Goal: Contribute content: Contribute content

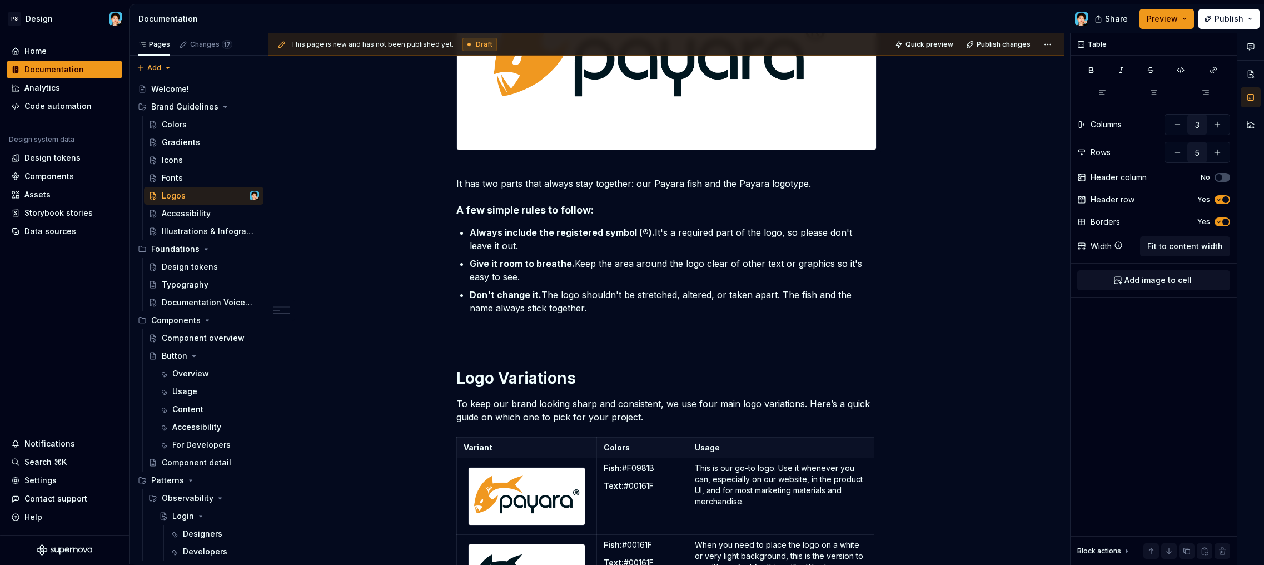
scroll to position [731, 0]
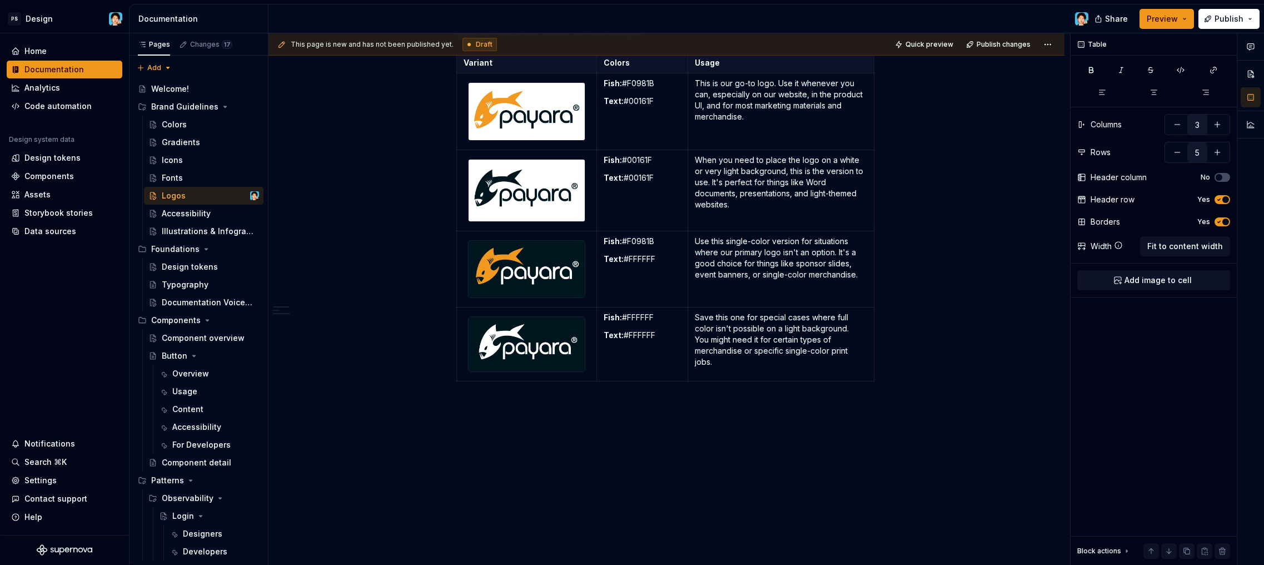
click at [1225, 29] on div "Share Preview Publish" at bounding box center [1181, 18] width 167 height 28
click at [1227, 22] on span "Publish" at bounding box center [1229, 18] width 29 height 11
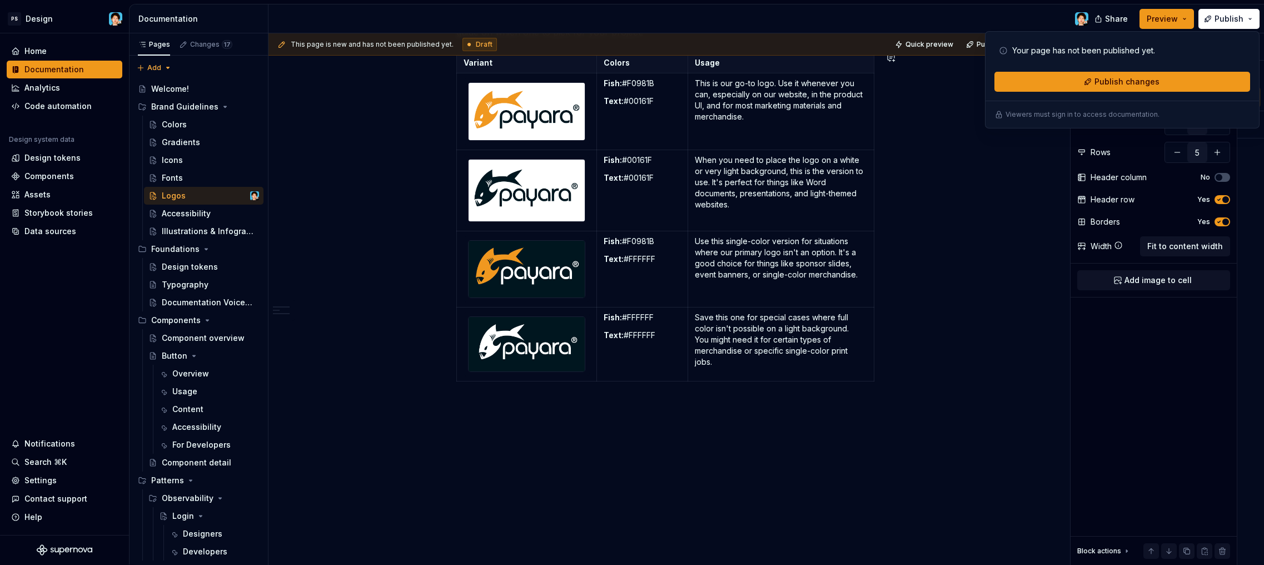
click at [706, 401] on p at bounding box center [667, 405] width 420 height 13
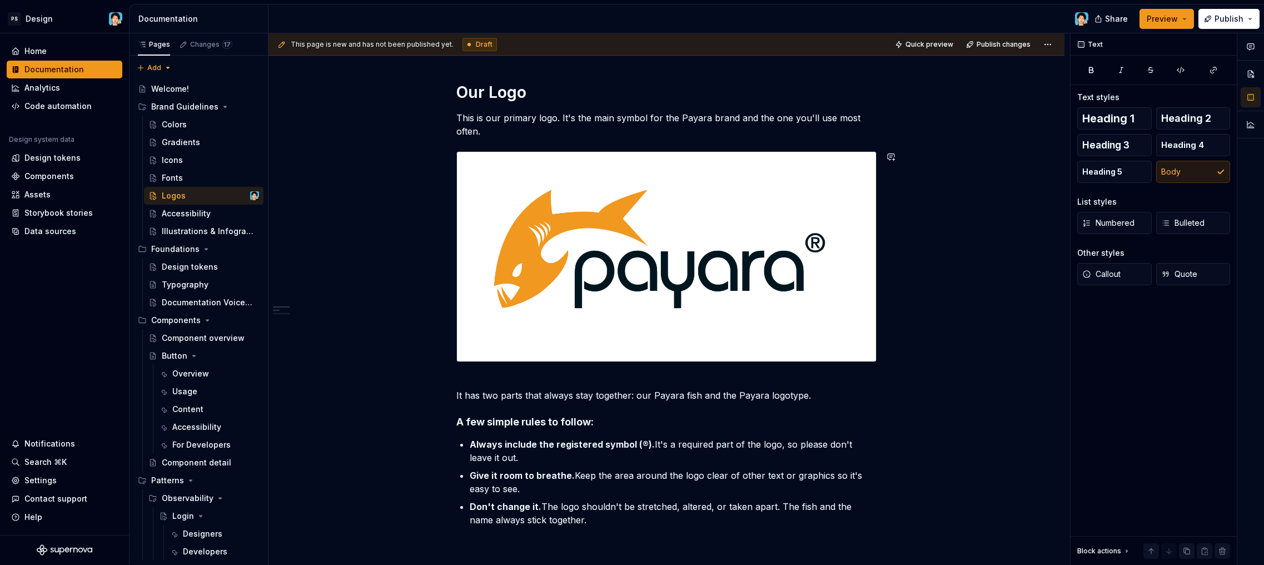
scroll to position [0, 0]
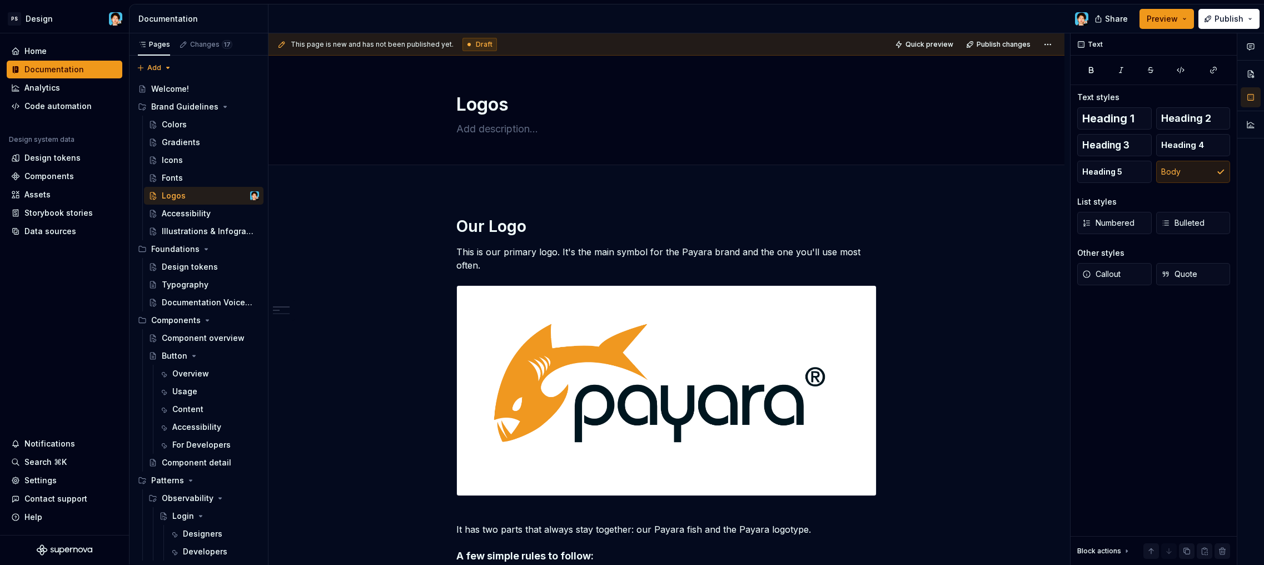
click at [476, 42] on span "Draft" at bounding box center [484, 44] width 17 height 9
click at [1052, 44] on html "PS Design Home Documentation Analytics Code automation Design system data Desig…" at bounding box center [632, 282] width 1264 height 565
click at [237, 194] on button "Page tree" at bounding box center [236, 196] width 16 height 16
click at [492, 246] on html "PS Design Home Documentation Analytics Code automation Design system data Desig…" at bounding box center [632, 282] width 1264 height 565
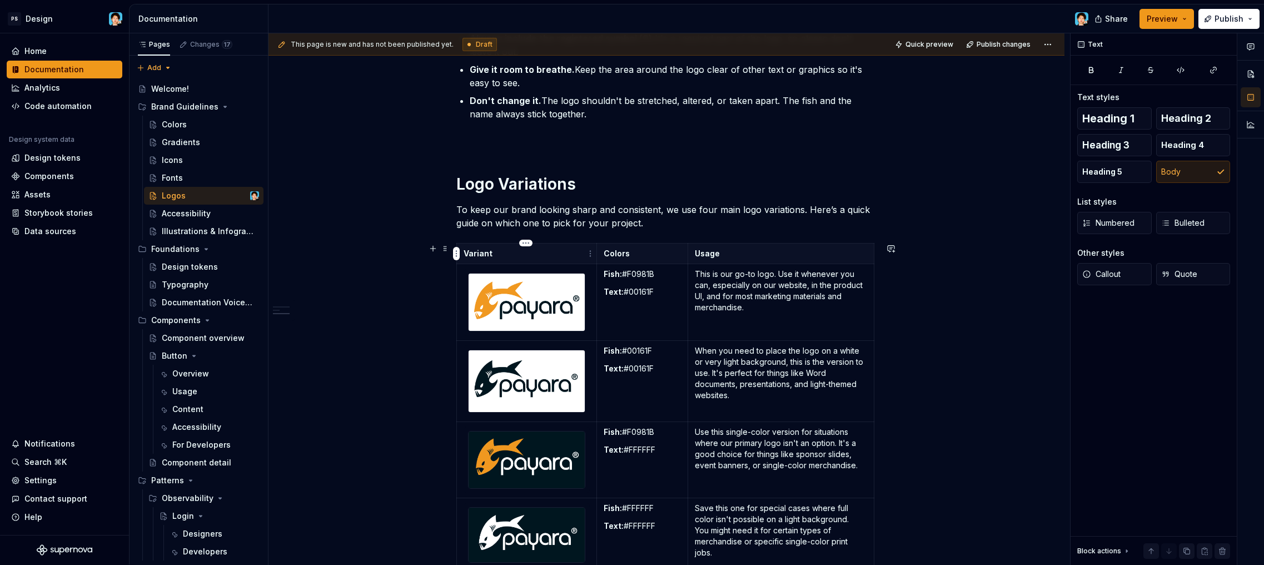
scroll to position [761, 0]
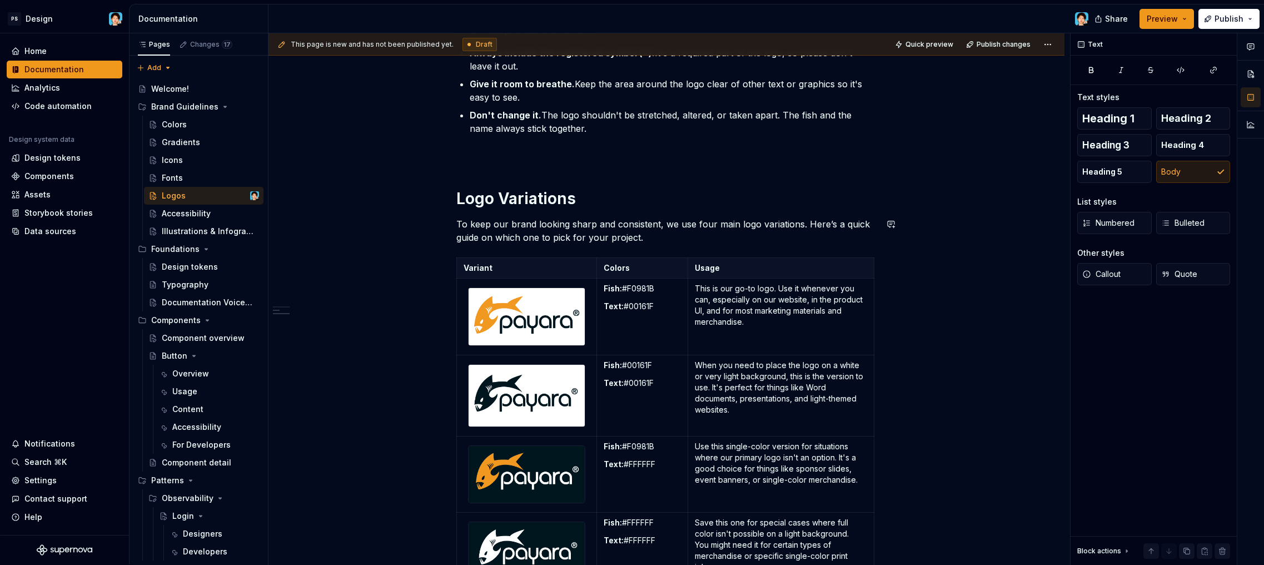
click at [612, 203] on h1 "Logo Variations" at bounding box center [667, 199] width 420 height 20
type textarea "*"
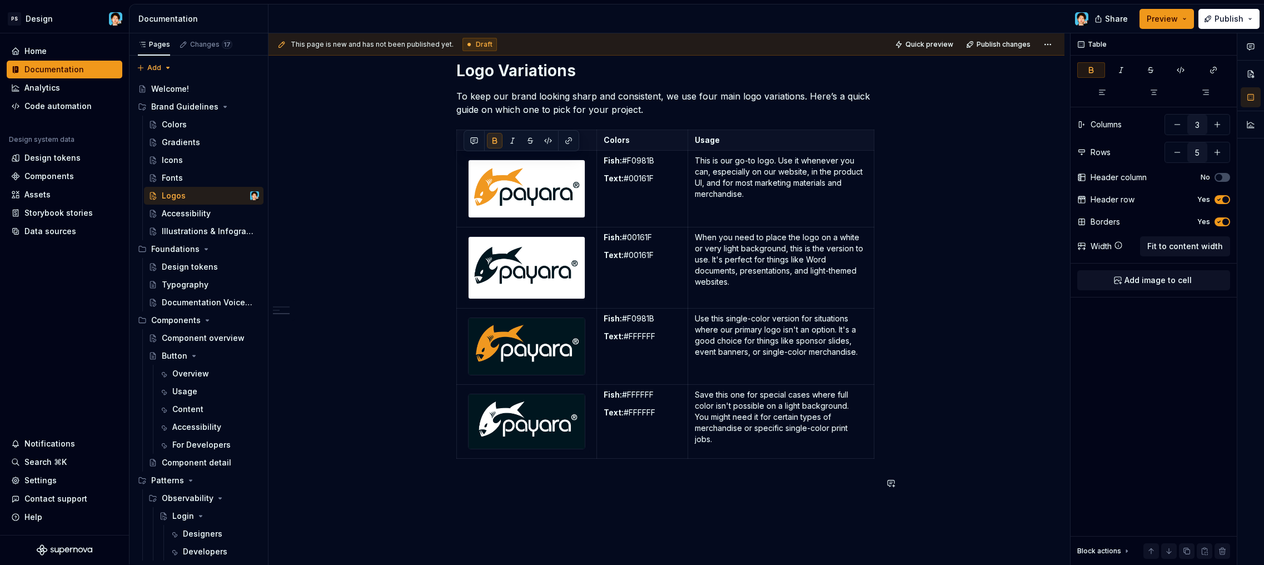
scroll to position [701, 0]
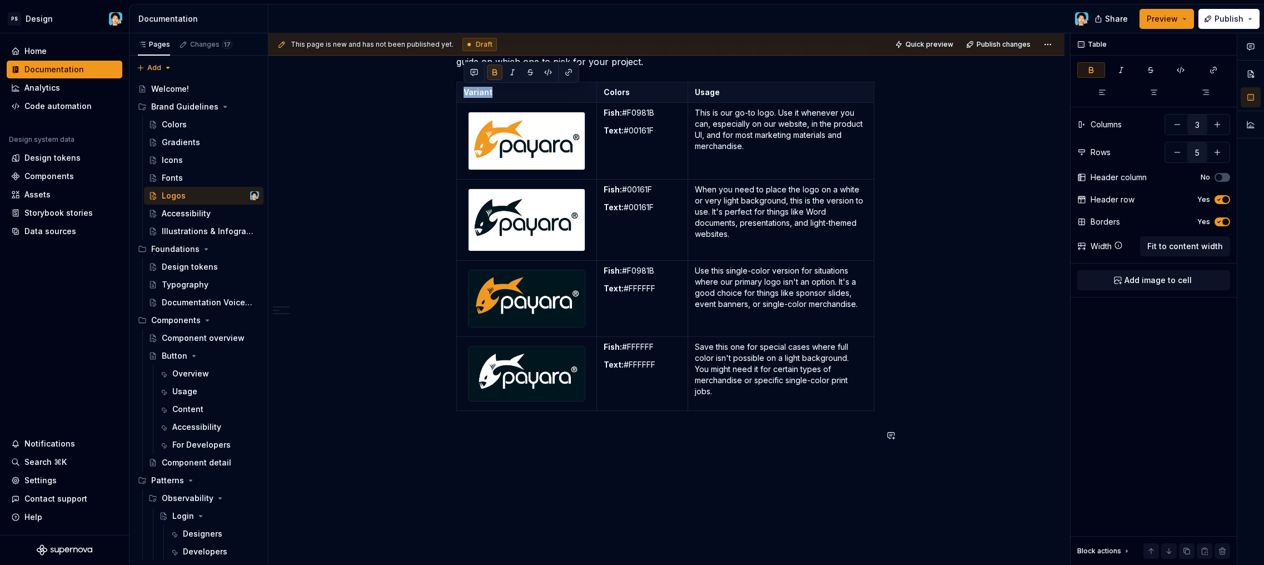
drag, startPoint x: 638, startPoint y: 391, endPoint x: 816, endPoint y: 424, distance: 181.4
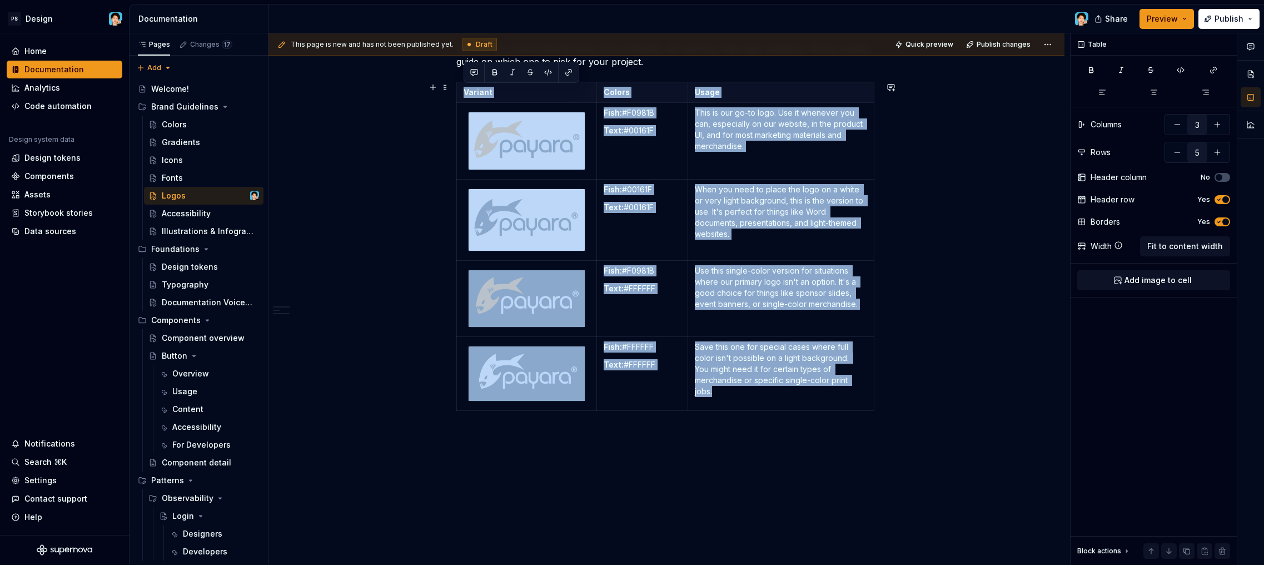
drag, startPoint x: 810, startPoint y: 421, endPoint x: 695, endPoint y: 411, distance: 115.0
type input "1"
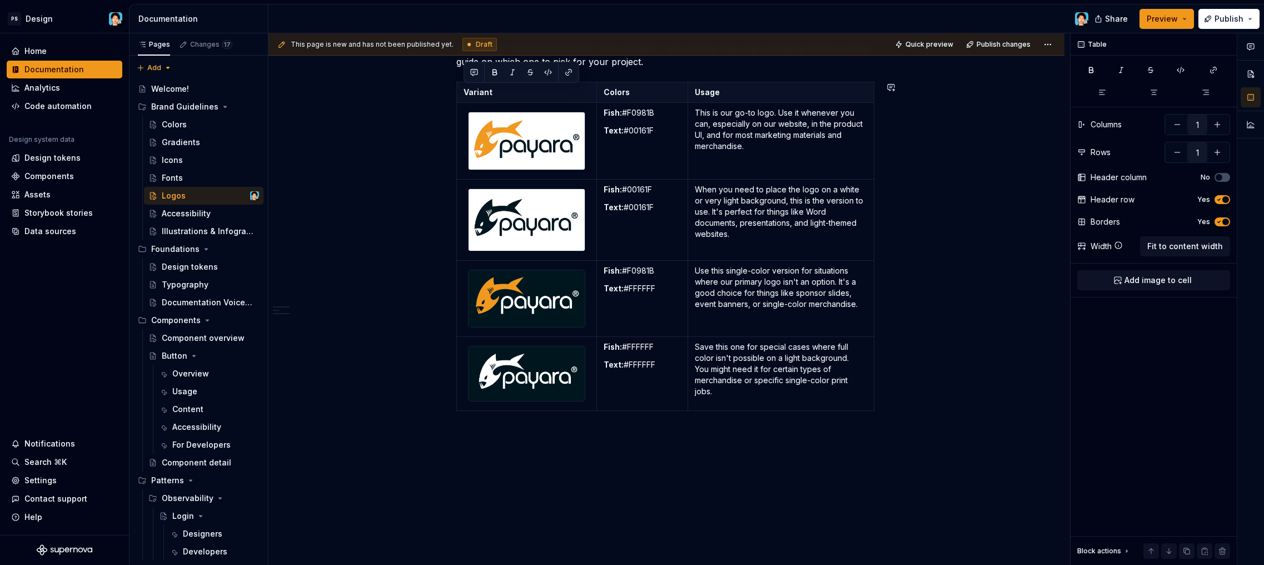
scroll to position [453, 0]
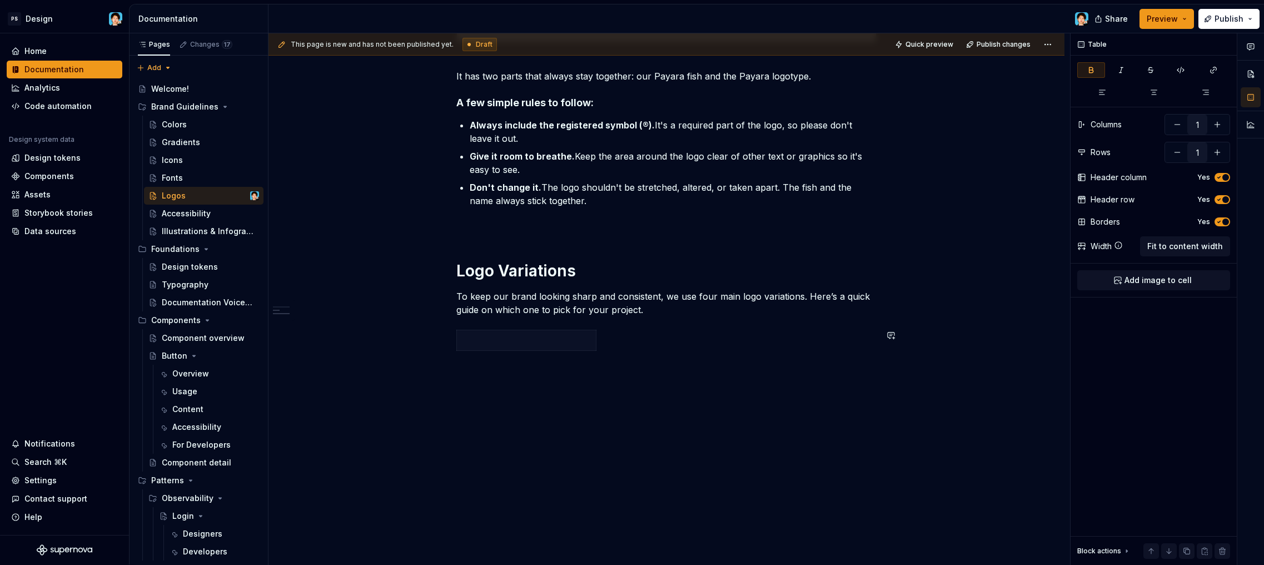
type input "3"
type input "5"
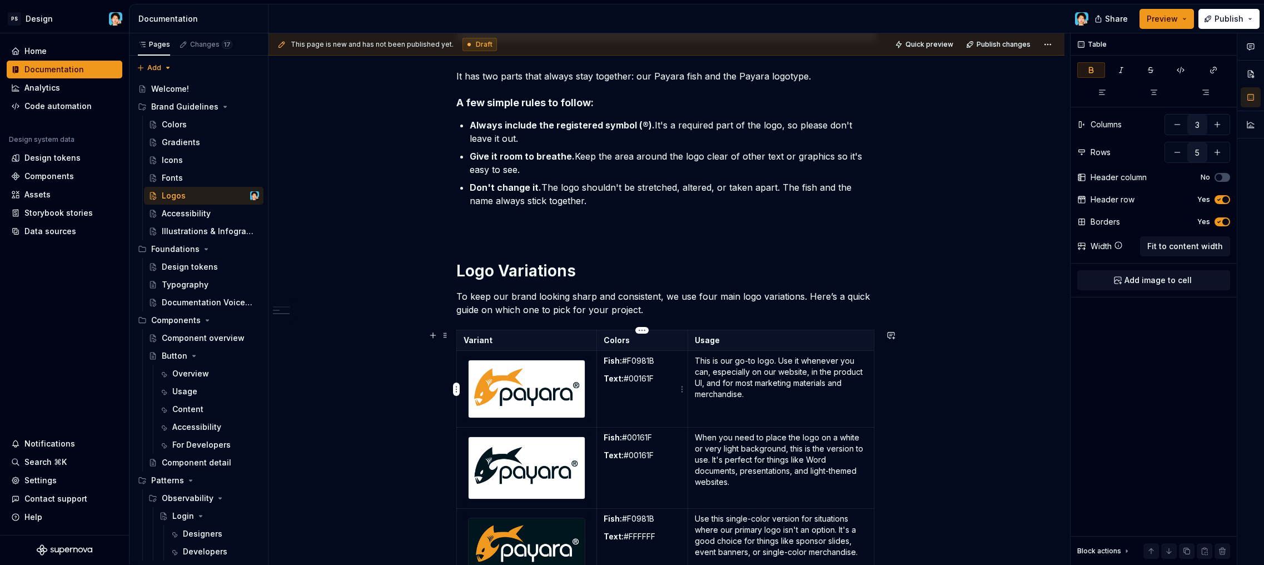
scroll to position [453, 0]
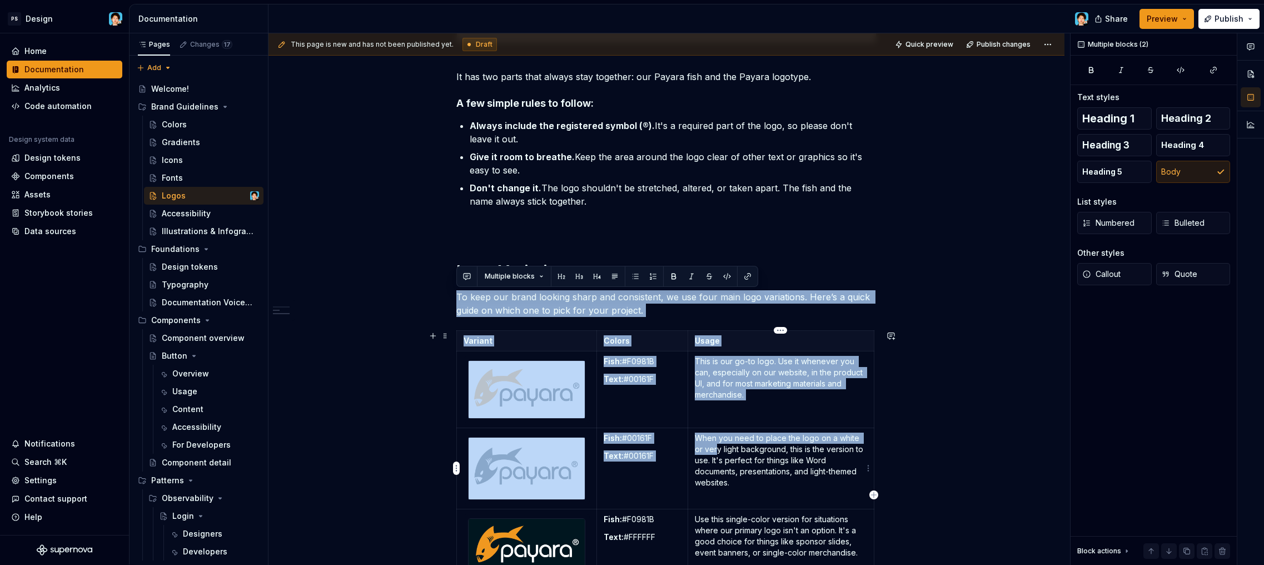
drag, startPoint x: 679, startPoint y: 313, endPoint x: 718, endPoint y: 452, distance: 145.0
click at [718, 452] on div "Our Logo This is our primary logo. It's the main symbol for the Payara brand an…" at bounding box center [667, 227] width 420 height 927
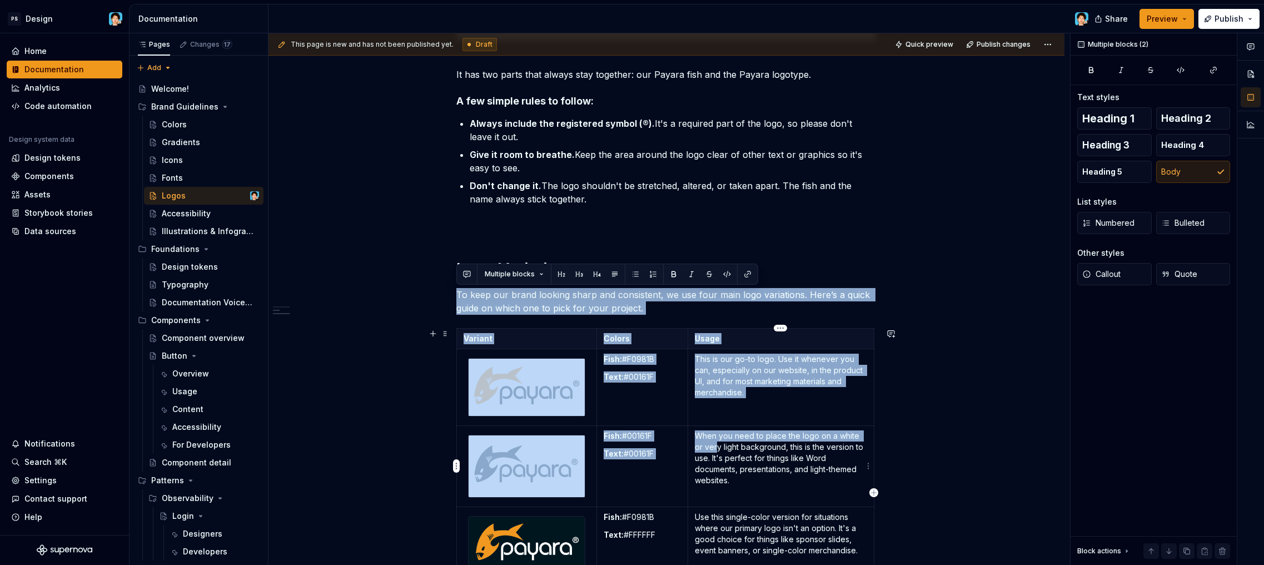
scroll to position [761, 0]
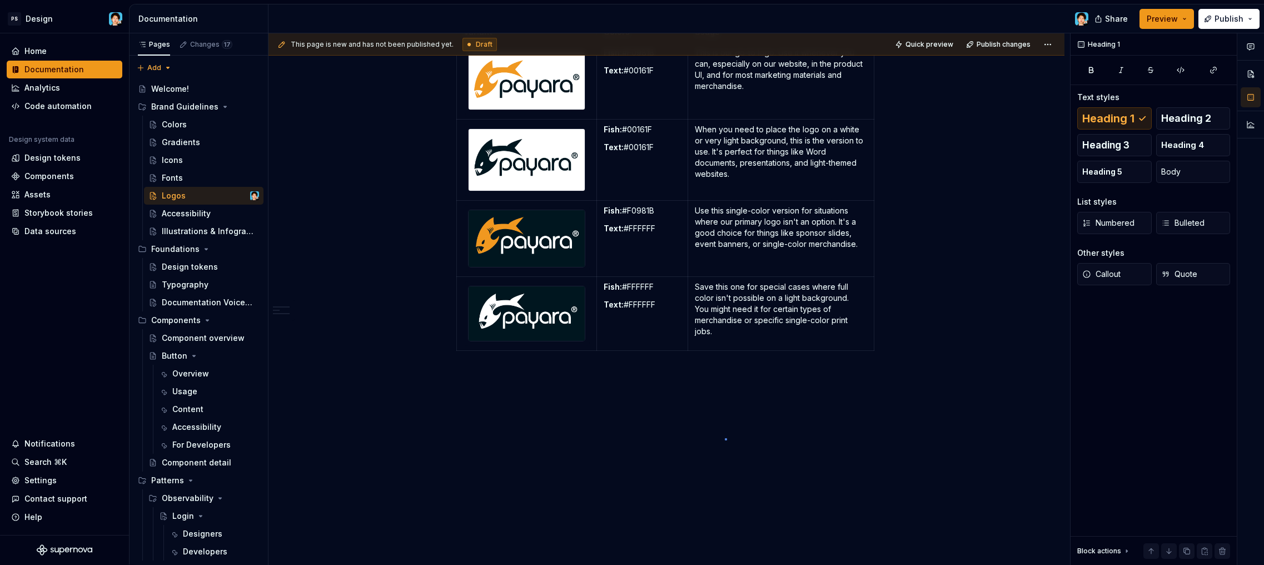
click at [725, 438] on div "This page is new and has not been published yet. Draft Quick preview Publish ch…" at bounding box center [670, 299] width 802 height 532
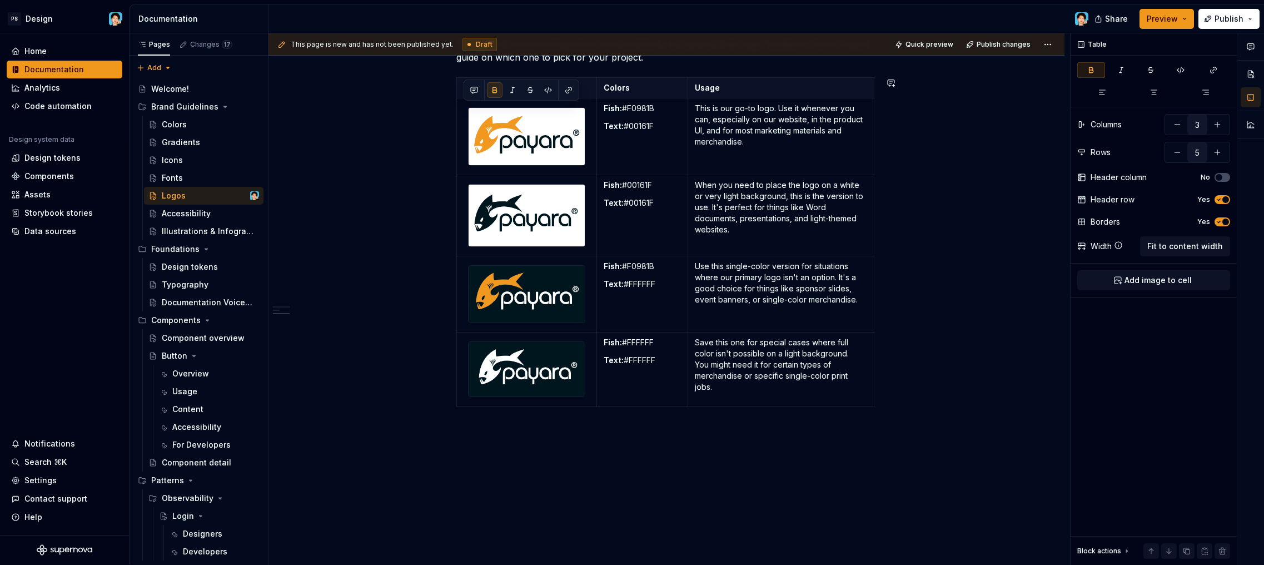
scroll to position [715, 0]
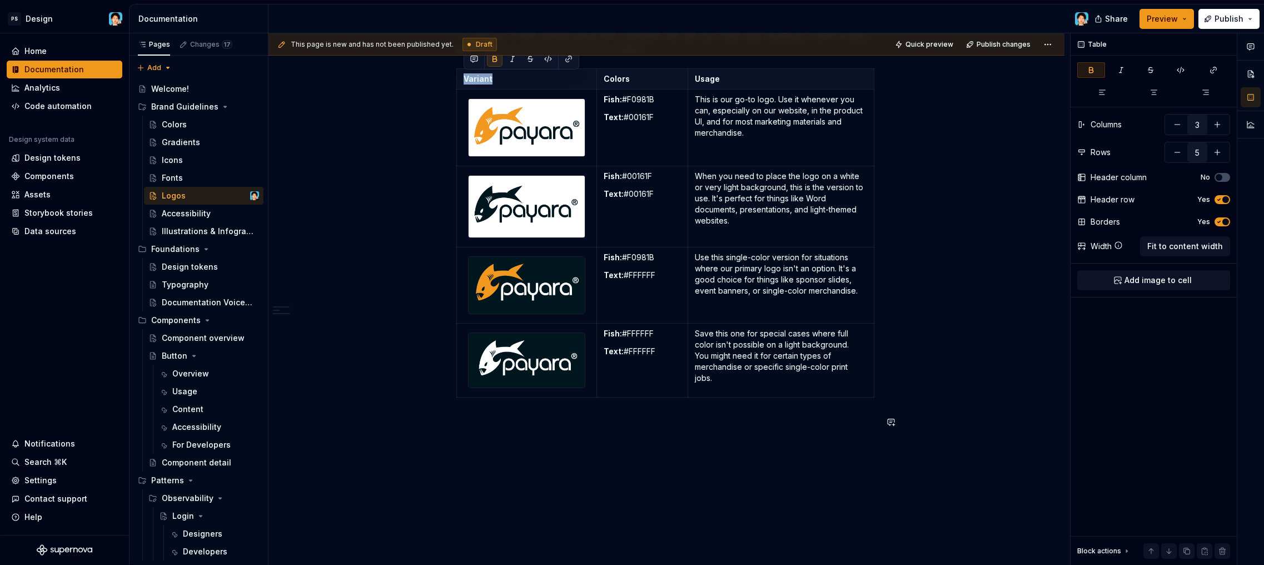
type textarea "*"
drag, startPoint x: 666, startPoint y: 381, endPoint x: 821, endPoint y: 401, distance: 156.4
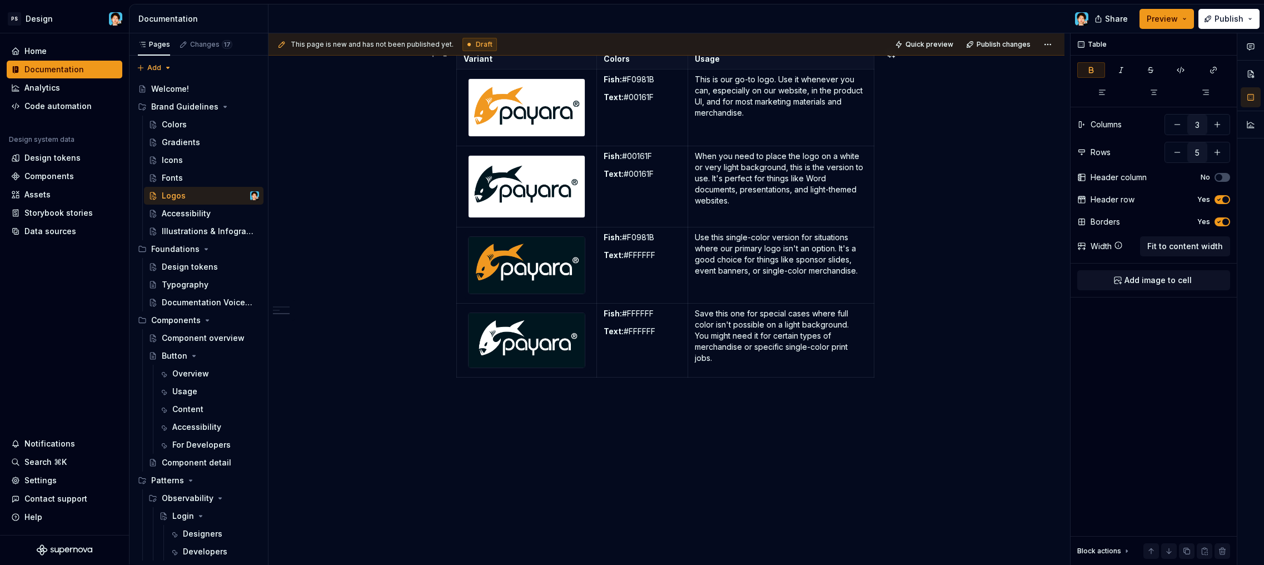
scroll to position [519, 0]
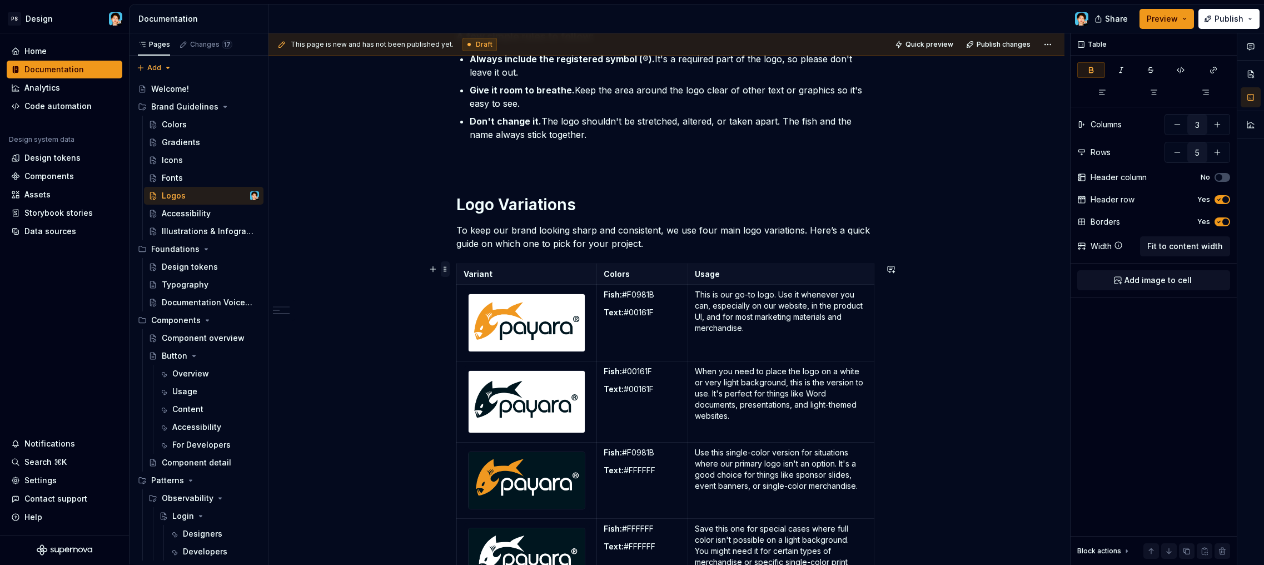
click at [443, 266] on span at bounding box center [445, 269] width 9 height 16
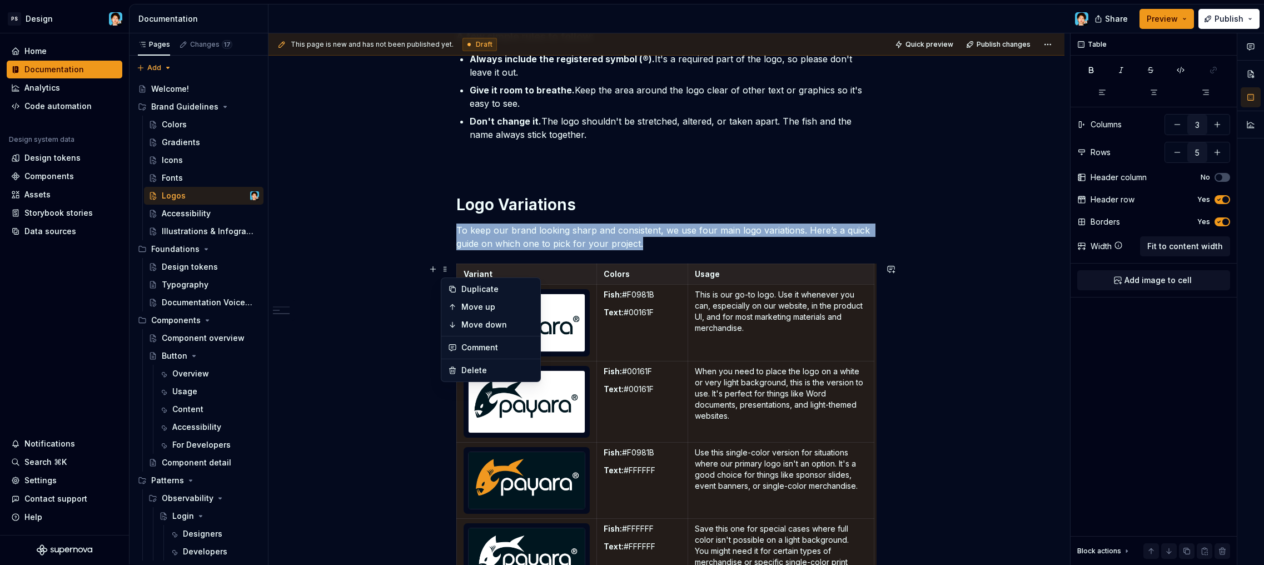
click at [375, 304] on div "Our Logo This is our primary logo. It's the main symbol for the Payara brand an…" at bounding box center [667, 238] width 796 height 1137
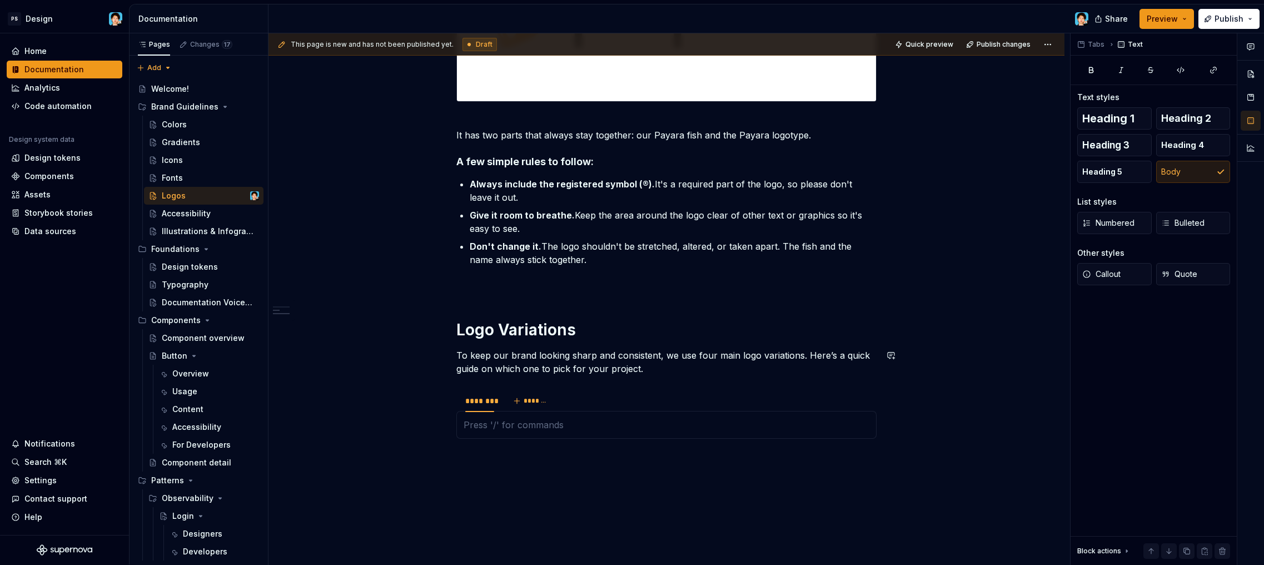
scroll to position [401, 0]
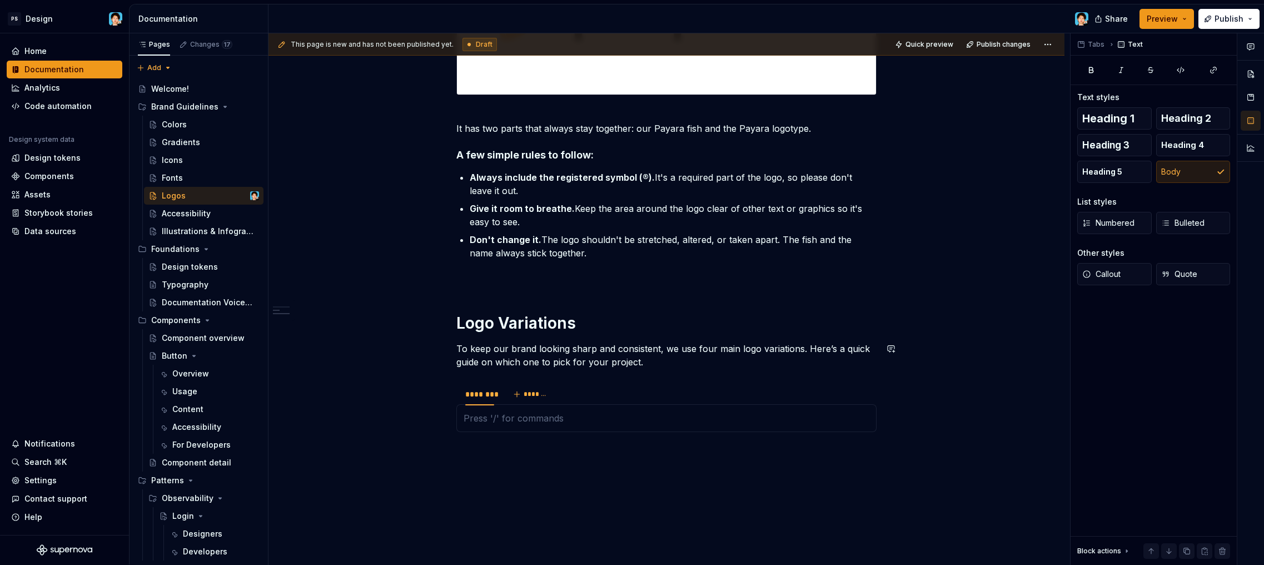
type textarea "*"
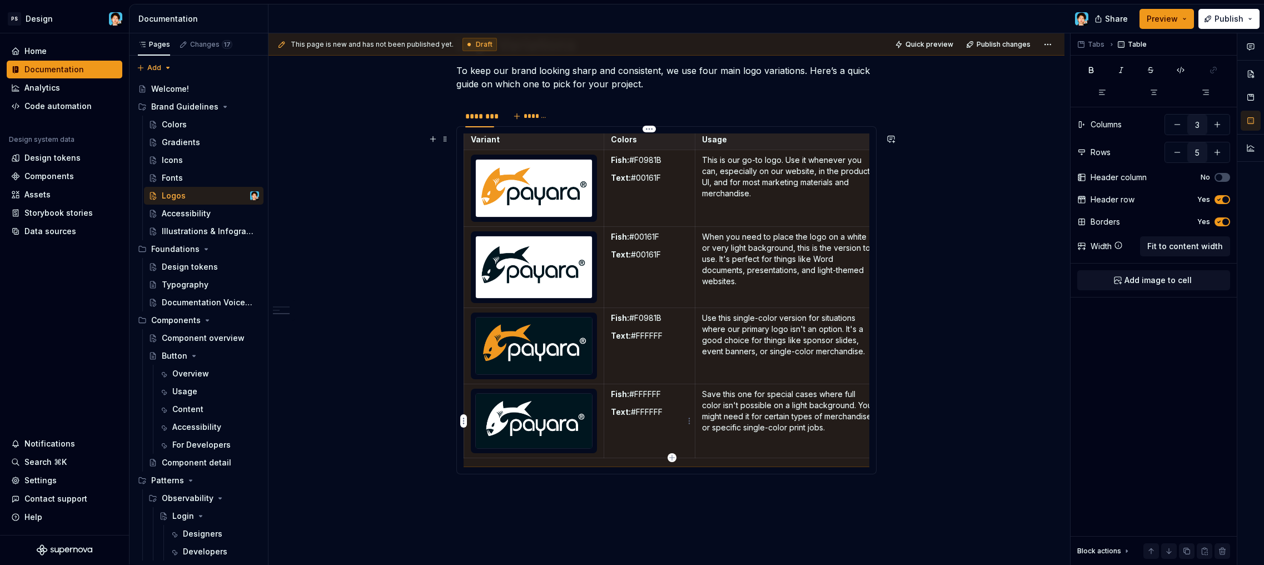
scroll to position [477, 0]
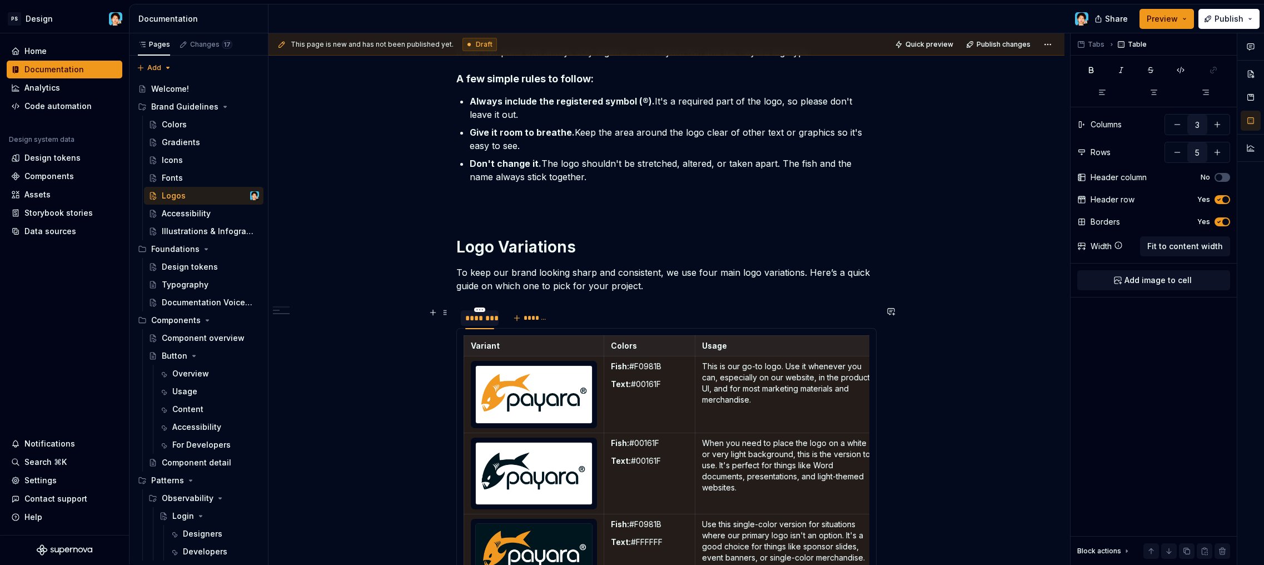
click at [492, 316] on div "********" at bounding box center [479, 318] width 29 height 11
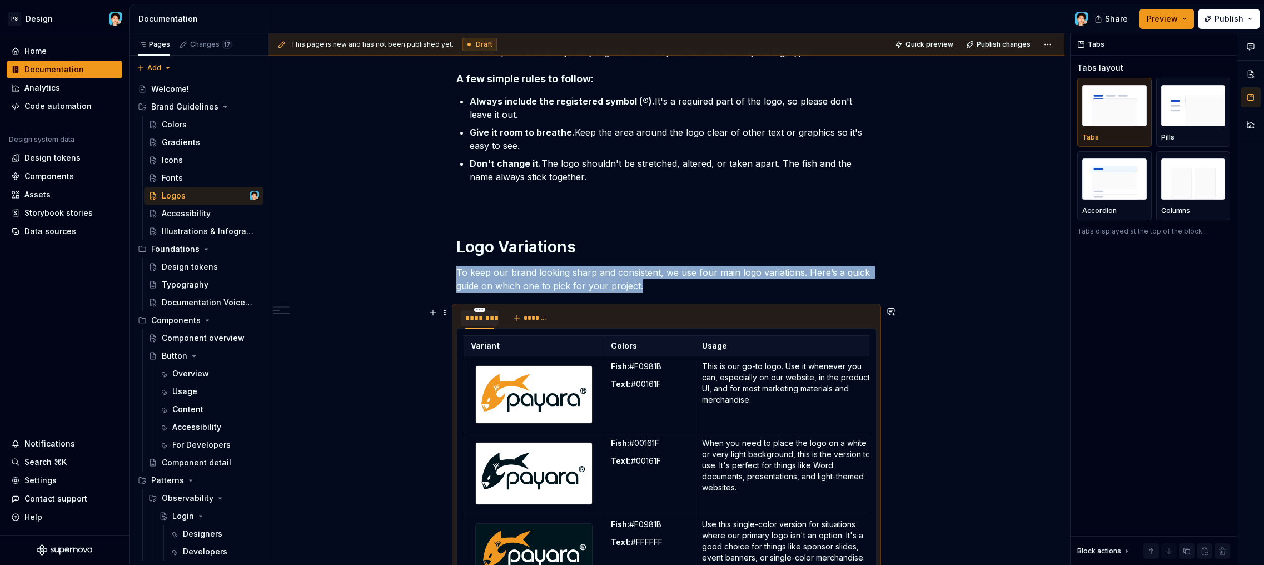
click at [492, 316] on div "********" at bounding box center [479, 318] width 29 height 11
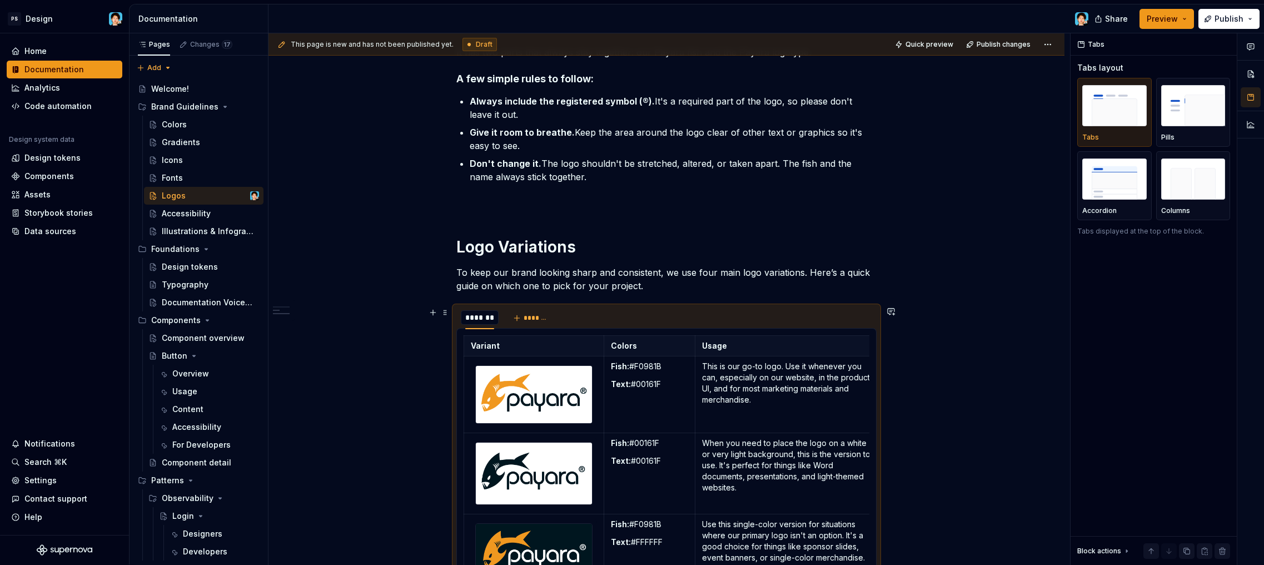
scroll to position [0, 1]
type input "*******"
click at [950, 375] on div "Our Logo This is our primary logo. It's the main symbol for the Payara brand an…" at bounding box center [667, 290] width 796 height 1155
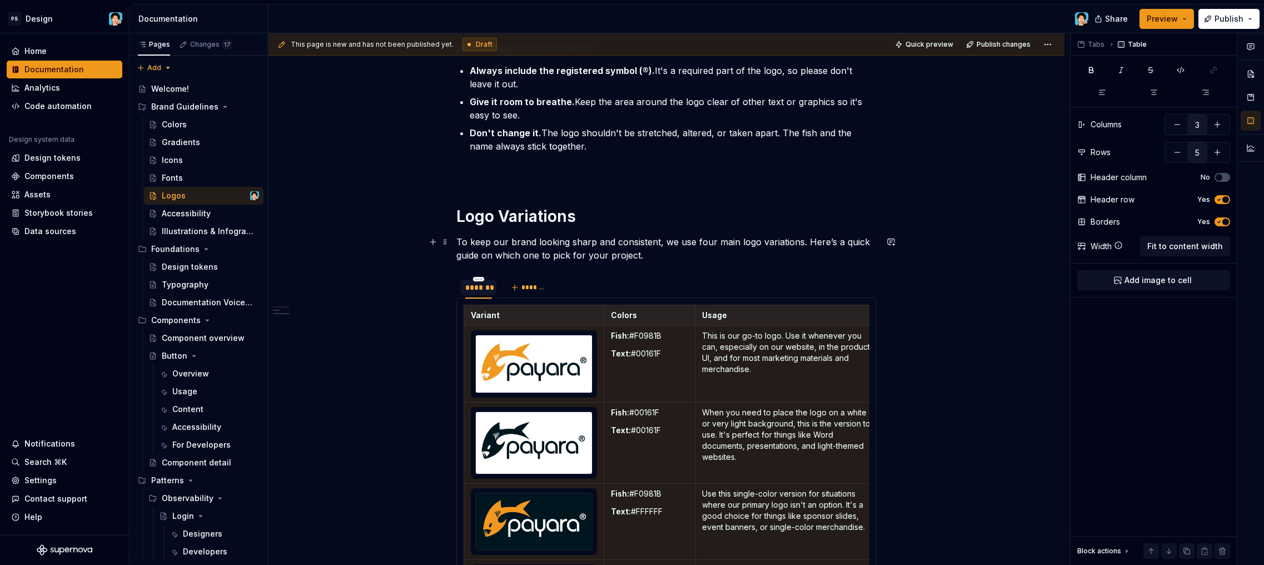
click at [646, 251] on p "To keep our brand looking sharp and consistent, we use four main logo variation…" at bounding box center [667, 248] width 420 height 27
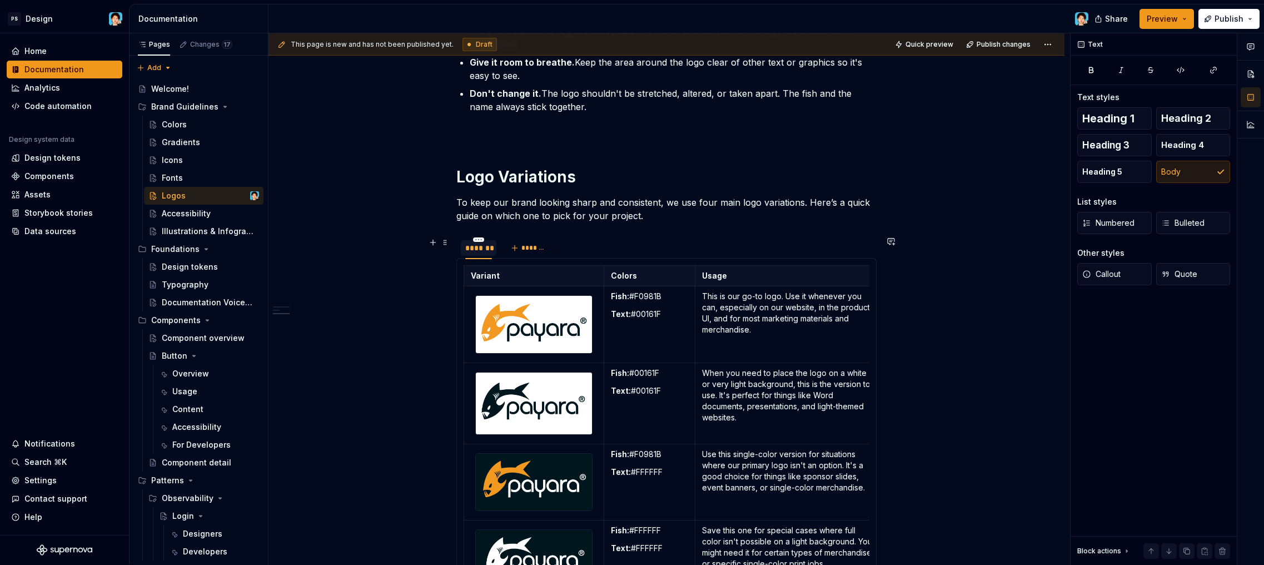
scroll to position [566, 0]
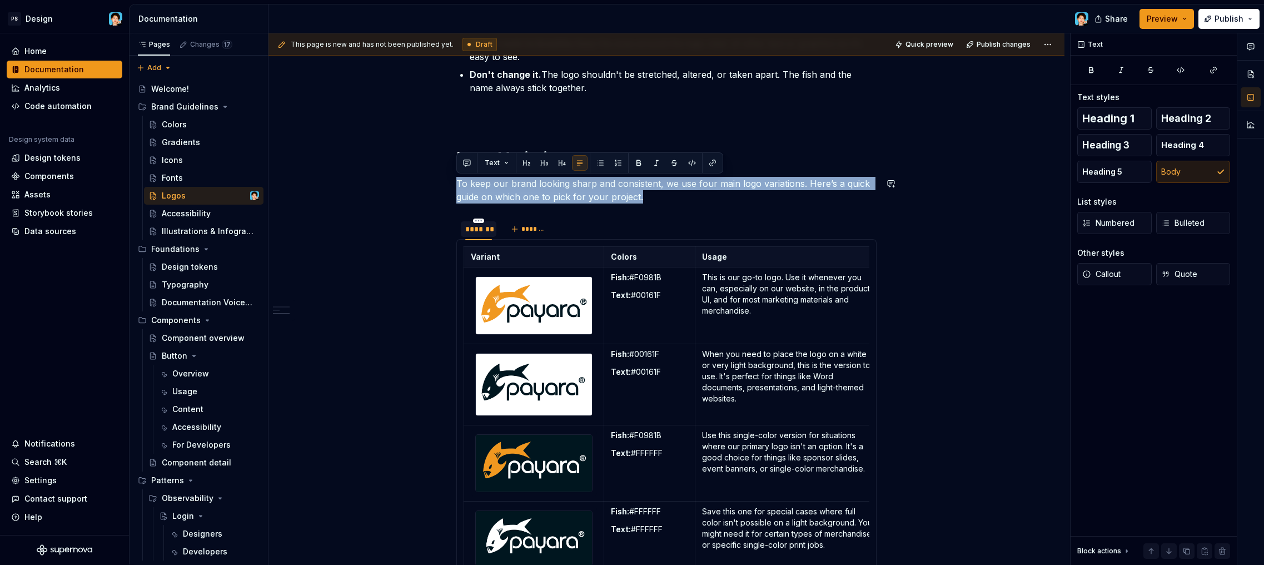
drag, startPoint x: 646, startPoint y: 196, endPoint x: 453, endPoint y: 176, distance: 194.0
click at [454, 176] on div "Our Logo This is our primary logo. It's the main symbol for the Payara brand an…" at bounding box center [667, 201] width 796 height 1155
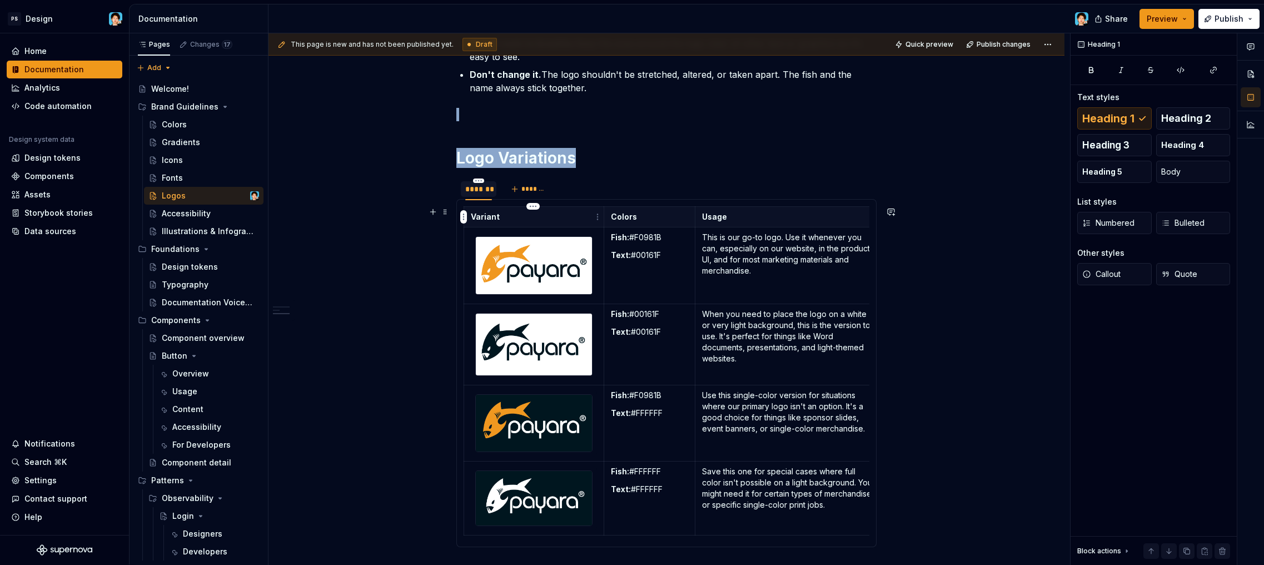
click at [498, 204] on div "Variant Colors Usage Fish: #F0981B Text: #00161F This is our go-to logo. Use it…" at bounding box center [667, 373] width 420 height 348
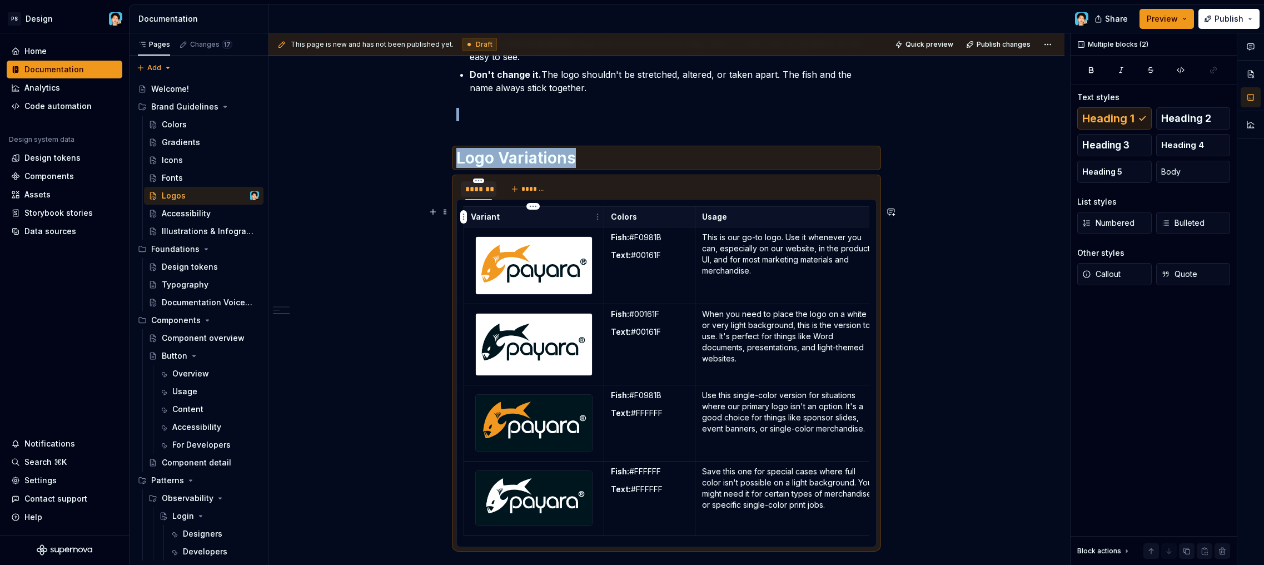
click at [488, 209] on th "Variant" at bounding box center [534, 217] width 140 height 21
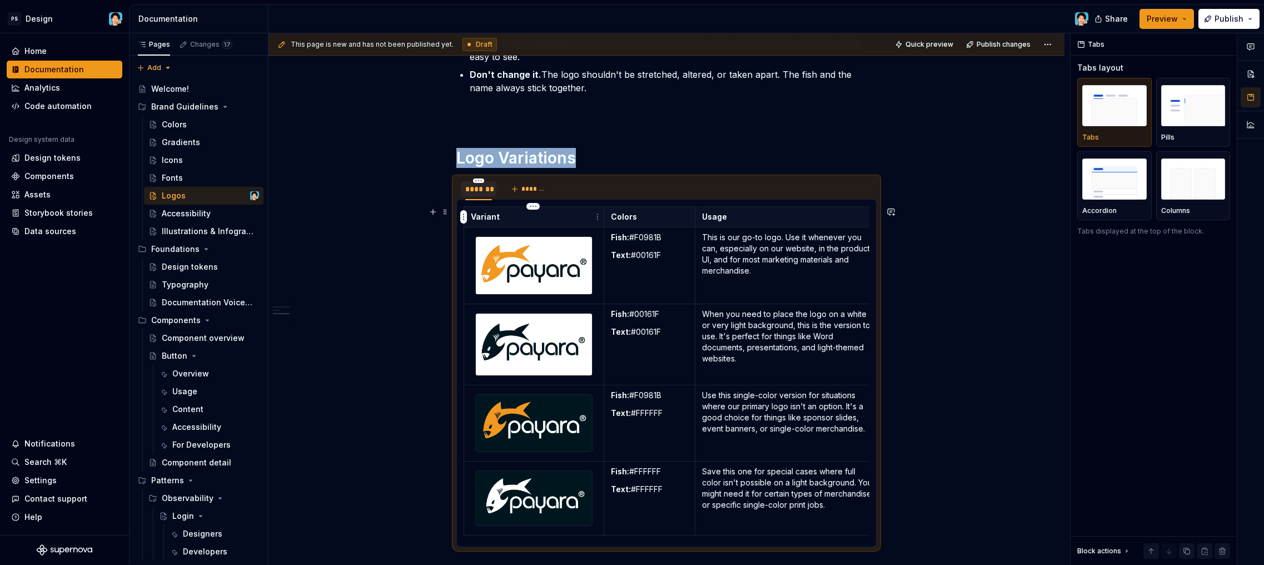
click at [464, 209] on th "Variant" at bounding box center [534, 217] width 140 height 21
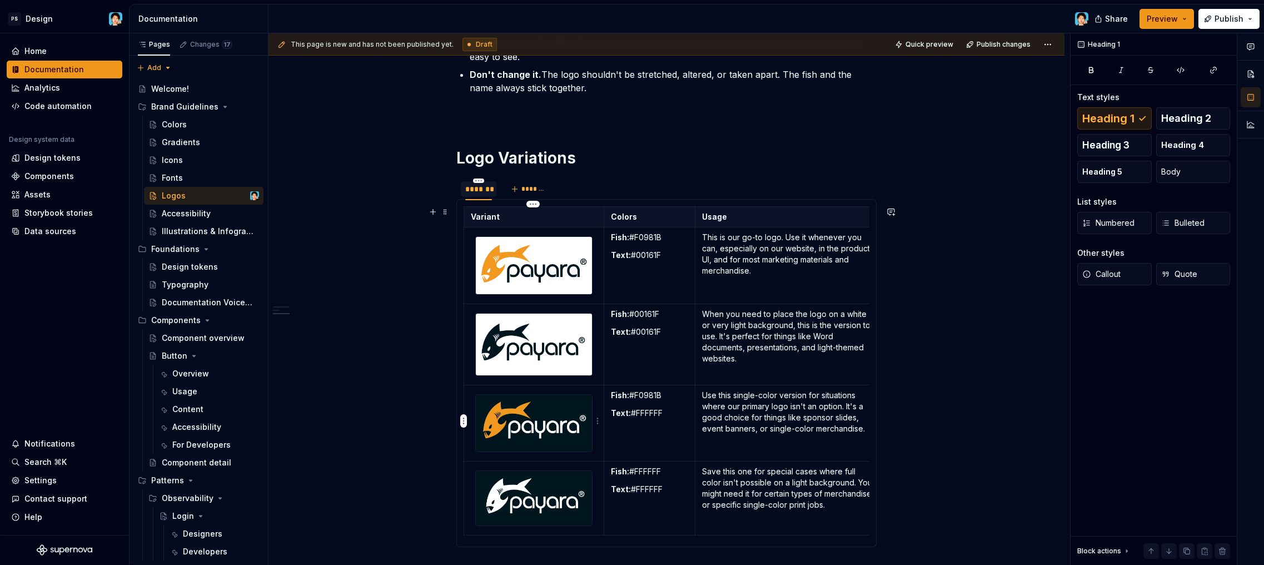
scroll to position [588, 0]
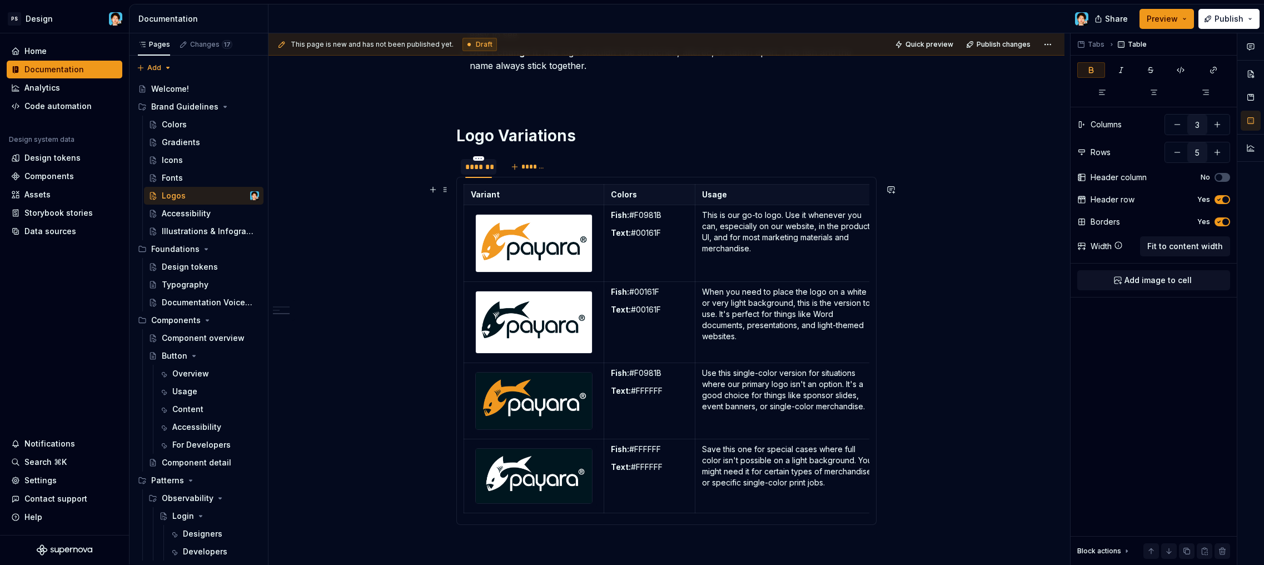
click at [475, 185] on th "Variant" at bounding box center [534, 195] width 140 height 21
click at [461, 185] on div "Variant Colors Usage Fish: #F0981B Text: #00161F This is our go-to logo. Use it…" at bounding box center [667, 351] width 420 height 348
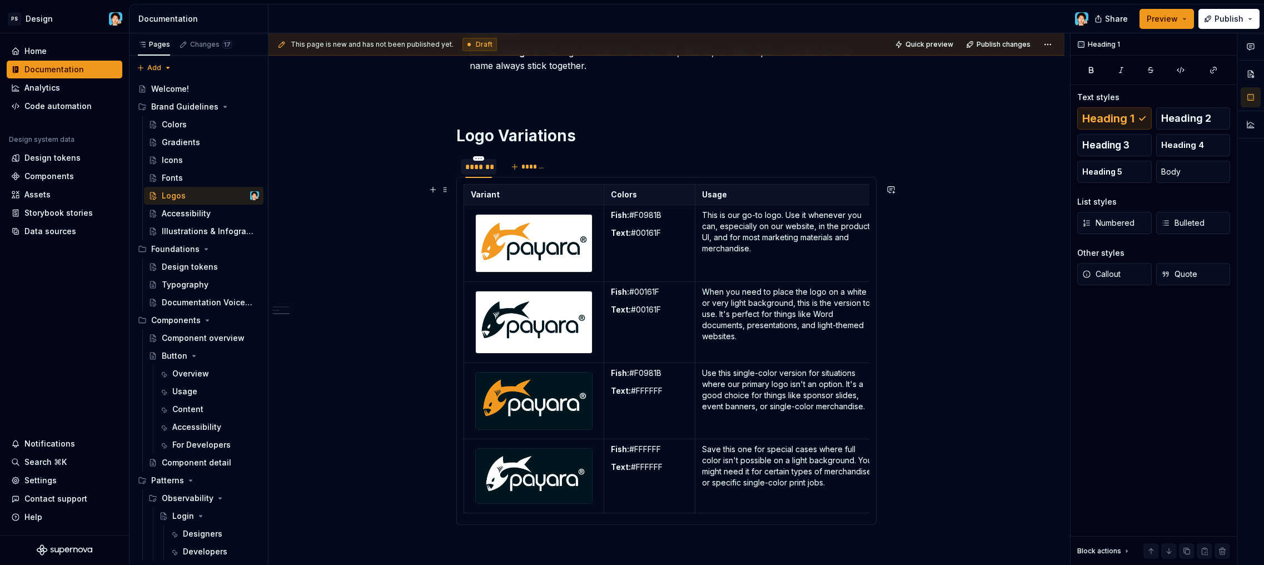
click at [461, 185] on div "Variant Colors Usage Fish: #F0981B Text: #00161F This is our go-to logo. Use it…" at bounding box center [667, 351] width 420 height 348
click at [471, 191] on strong "Variant" at bounding box center [485, 194] width 29 height 9
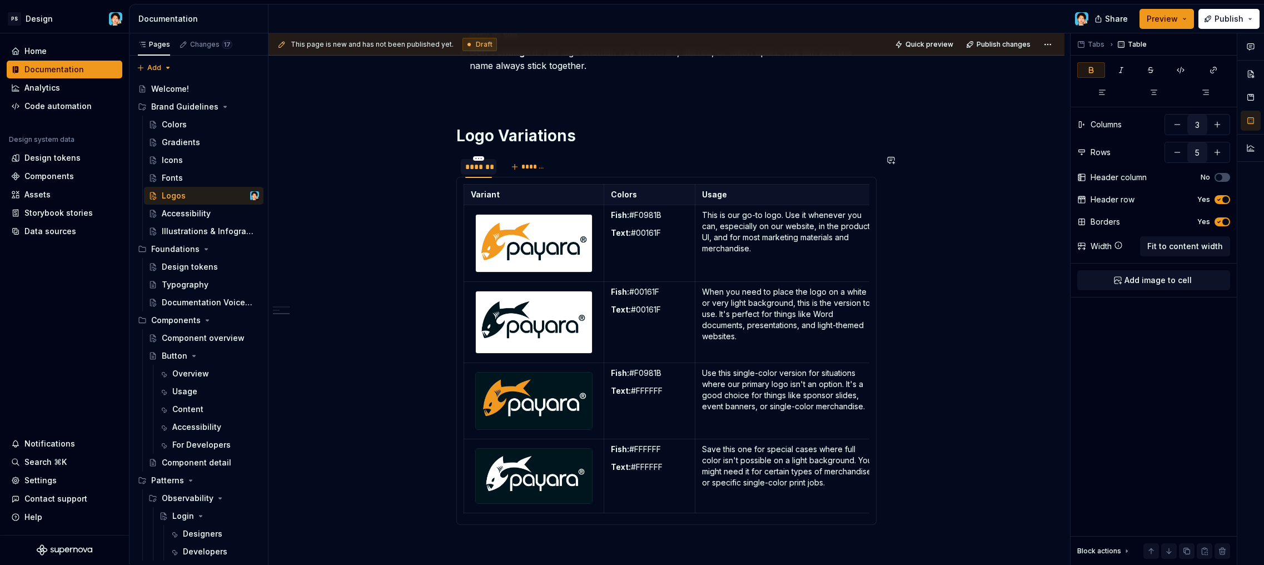
click at [500, 183] on div "Variant Colors Usage Fish: #F0981B Text: #00161F This is our go-to logo. Use it…" at bounding box center [667, 351] width 420 height 348
click at [473, 189] on p "Variant" at bounding box center [534, 194] width 126 height 11
click at [476, 181] on div "Variant Colors Usage Fish: #F0981B Text: #00161F This is our go-to logo. Use it…" at bounding box center [667, 351] width 420 height 348
click at [479, 178] on div at bounding box center [478, 177] width 27 height 1
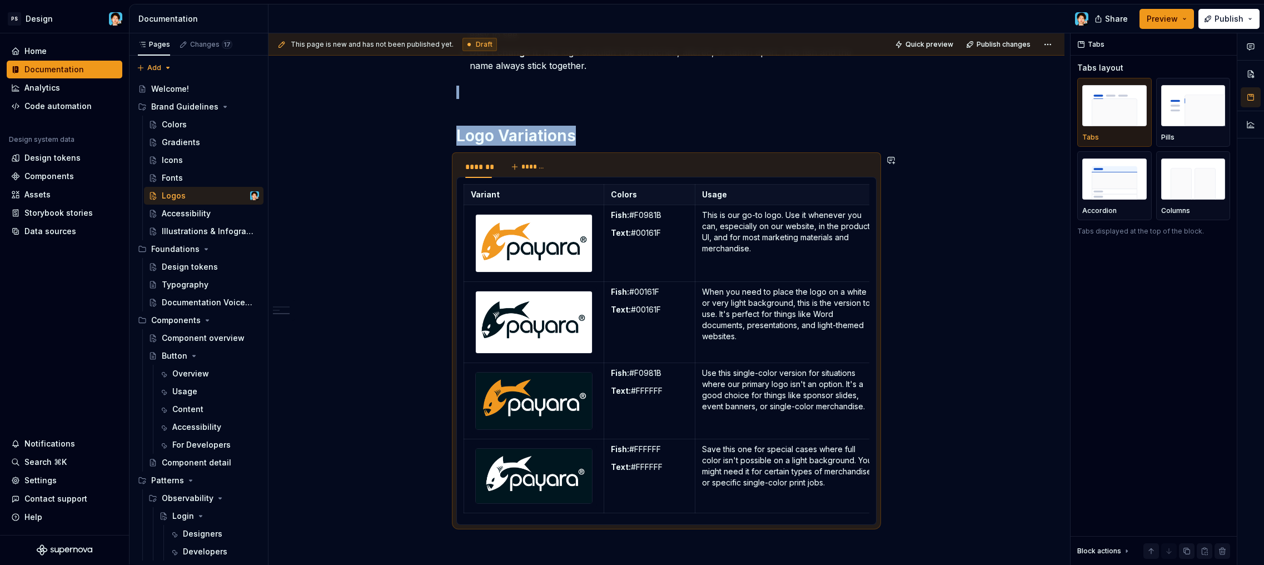
click at [462, 179] on div "Variant Colors Usage Fish: #F0981B Text: #00161F This is our go-to logo. Use it…" at bounding box center [667, 351] width 420 height 348
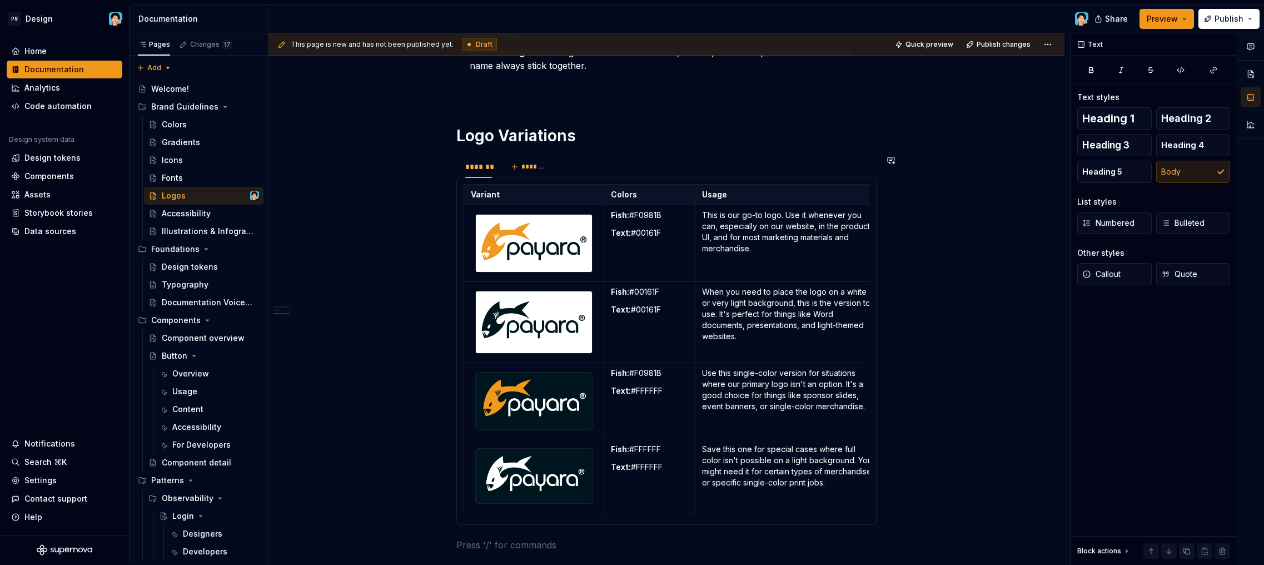
click at [457, 182] on div "Variant Colors Usage Fish: #F0981B Text: #00161F This is our go-to logo. Use it…" at bounding box center [667, 351] width 420 height 348
click at [463, 183] on div "Variant Colors Usage Fish: #F0981B Text: #00161F This is our go-to logo. Use it…" at bounding box center [667, 351] width 420 height 348
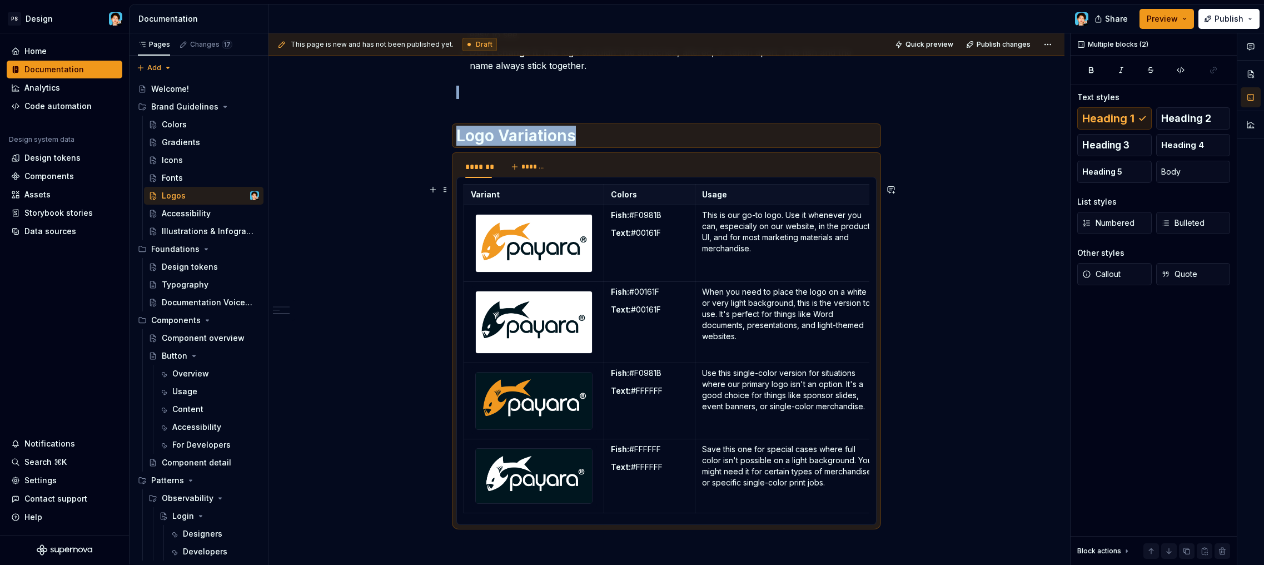
click at [469, 183] on div "Variant Colors Usage Fish: #F0981B Text: #00161F This is our go-to logo. Use it…" at bounding box center [667, 351] width 420 height 348
click at [468, 183] on div "Variant Colors Usage Fish: #F0981B Text: #00161F This is our go-to logo. Use it…" at bounding box center [667, 351] width 420 height 348
click at [467, 185] on th "Variant" at bounding box center [534, 195] width 140 height 21
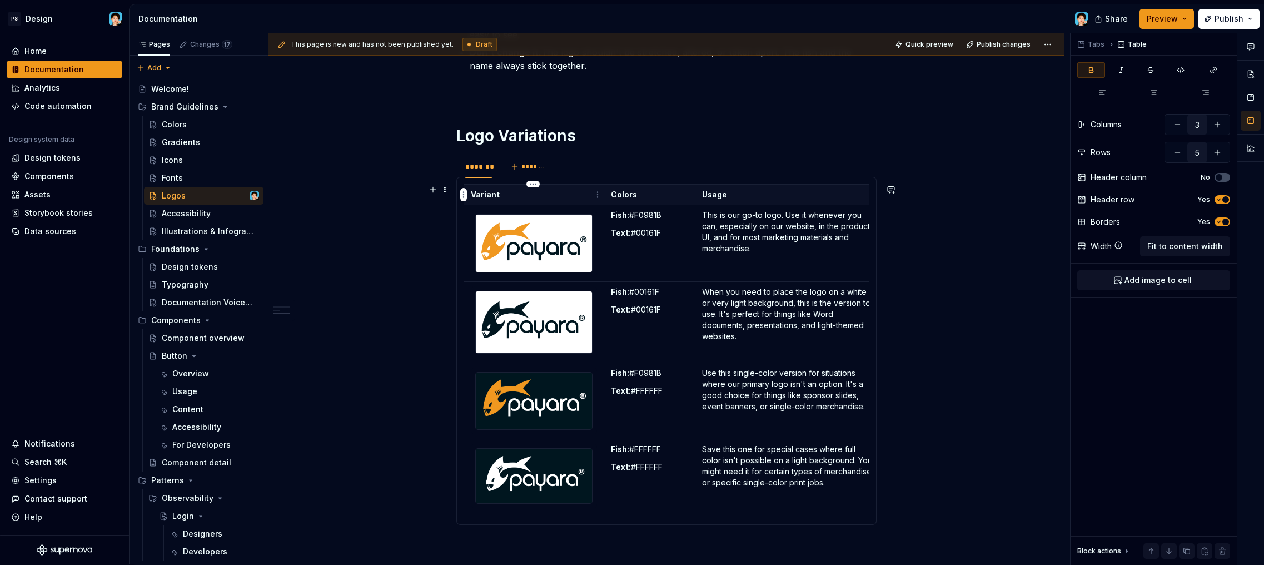
click at [468, 189] on th "Variant" at bounding box center [534, 195] width 140 height 21
click at [464, 185] on th "Variant" at bounding box center [534, 195] width 140 height 21
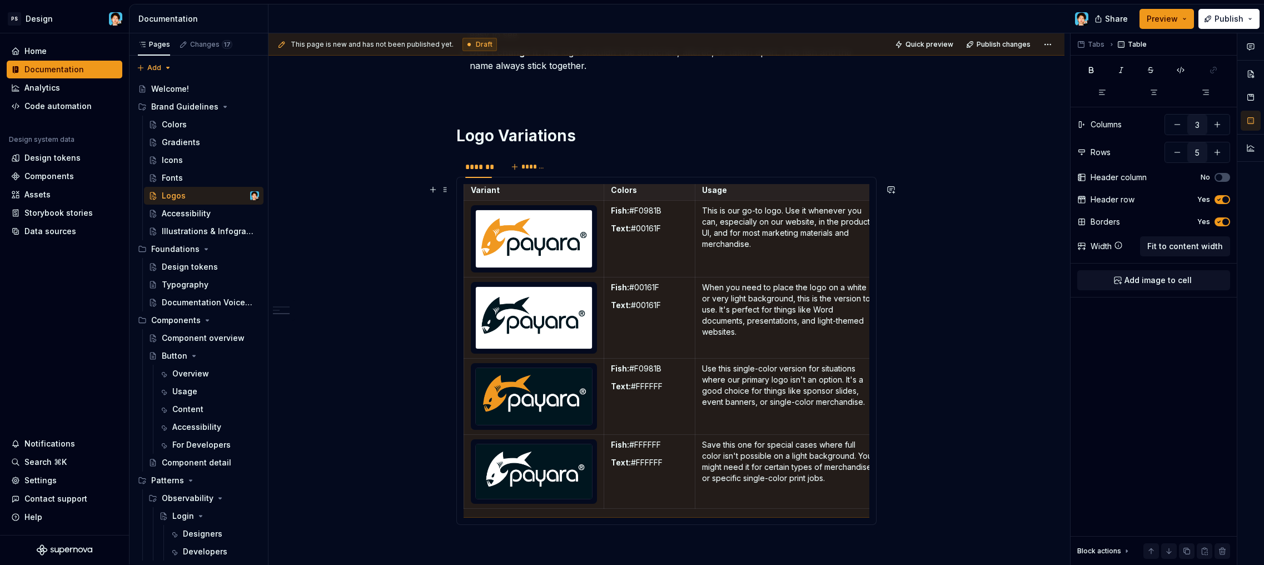
scroll to position [648, 0]
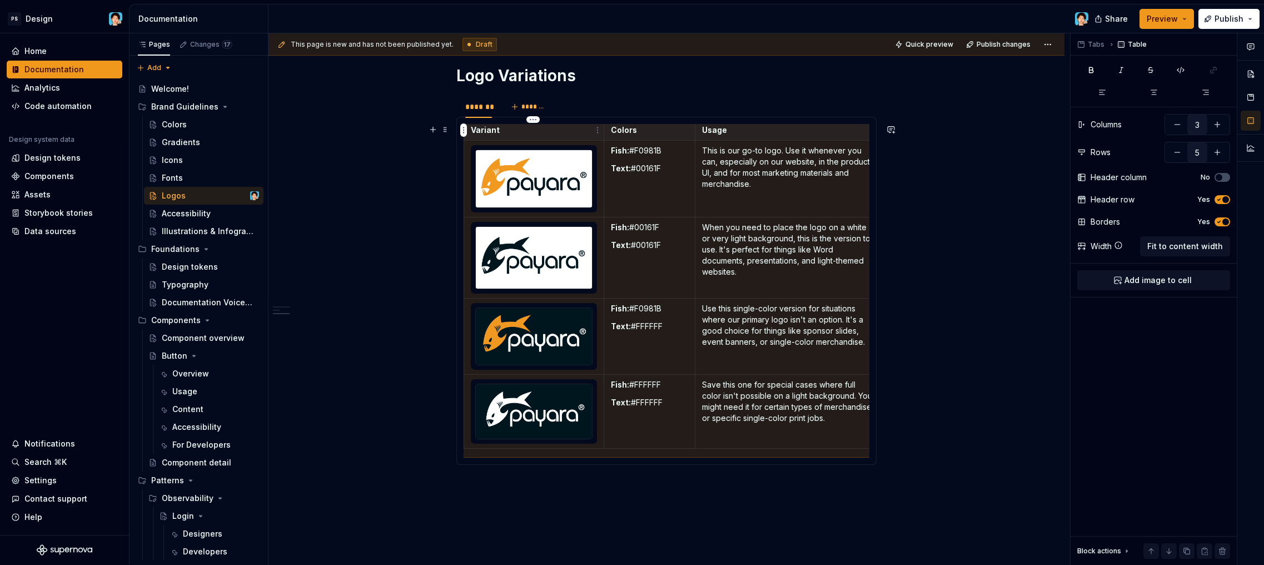
click at [500, 123] on div "Variant Colors Usage Fish: #F0981B Text: #00161F This is our go-to logo. Use it…" at bounding box center [667, 291] width 420 height 348
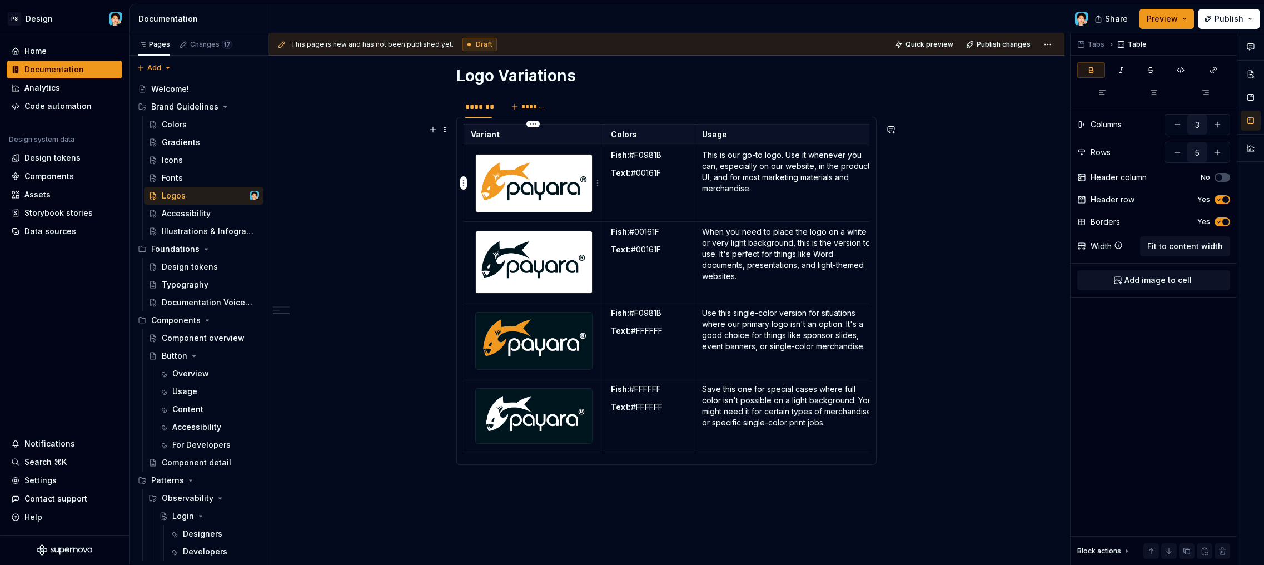
scroll to position [738, 0]
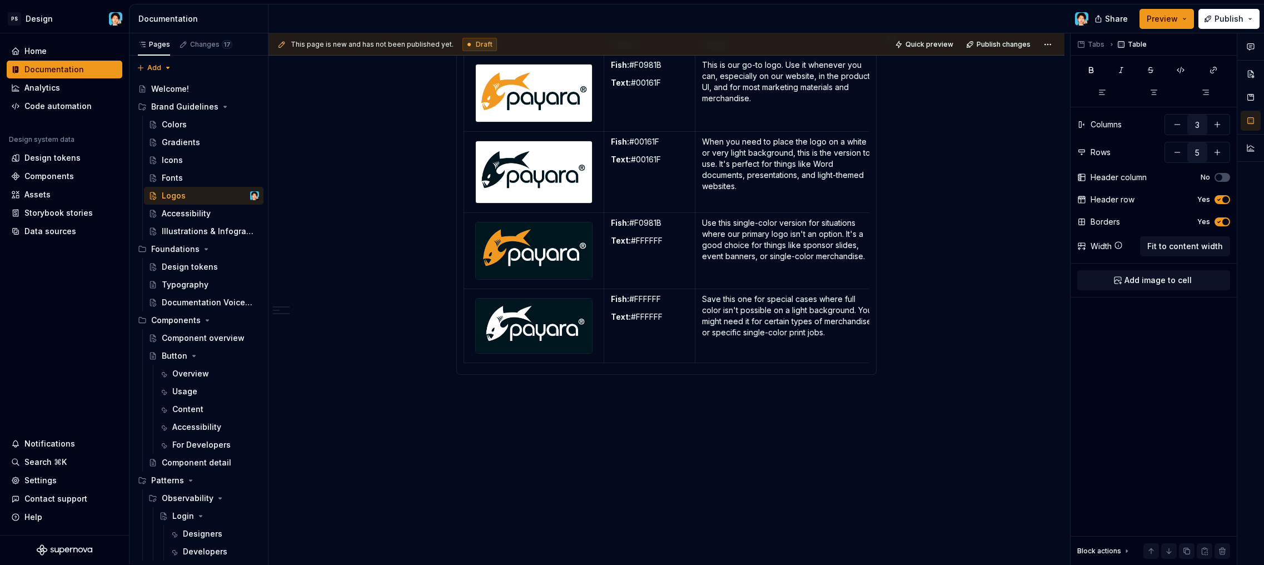
click at [488, 361] on td at bounding box center [534, 326] width 140 height 74
click at [490, 365] on div "Variant Colors Usage Fish: #F0981B Text: #00161F This is our go-to logo. Use it…" at bounding box center [667, 201] width 406 height 334
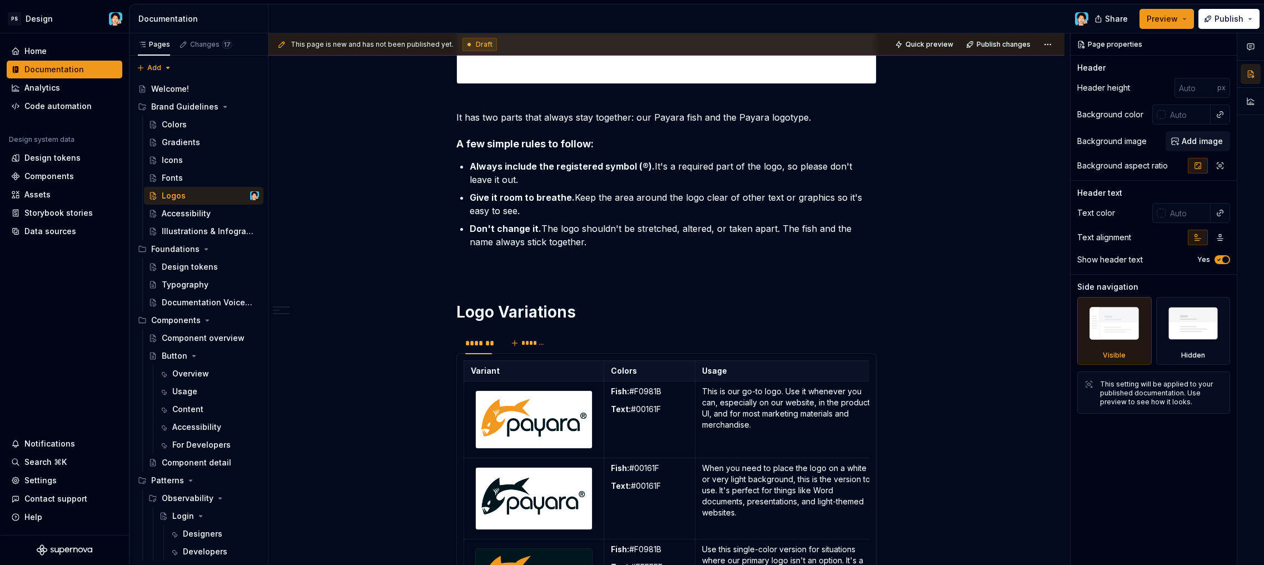
scroll to position [806, 0]
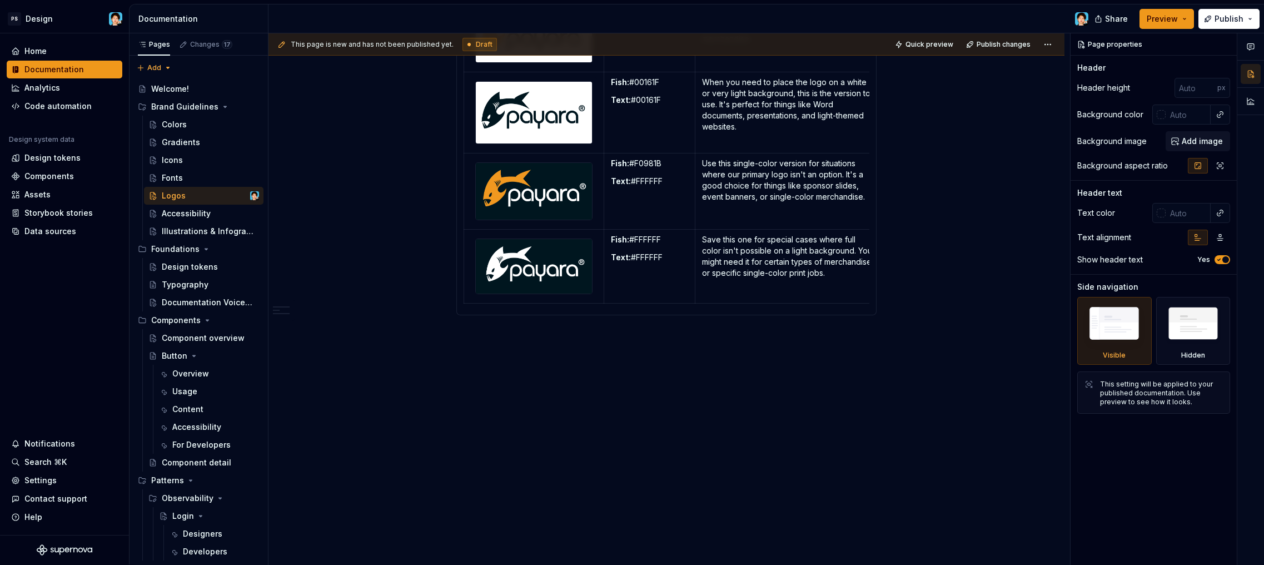
click at [522, 298] on div "Variant Colors Usage Fish: #F0981B Text: #00161F This is our go-to logo. Use it…" at bounding box center [667, 141] width 406 height 334
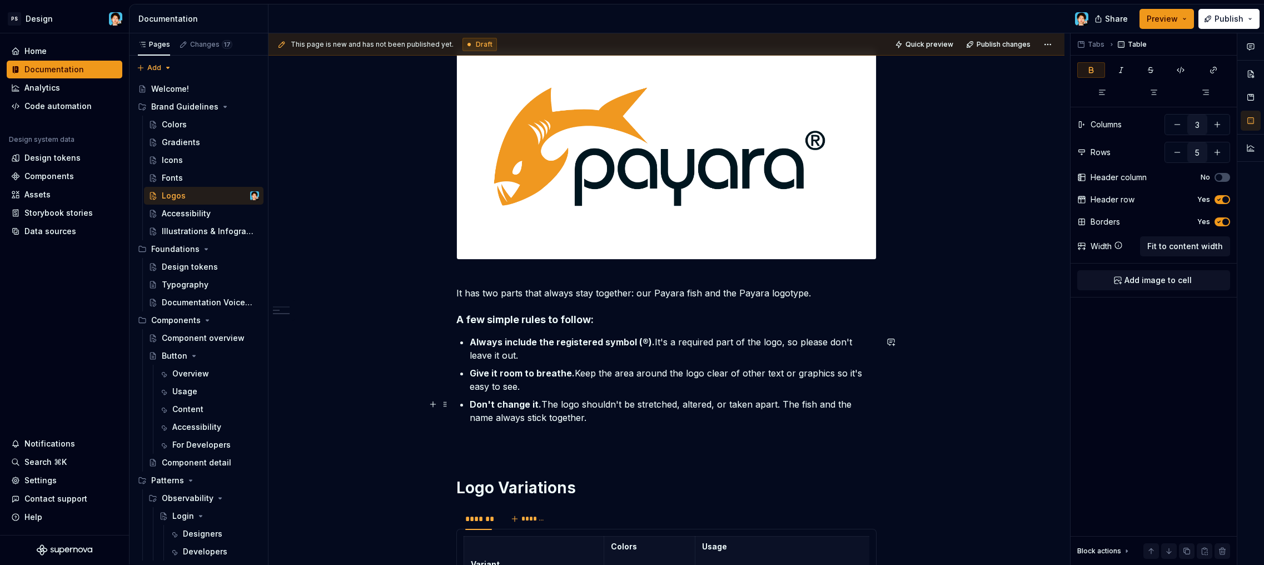
scroll to position [618, 0]
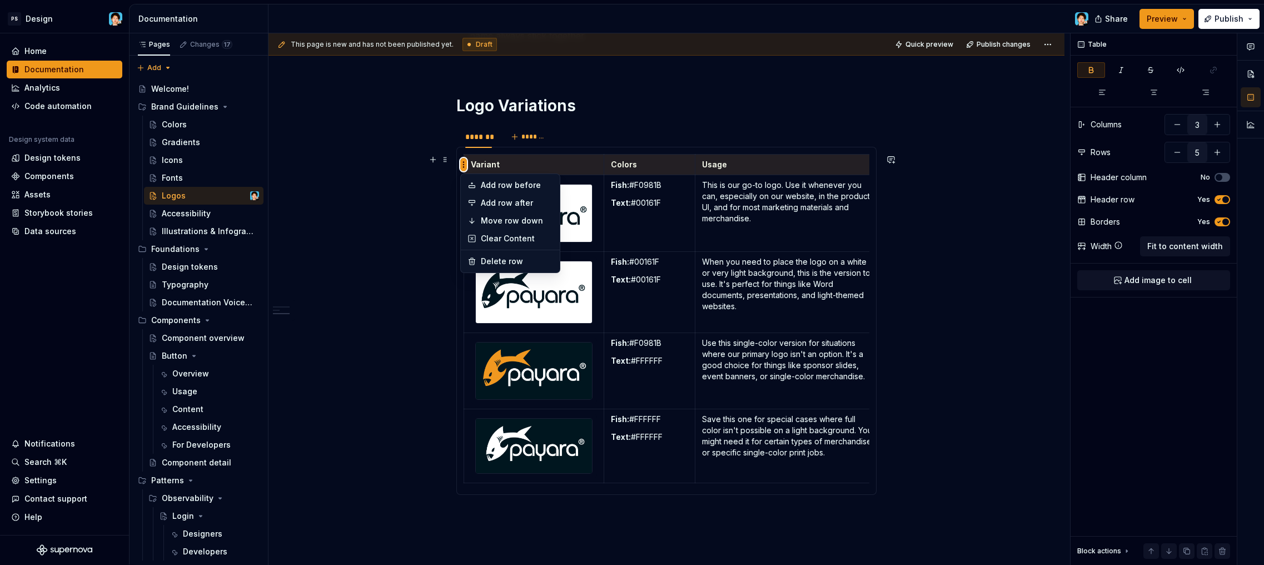
click at [465, 161] on html "PS Design Home Documentation Analytics Code automation Design system data Desig…" at bounding box center [632, 282] width 1264 height 565
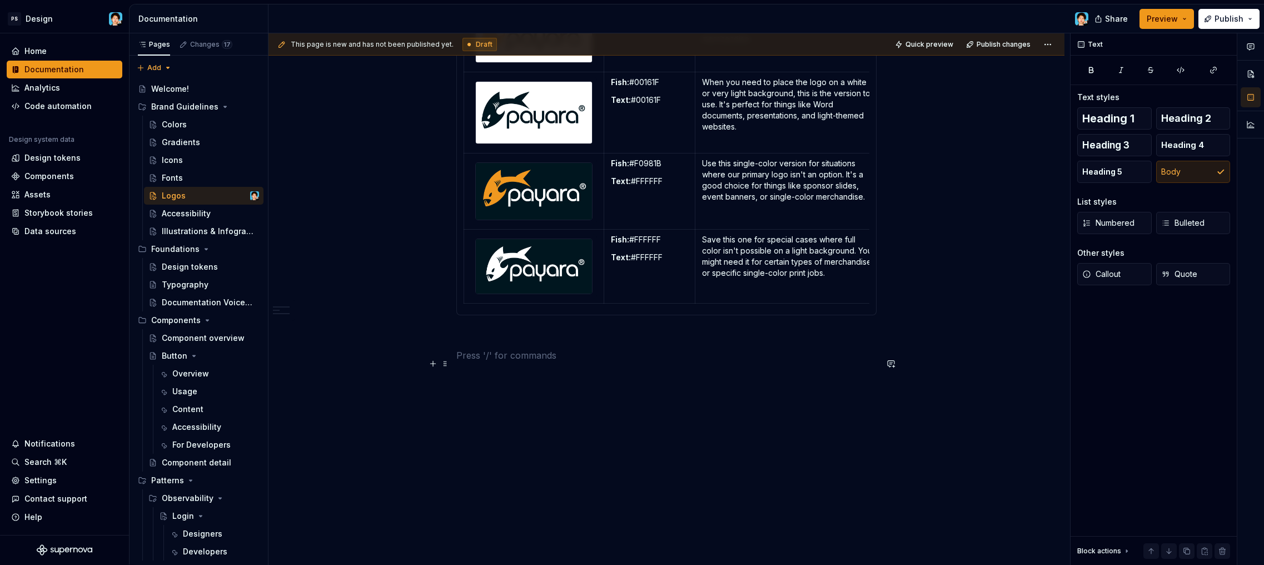
click at [513, 356] on p at bounding box center [667, 355] width 420 height 13
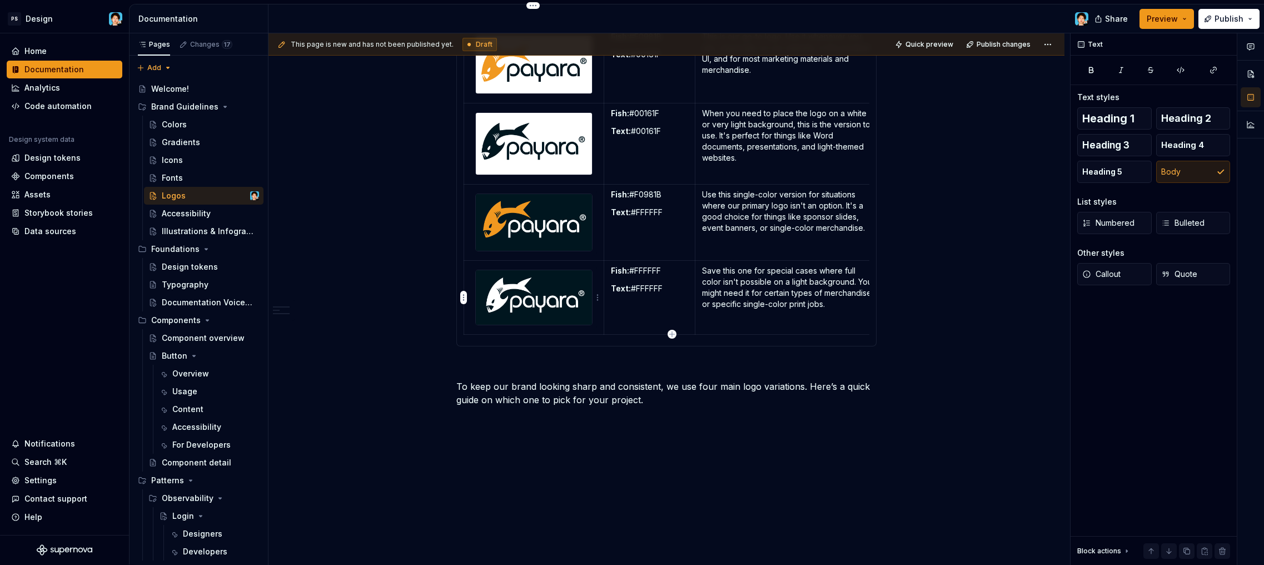
scroll to position [662, 0]
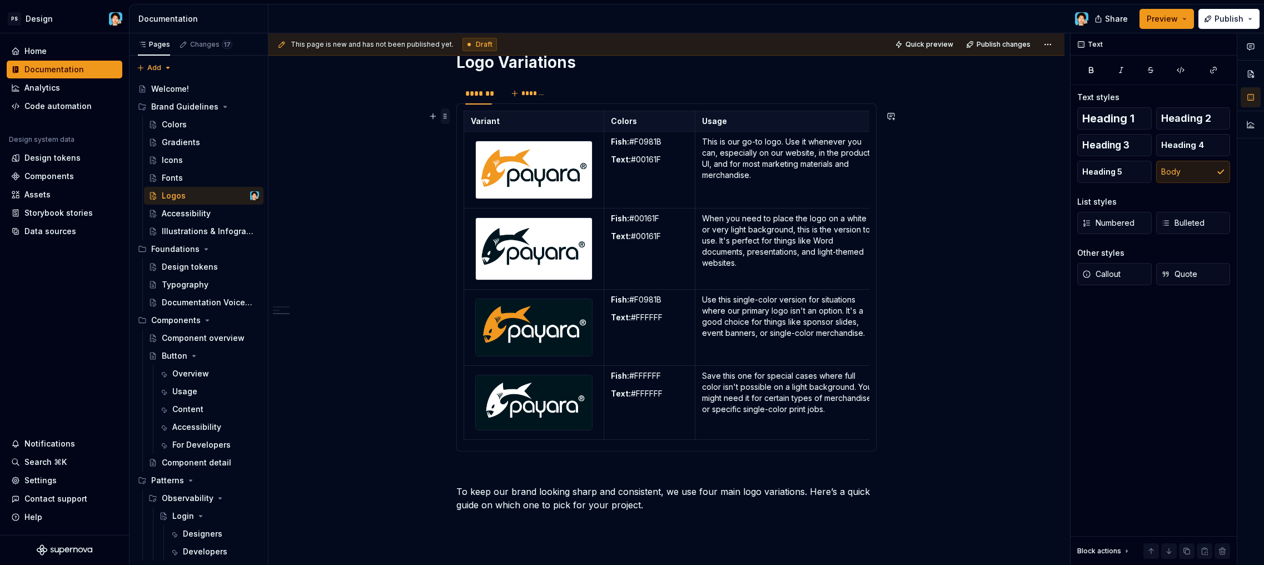
click at [444, 114] on span at bounding box center [445, 116] width 9 height 16
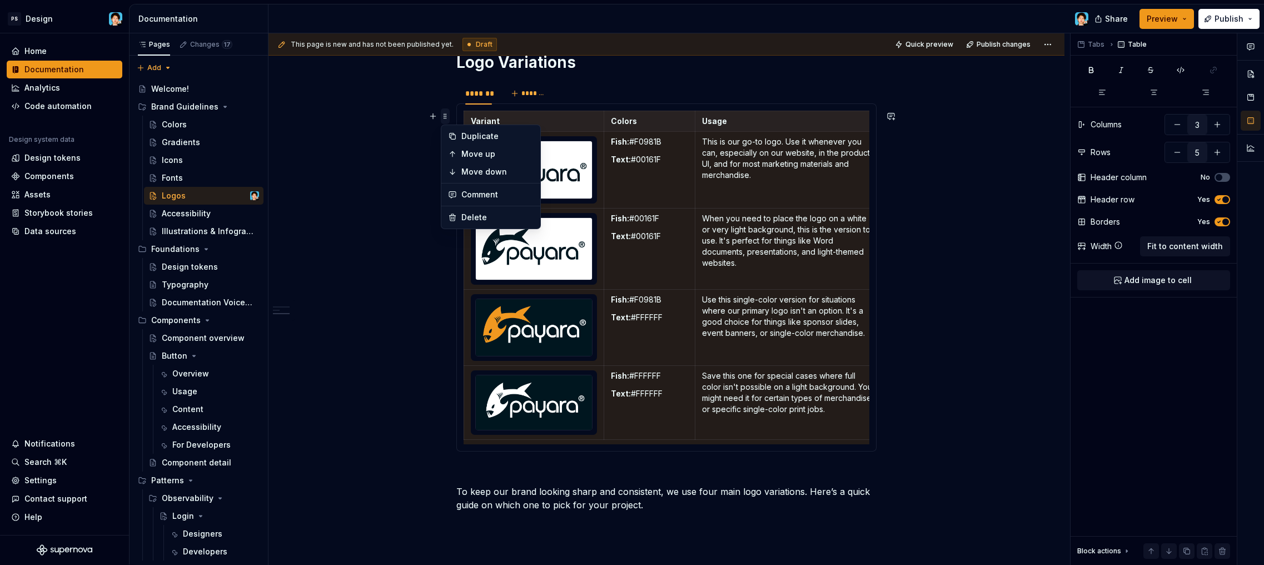
click at [445, 112] on span at bounding box center [445, 116] width 9 height 16
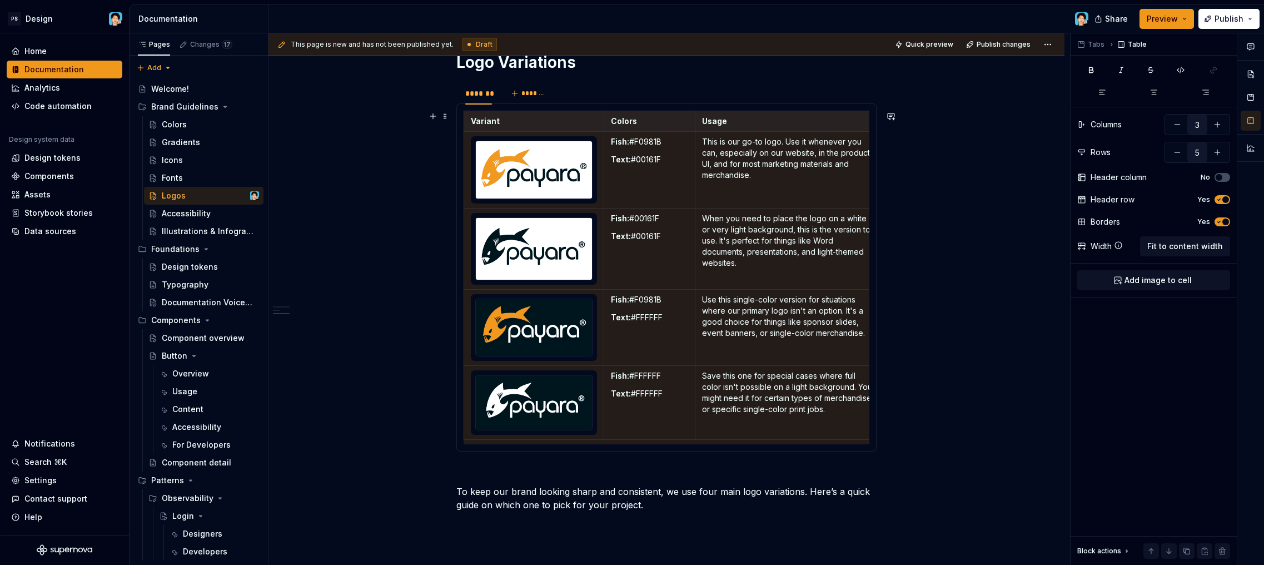
scroll to position [491, 0]
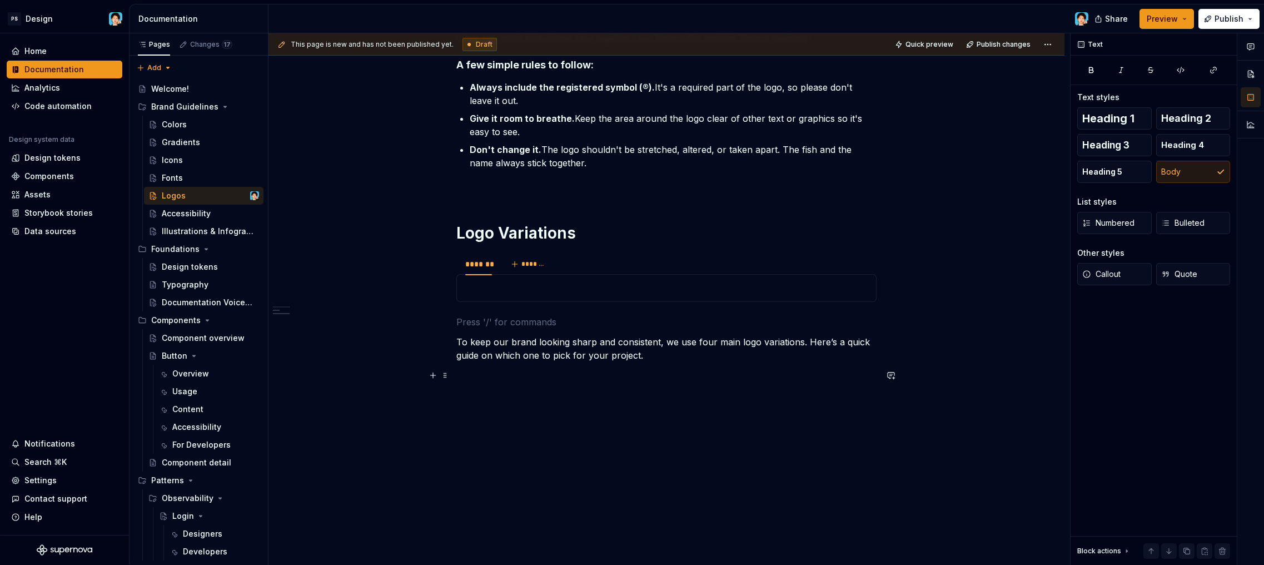
click at [609, 380] on p at bounding box center [667, 375] width 420 height 13
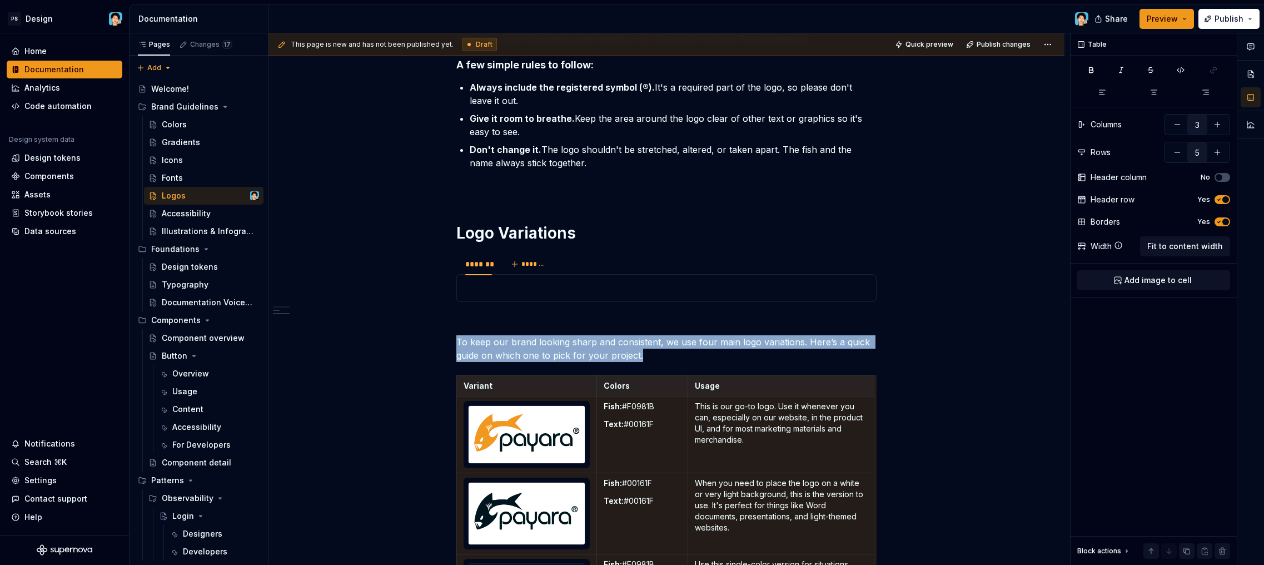
scroll to position [511, 0]
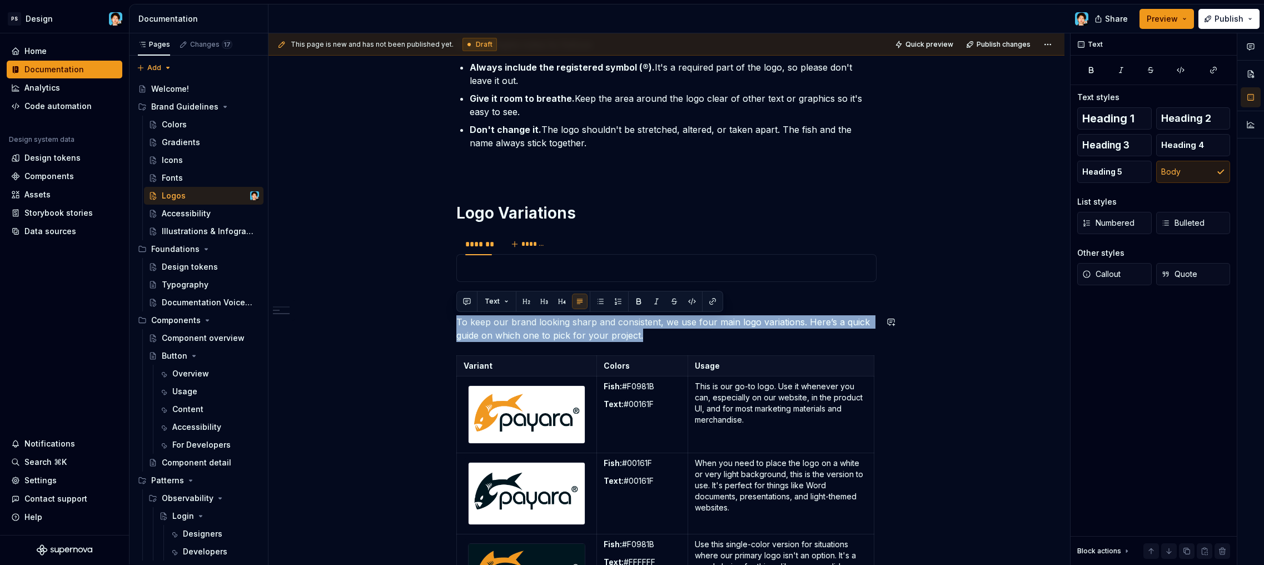
drag, startPoint x: 649, startPoint y: 335, endPoint x: 442, endPoint y: 315, distance: 209.0
click at [442, 315] on div "Our Logo This is our primary logo. It's the main symbol for the Payara brand an…" at bounding box center [667, 275] width 796 height 1193
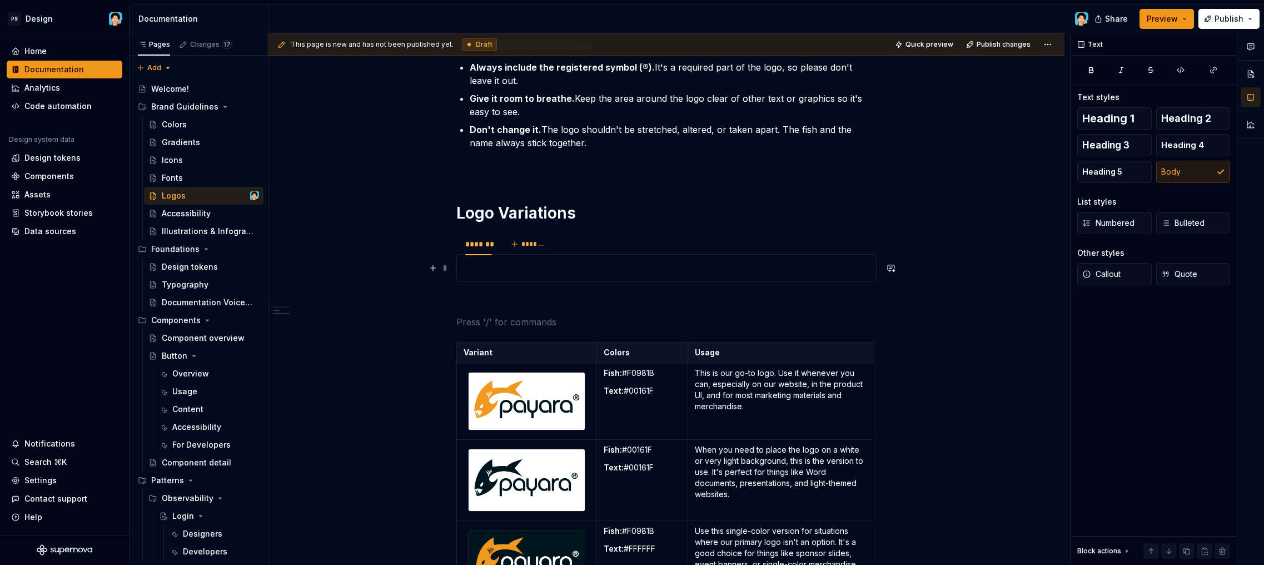
click at [489, 267] on p at bounding box center [667, 267] width 406 height 13
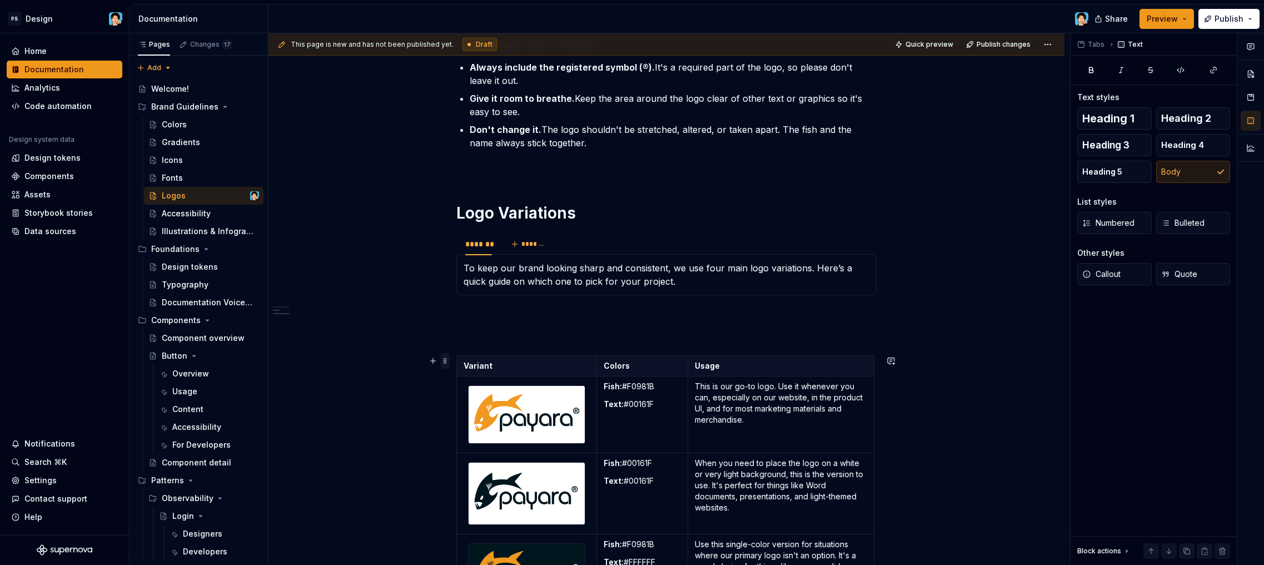
click at [447, 358] on span at bounding box center [445, 361] width 9 height 16
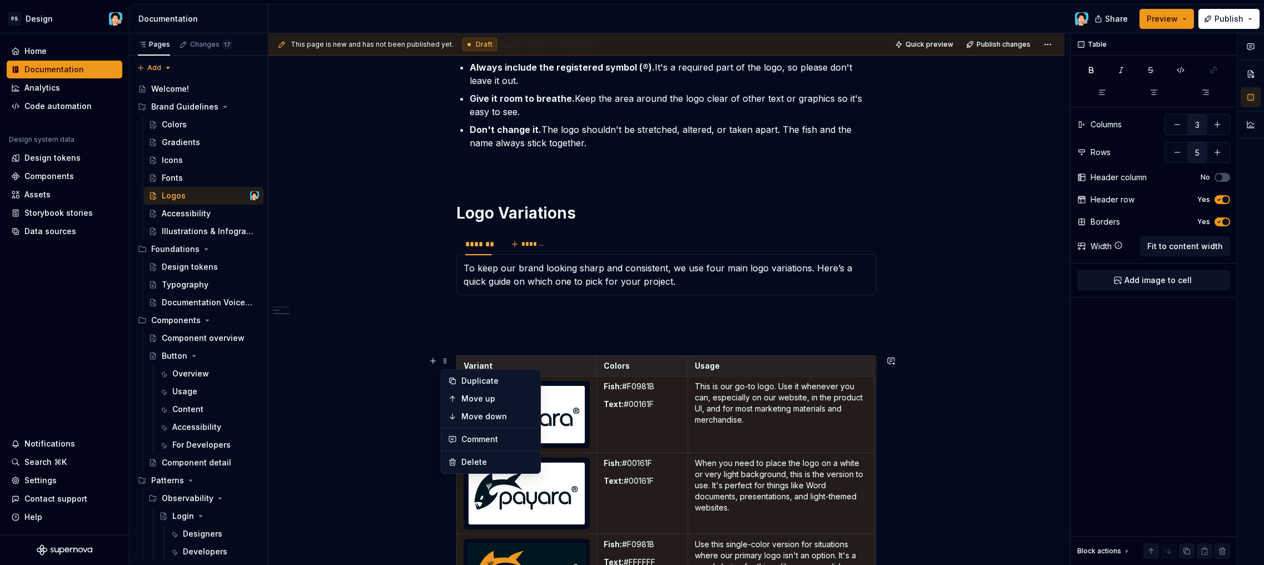
click at [480, 324] on div "Our Logo This is our primary logo. It's the main symbol for the Payara brand an…" at bounding box center [667, 197] width 420 height 984
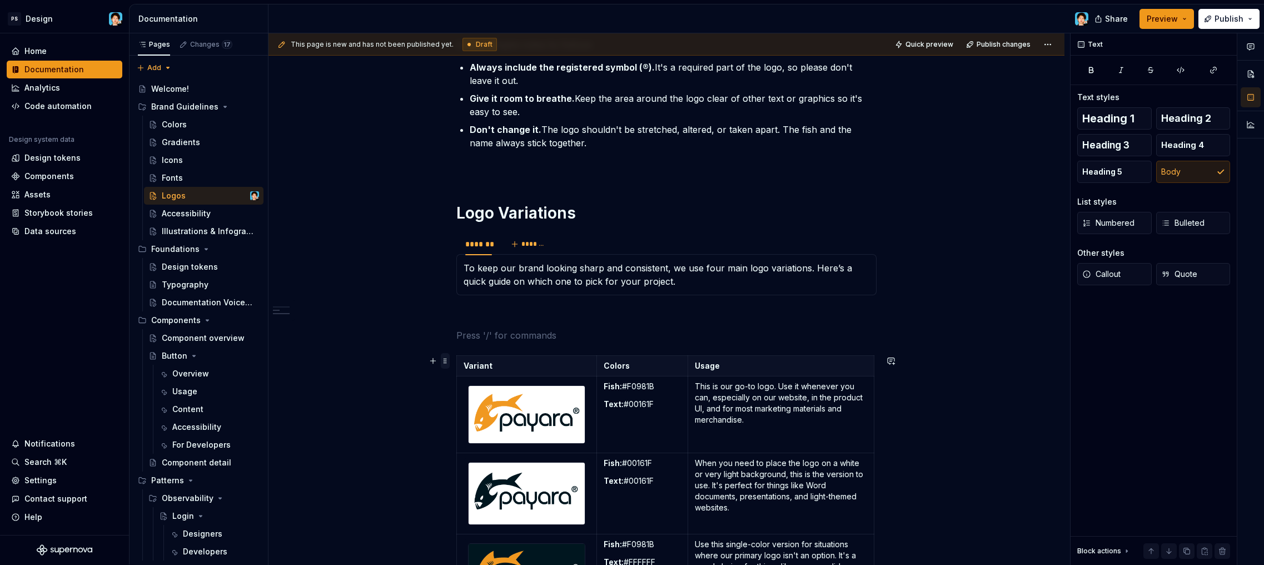
click at [447, 363] on span at bounding box center [445, 361] width 9 height 16
click at [705, 279] on p "To keep our brand looking sharp and consistent, we use four main logo variation…" at bounding box center [667, 274] width 406 height 27
click at [446, 362] on span at bounding box center [445, 361] width 9 height 16
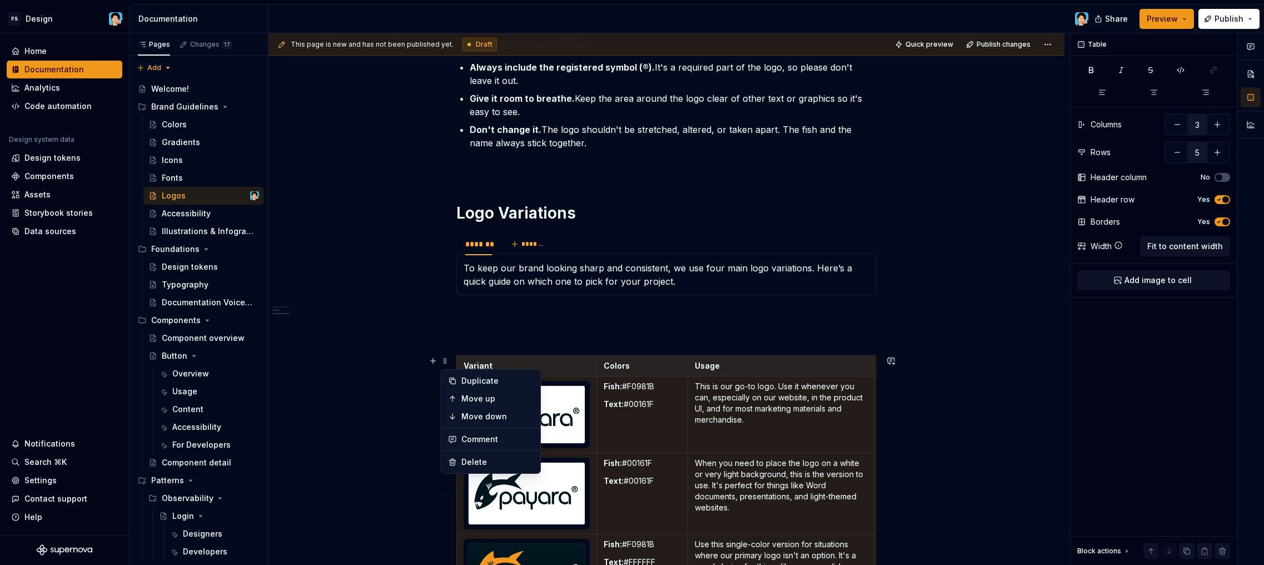
click at [460, 359] on th "Variant" at bounding box center [527, 366] width 140 height 21
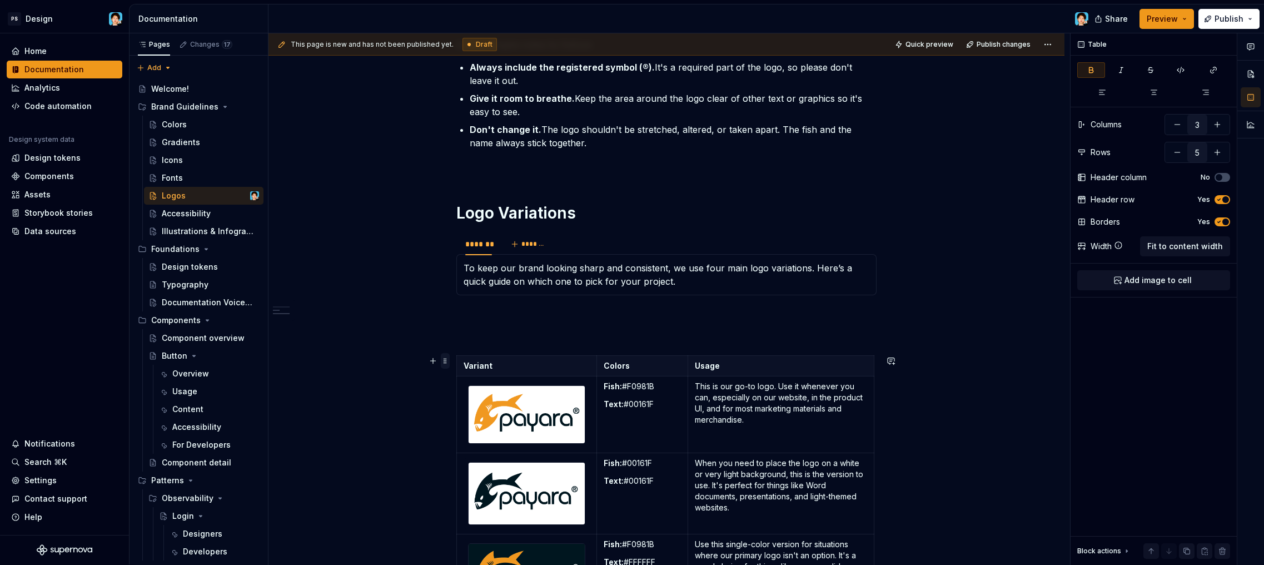
click at [448, 360] on span at bounding box center [445, 361] width 9 height 16
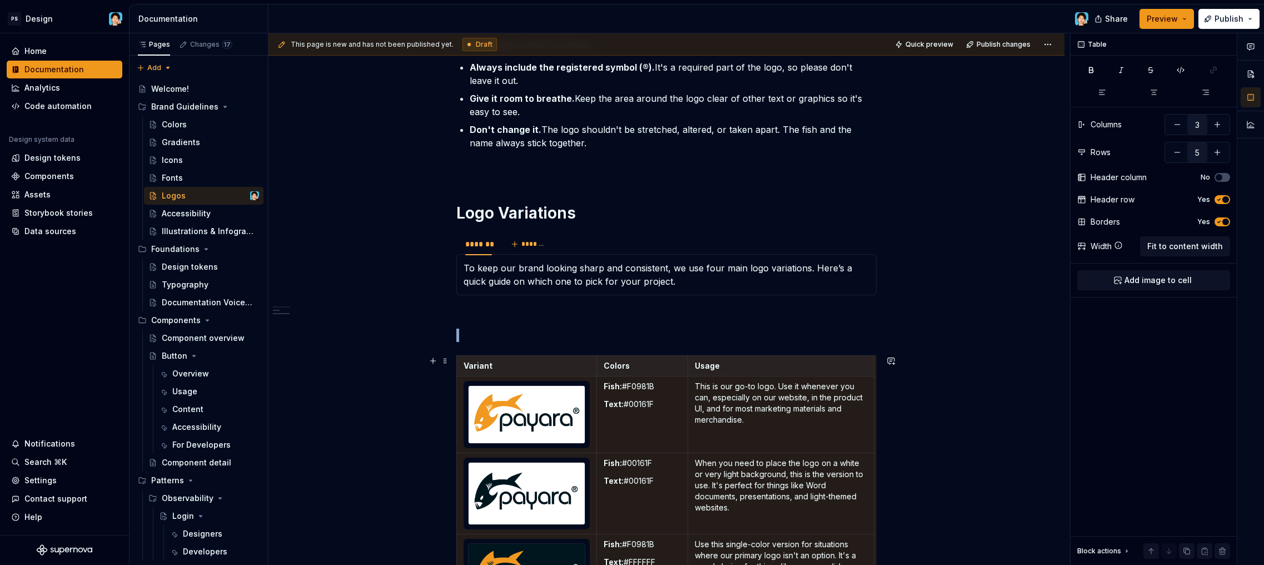
click at [447, 359] on div "Our Logo This is our primary logo. It's the main symbol for the Payara brand an…" at bounding box center [667, 275] width 796 height 1193
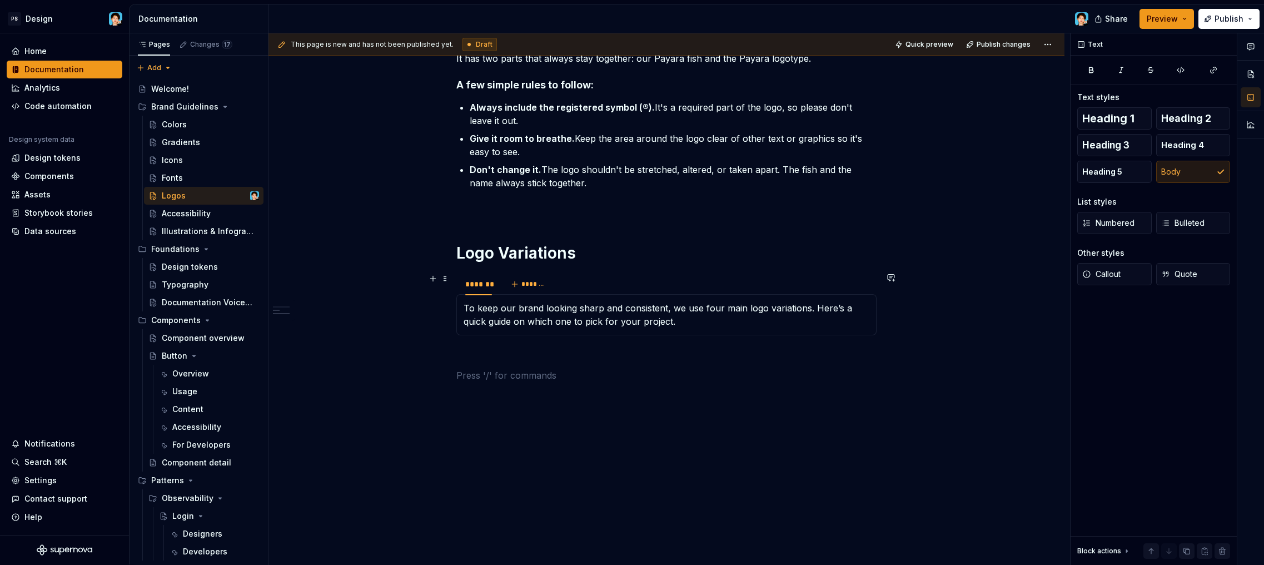
scroll to position [469, 0]
click at [692, 321] on p "To keep our brand looking sharp and consistent, we use four main logo variation…" at bounding box center [667, 317] width 406 height 27
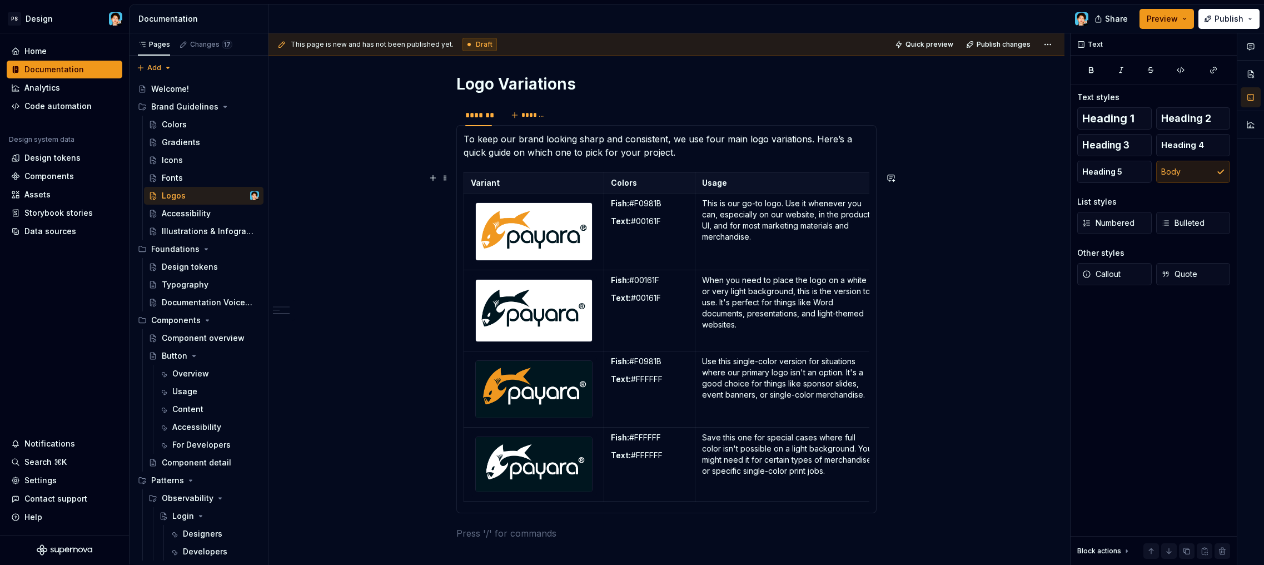
scroll to position [552, 0]
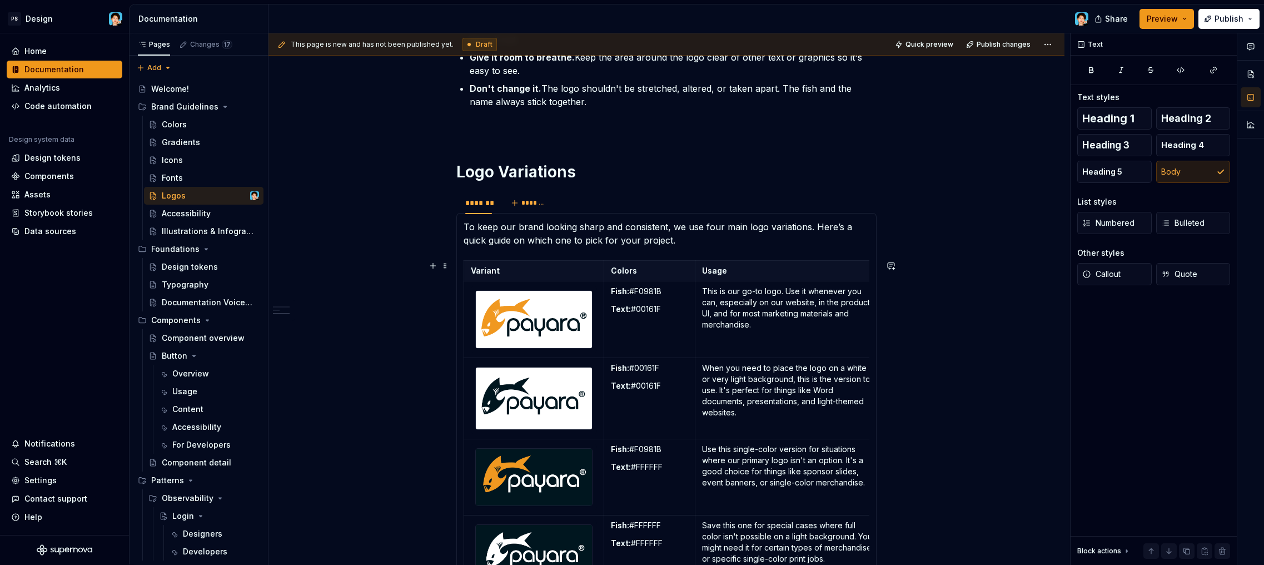
click at [907, 374] on div "Our Logo This is our primary logo. It's the main symbol for the Payara brand an…" at bounding box center [667, 233] width 796 height 1193
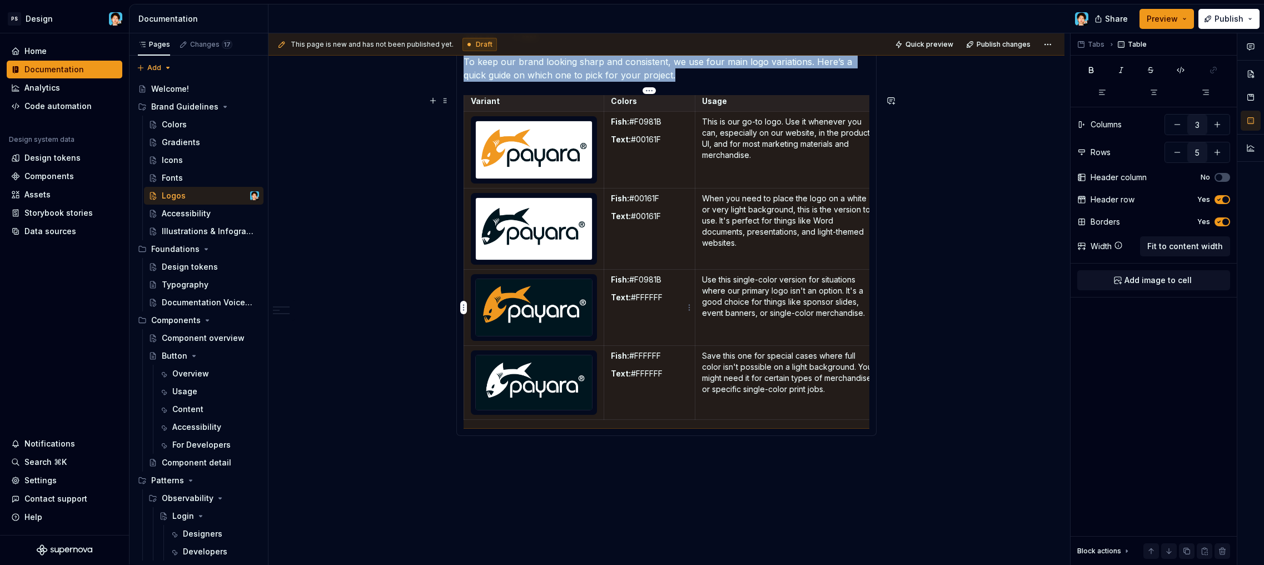
scroll to position [527, 0]
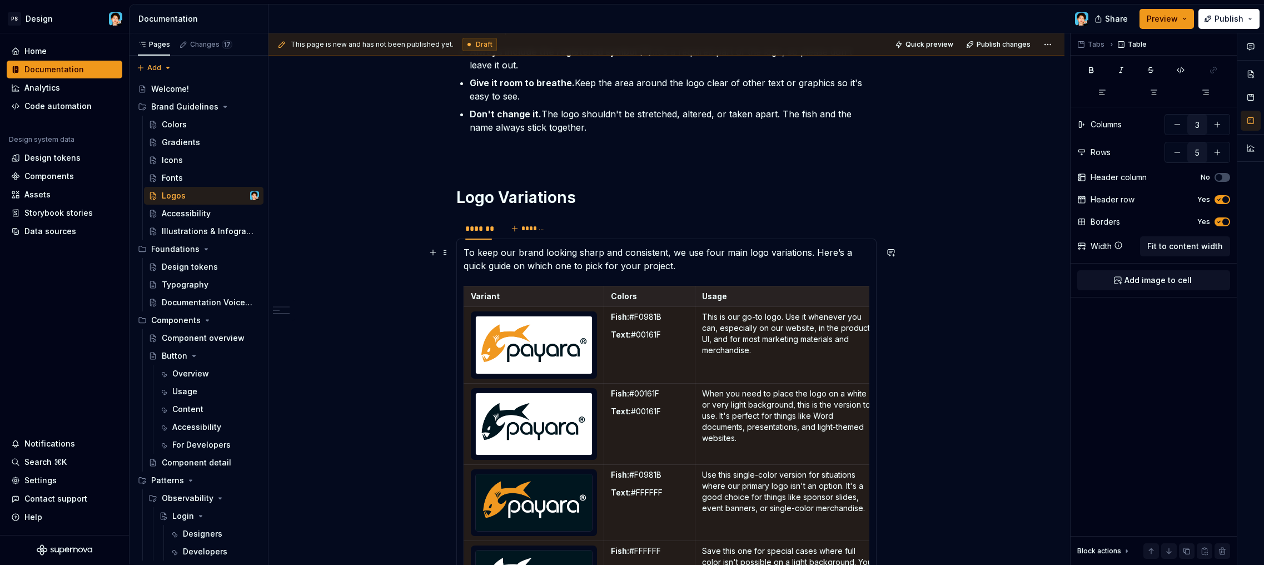
click at [547, 262] on p "To keep our brand looking sharp and consistent, we use four main logo variation…" at bounding box center [667, 259] width 406 height 27
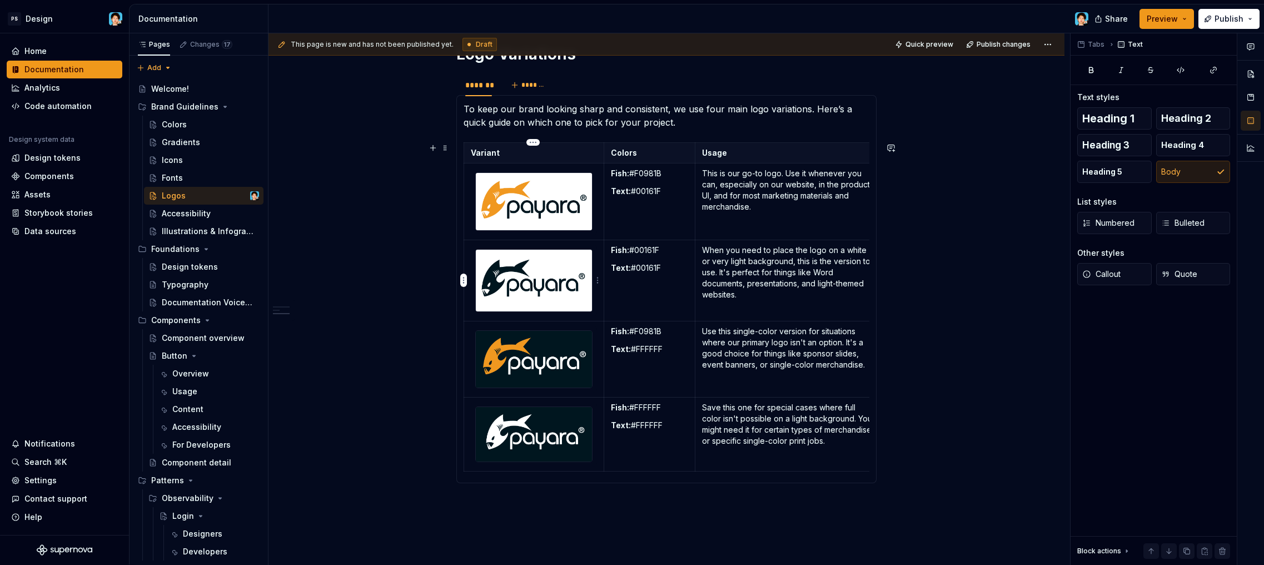
scroll to position [581, 0]
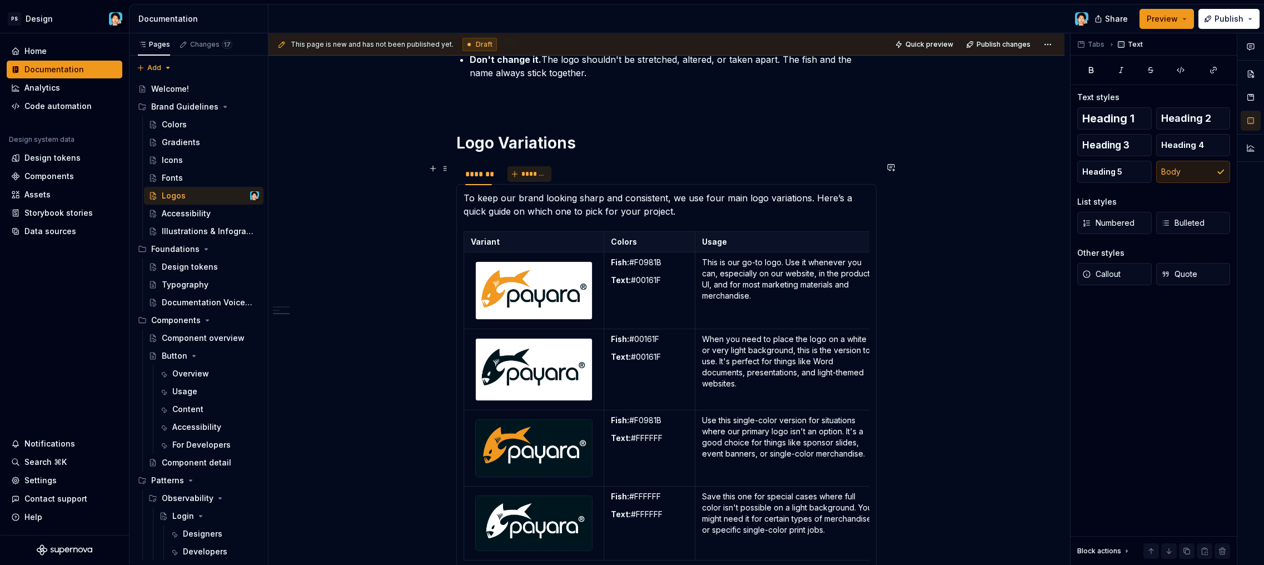
click at [524, 172] on span "*******" at bounding box center [534, 174] width 25 height 9
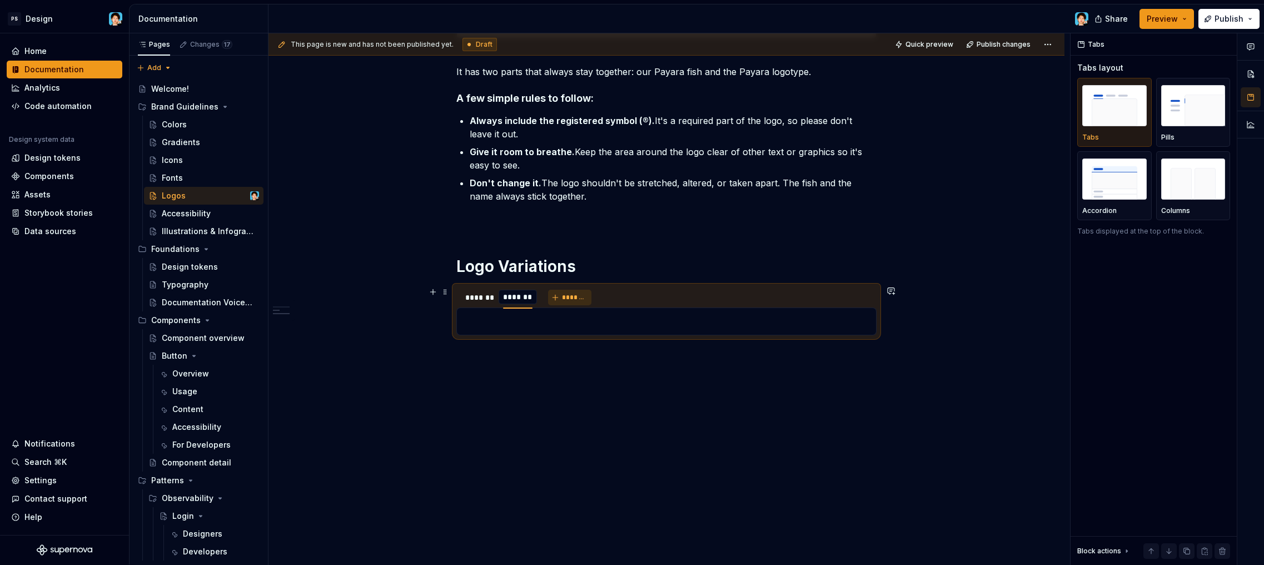
scroll to position [0, 1]
type textarea "*"
type input "******"
click at [581, 328] on p at bounding box center [667, 321] width 406 height 13
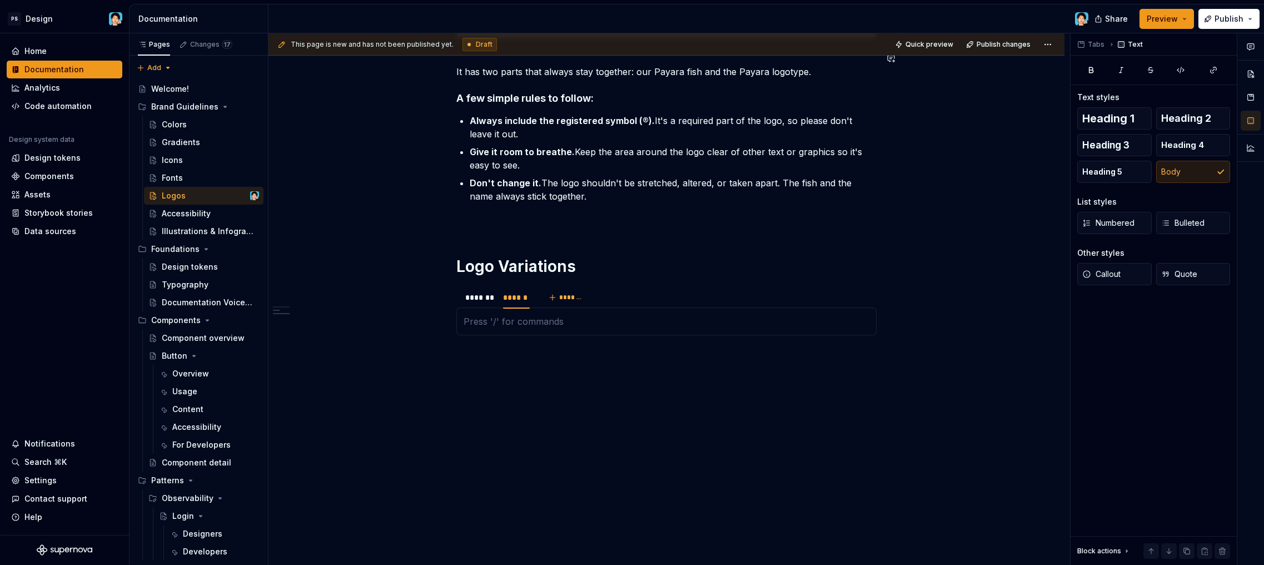
type textarea "*"
click at [523, 301] on div "******" at bounding box center [516, 297] width 27 height 11
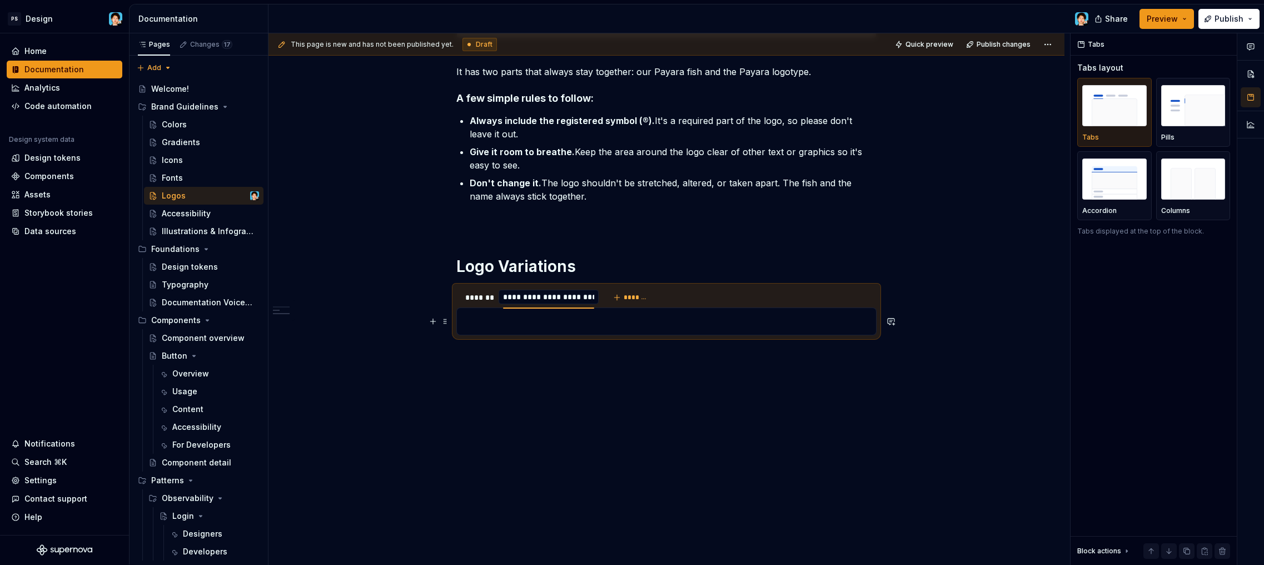
type input "**********"
type textarea "*"
type input "**********"
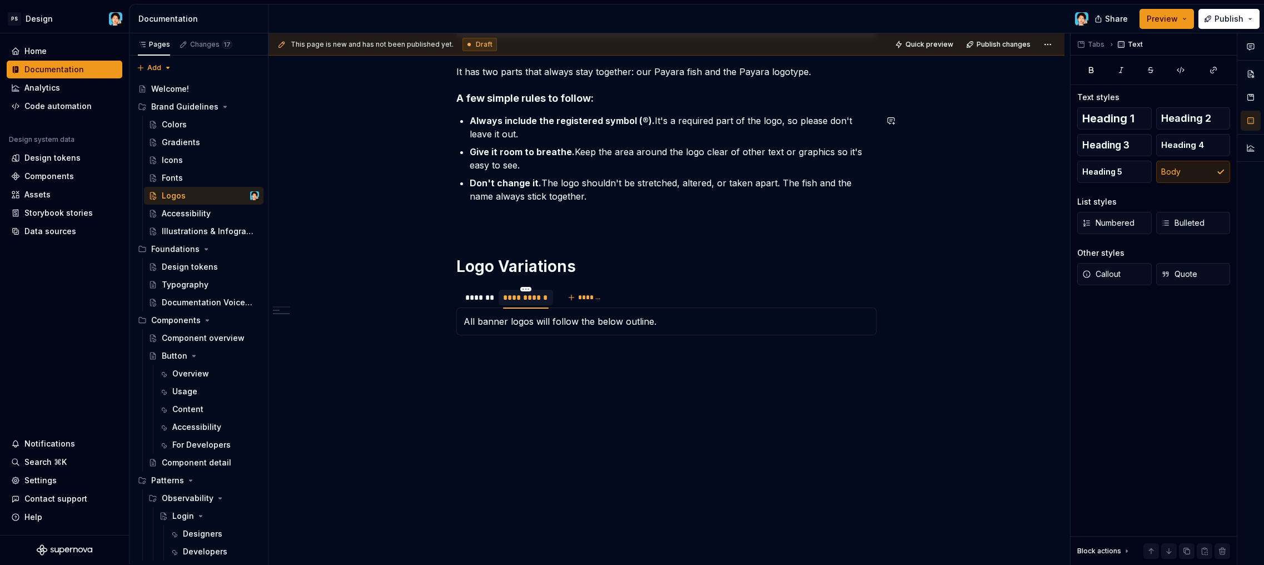
scroll to position [444, 0]
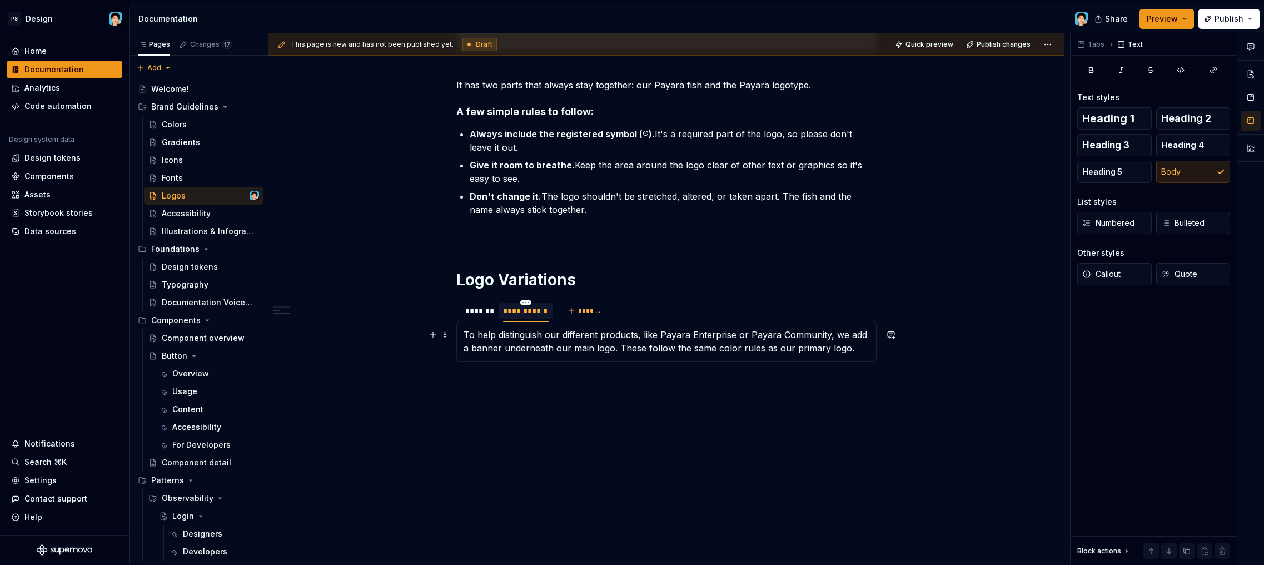
click at [464, 335] on p "To help distinguish our different products, like Payara Enterprise or Payara Co…" at bounding box center [667, 341] width 406 height 27
click at [851, 349] on p "To help distinguish our different products, like Payara Enterprise or Payara Co…" at bounding box center [667, 341] width 406 height 27
click at [469, 317] on div "*******" at bounding box center [479, 311] width 36 height 16
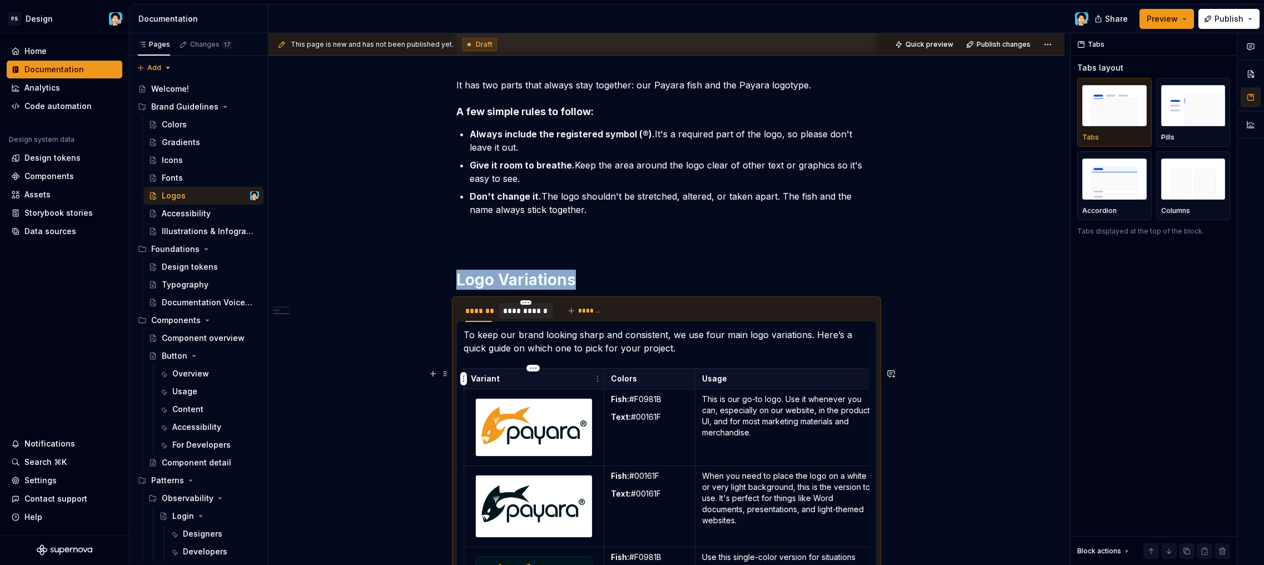
click at [464, 375] on html "PS Design Home Documentation Analytics Code automation Design system data Desig…" at bounding box center [632, 282] width 1264 height 565
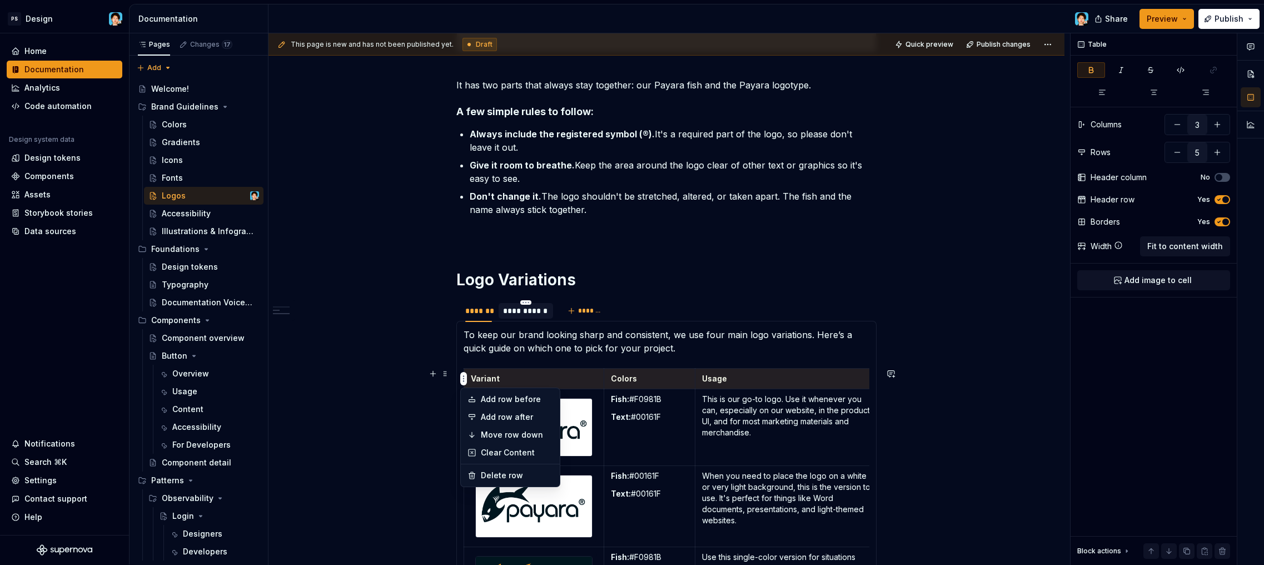
click at [490, 362] on html "PS Design Home Documentation Analytics Code automation Design system data Desig…" at bounding box center [632, 282] width 1264 height 565
click at [461, 381] on html "PS Design Home Documentation Analytics Code automation Design system data Desig…" at bounding box center [632, 282] width 1264 height 565
drag, startPoint x: 463, startPoint y: 377, endPoint x: 454, endPoint y: 376, distance: 8.4
click at [463, 377] on html "PS Design Home Documentation Analytics Code automation Design system data Desig…" at bounding box center [632, 282] width 1264 height 565
click at [445, 372] on span at bounding box center [445, 374] width 9 height 16
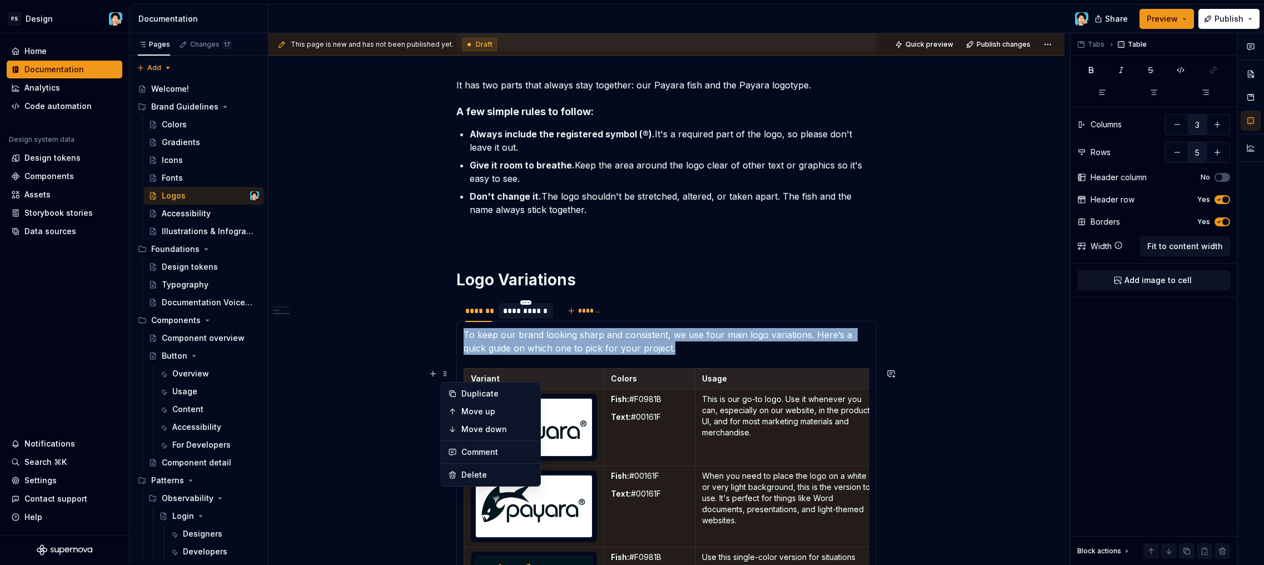
click at [520, 311] on section "**********" at bounding box center [667, 504] width 420 height 410
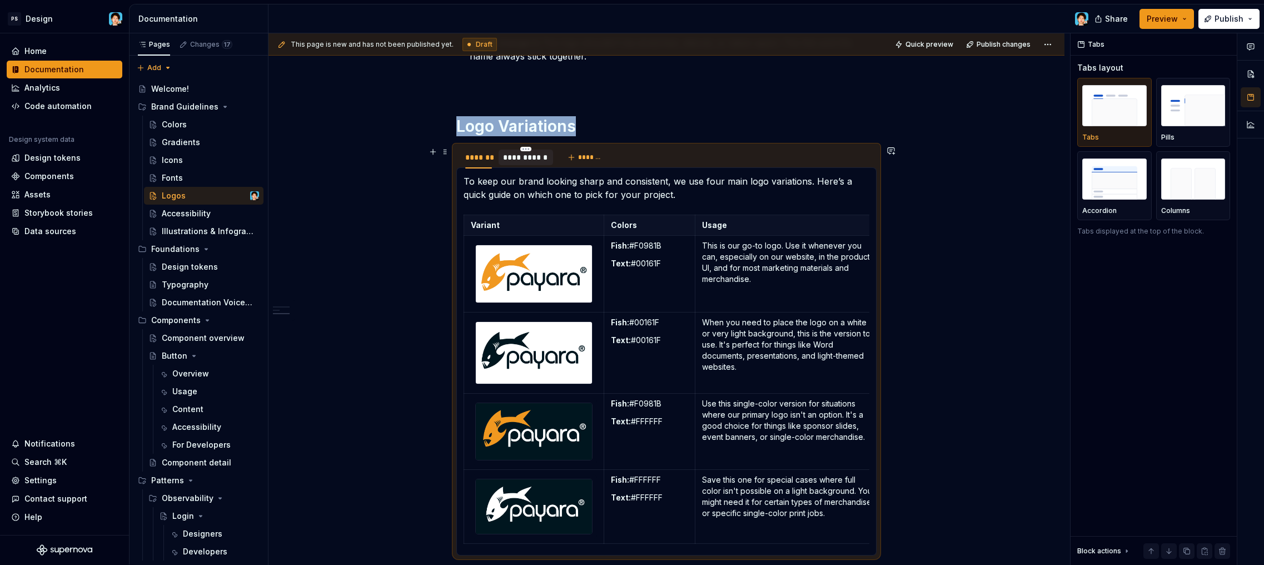
click at [507, 153] on div "**********" at bounding box center [526, 157] width 46 height 11
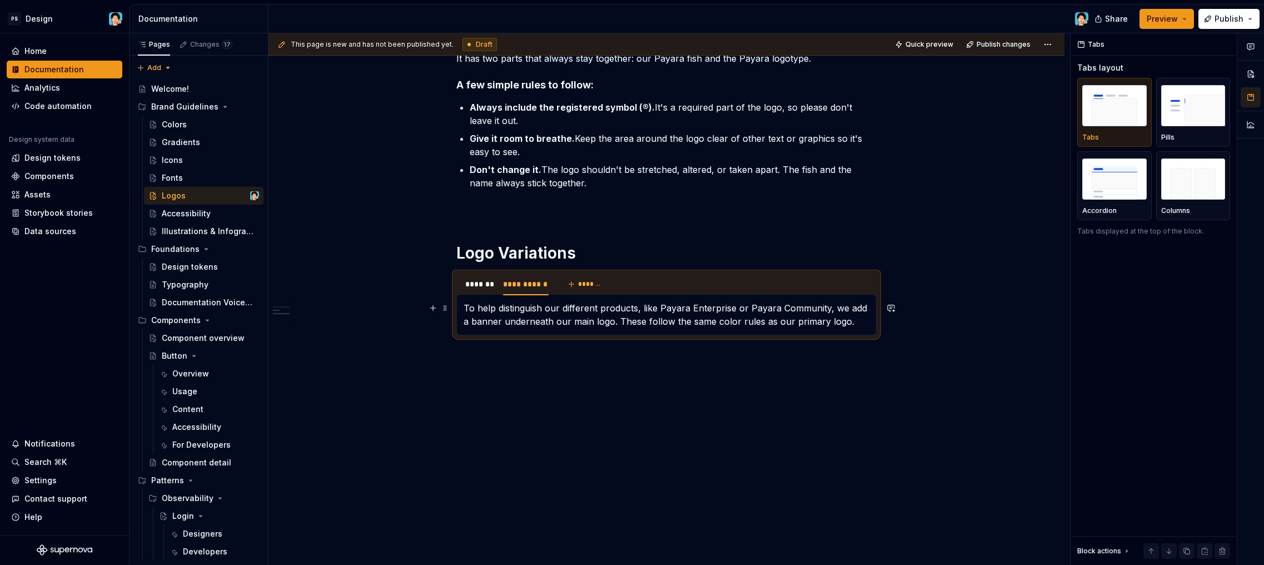
click at [850, 322] on p "To help distinguish our different products, like Payara Enterprise or Payara Co…" at bounding box center [667, 314] width 406 height 27
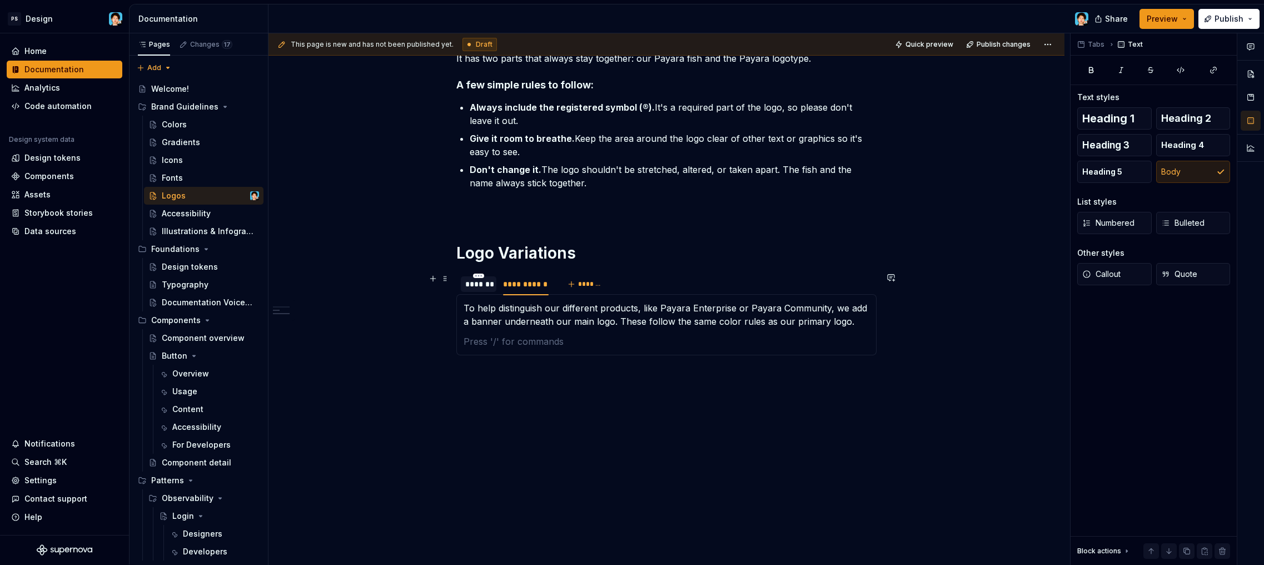
click at [478, 279] on div "*******" at bounding box center [478, 284] width 27 height 11
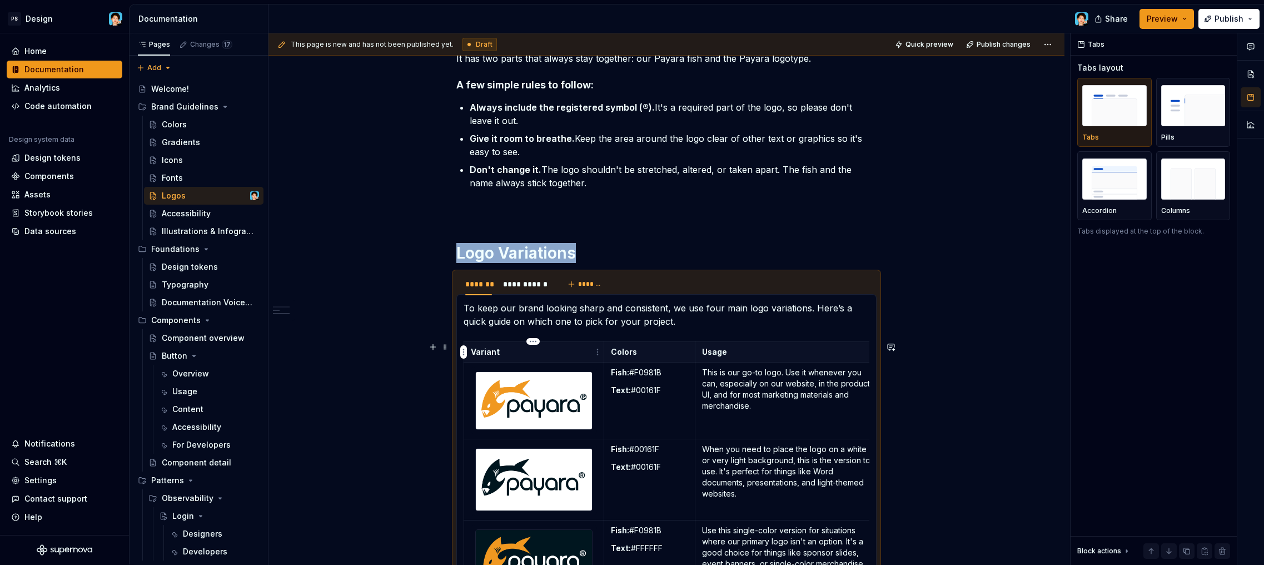
click at [494, 348] on strong "Variant" at bounding box center [485, 351] width 29 height 9
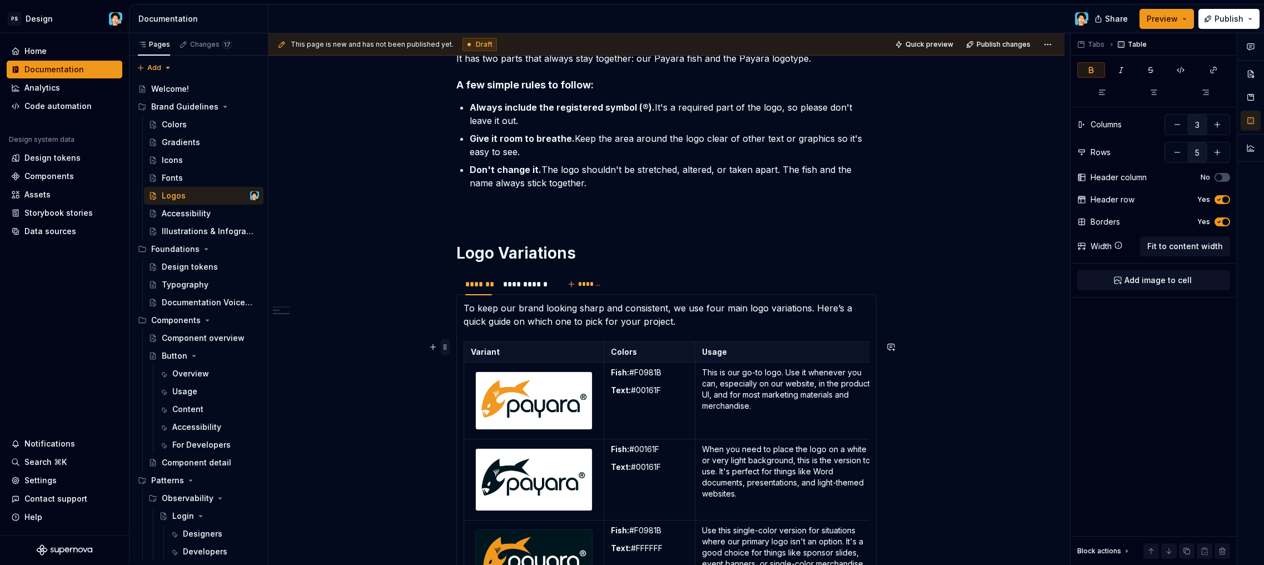
click at [445, 347] on span at bounding box center [445, 347] width 9 height 16
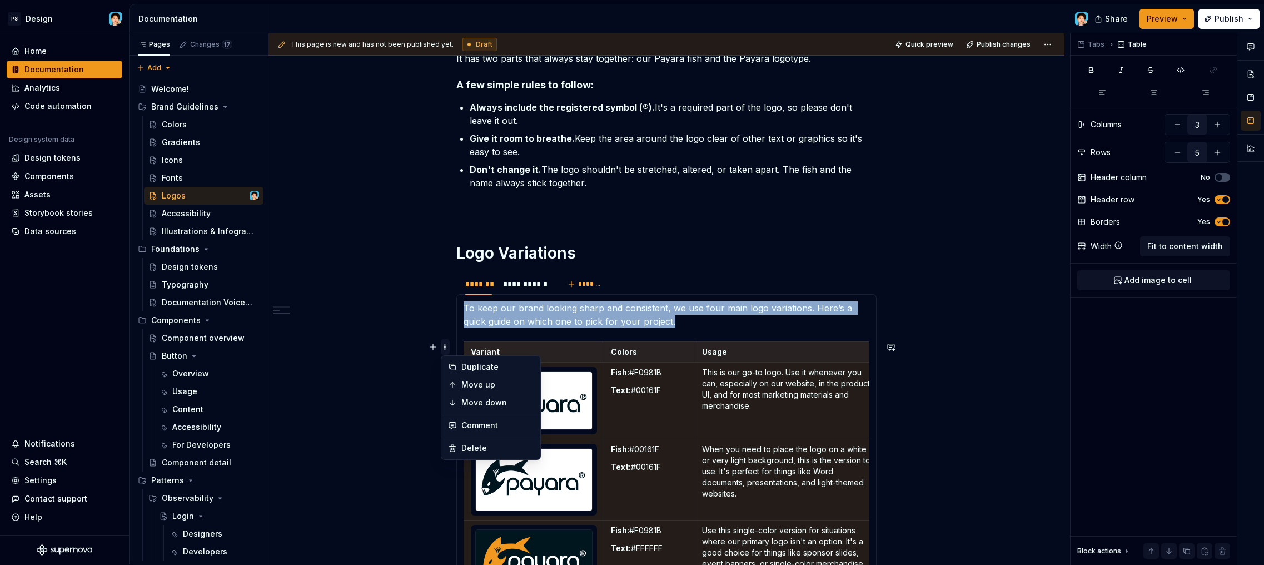
click at [444, 346] on div "**********" at bounding box center [667, 315] width 796 height 1193
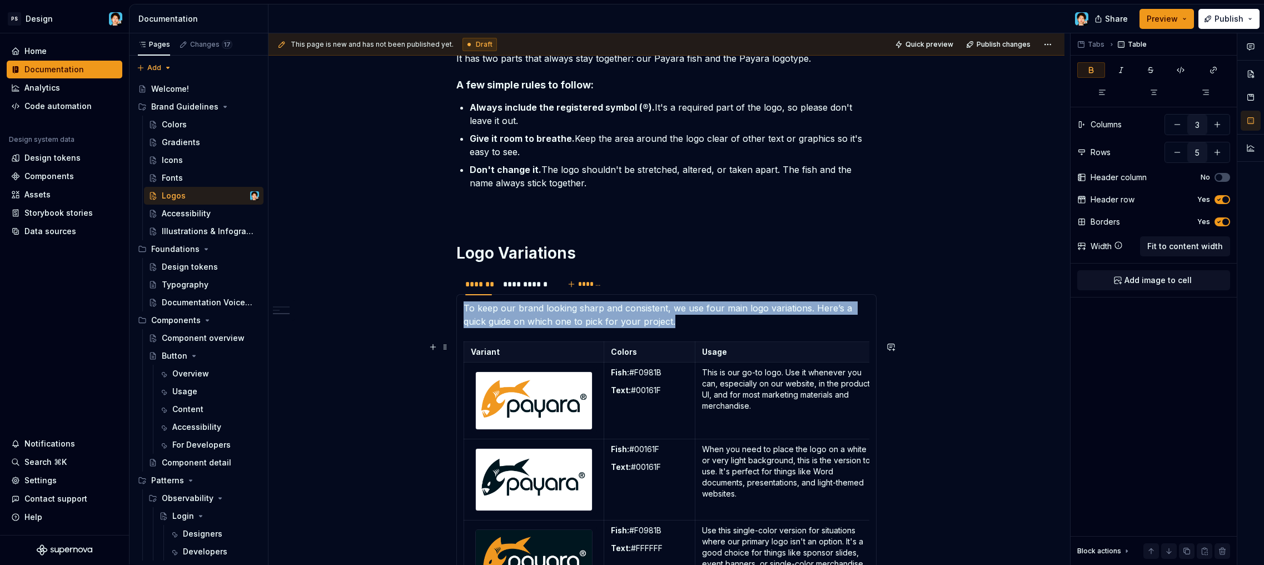
scroll to position [598, 0]
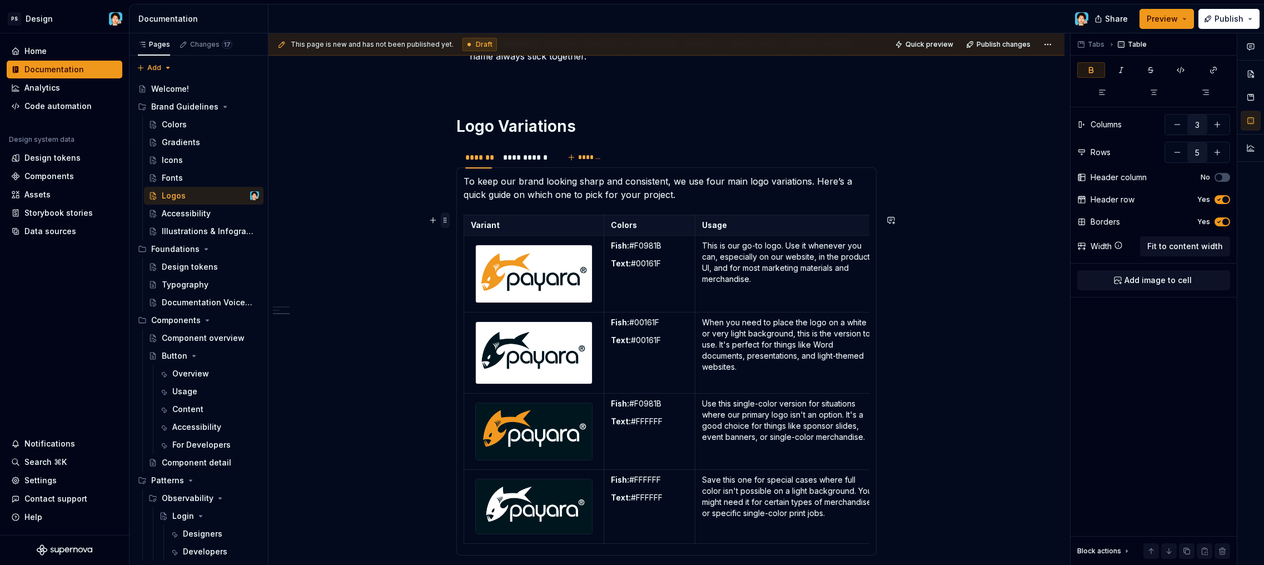
click at [447, 219] on span at bounding box center [445, 220] width 9 height 16
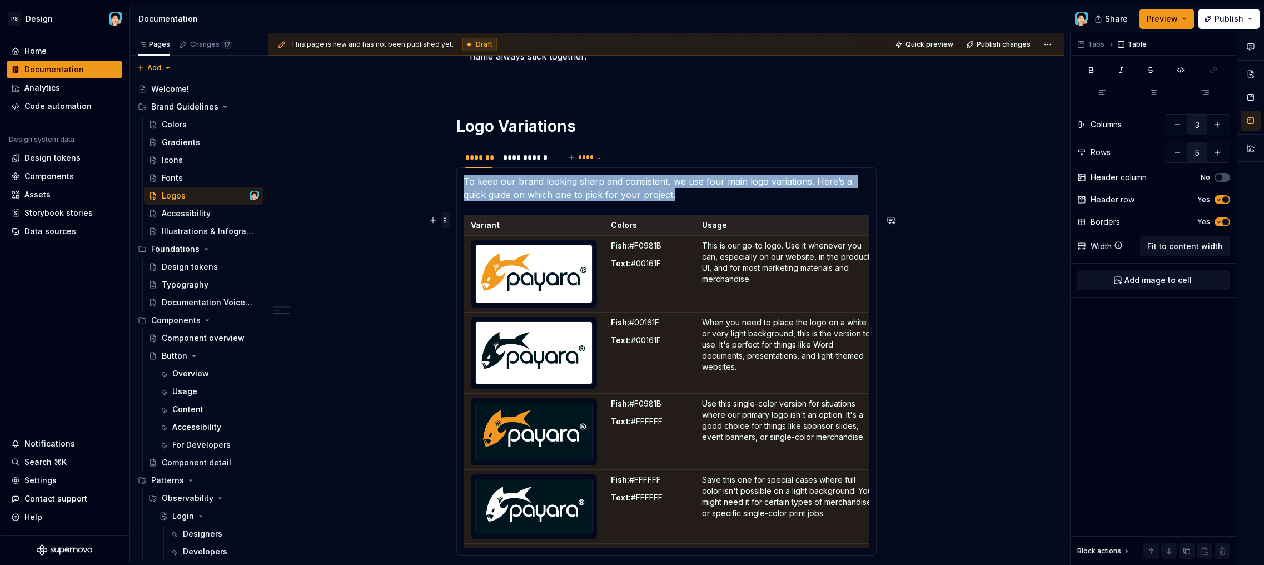
click at [444, 222] on span at bounding box center [445, 220] width 9 height 16
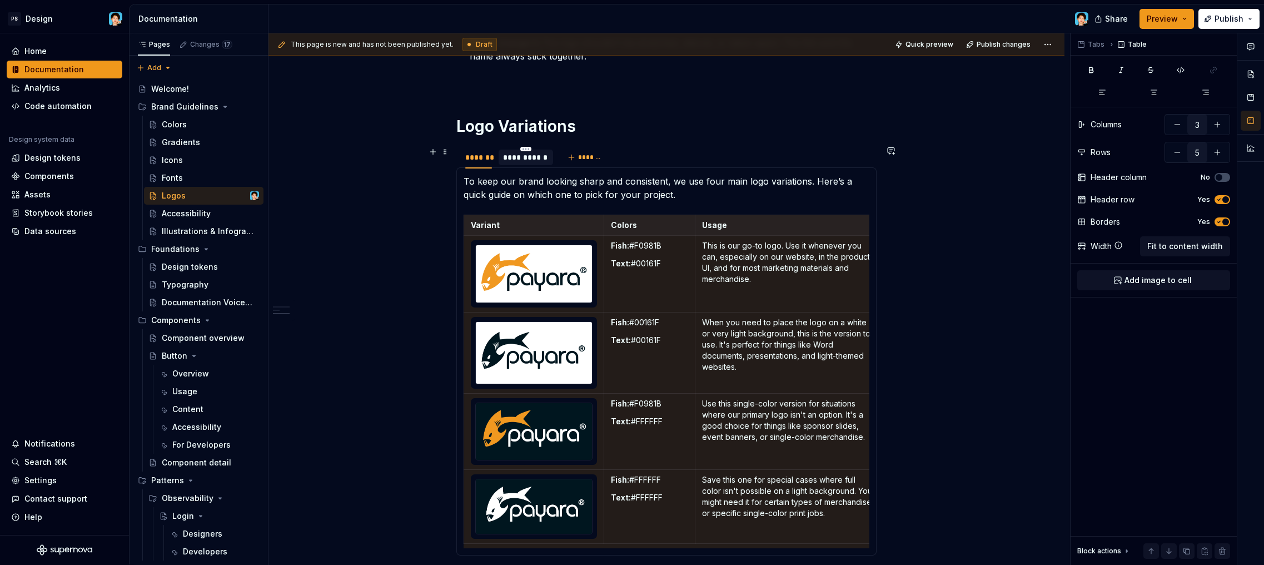
click at [534, 156] on div "**********" at bounding box center [526, 157] width 46 height 11
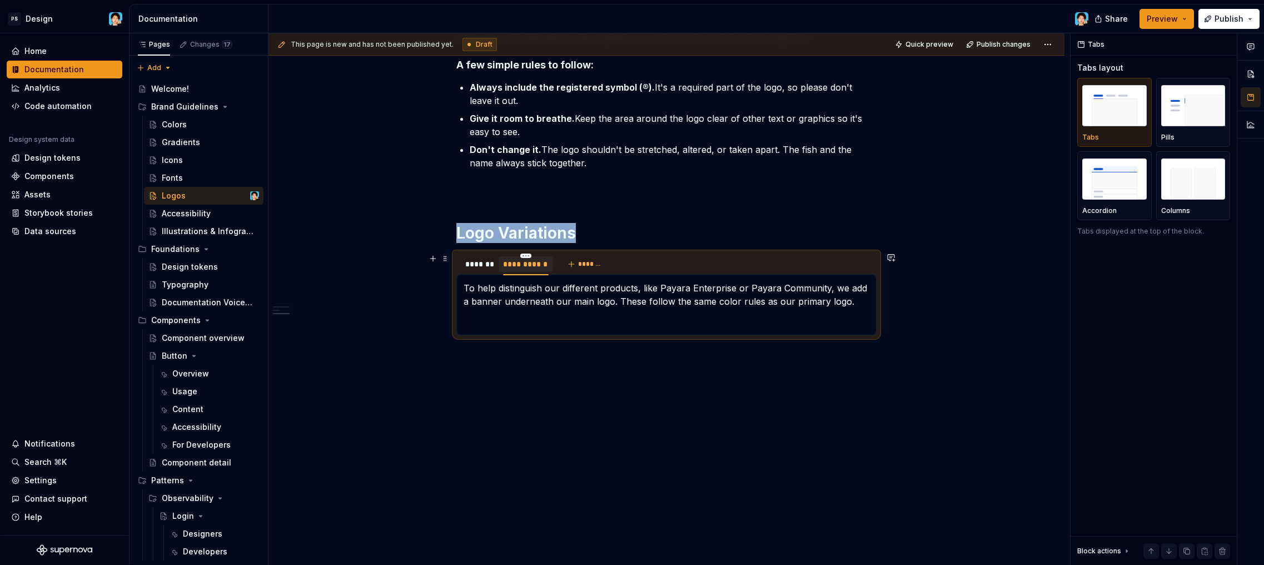
scroll to position [491, 0]
click at [636, 319] on p at bounding box center [667, 321] width 406 height 13
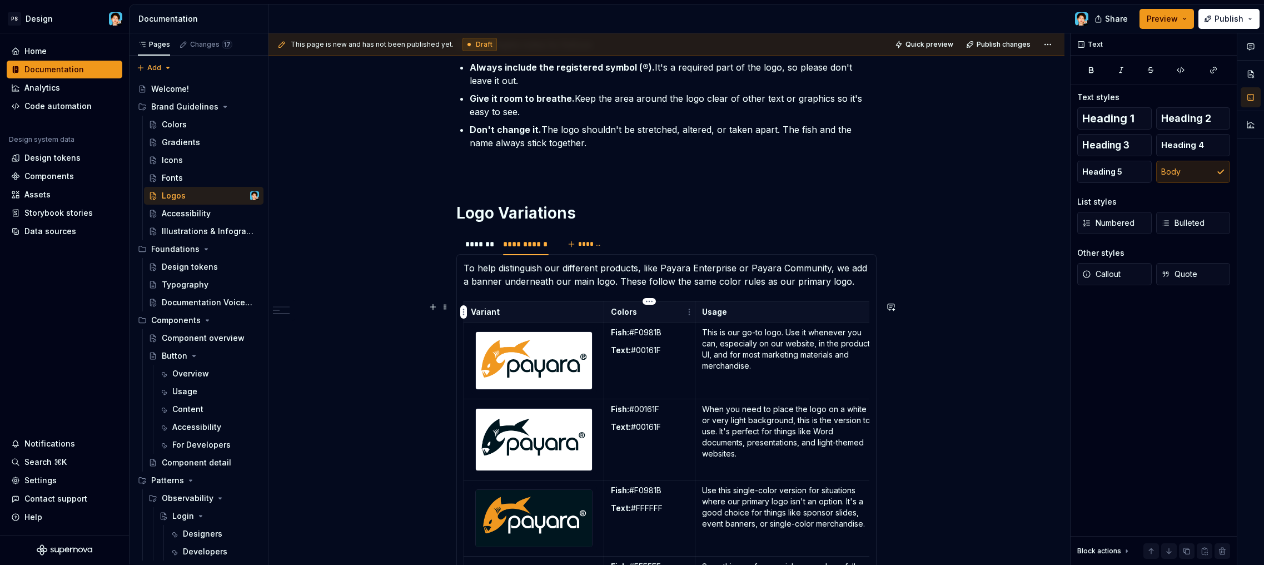
scroll to position [672, 0]
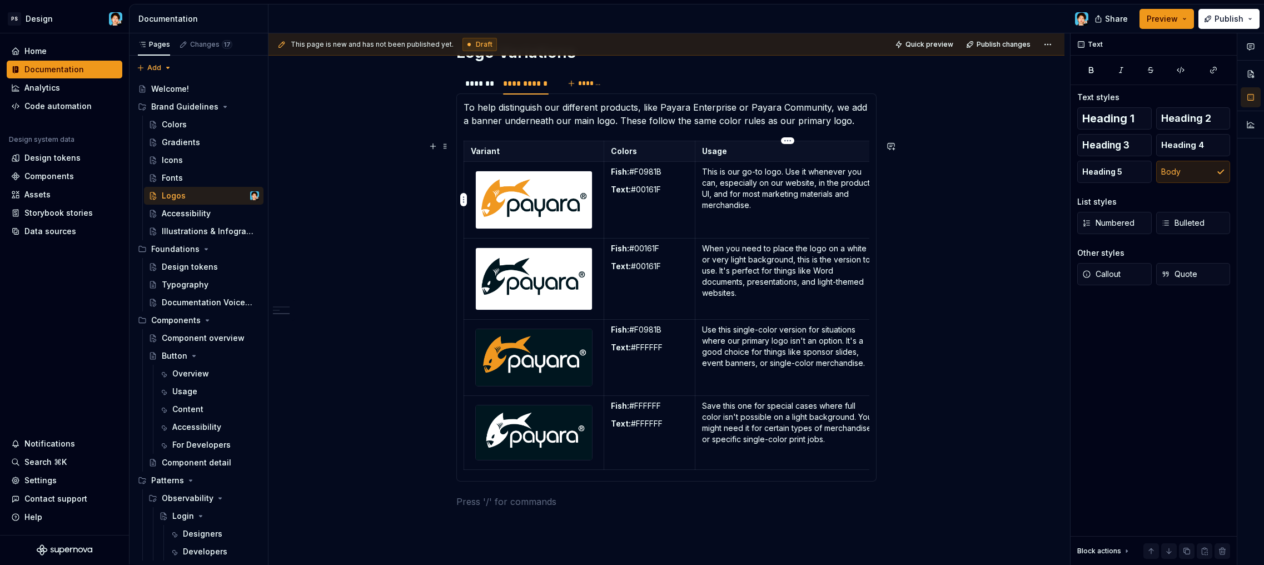
click at [724, 200] on p "This is our go-to logo. Use it whenever you can, especially on our website, in …" at bounding box center [788, 188] width 172 height 44
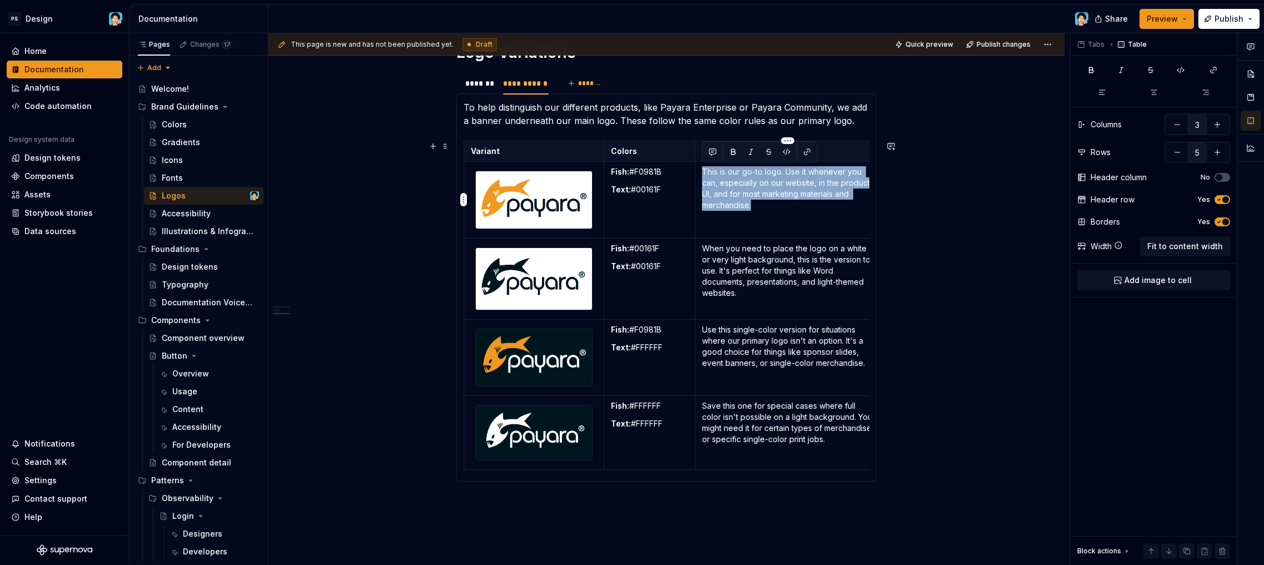
drag, startPoint x: 767, startPoint y: 220, endPoint x: 698, endPoint y: 173, distance: 82.5
click at [698, 173] on td "This is our go-to logo. Use it whenever you can, especially on our website, in …" at bounding box center [789, 200] width 186 height 77
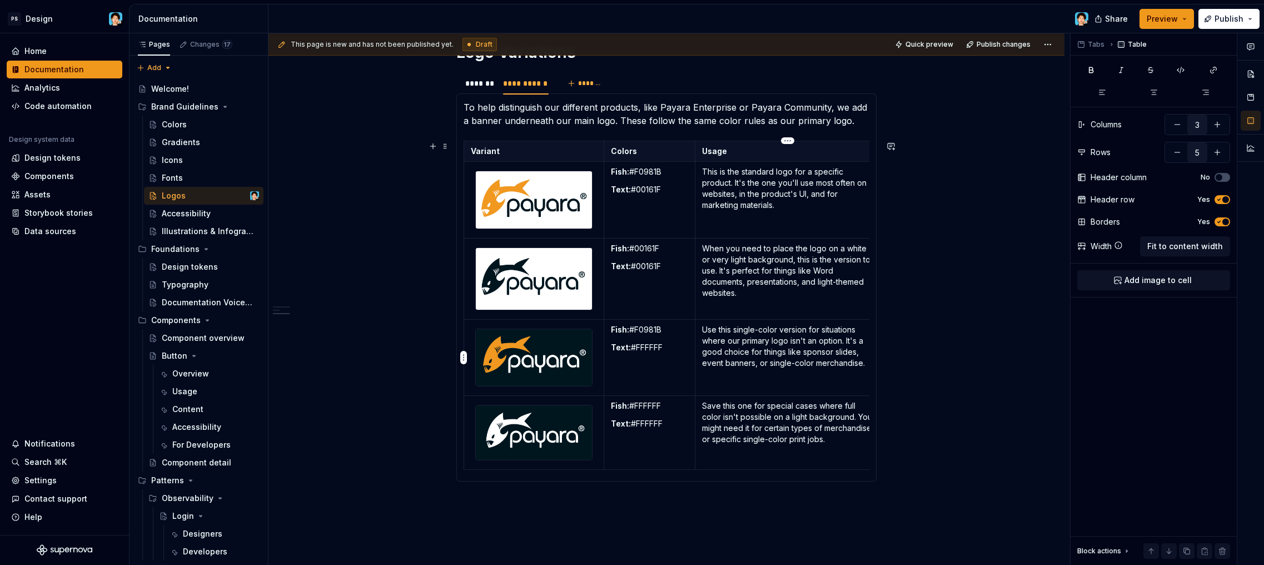
click at [781, 293] on p "When you need to place the logo on a white or very light background, this is th…" at bounding box center [788, 271] width 172 height 56
drag, startPoint x: 769, startPoint y: 297, endPoint x: 693, endPoint y: 244, distance: 92.2
click at [693, 244] on tr "Fish: #00161F Text: #00161F When you need to place the logo on a white or very …" at bounding box center [673, 279] width 418 height 81
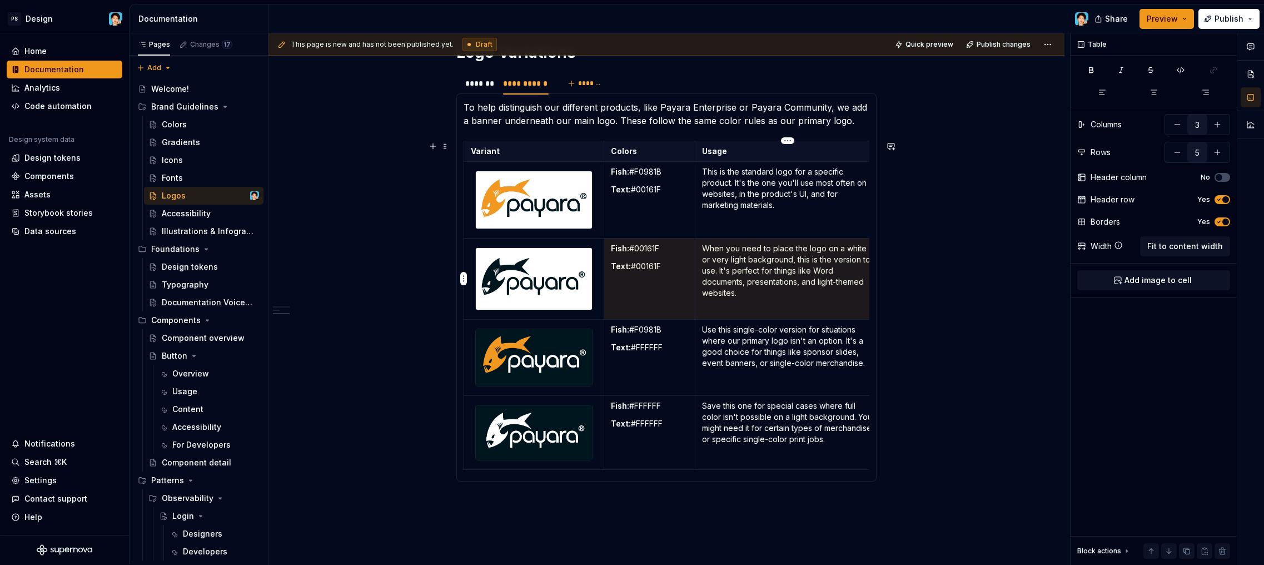
click at [742, 277] on p "When you need to place the logo on a white or very light background, this is th…" at bounding box center [788, 271] width 172 height 56
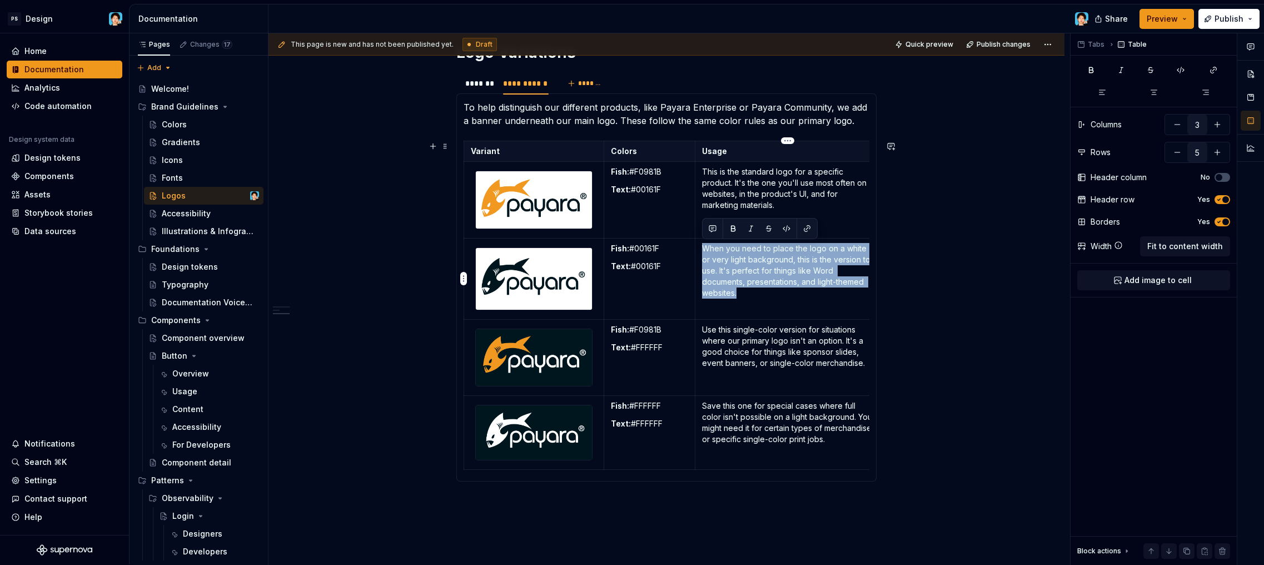
drag, startPoint x: 753, startPoint y: 302, endPoint x: 702, endPoint y: 251, distance: 72.3
click at [702, 251] on td "When you need to place the logo on a white or very light background, this is th…" at bounding box center [789, 279] width 186 height 81
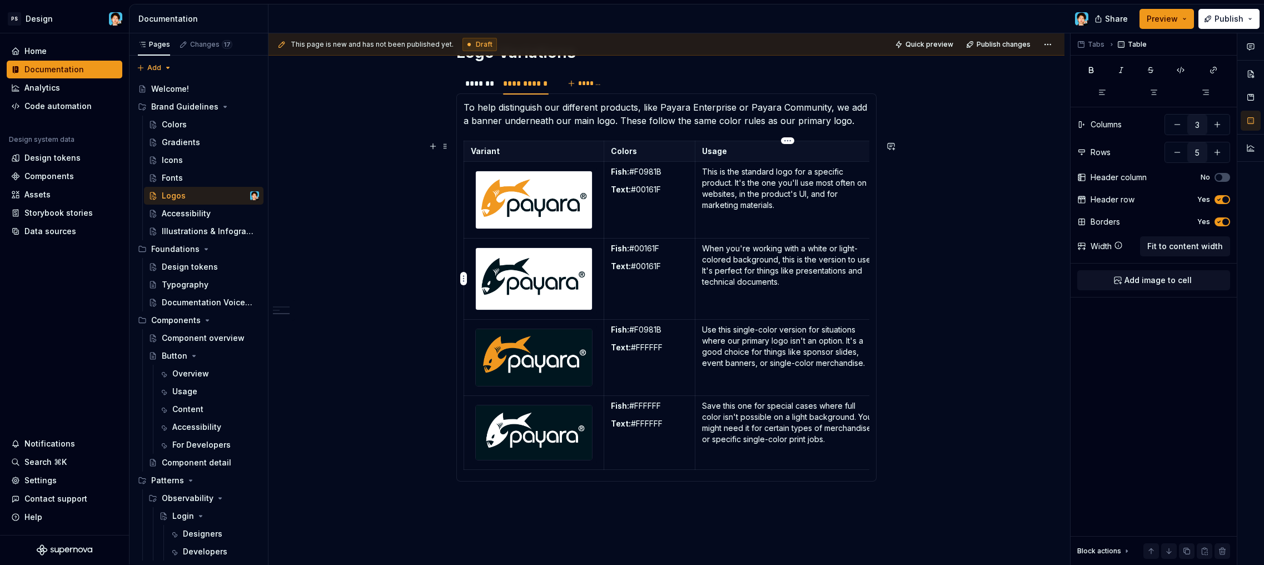
click at [763, 333] on p "Use this single-color version for situations where our primary logo isn't an op…" at bounding box center [788, 346] width 172 height 44
click at [780, 353] on p "Use this single-color version for situations where our primary logo isn't an op…" at bounding box center [788, 346] width 172 height 44
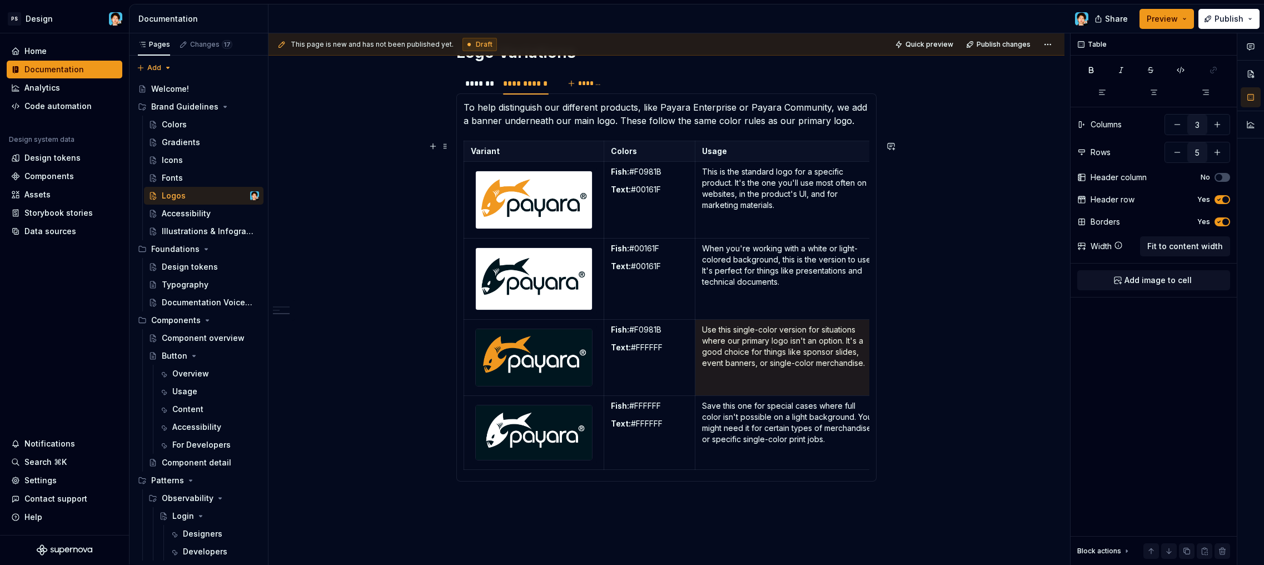
scroll to position [0, 12]
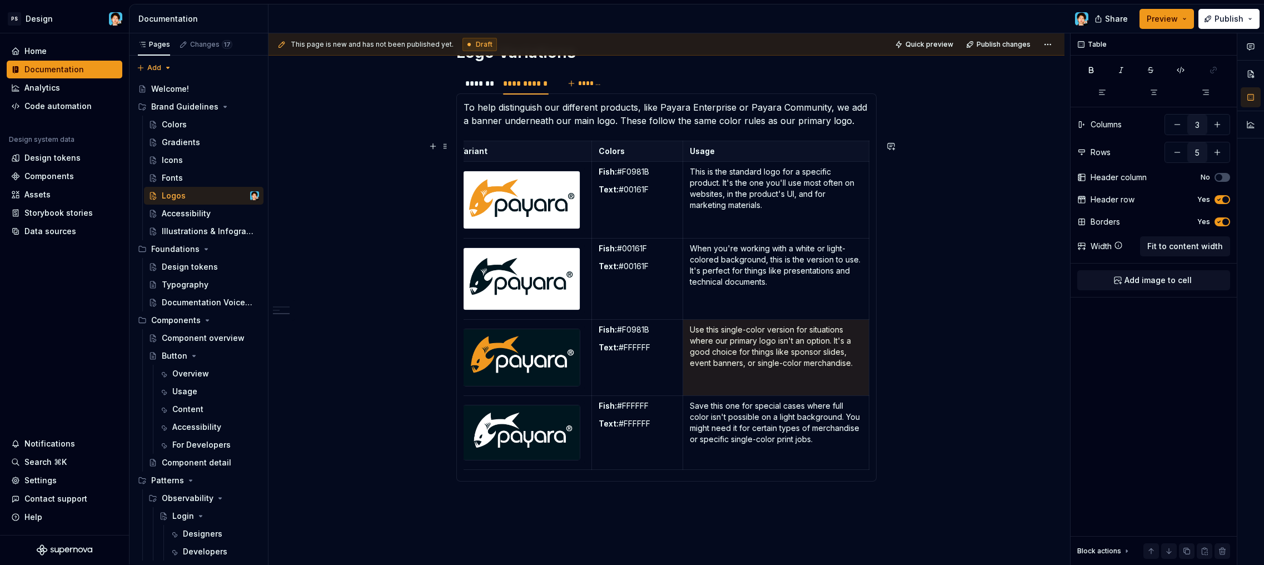
drag, startPoint x: 704, startPoint y: 330, endPoint x: 920, endPoint y: 387, distance: 223.8
click at [920, 387] on div "**********" at bounding box center [667, 114] width 796 height 1193
drag, startPoint x: 833, startPoint y: 361, endPoint x: 849, endPoint y: 362, distance: 16.2
click at [834, 361] on p "Use this single-color version for situations where our primary logo isn't an op…" at bounding box center [776, 346] width 172 height 44
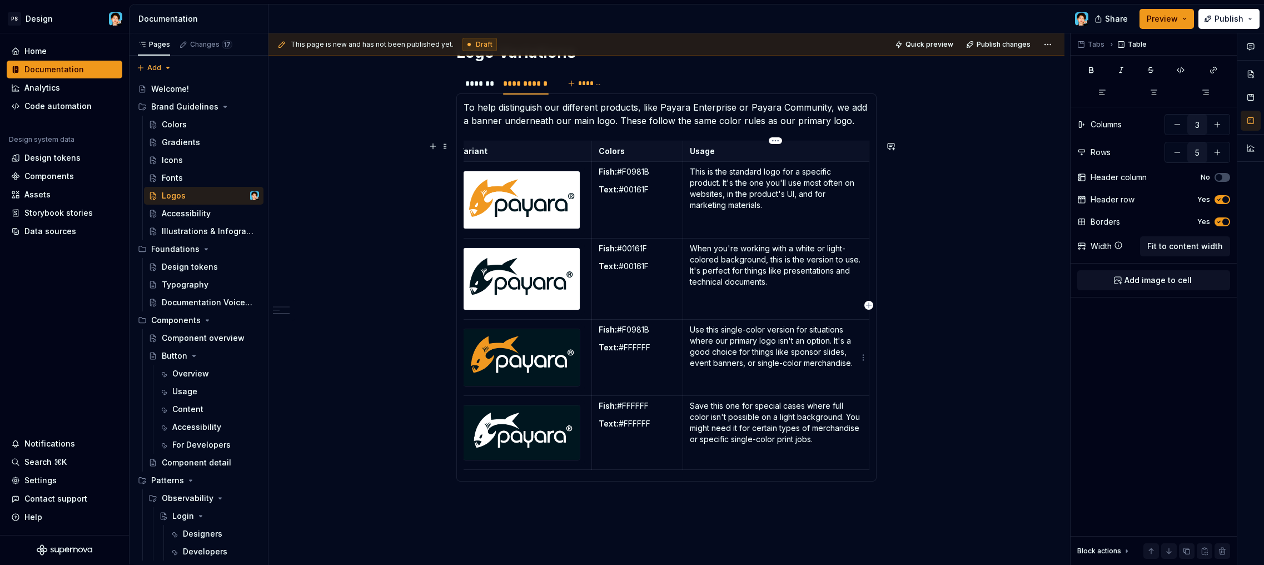
click at [853, 363] on p "Use this single-color version for situations where our primary logo isn't an op…" at bounding box center [776, 346] width 172 height 44
click at [826, 353] on td at bounding box center [776, 358] width 186 height 76
click at [787, 436] on p "Save this one for special cases where full color isn't possible on a light back…" at bounding box center [776, 422] width 172 height 44
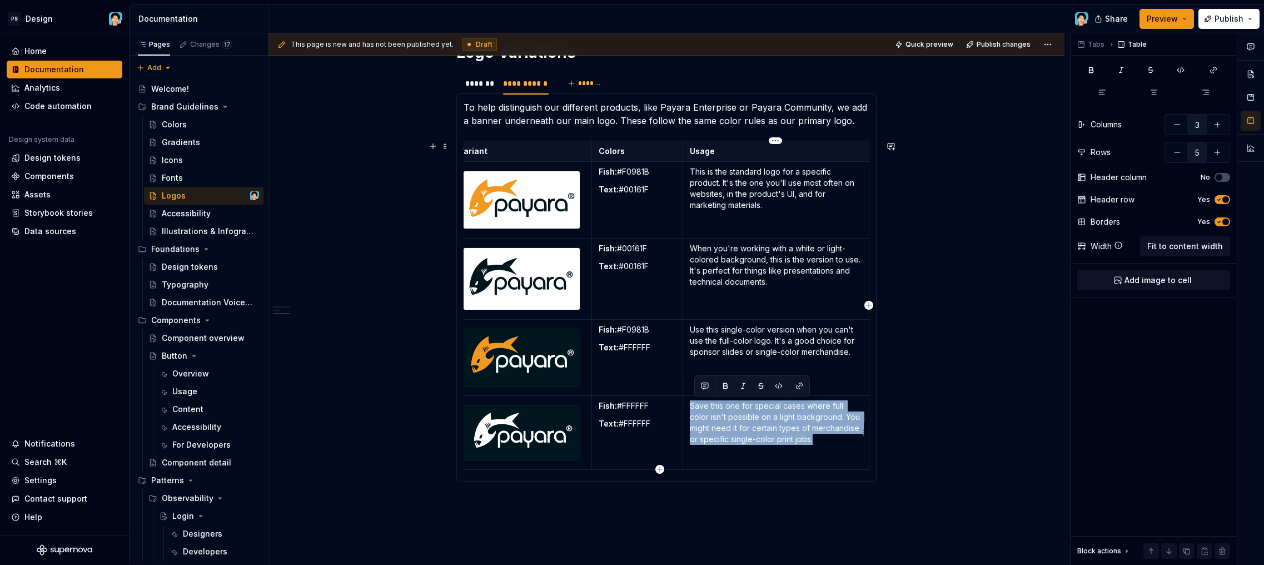
drag, startPoint x: 820, startPoint y: 450, endPoint x: 692, endPoint y: 403, distance: 136.2
click at [692, 403] on td "Save this one for special cases where full color isn't possible on a light back…" at bounding box center [776, 433] width 186 height 74
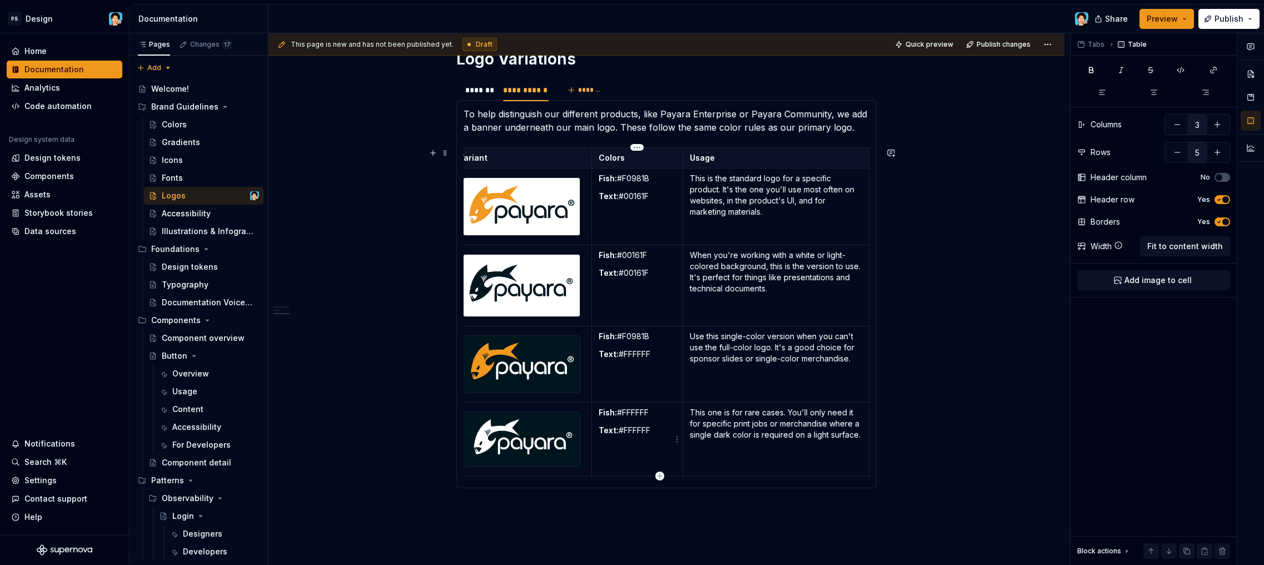
scroll to position [647, 0]
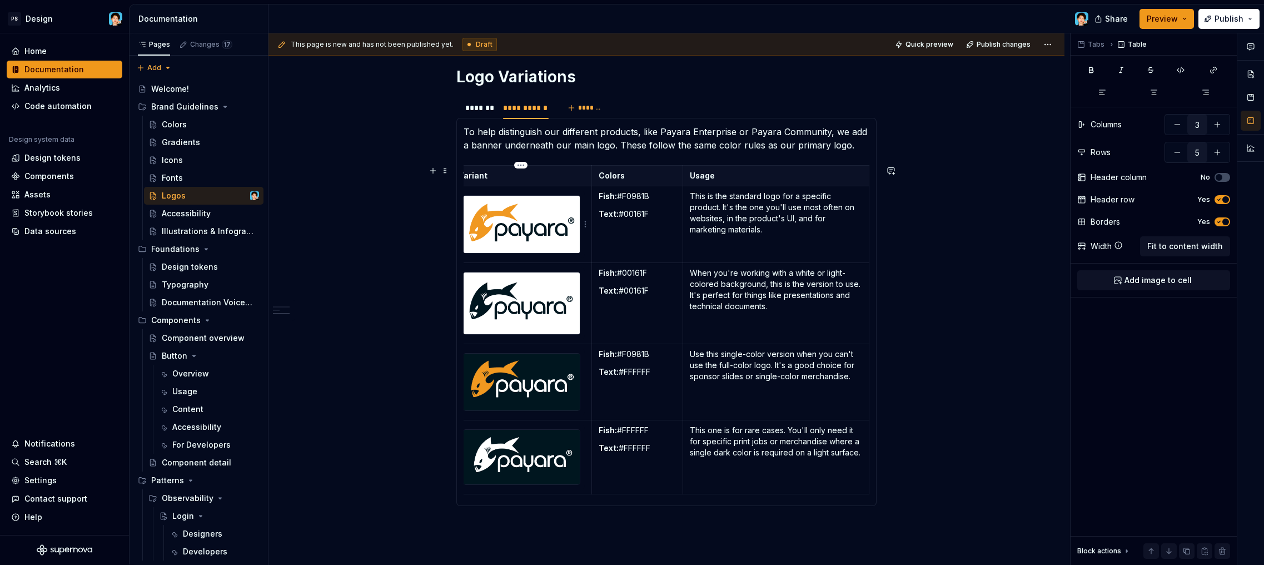
click at [581, 245] on div at bounding box center [521, 224] width 117 height 58
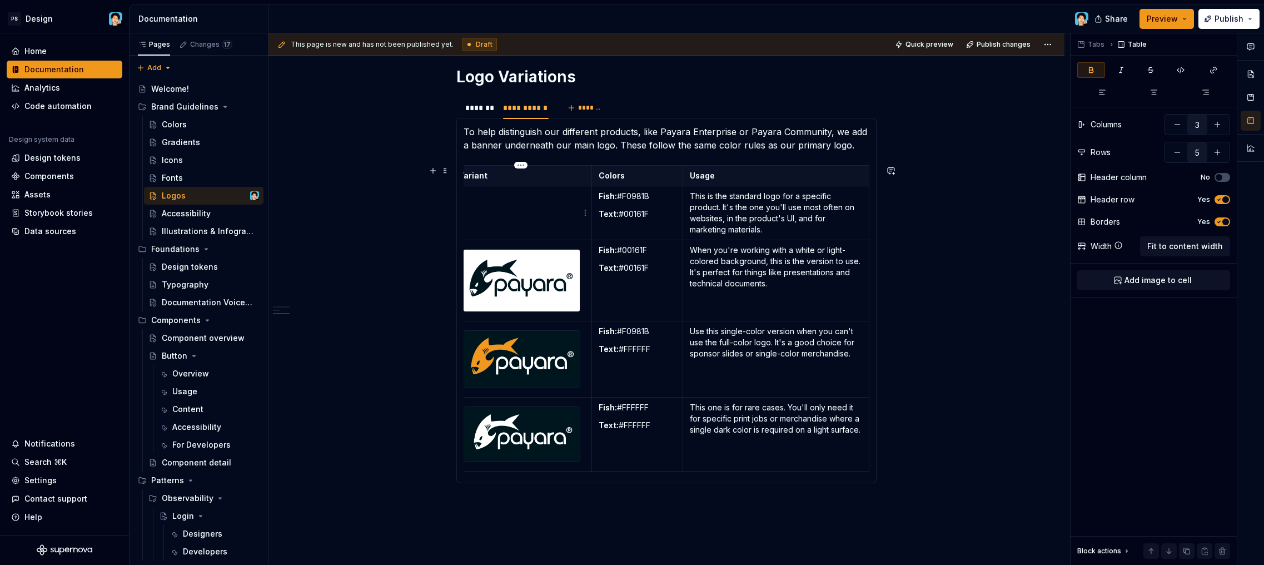
click at [527, 204] on td at bounding box center [522, 213] width 140 height 54
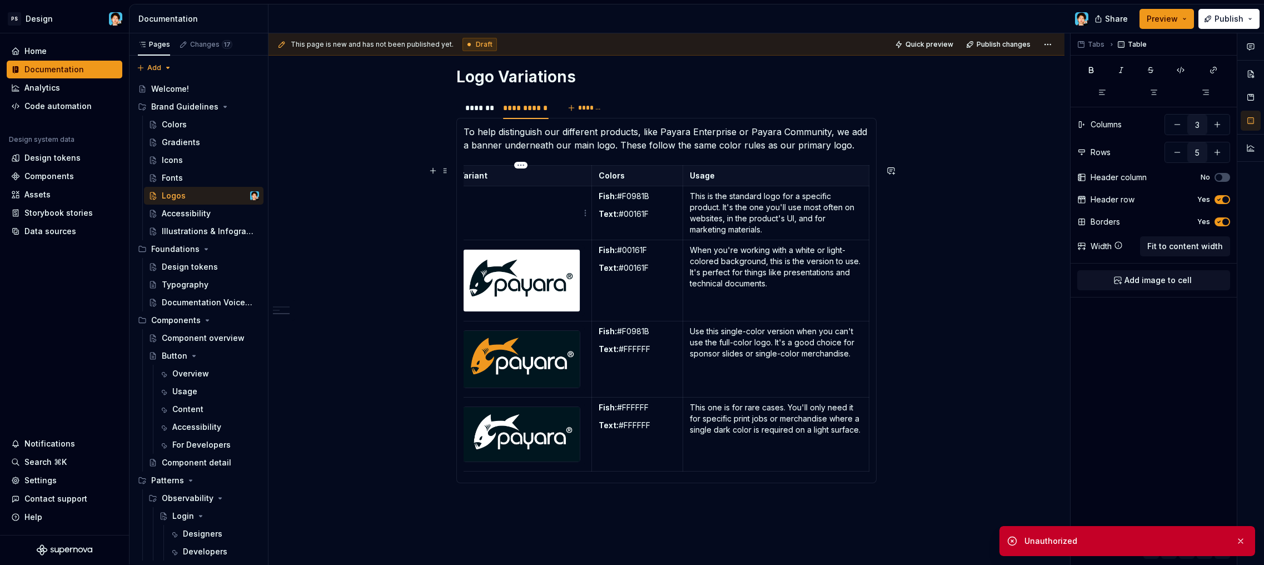
click at [526, 205] on td at bounding box center [522, 213] width 140 height 54
click at [641, 215] on p "Text: #00161F" at bounding box center [638, 214] width 78 height 11
click at [516, 196] on p at bounding box center [522, 196] width 126 height 11
click at [543, 202] on td at bounding box center [522, 213] width 140 height 54
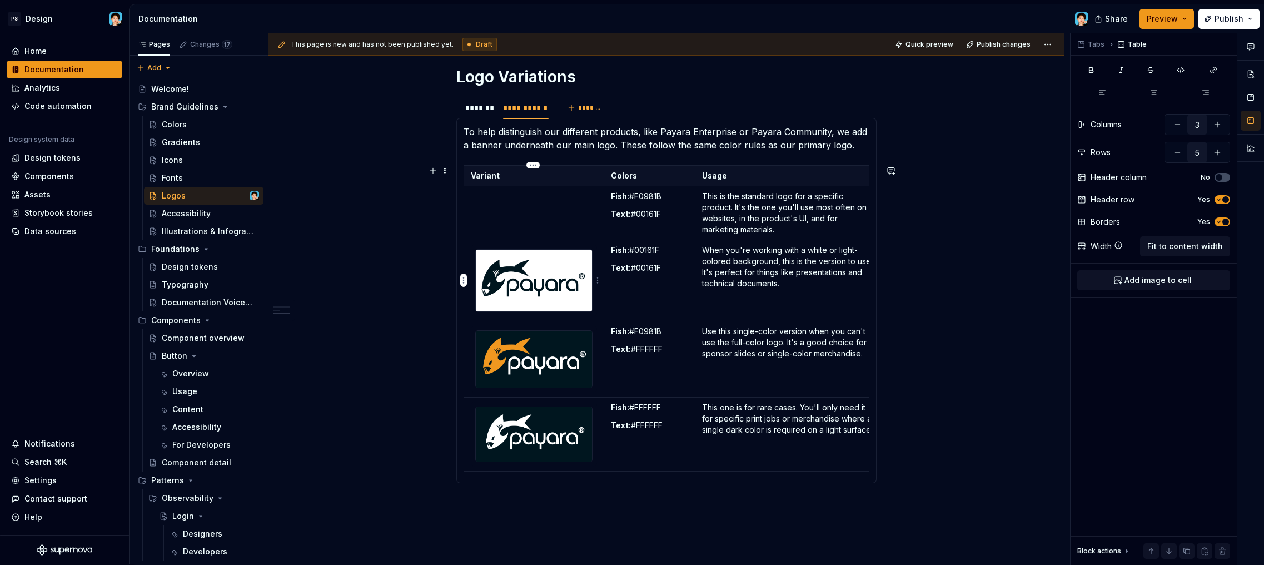
click at [573, 312] on div at bounding box center [533, 280] width 117 height 63
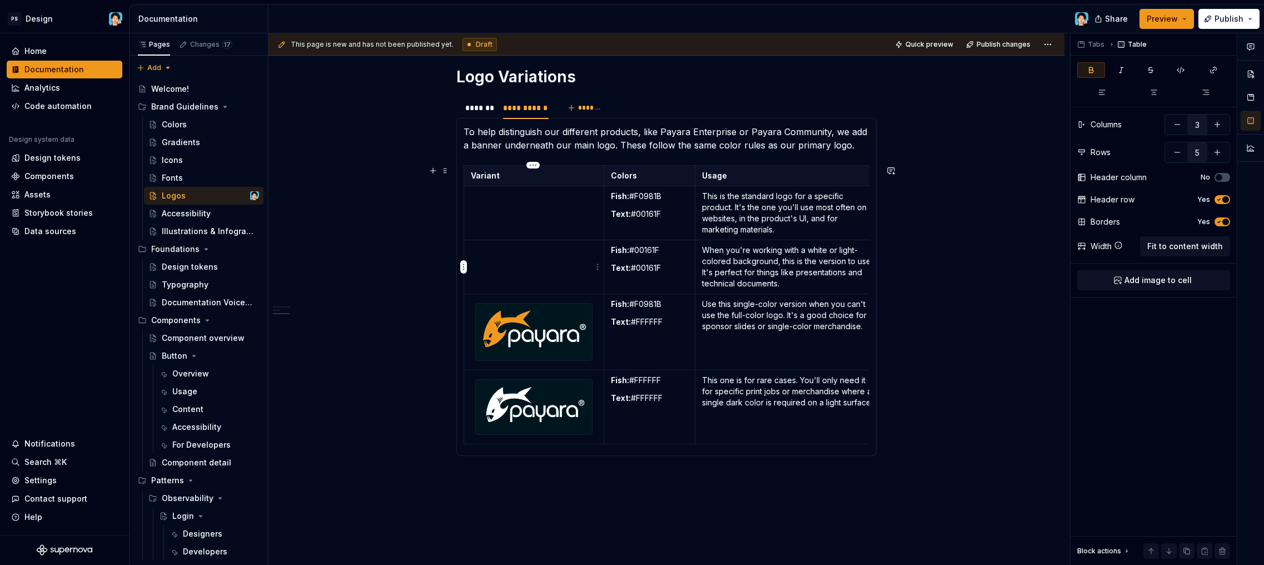
click at [482, 261] on td at bounding box center [534, 267] width 140 height 54
type textarea "*"
click at [543, 255] on p at bounding box center [534, 250] width 126 height 11
click at [529, 261] on td "/image" at bounding box center [534, 267] width 140 height 54
click at [522, 224] on td at bounding box center [534, 213] width 140 height 54
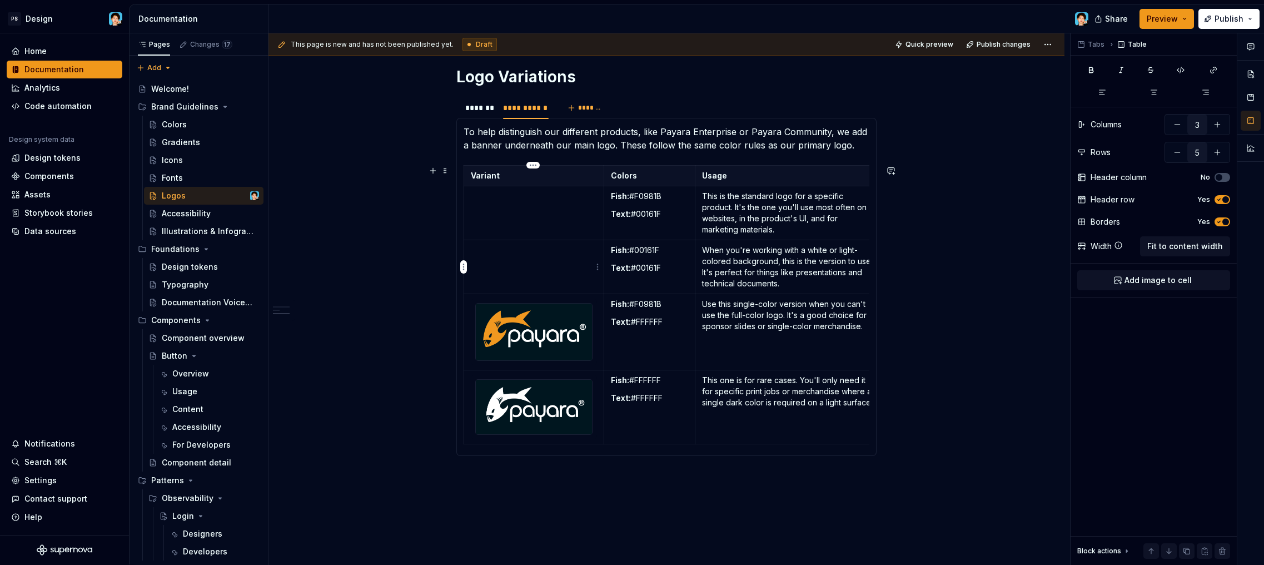
click at [523, 260] on td at bounding box center [534, 267] width 140 height 54
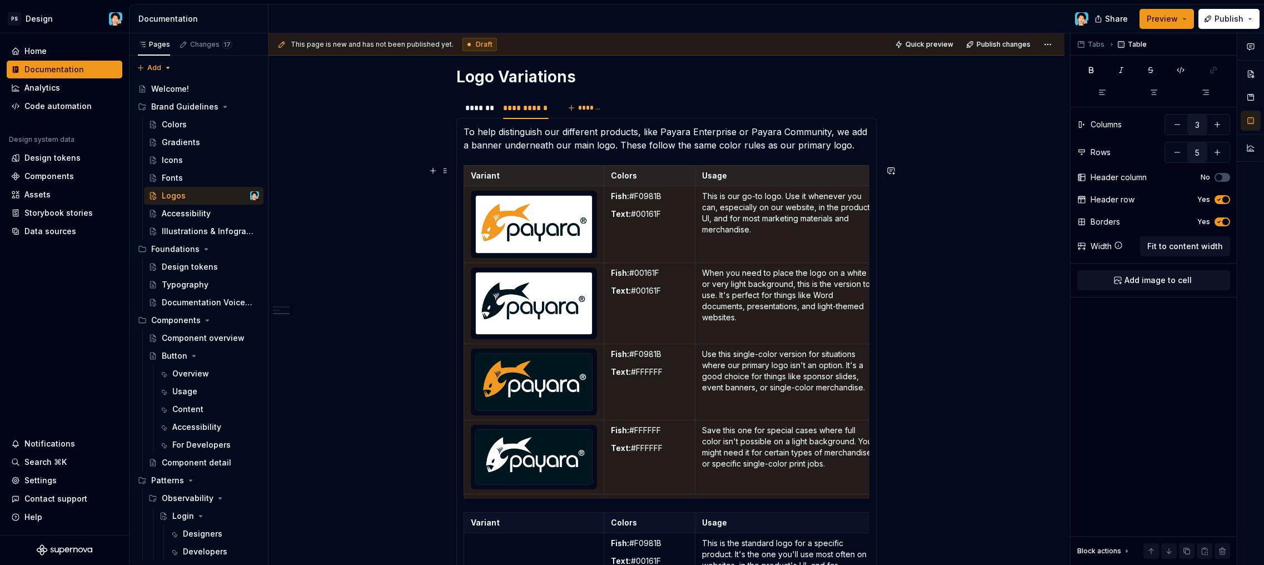
click at [907, 265] on div "**********" at bounding box center [667, 287] width 796 height 1490
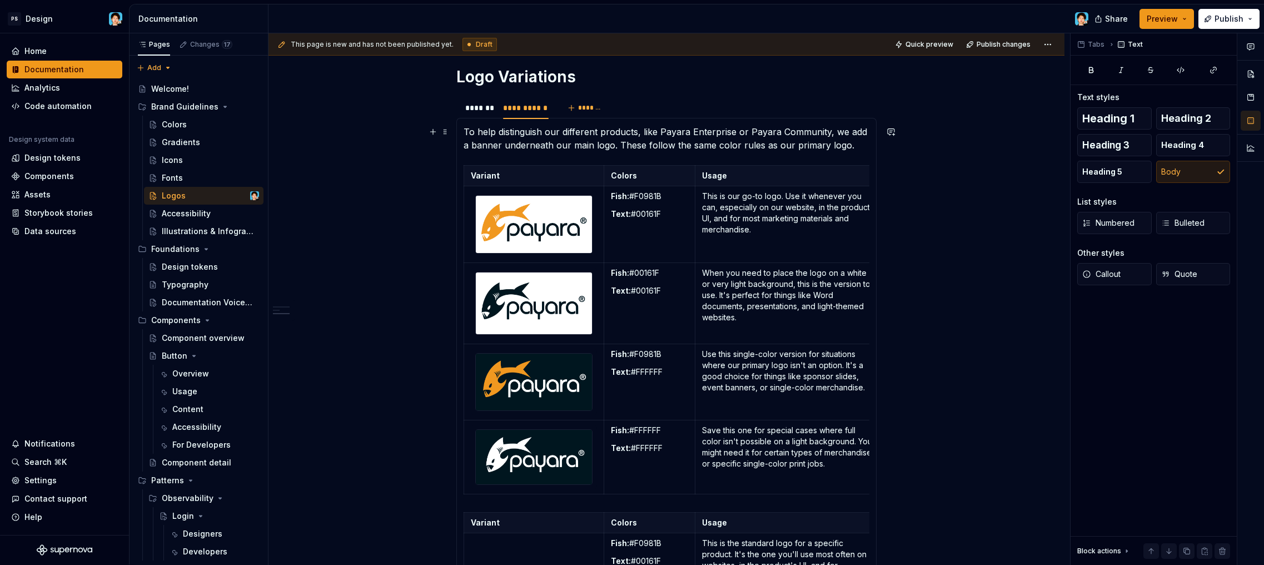
click at [720, 147] on p "To help distinguish our different products, like Payara Enterprise or Payara Co…" at bounding box center [667, 138] width 406 height 27
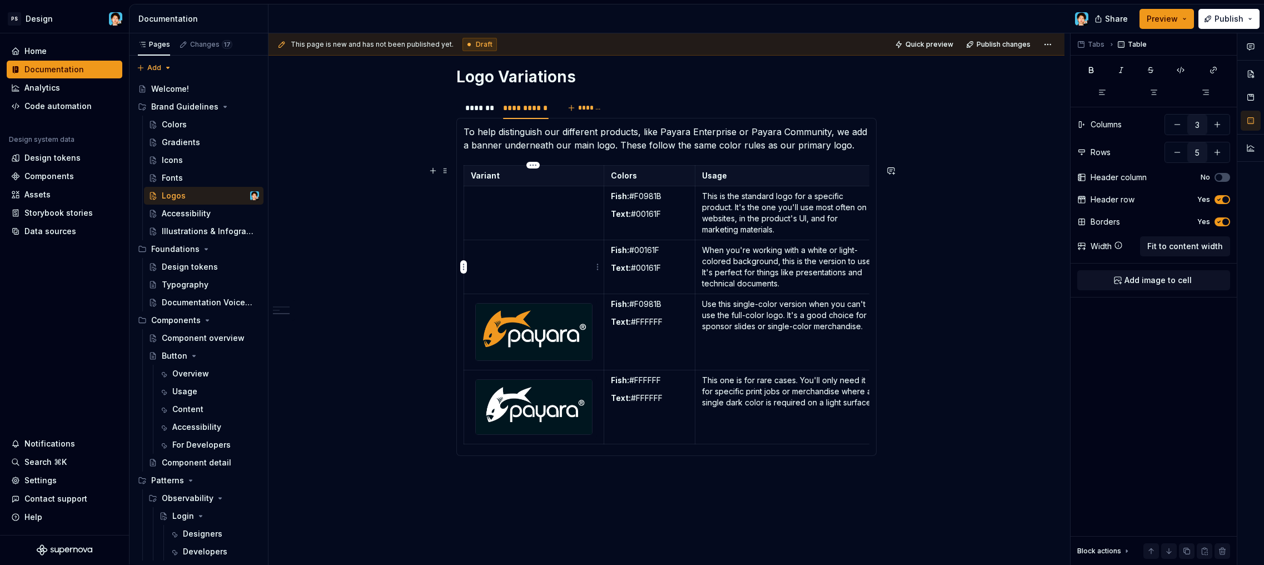
click at [508, 250] on p at bounding box center [534, 250] width 126 height 11
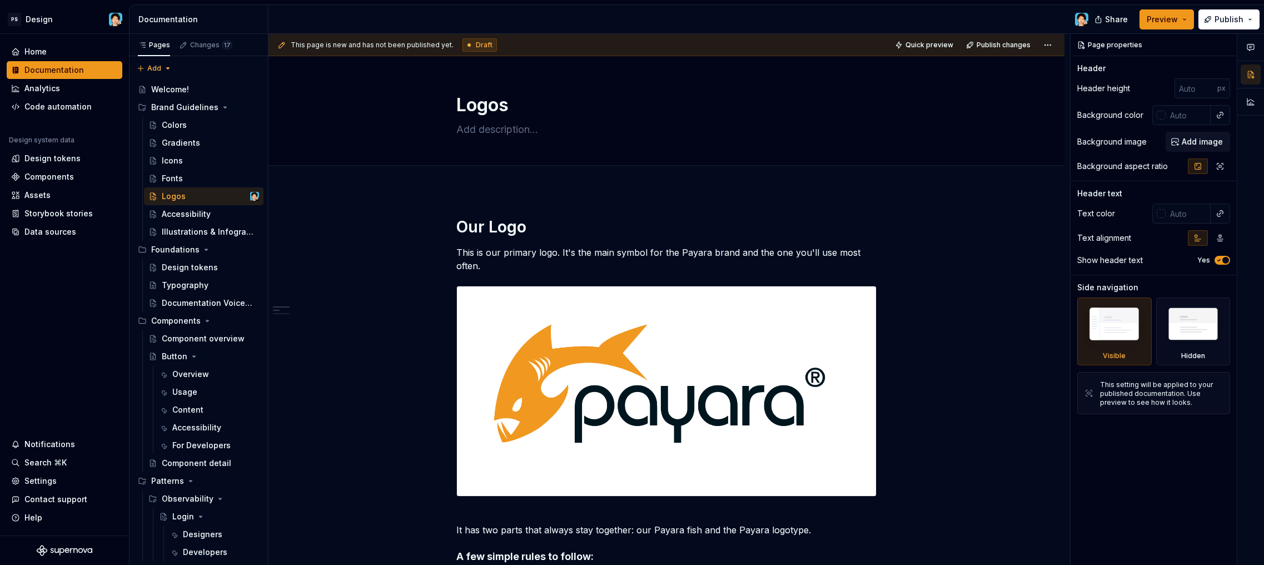
type textarea "*"
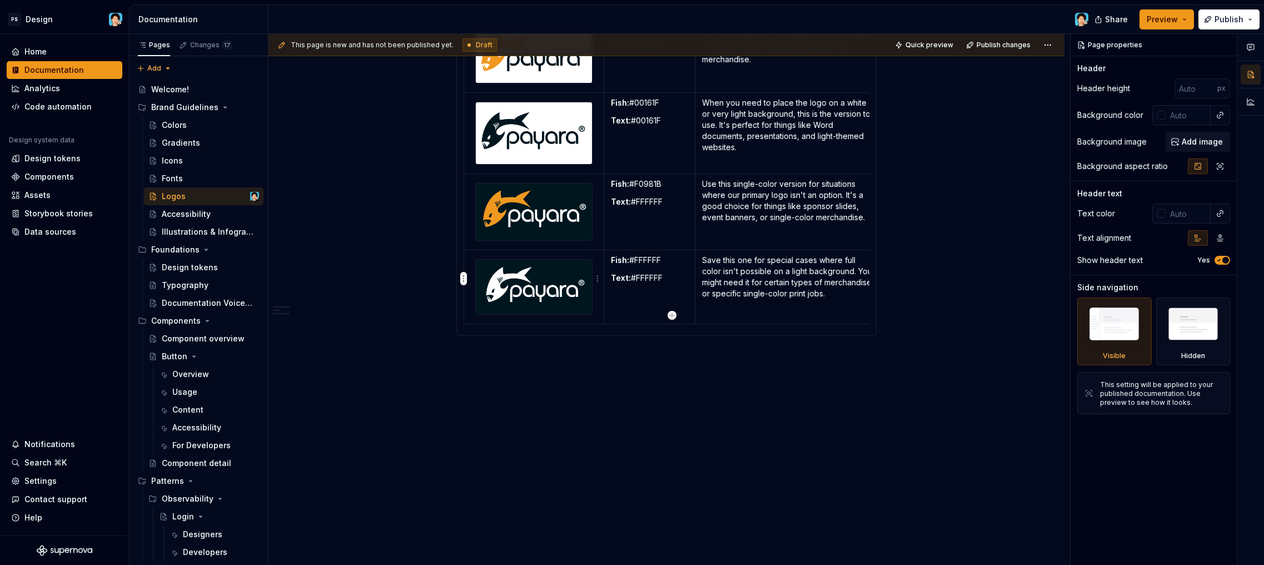
scroll to position [589, 0]
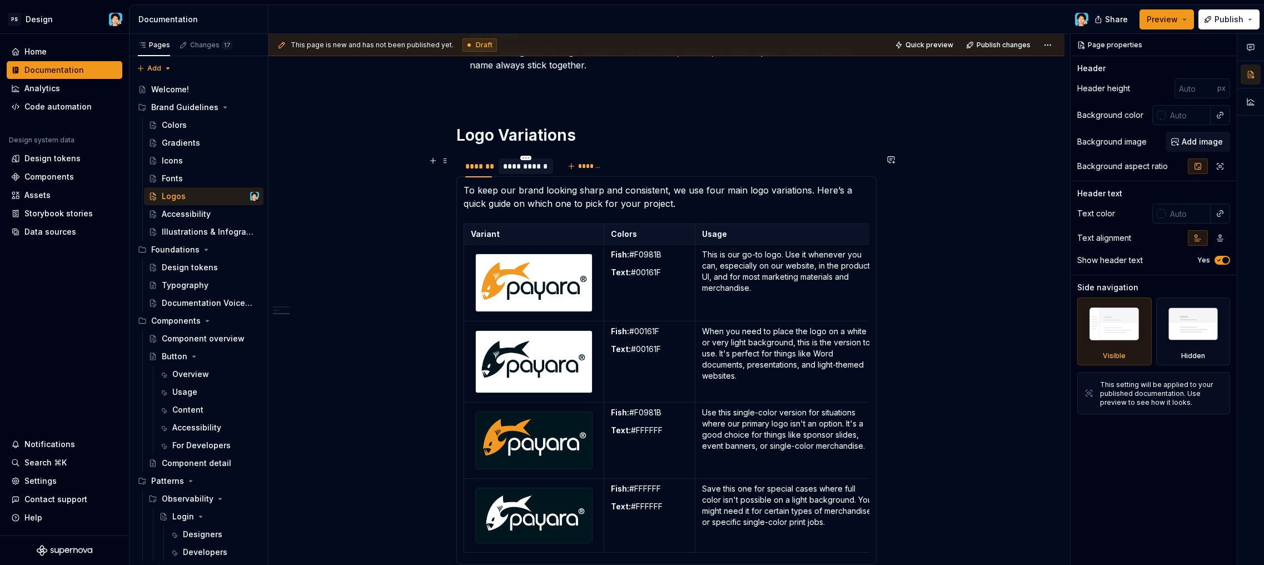
click at [510, 176] on div at bounding box center [526, 175] width 54 height 1
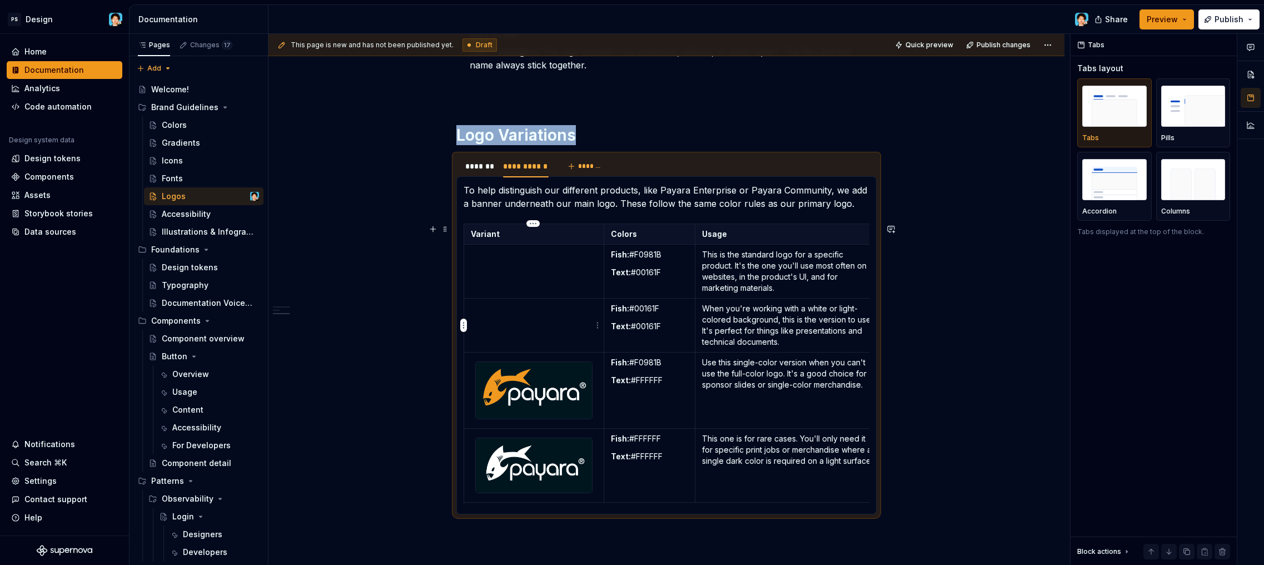
click at [532, 341] on td at bounding box center [534, 326] width 140 height 54
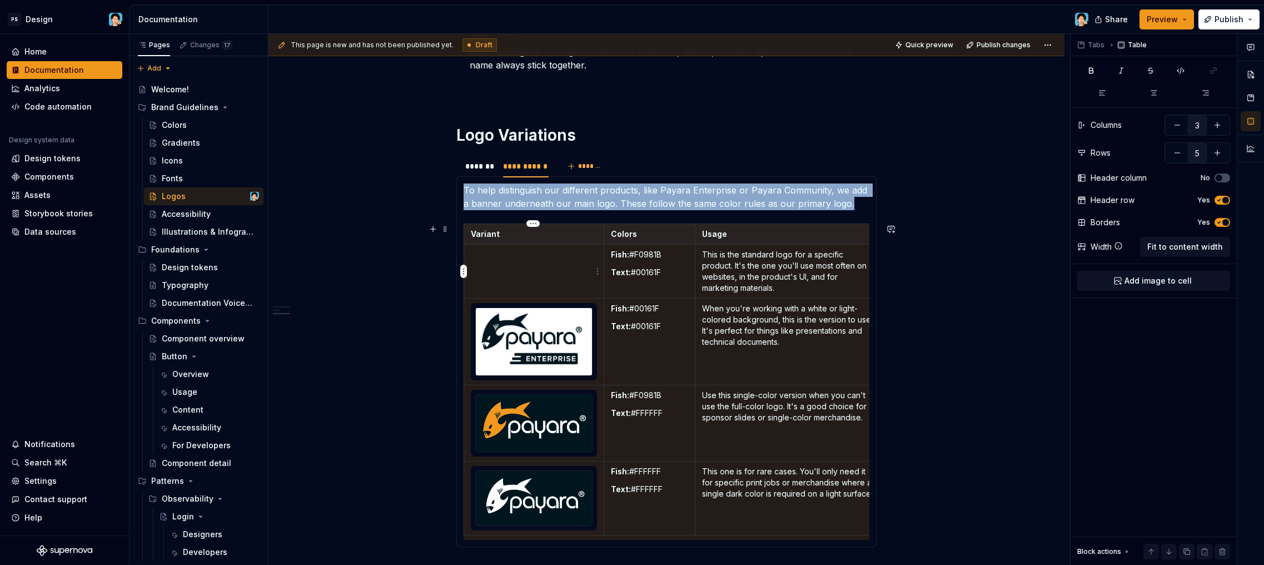
click at [530, 275] on td at bounding box center [534, 272] width 140 height 54
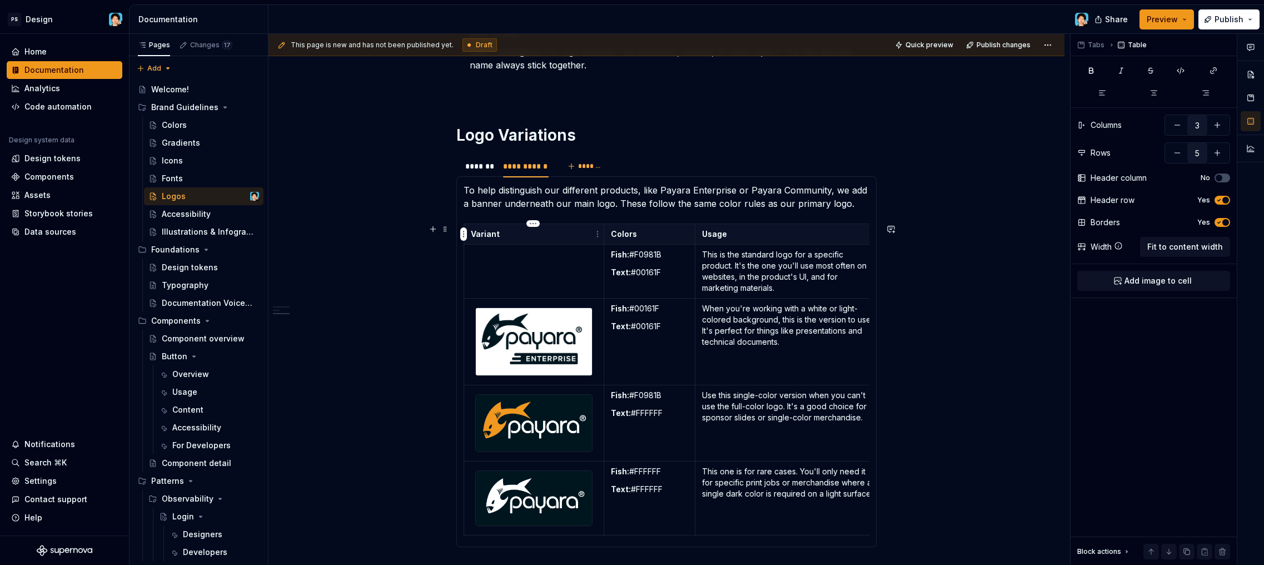
click at [534, 256] on p at bounding box center [534, 254] width 126 height 11
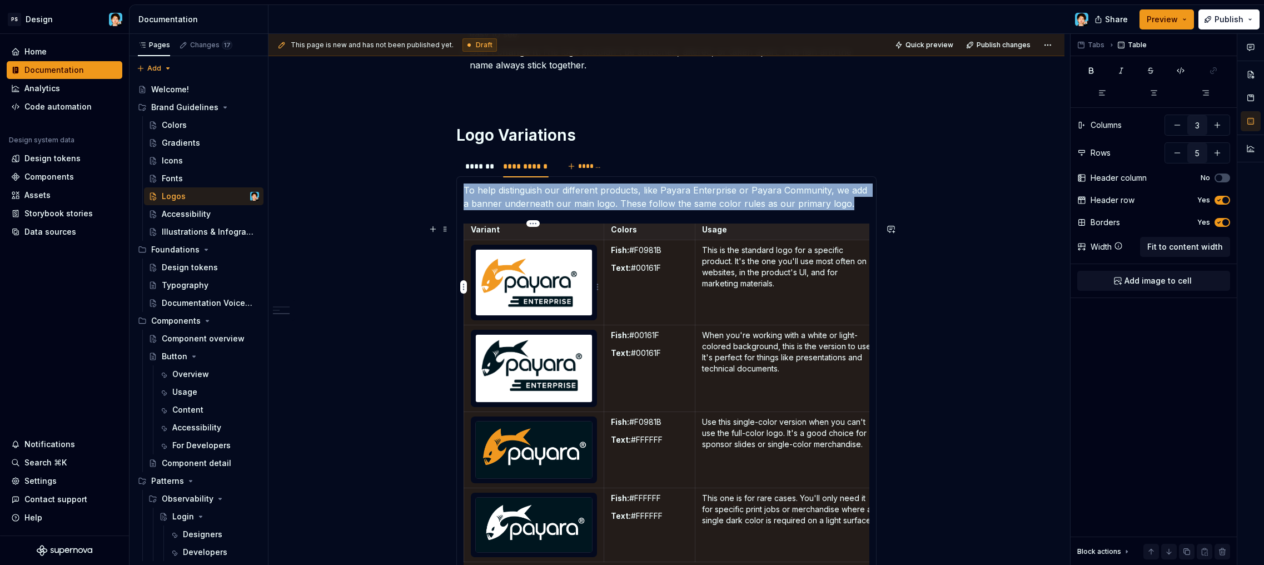
scroll to position [658, 0]
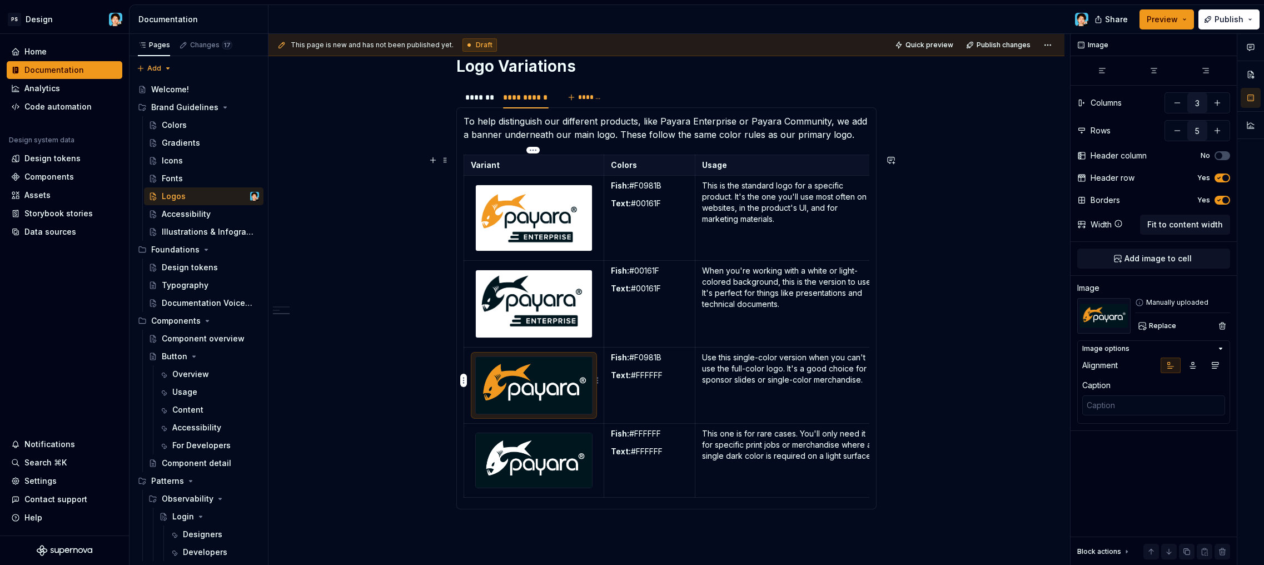
click at [558, 367] on img at bounding box center [534, 385] width 116 height 57
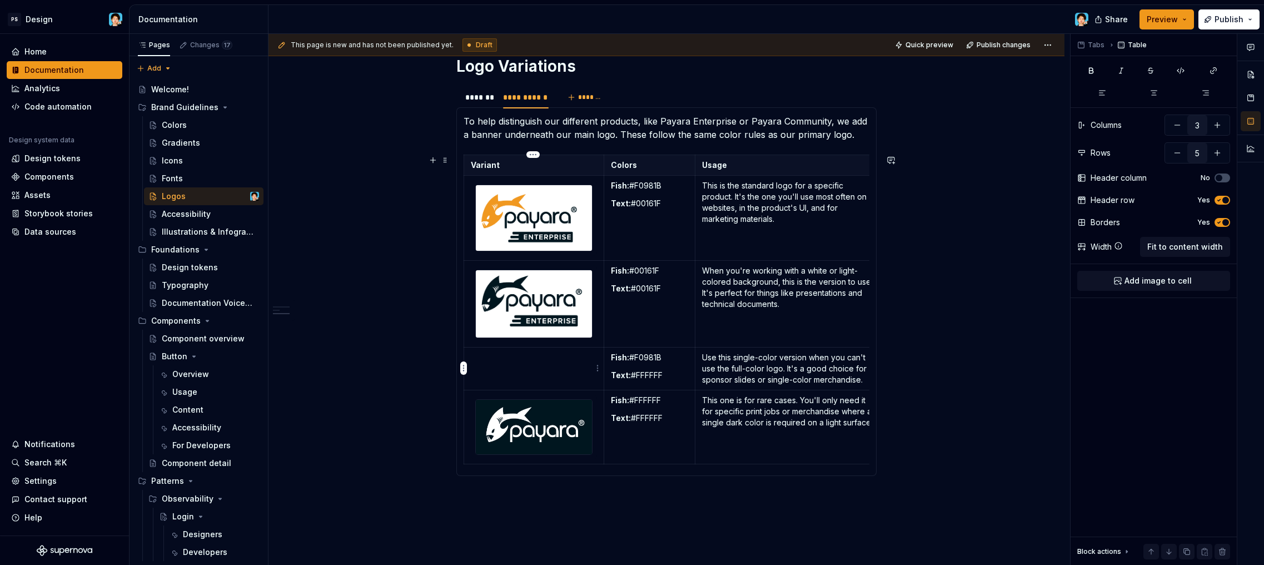
click at [544, 365] on td at bounding box center [534, 368] width 140 height 43
click at [508, 367] on td at bounding box center [534, 368] width 140 height 43
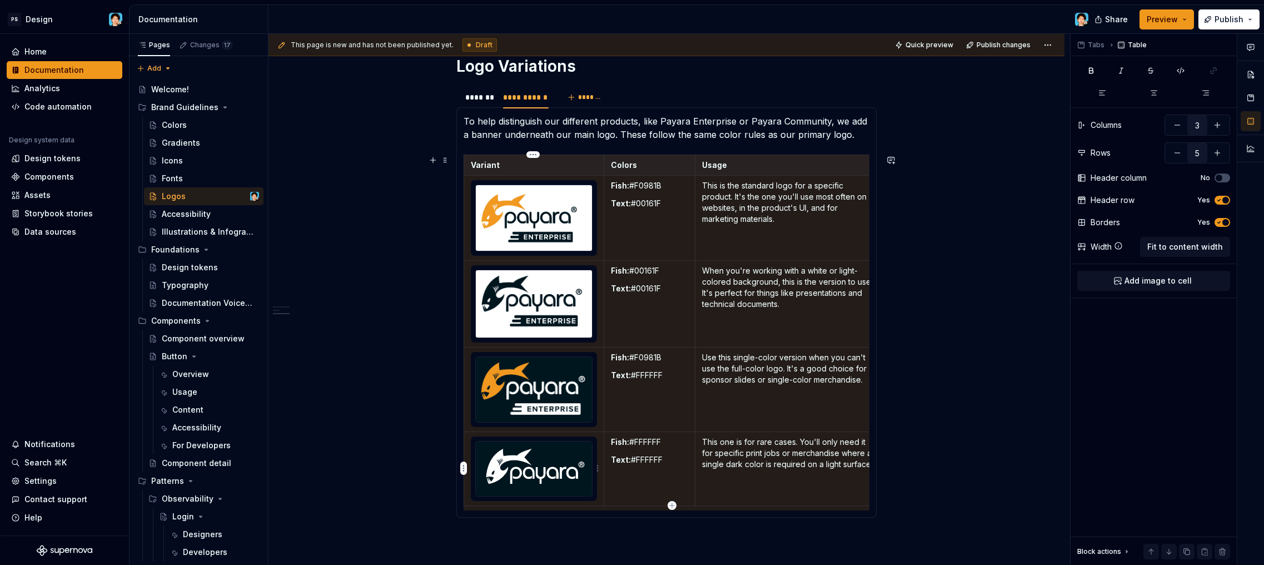
click at [547, 494] on img at bounding box center [534, 469] width 116 height 54
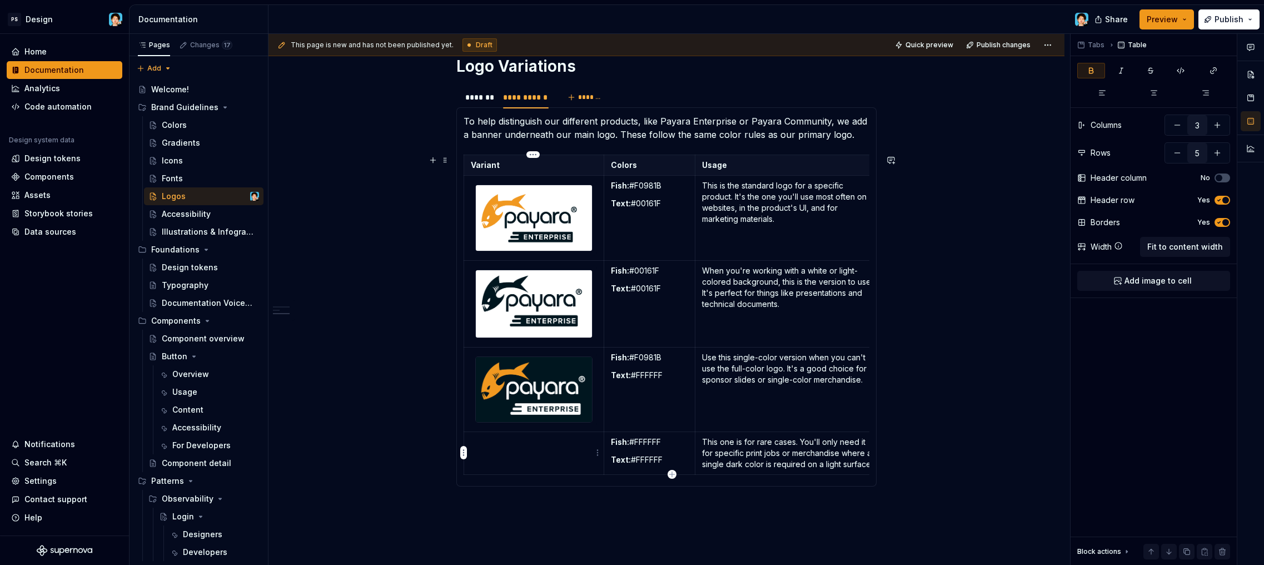
click at [533, 456] on td at bounding box center [534, 453] width 140 height 43
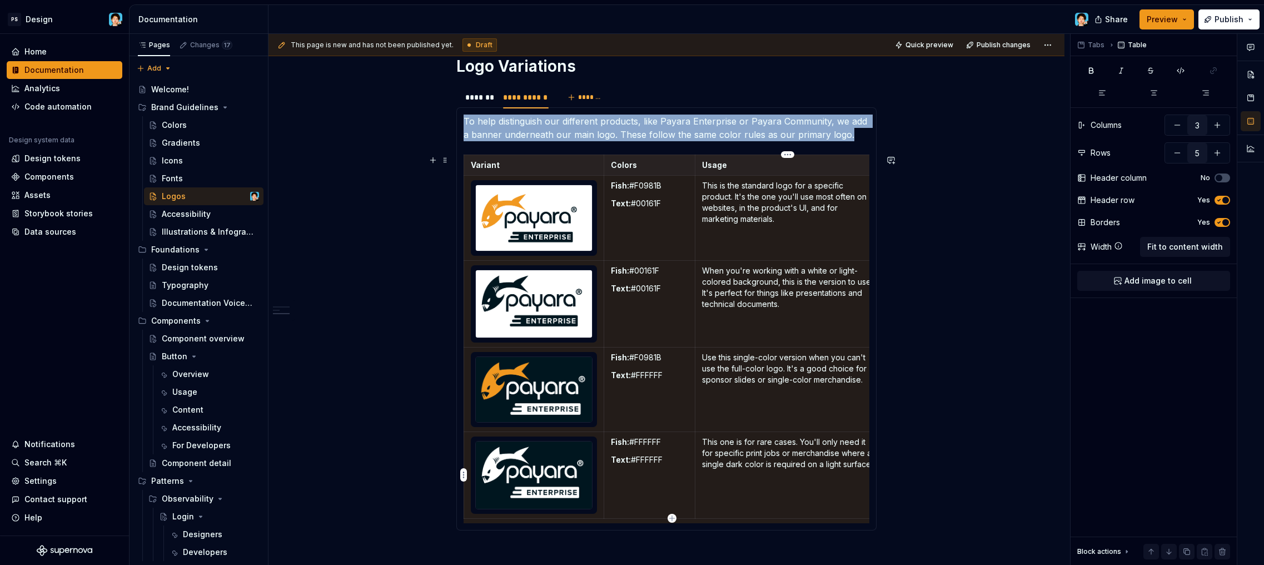
drag, startPoint x: 700, startPoint y: 484, endPoint x: 693, endPoint y: 480, distance: 7.7
click at [700, 484] on td "This one is for rare cases. You'll only need it for specific print jobs or merc…" at bounding box center [789, 475] width 186 height 87
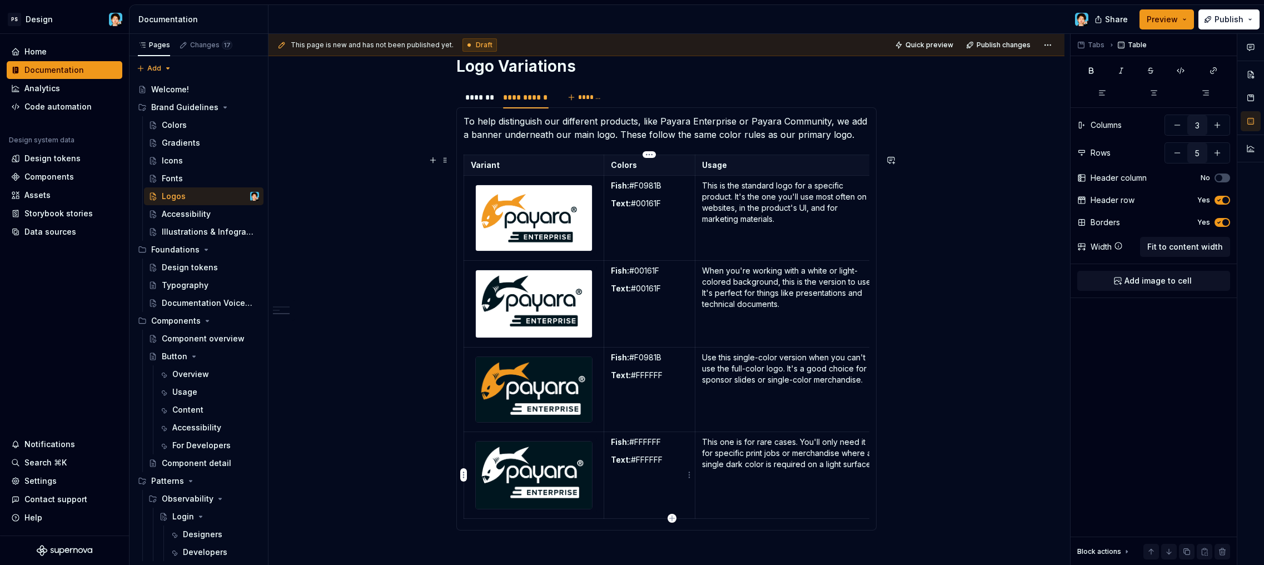
drag, startPoint x: 667, startPoint y: 463, endPoint x: 674, endPoint y: 464, distance: 7.3
click at [666, 463] on p "Text: #FFFFFF" at bounding box center [650, 459] width 78 height 11
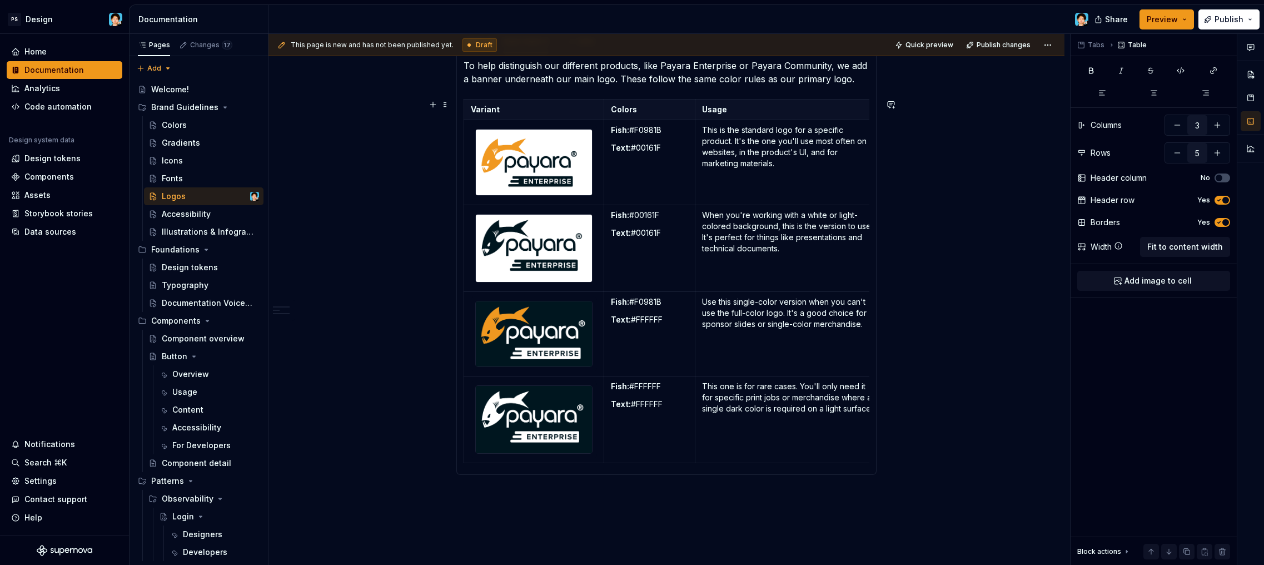
scroll to position [627, 0]
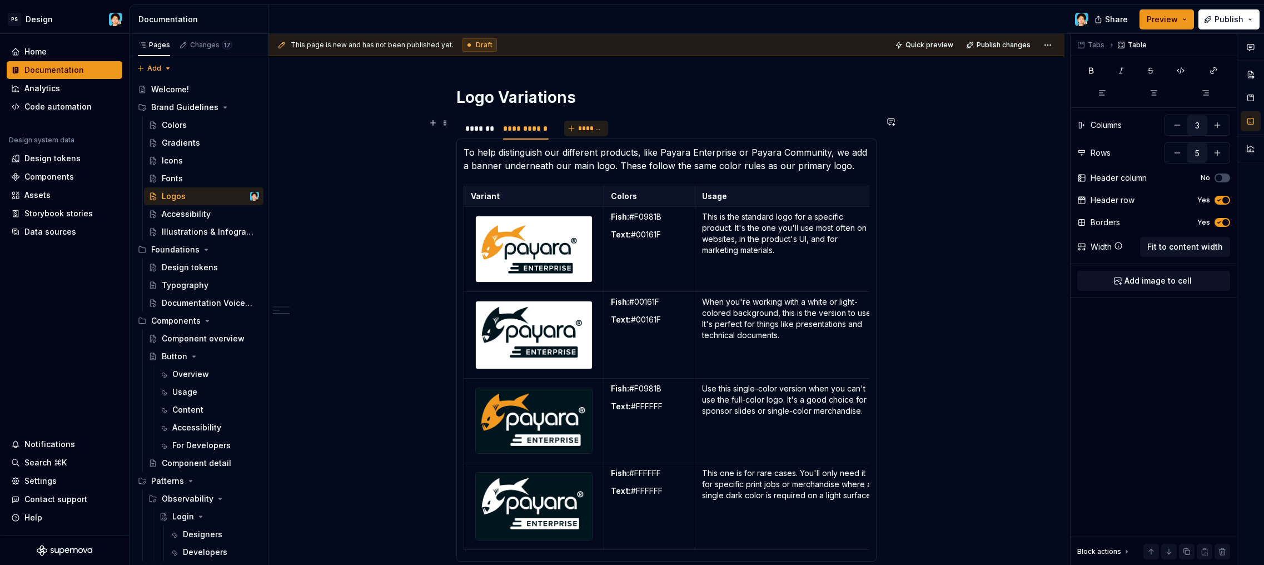
click at [586, 127] on span "*******" at bounding box center [590, 128] width 25 height 9
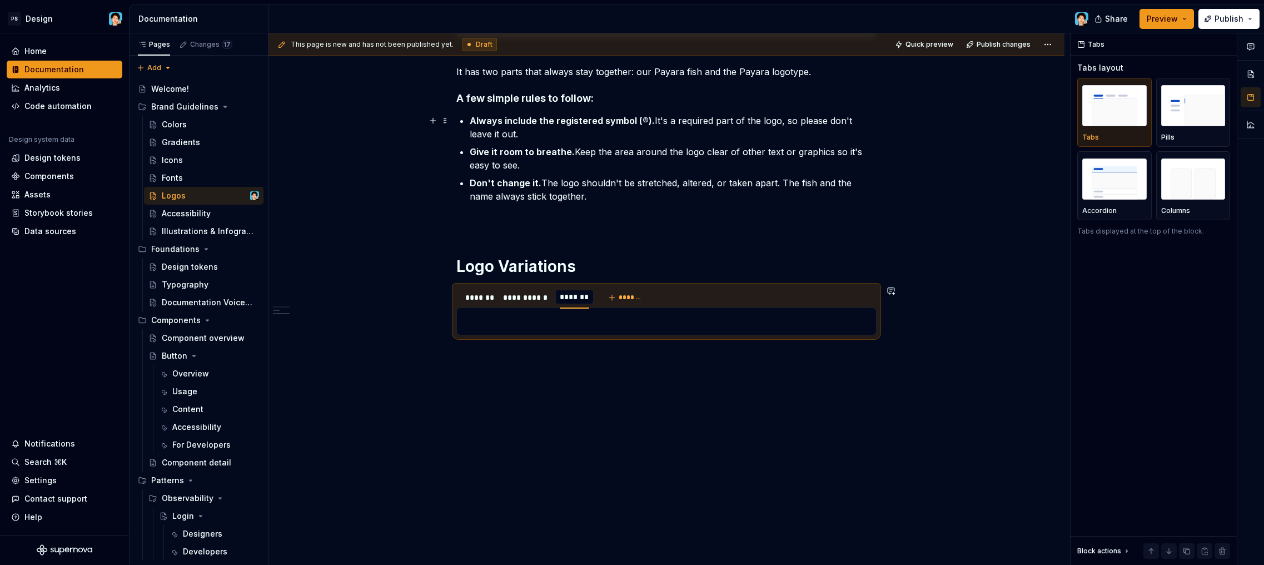
scroll to position [0, 1]
click at [539, 300] on div "**********" at bounding box center [526, 297] width 46 height 11
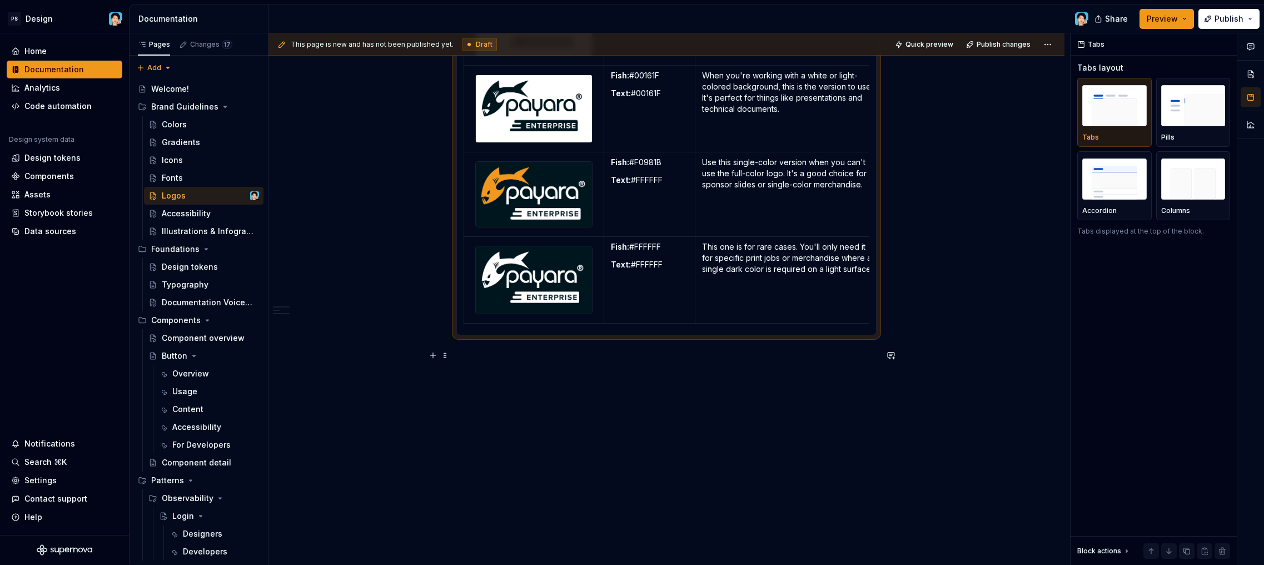
scroll to position [556, 0]
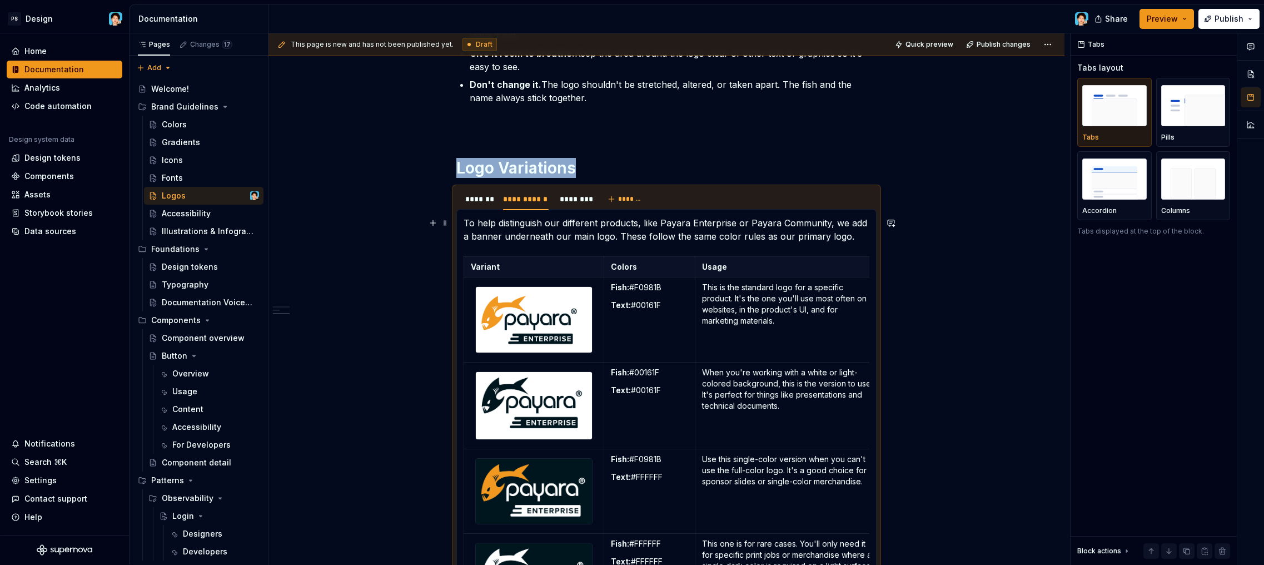
click at [839, 240] on p "To help distinguish our different products, like Payara Enterprise or Payara Co…" at bounding box center [667, 229] width 406 height 27
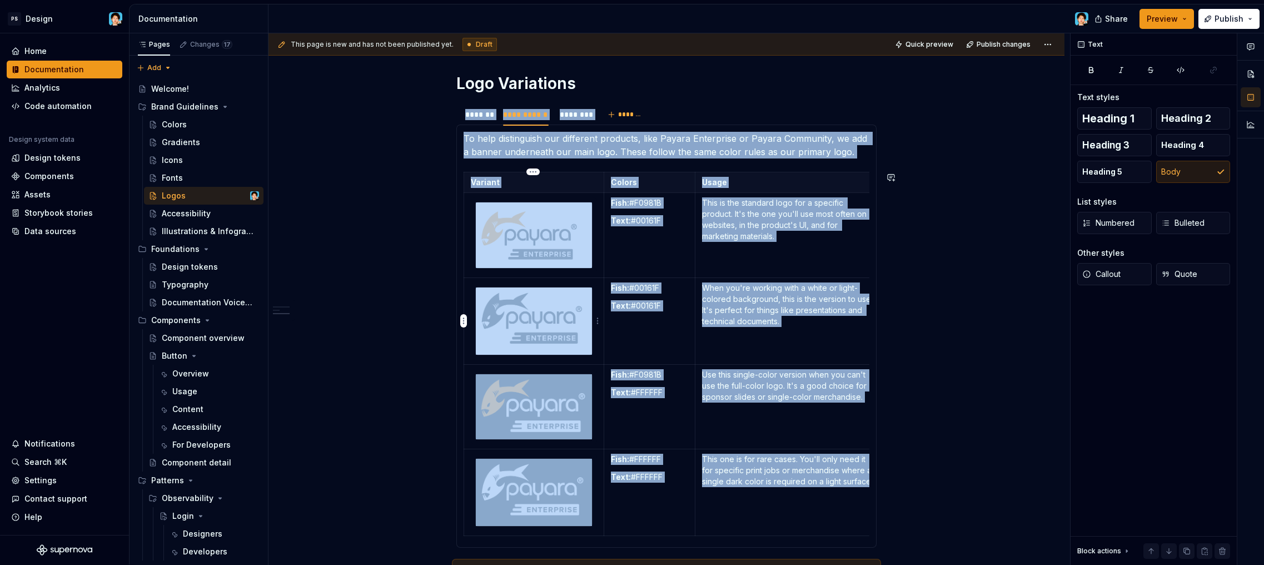
scroll to position [666, 0]
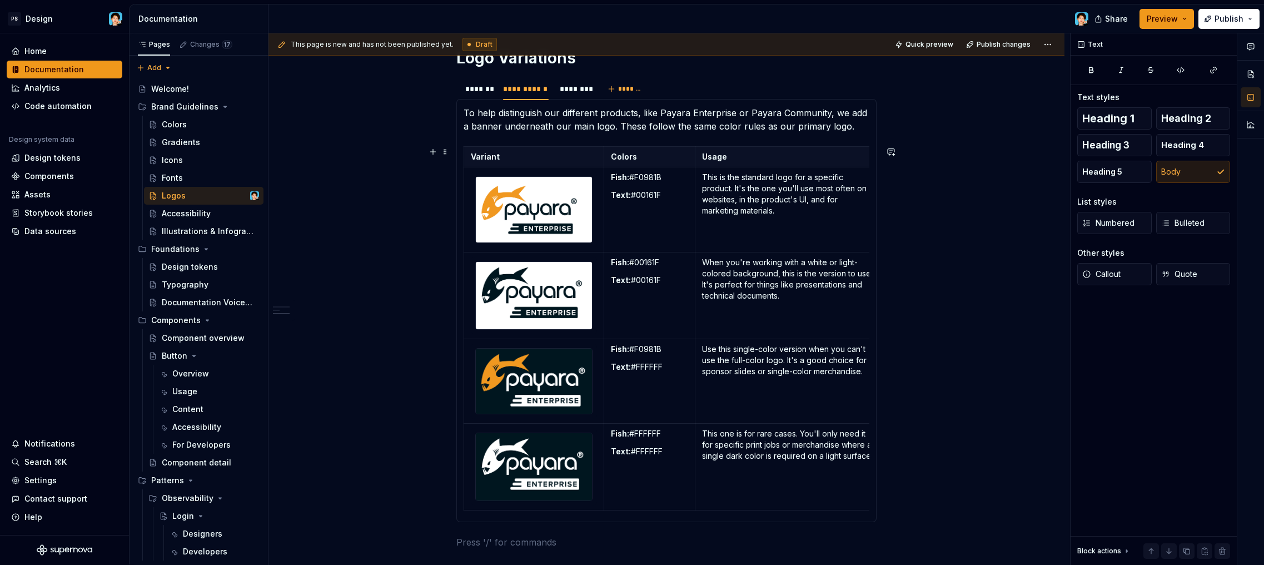
click at [488, 513] on div "Variant Colors Usage Fish: #F0981B Text: #00161F This is the standard logo for …" at bounding box center [667, 330] width 406 height 369
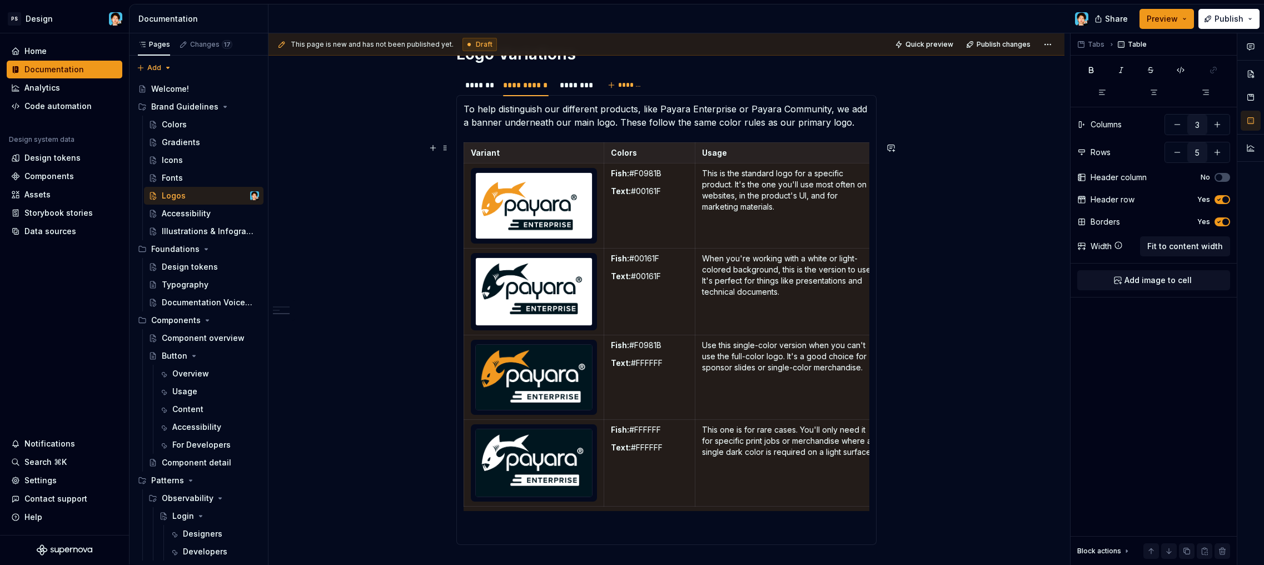
click at [493, 509] on div "Variant Colors Usage Fish: #F0981B Text: #00161F This is the standard logo for …" at bounding box center [667, 326] width 406 height 369
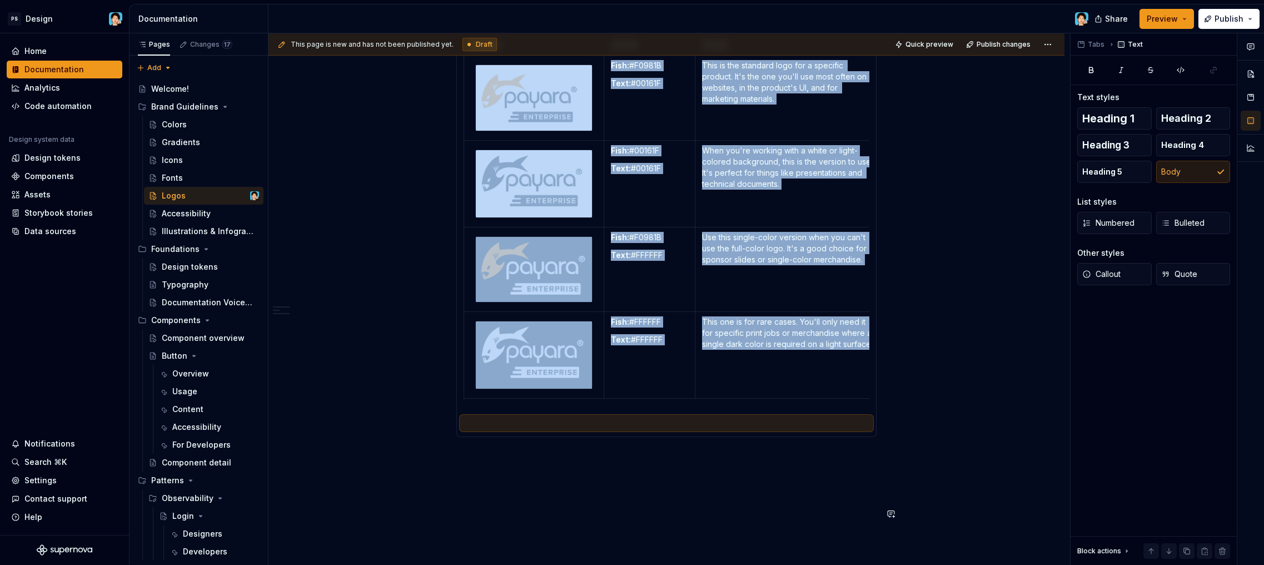
scroll to position [885, 0]
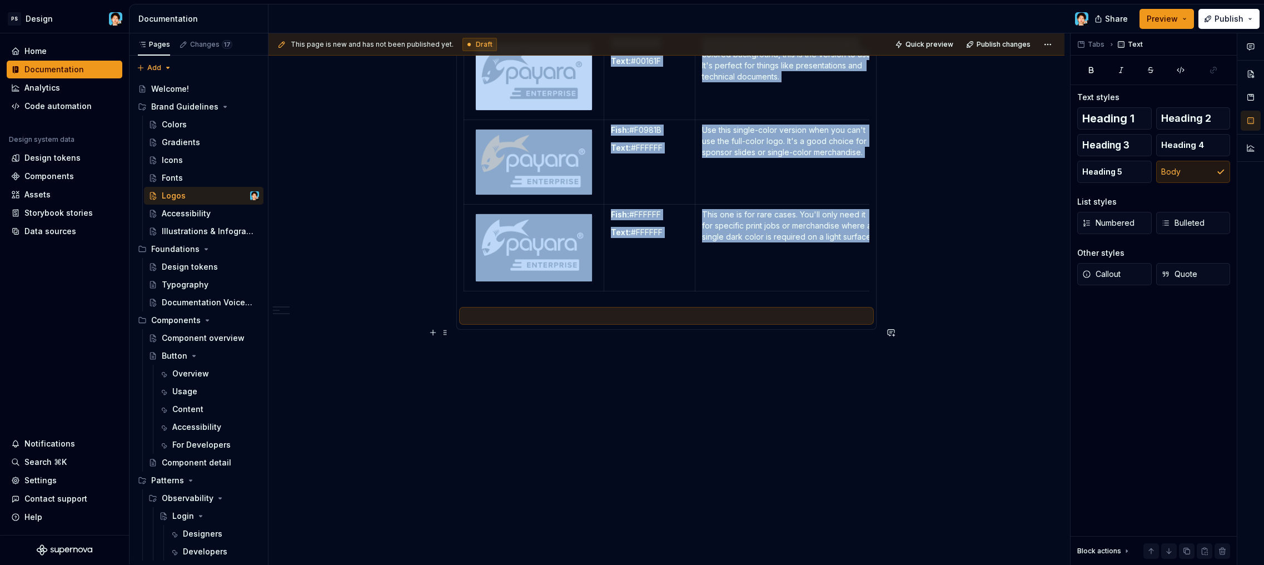
click at [483, 323] on p at bounding box center [667, 315] width 406 height 13
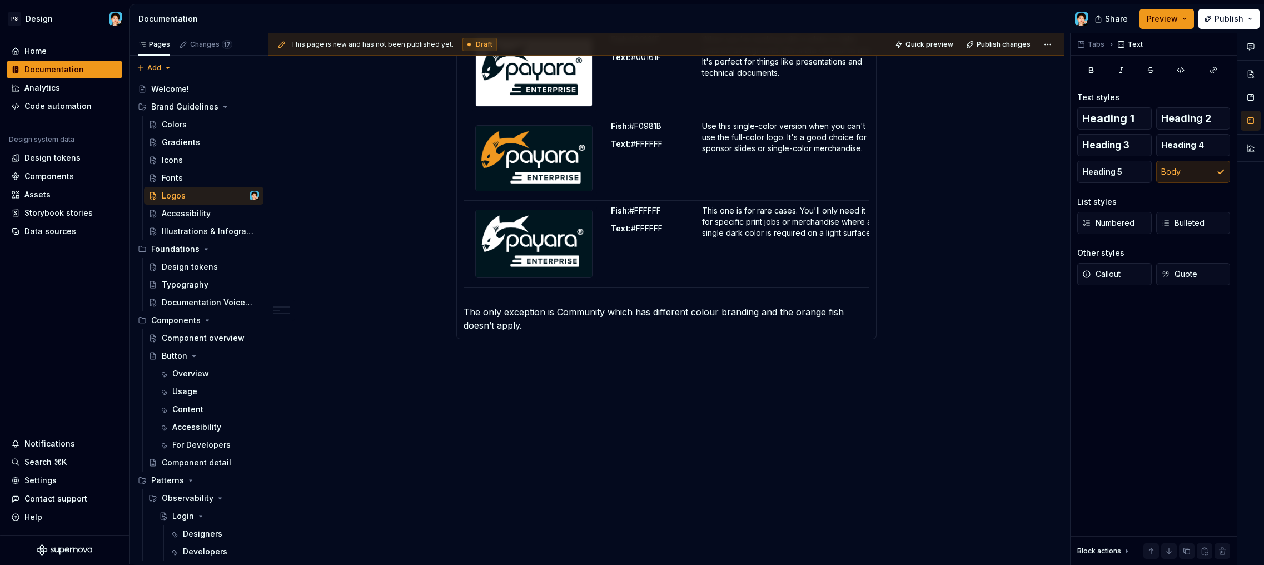
scroll to position [872, 0]
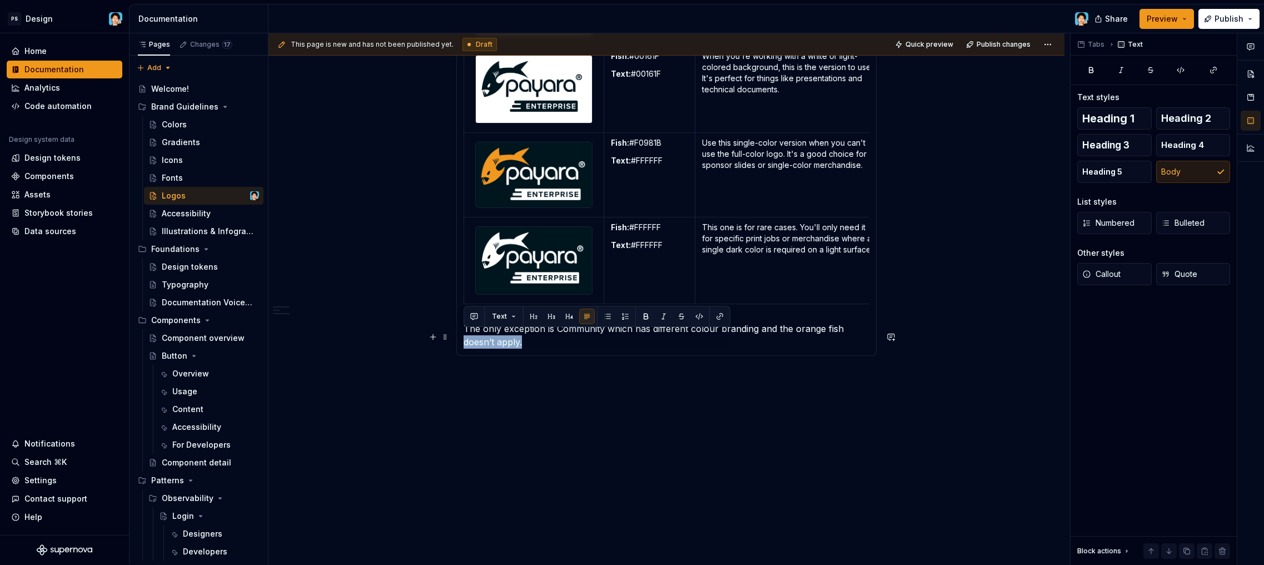
drag, startPoint x: 576, startPoint y: 348, endPoint x: 454, endPoint y: 338, distance: 122.2
click at [457, 338] on section "**********" at bounding box center [667, 112] width 420 height 485
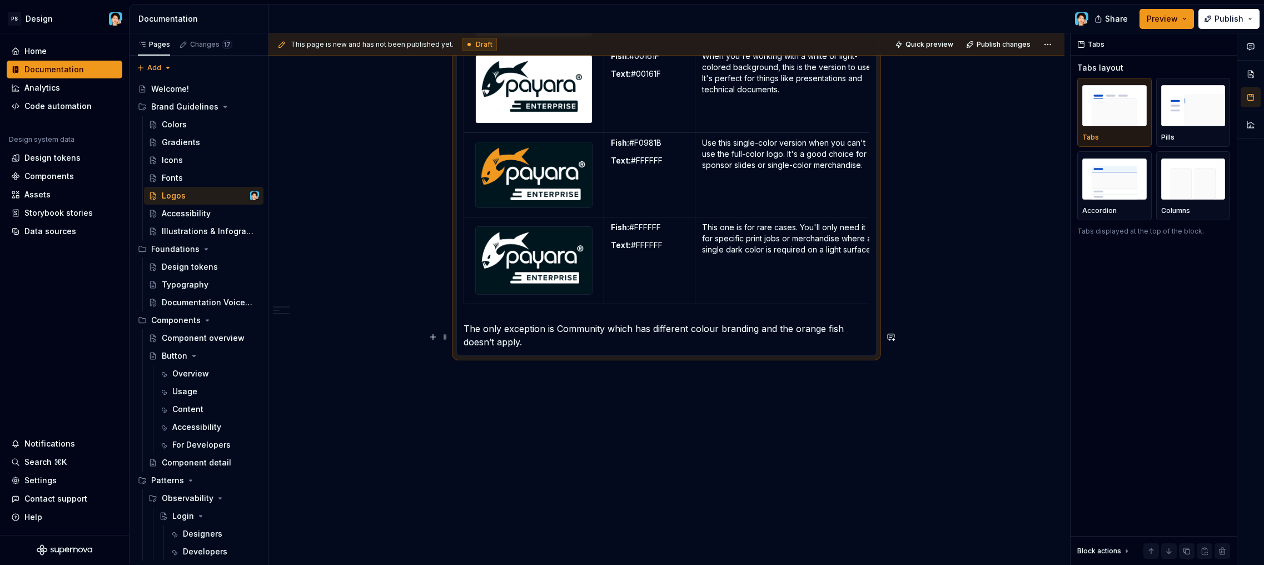
click at [514, 345] on p "The only exception is Community which has different colour branding and the ora…" at bounding box center [667, 335] width 406 height 27
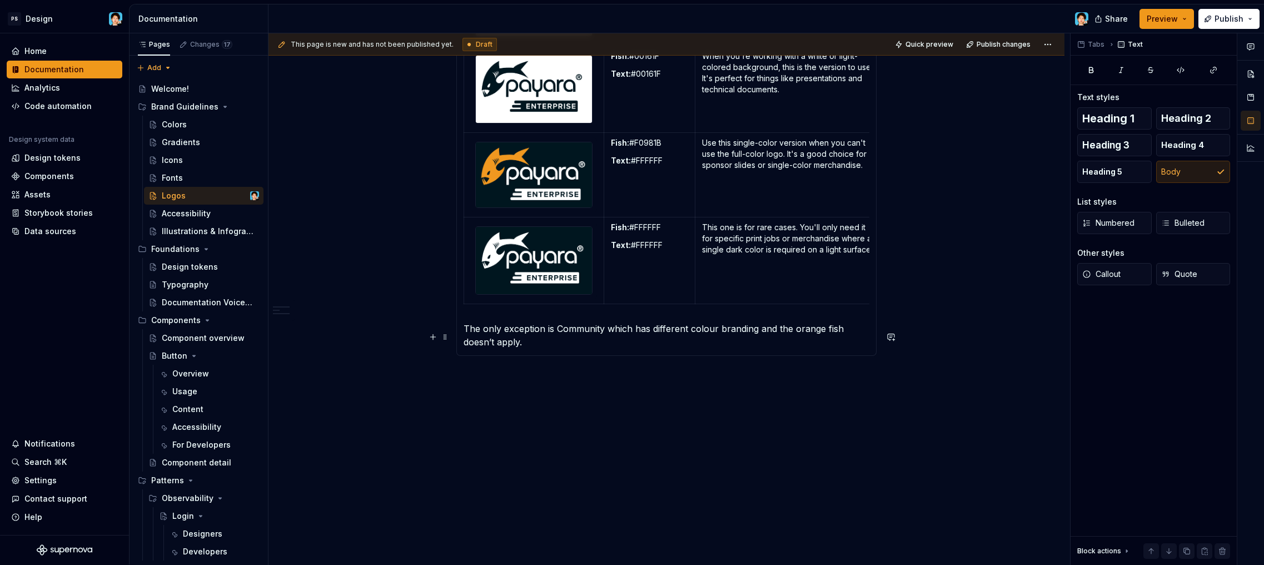
click at [594, 348] on p "The only exception is Community which has different colour branding and the ora…" at bounding box center [667, 335] width 406 height 27
click at [711, 338] on p "The only exception is Community which has different colour branding and the ora…" at bounding box center [667, 335] width 406 height 27
click at [719, 349] on p "The only exception is Community which has different color branding and the oran…" at bounding box center [667, 335] width 406 height 27
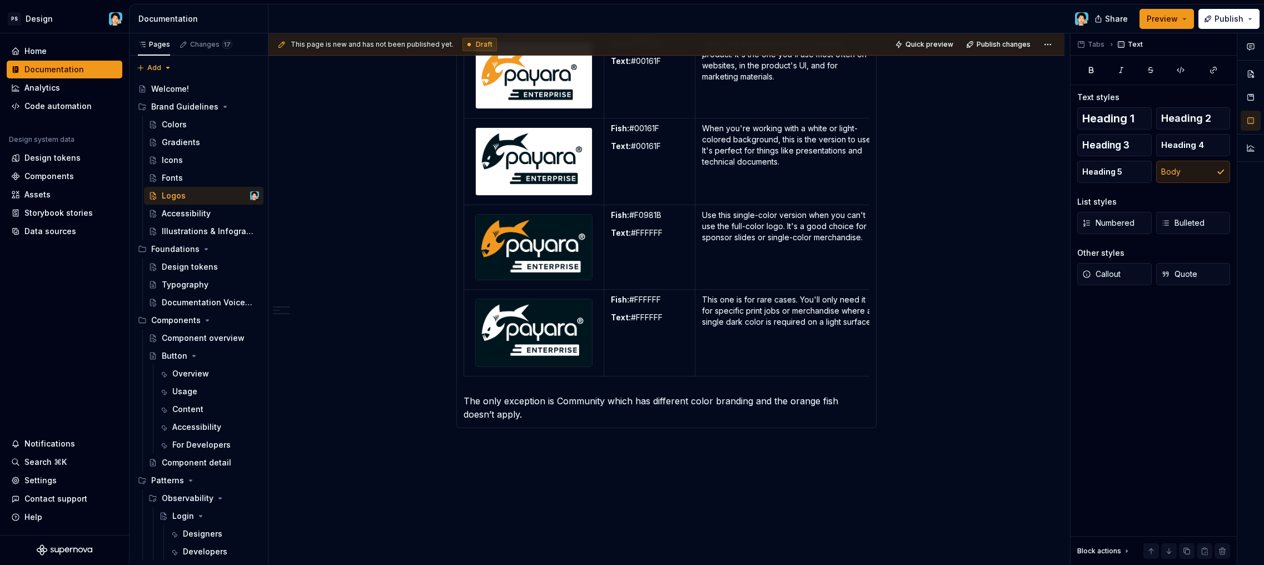
scroll to position [791, 0]
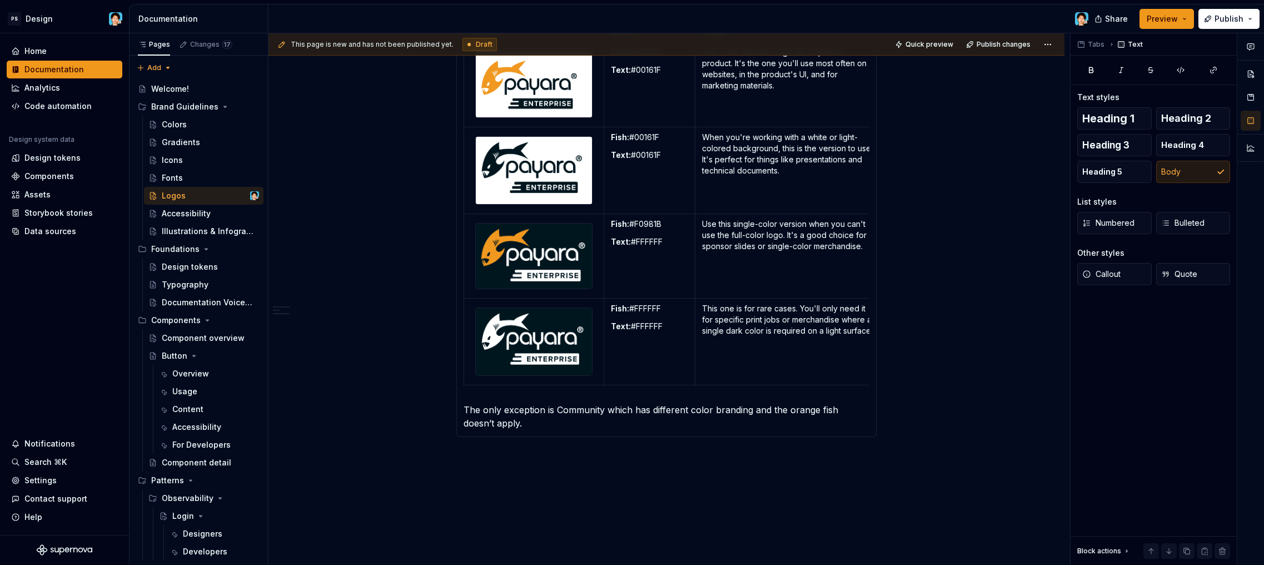
type textarea "*"
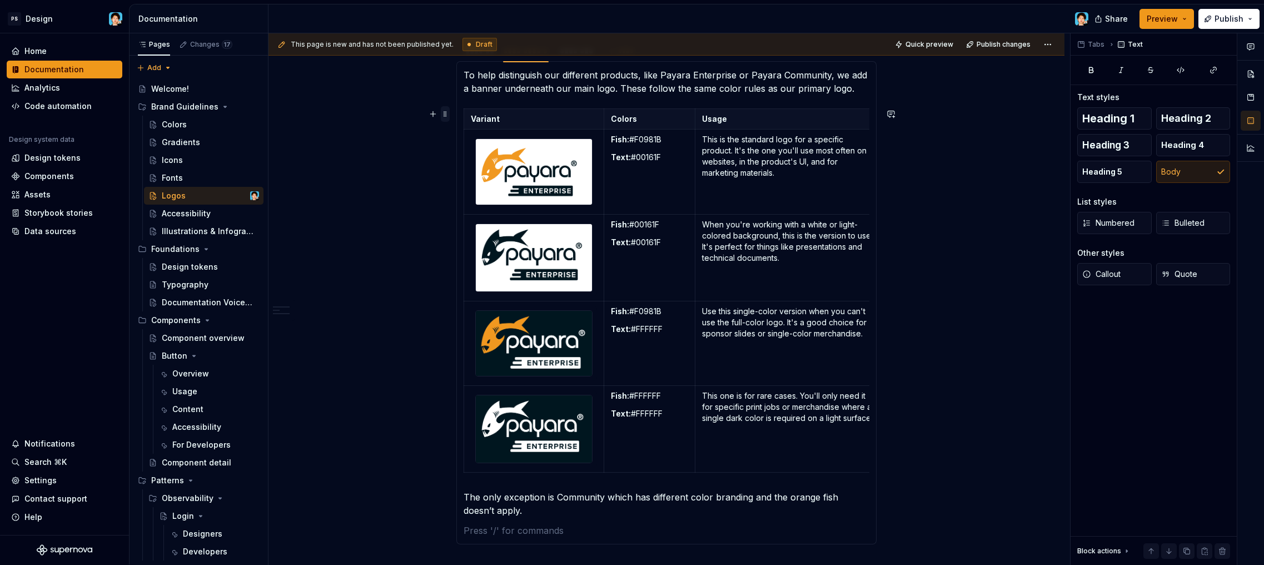
click at [445, 112] on span at bounding box center [445, 114] width 9 height 16
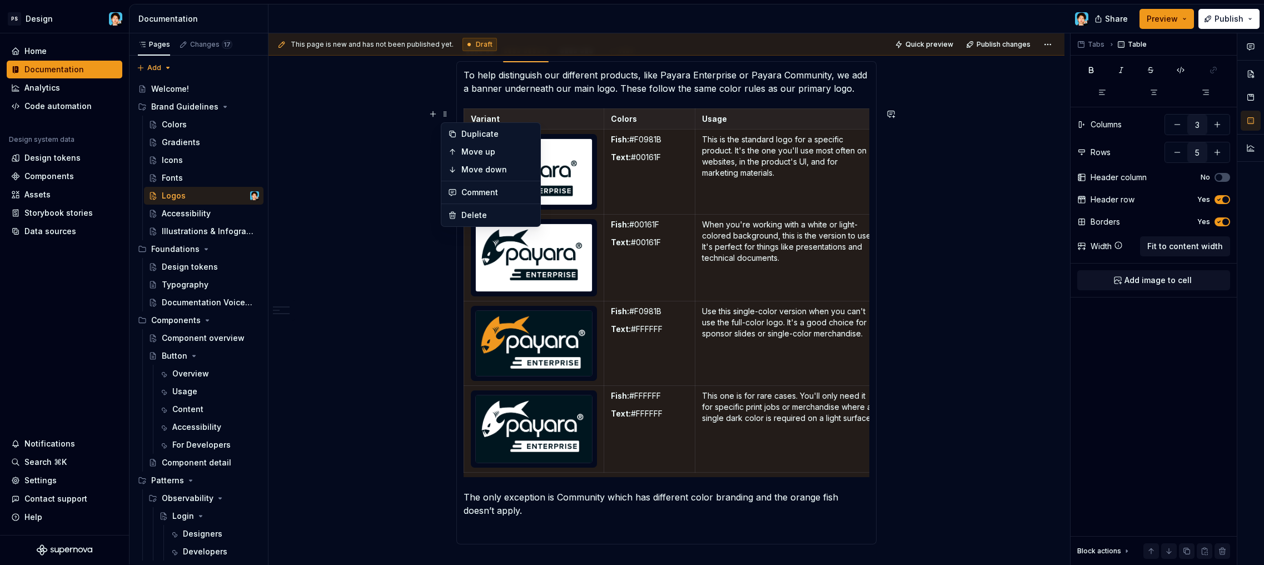
click at [505, 532] on section "**********" at bounding box center [667, 291] width 420 height 505
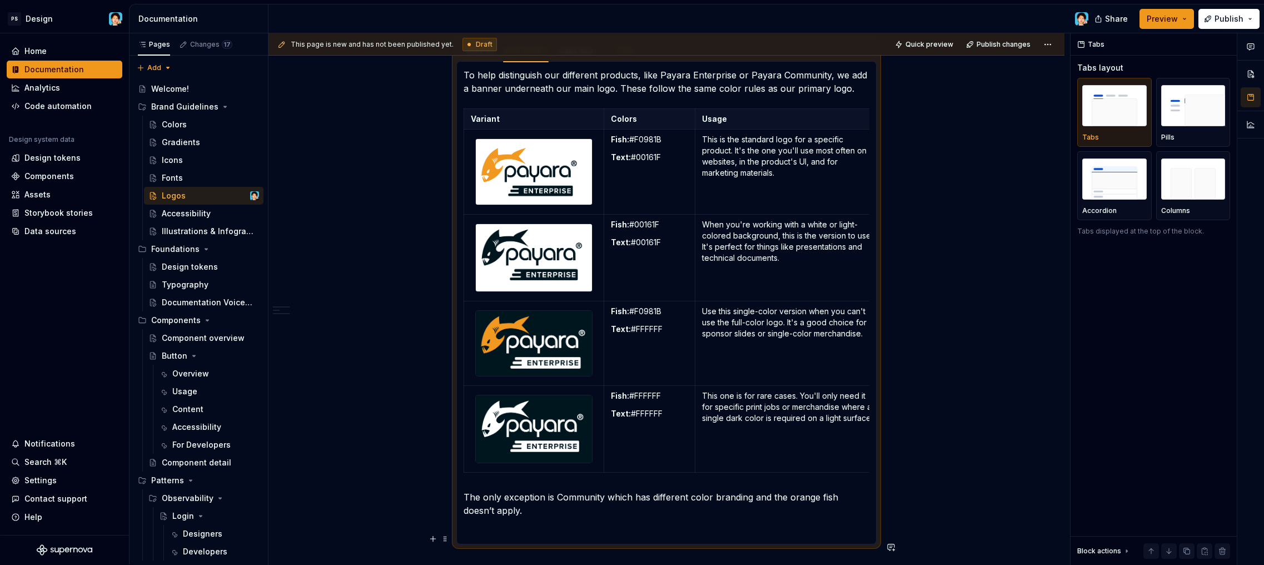
scroll to position [727, 0]
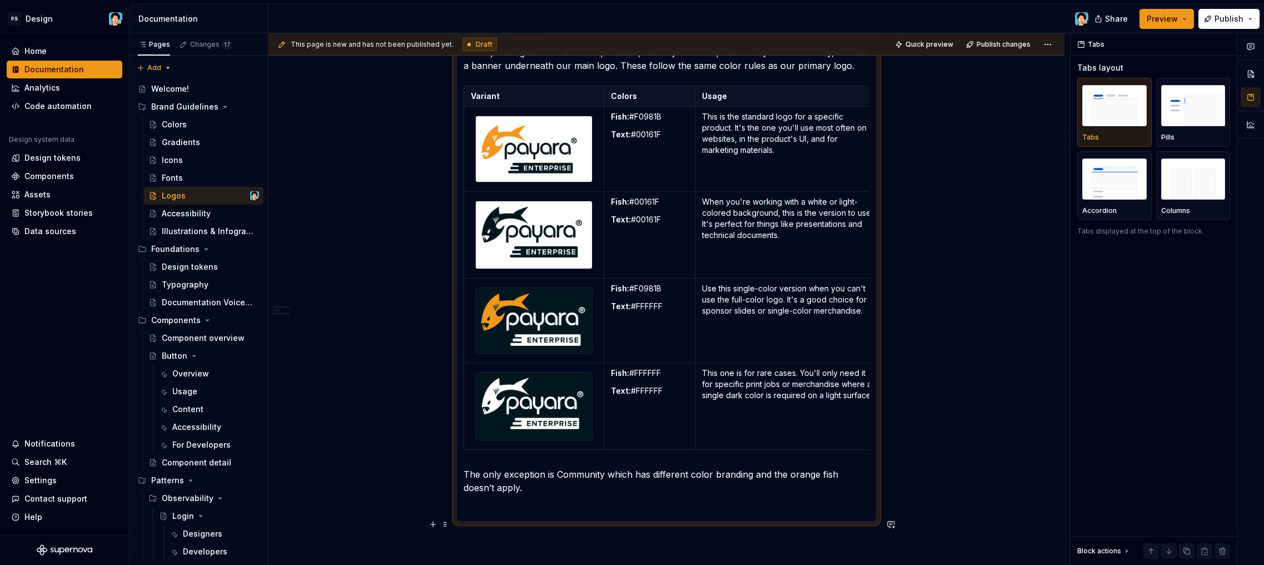
click at [505, 514] on p at bounding box center [667, 507] width 406 height 13
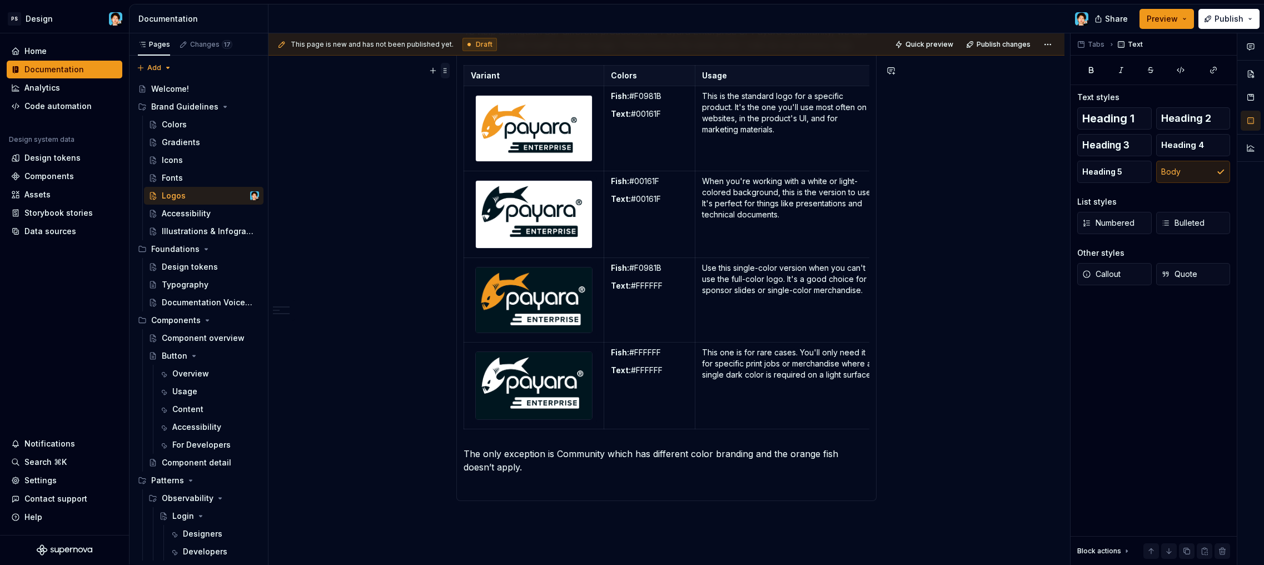
click at [447, 68] on span at bounding box center [445, 71] width 9 height 16
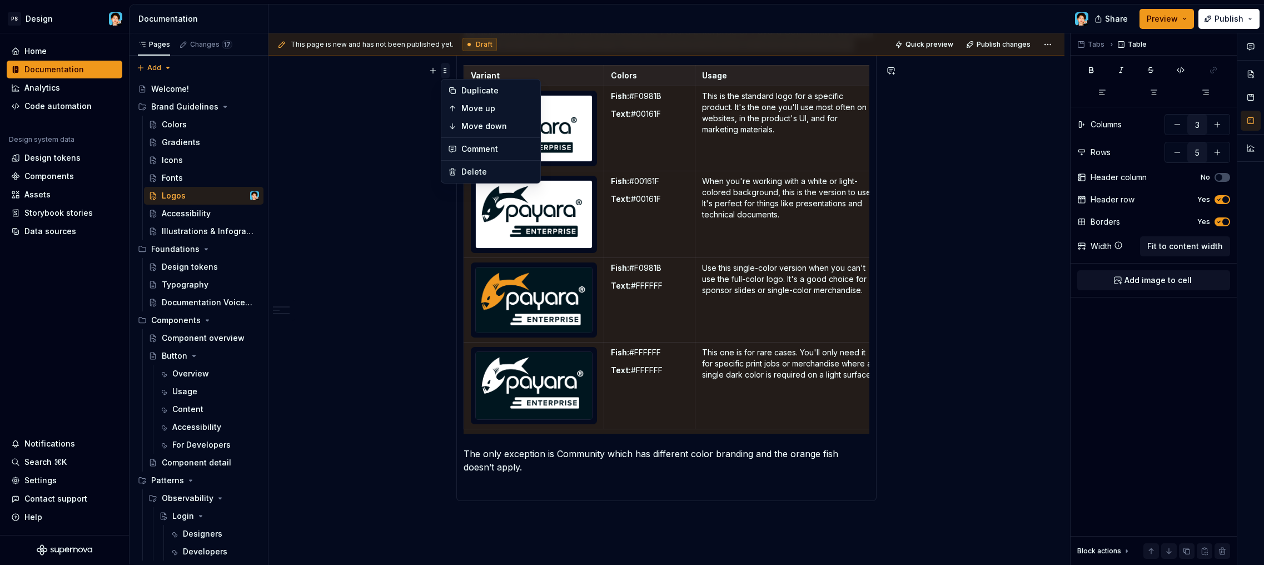
click at [445, 70] on span at bounding box center [445, 71] width 9 height 16
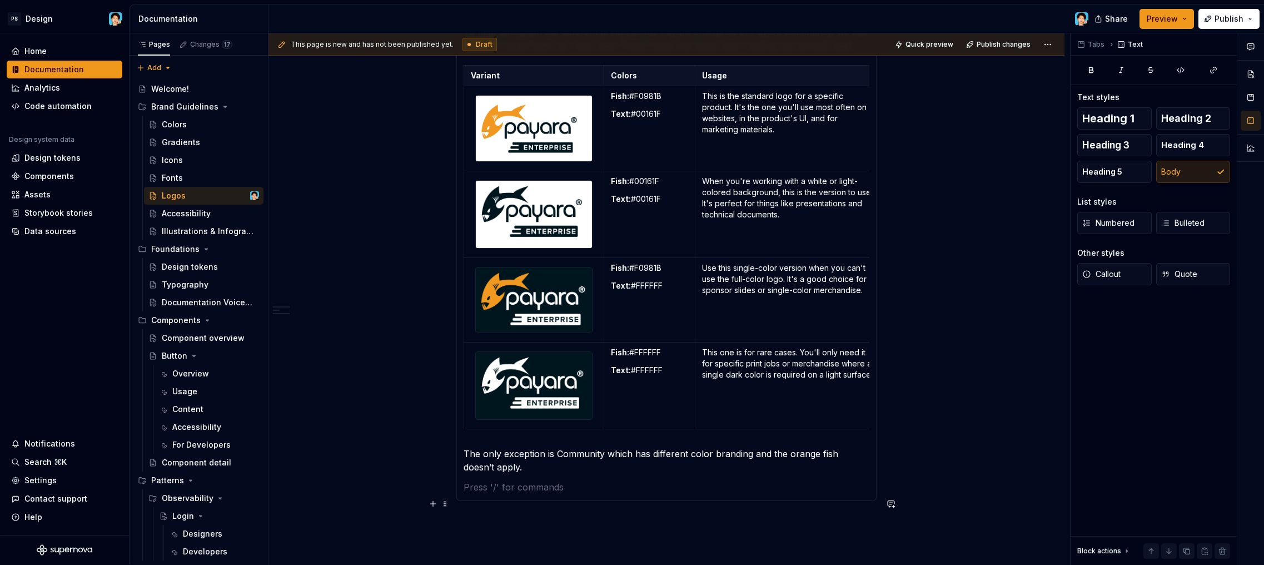
click at [493, 494] on p at bounding box center [667, 486] width 406 height 13
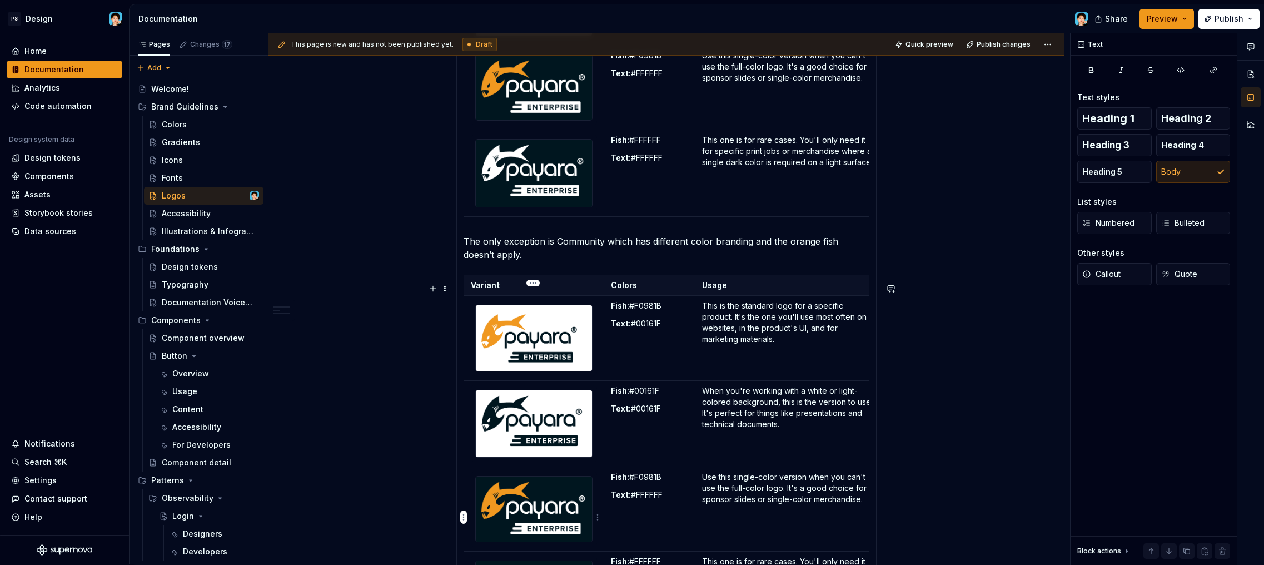
scroll to position [1058, 0]
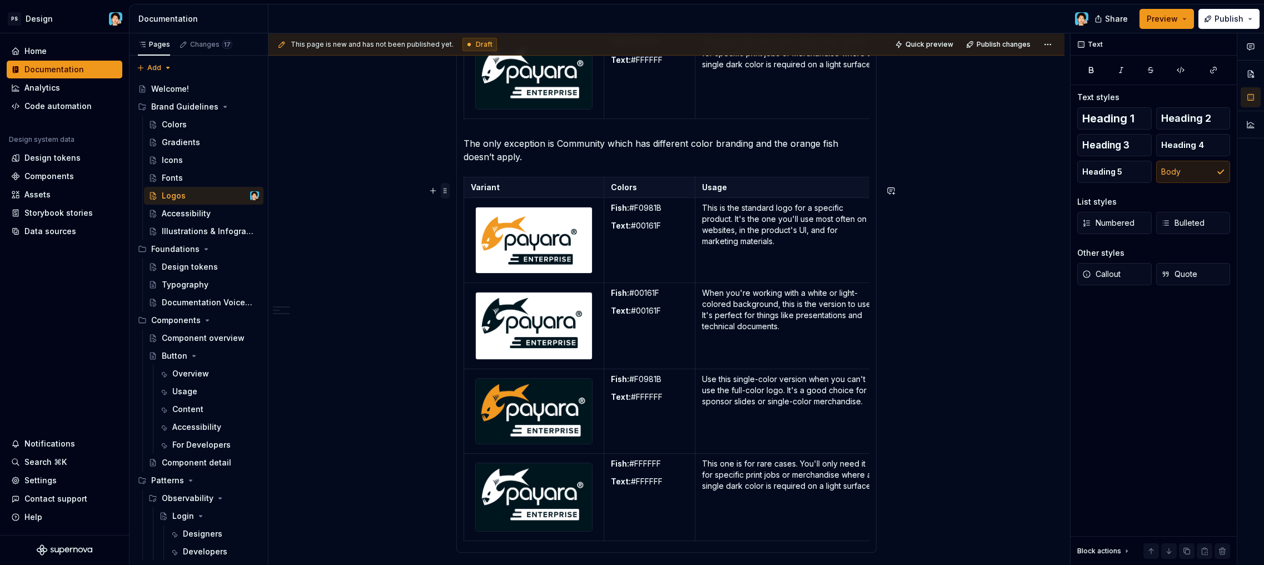
click at [444, 190] on span at bounding box center [445, 191] width 9 height 16
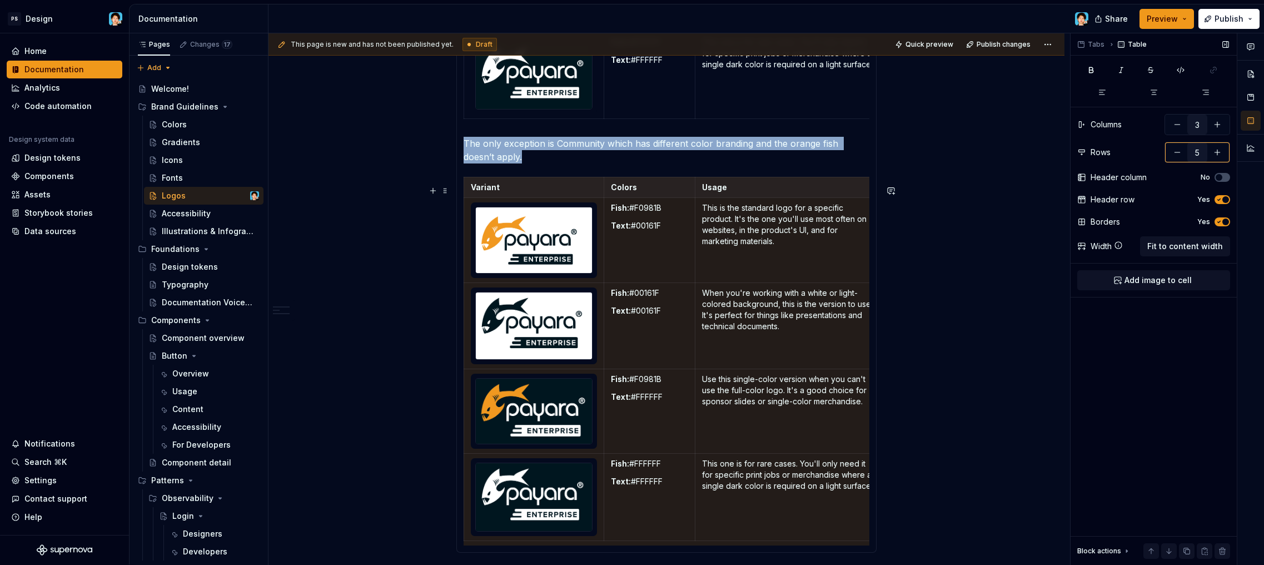
click at [1169, 151] on button "button" at bounding box center [1178, 152] width 20 height 20
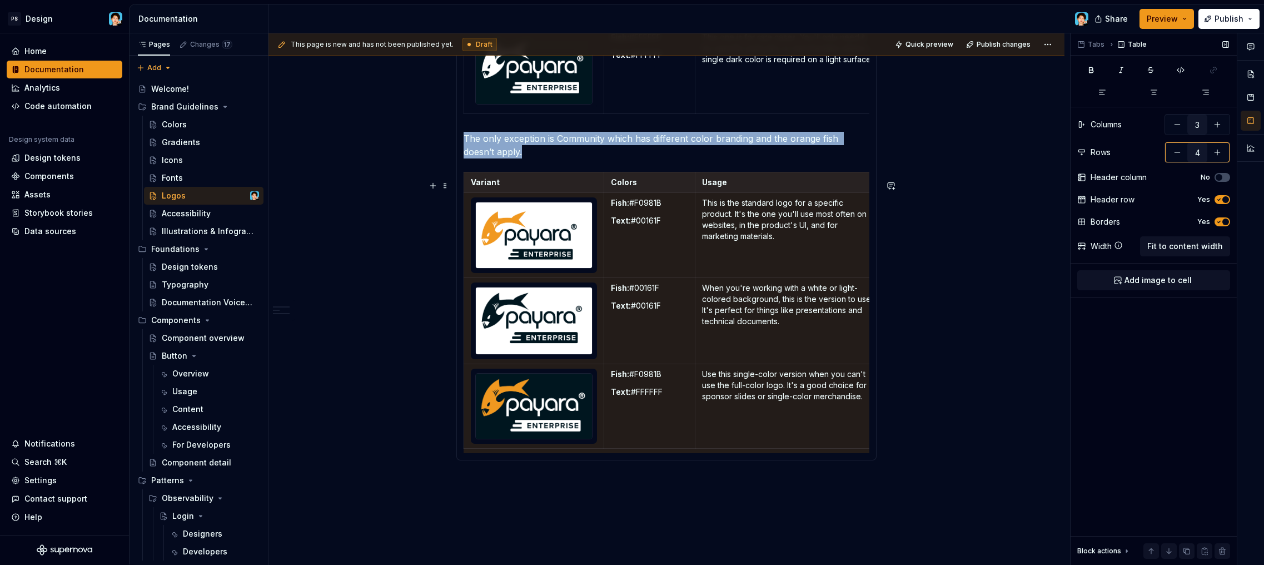
click at [1169, 151] on button "button" at bounding box center [1178, 152] width 20 height 20
type input "3"
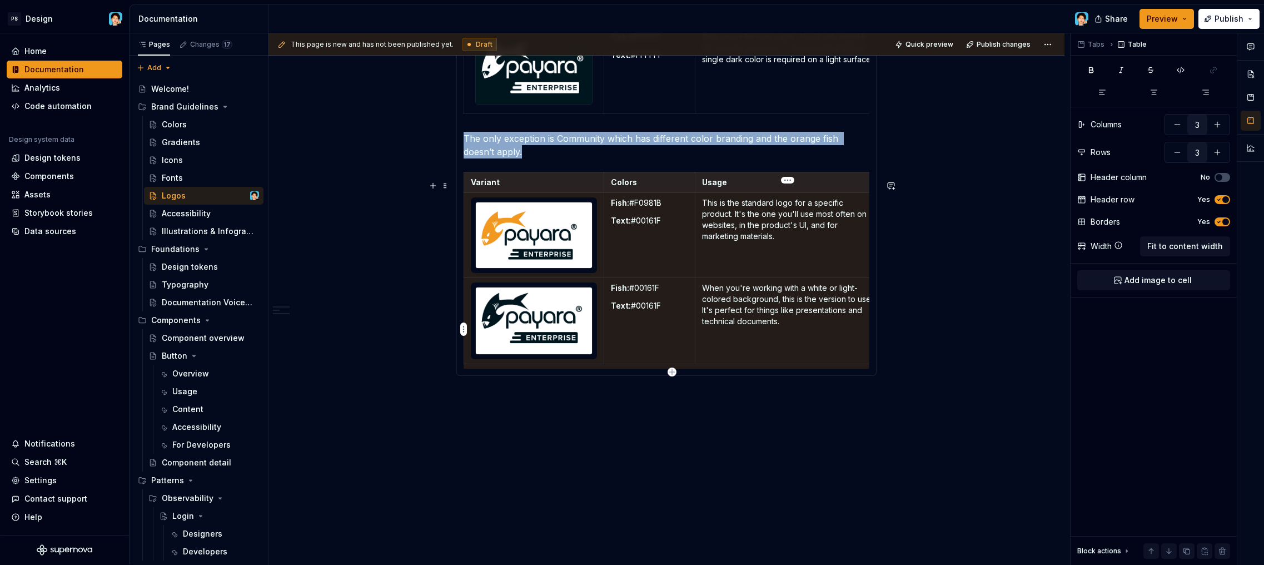
click at [729, 306] on p "When you're working with a white or light-colored background, this is the versi…" at bounding box center [788, 304] width 172 height 44
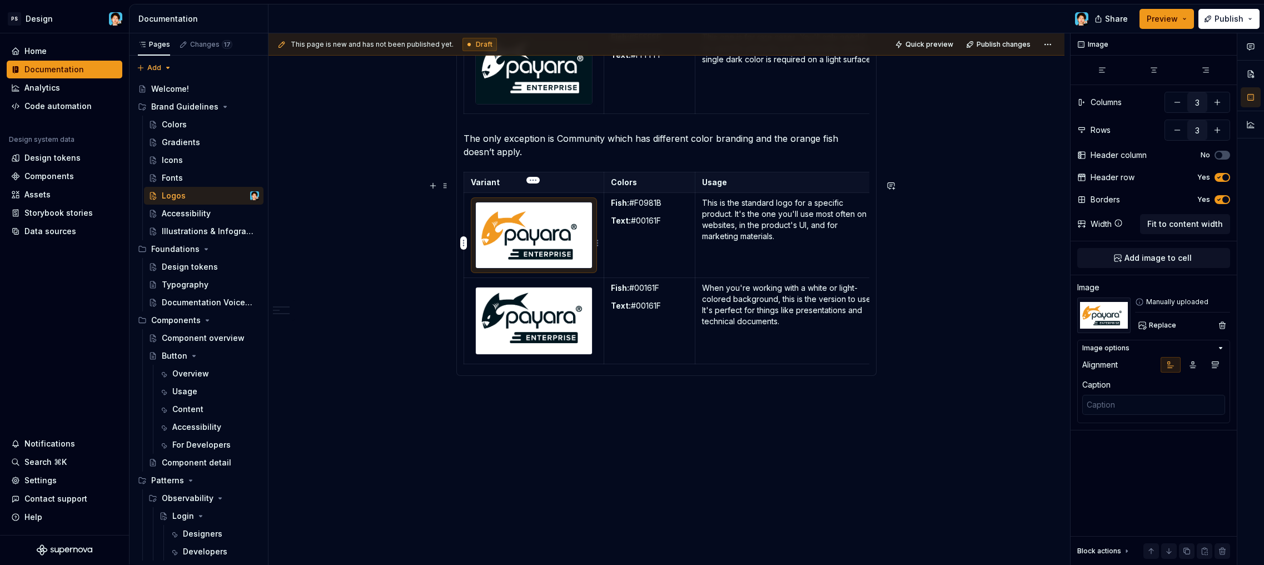
click at [550, 252] on img at bounding box center [534, 235] width 116 height 66
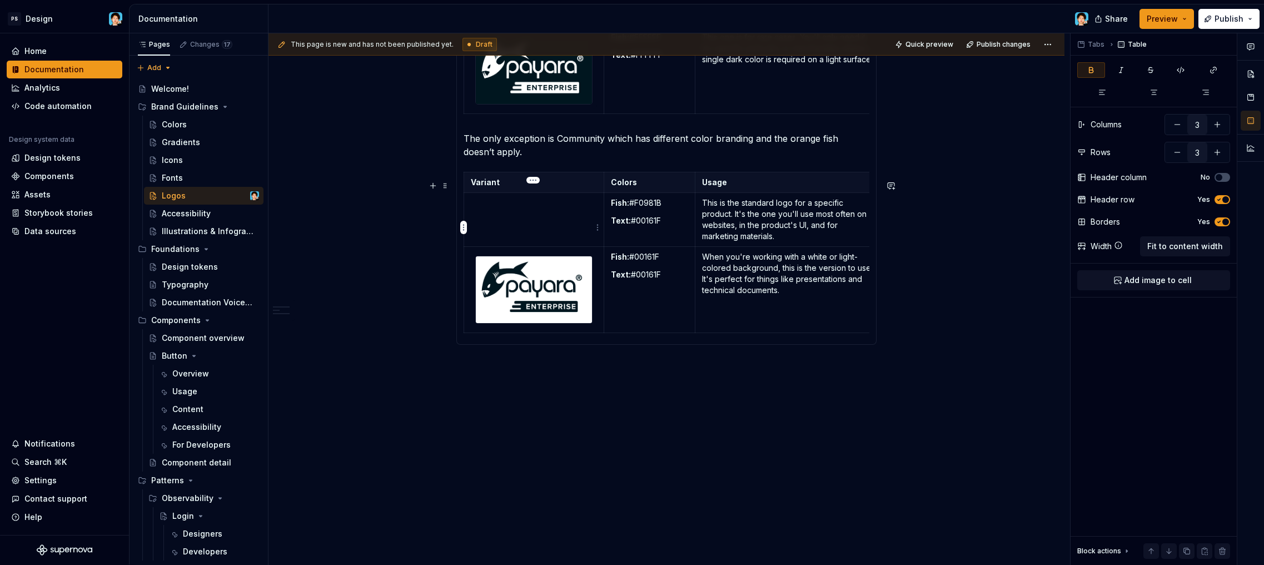
click at [539, 224] on td at bounding box center [534, 219] width 140 height 54
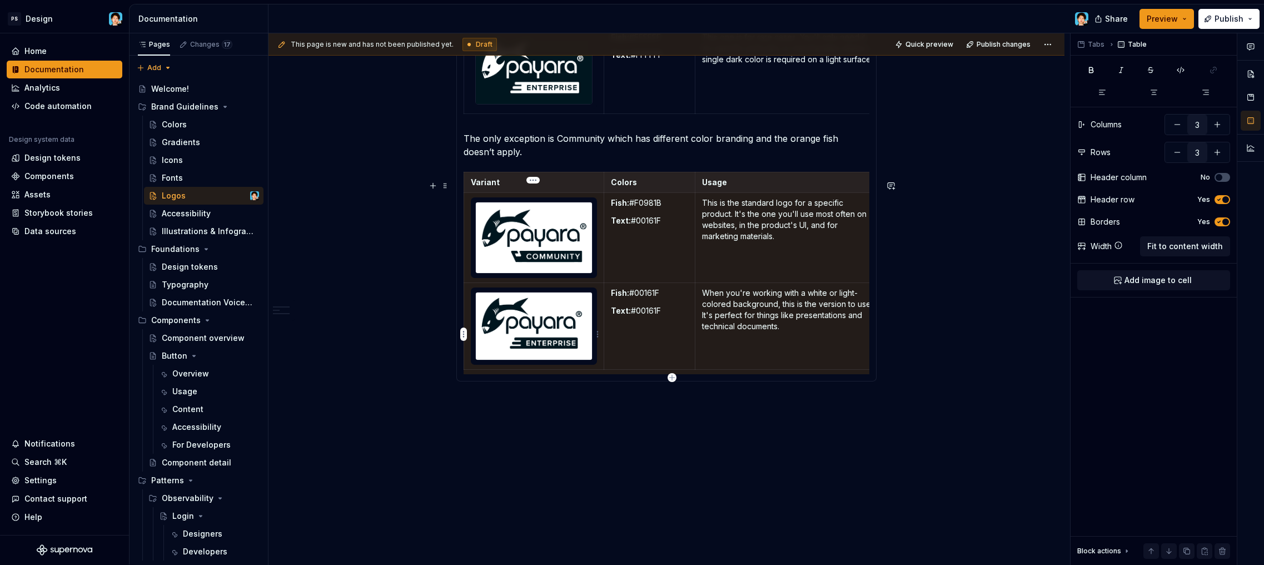
click at [546, 330] on img at bounding box center [534, 325] width 116 height 67
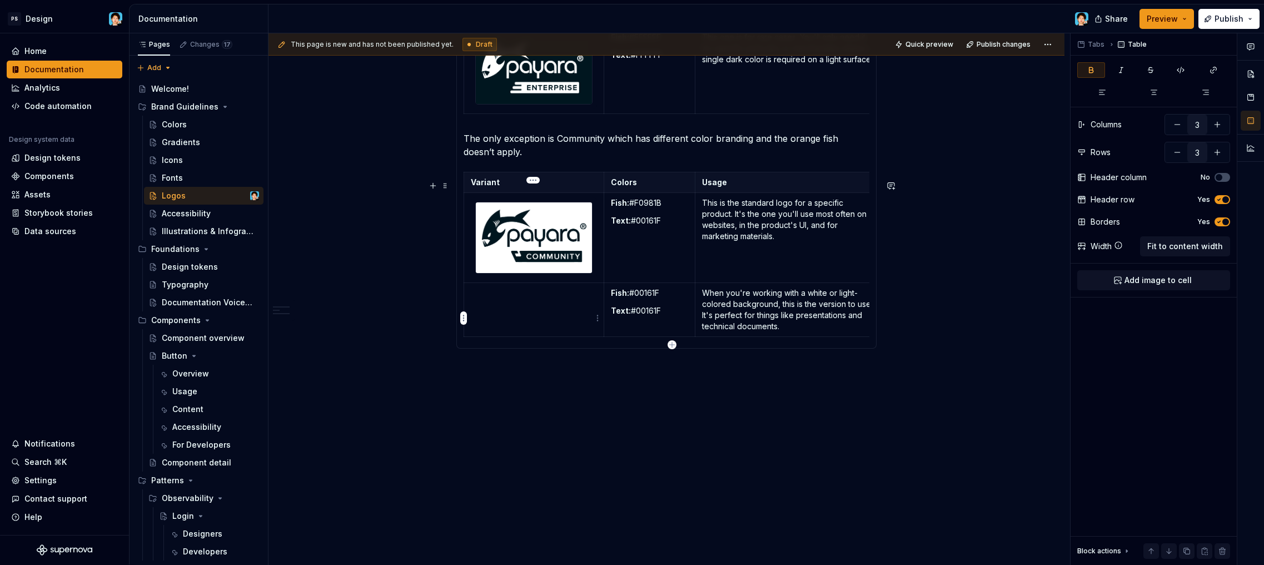
click at [528, 325] on td at bounding box center [534, 310] width 140 height 54
click at [539, 315] on td at bounding box center [534, 310] width 140 height 54
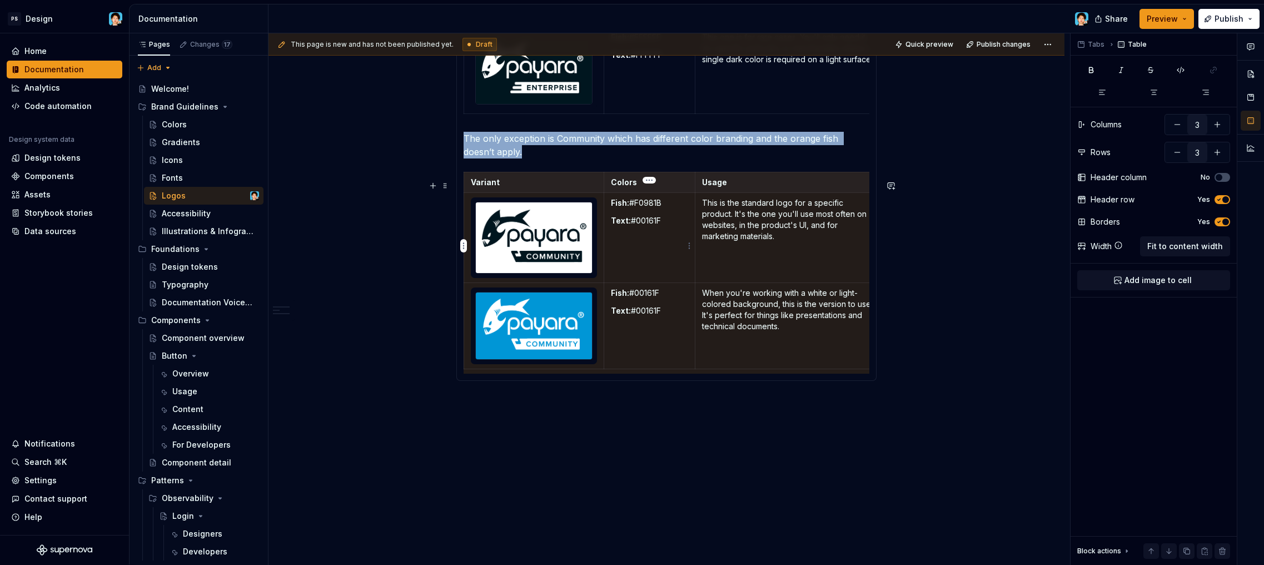
click at [680, 226] on p "Text: #00161F" at bounding box center [650, 220] width 78 height 11
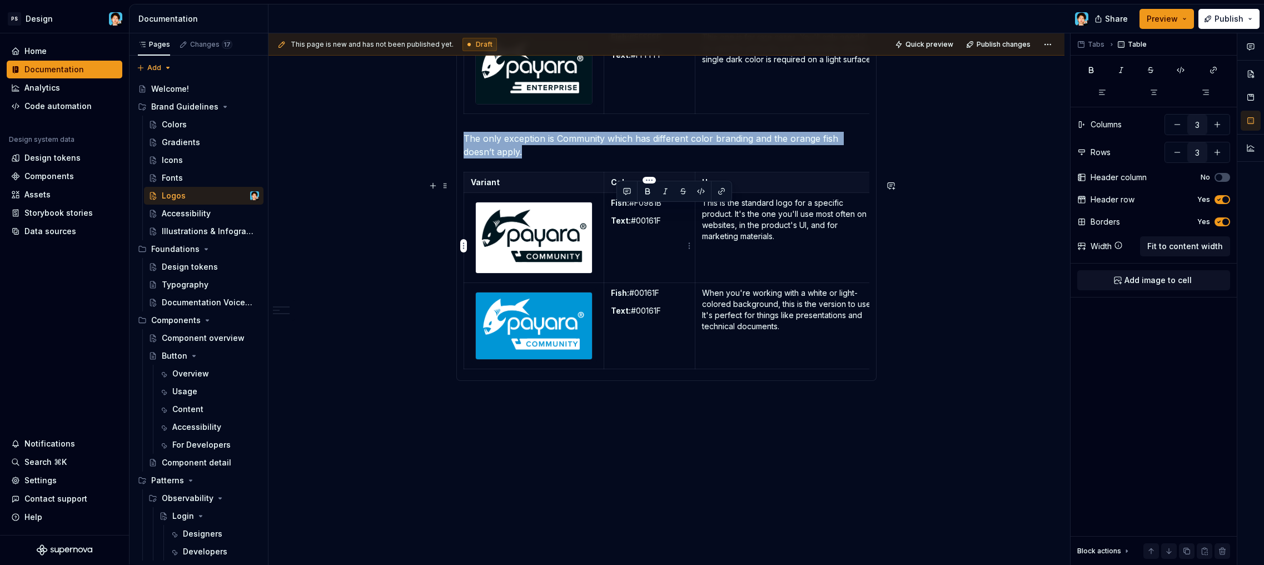
drag, startPoint x: 671, startPoint y: 230, endPoint x: 610, endPoint y: 208, distance: 65.1
click at [610, 208] on td "Fish: #F0981B Text: #00161F" at bounding box center [650, 237] width 92 height 90
copy td "Fish: #F0981B Text: #00161F"
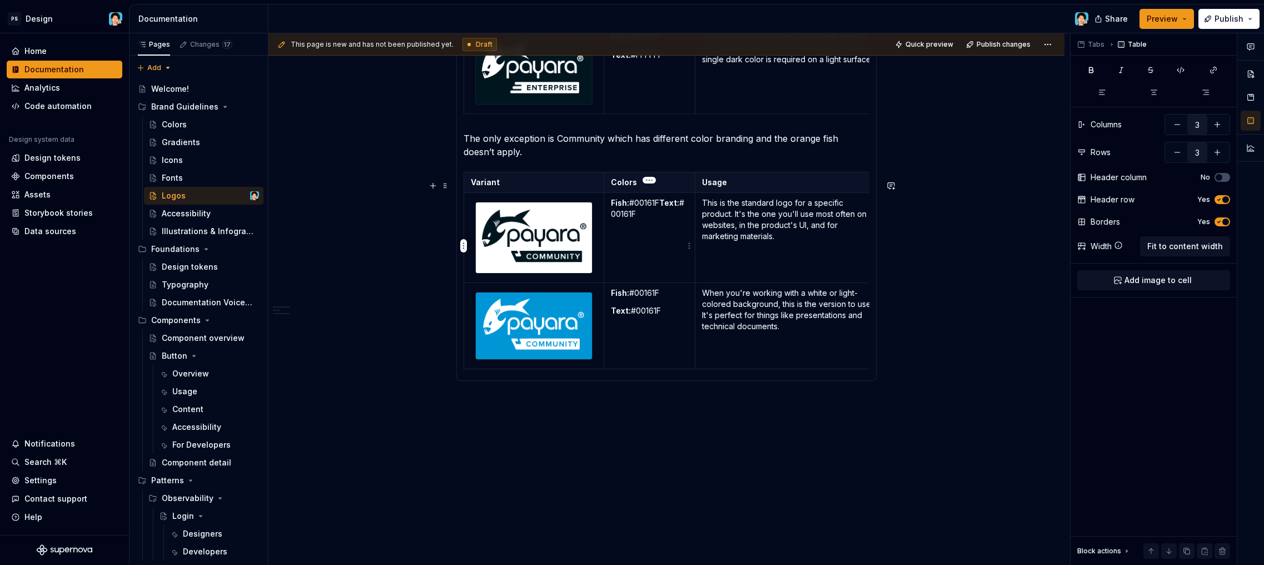
click at [662, 207] on strong "Text:" at bounding box center [669, 202] width 20 height 9
click at [672, 329] on td "Fish: #00161F Text: #00161F" at bounding box center [650, 326] width 92 height 86
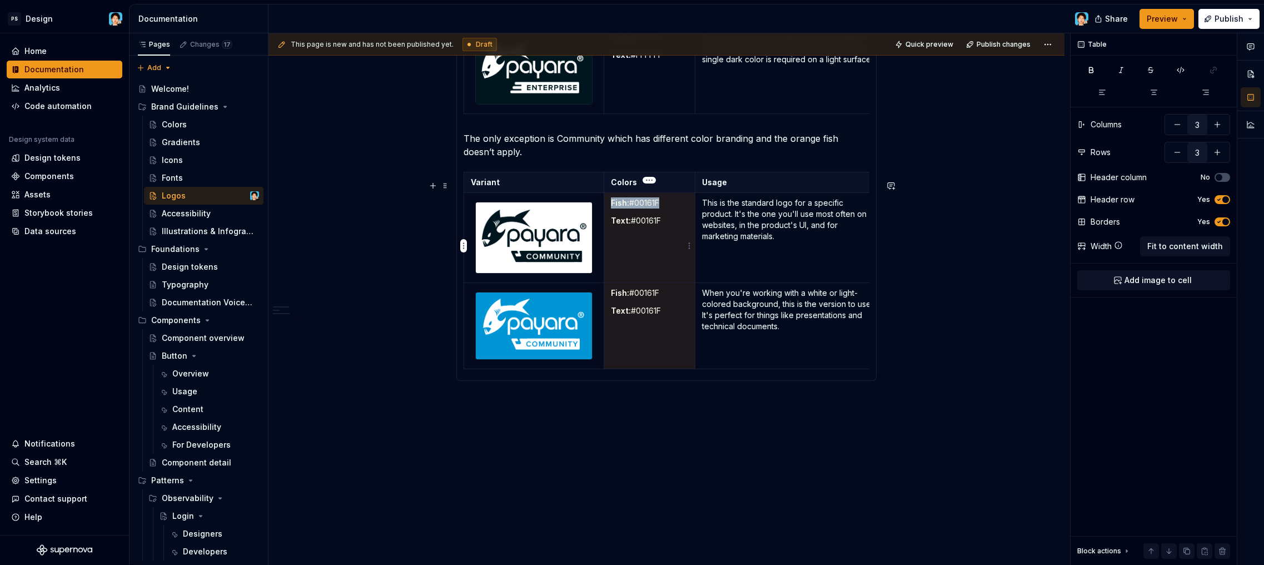
drag, startPoint x: 661, startPoint y: 319, endPoint x: 591, endPoint y: 260, distance: 91.2
click at [593, 287] on tbody "Variant Colors Usage Fish: #00161F Text: #00161F This is the standard logo for …" at bounding box center [673, 270] width 418 height 197
click at [659, 311] on td "Fish: #00161F Text: #00161F" at bounding box center [650, 326] width 92 height 86
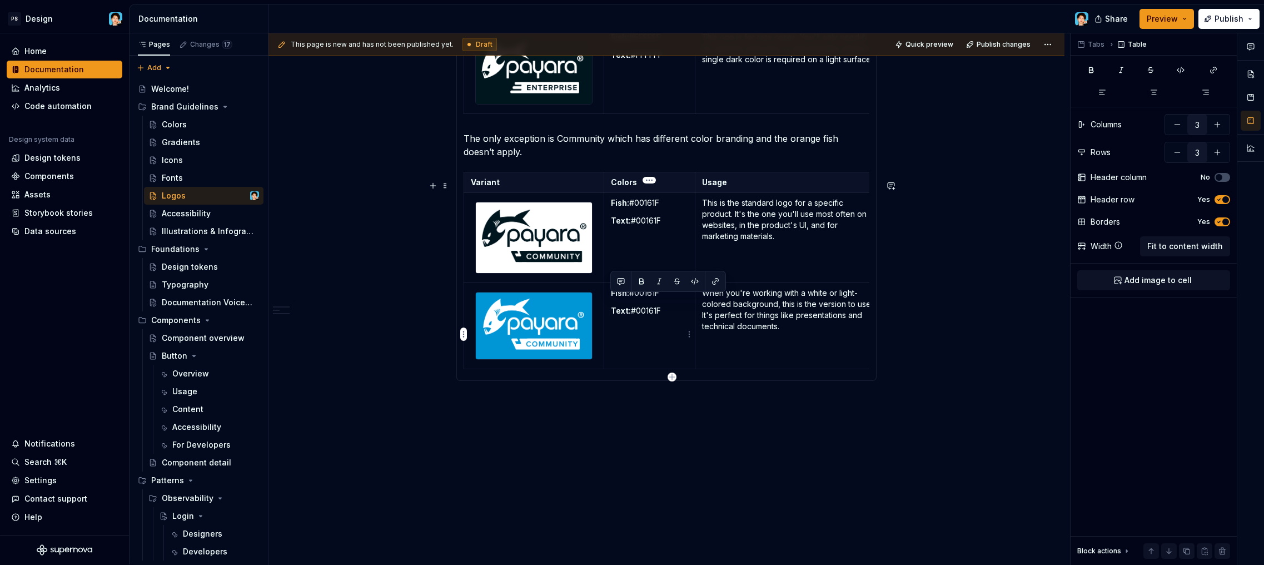
drag, startPoint x: 677, startPoint y: 318, endPoint x: 612, endPoint y: 299, distance: 68.3
click at [612, 299] on td "Fish: #00161F Text: #00161F" at bounding box center [650, 326] width 92 height 86
click at [663, 297] on strong "Text:" at bounding box center [671, 292] width 20 height 9
type textarea "*"
click at [810, 327] on p "When you're working with a white or light-colored background, this is the versi…" at bounding box center [788, 309] width 172 height 44
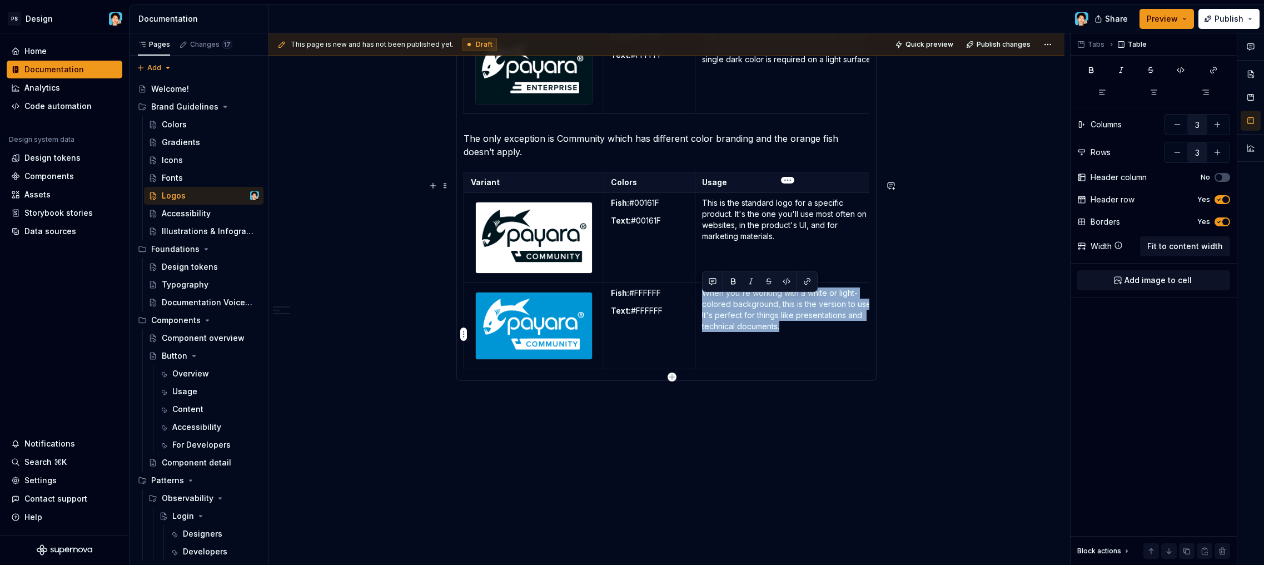
drag, startPoint x: 794, startPoint y: 325, endPoint x: 705, endPoint y: 299, distance: 93.1
click at [705, 299] on p "When you're working with a white or light-colored background, this is the versi…" at bounding box center [788, 309] width 172 height 44
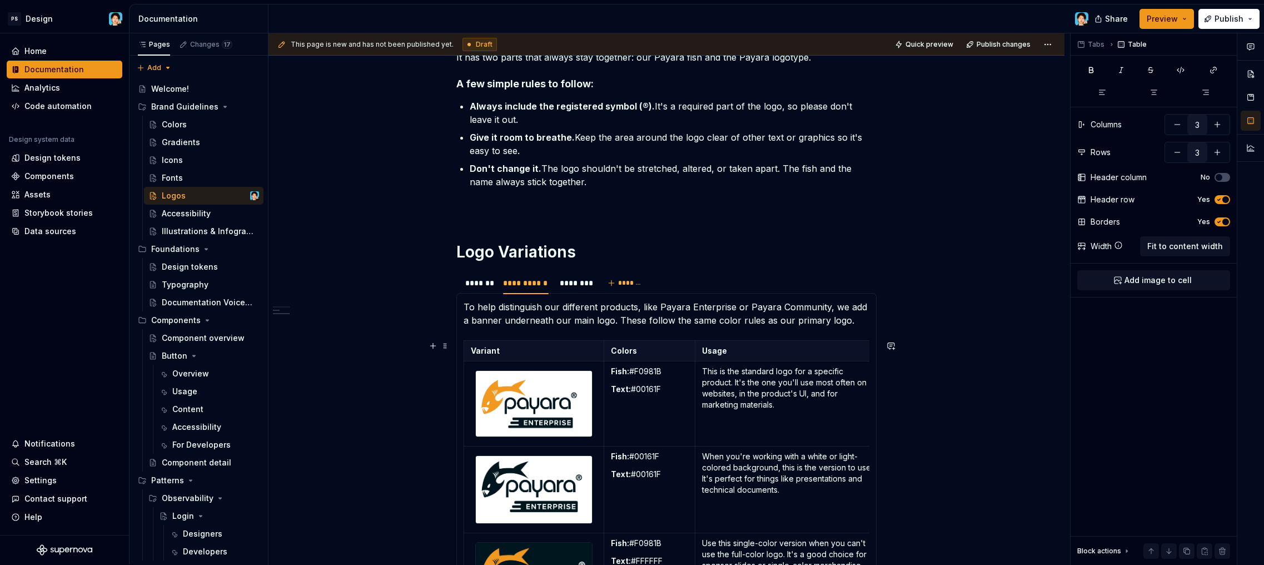
scroll to position [492, 0]
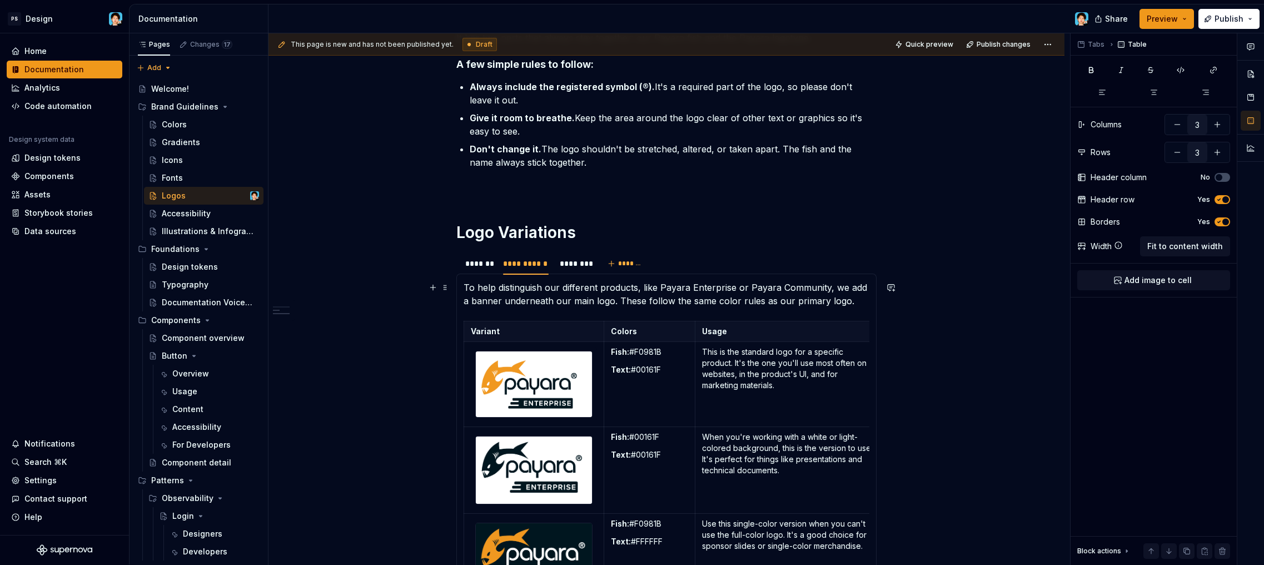
click at [850, 302] on p "To help distinguish our different products, like Payara Enterprise or Payara Co…" at bounding box center [667, 294] width 406 height 27
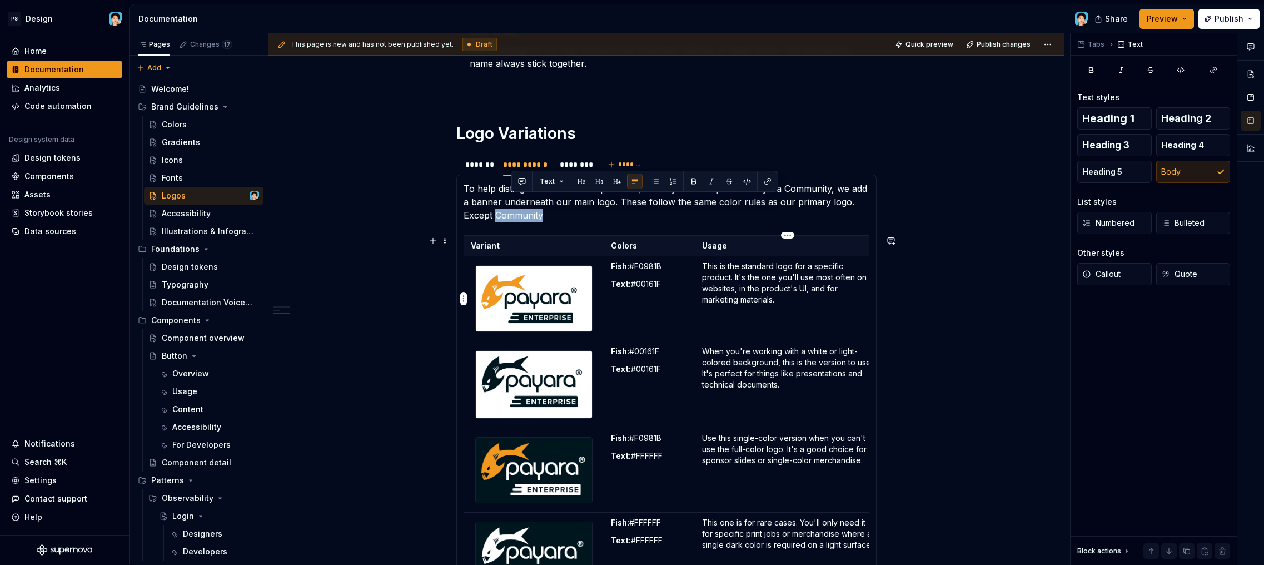
scroll to position [663, 0]
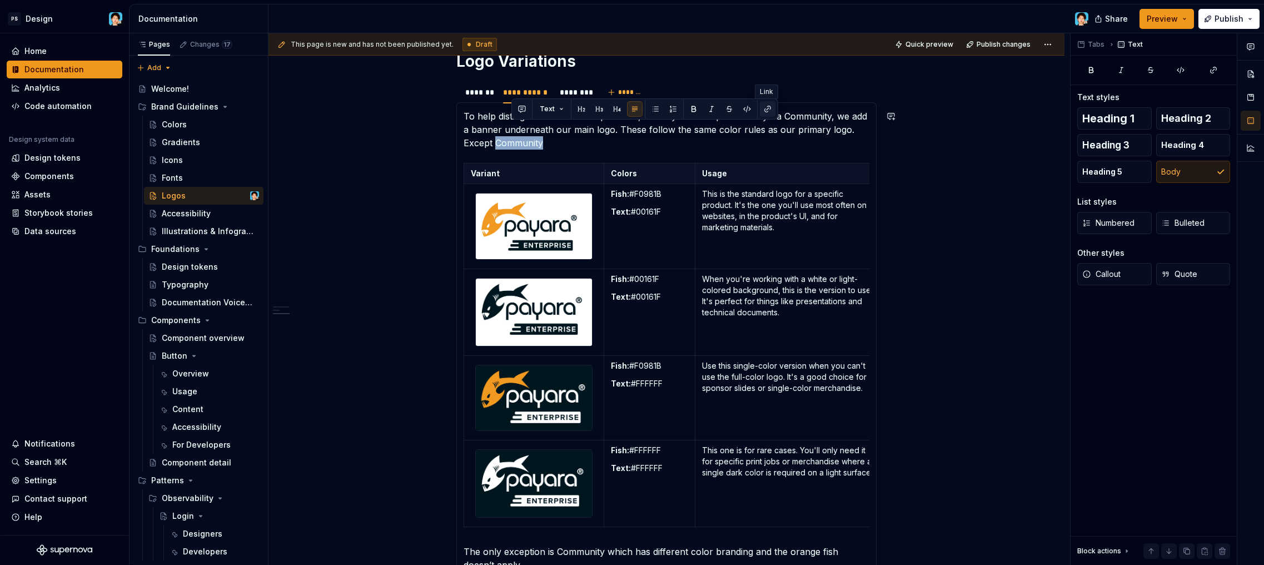
click at [762, 110] on button "button" at bounding box center [768, 109] width 16 height 16
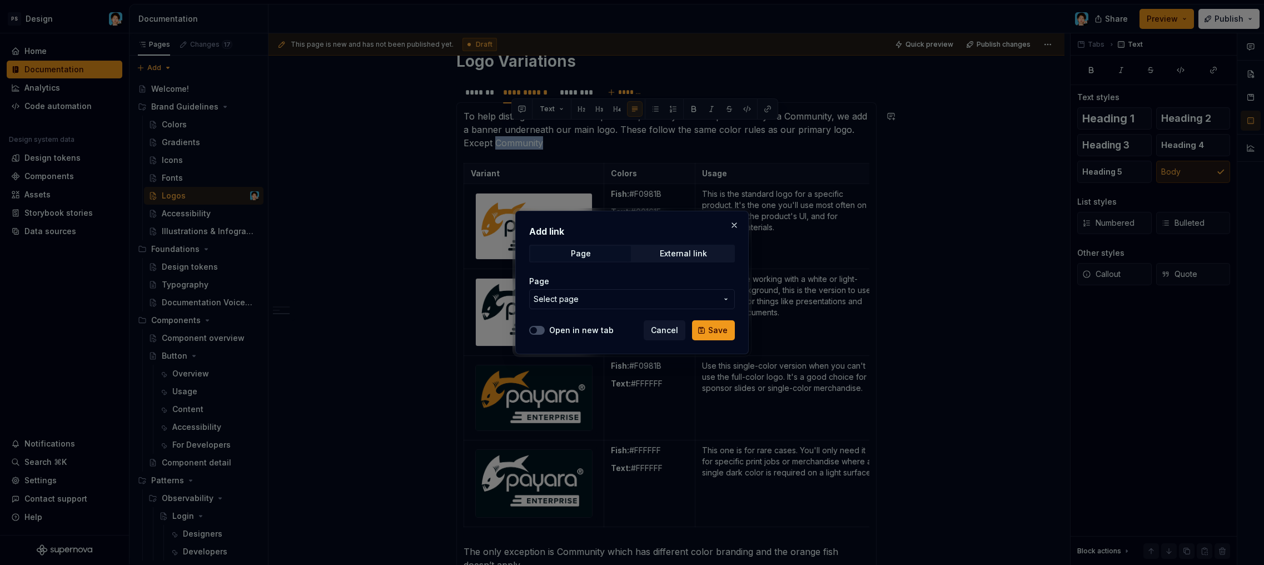
click at [649, 305] on button "Select page" at bounding box center [632, 299] width 206 height 20
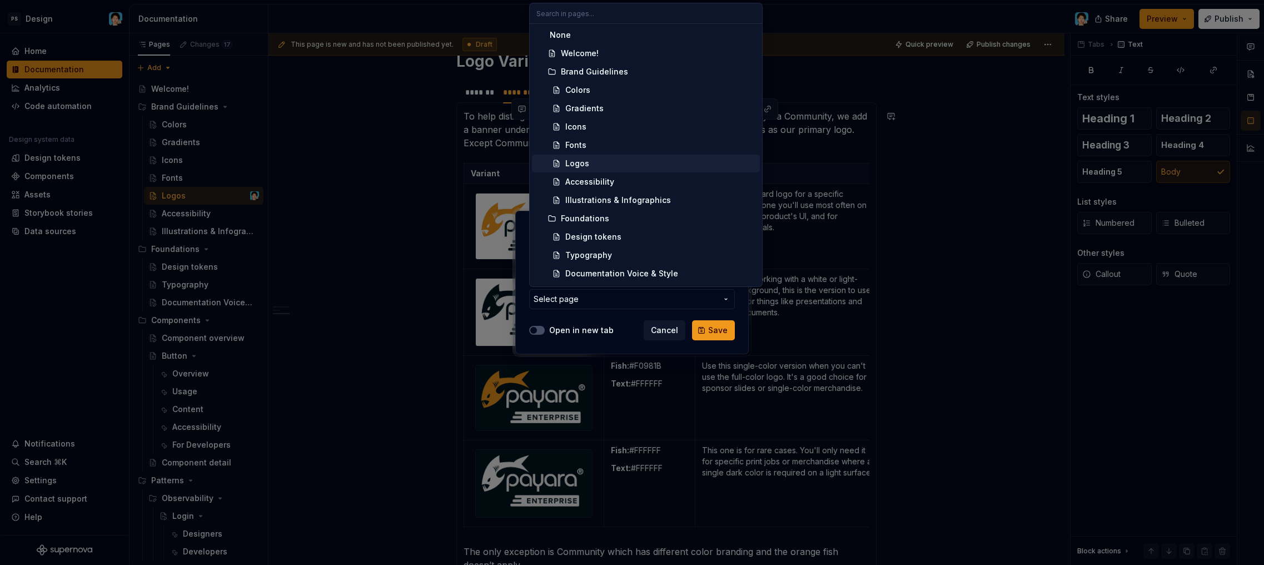
click at [597, 163] on div "Logos" at bounding box center [661, 163] width 190 height 11
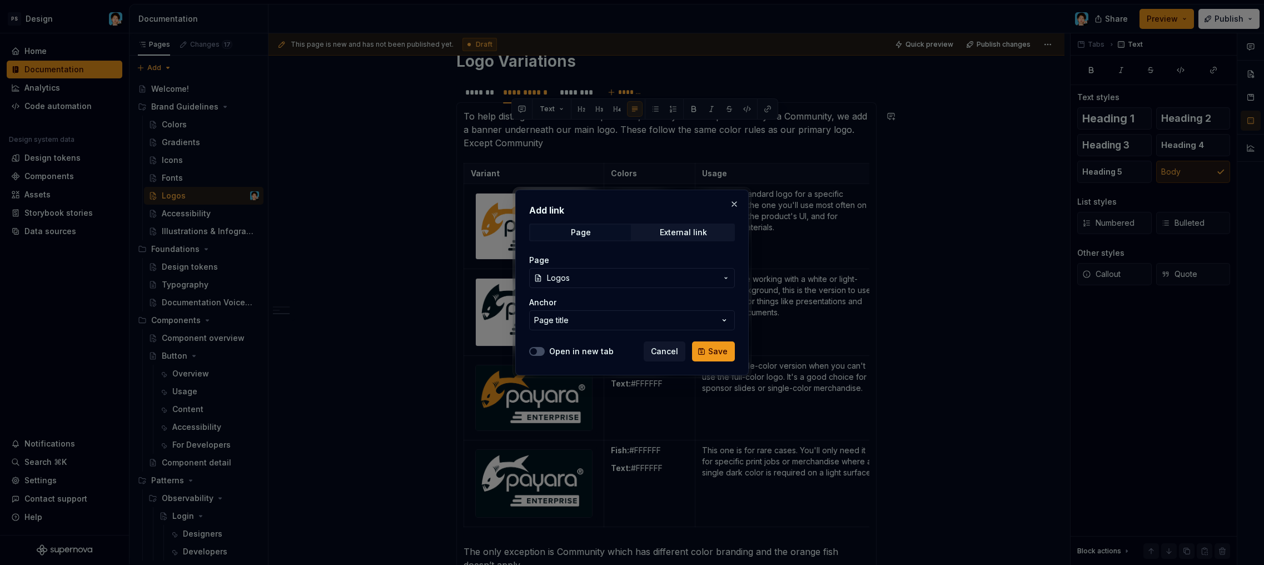
click at [628, 318] on button "Page title" at bounding box center [632, 320] width 206 height 20
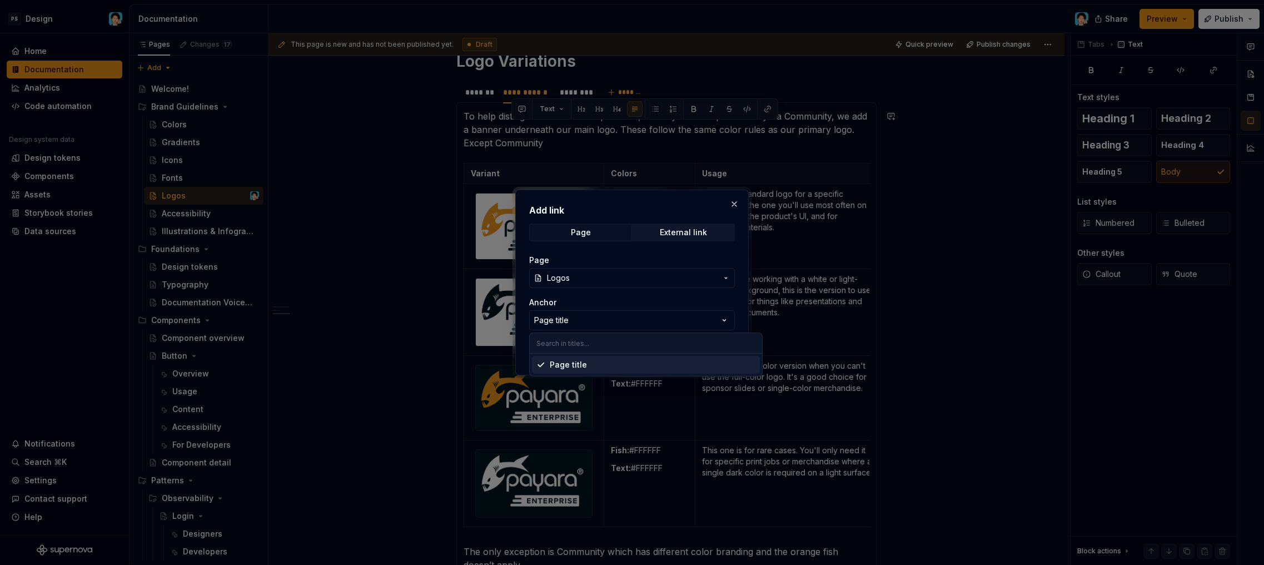
click at [631, 314] on div "Add link Page External link Page Logos Anchor Page title Open in new tab Cancel…" at bounding box center [632, 282] width 1264 height 565
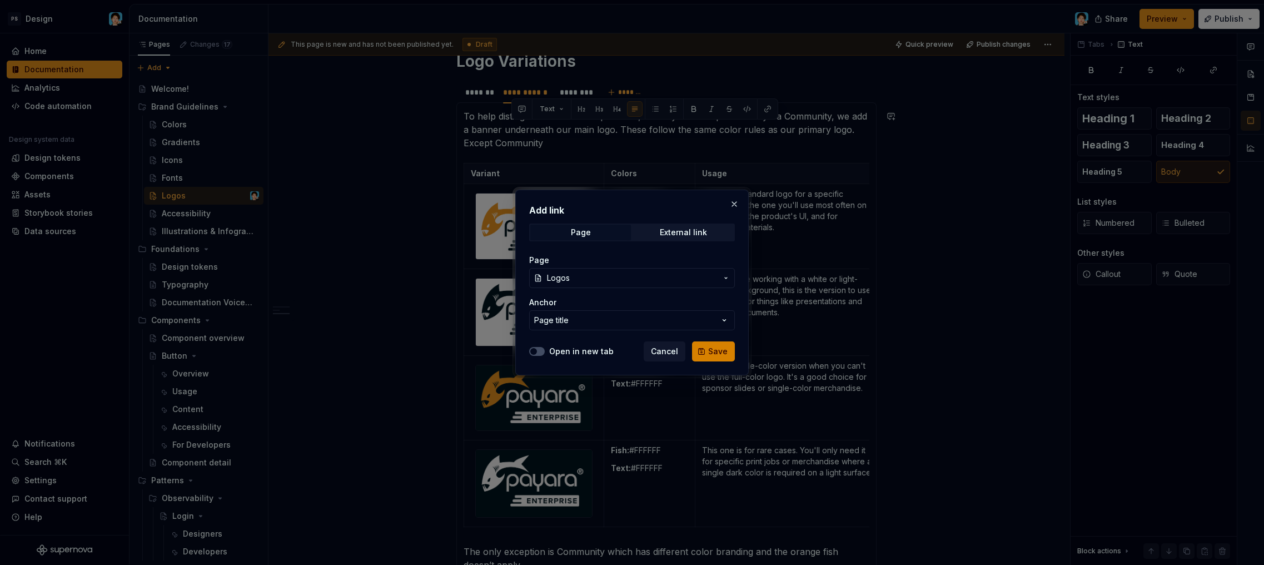
click at [719, 356] on span "Save" at bounding box center [717, 351] width 19 height 11
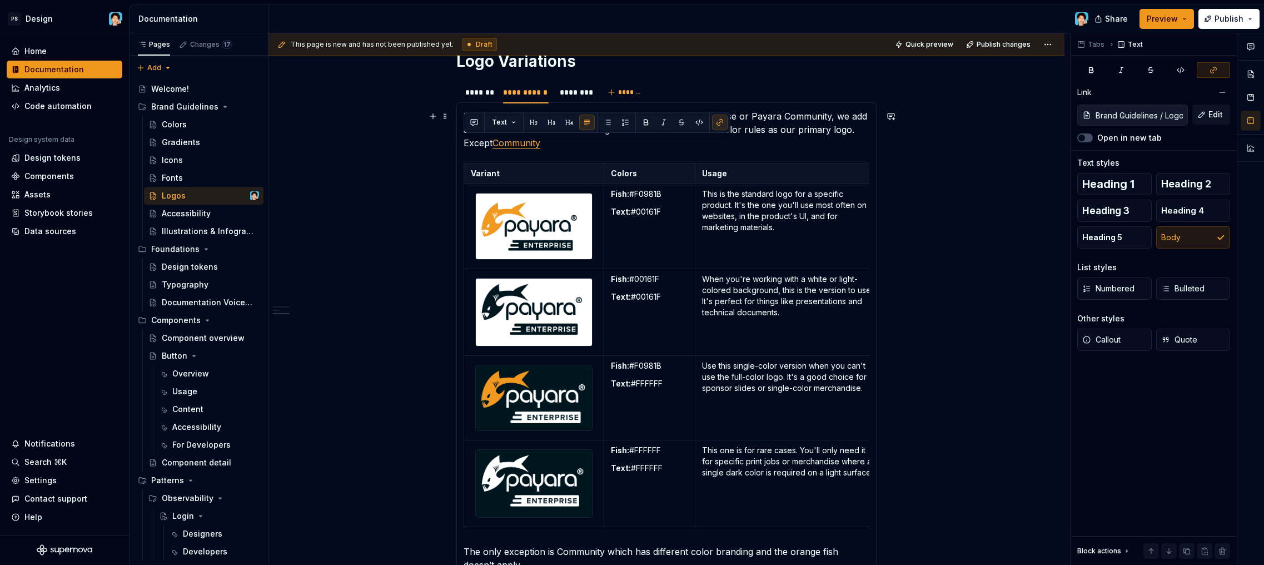
click at [494, 143] on link "Community" at bounding box center [517, 142] width 48 height 11
click at [1200, 112] on button "Edit" at bounding box center [1212, 115] width 38 height 20
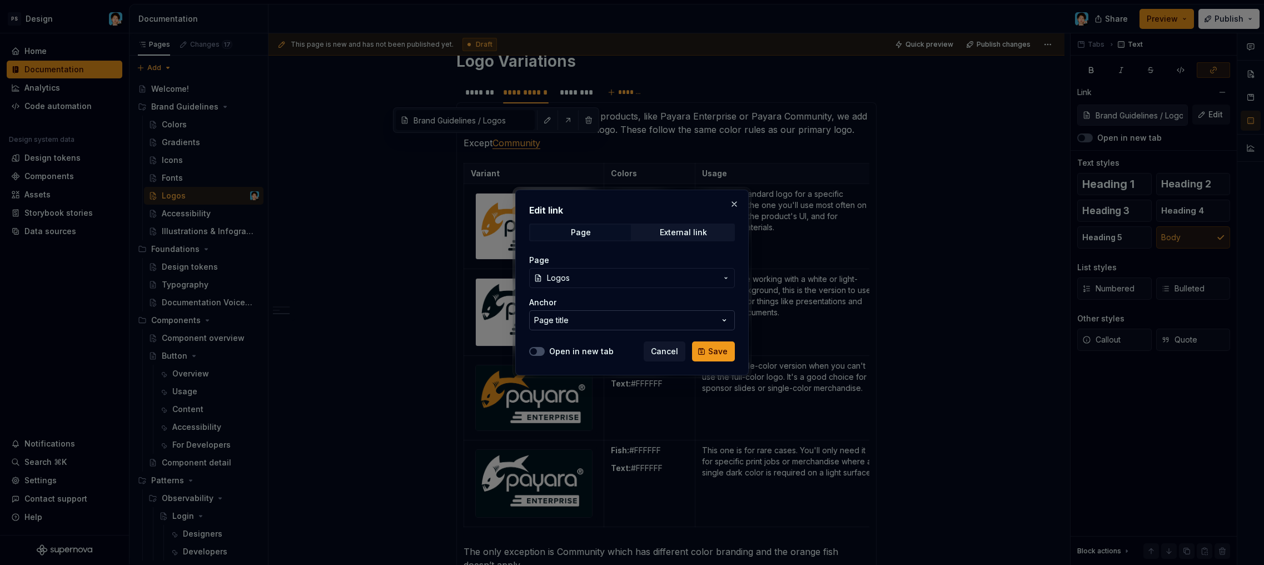
click at [598, 316] on button "Page title" at bounding box center [632, 320] width 206 height 20
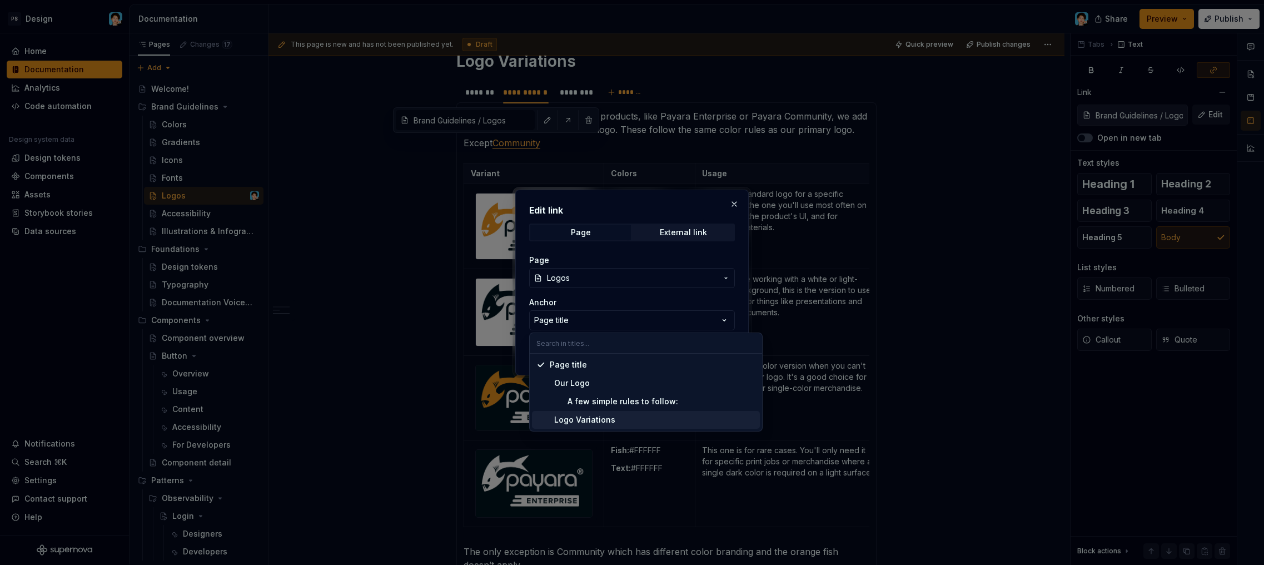
click at [606, 416] on div "Logo Variations" at bounding box center [583, 419] width 66 height 11
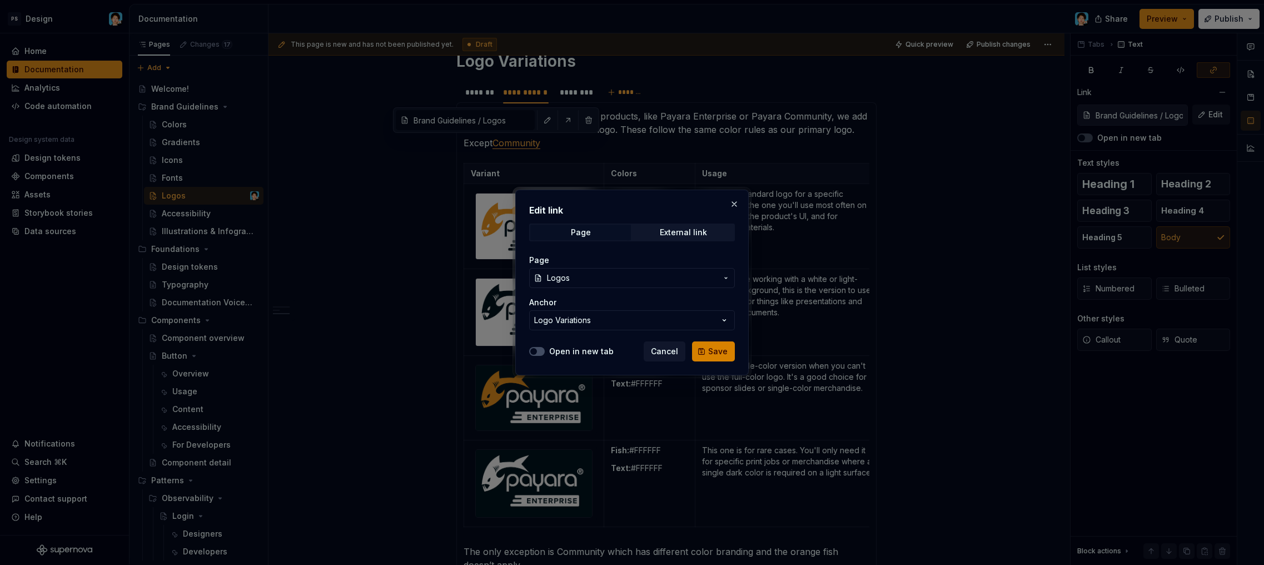
click at [710, 351] on span "Save" at bounding box center [717, 351] width 19 height 11
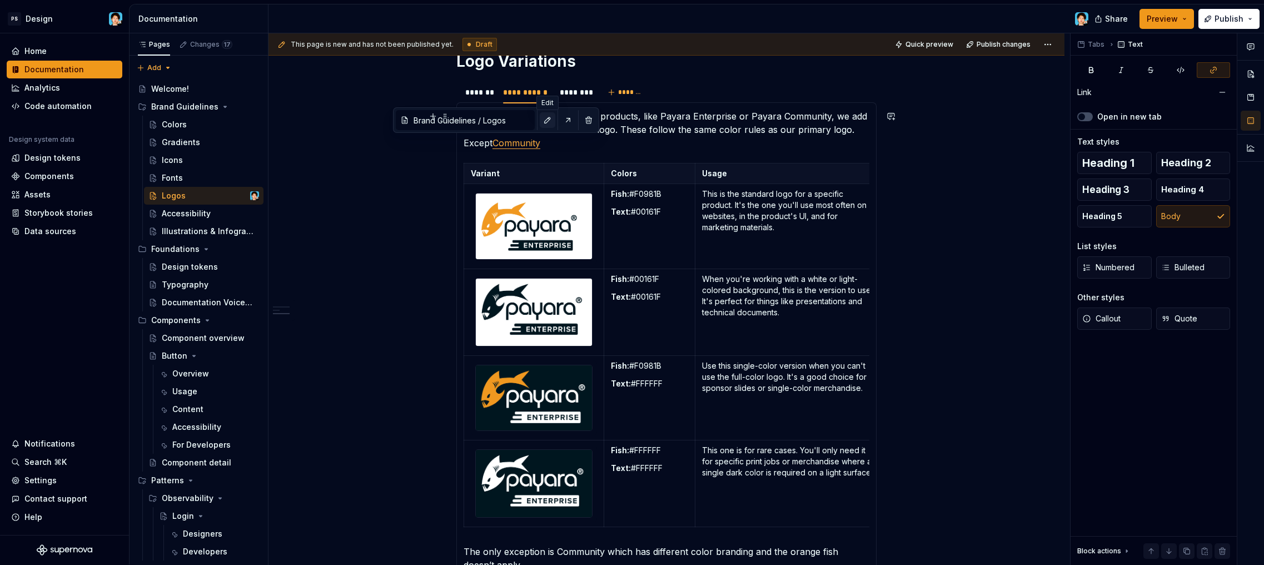
click at [546, 123] on button "button" at bounding box center [548, 120] width 16 height 16
type input "Brand Guidelines / Logos/ Logo Variations"
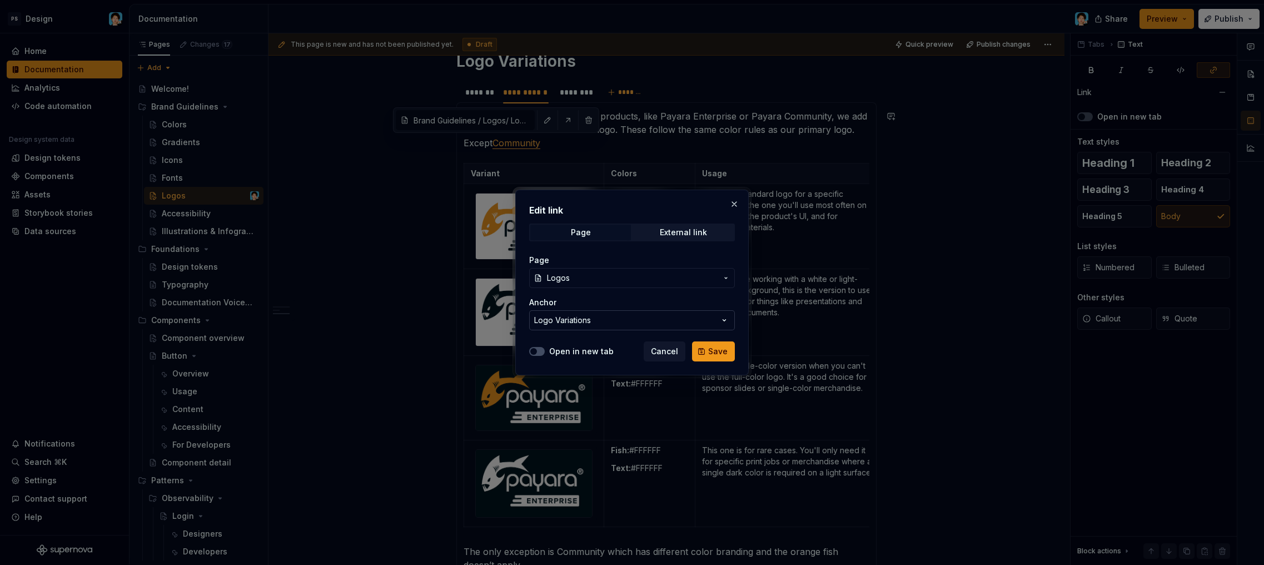
click at [583, 324] on div "Logo Variations" at bounding box center [562, 320] width 57 height 11
click at [583, 324] on div "Edit link Page External link Page Logos Anchor Logo Variations Open in new tab …" at bounding box center [632, 282] width 1264 height 565
click at [672, 351] on span "Cancel" at bounding box center [664, 351] width 27 height 11
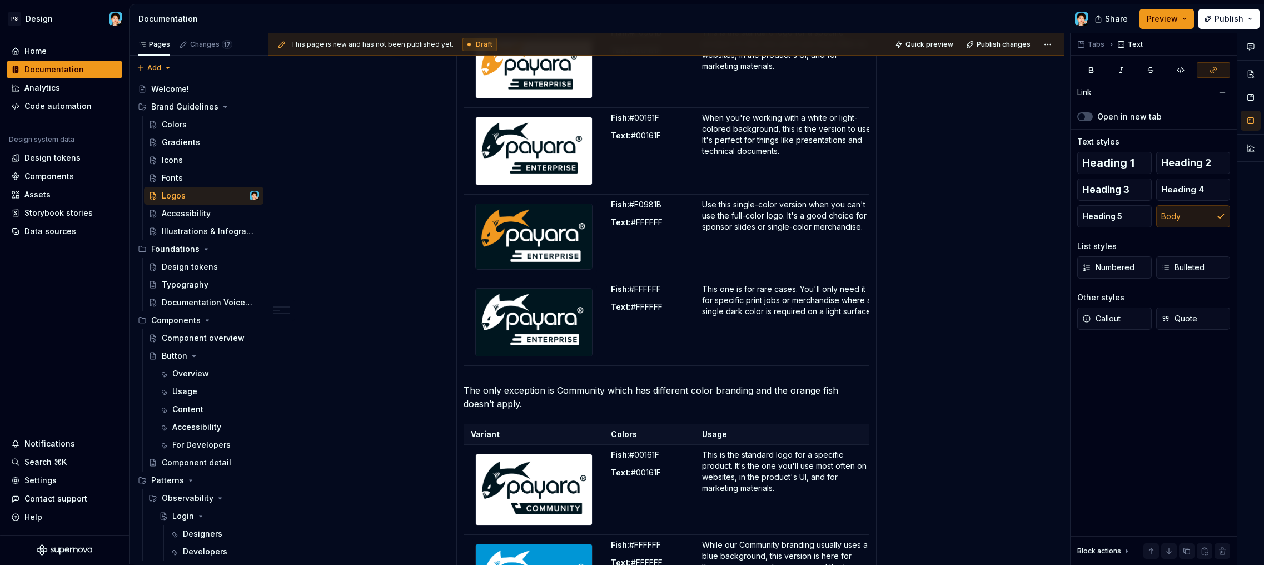
scroll to position [602, 0]
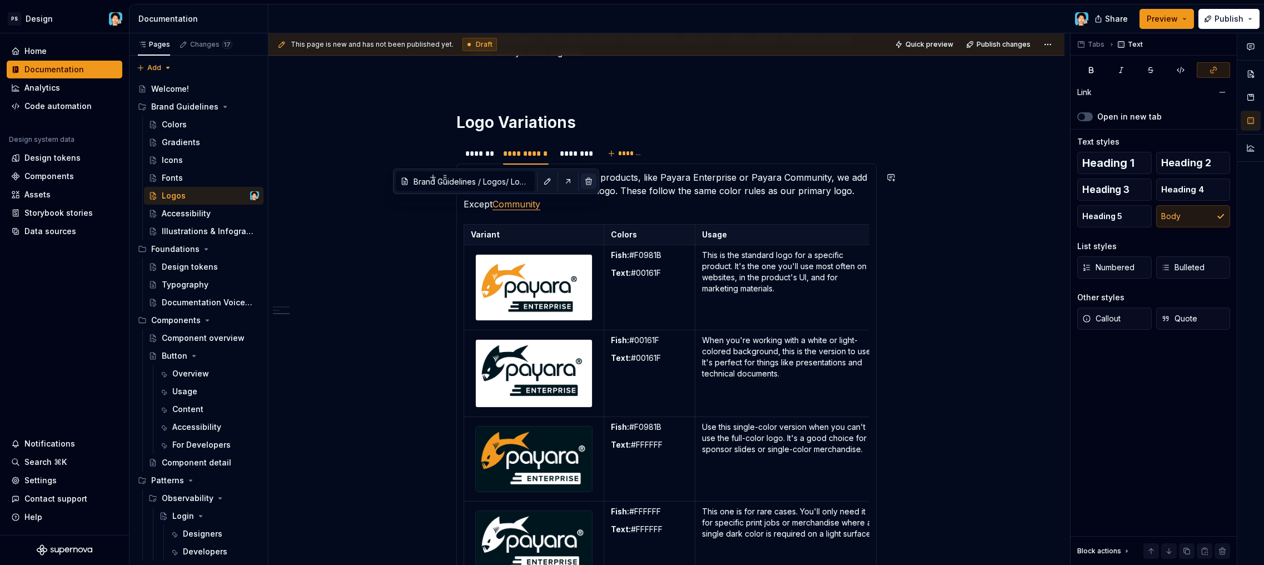
click at [585, 180] on button "button" at bounding box center [589, 181] width 16 height 16
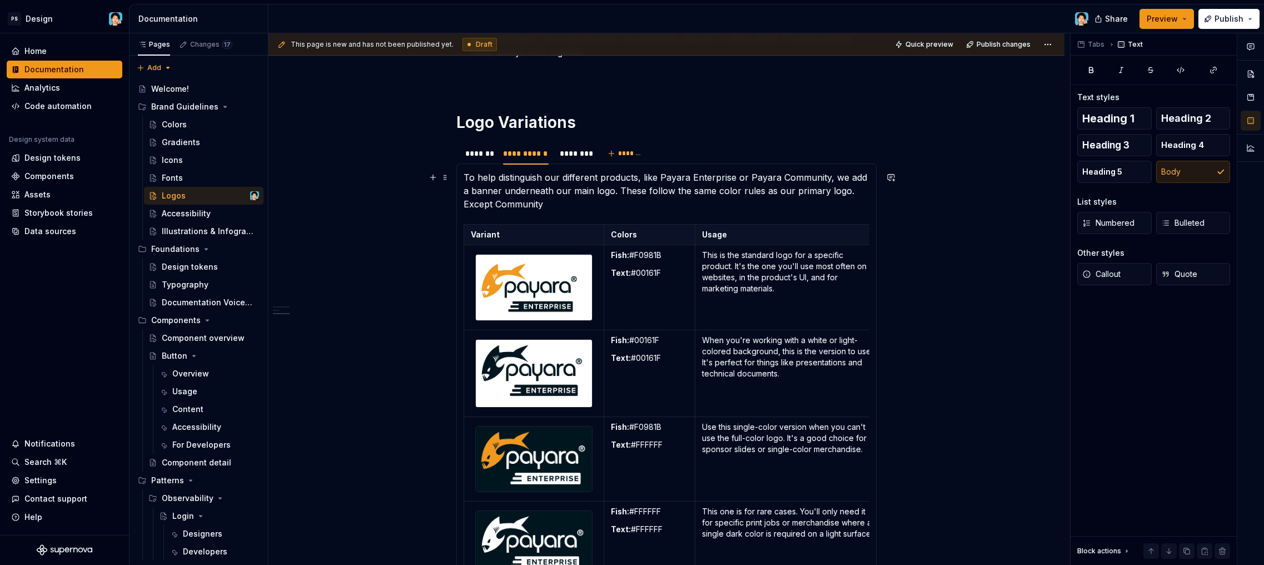
click at [562, 199] on p "To help distinguish our different products, like Payara Enterprise or Payara Co…" at bounding box center [667, 191] width 406 height 40
click at [579, 206] on p "To help distinguish our different products, like Payara Enterprise or Payara Co…" at bounding box center [667, 191] width 406 height 40
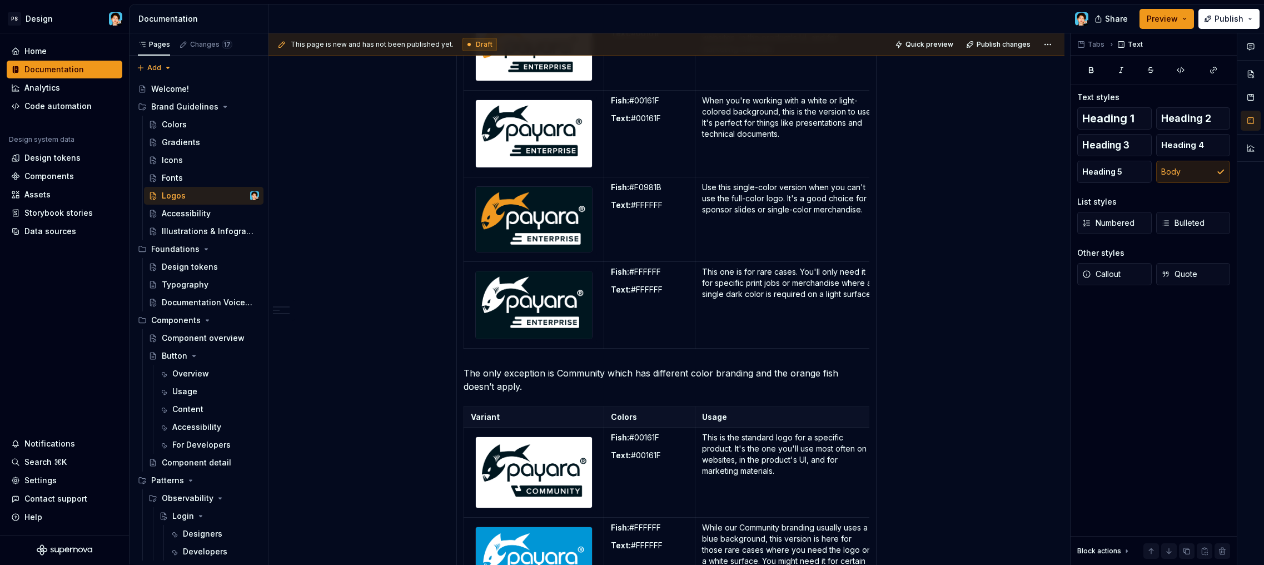
scroll to position [748, 0]
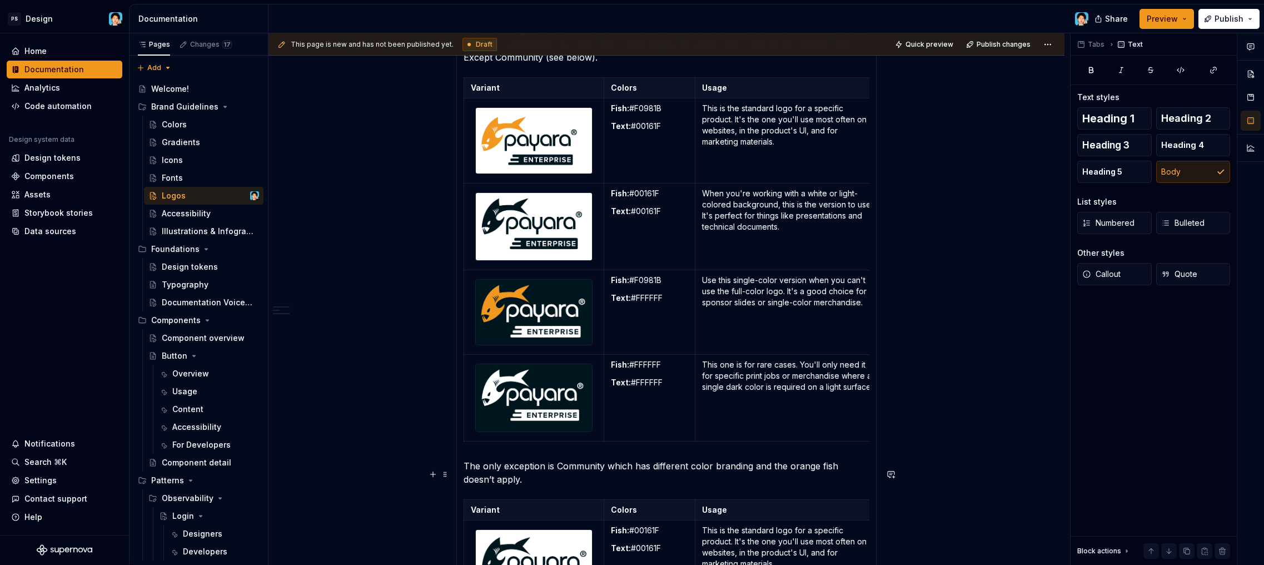
click at [542, 483] on p "The only exception is Community which has different color branding and the oran…" at bounding box center [667, 472] width 406 height 27
click at [463, 473] on div "To keep our brand looking sharp and consistent, we use four main logo variation…" at bounding box center [667, 363] width 420 height 692
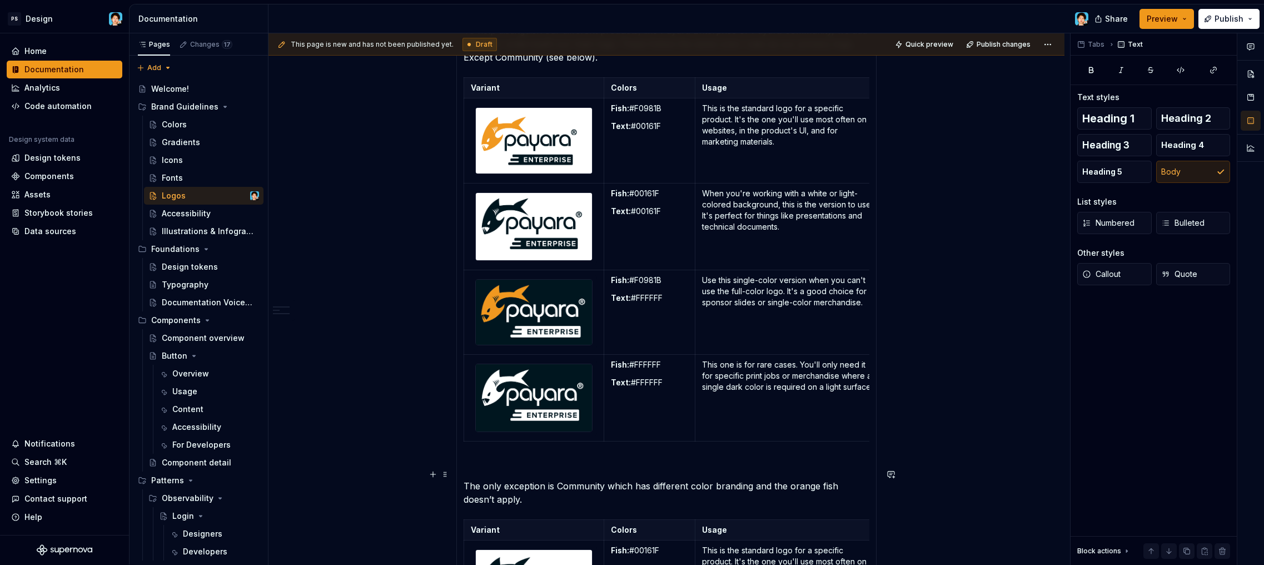
scroll to position [839, 0]
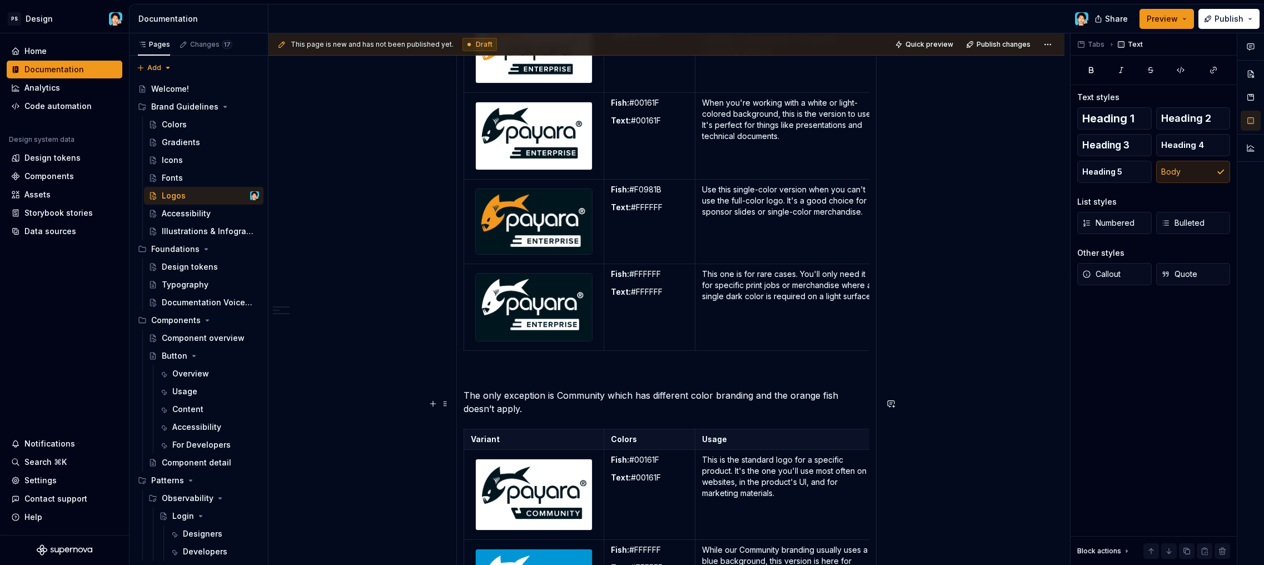
click at [537, 415] on p "The only exception is Community which has different color branding and the oran…" at bounding box center [667, 402] width 406 height 27
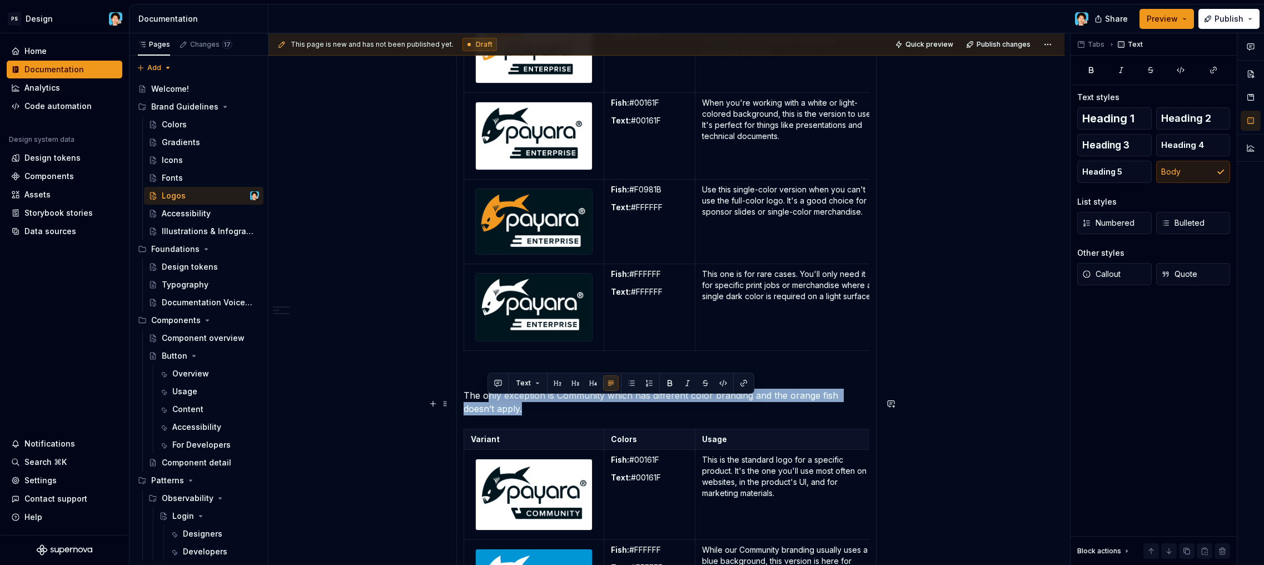
drag, startPoint x: 537, startPoint y: 419, endPoint x: 488, endPoint y: 404, distance: 51.2
click at [488, 404] on p "The only exception is Community which has different color branding and the oran…" at bounding box center [667, 402] width 406 height 27
click at [561, 408] on p "The only exception is Community which has different color branding and the oran…" at bounding box center [667, 402] width 406 height 27
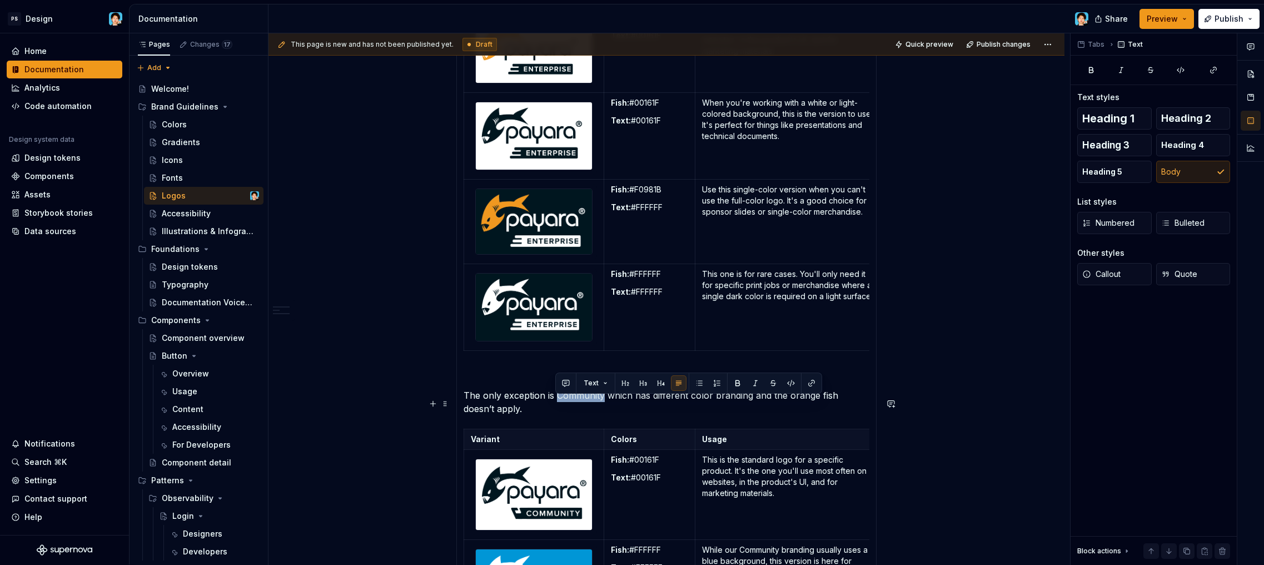
drag, startPoint x: 557, startPoint y: 405, endPoint x: 603, endPoint y: 405, distance: 46.7
click at [603, 405] on p "The only exception is Community which has different color branding and the oran…" at bounding box center [667, 402] width 406 height 27
click at [621, 415] on p "The only exception is Community which has different color branding and the oran…" at bounding box center [667, 402] width 406 height 27
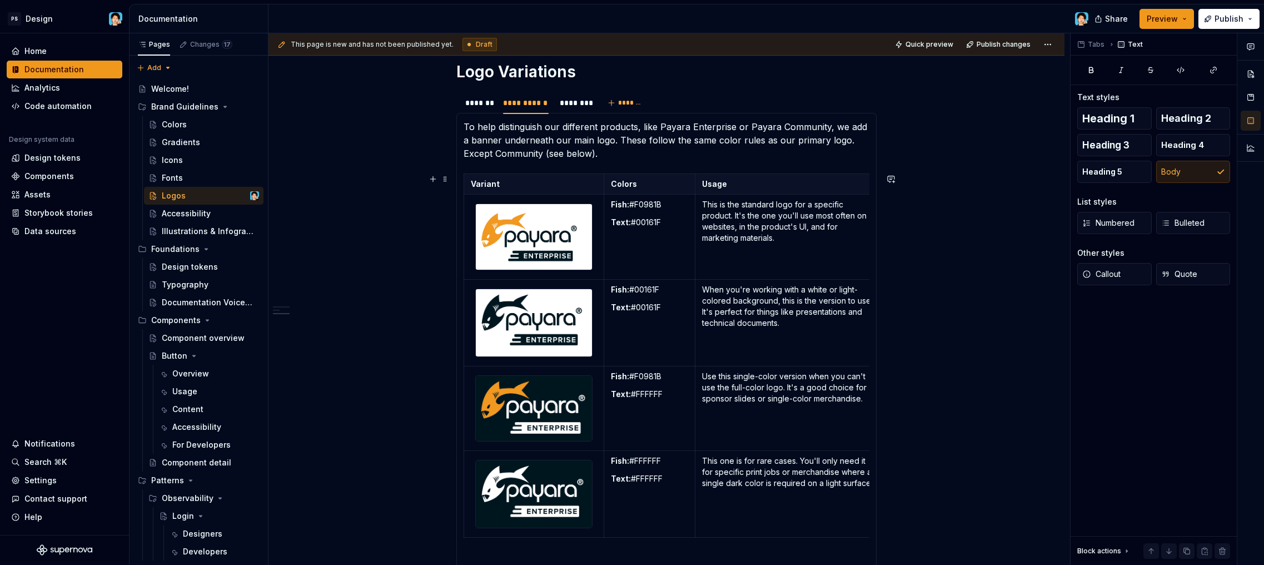
scroll to position [554, 0]
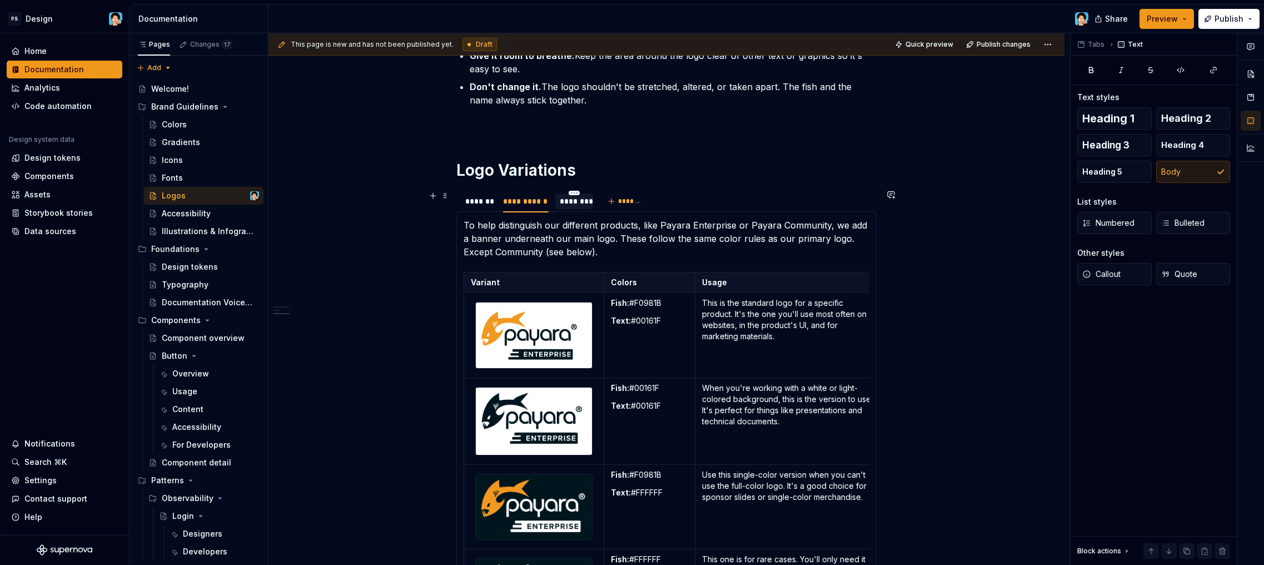
click at [578, 204] on div "********" at bounding box center [574, 201] width 29 height 11
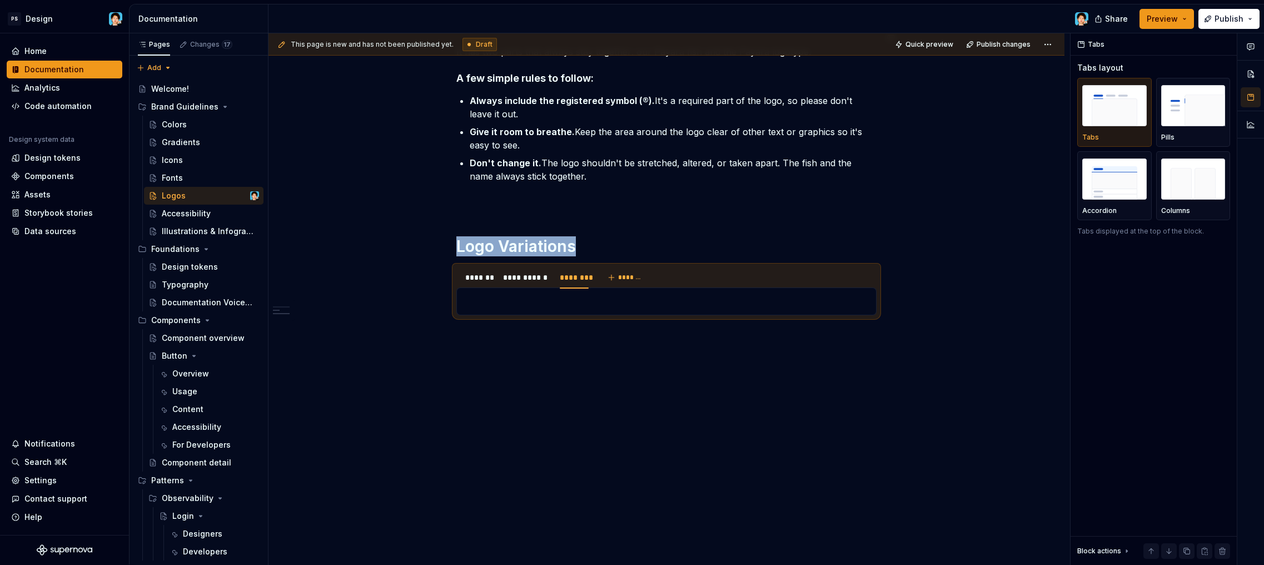
type textarea "*"
click at [578, 275] on div "********" at bounding box center [574, 277] width 29 height 11
type input "*******"
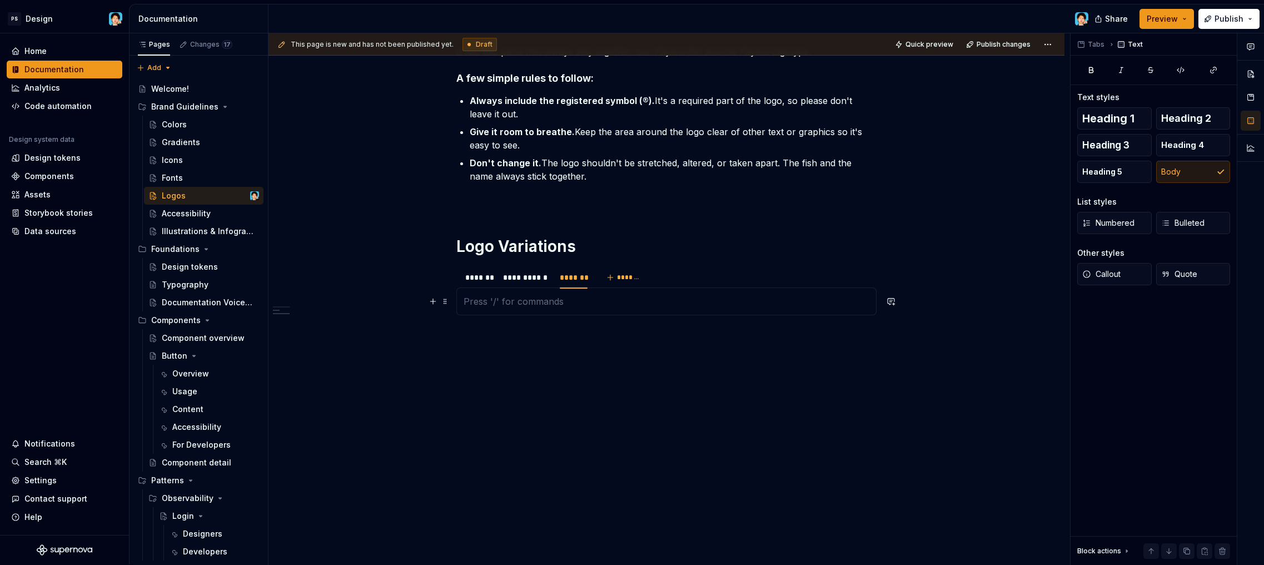
click at [575, 304] on p at bounding box center [667, 301] width 406 height 13
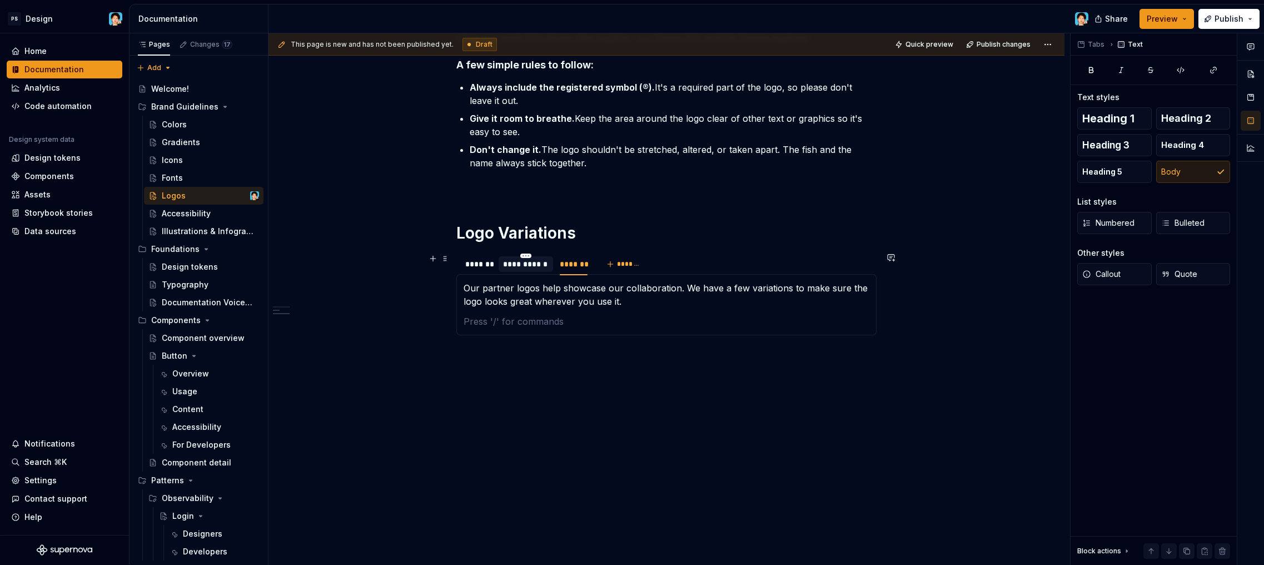
click at [531, 270] on div "**********" at bounding box center [526, 264] width 46 height 11
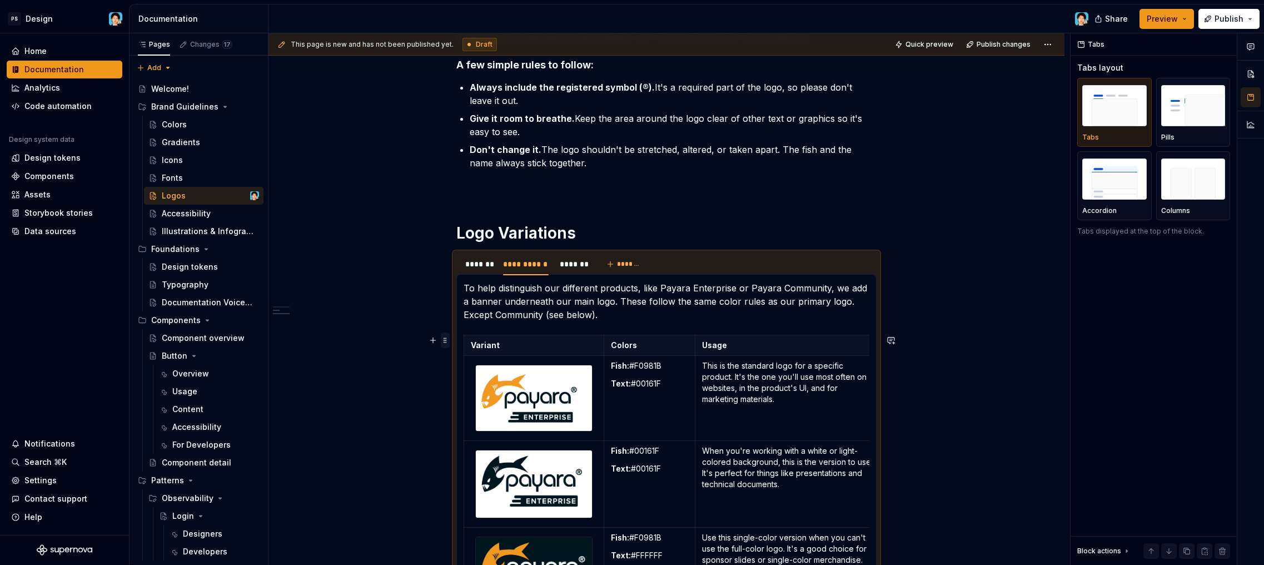
click at [443, 342] on span at bounding box center [445, 341] width 9 height 16
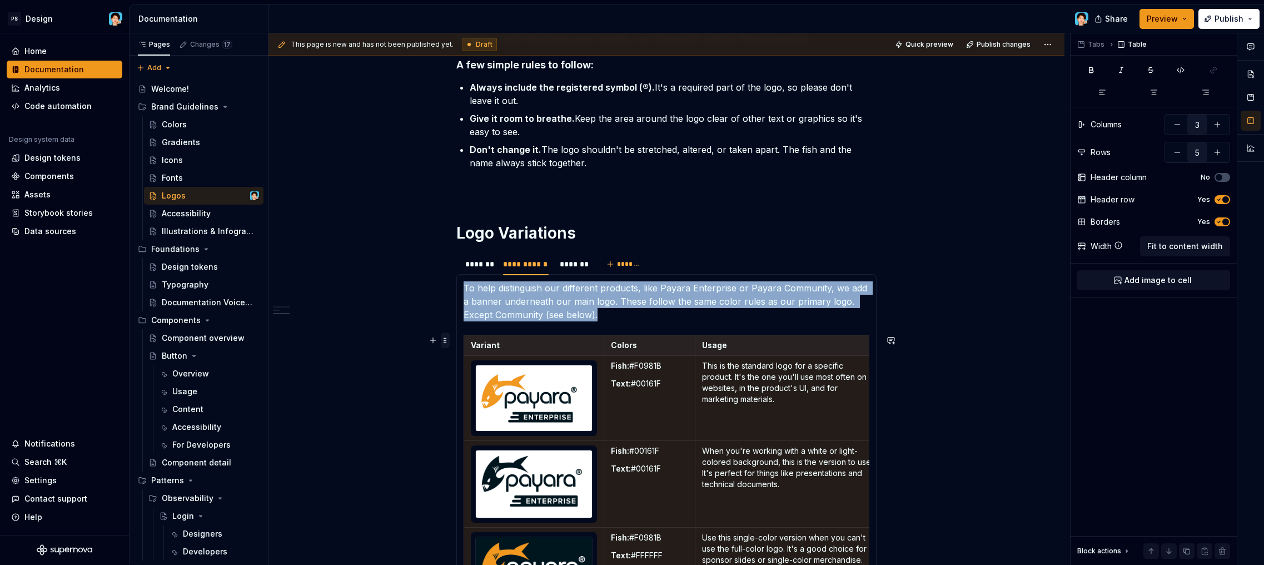
click at [445, 339] on div "**********" at bounding box center [667, 467] width 796 height 1537
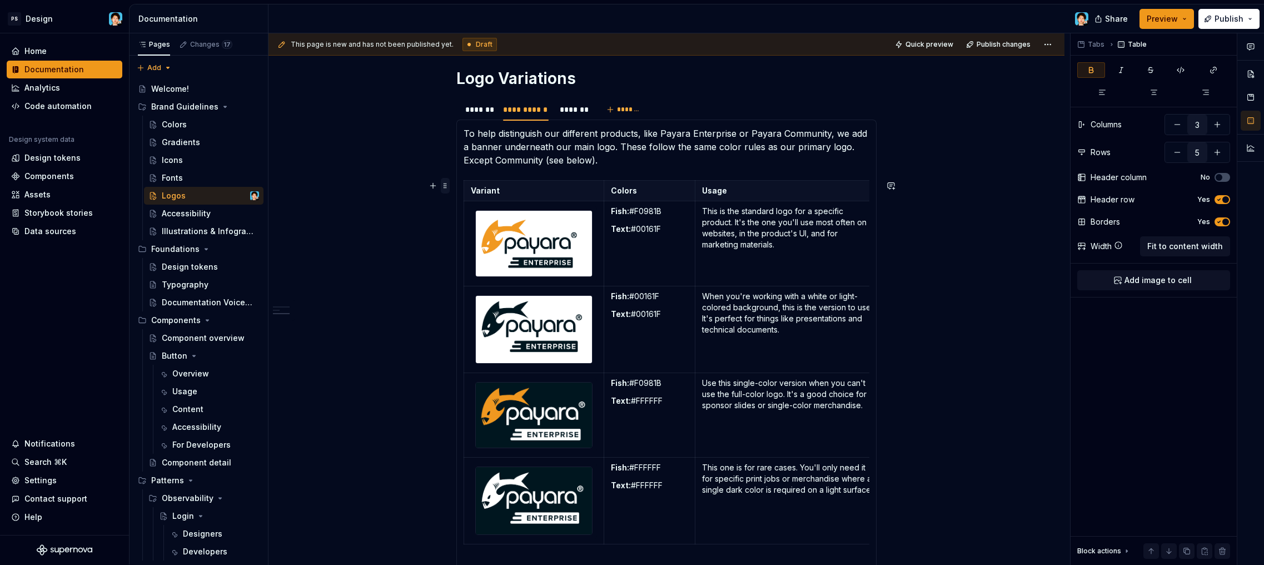
click at [445, 183] on span at bounding box center [445, 186] width 9 height 16
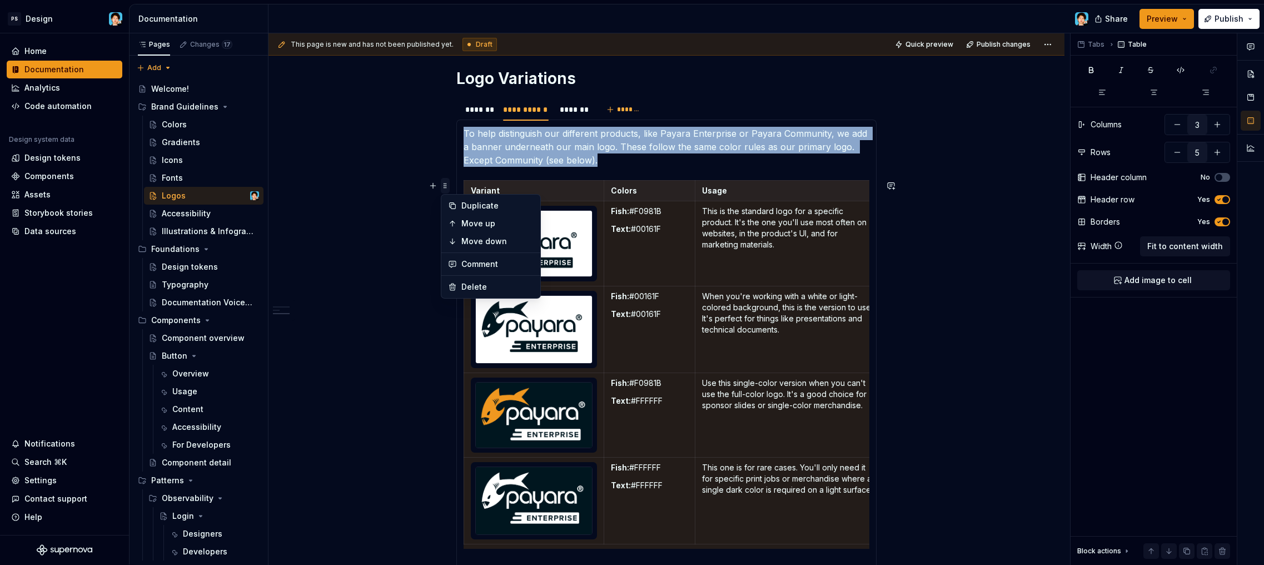
click at [445, 183] on span at bounding box center [445, 186] width 9 height 16
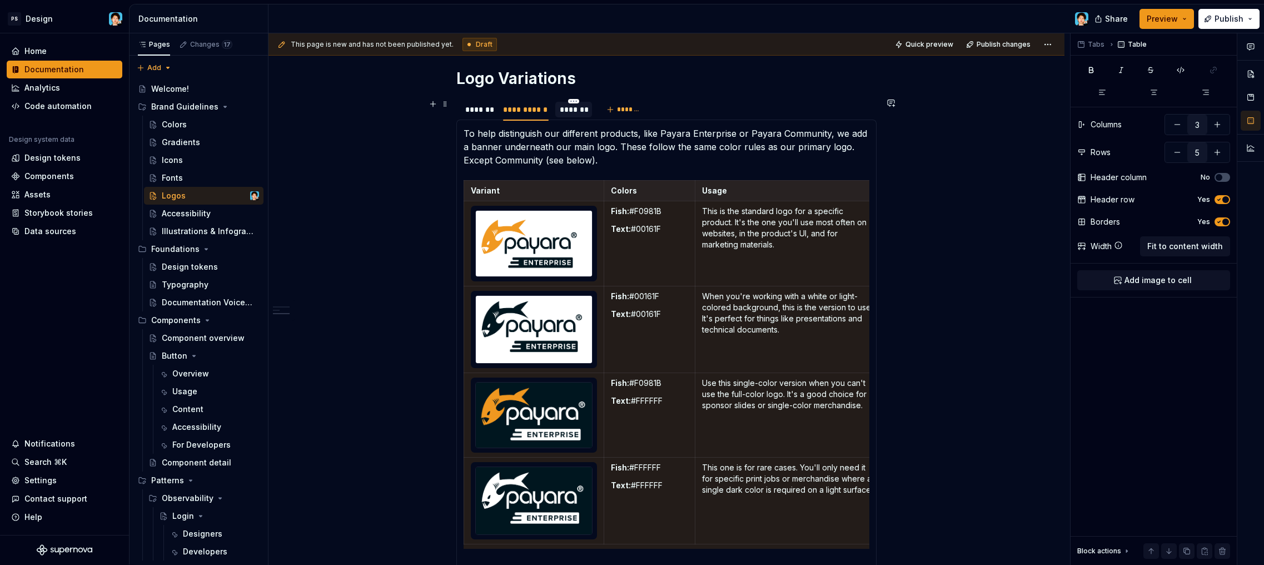
click at [564, 115] on div "*******" at bounding box center [573, 109] width 27 height 11
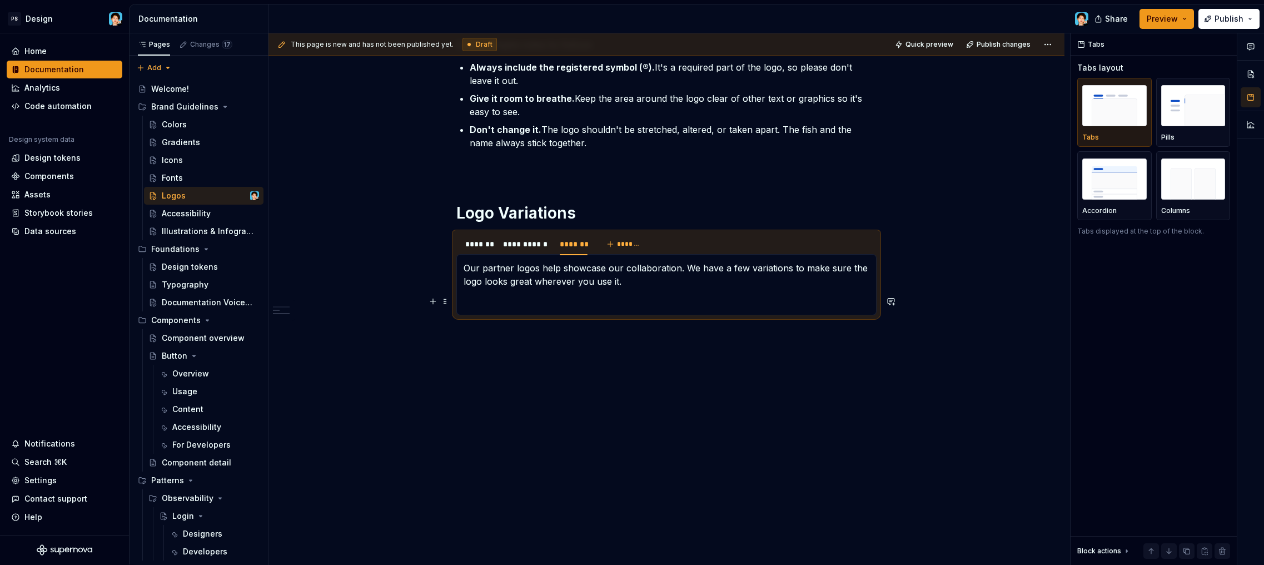
click at [549, 295] on p at bounding box center [667, 301] width 406 height 13
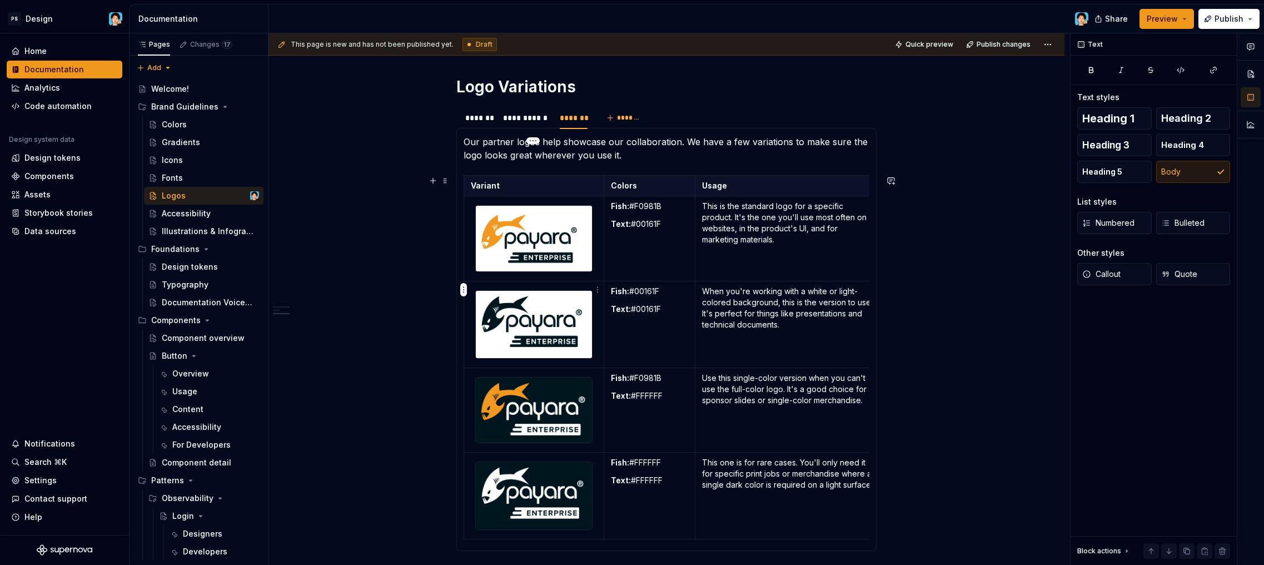
scroll to position [672, 0]
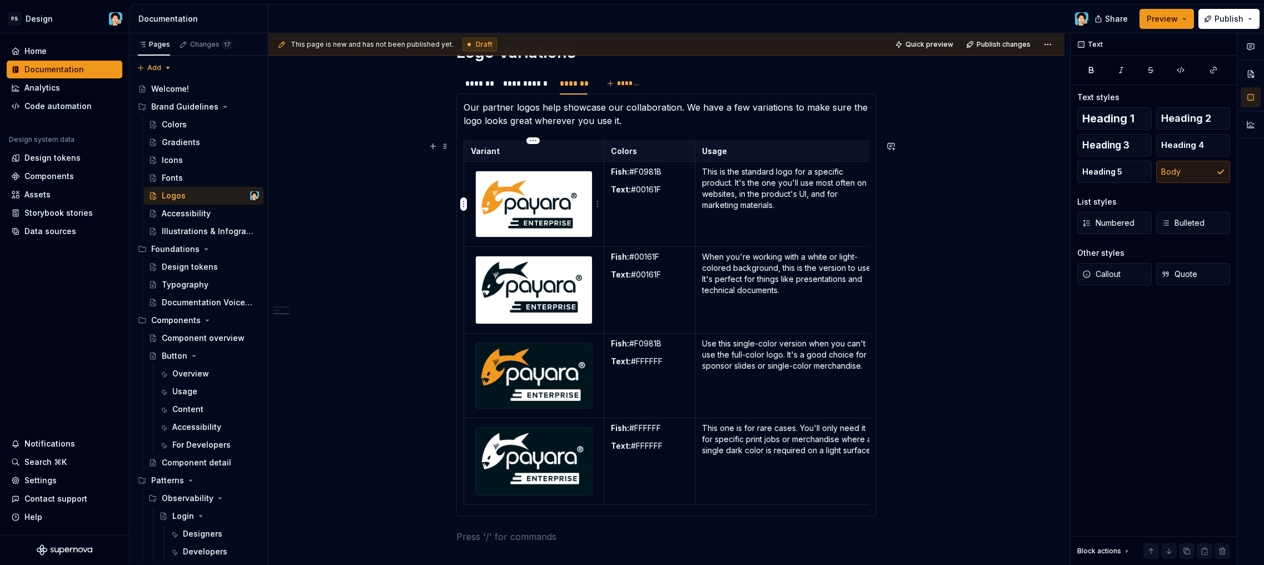
click at [577, 212] on img at bounding box center [534, 204] width 116 height 66
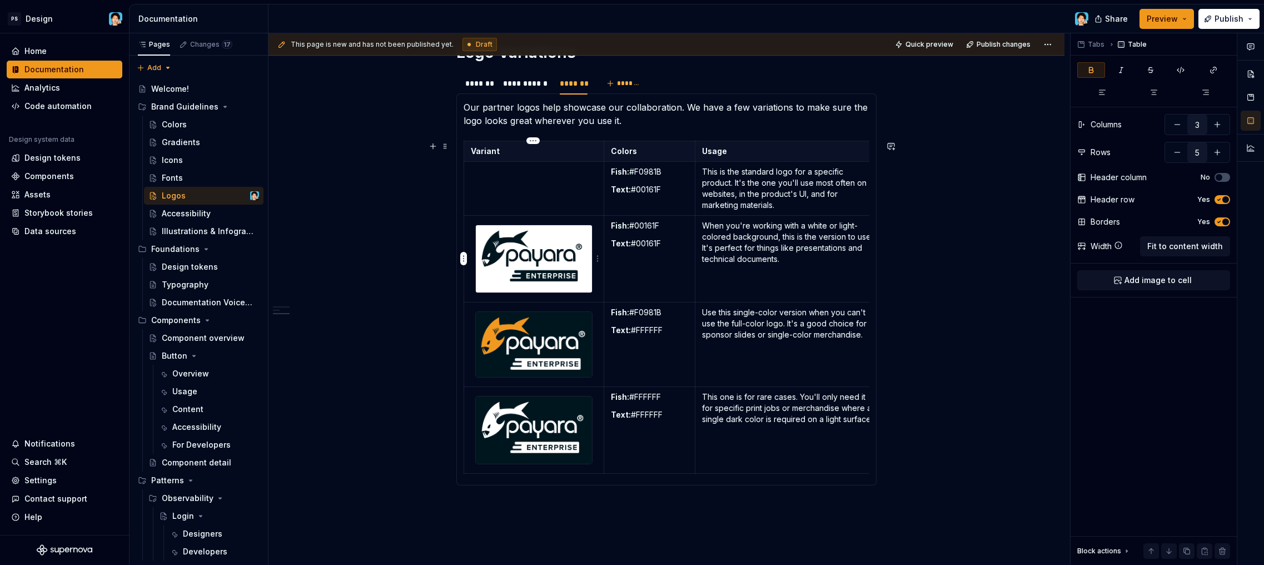
click at [559, 265] on img at bounding box center [534, 258] width 116 height 67
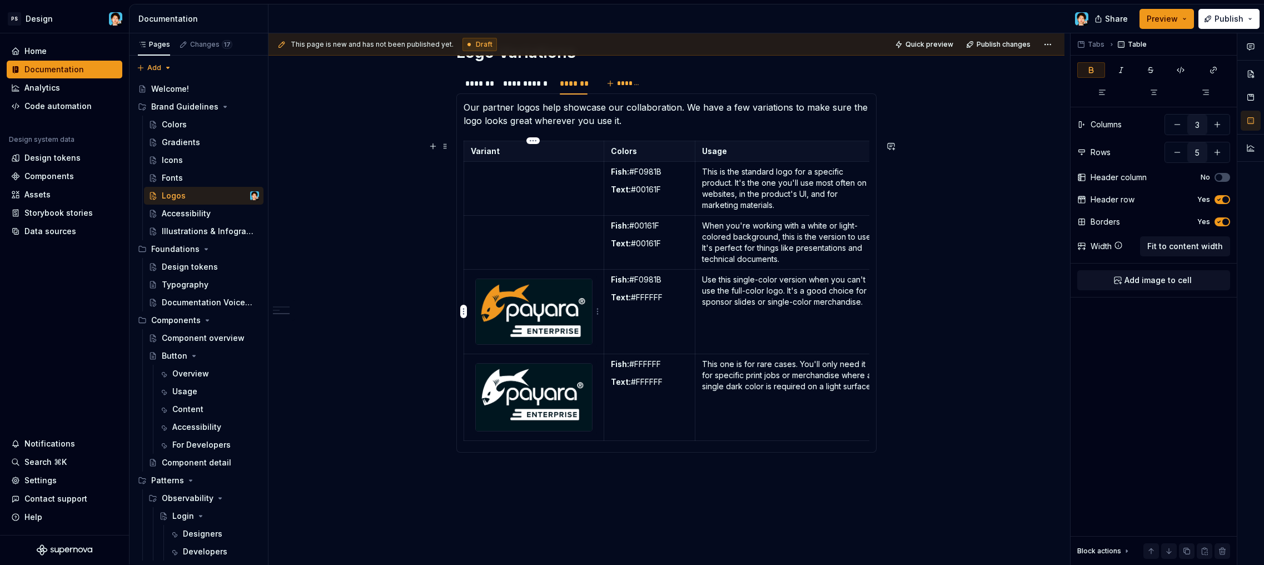
click at [544, 312] on img at bounding box center [534, 311] width 116 height 65
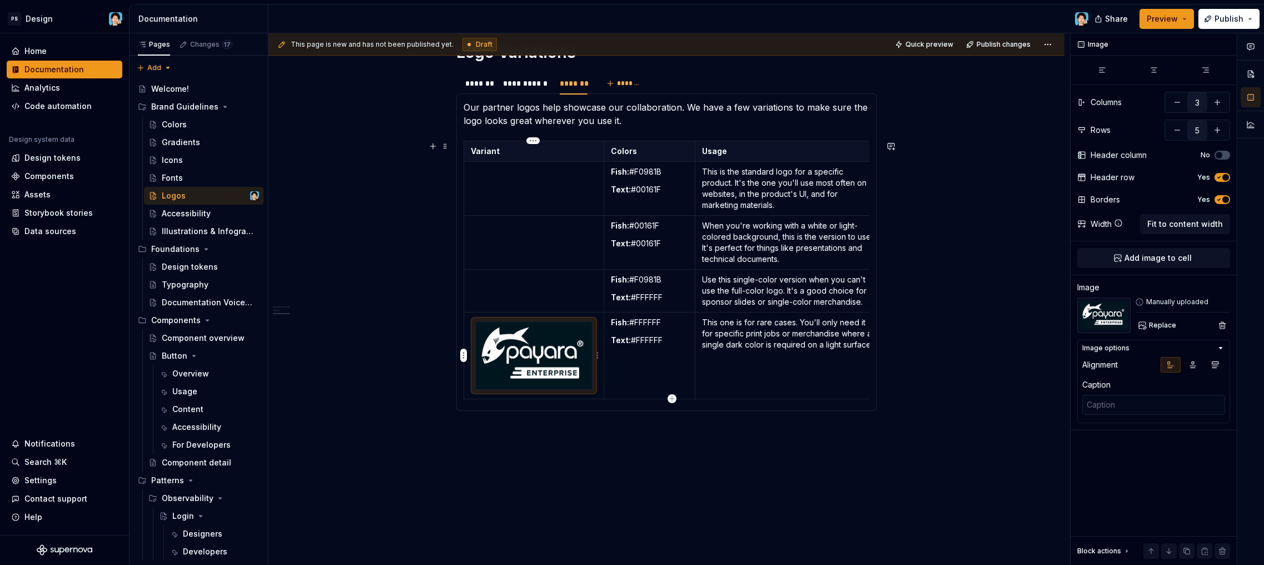
click at [535, 340] on img at bounding box center [534, 355] width 116 height 67
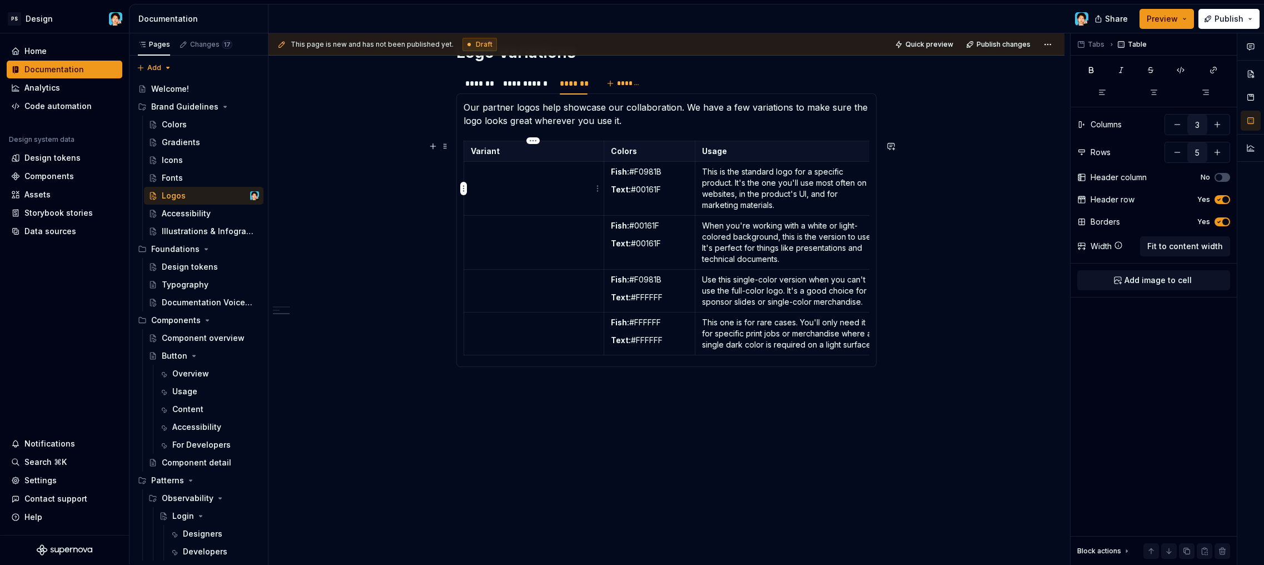
click at [524, 177] on p at bounding box center [534, 171] width 126 height 11
click at [519, 198] on td at bounding box center [534, 189] width 140 height 54
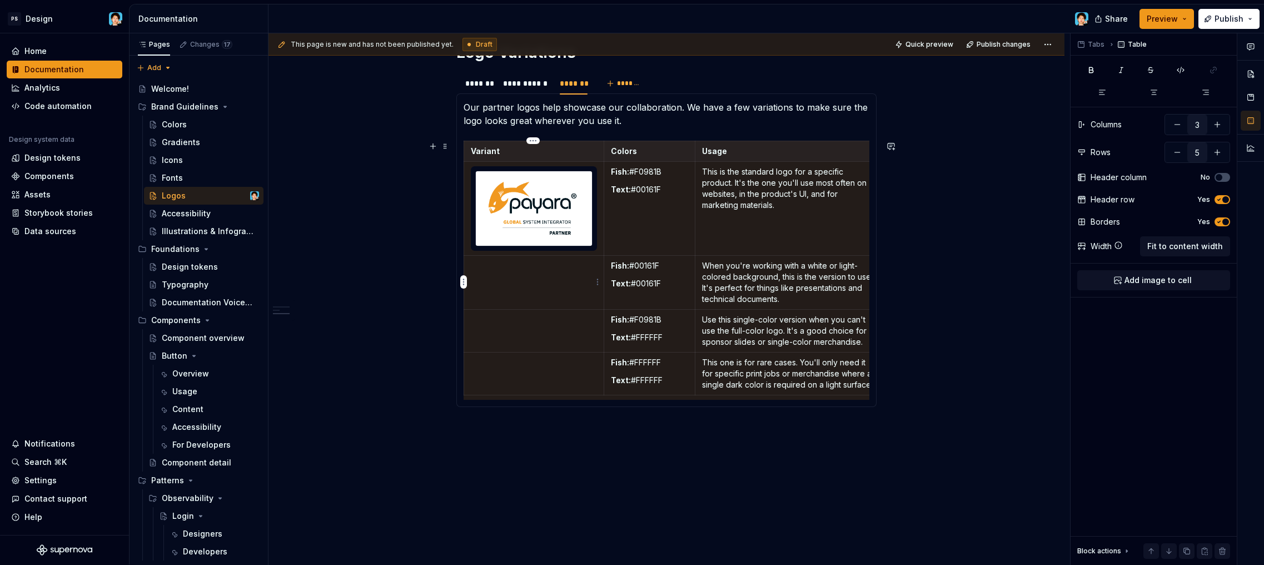
click at [515, 290] on td at bounding box center [534, 282] width 140 height 54
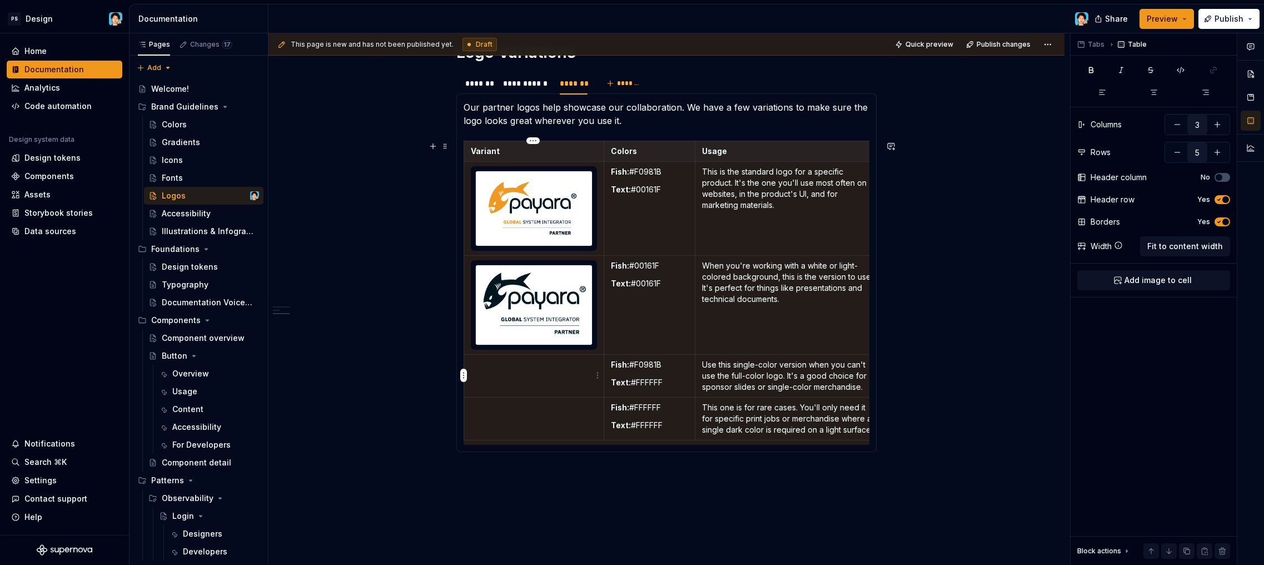
click at [538, 368] on p at bounding box center [534, 364] width 126 height 11
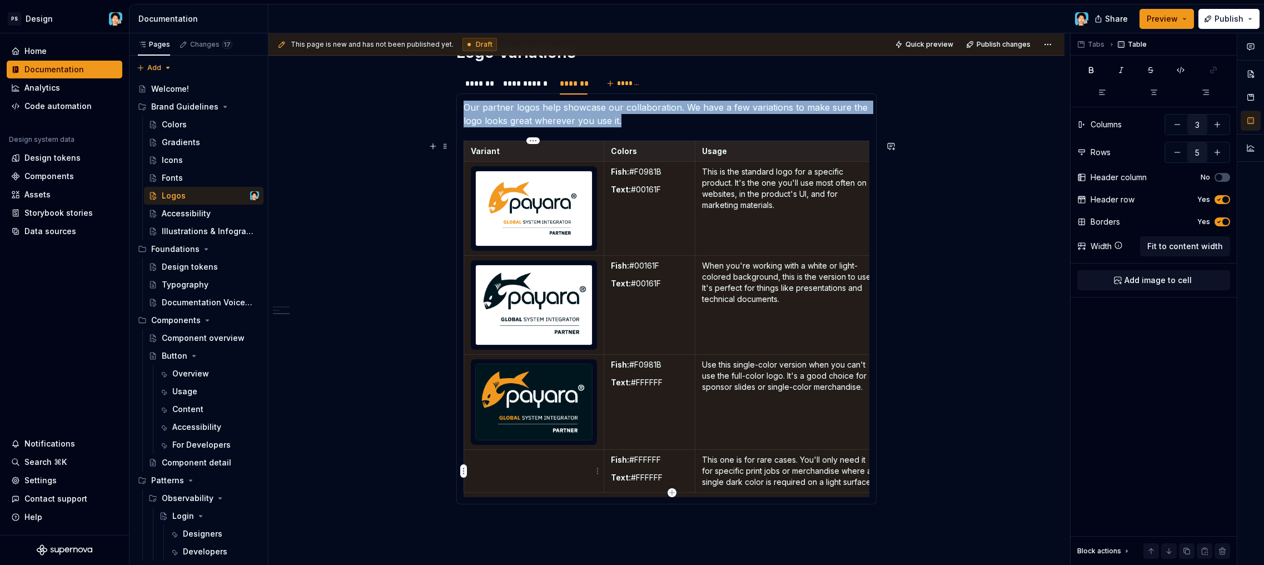
click at [550, 478] on td at bounding box center [534, 471] width 140 height 43
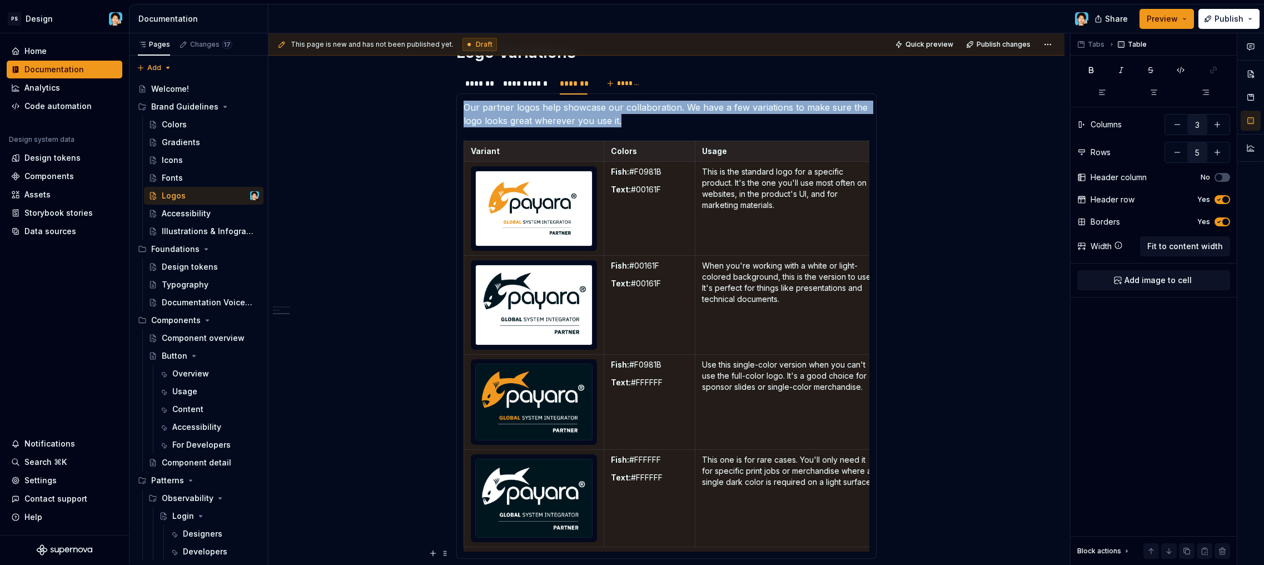
click at [388, 339] on div "**********" at bounding box center [667, 163] width 796 height 1290
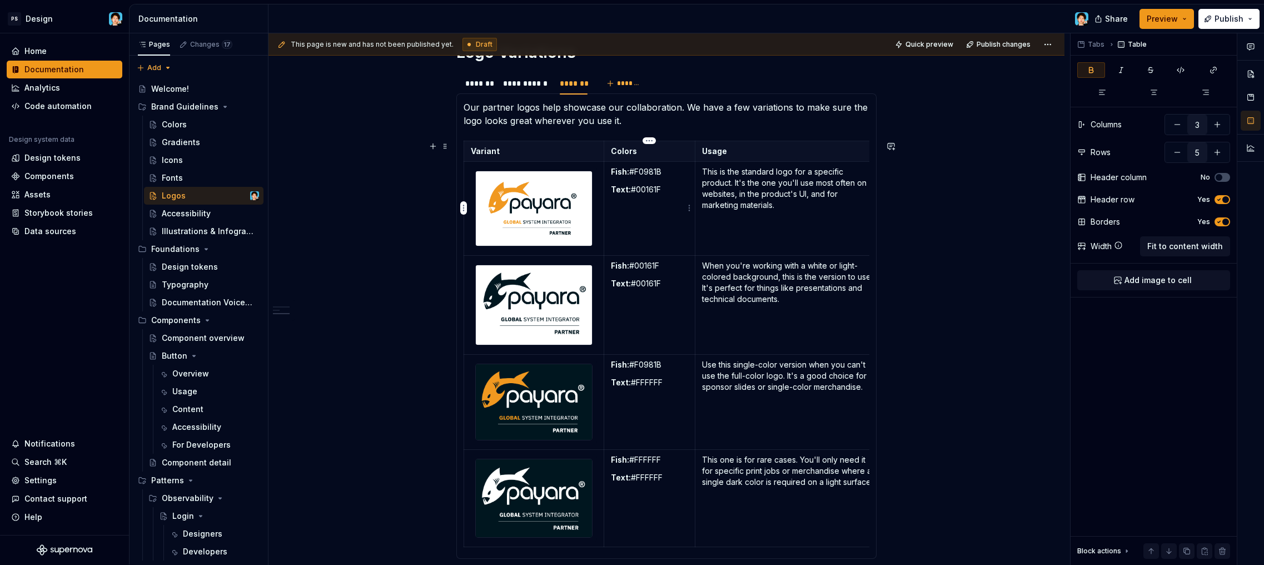
click at [664, 227] on td "Fish: #F0981B Text: #00161F" at bounding box center [650, 208] width 92 height 93
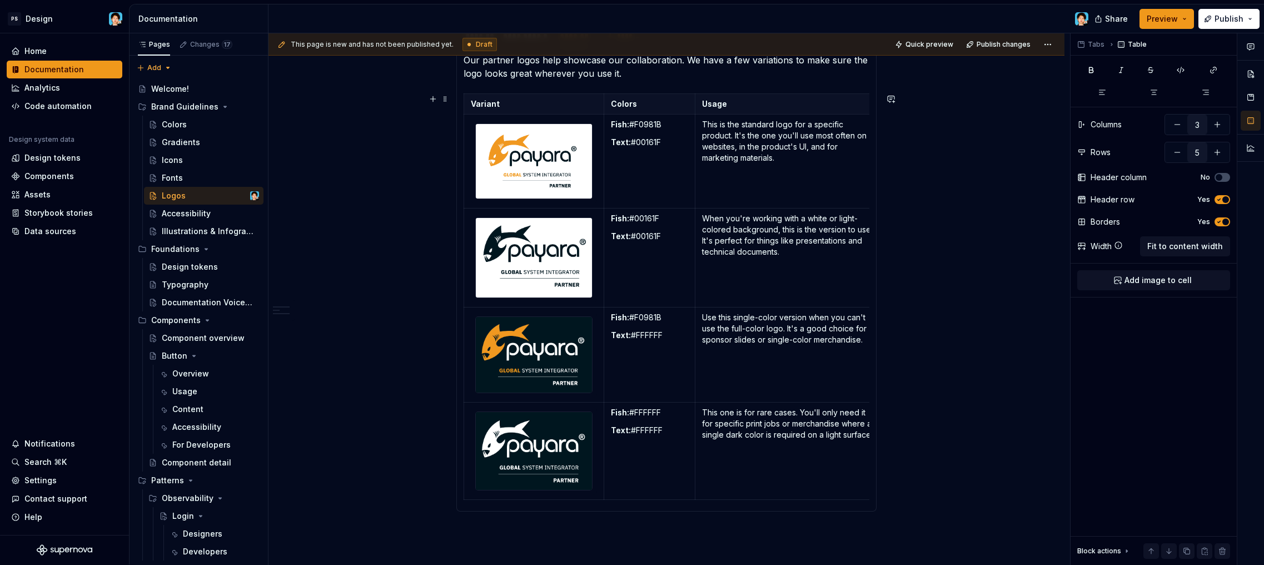
scroll to position [705, 0]
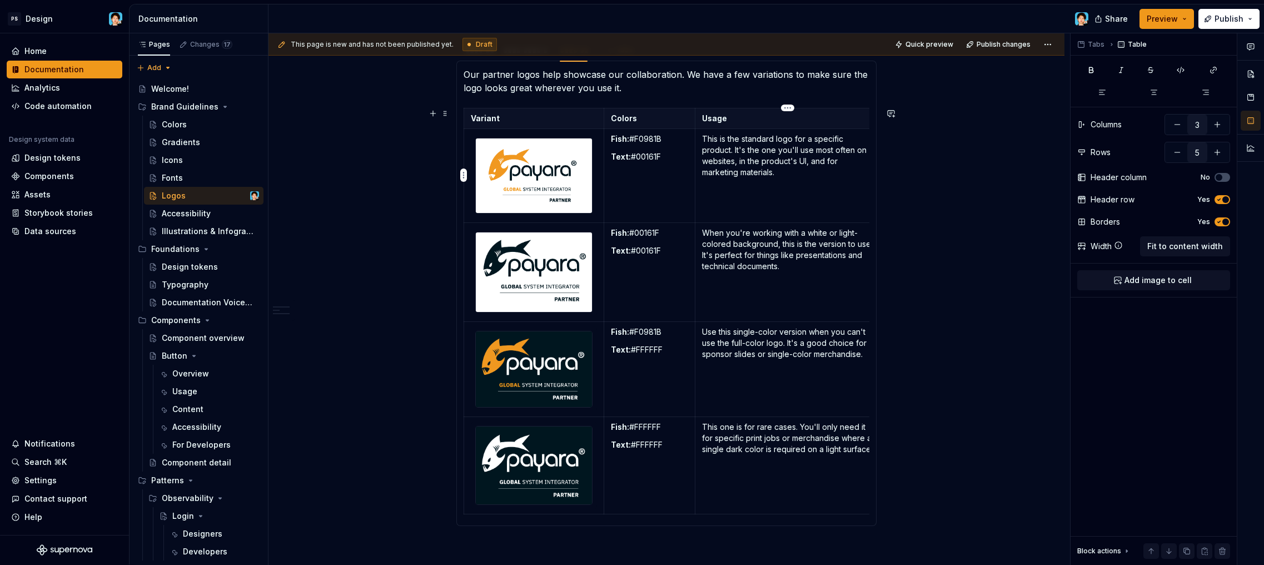
click at [850, 168] on p "This is the standard logo for a specific product. It's the one you'll use most …" at bounding box center [788, 155] width 172 height 44
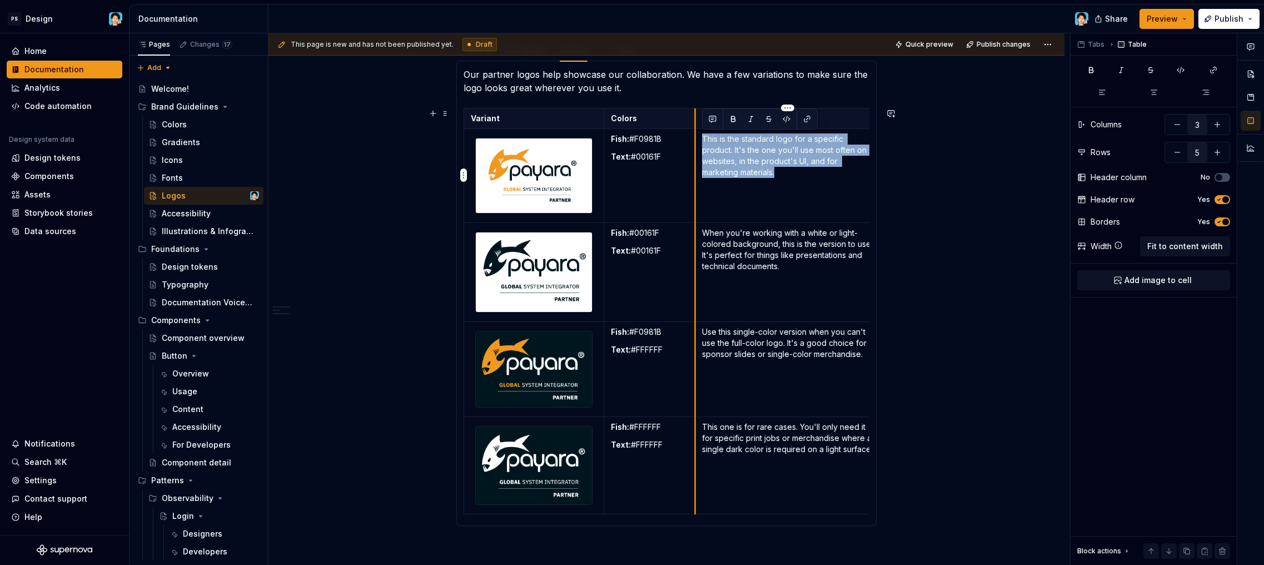
drag, startPoint x: 768, startPoint y: 153, endPoint x: 695, endPoint y: 131, distance: 76.5
click at [696, 131] on td "This is the standard logo for a specific product. It's the one you'll use most …" at bounding box center [789, 175] width 186 height 93
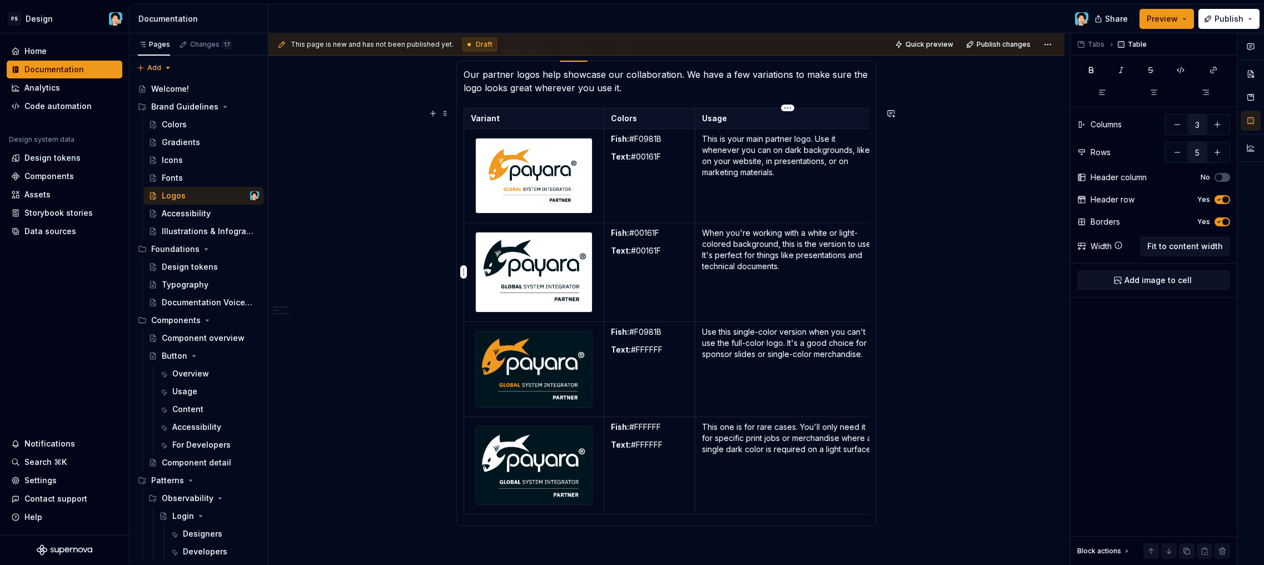
click at [814, 267] on p "When you're working with a white or light-colored background, this is the versi…" at bounding box center [788, 249] width 172 height 44
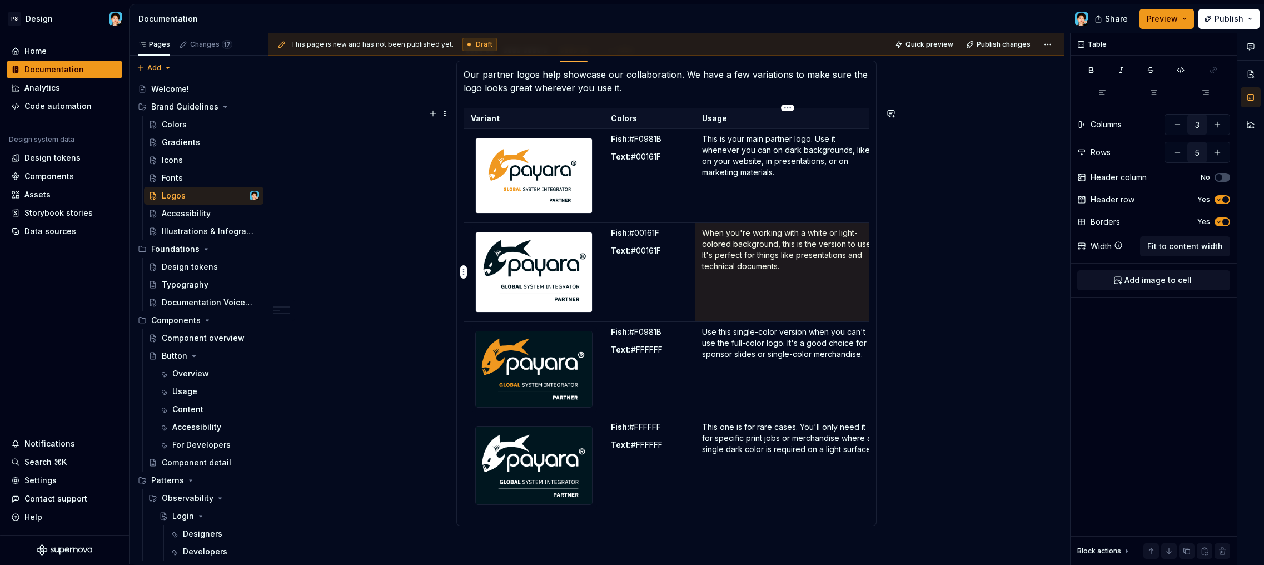
drag, startPoint x: 816, startPoint y: 271, endPoint x: 702, endPoint y: 235, distance: 119.9
click at [702, 235] on td "When you're working with a white or light-colored background, this is the versi…" at bounding box center [789, 271] width 186 height 99
click at [756, 255] on p "When you're working with a white or light-colored background, this is the versi…" at bounding box center [788, 249] width 172 height 44
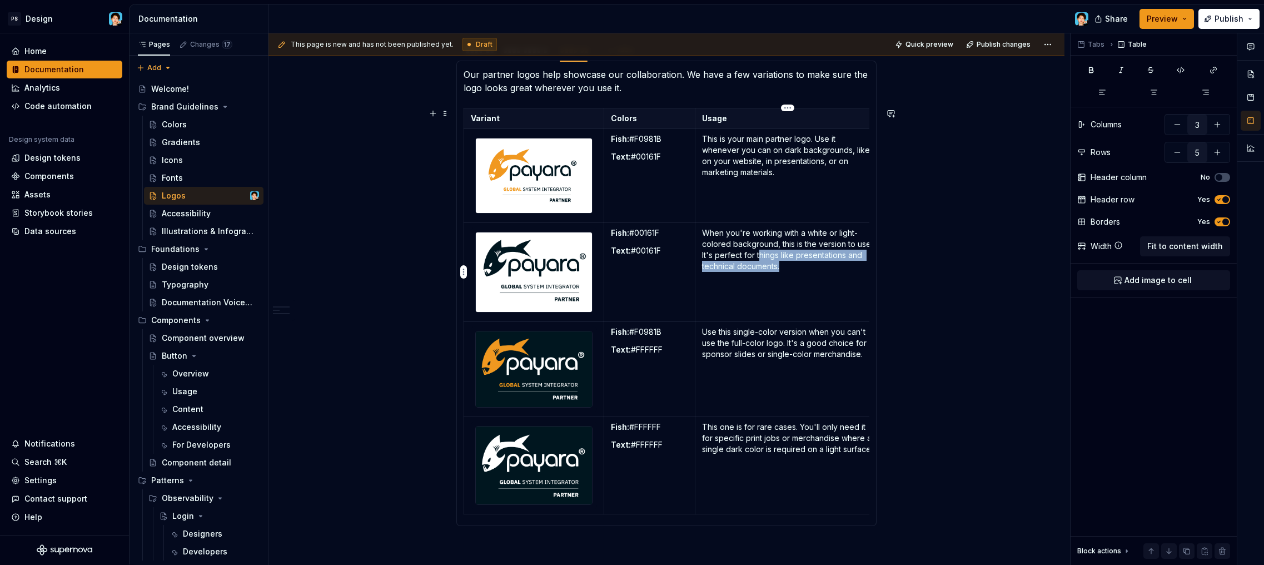
drag, startPoint x: 797, startPoint y: 269, endPoint x: 760, endPoint y: 256, distance: 39.4
click at [761, 257] on p "When you're working with a white or light-colored background, this is the versi…" at bounding box center [788, 249] width 172 height 44
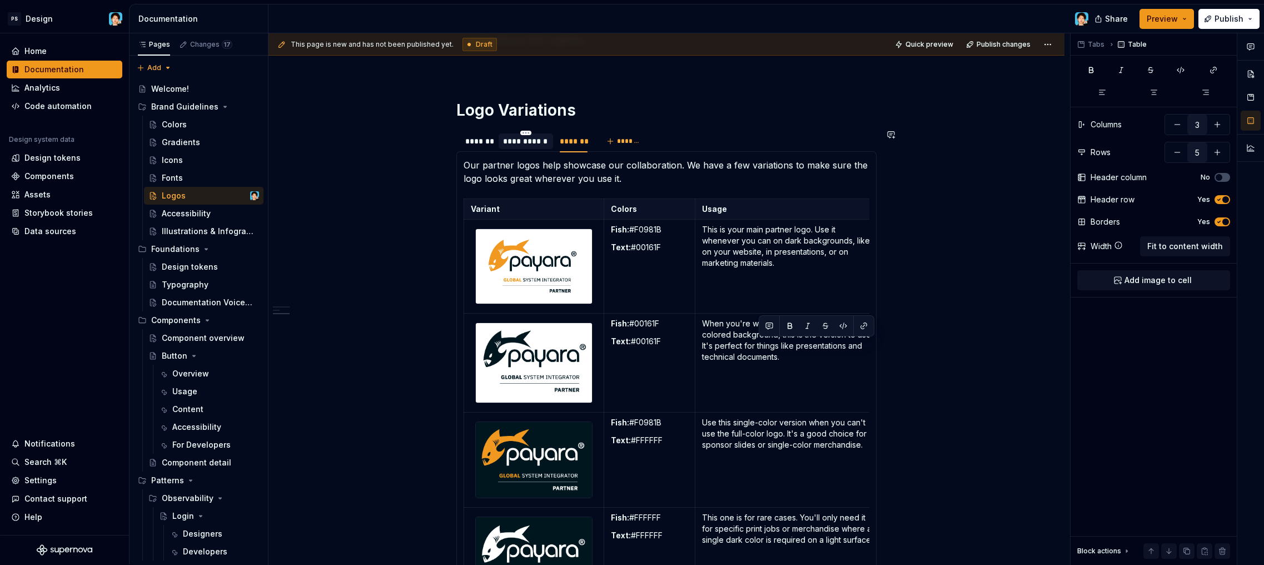
click at [537, 149] on div "**********" at bounding box center [526, 141] width 54 height 16
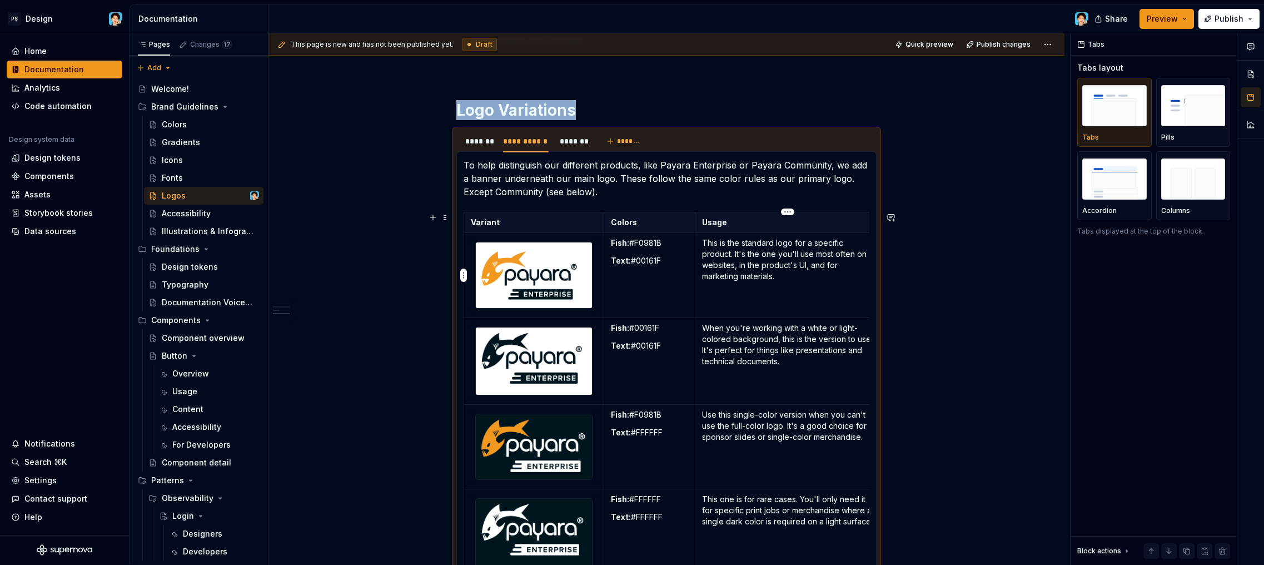
click at [775, 294] on td "This is the standard logo for a specific product. It's the one you'll use most …" at bounding box center [789, 275] width 186 height 85
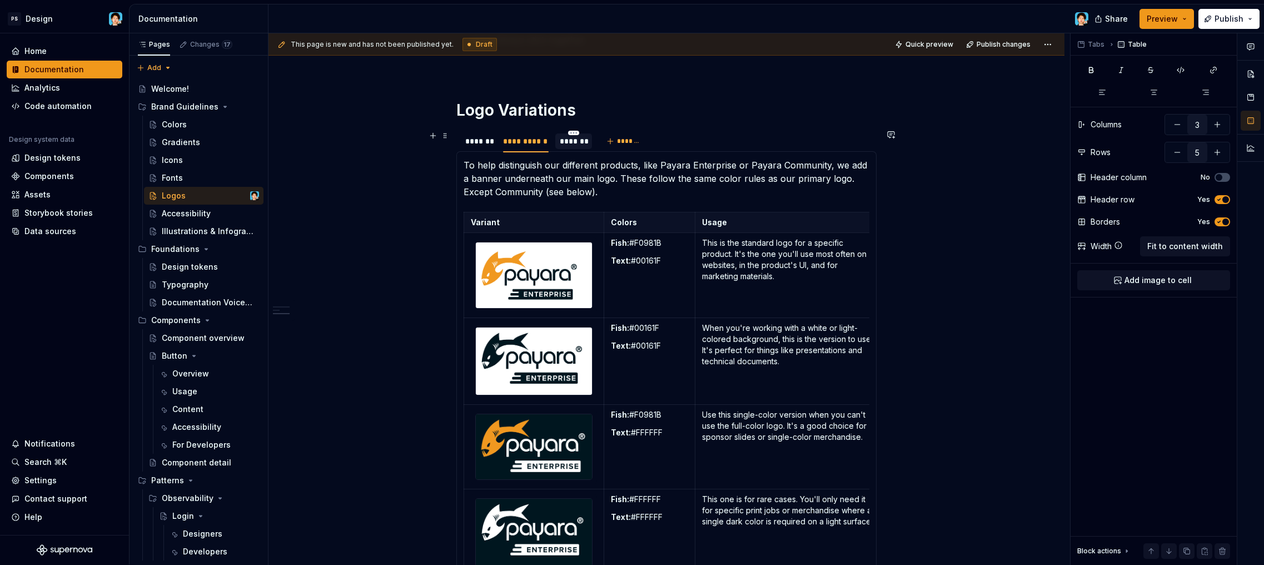
click at [568, 142] on div "*******" at bounding box center [573, 141] width 27 height 11
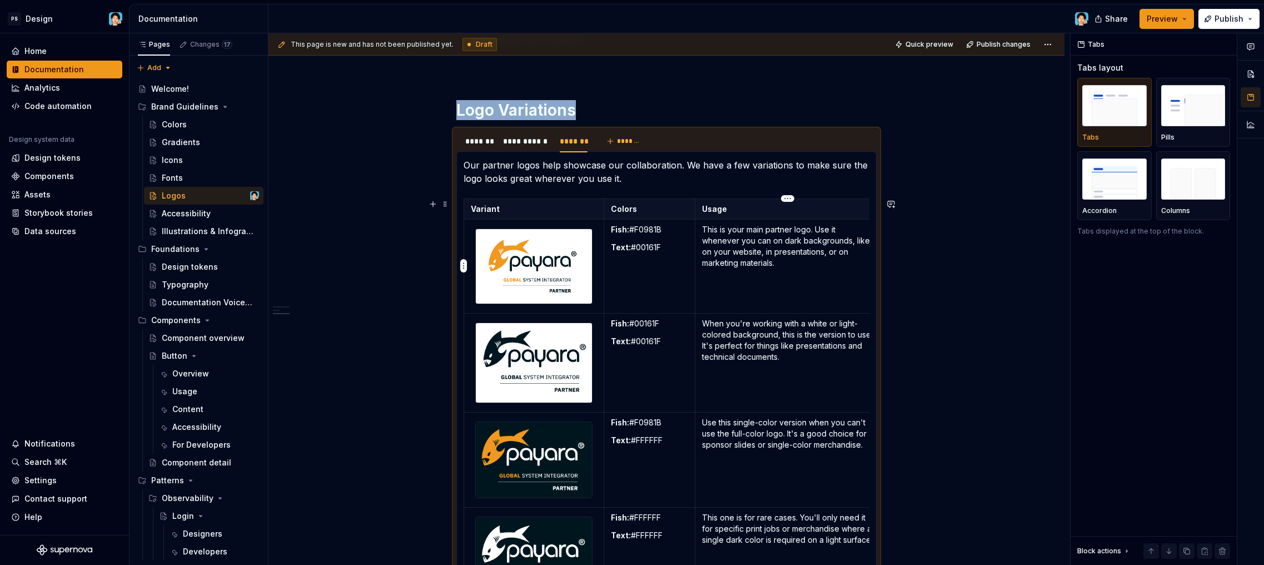
click at [770, 253] on p "This is your main partner logo. Use it whenever you can on dark backgrounds, li…" at bounding box center [788, 246] width 172 height 44
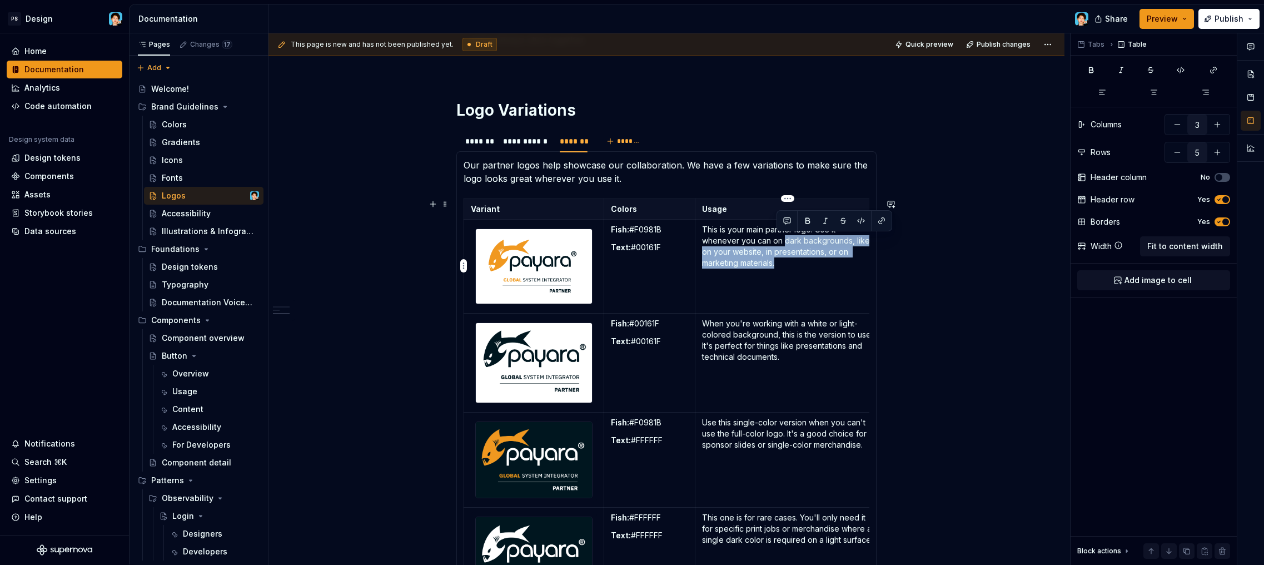
drag, startPoint x: 805, startPoint y: 265, endPoint x: 785, endPoint y: 245, distance: 28.7
click at [785, 245] on p "This is your main partner logo. Use it whenever you can on dark backgrounds, li…" at bounding box center [788, 246] width 172 height 44
drag, startPoint x: 785, startPoint y: 248, endPoint x: 794, endPoint y: 245, distance: 10.0
click at [785, 248] on p "This is your main partner logo. Use it whenever you can on dark backgrounds, li…" at bounding box center [788, 246] width 172 height 44
click at [799, 242] on p "This is your main partner logo. Use it whenever you can on dark backgrounds, li…" at bounding box center [788, 246] width 172 height 44
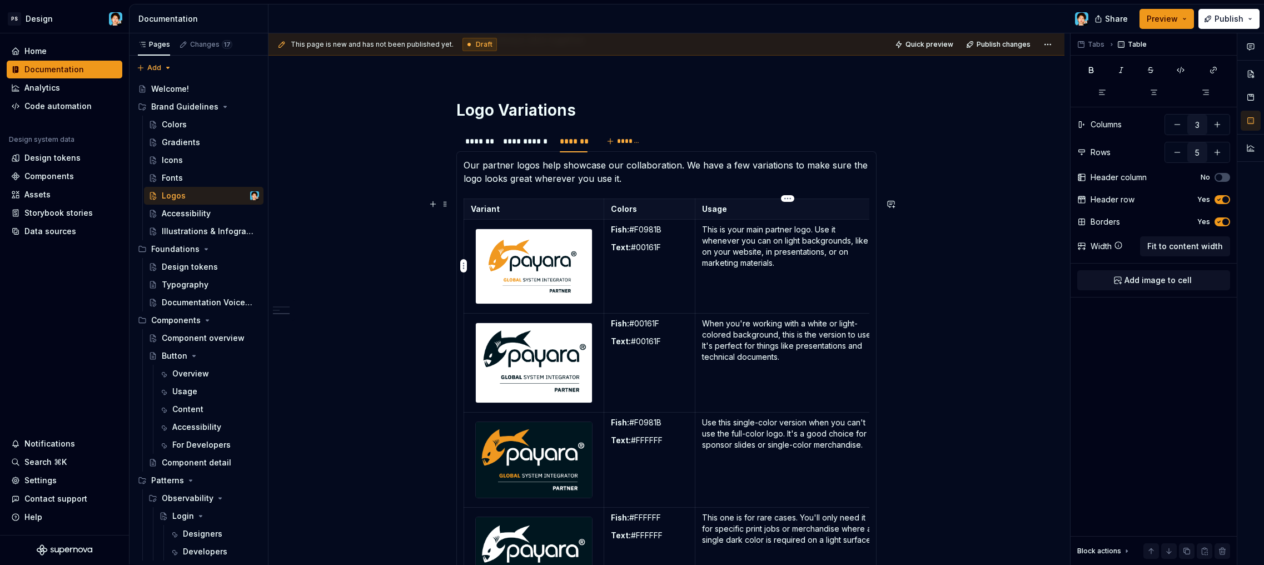
click at [830, 278] on td "This is your main partner logo. Use it whenever you can on light backgrounds, l…" at bounding box center [789, 266] width 186 height 93
drag, startPoint x: 845, startPoint y: 270, endPoint x: 852, endPoint y: 242, distance: 29.3
click at [852, 242] on td "This is your main partner logo. Use it whenever you can on light backgrounds, l…" at bounding box center [789, 266] width 186 height 93
click at [814, 266] on td "This is your main partner logo. Use it whenever you can on light backgrounds" at bounding box center [789, 266] width 186 height 93
drag, startPoint x: 858, startPoint y: 243, endPoint x: 702, endPoint y: 232, distance: 156.1
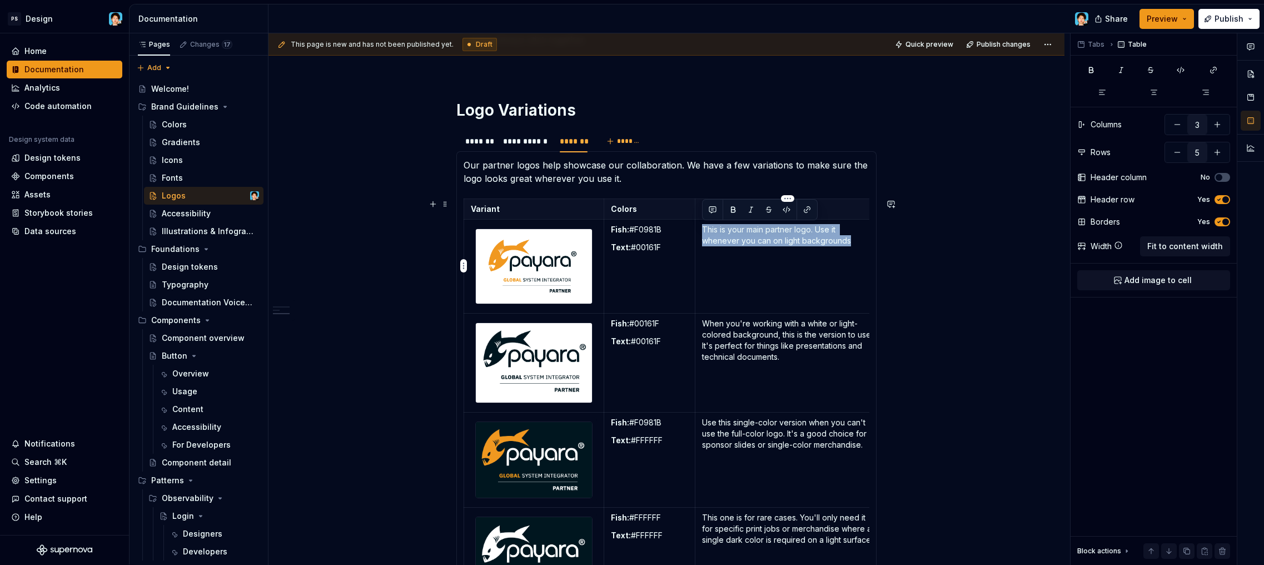
click at [702, 232] on p "This is your main partner logo. Use it whenever you can on light backgrounds" at bounding box center [788, 235] width 172 height 22
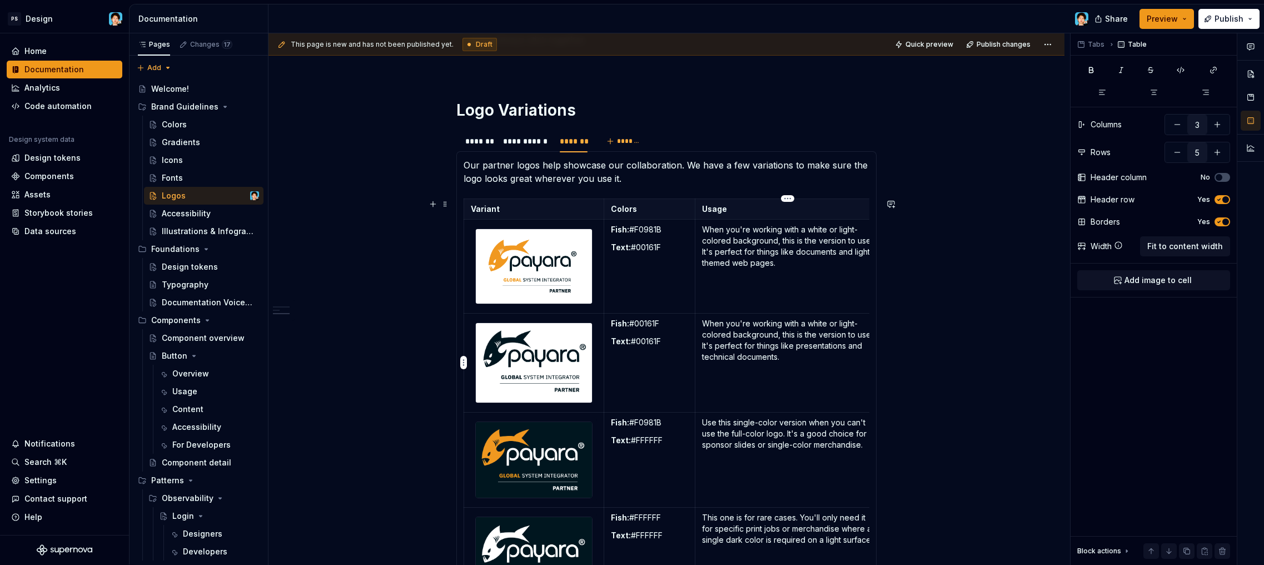
click at [769, 358] on p "When you're working with a white or light-colored background, this is the versi…" at bounding box center [788, 340] width 172 height 44
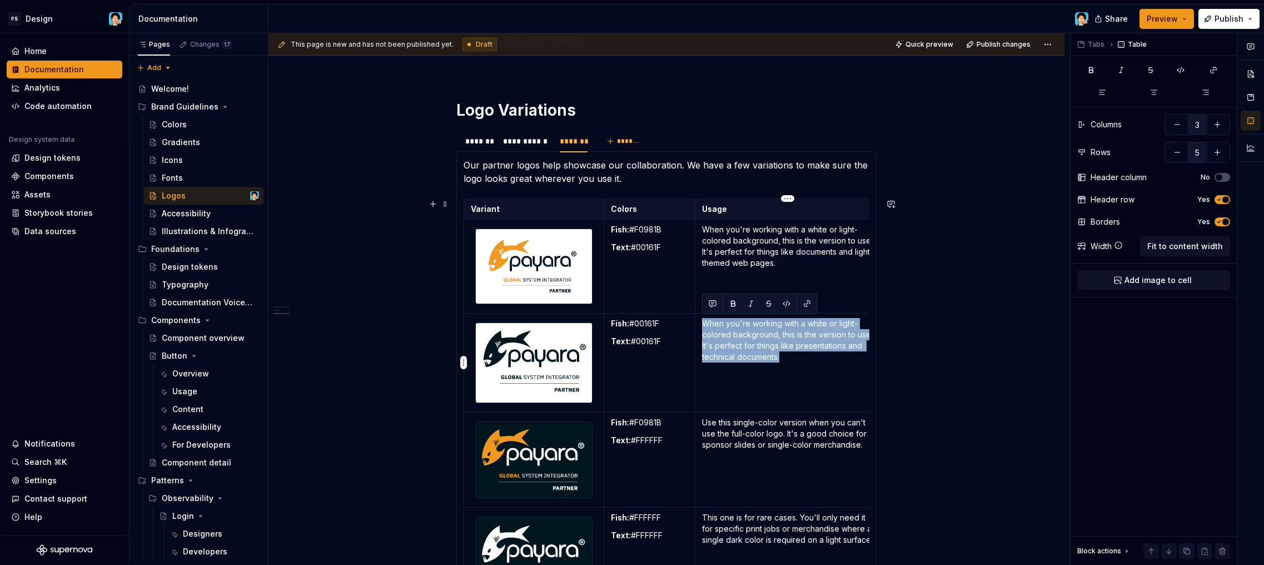
drag, startPoint x: 800, startPoint y: 362, endPoint x: 704, endPoint y: 323, distance: 103.3
click at [703, 323] on p "When you're working with a white or light-colored background, this is the versi…" at bounding box center [788, 340] width 172 height 44
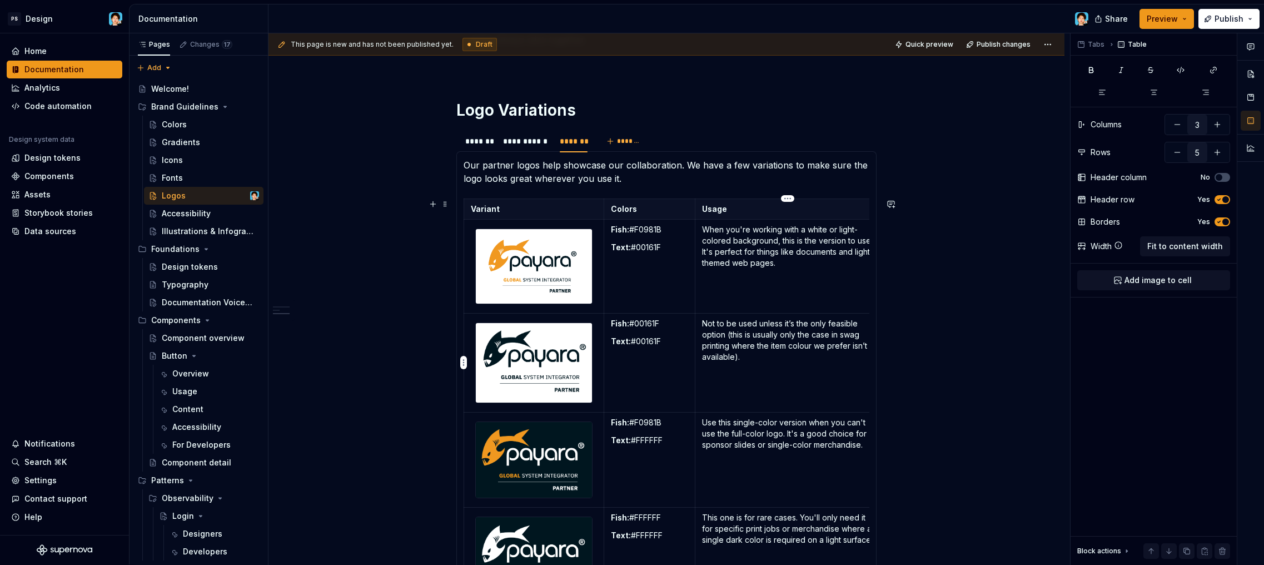
scroll to position [693, 0]
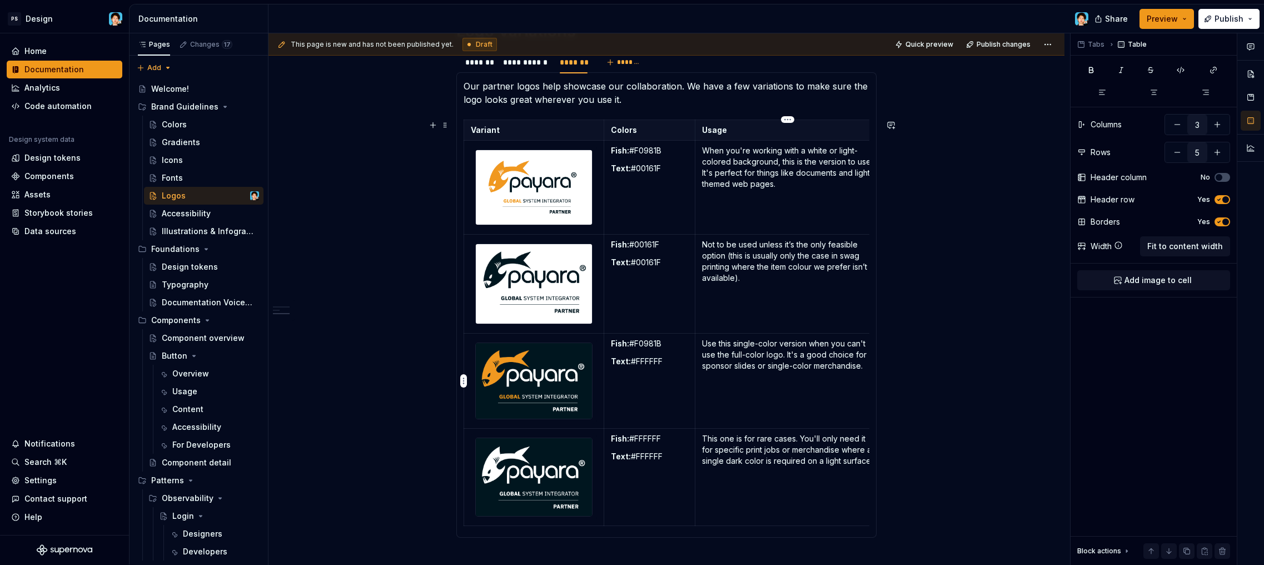
click at [768, 380] on td "Use this single-color version when you can't use the full-color logo. It's a go…" at bounding box center [789, 381] width 186 height 96
click at [830, 370] on p "Use this single-color version when you can't use the full-color logo. It's a go…" at bounding box center [788, 354] width 172 height 33
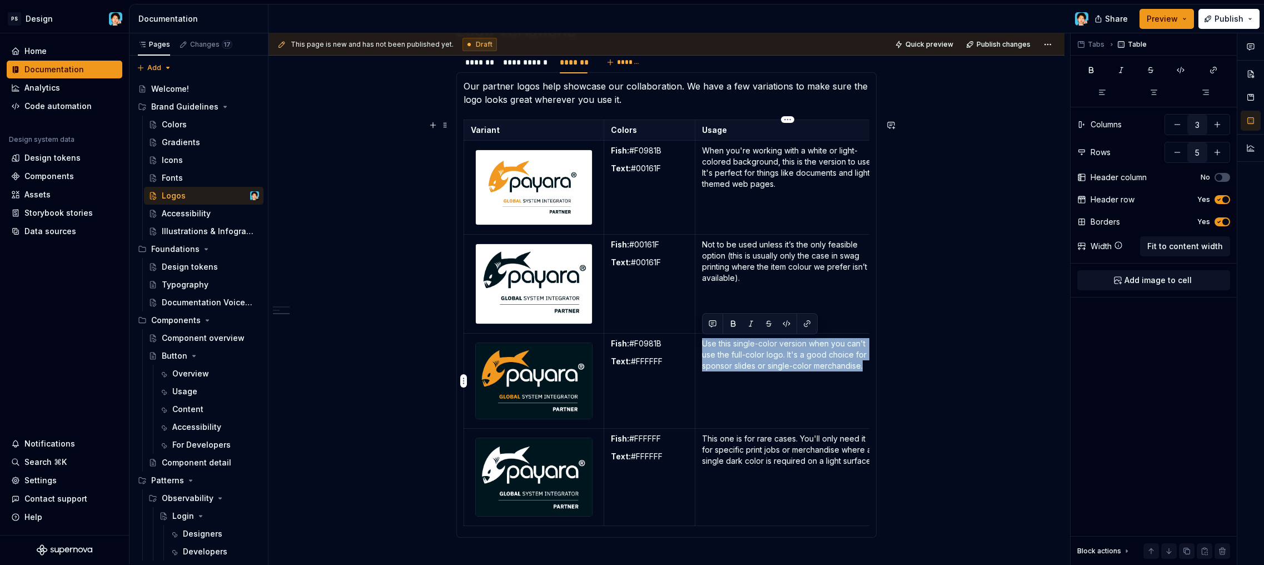
drag, startPoint x: 850, startPoint y: 364, endPoint x: 716, endPoint y: 355, distance: 134.3
click at [701, 345] on td "Use this single-color version when you can't use the full-color logo. It's a go…" at bounding box center [789, 381] width 186 height 96
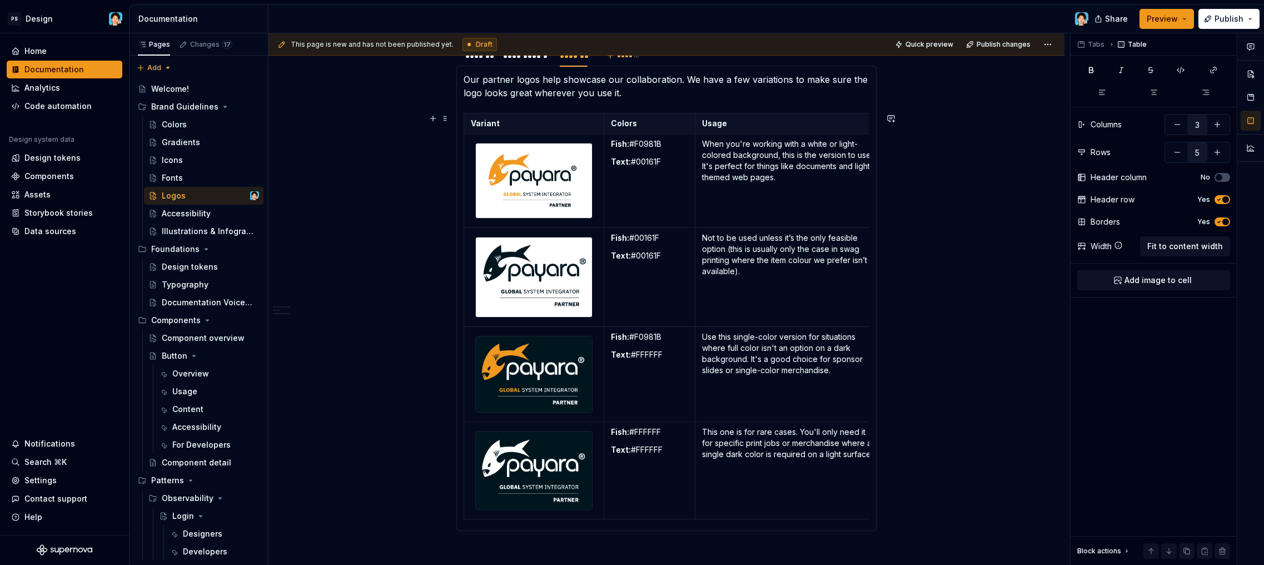
scroll to position [708, 0]
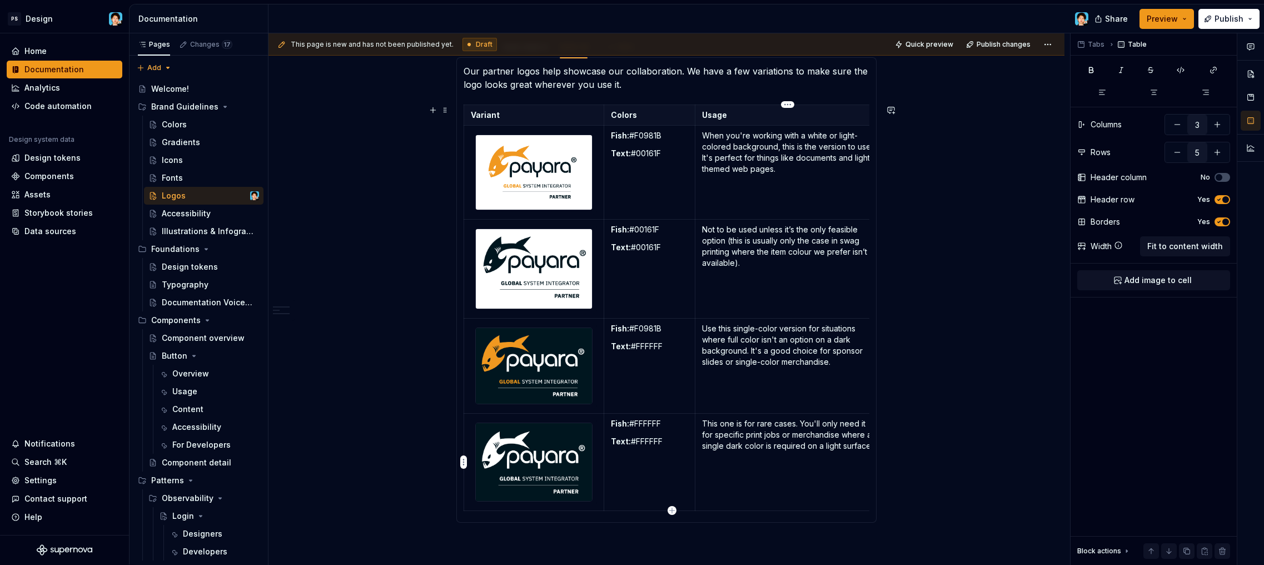
click at [826, 450] on p "This one is for rare cases. You'll only need it for specific print jobs or merc…" at bounding box center [788, 434] width 172 height 33
click at [816, 449] on p "This one is for rare cases. You'll only need it for specific print jobs or merc…" at bounding box center [788, 434] width 172 height 33
click at [781, 385] on td "Use this single-color version for situations where full color isn't an option o…" at bounding box center [789, 366] width 186 height 96
click at [753, 460] on p "This one is for special cases. You'll only need it for specific print jobs or m…" at bounding box center [788, 440] width 172 height 44
click at [812, 361] on p "Use this single-color version for situations where full color isn't an option o…" at bounding box center [788, 345] width 172 height 44
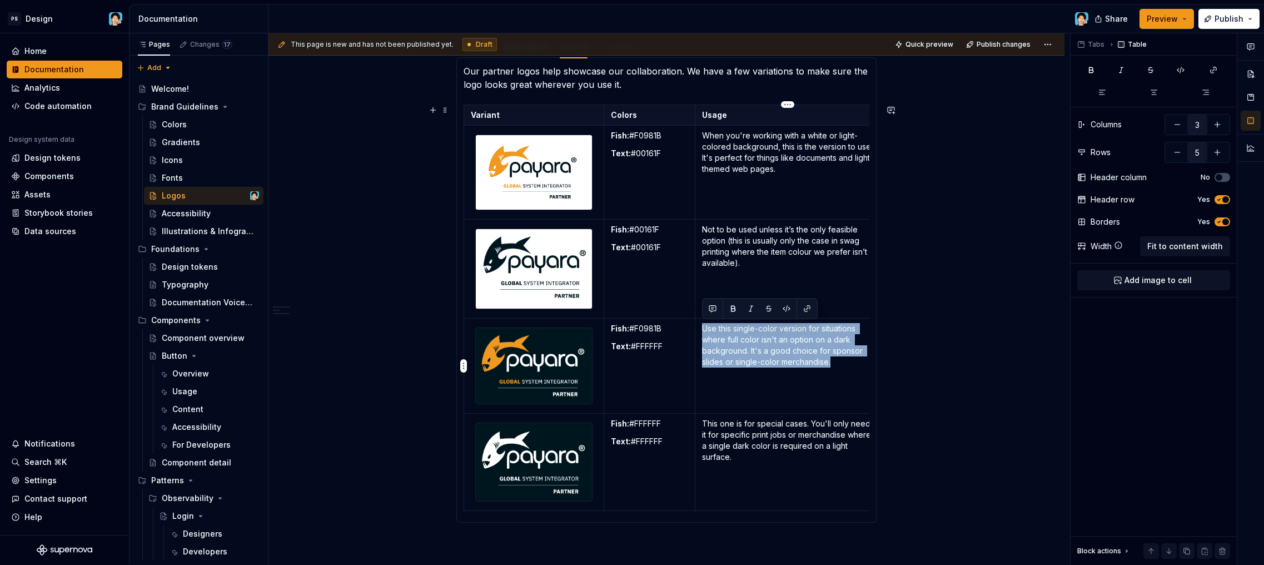
drag, startPoint x: 829, startPoint y: 365, endPoint x: 708, endPoint y: 331, distance: 125.9
click at [704, 327] on td "Use this single-color version for situations where full color isn't an option o…" at bounding box center [789, 366] width 186 height 96
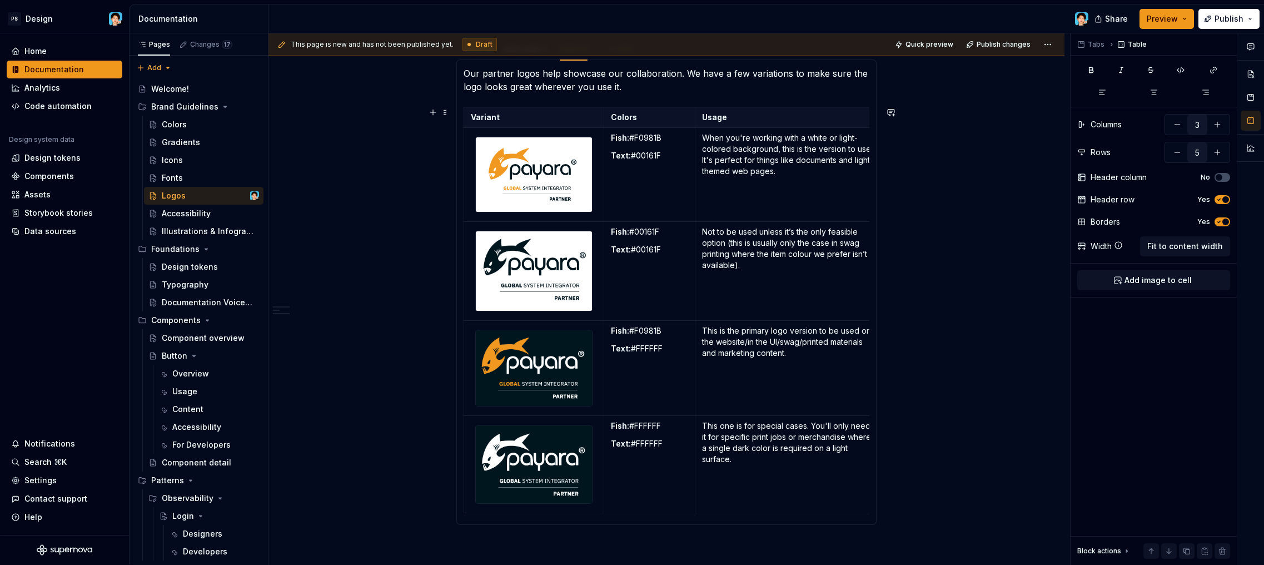
scroll to position [699, 0]
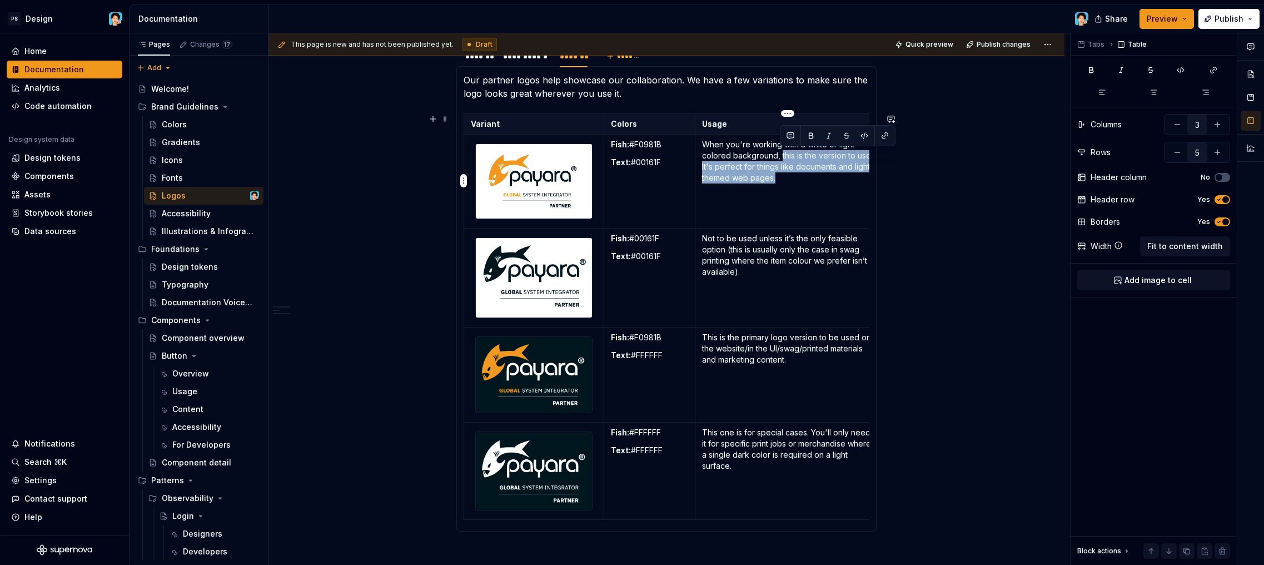
drag, startPoint x: 821, startPoint y: 187, endPoint x: 782, endPoint y: 159, distance: 48.2
click at [782, 159] on td "When you're working with a white or light-colored background, this is the versi…" at bounding box center [789, 181] width 186 height 93
click at [810, 181] on p "When you're working with a white or light-colored background, this is the versi…" at bounding box center [788, 161] width 172 height 44
drag, startPoint x: 807, startPoint y: 180, endPoint x: 792, endPoint y: 170, distance: 17.7
click at [792, 170] on p "When you're working with a white or light-colored background, this is the versi…" at bounding box center [788, 161] width 172 height 44
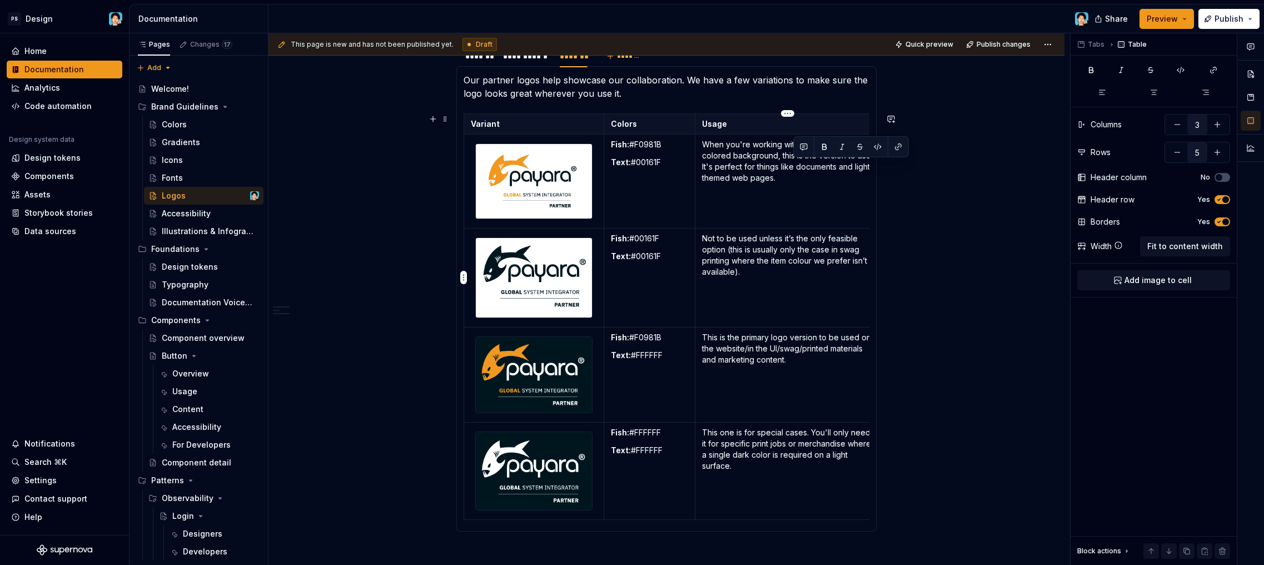
click at [794, 250] on p "Not to be used unless it’s the only feasible option (this is usually only the c…" at bounding box center [788, 255] width 172 height 44
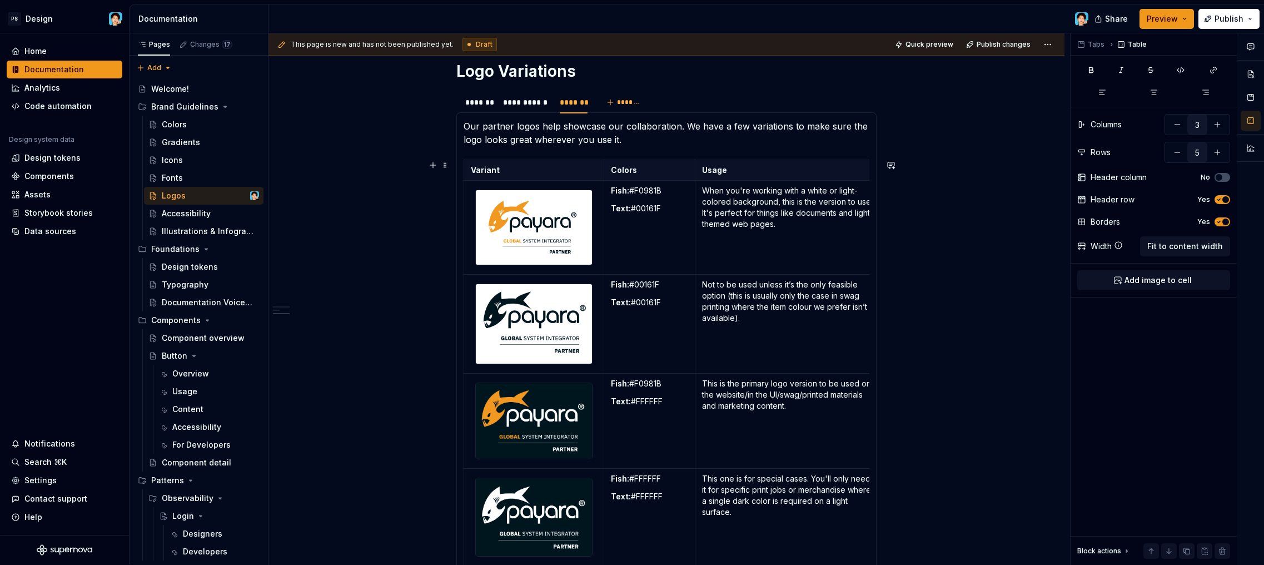
scroll to position [629, 0]
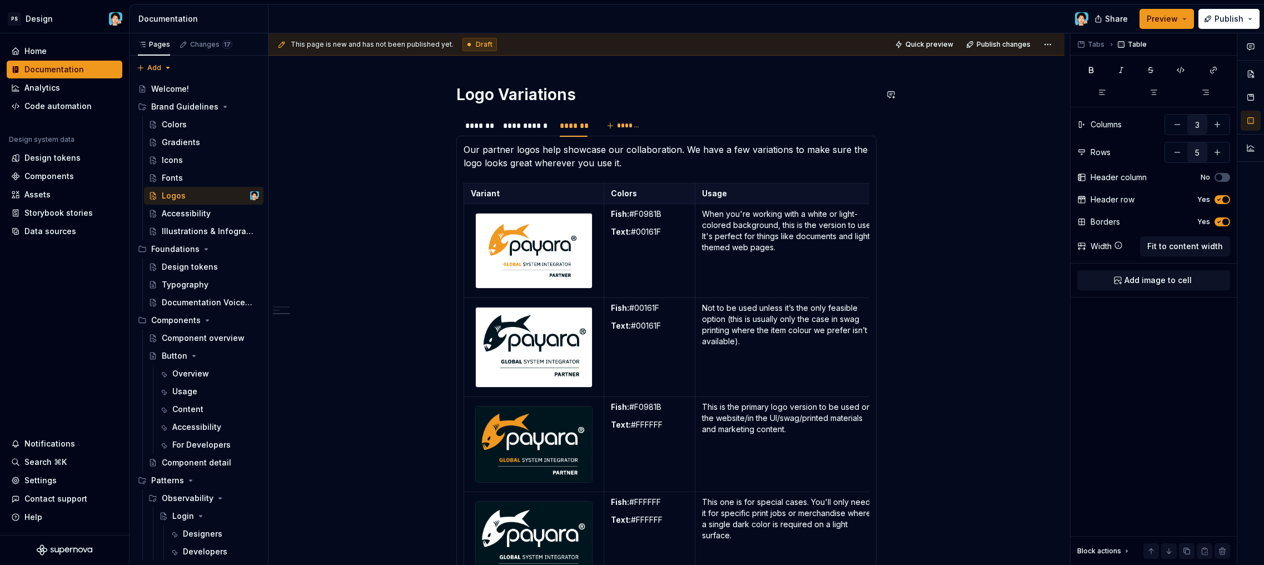
type textarea "*"
click at [621, 130] on span "*******" at bounding box center [629, 125] width 25 height 9
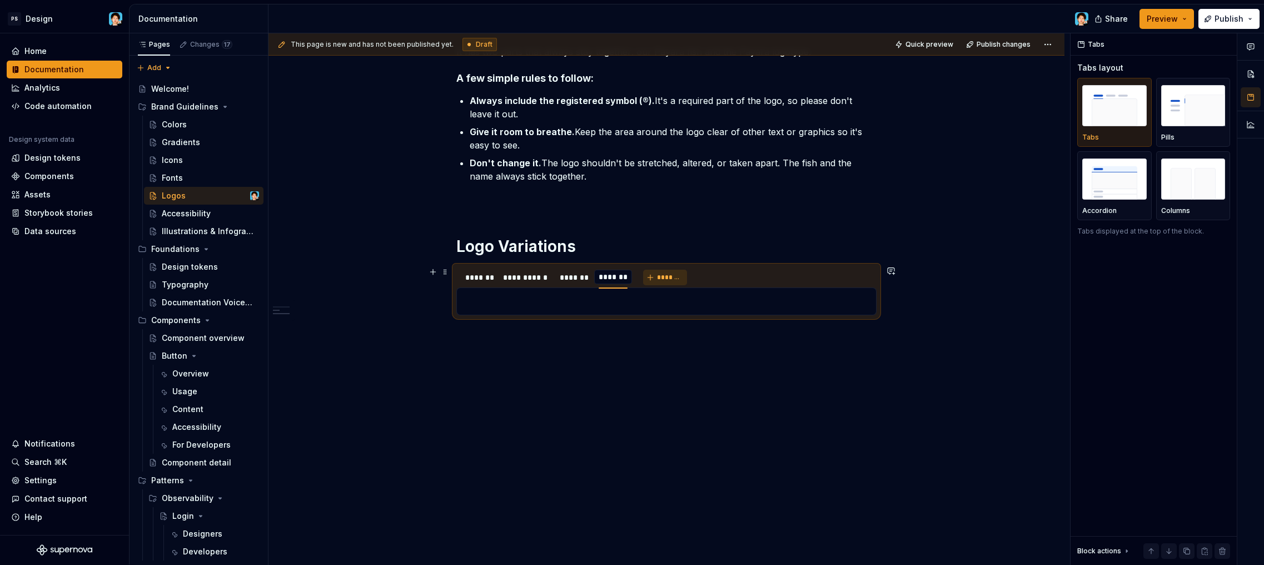
scroll to position [0, 1]
type input "*****"
click at [589, 308] on p at bounding box center [667, 301] width 406 height 13
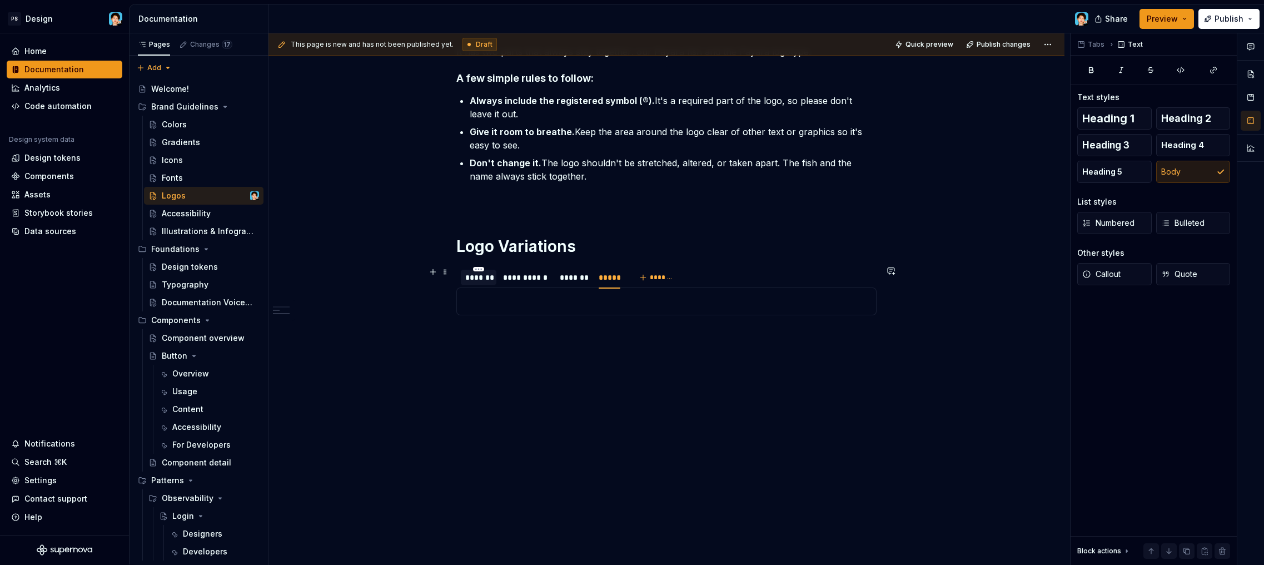
click at [476, 275] on div "*******" at bounding box center [478, 277] width 27 height 11
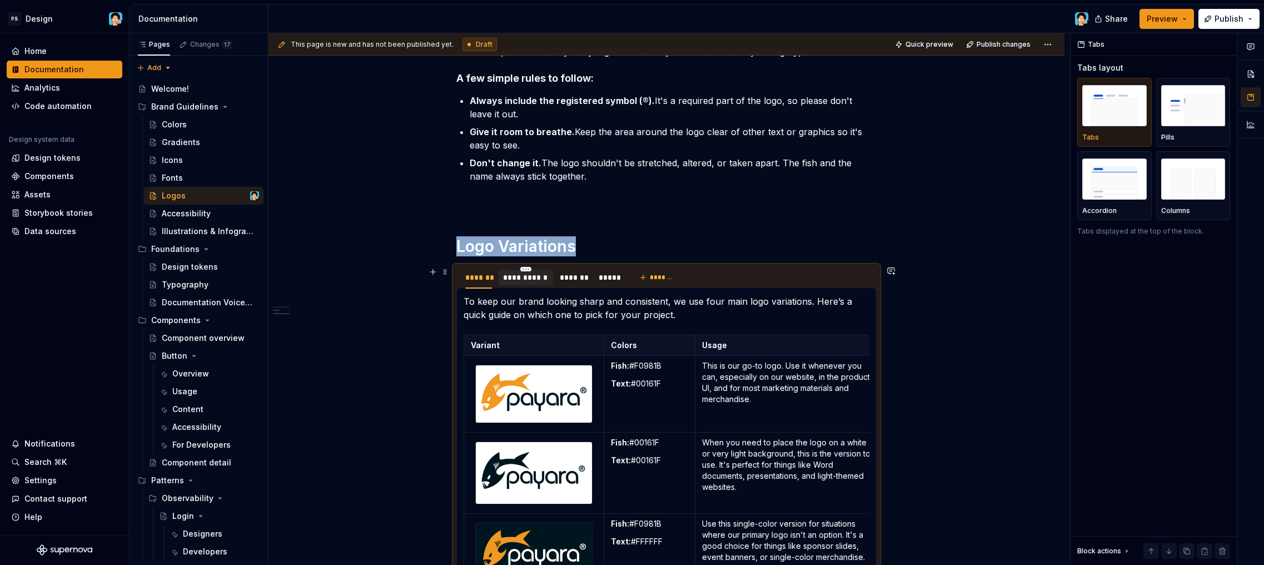
click at [517, 280] on div "**********" at bounding box center [526, 277] width 46 height 11
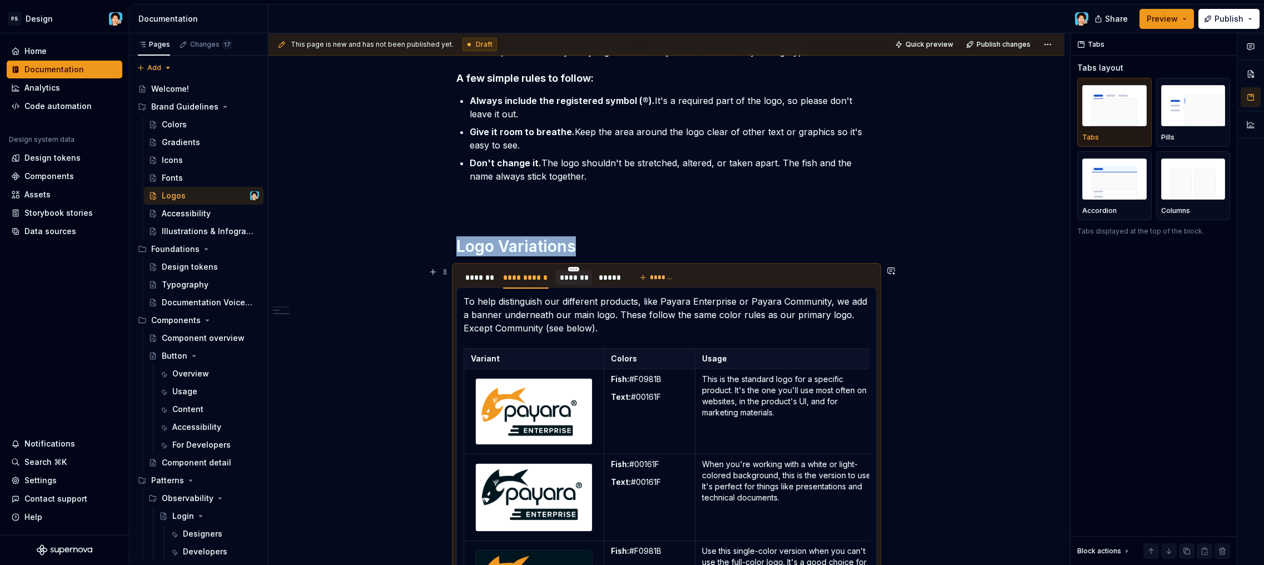
click at [571, 282] on div "*******" at bounding box center [573, 277] width 27 height 11
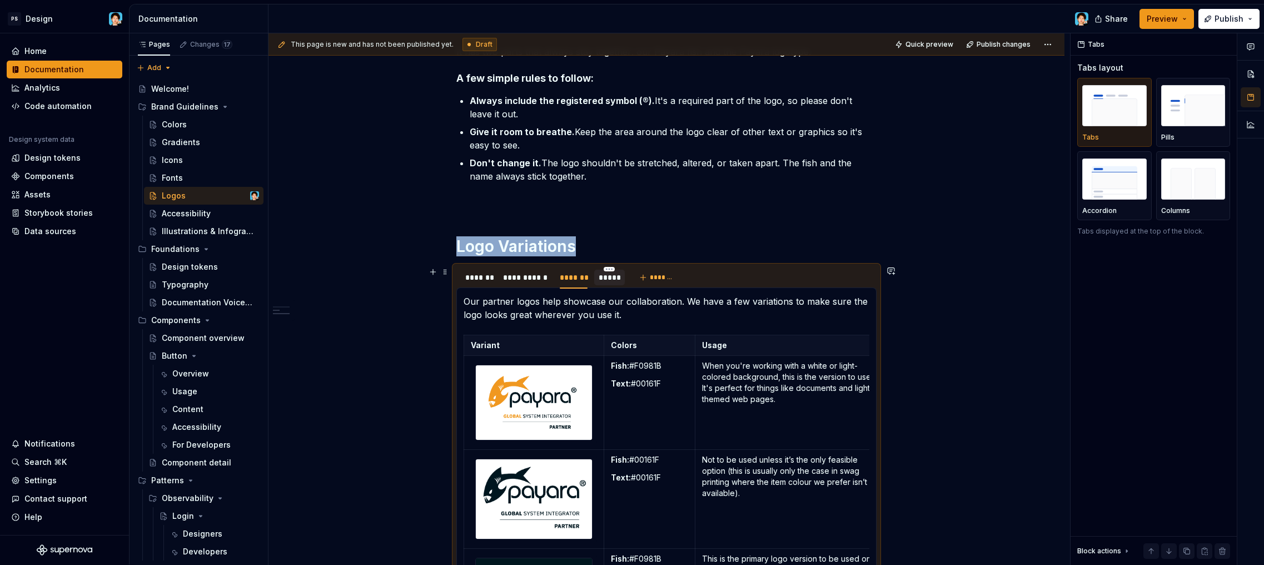
click at [604, 281] on div "*****" at bounding box center [610, 277] width 22 height 11
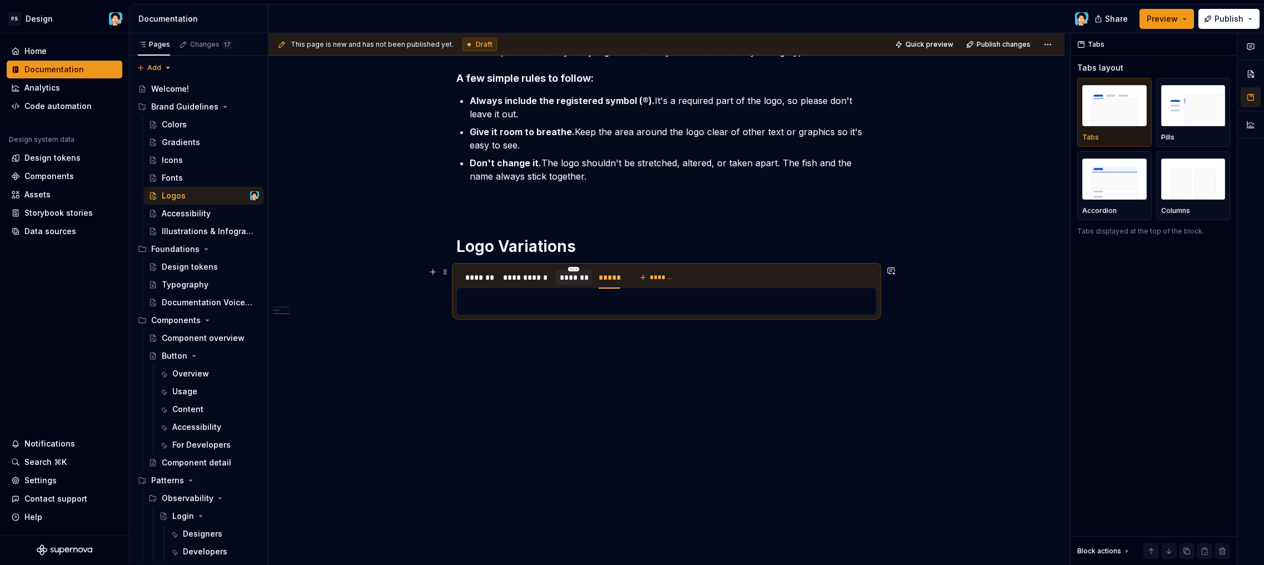
click at [577, 280] on div "*******" at bounding box center [573, 277] width 27 height 11
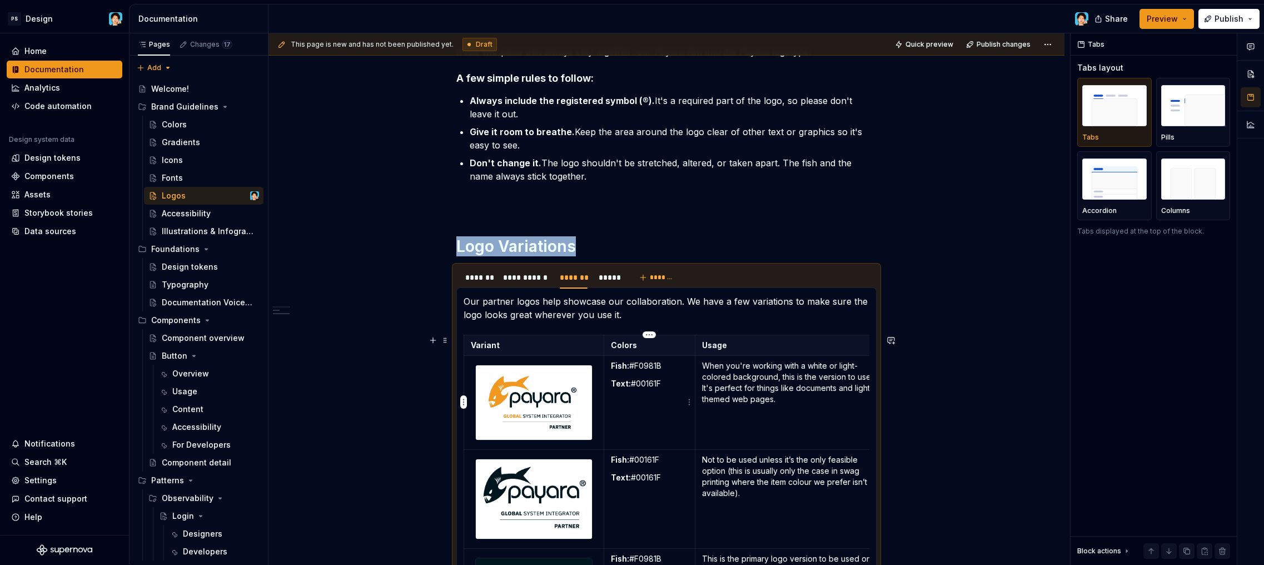
click at [662, 391] on td "Fish: #F0981B Text: #00161F" at bounding box center [650, 402] width 92 height 93
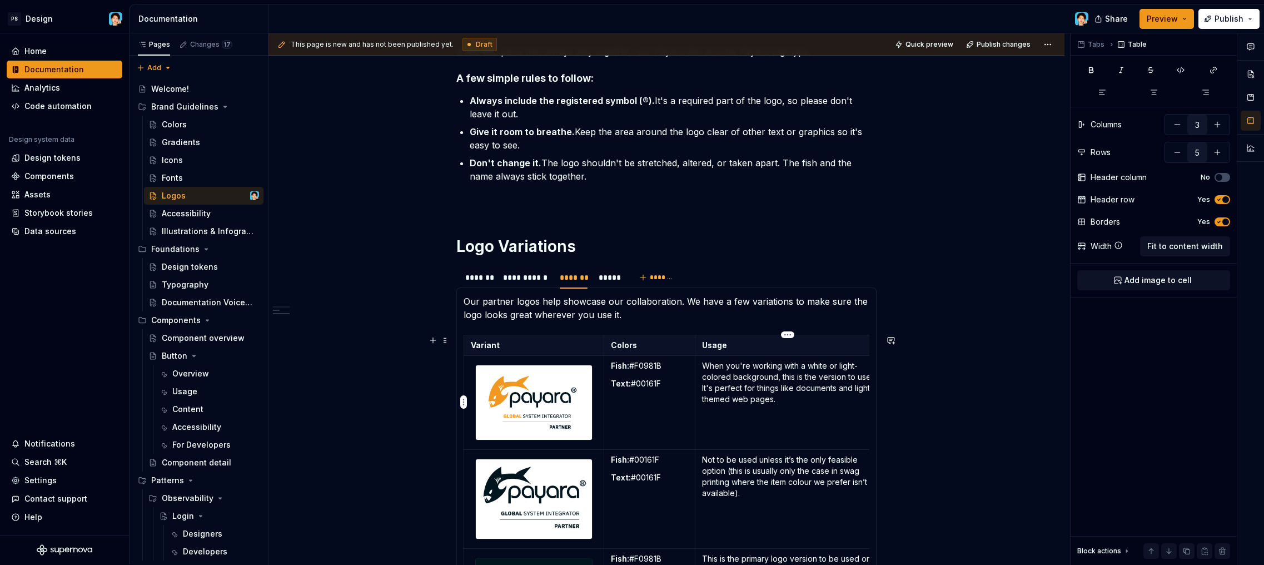
click at [828, 408] on td "When you're working with a white or light-colored background, this is the versi…" at bounding box center [789, 402] width 186 height 93
click at [608, 285] on div "*****" at bounding box center [609, 278] width 31 height 16
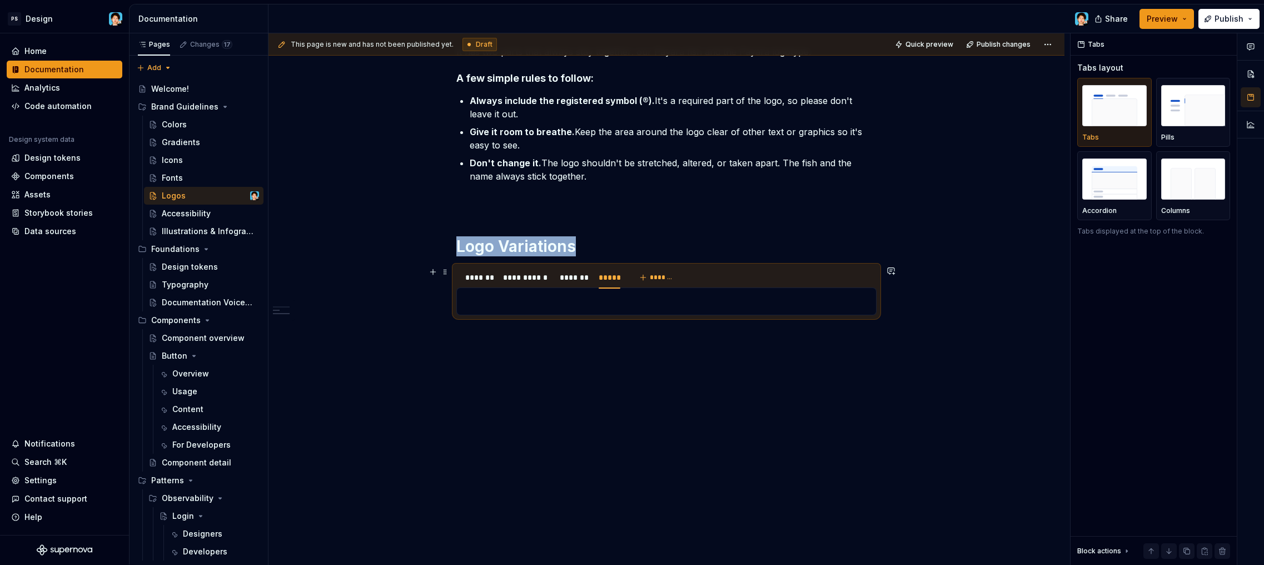
click at [593, 281] on div "**********" at bounding box center [543, 280] width 173 height 28
click at [578, 280] on div "*******" at bounding box center [573, 277] width 27 height 11
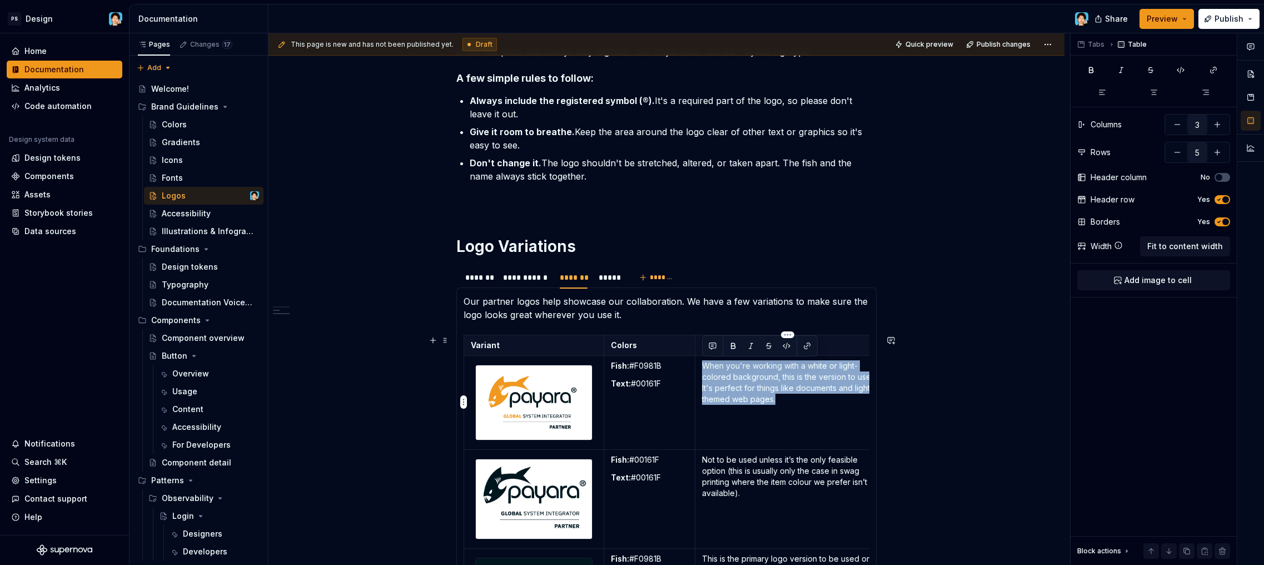
drag, startPoint x: 806, startPoint y: 399, endPoint x: 703, endPoint y: 363, distance: 109.0
click at [703, 363] on p "When you're working with a white or light-colored background, this is the versi…" at bounding box center [788, 382] width 172 height 44
copy p "When you're working with a white or light-colored background, this is the versi…"
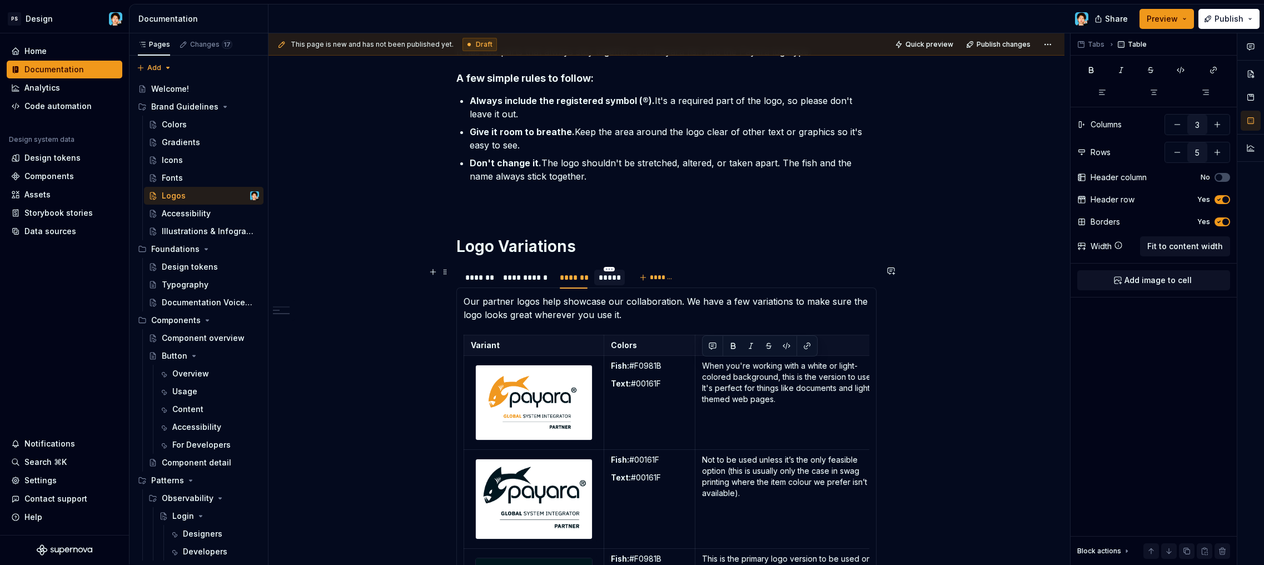
click at [611, 280] on div "*****" at bounding box center [610, 277] width 22 height 11
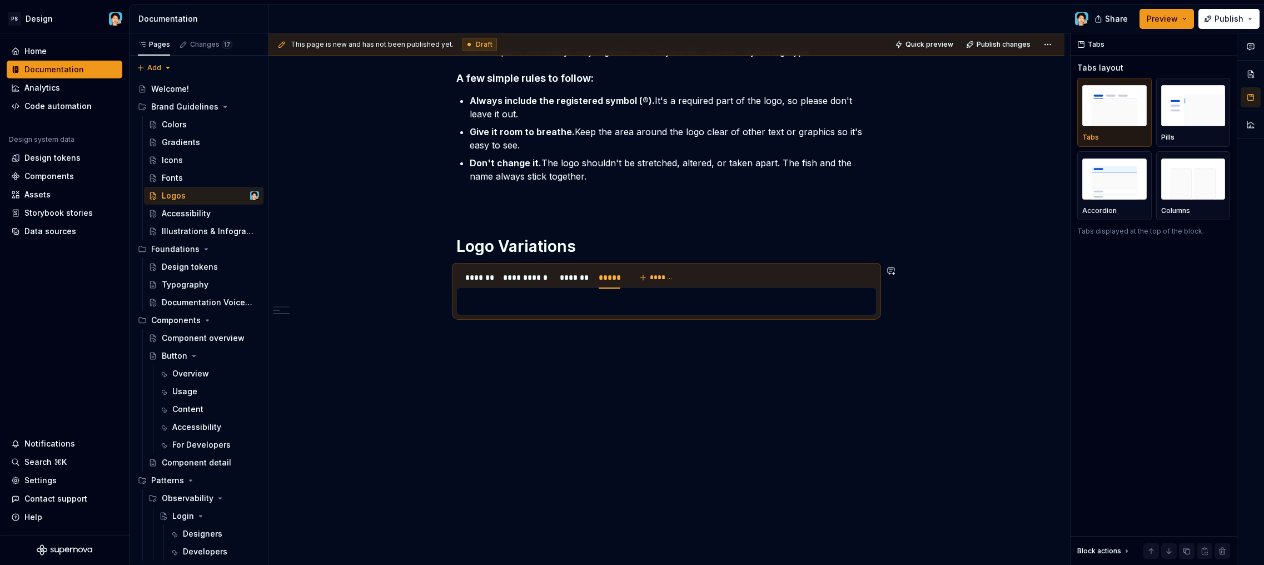
click at [597, 300] on p at bounding box center [667, 301] width 406 height 13
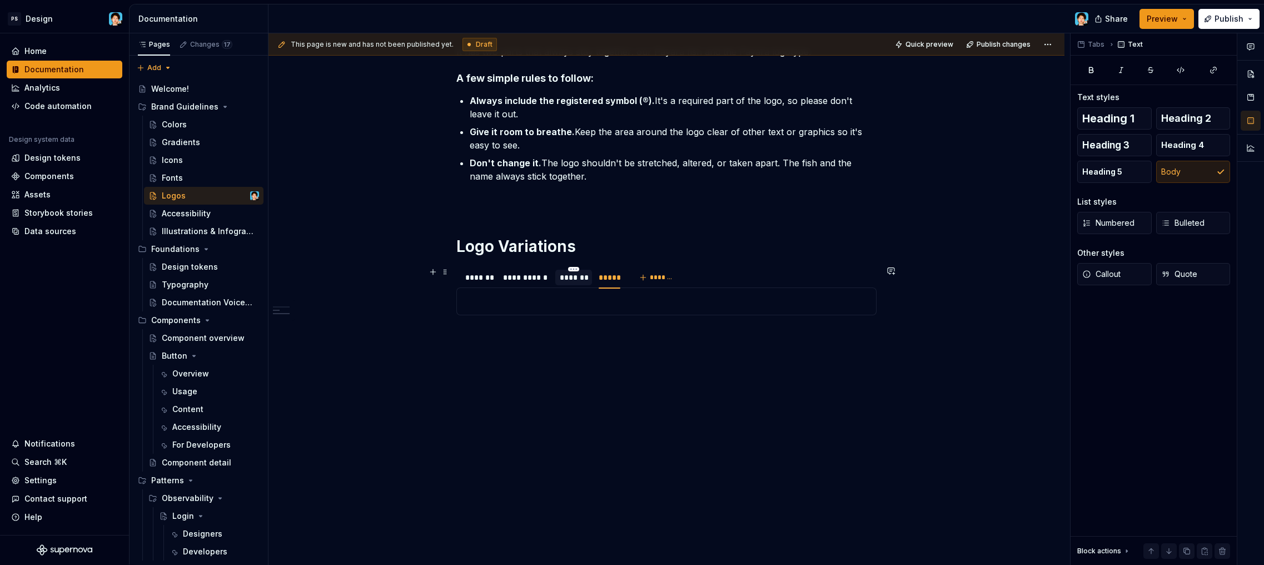
click at [579, 279] on div "*******" at bounding box center [573, 277] width 27 height 11
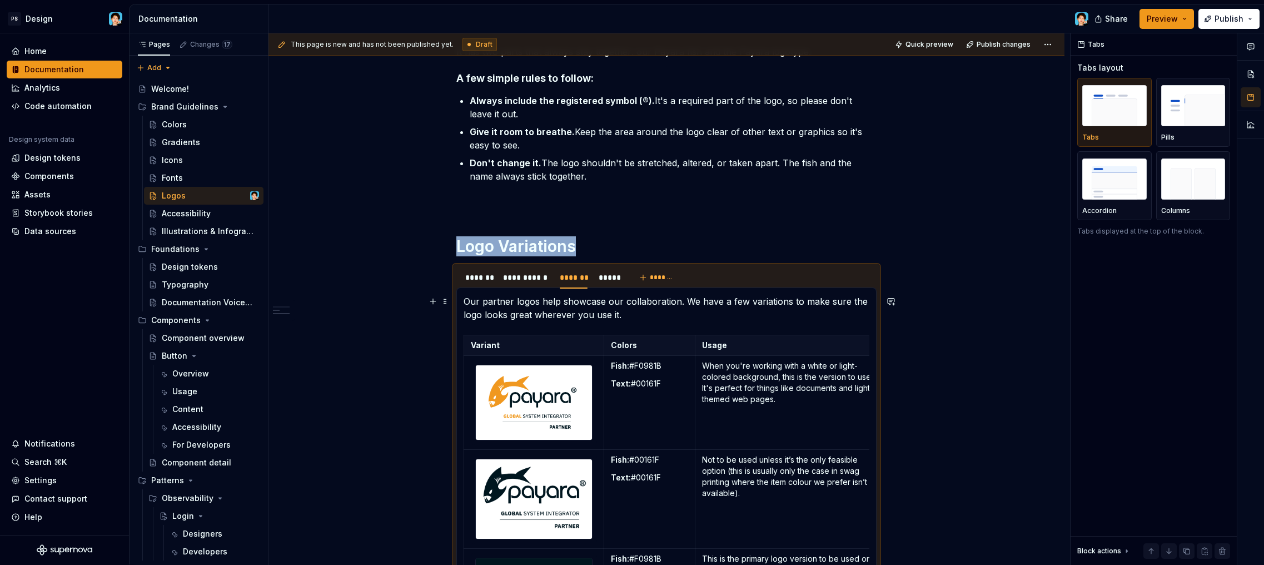
drag, startPoint x: 645, startPoint y: 314, endPoint x: 640, endPoint y: 311, distance: 5.7
click at [644, 313] on p "Our partner logos help showcase our collaboration. We have a few variations to …" at bounding box center [667, 308] width 406 height 27
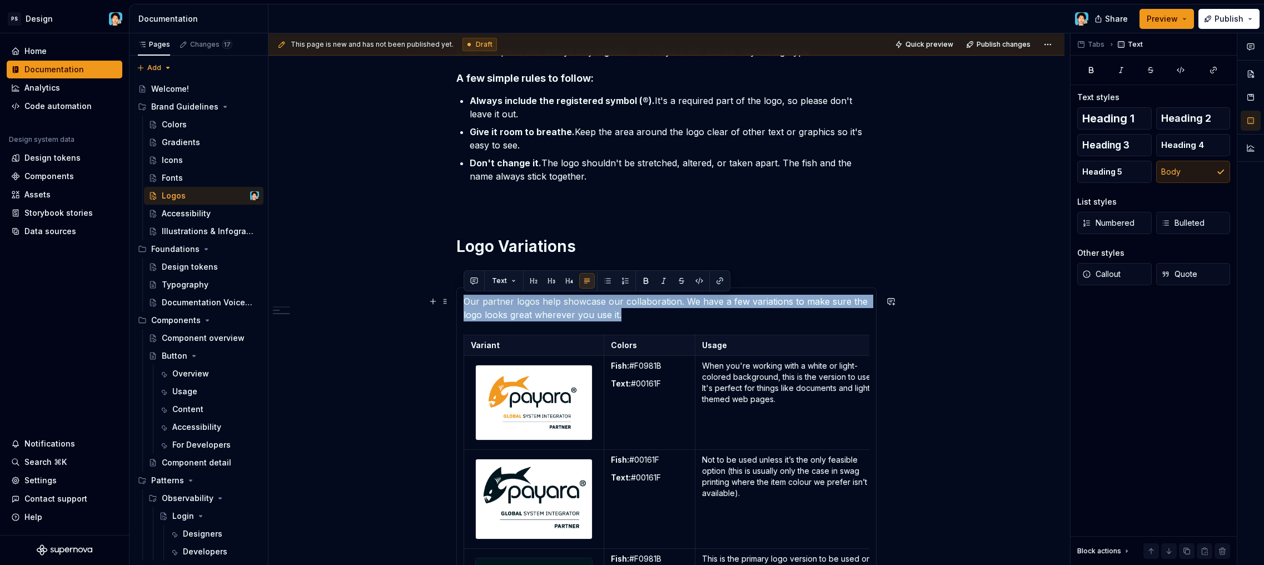
drag, startPoint x: 640, startPoint y: 311, endPoint x: 464, endPoint y: 296, distance: 176.9
click at [463, 295] on div "To keep our brand looking sharp and consistent, we use four main logo variation…" at bounding box center [667, 519] width 420 height 465
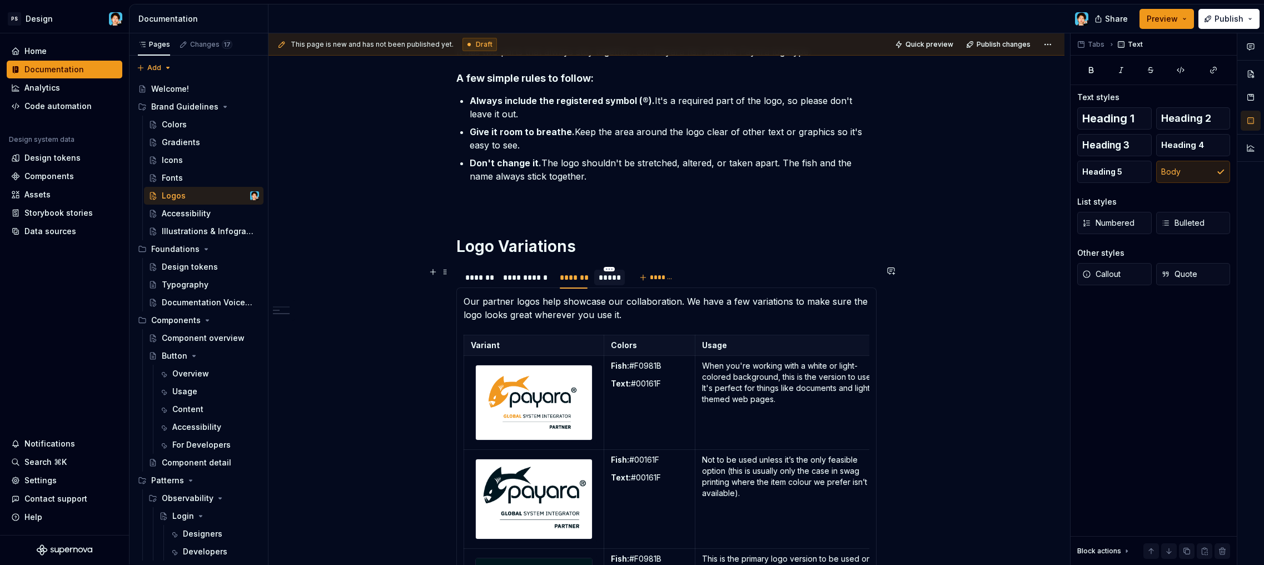
click at [614, 281] on div "*****" at bounding box center [610, 277] width 22 height 11
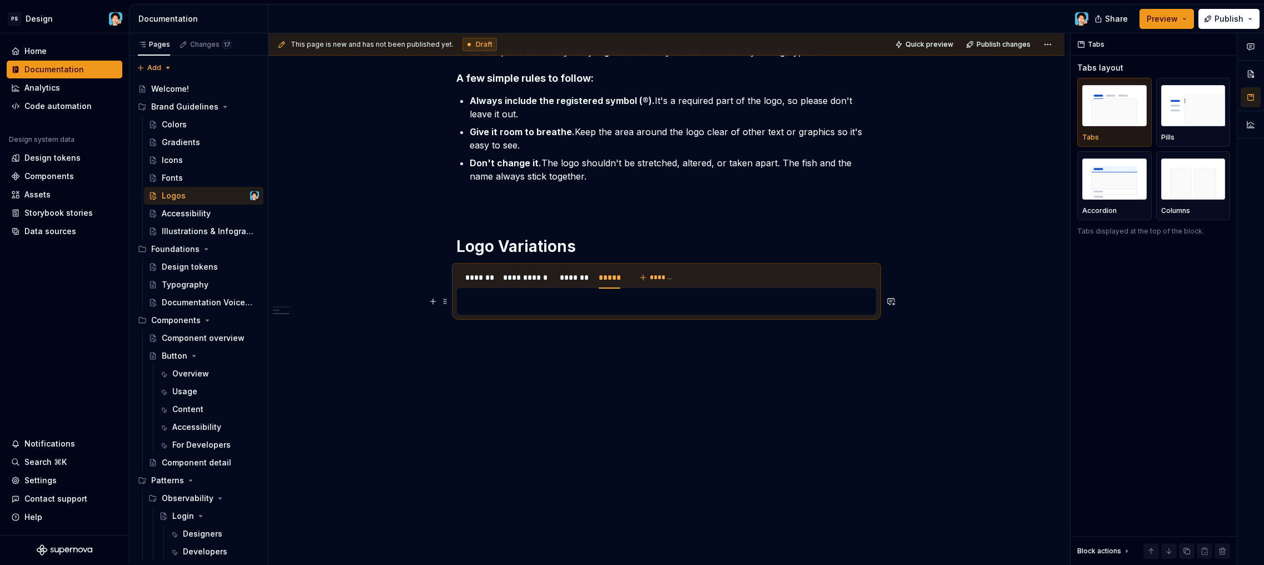
click at [596, 306] on p at bounding box center [667, 301] width 406 height 13
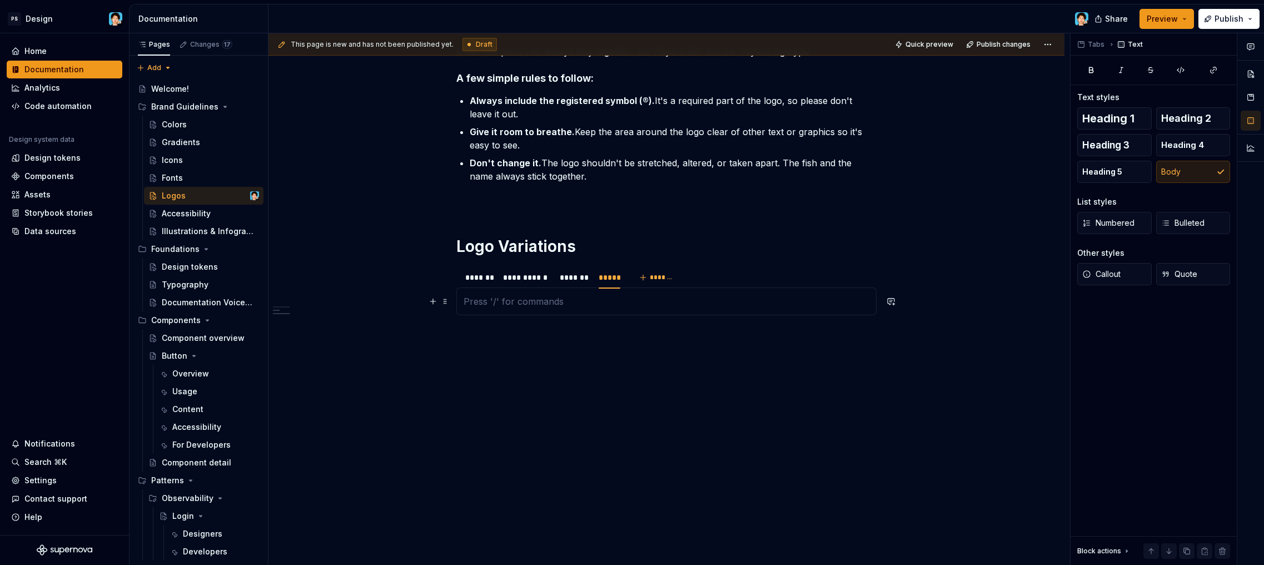
scroll to position [491, 0]
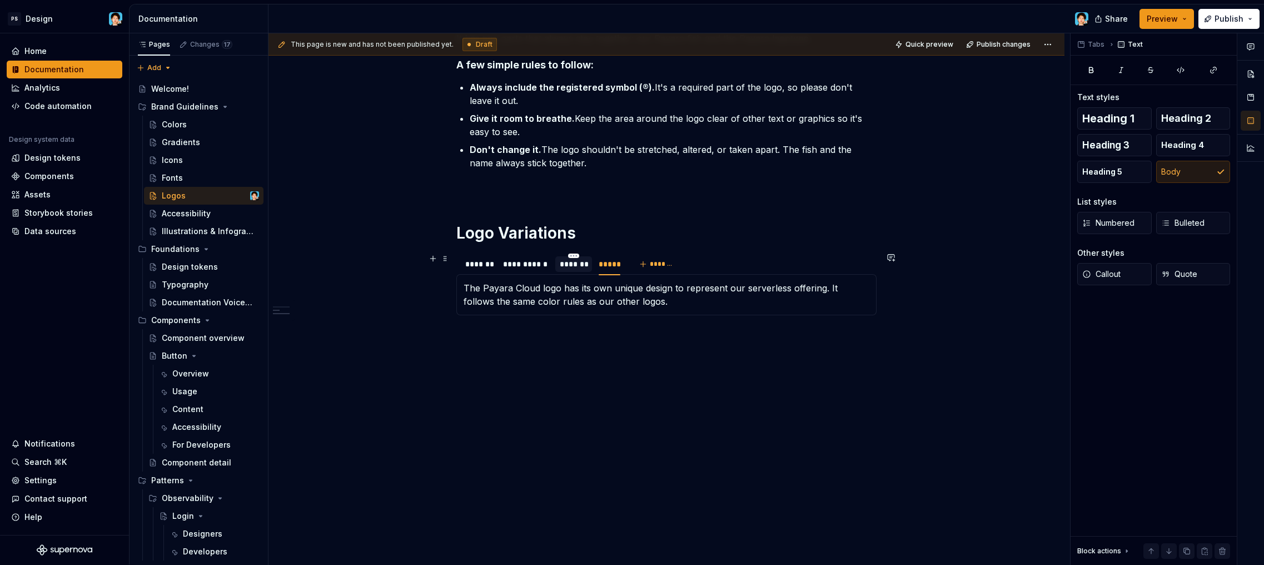
click at [568, 266] on div "*******" at bounding box center [573, 264] width 27 height 11
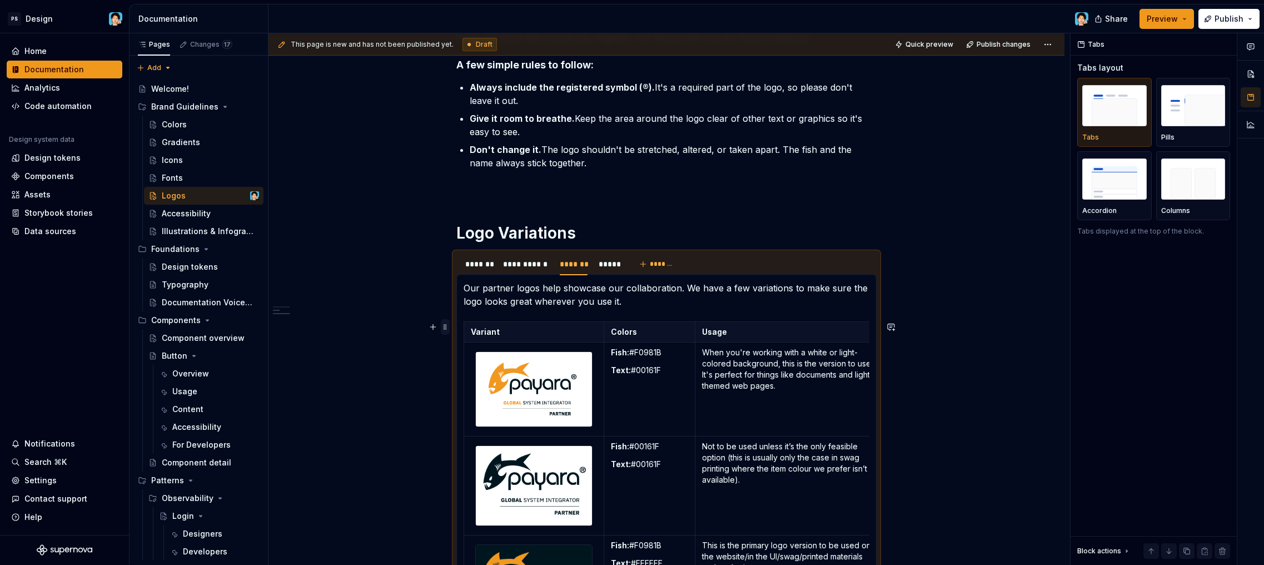
click at [445, 325] on span at bounding box center [445, 327] width 9 height 16
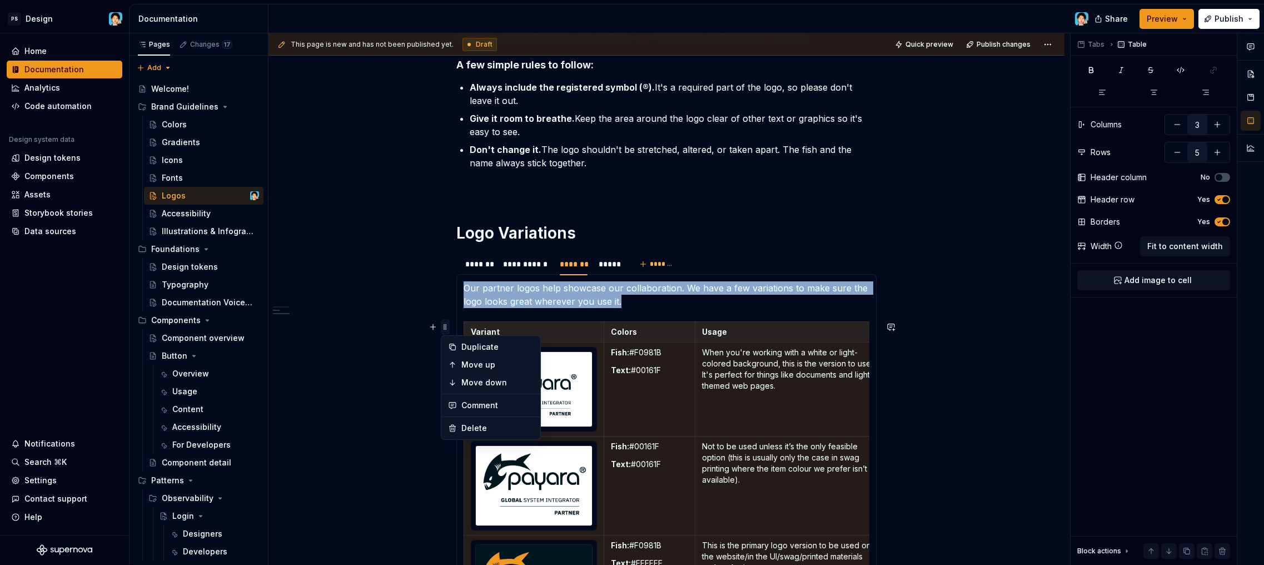
click at [445, 325] on div "**********" at bounding box center [667, 344] width 796 height 1290
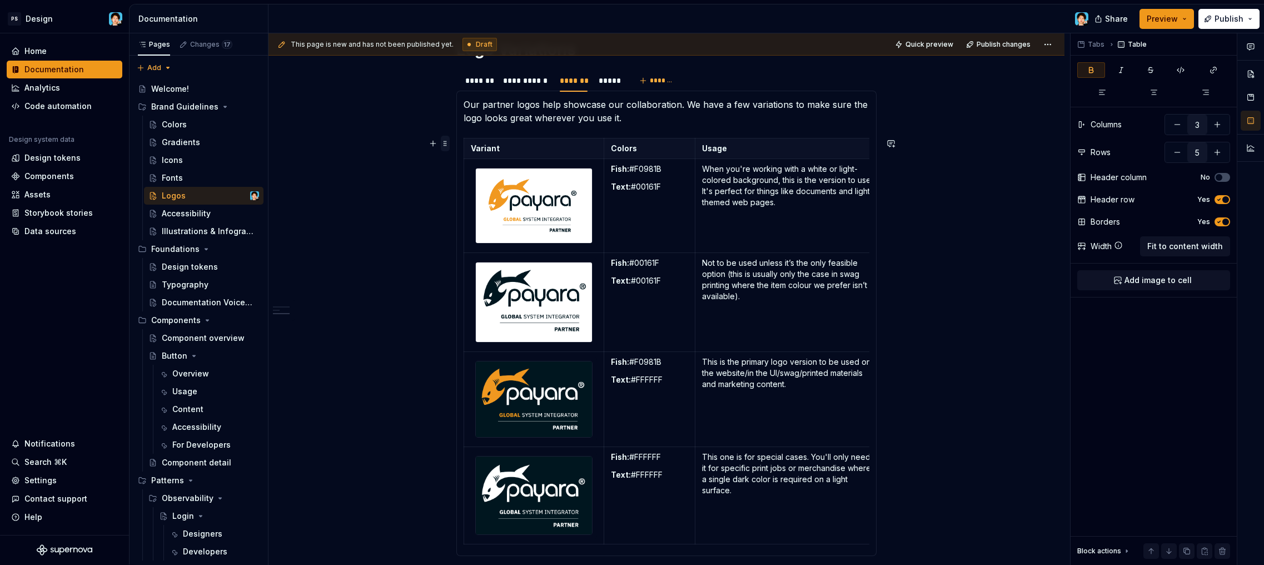
click at [446, 147] on span at bounding box center [445, 144] width 9 height 16
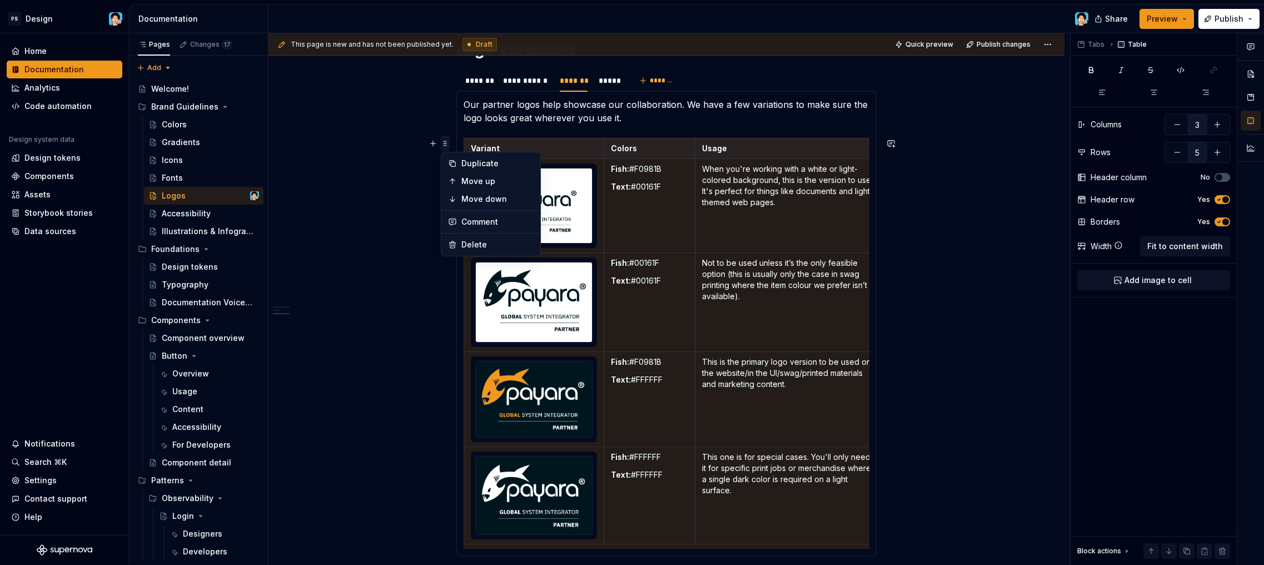
click at [446, 147] on span at bounding box center [445, 144] width 9 height 16
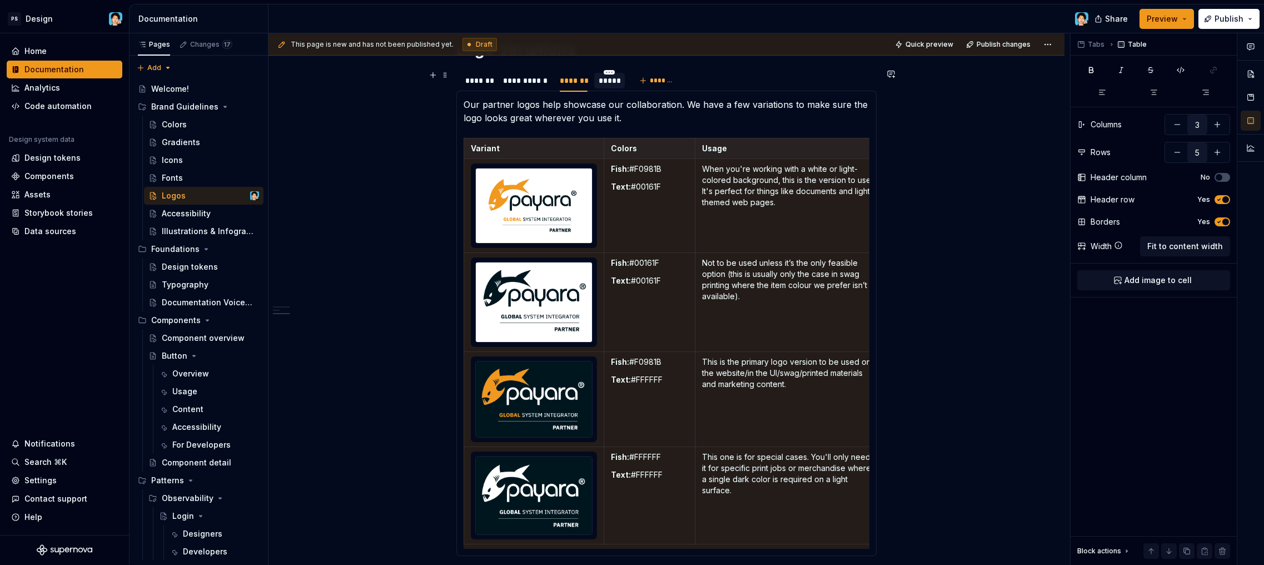
click at [604, 85] on div "*****" at bounding box center [610, 80] width 22 height 11
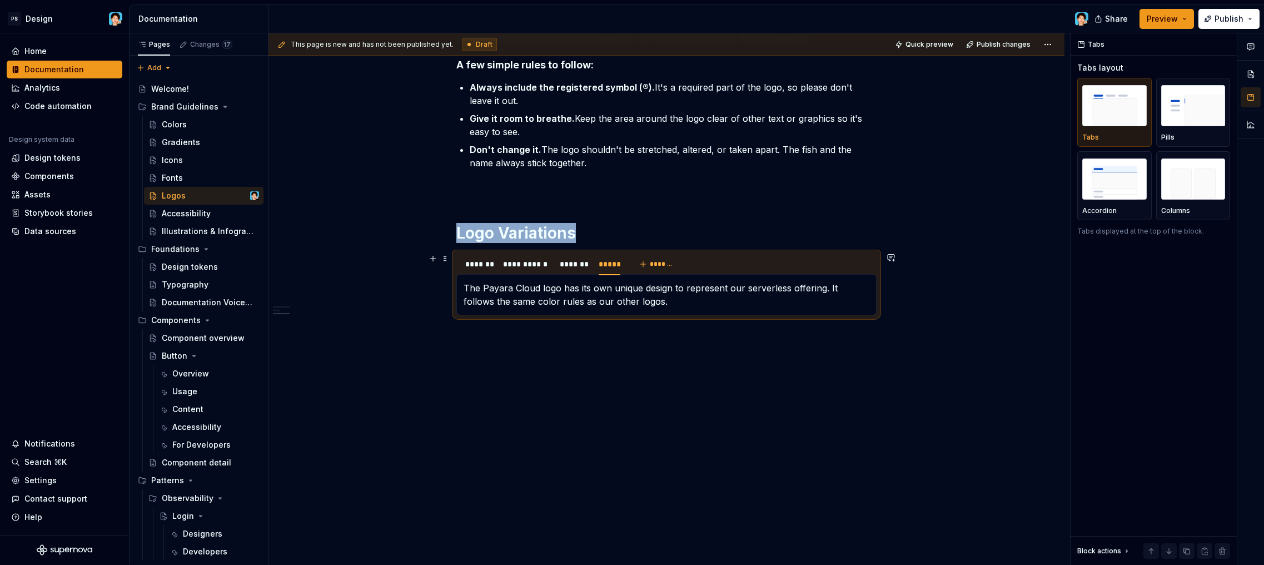
scroll to position [491, 0]
click at [663, 307] on p "The Payara Cloud logo has its own unique design to represent our serverless off…" at bounding box center [667, 294] width 406 height 27
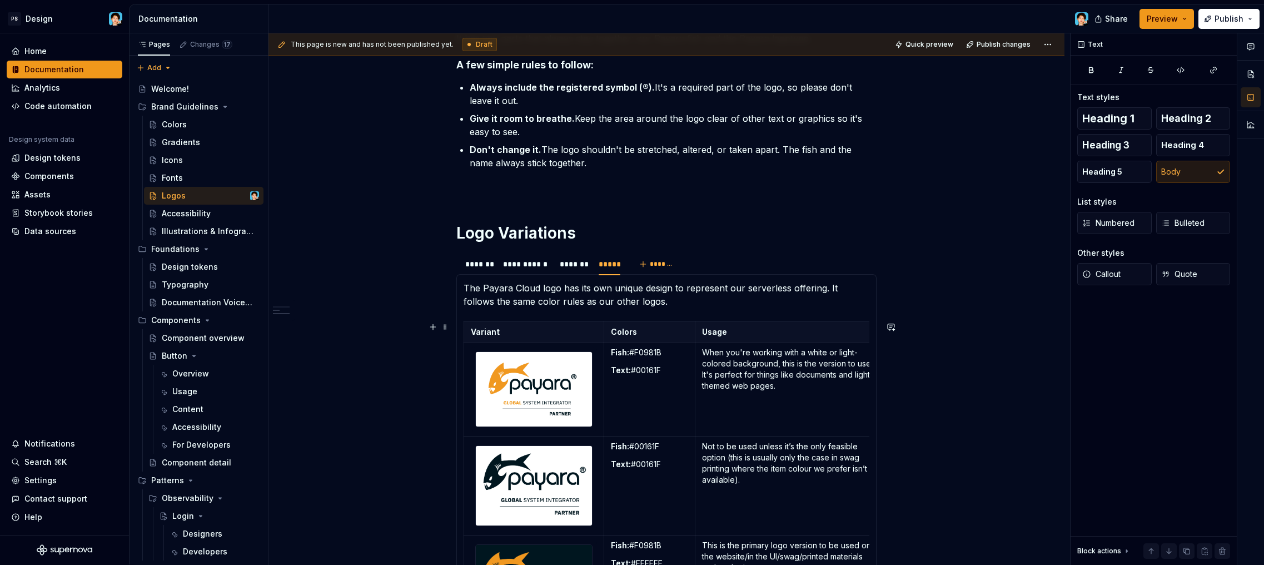
scroll to position [588, 0]
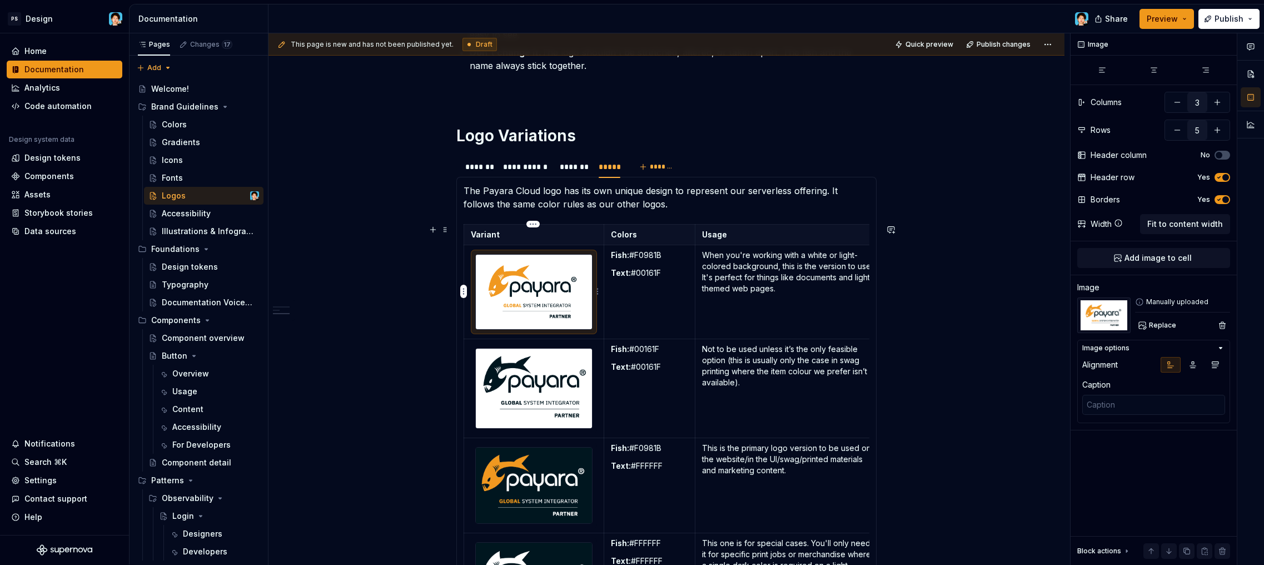
click at [554, 275] on img at bounding box center [534, 292] width 116 height 74
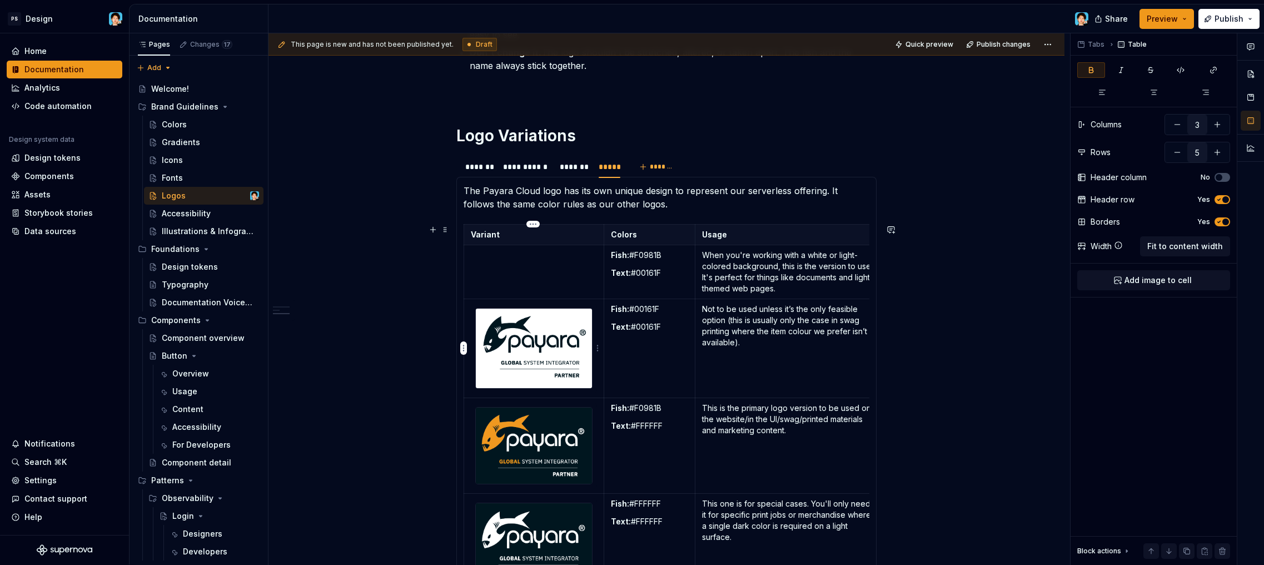
click at [557, 385] on img at bounding box center [534, 349] width 116 height 80
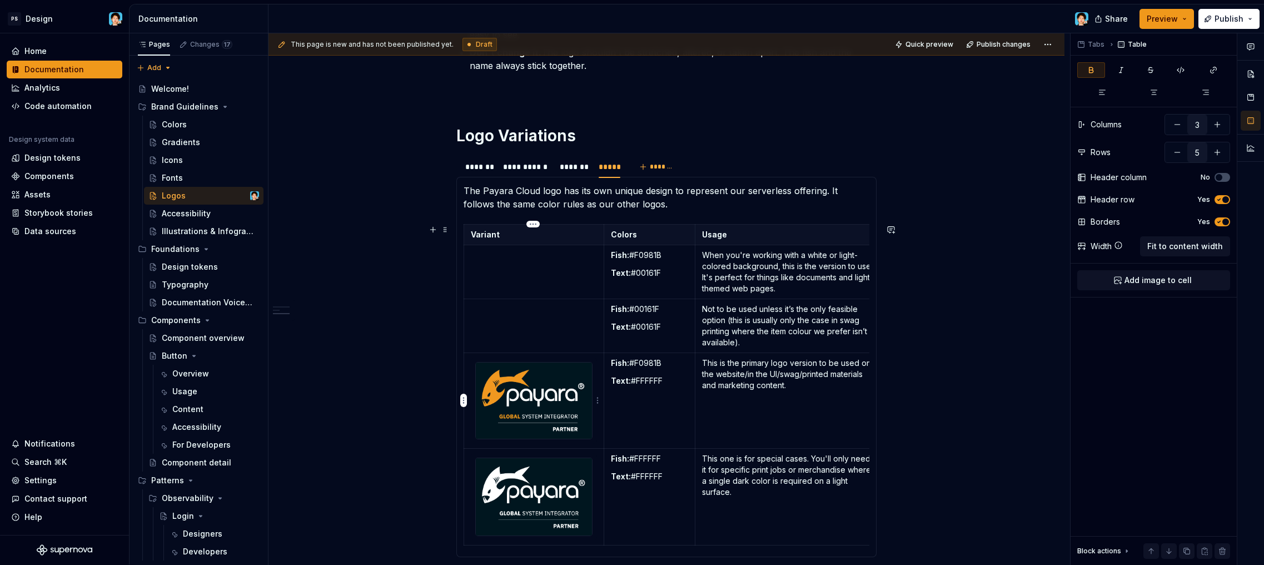
click at [541, 387] on img at bounding box center [534, 401] width 116 height 76
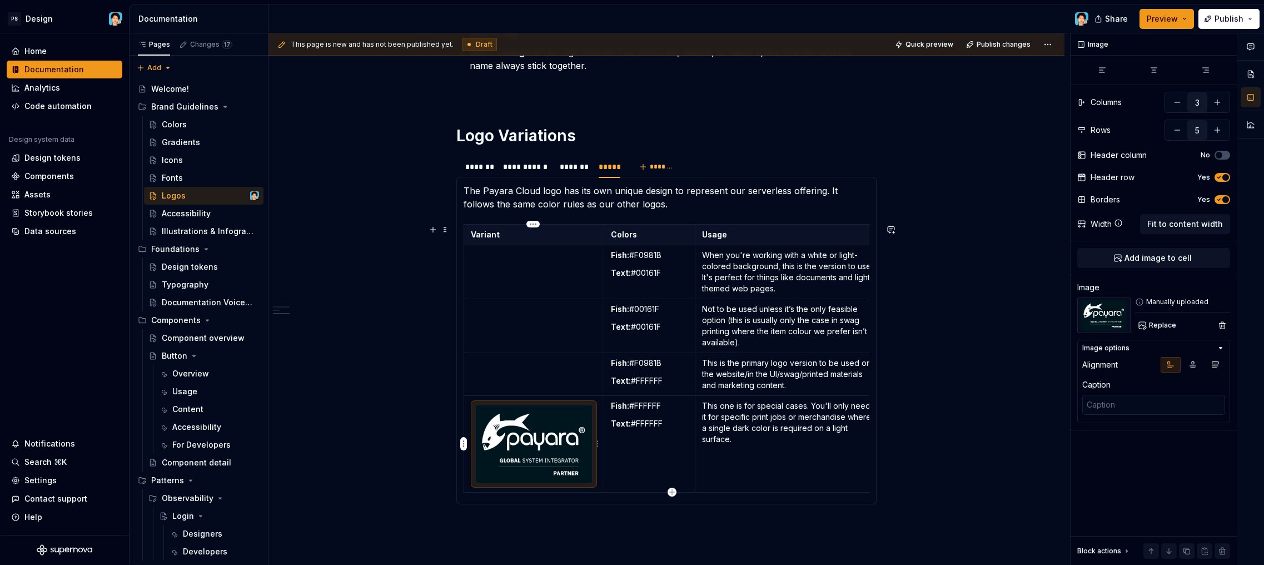
click at [541, 465] on img at bounding box center [534, 443] width 116 height 77
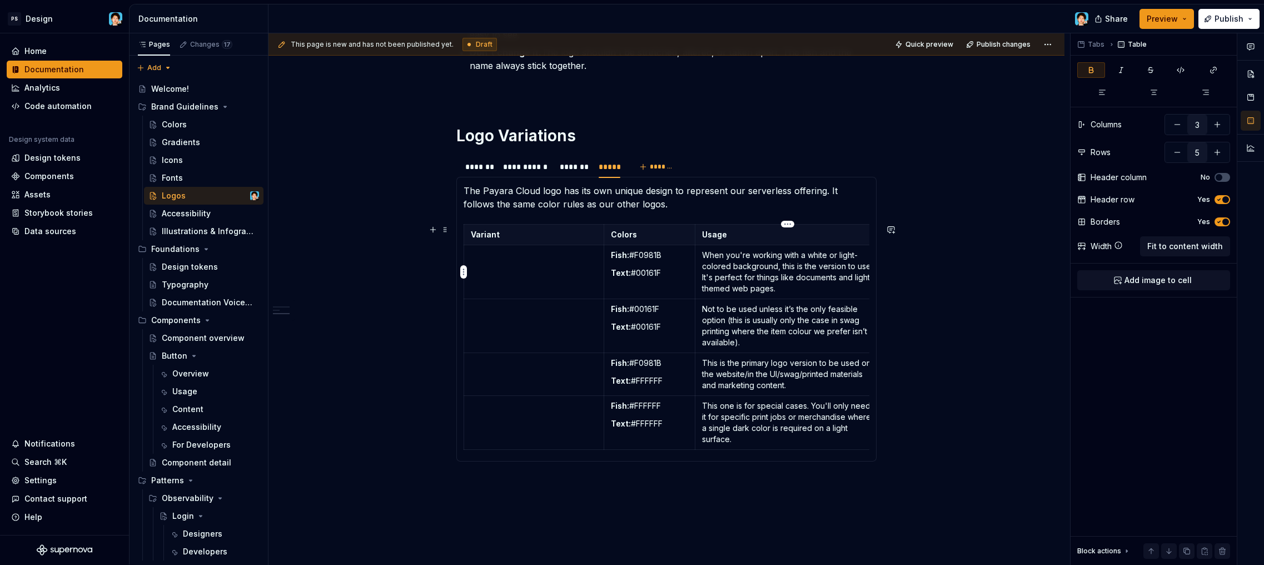
click at [790, 281] on p "When you're working with a white or light-colored background, this is the versi…" at bounding box center [788, 272] width 172 height 44
drag, startPoint x: 743, startPoint y: 270, endPoint x: 718, endPoint y: 261, distance: 27.3
click at [718, 261] on p "When you're working with a white or light-colored background, this is the versi…" at bounding box center [788, 272] width 172 height 44
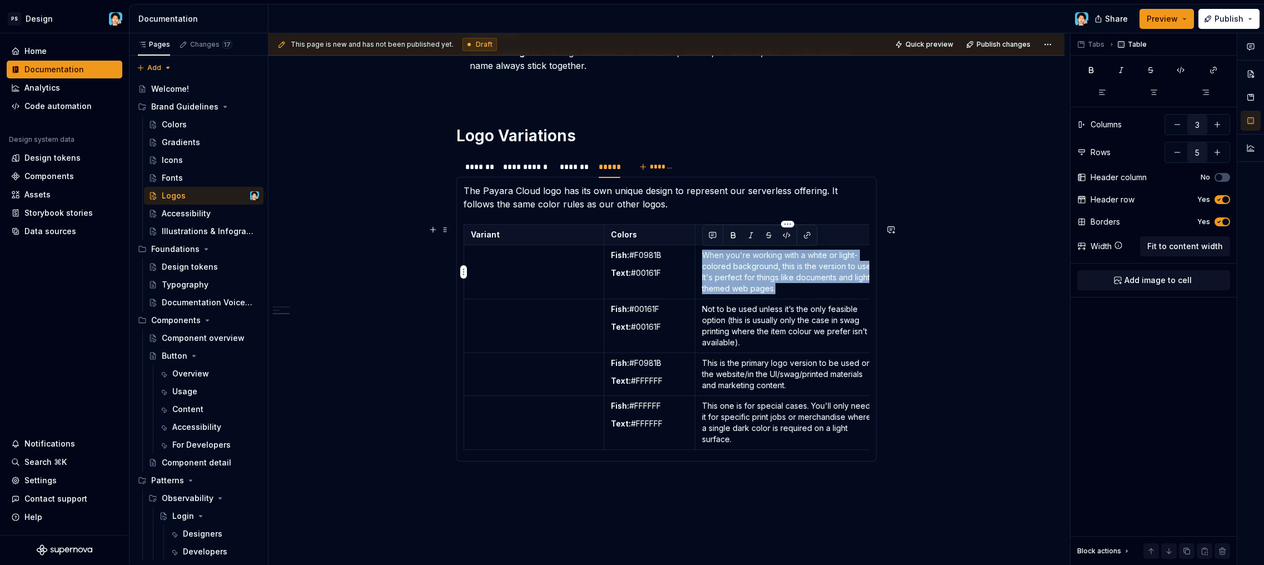
drag, startPoint x: 781, startPoint y: 285, endPoint x: 700, endPoint y: 254, distance: 87.2
click at [700, 254] on td "When you're working with a white or light-colored background, this is the versi…" at bounding box center [789, 272] width 186 height 54
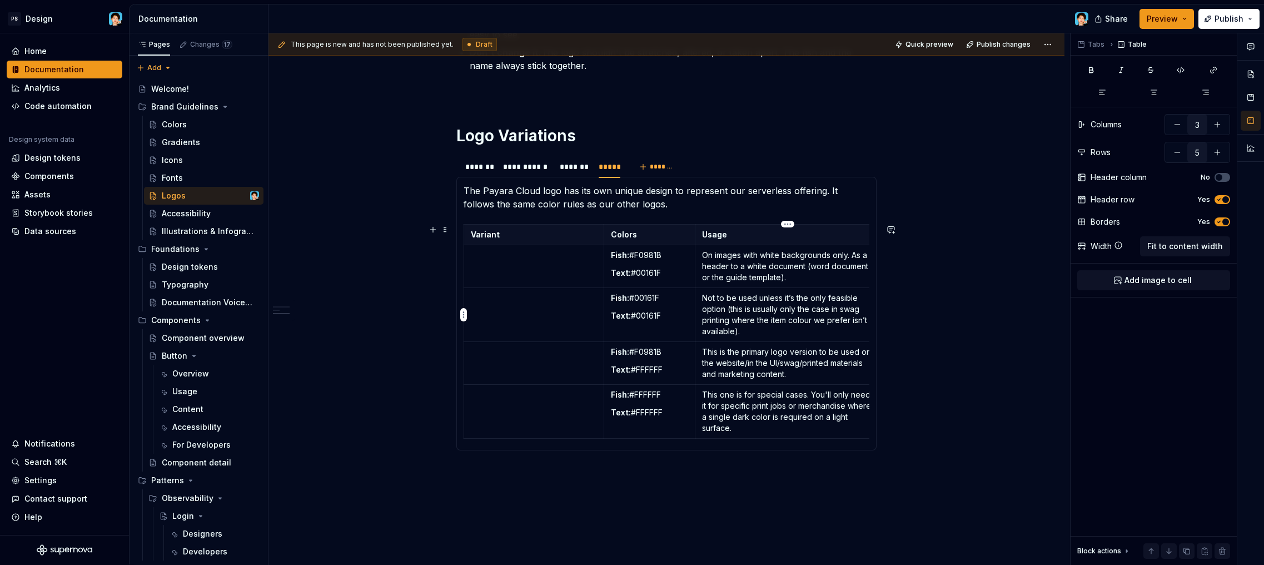
drag, startPoint x: 767, startPoint y: 327, endPoint x: 756, endPoint y: 332, distance: 12.2
click at [766, 327] on p "Not to be used unless it’s the only feasible option (this is usually only the c…" at bounding box center [788, 314] width 172 height 44
drag, startPoint x: 755, startPoint y: 332, endPoint x: 704, endPoint y: 299, distance: 60.8
click at [705, 299] on p "Not to be used unless it’s the only feasible option (this is usually only the c…" at bounding box center [788, 314] width 172 height 44
click at [813, 366] on p "This is the primary logo version to be used on the website/in the UI/swag/print…" at bounding box center [788, 362] width 172 height 33
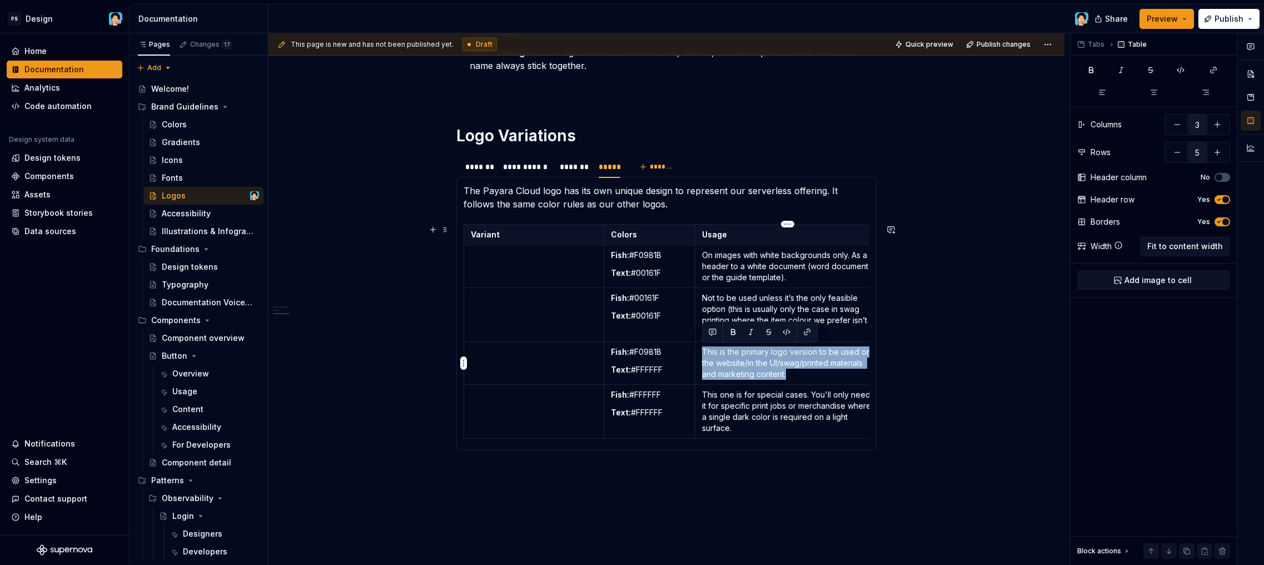
drag, startPoint x: 814, startPoint y: 373, endPoint x: 701, endPoint y: 351, distance: 115.1
click at [701, 351] on td "This is the primary logo version to be used on the website/in the UI/swag/print…" at bounding box center [789, 363] width 186 height 43
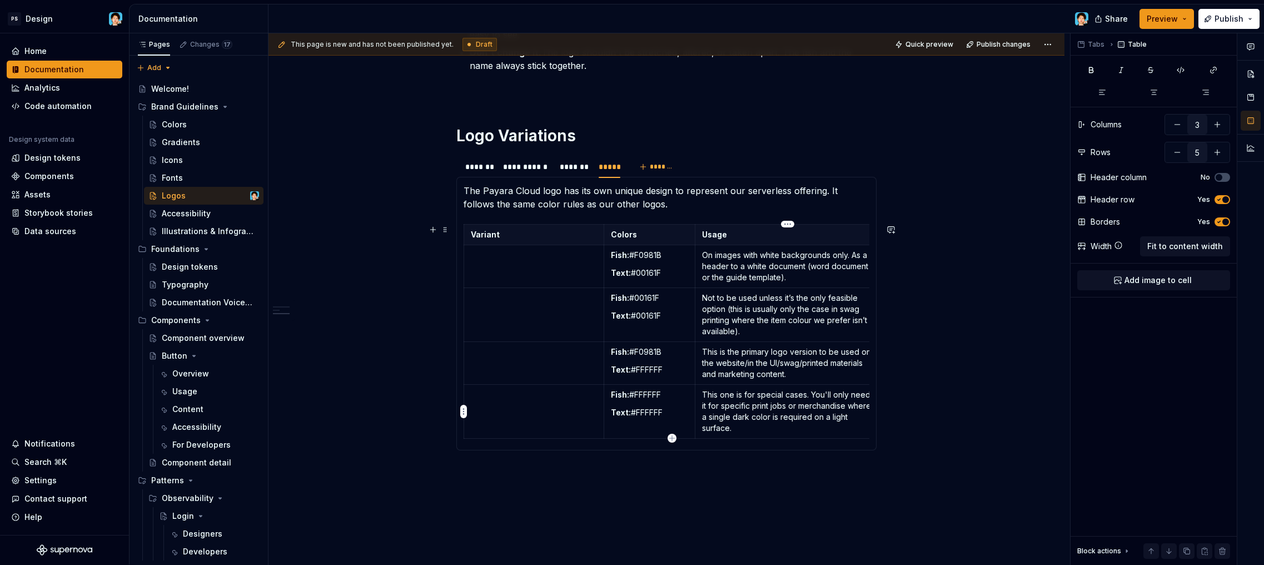
drag, startPoint x: 797, startPoint y: 413, endPoint x: 790, endPoint y: 415, distance: 7.2
click at [797, 413] on p "This one is for special cases. You'll only need it for specific print jobs or m…" at bounding box center [788, 411] width 172 height 44
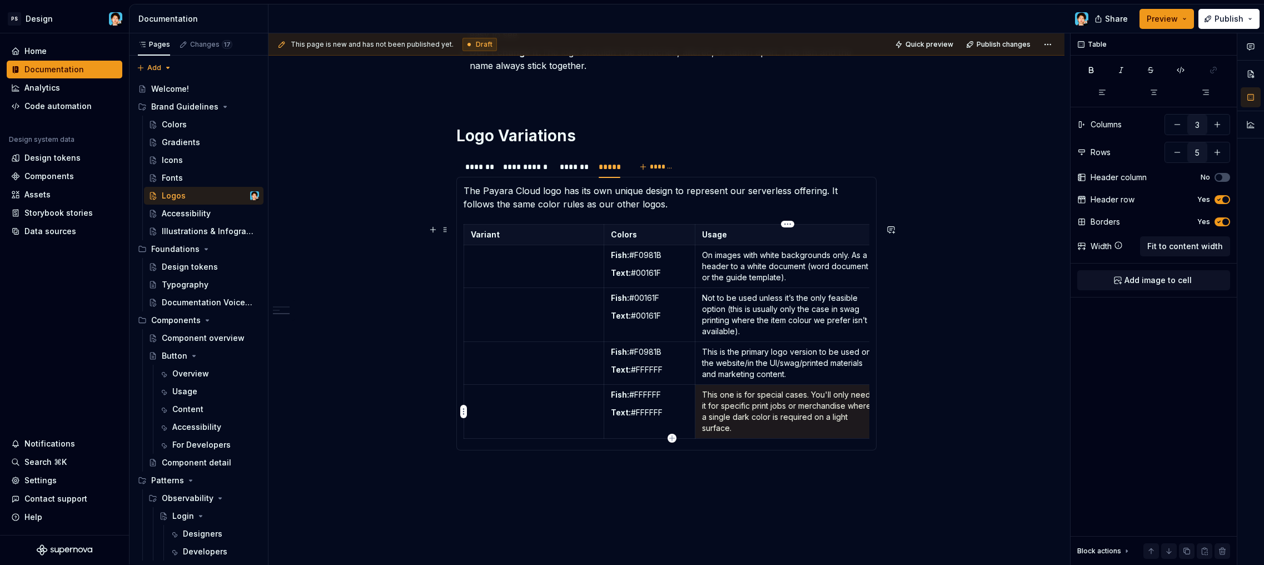
drag, startPoint x: 750, startPoint y: 431, endPoint x: 702, endPoint y: 393, distance: 61.7
click at [702, 393] on p "This one is for special cases. You'll only need it for specific print jobs or m…" at bounding box center [788, 411] width 172 height 44
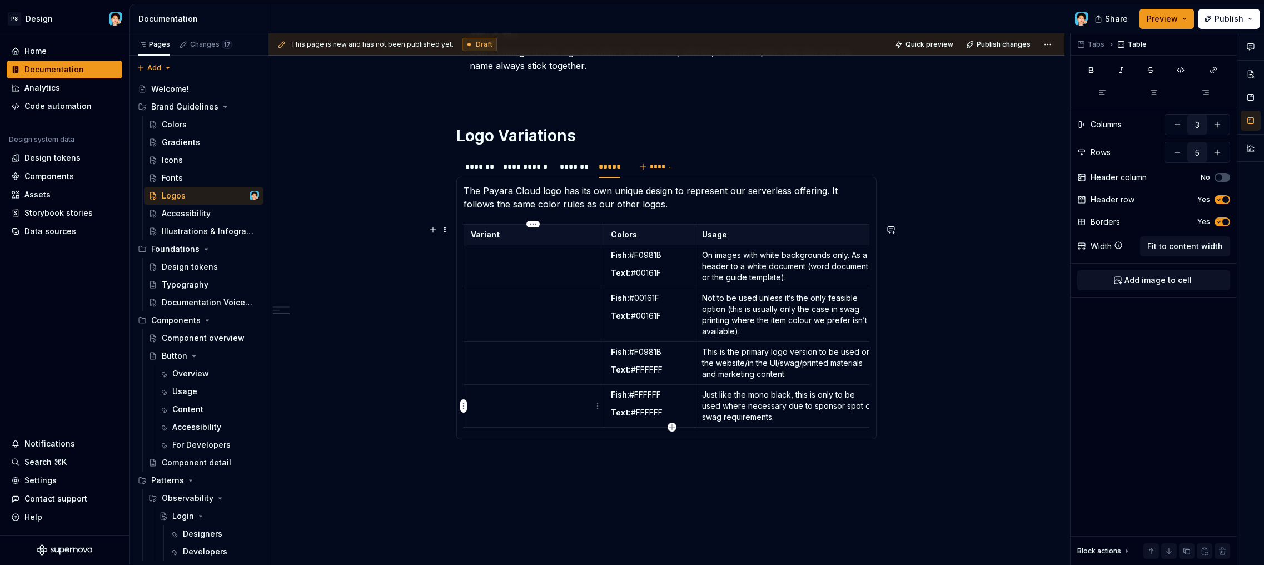
click at [556, 399] on p at bounding box center [534, 394] width 126 height 11
drag, startPoint x: 539, startPoint y: 271, endPoint x: 530, endPoint y: 270, distance: 9.6
click at [540, 271] on td at bounding box center [534, 266] width 140 height 43
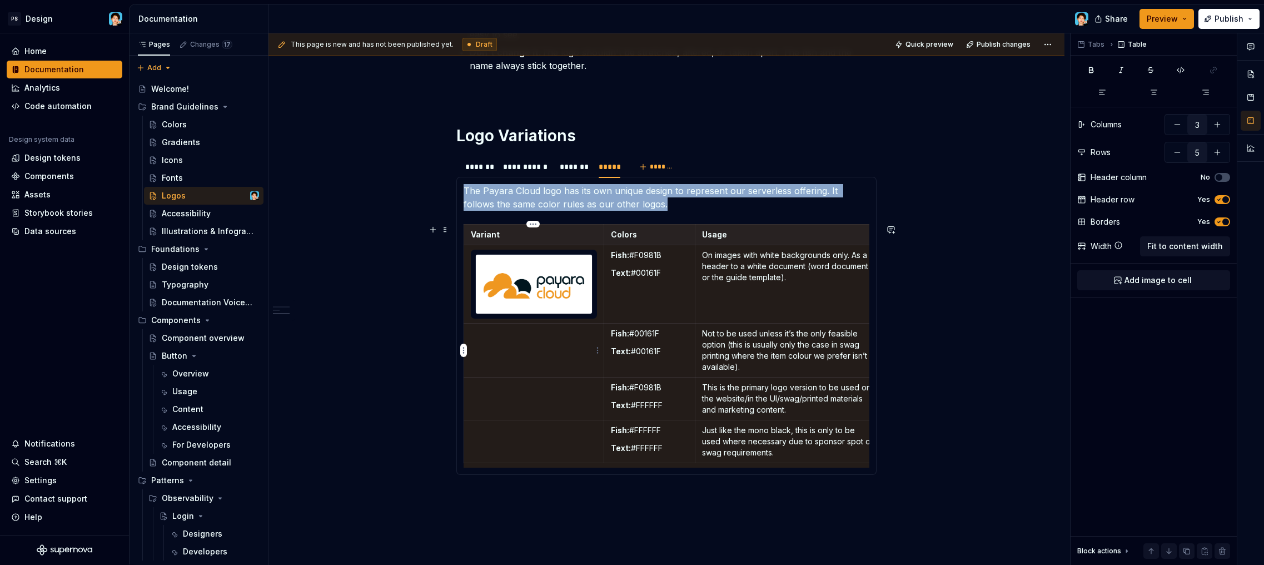
click at [555, 359] on td at bounding box center [534, 351] width 140 height 54
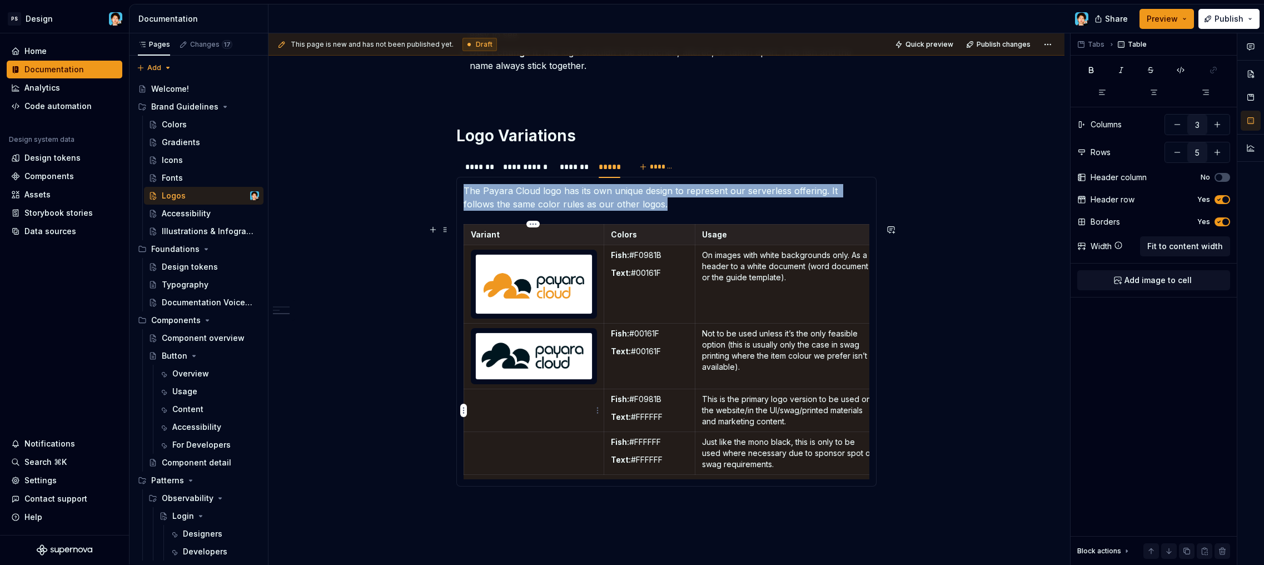
click at [563, 420] on td at bounding box center [534, 410] width 140 height 43
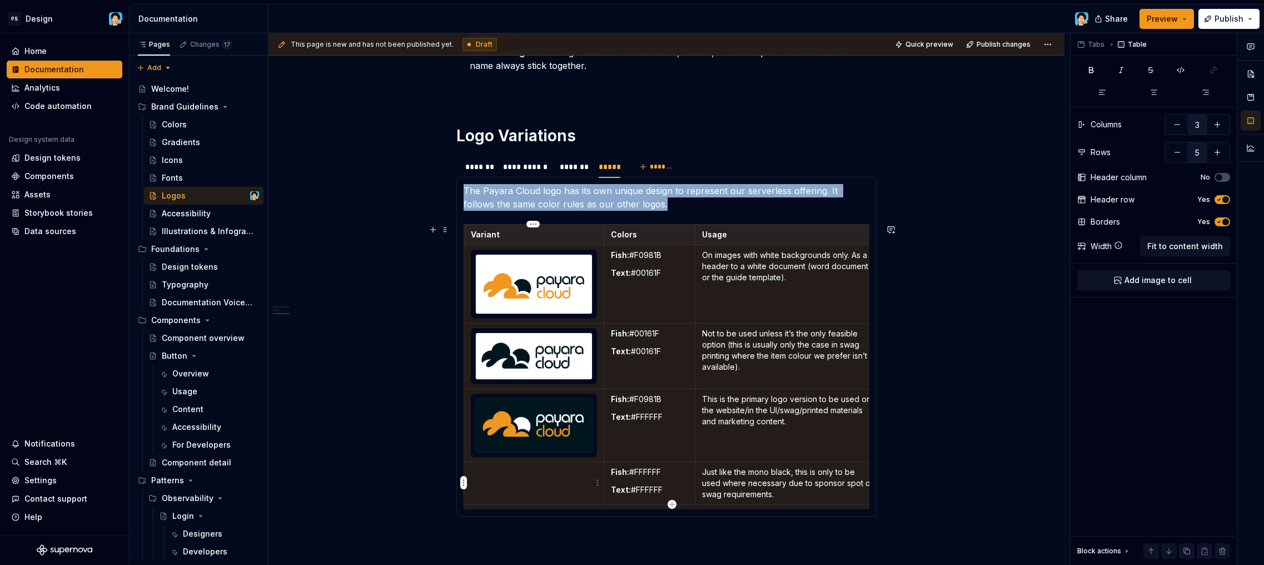
click at [543, 485] on td at bounding box center [534, 483] width 140 height 43
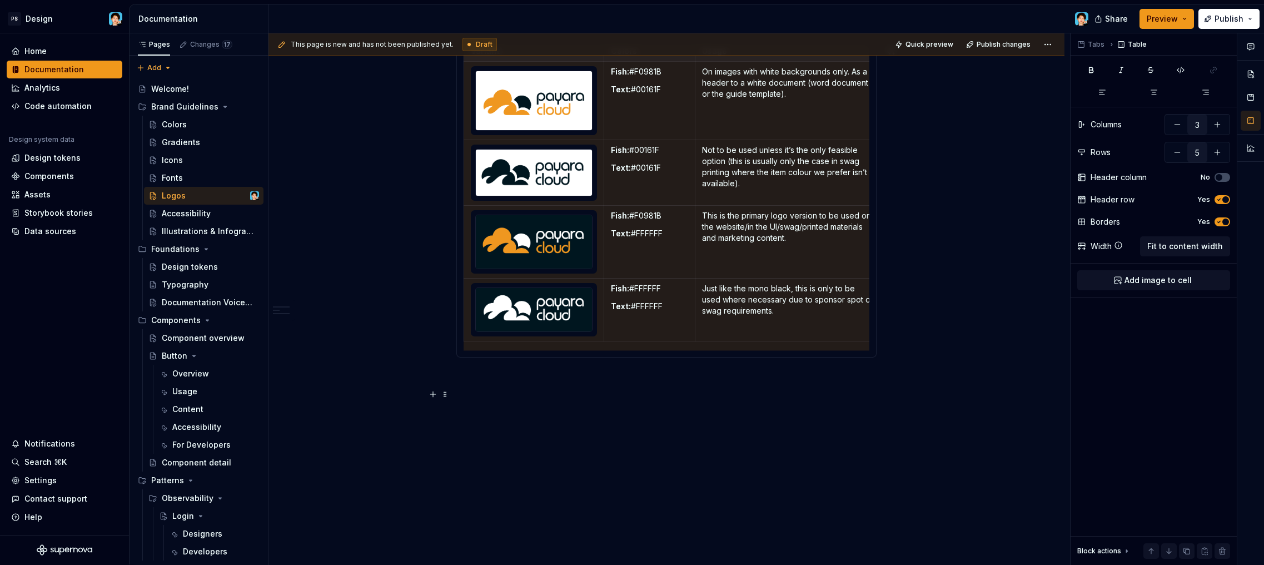
scroll to position [552, 0]
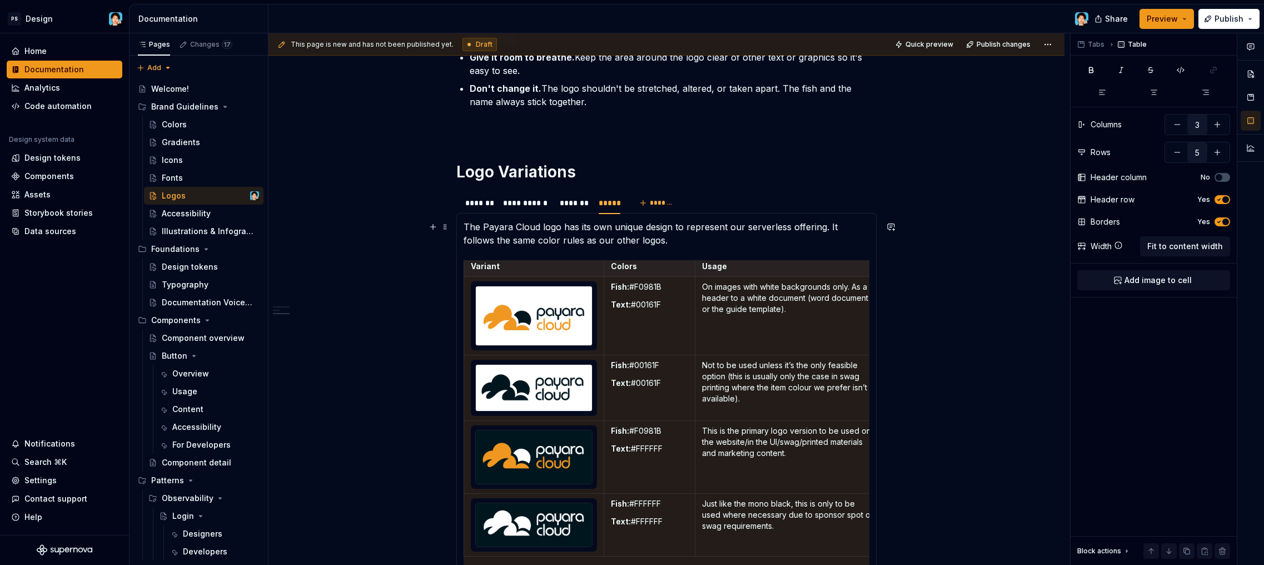
click at [616, 227] on p "The Payara Cloud logo has its own unique design to represent our serverless off…" at bounding box center [667, 233] width 406 height 27
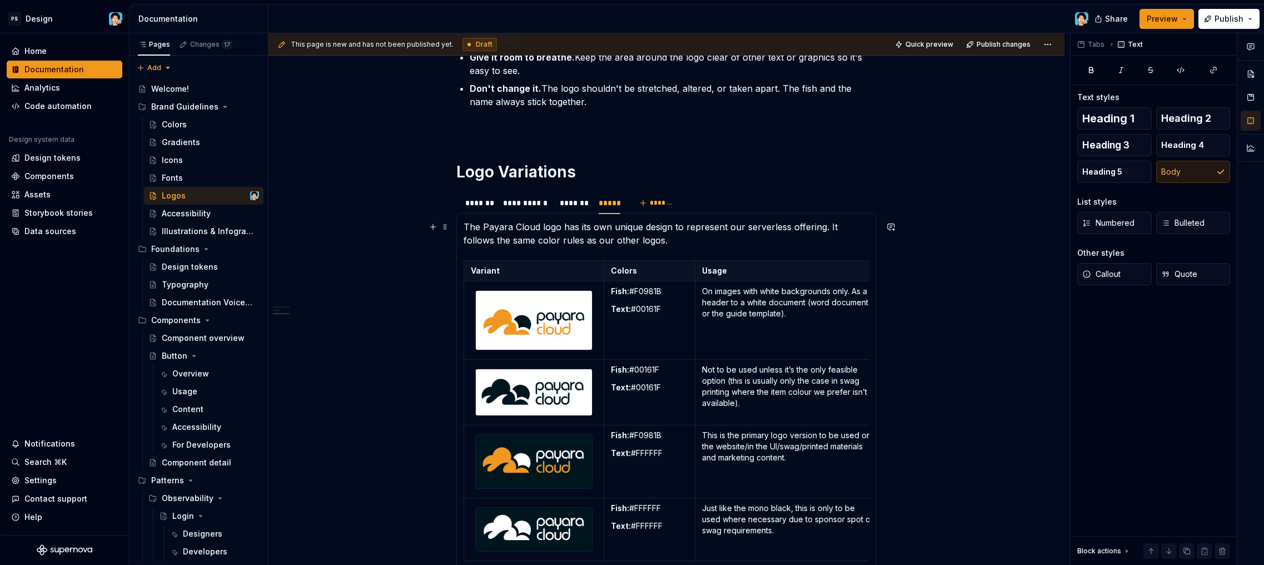
scroll to position [0, 0]
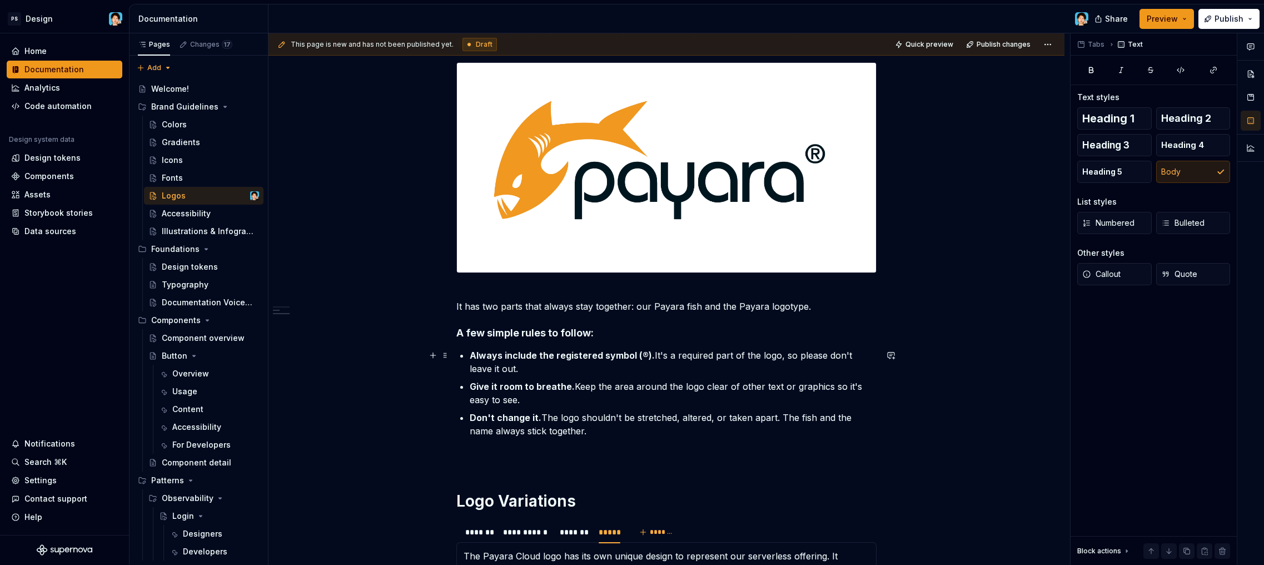
click at [615, 360] on strong "Always include the registered symbol (®)." at bounding box center [562, 355] width 185 height 11
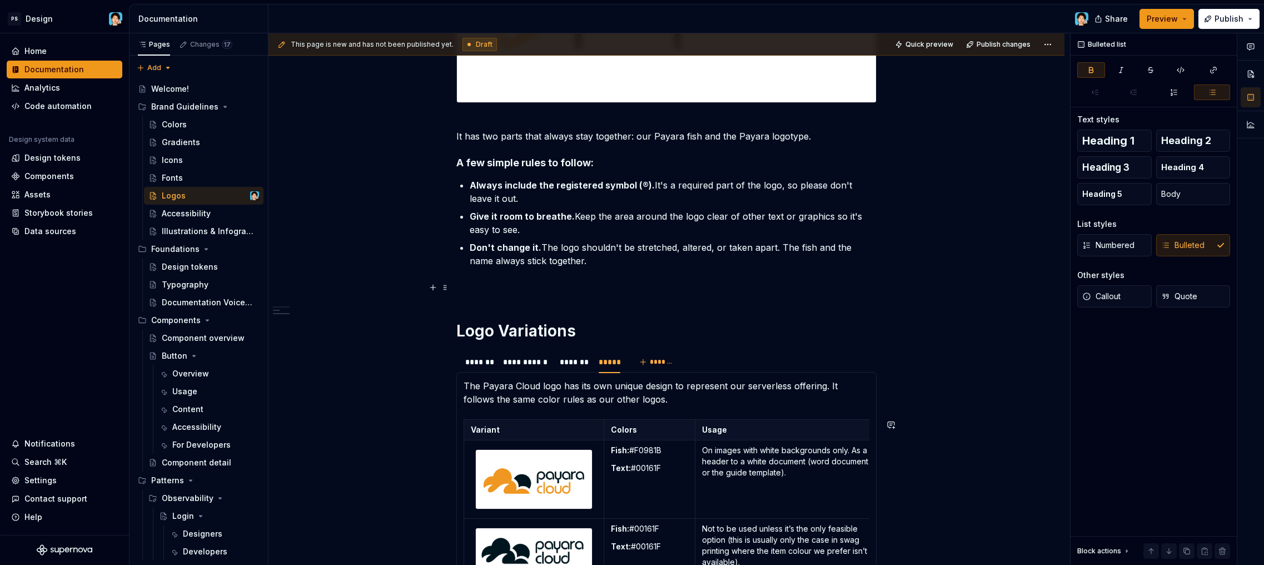
scroll to position [508, 0]
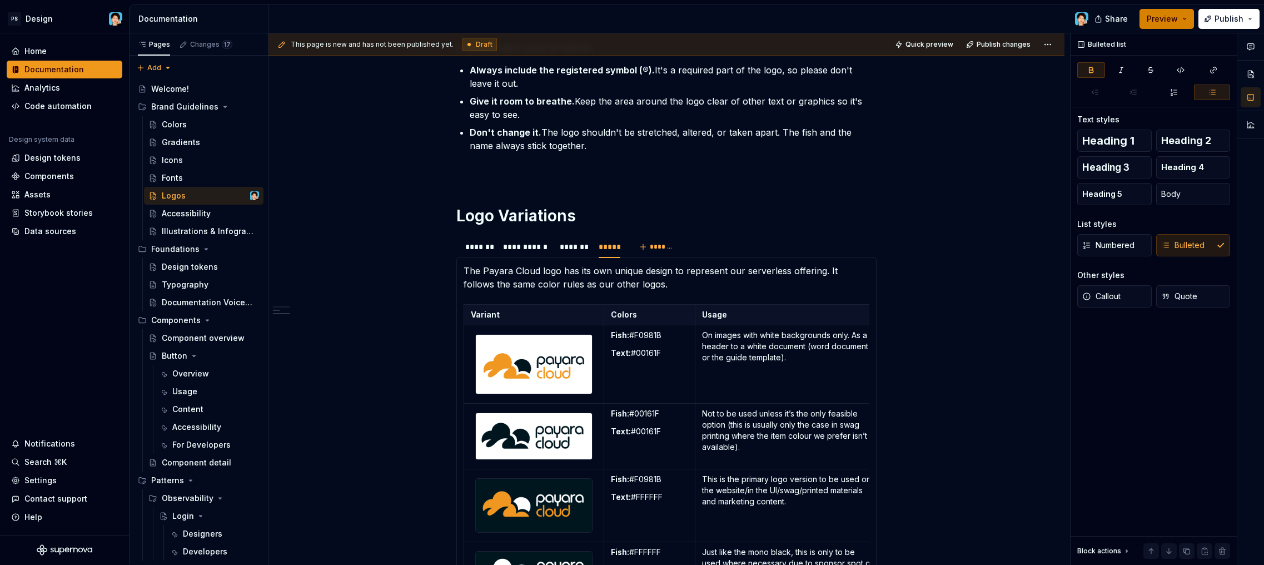
click at [1159, 23] on span "Preview" at bounding box center [1162, 18] width 31 height 11
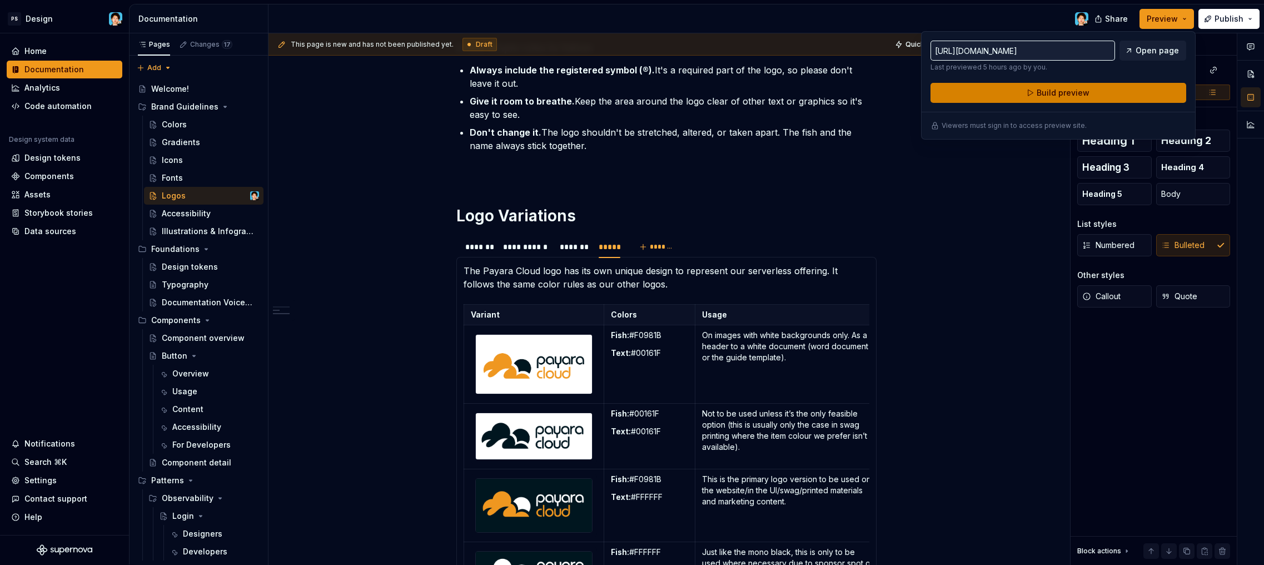
click at [1108, 92] on button "Build preview" at bounding box center [1059, 93] width 256 height 20
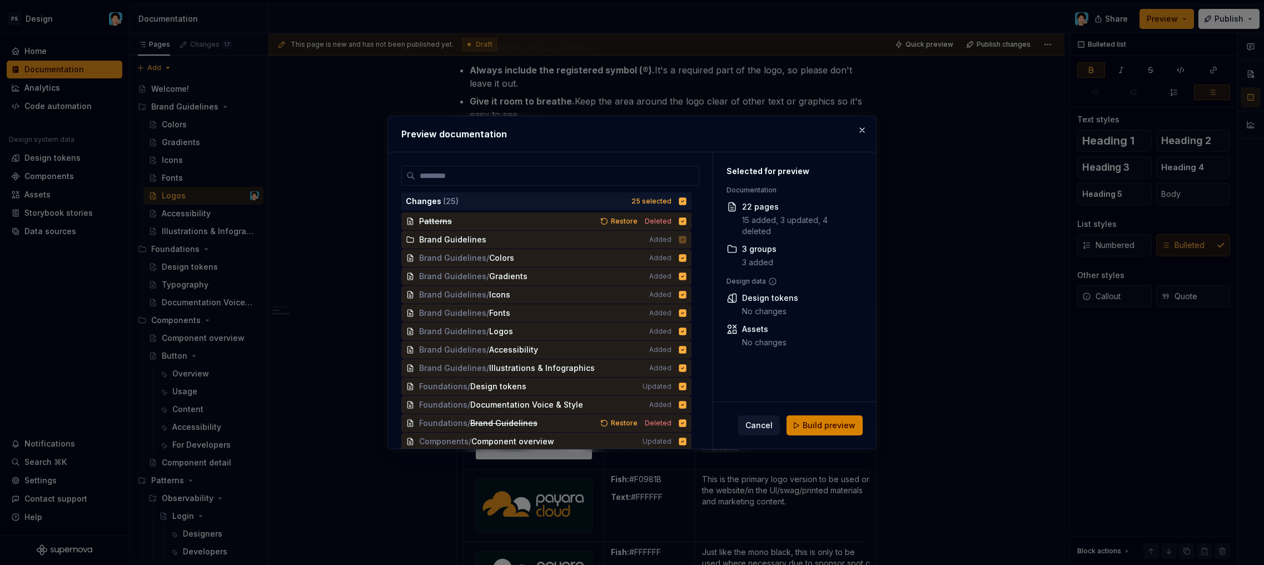
click at [819, 424] on span "Build preview" at bounding box center [829, 425] width 53 height 11
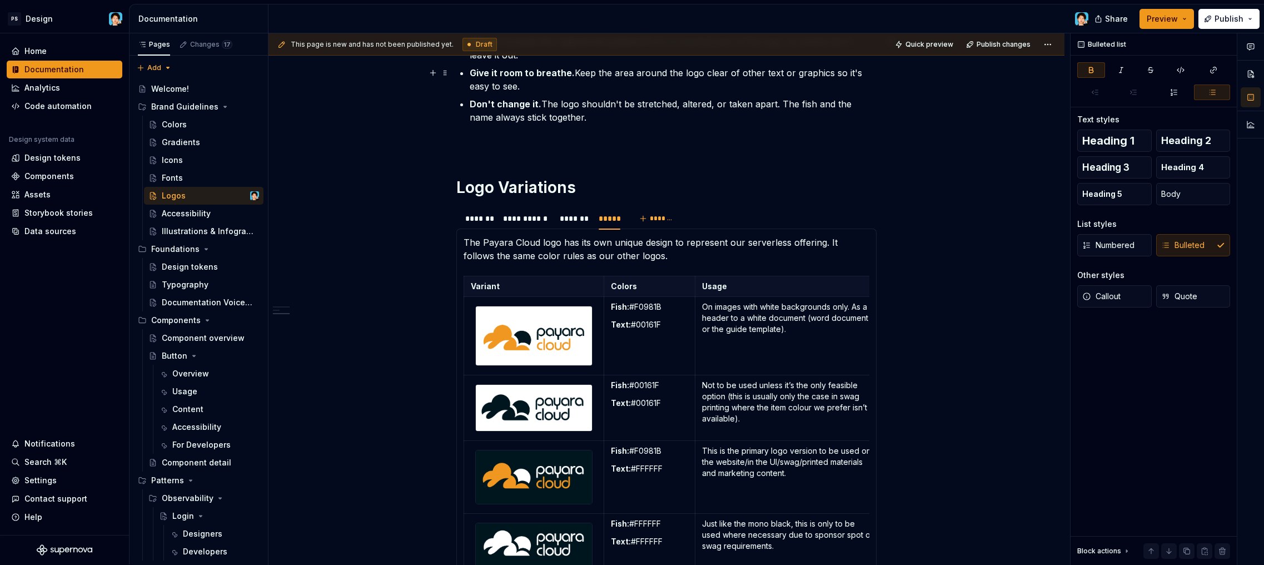
scroll to position [818, 0]
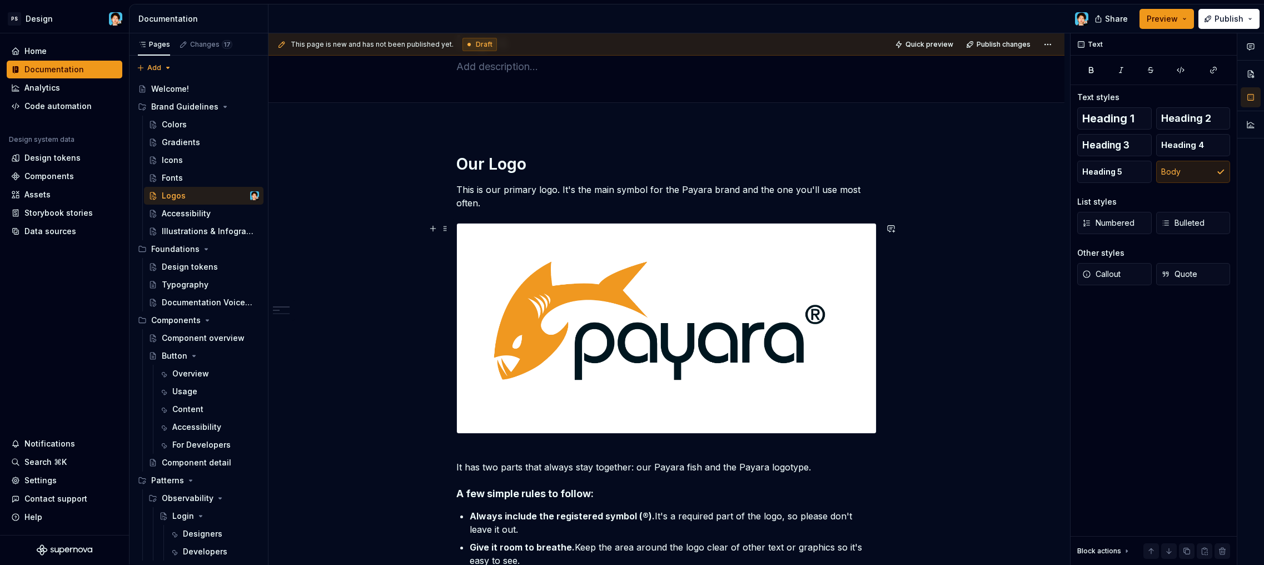
scroll to position [427, 0]
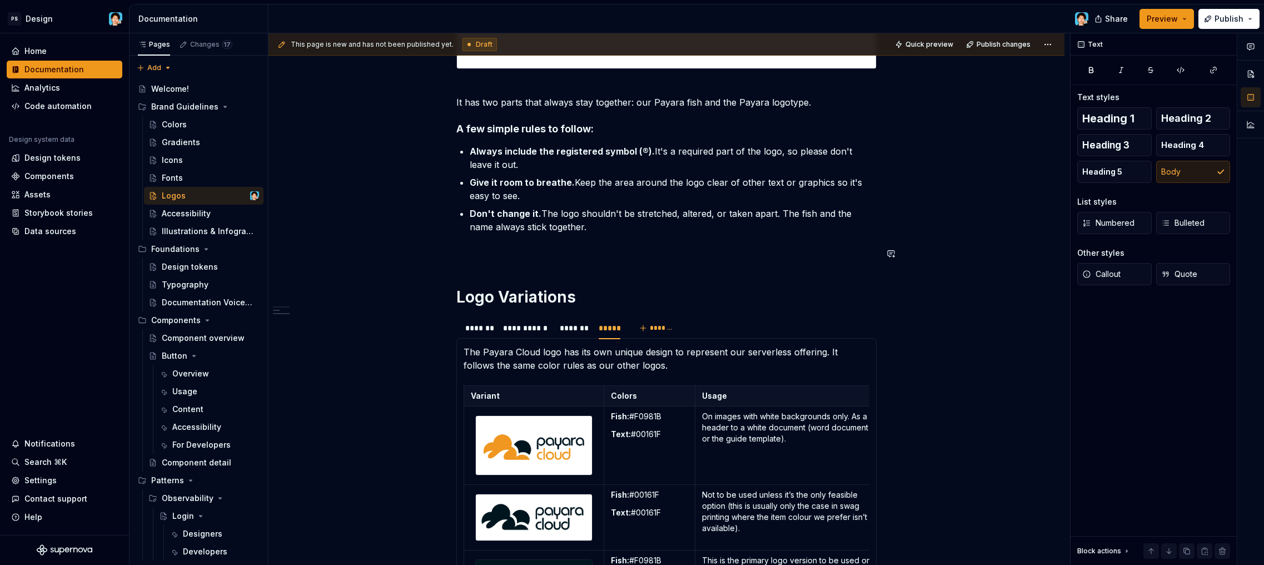
click at [584, 228] on p "Don't change it. The logo shouldn't be stretched, altered, or taken apart. The …" at bounding box center [673, 220] width 407 height 27
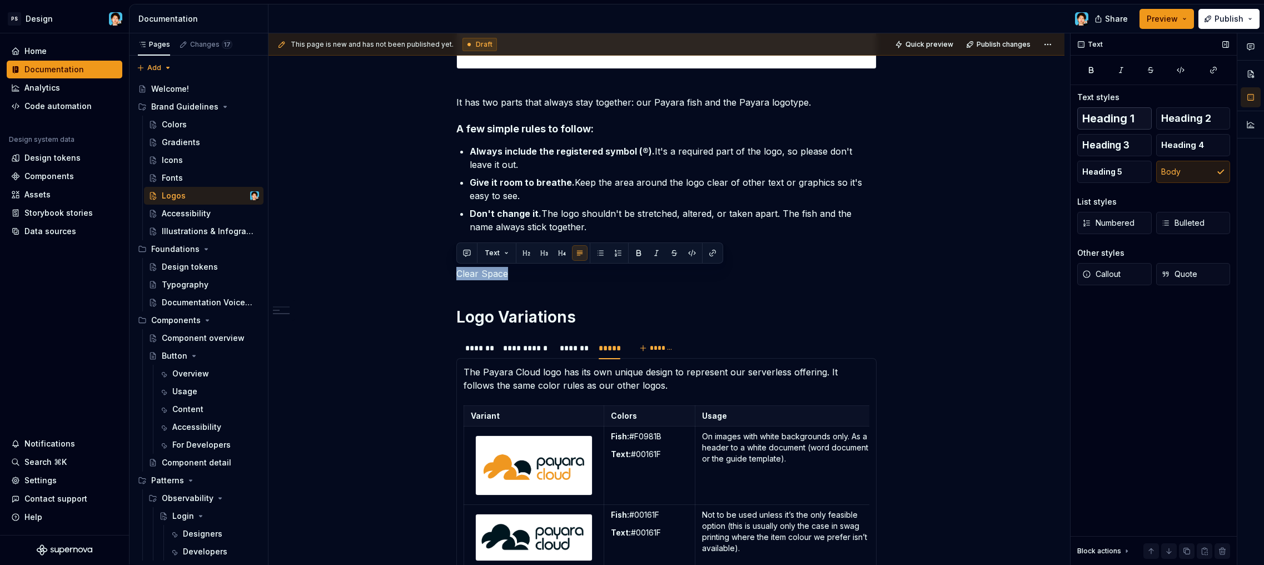
click at [1098, 116] on span "Heading 1" at bounding box center [1109, 118] width 52 height 11
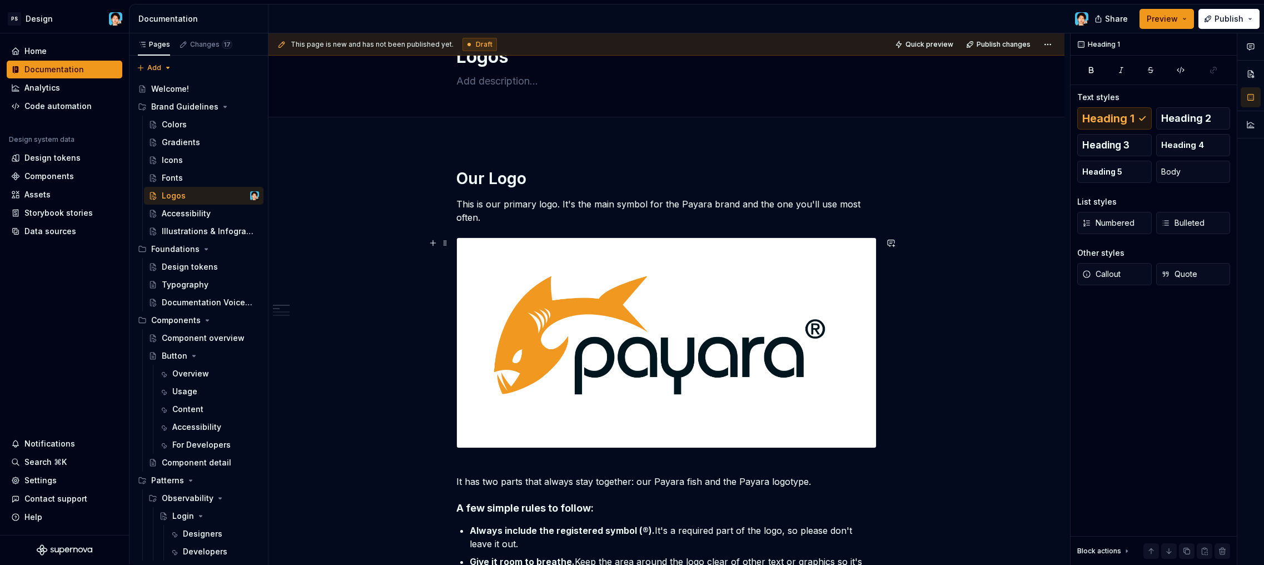
scroll to position [434, 0]
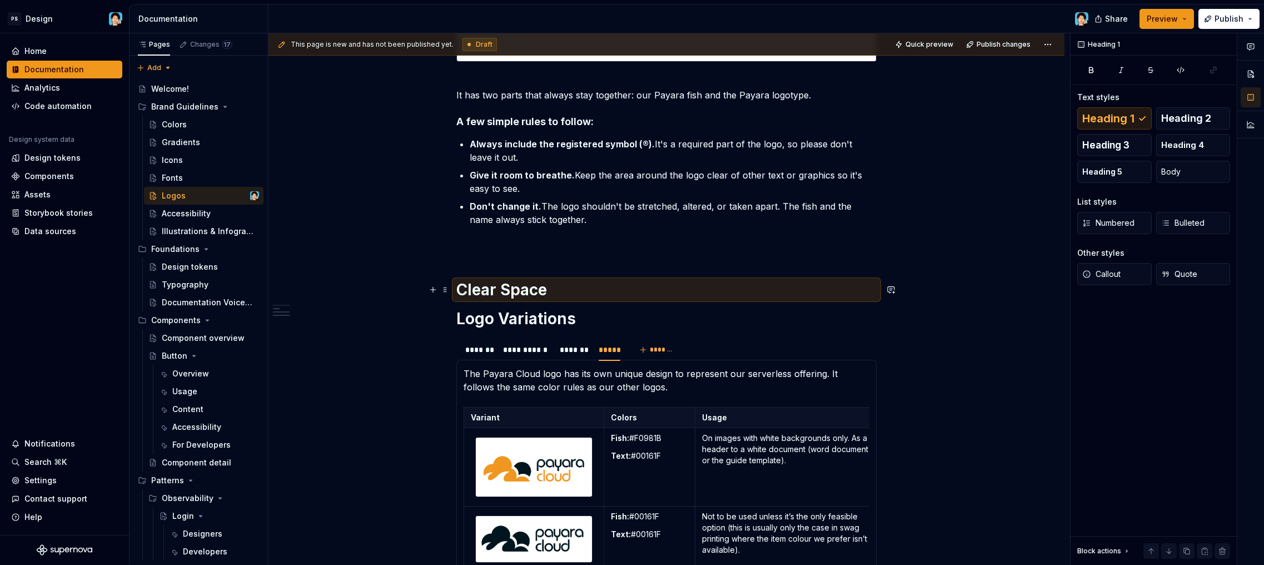
click at [569, 300] on h1 "Clear Space" at bounding box center [667, 290] width 420 height 20
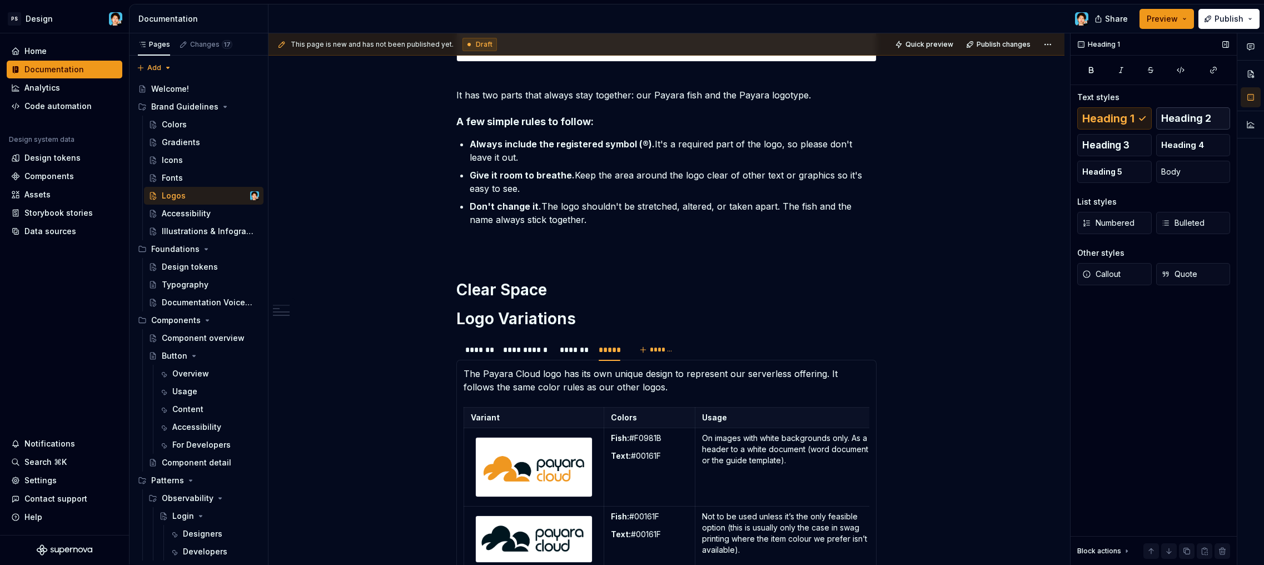
click at [1172, 117] on span "Heading 2" at bounding box center [1187, 118] width 50 height 11
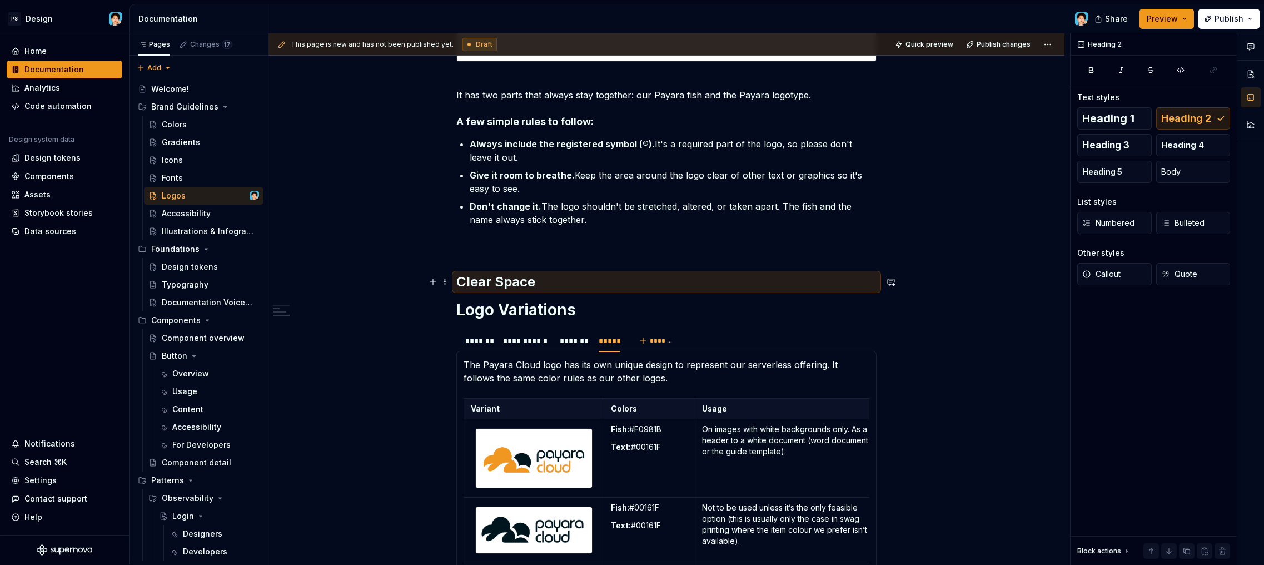
click at [584, 285] on h2 "Clear Space" at bounding box center [667, 282] width 420 height 18
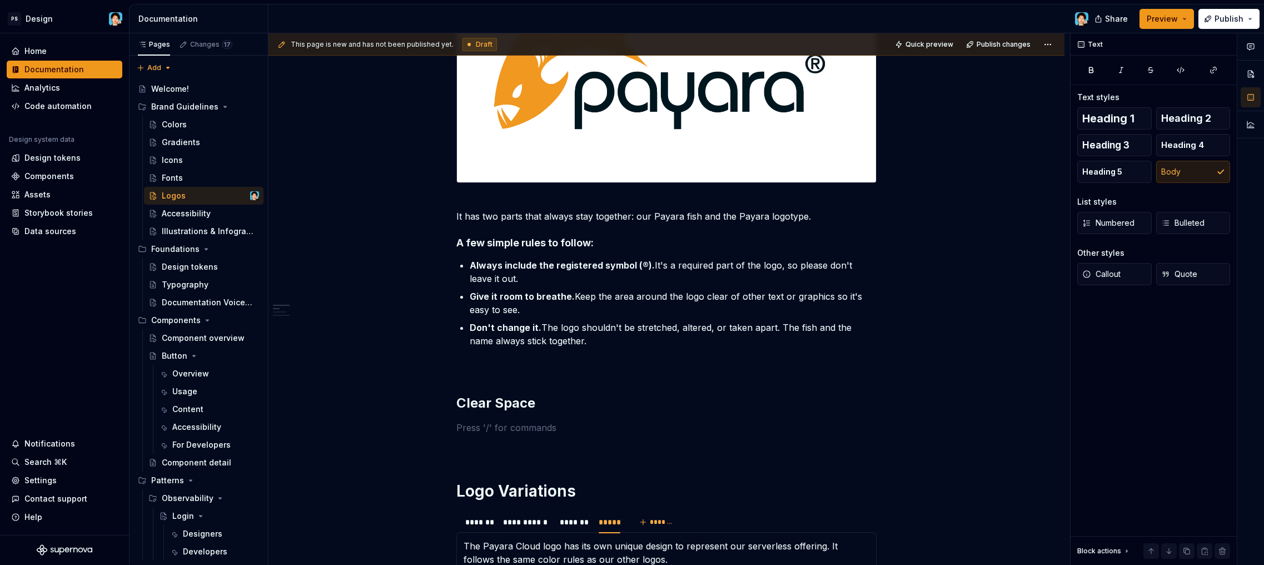
scroll to position [452, 0]
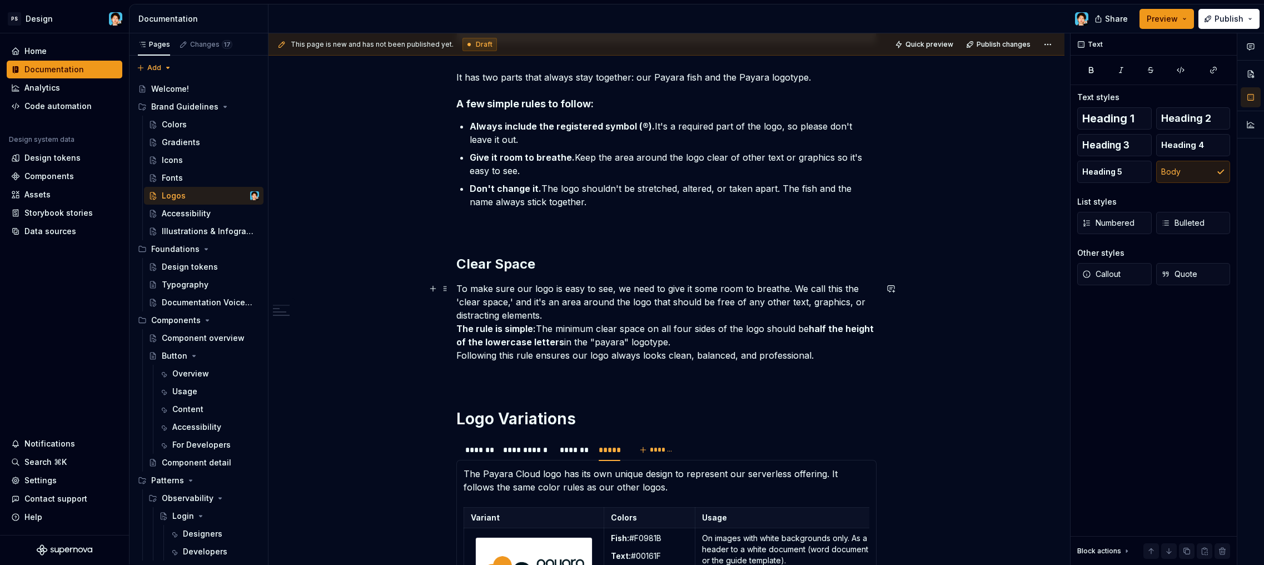
click at [587, 316] on p "To make sure our logo is easy to see, we need to give it some room to breathe. …" at bounding box center [667, 322] width 420 height 80
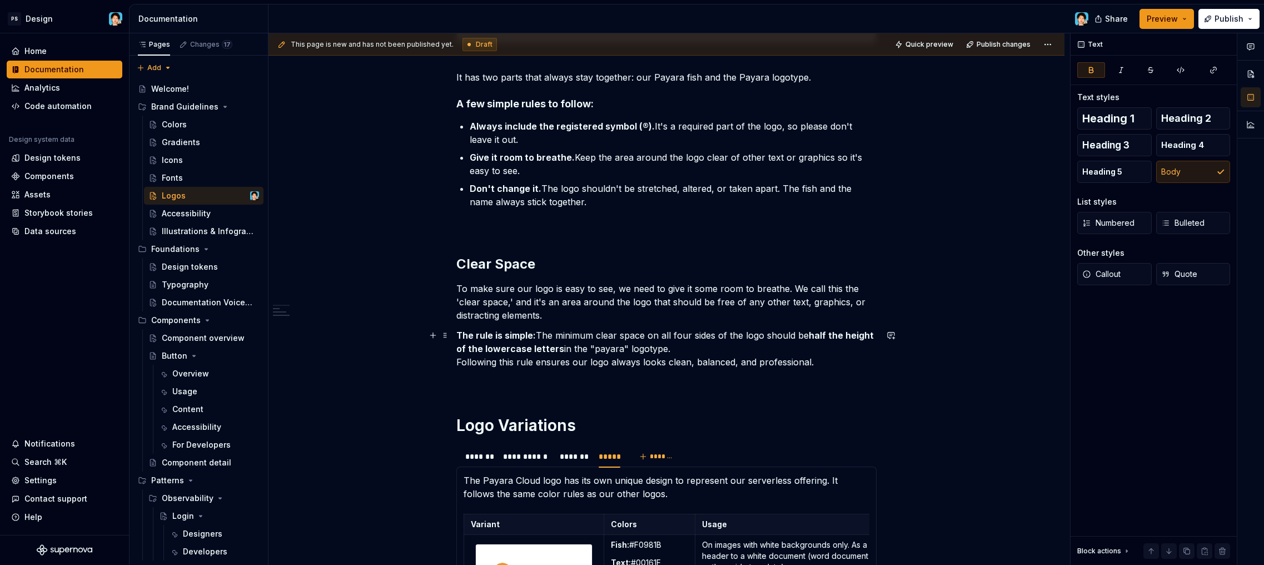
click at [457, 364] on p "The rule is simple: The minimum clear space on all four sides of the logo shoul…" at bounding box center [667, 349] width 420 height 40
click at [538, 336] on p "The rule is simple: The minimum clear space on all four sides of the logo shoul…" at bounding box center [667, 349] width 420 height 40
click at [840, 365] on p "The rule is simple: The minimum clear space on all four sides of the logo shoul…" at bounding box center [667, 349] width 420 height 40
drag, startPoint x: 536, startPoint y: 333, endPoint x: 462, endPoint y: 334, distance: 74.0
click at [462, 334] on p "The rule is simple: The minimum clear space on all four sides of the logo shoul…" at bounding box center [667, 349] width 420 height 40
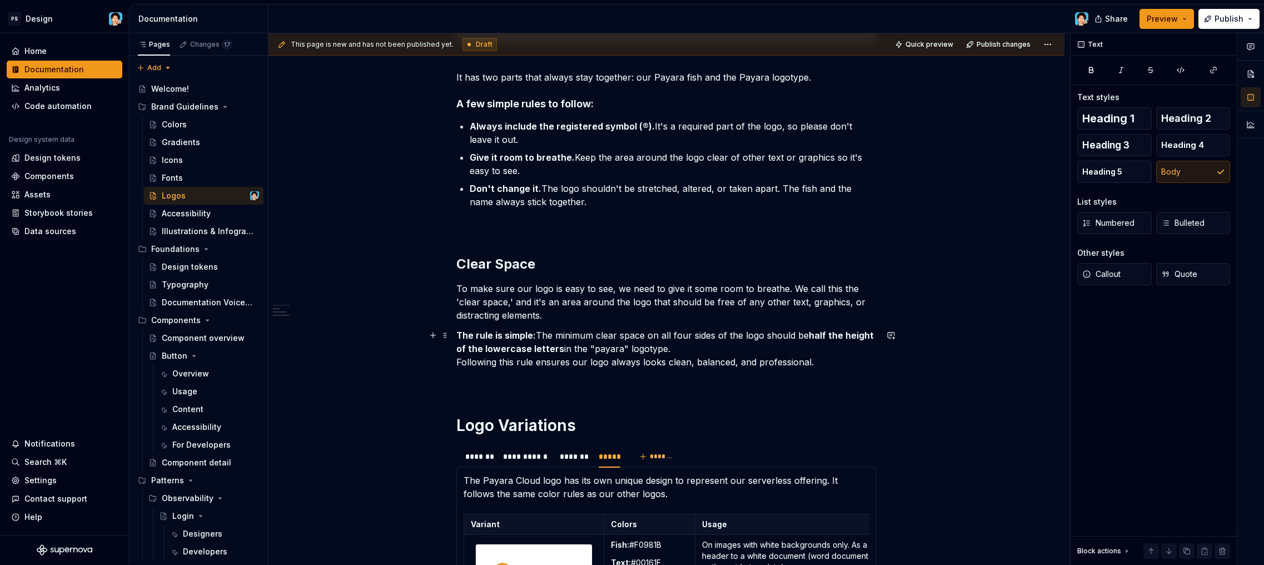
click at [795, 346] on p "The rule is simple: The minimum clear space on all four sides of the logo shoul…" at bounding box center [667, 349] width 420 height 40
click at [815, 335] on strong "half the height of the lowercase letters" at bounding box center [667, 342] width 420 height 24
click at [514, 347] on strong "half the height of the lowercase letters" at bounding box center [667, 342] width 420 height 24
click at [528, 348] on strong "half the height of the lowercase letters" at bounding box center [667, 342] width 420 height 24
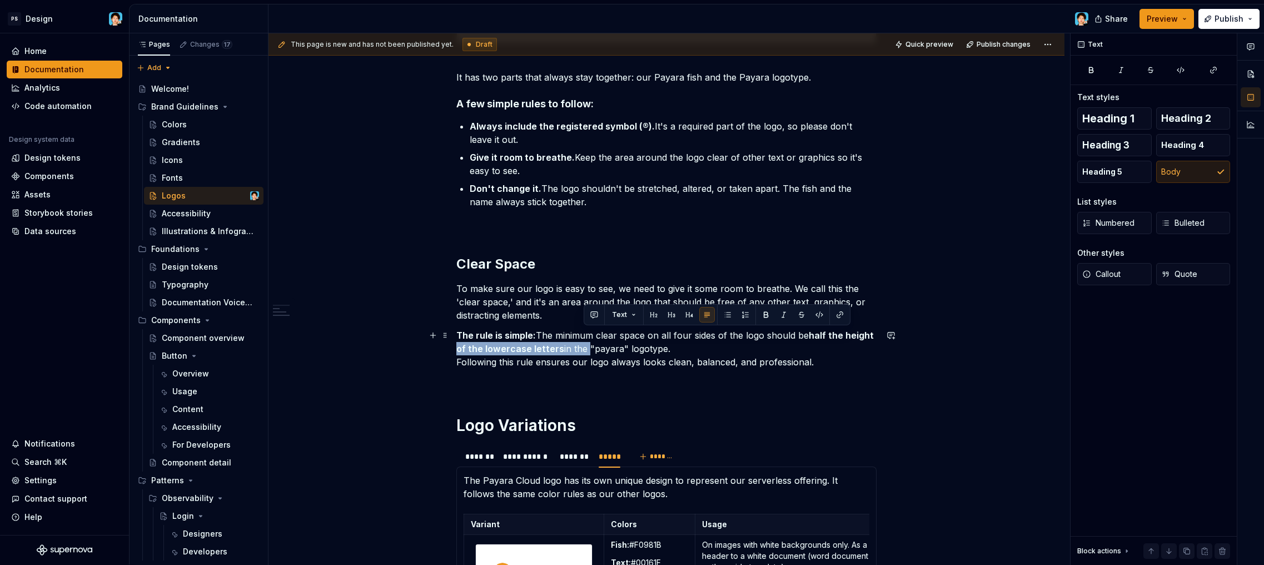
click at [584, 351] on p "The rule is simple: The minimum clear space on all four sides of the logo shoul…" at bounding box center [667, 349] width 420 height 40
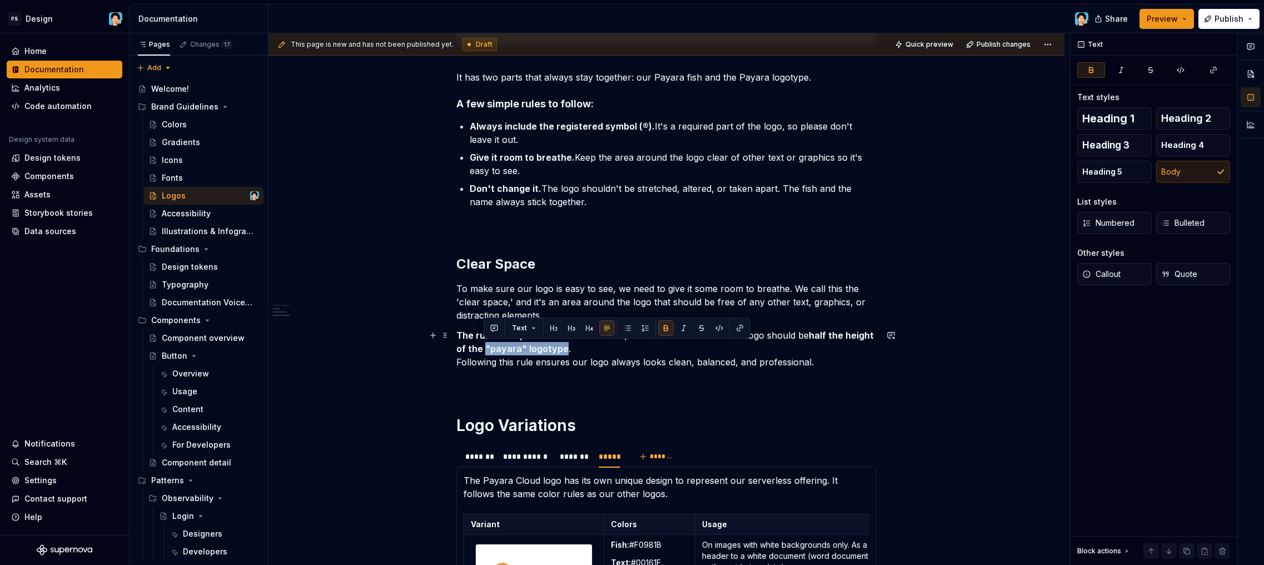
click at [660, 365] on p "The rule is simple: The minimum clear space on all four sides of the logo shoul…" at bounding box center [667, 349] width 420 height 40
click at [571, 311] on p "To make sure our logo is easy to see, we need to give it some room to breathe. …" at bounding box center [667, 302] width 420 height 40
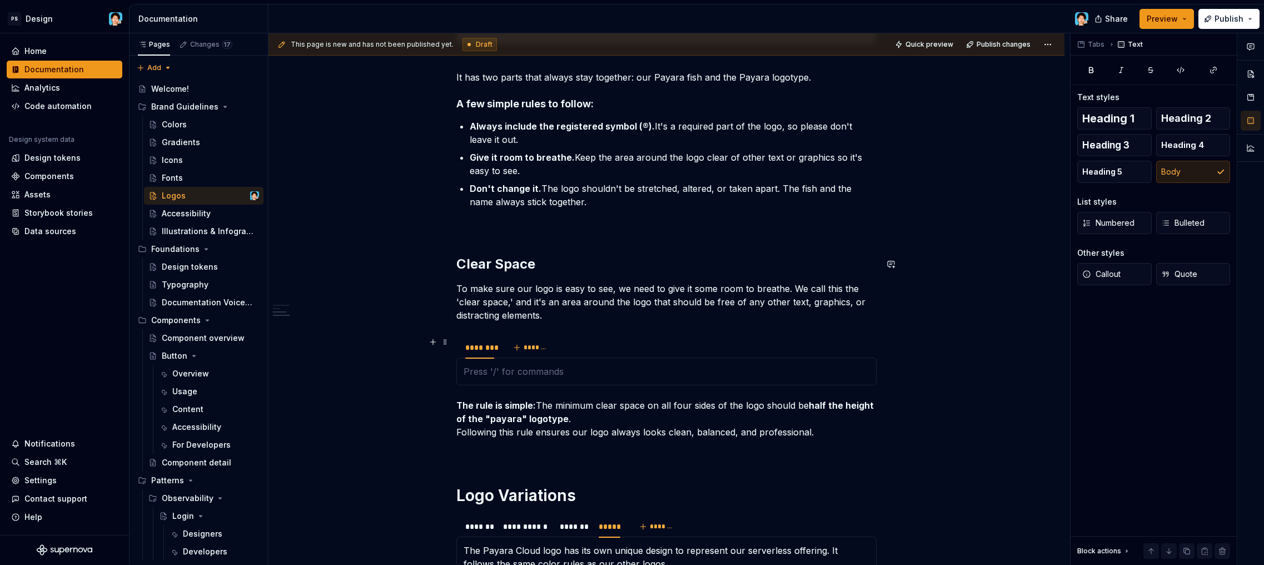
scroll to position [687, 0]
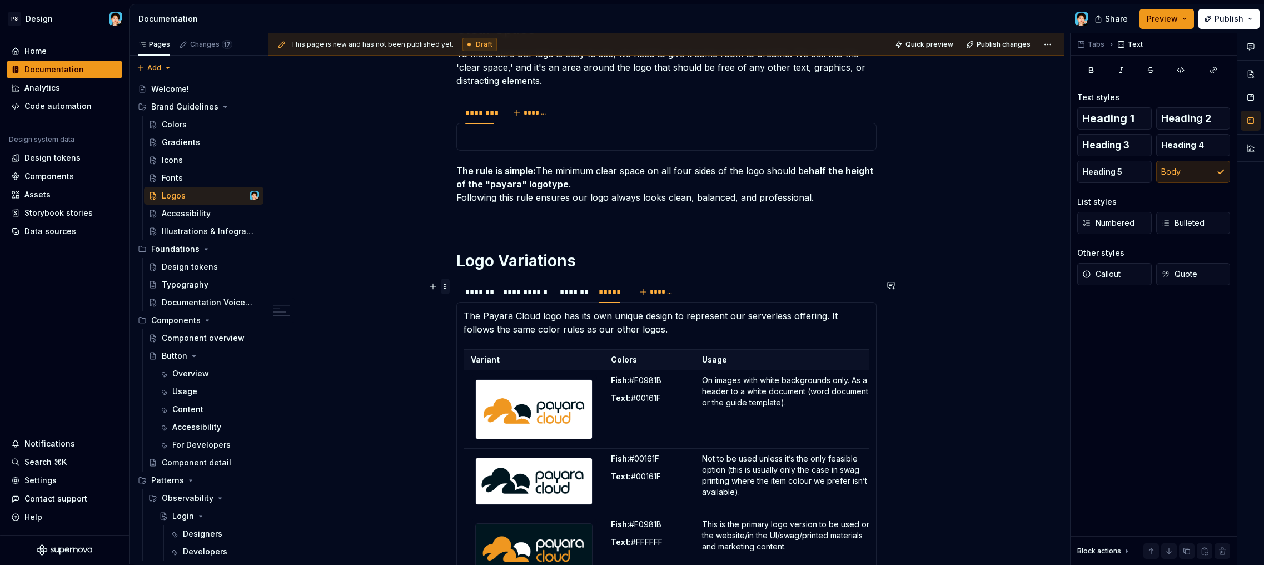
click at [445, 286] on span at bounding box center [445, 287] width 9 height 16
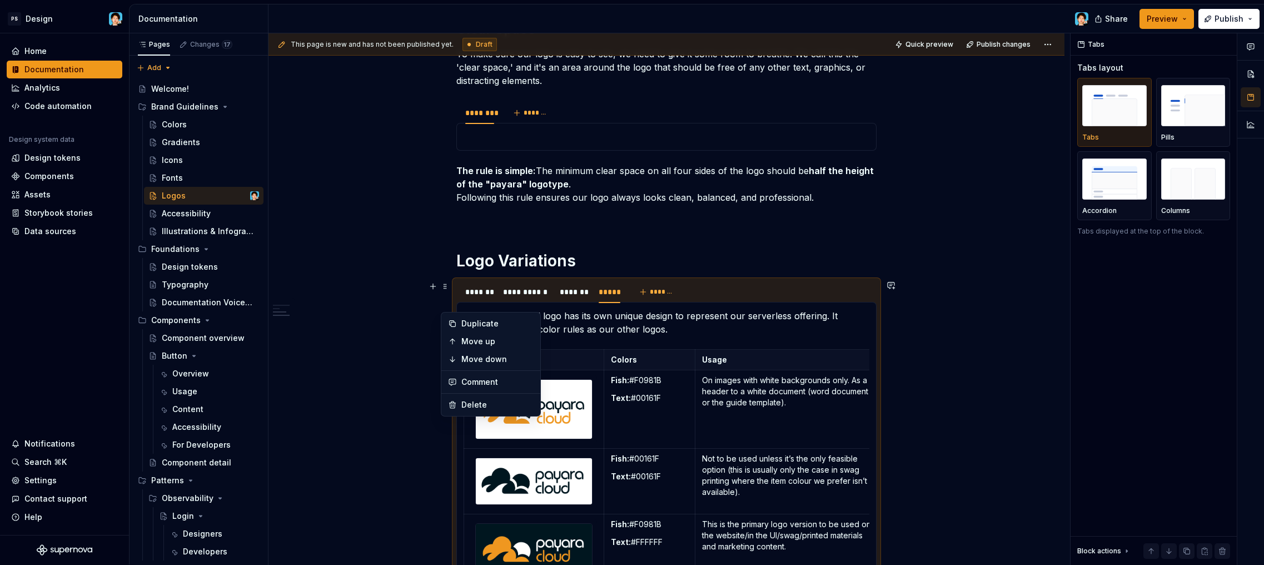
scroll to position [612, 0]
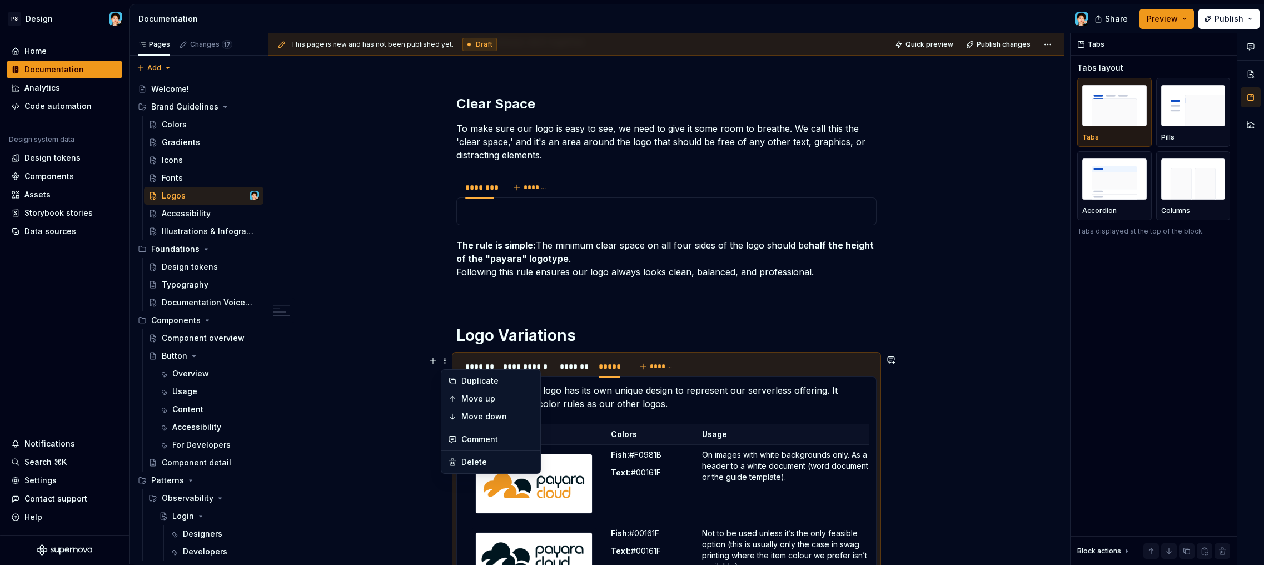
click at [475, 207] on p at bounding box center [667, 211] width 406 height 13
click at [445, 182] on span at bounding box center [445, 182] width 9 height 16
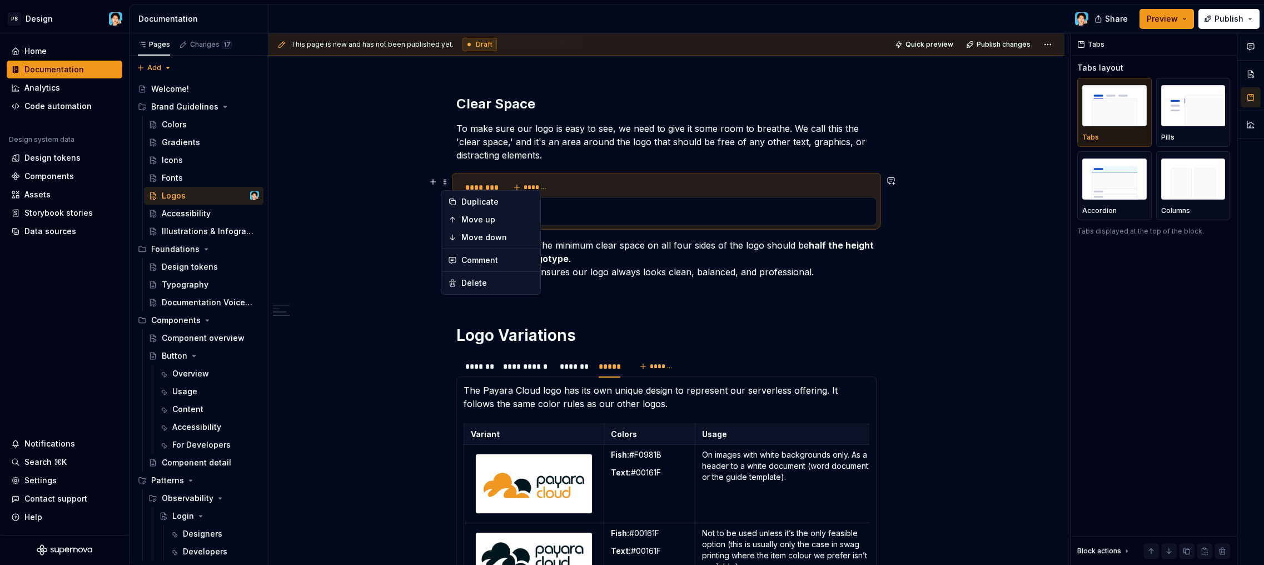
scroll to position [594, 0]
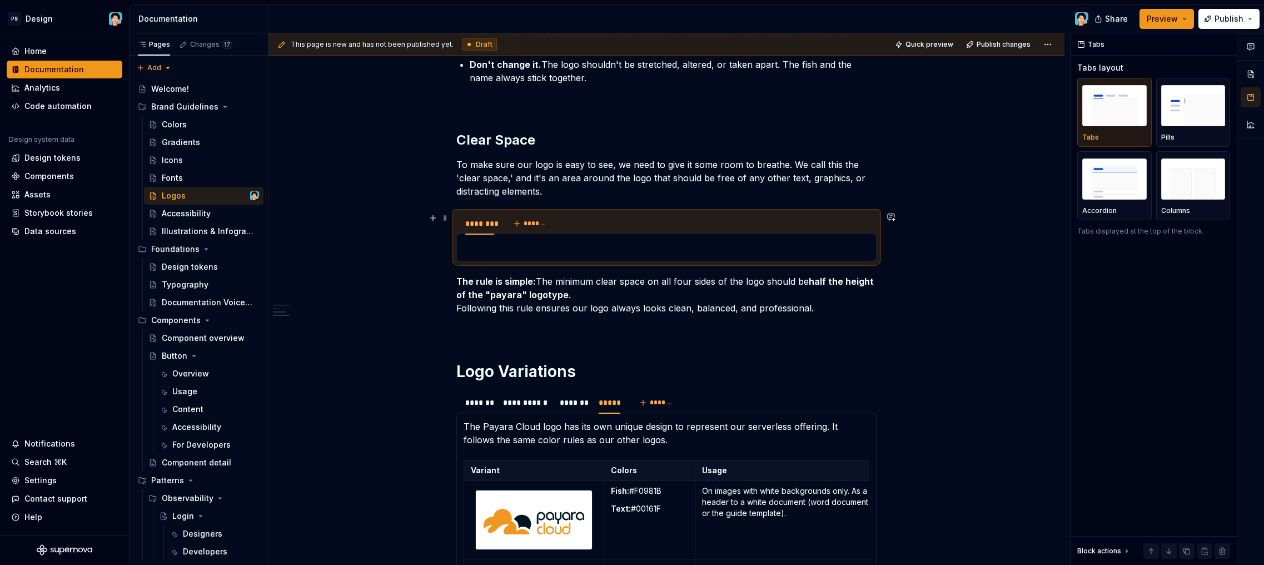
click at [615, 254] on p at bounding box center [667, 247] width 406 height 13
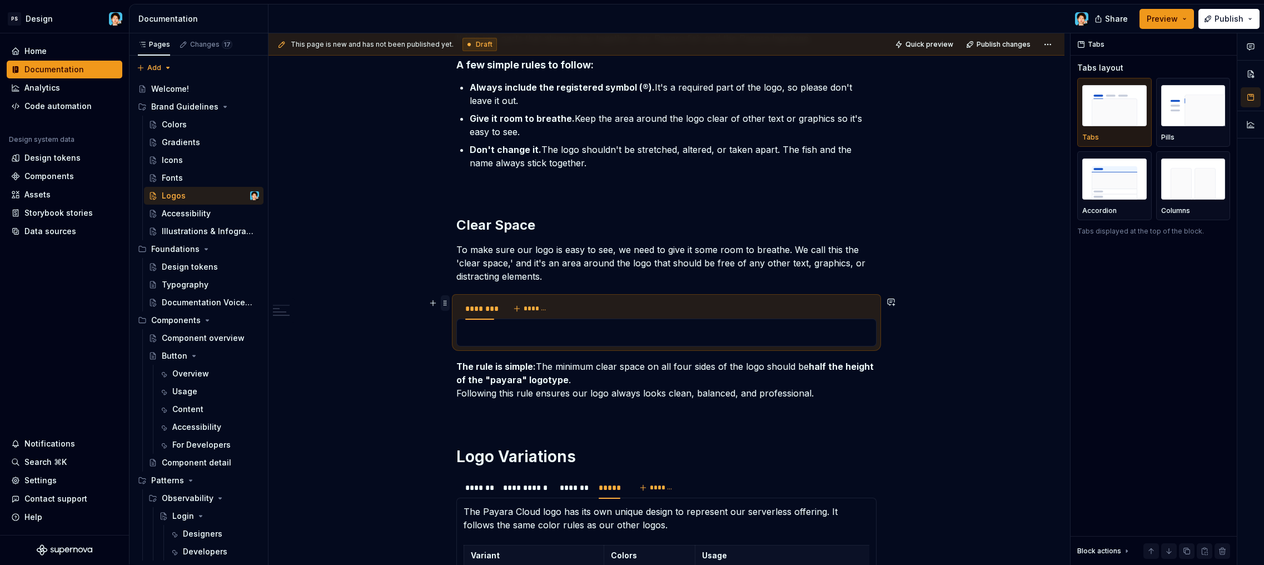
click at [445, 303] on span at bounding box center [445, 303] width 9 height 16
click at [664, 342] on div at bounding box center [667, 333] width 420 height 28
click at [484, 308] on div "********" at bounding box center [479, 308] width 29 height 11
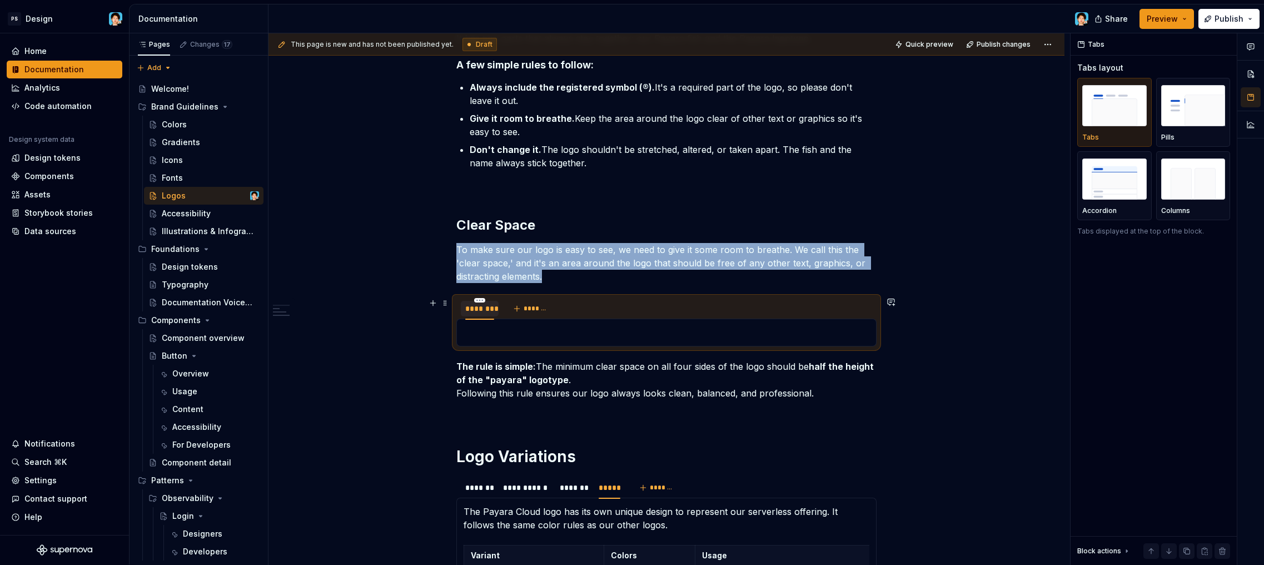
click at [484, 308] on div "********" at bounding box center [479, 308] width 29 height 11
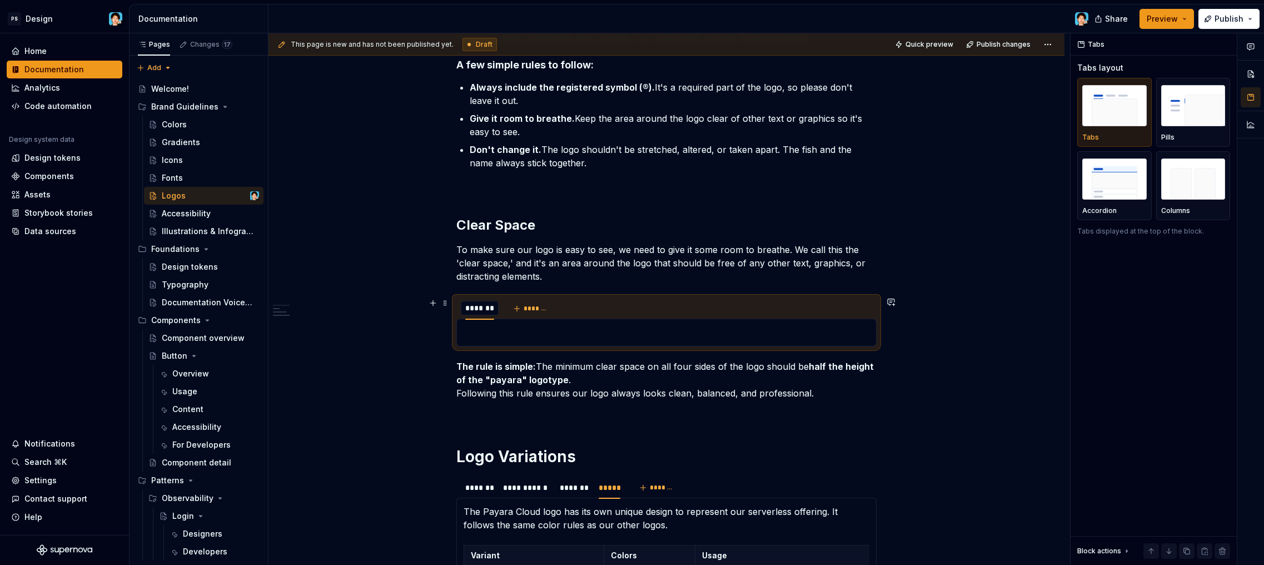
scroll to position [0, 1]
type textarea "*"
paste input "*"
type input "*********"
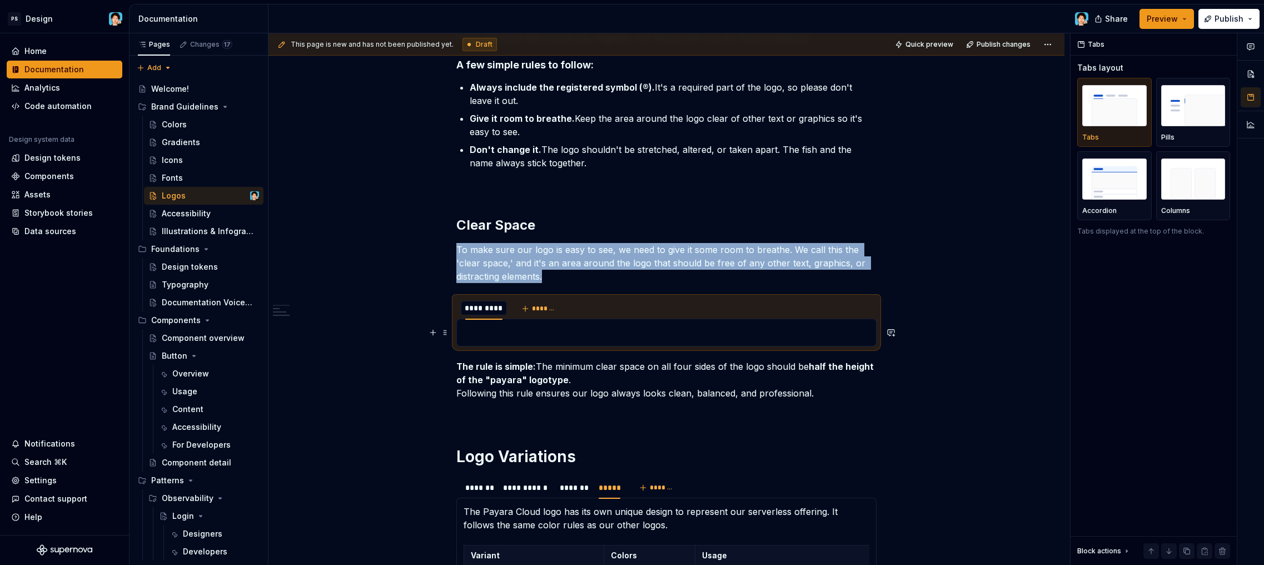
click at [558, 329] on p at bounding box center [667, 332] width 406 height 13
click at [550, 335] on p at bounding box center [667, 332] width 406 height 13
click at [552, 397] on p "The rule is simple: The minimum clear space on all four sides of the logo shoul…" at bounding box center [667, 380] width 420 height 40
type textarea "*"
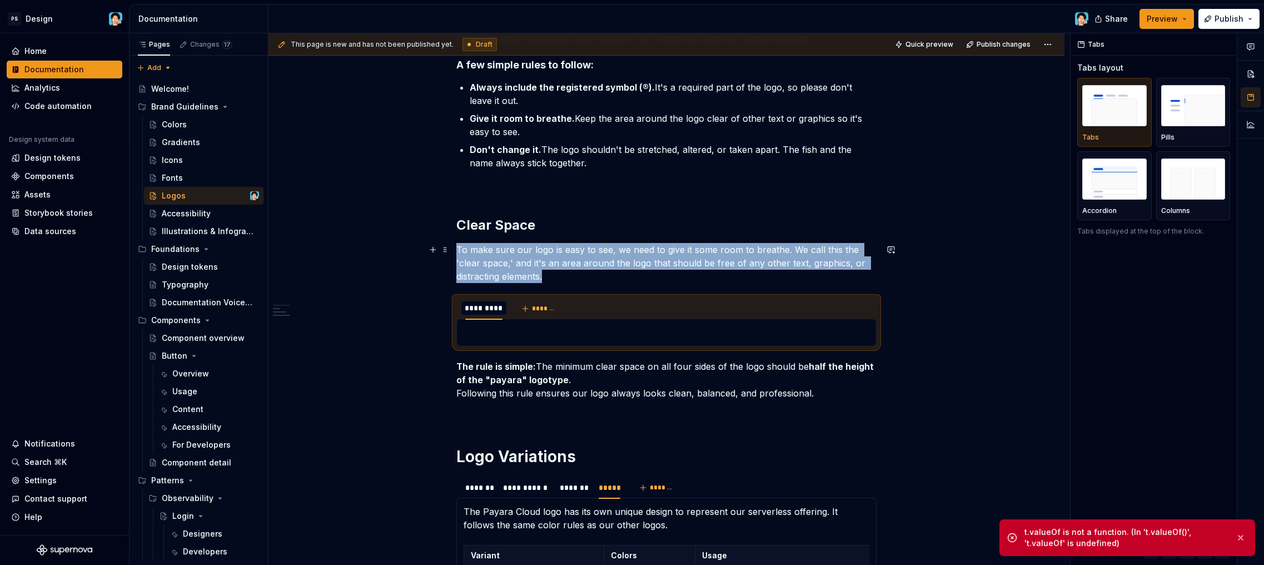
click at [532, 260] on p "To make sure our logo is easy to see, we need to give it some room to breathe. …" at bounding box center [667, 263] width 420 height 40
click at [563, 380] on p "The rule is simple: The minimum clear space on all four sides of the logo shoul…" at bounding box center [667, 380] width 420 height 40
click at [562, 378] on strong "half the height of the "payara" logotype" at bounding box center [667, 373] width 420 height 24
click at [558, 236] on div "**********" at bounding box center [667, 324] width 420 height 1199
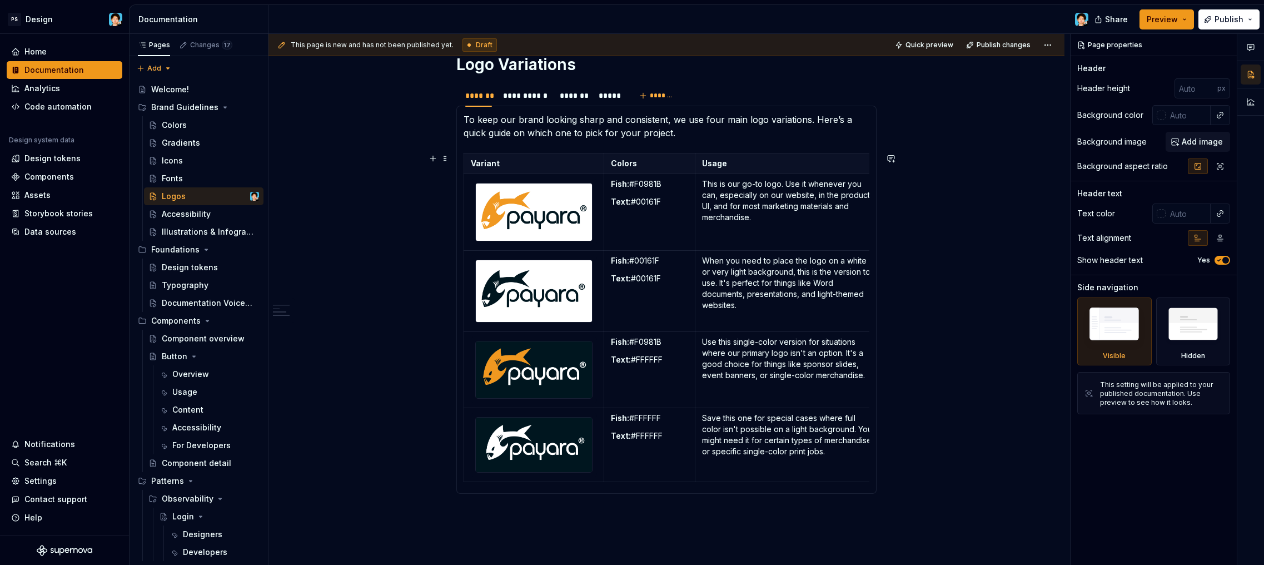
scroll to position [445, 0]
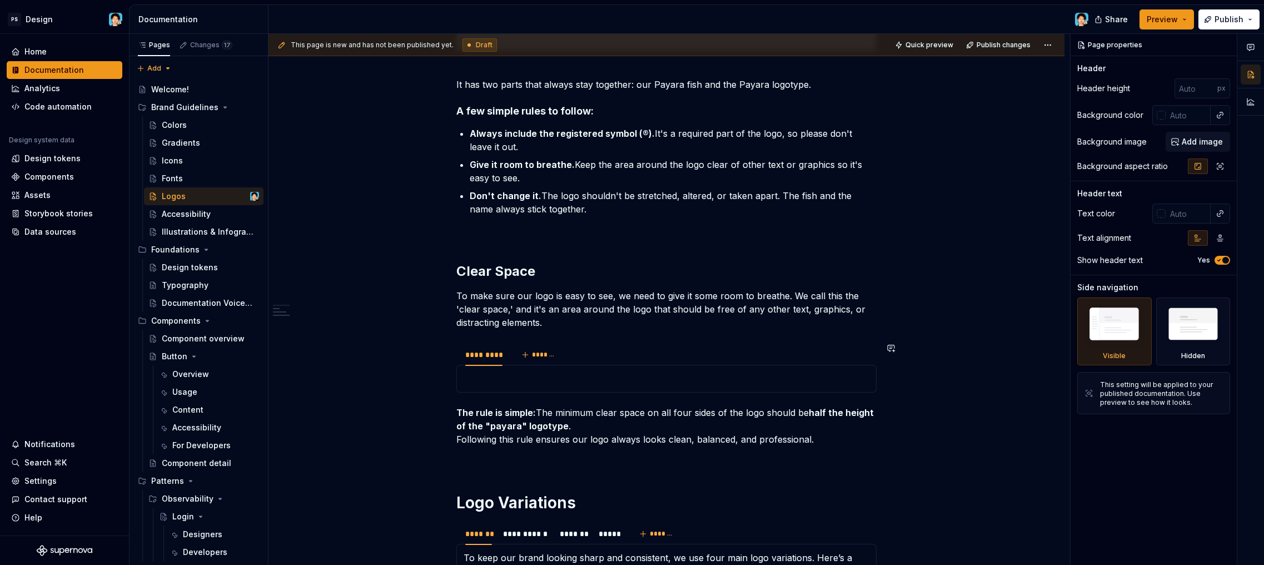
click at [535, 379] on p at bounding box center [667, 378] width 406 height 13
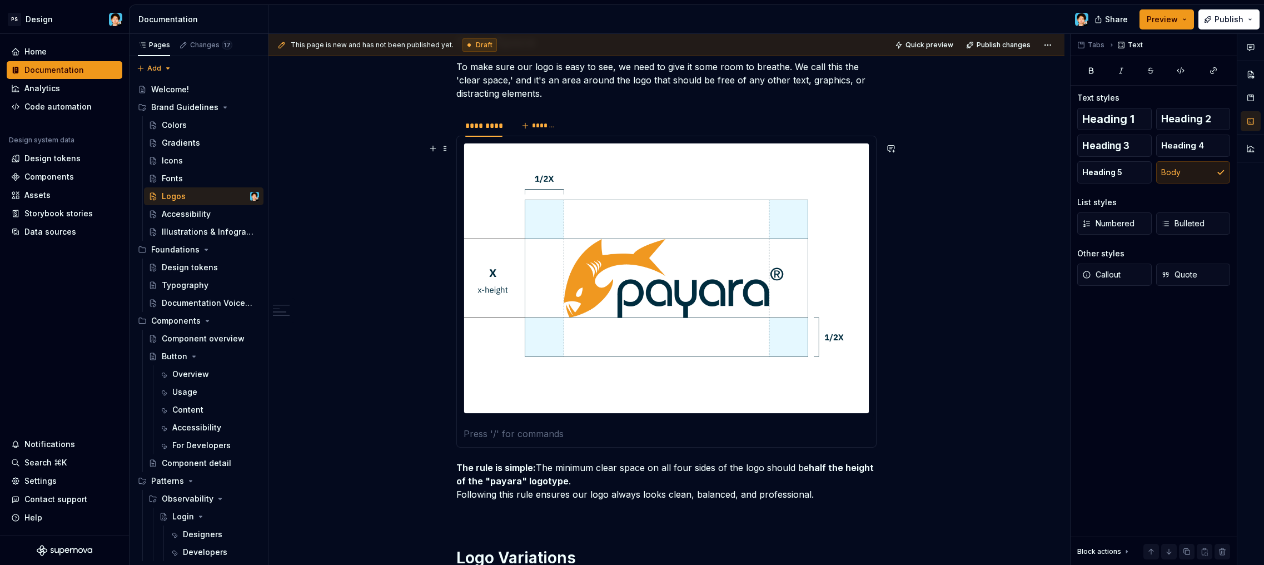
scroll to position [654, 0]
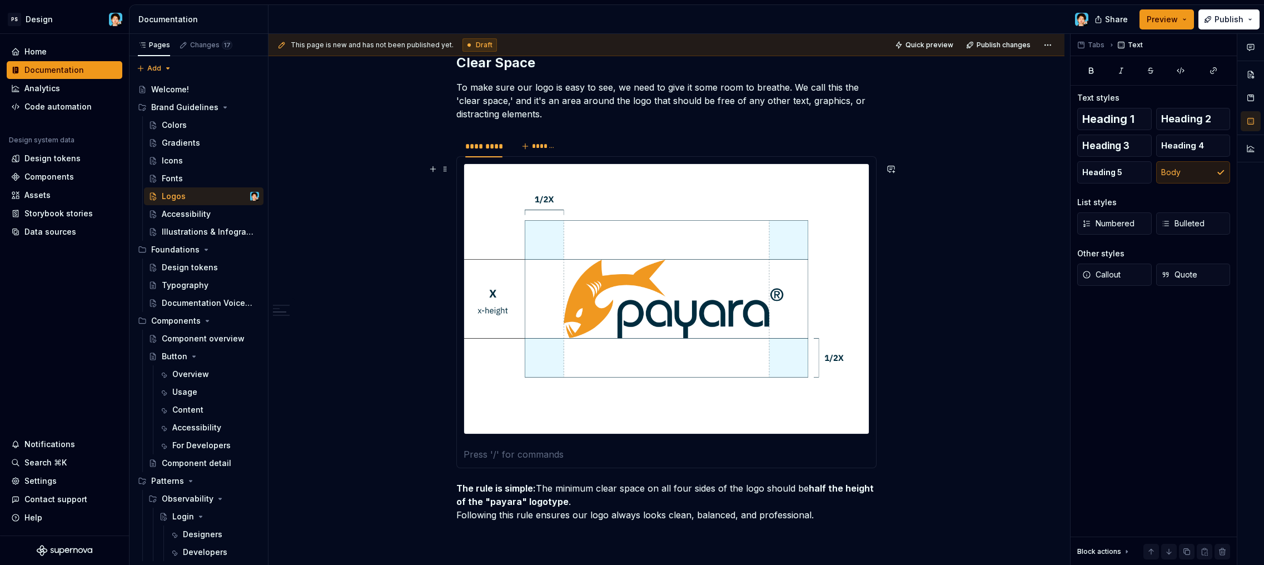
click at [574, 373] on img at bounding box center [666, 299] width 405 height 270
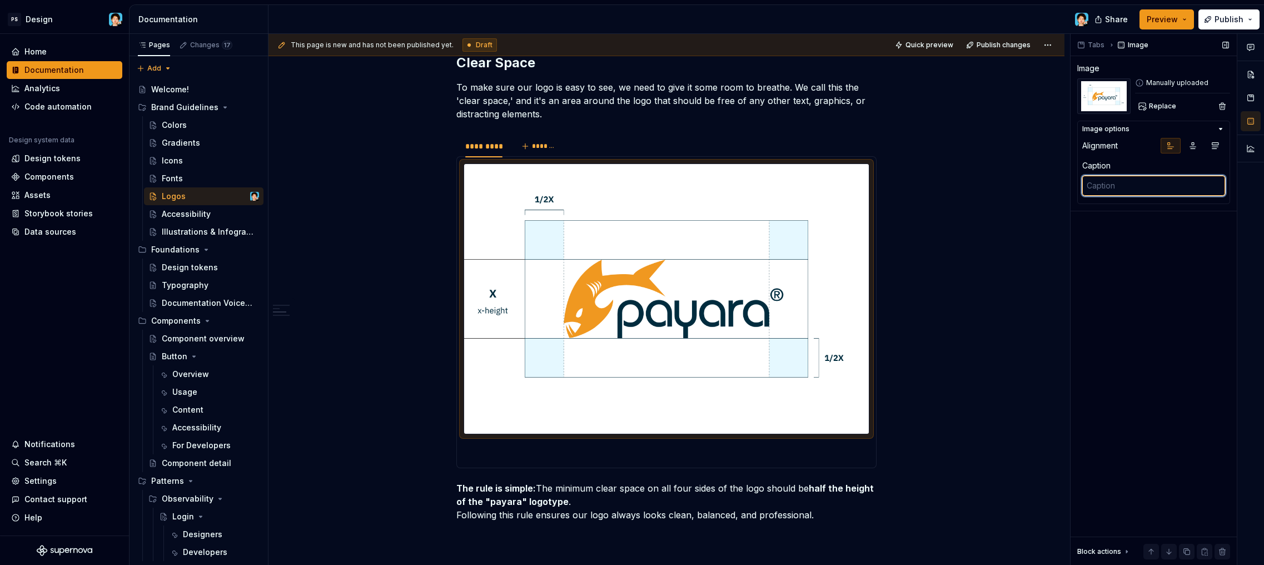
click at [1134, 189] on textarea at bounding box center [1154, 186] width 143 height 20
paste textarea "Always maintain a minimum clear space of ½X around the logo, where X is the x-h…"
type textarea "*"
type textarea "Always maintain a minimum clear space of ½X around the logo, where X is the x-h…"
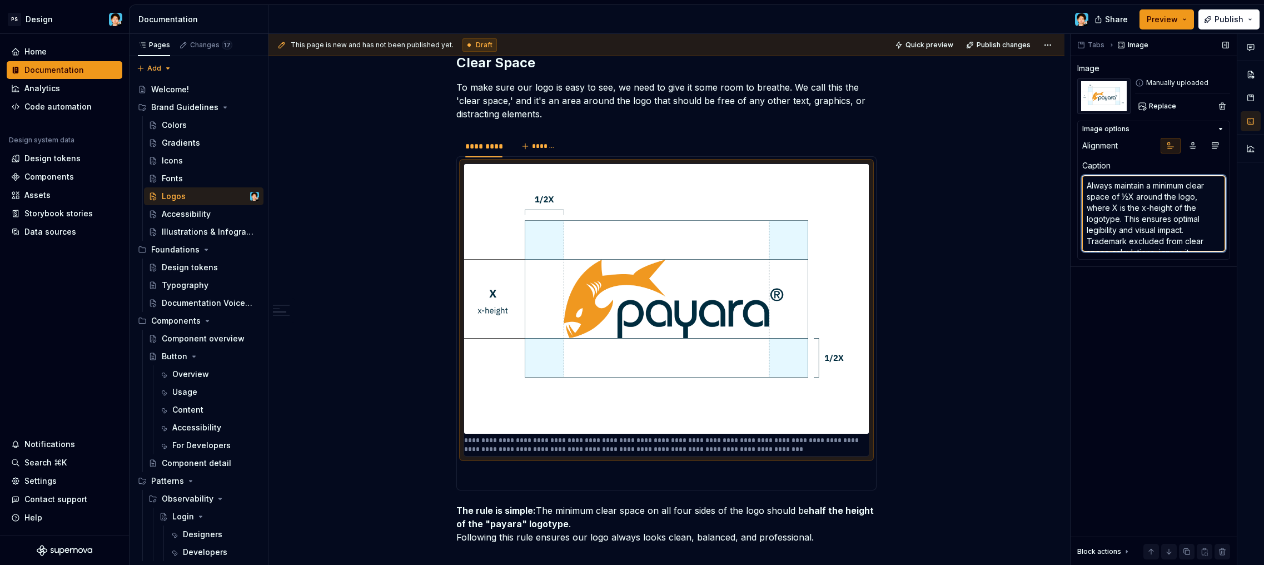
scroll to position [6, 0]
type textarea "*"
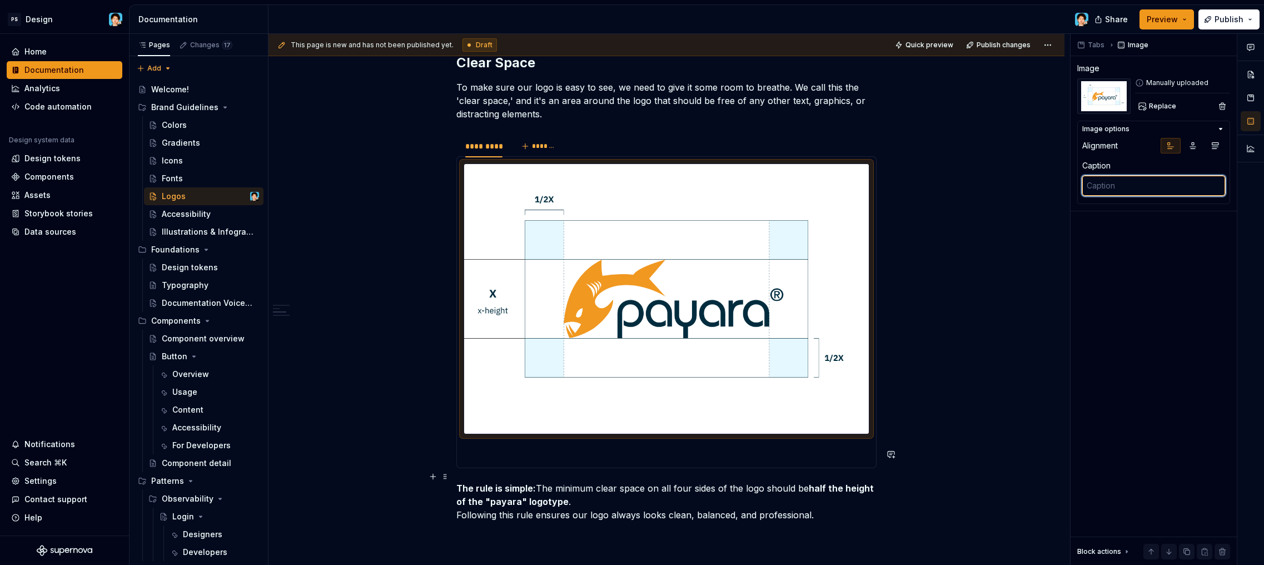
scroll to position [0, 0]
type textarea "*"
click at [636, 457] on p at bounding box center [667, 454] width 406 height 13
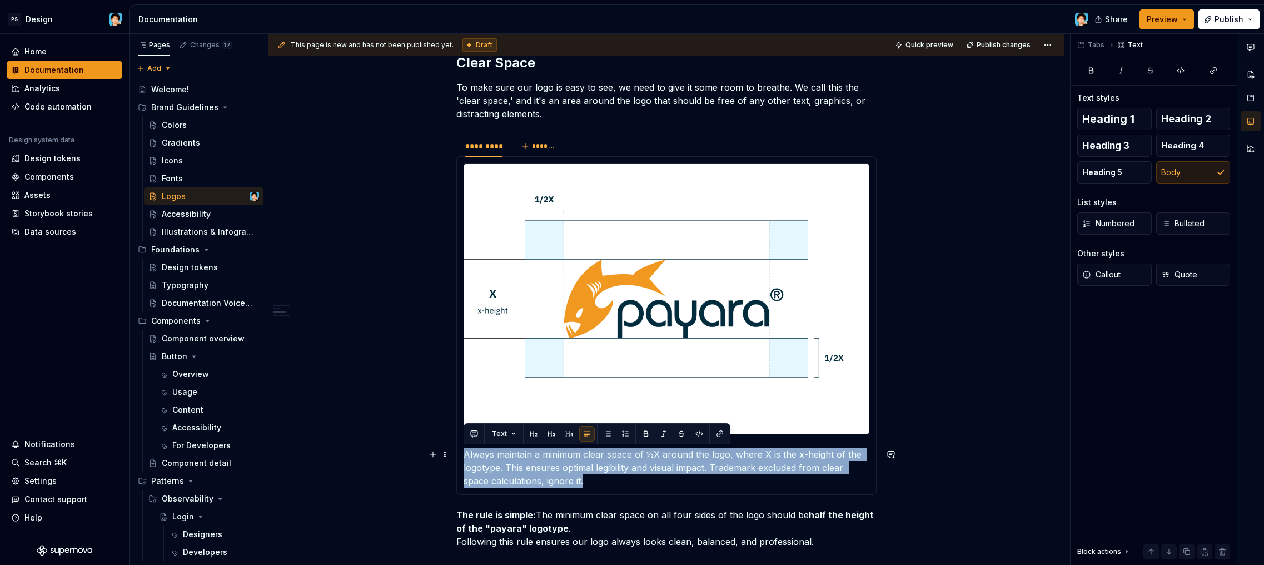
drag, startPoint x: 619, startPoint y: 475, endPoint x: 458, endPoint y: 455, distance: 161.9
click at [458, 455] on div "Always maintain a minimum clear space of ½X around the logo, where X is the x-h…" at bounding box center [667, 325] width 420 height 339
click at [583, 434] on button "button" at bounding box center [587, 434] width 16 height 16
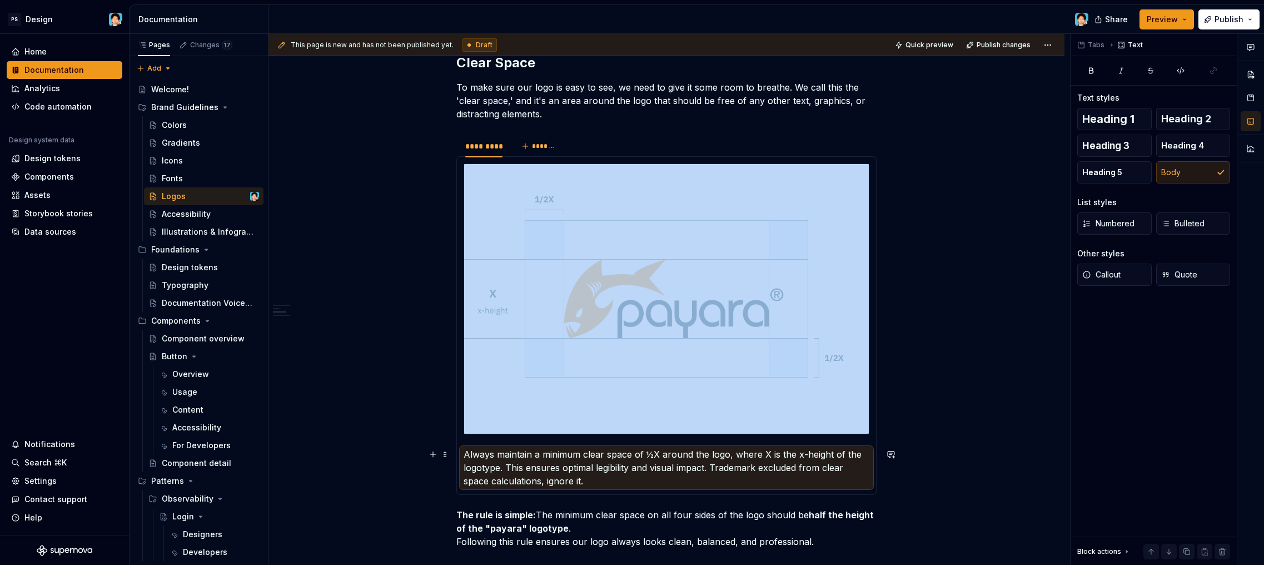
click at [638, 468] on p "Always maintain a minimum clear space of ½X around the logo, where X is the x-h…" at bounding box center [667, 468] width 406 height 40
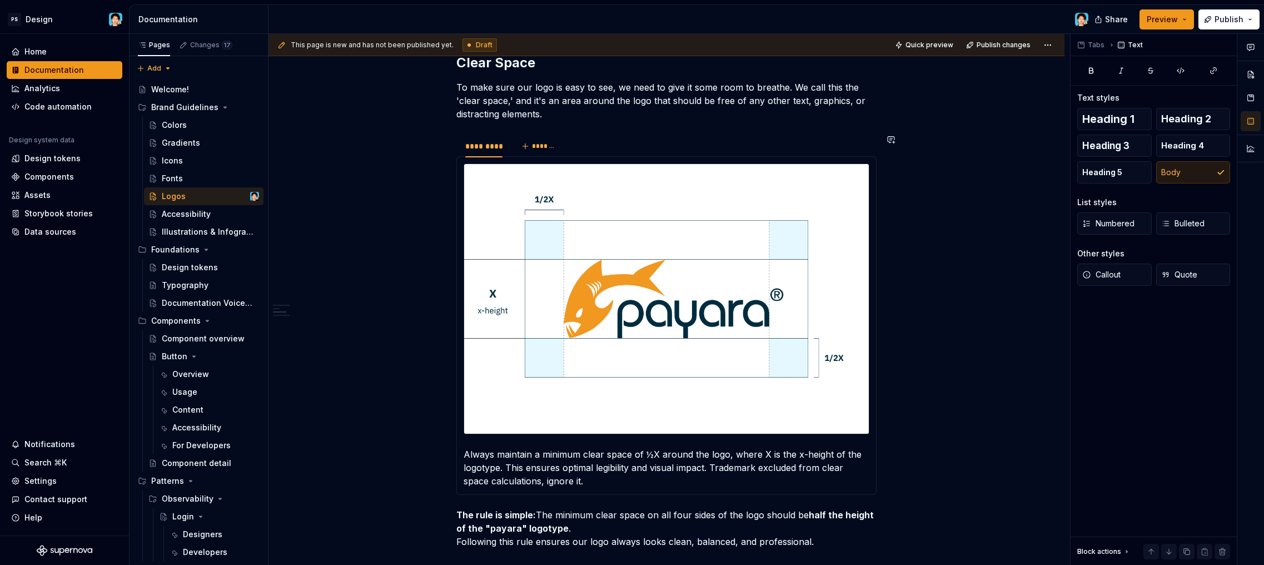
click at [702, 489] on div "Always maintain a minimum clear space of ½X around the logo, where X is the x-h…" at bounding box center [667, 325] width 420 height 339
click at [538, 141] on button "*******" at bounding box center [540, 146] width 44 height 16
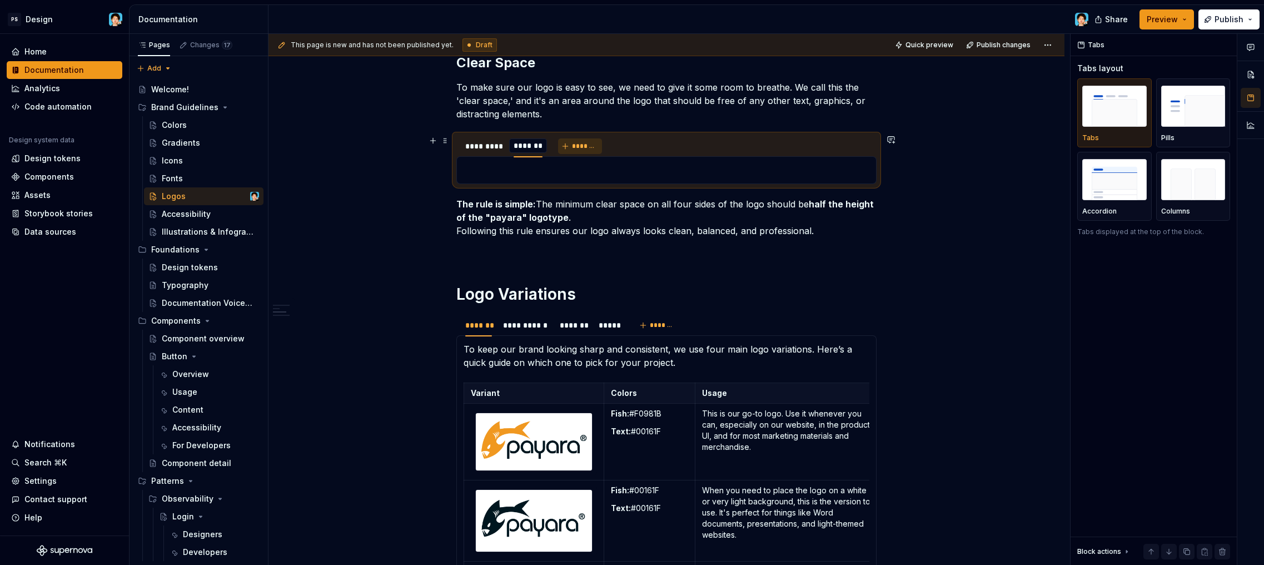
scroll to position [0, 1]
type input "******"
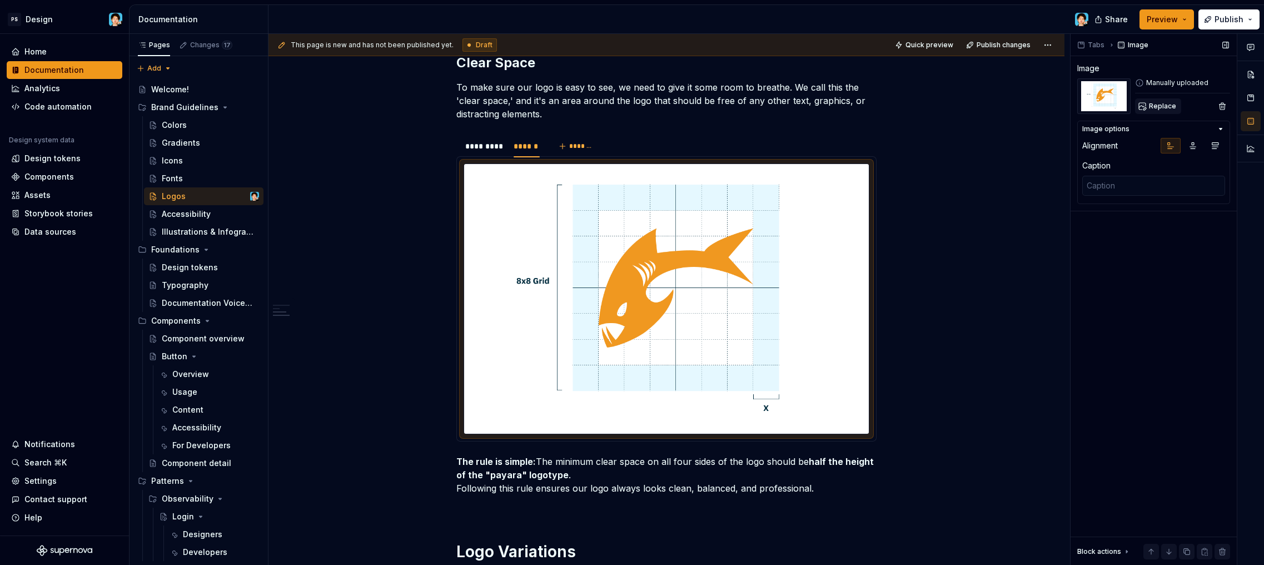
click at [1155, 107] on span "Replace" at bounding box center [1162, 106] width 27 height 9
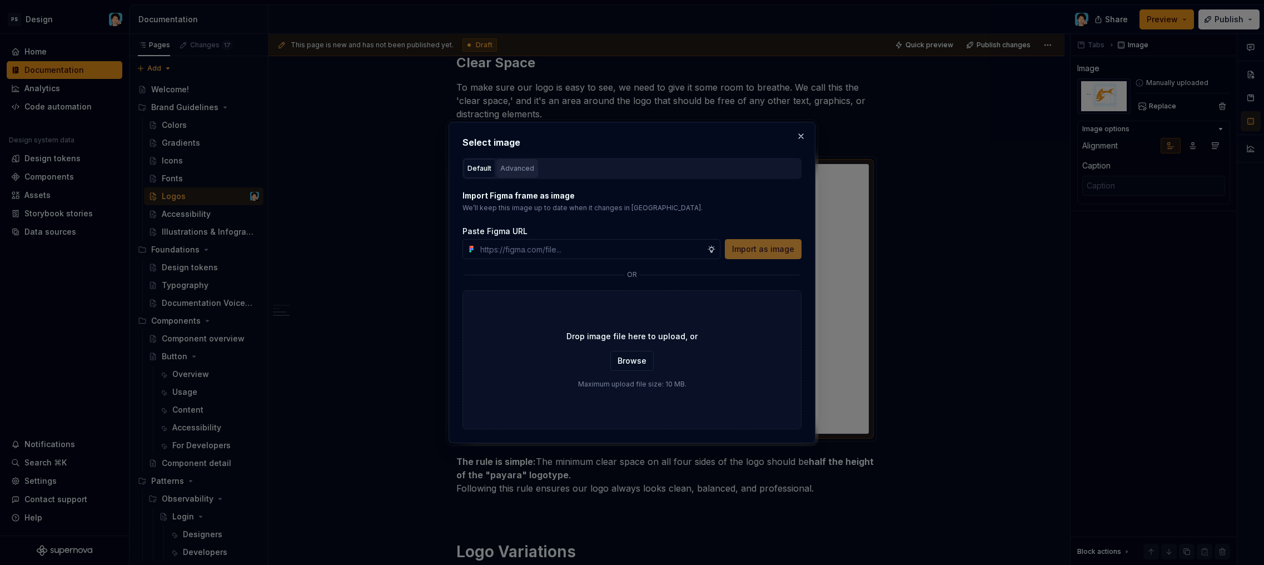
click at [513, 166] on div "Advanced" at bounding box center [517, 168] width 34 height 11
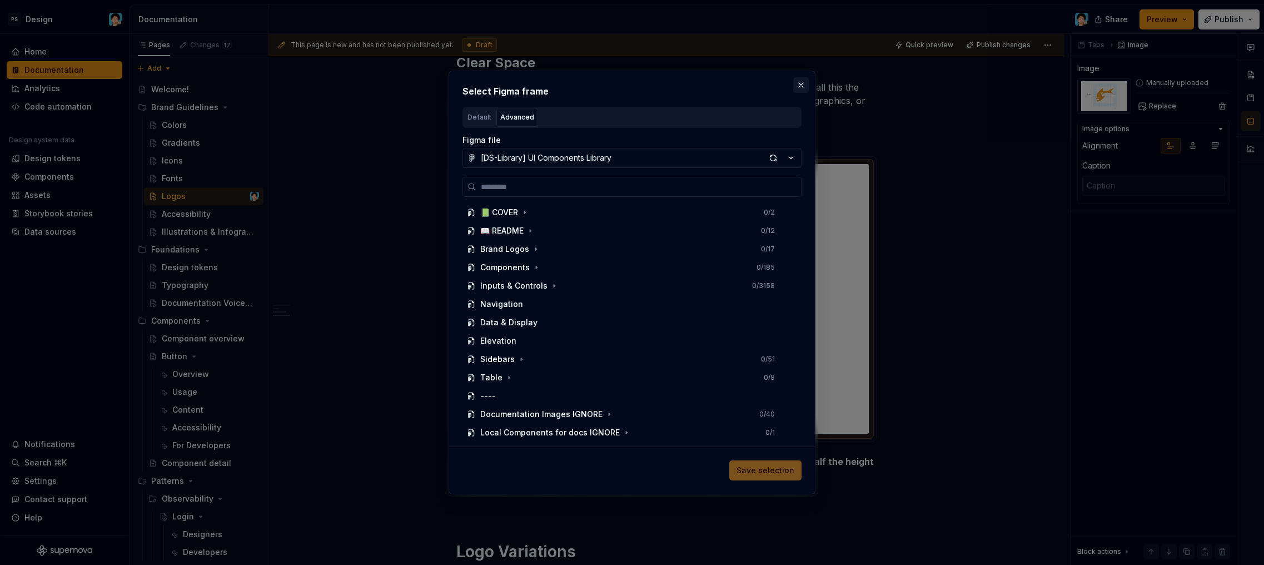
click at [804, 87] on button "button" at bounding box center [801, 85] width 16 height 16
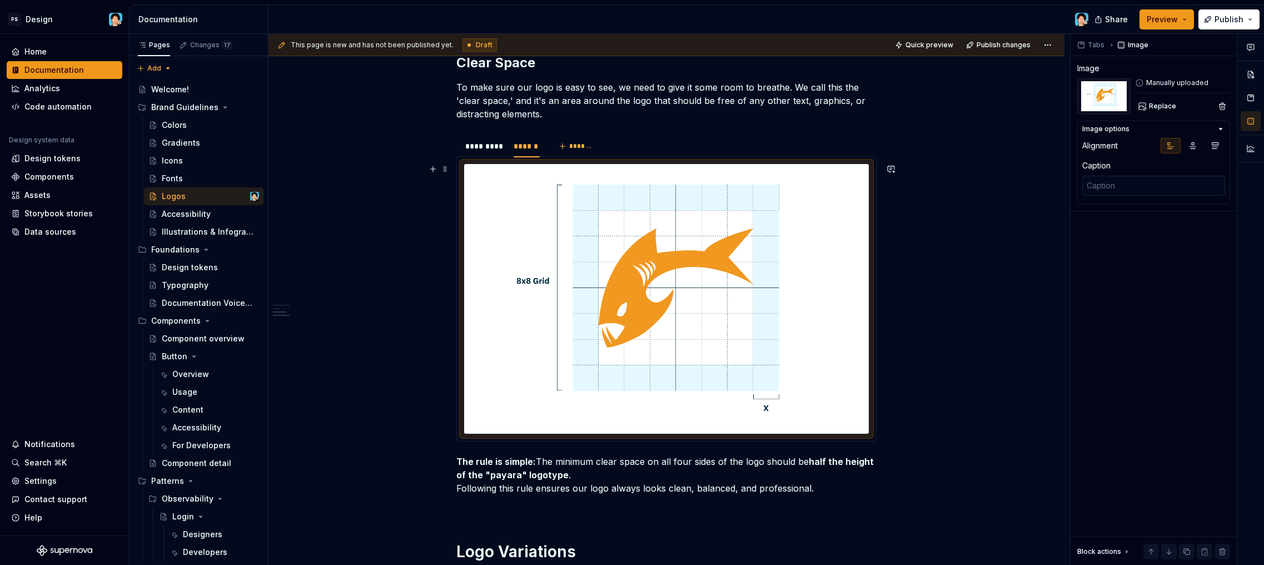
click at [759, 278] on img at bounding box center [666, 299] width 405 height 270
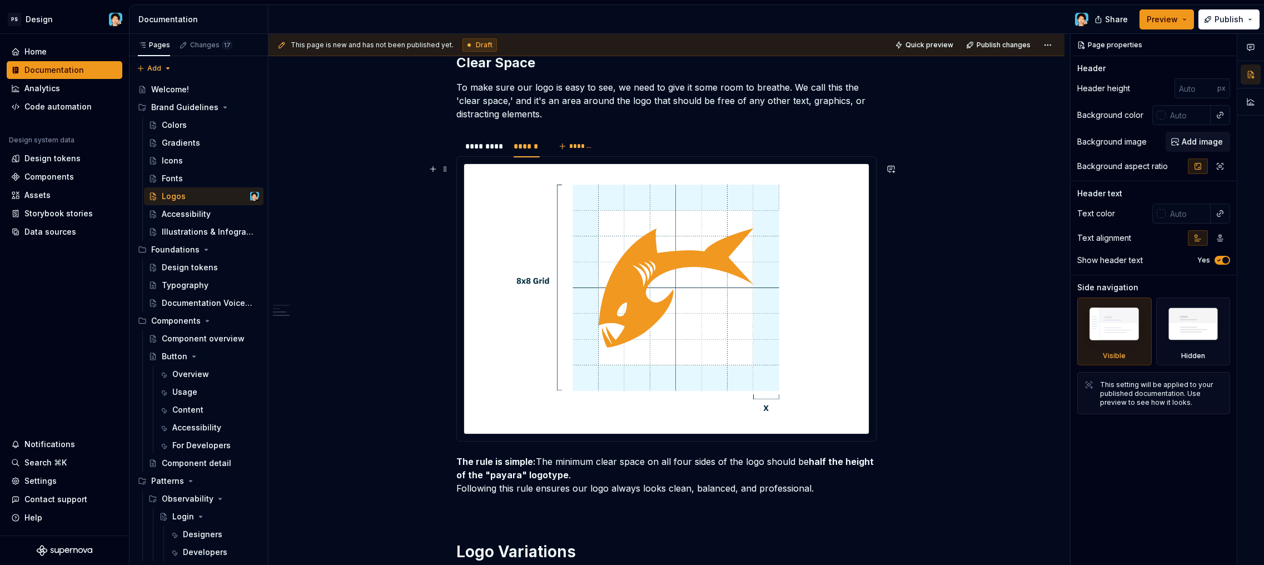
type textarea "*"
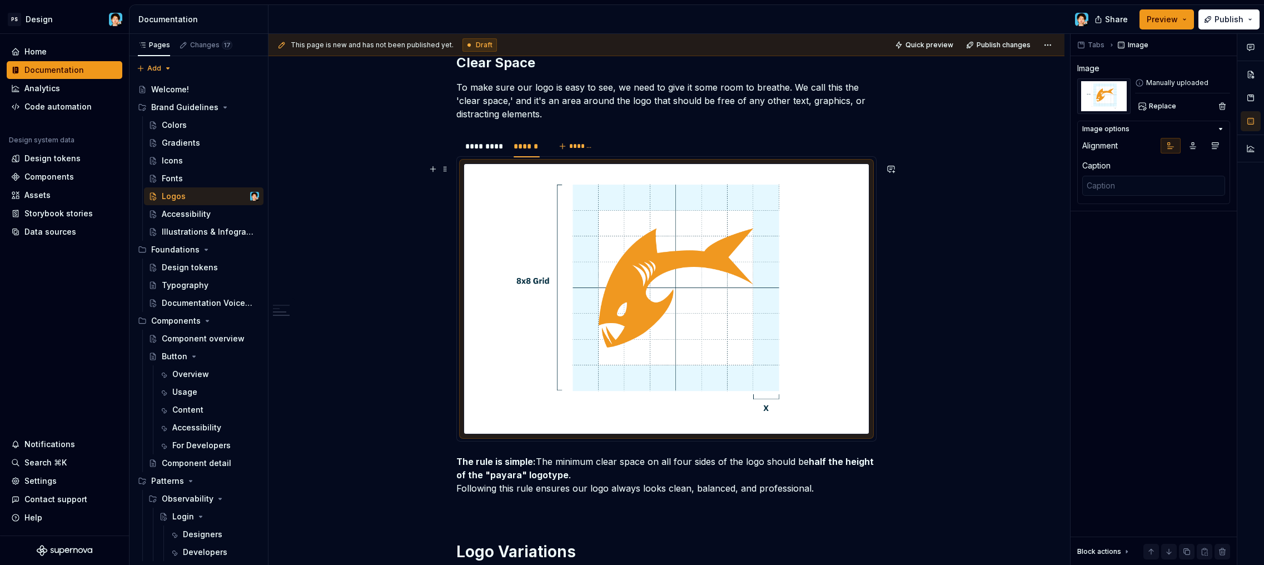
click at [676, 266] on img at bounding box center [666, 299] width 405 height 270
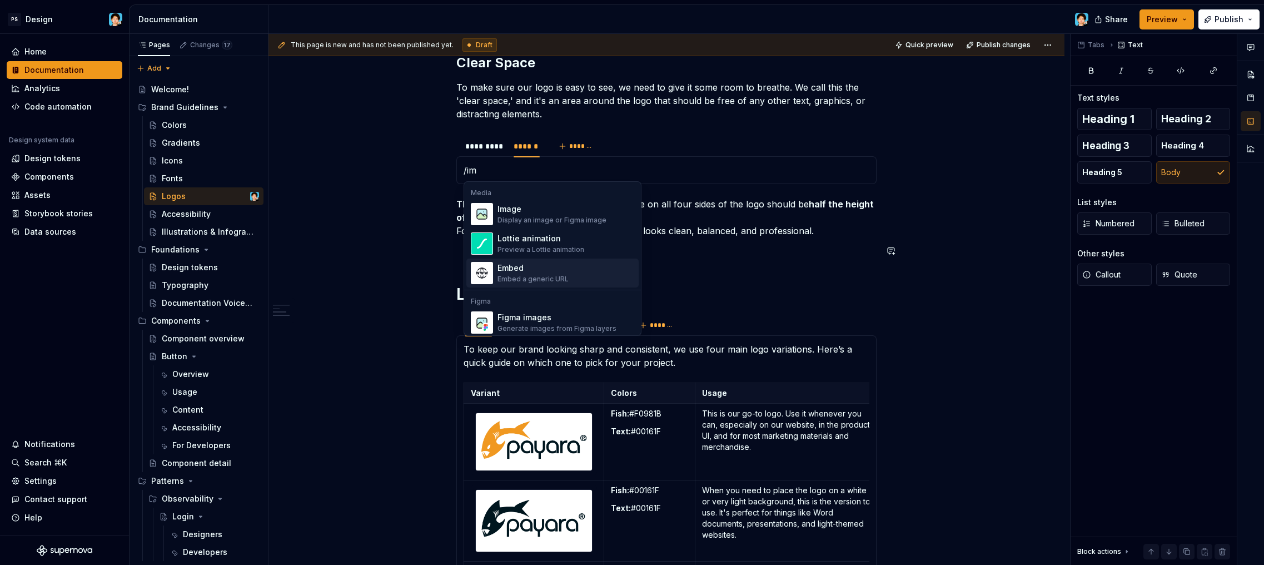
scroll to position [4, 0]
click at [553, 219] on div "Display an image or Figma image" at bounding box center [552, 216] width 109 height 9
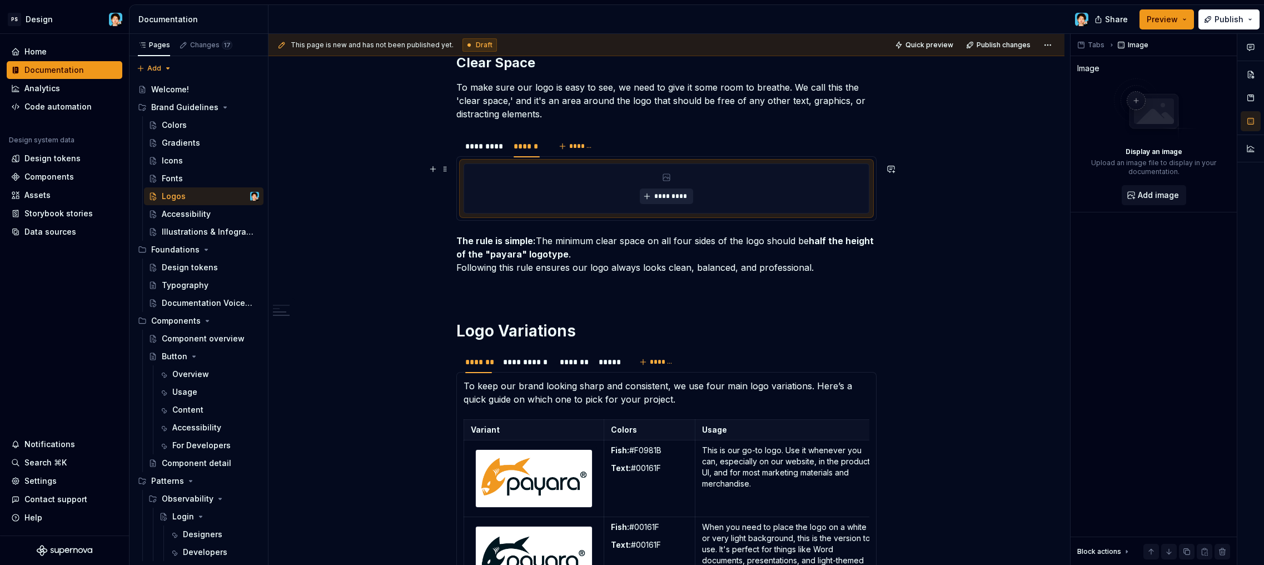
click at [689, 192] on button "*********" at bounding box center [666, 197] width 53 height 16
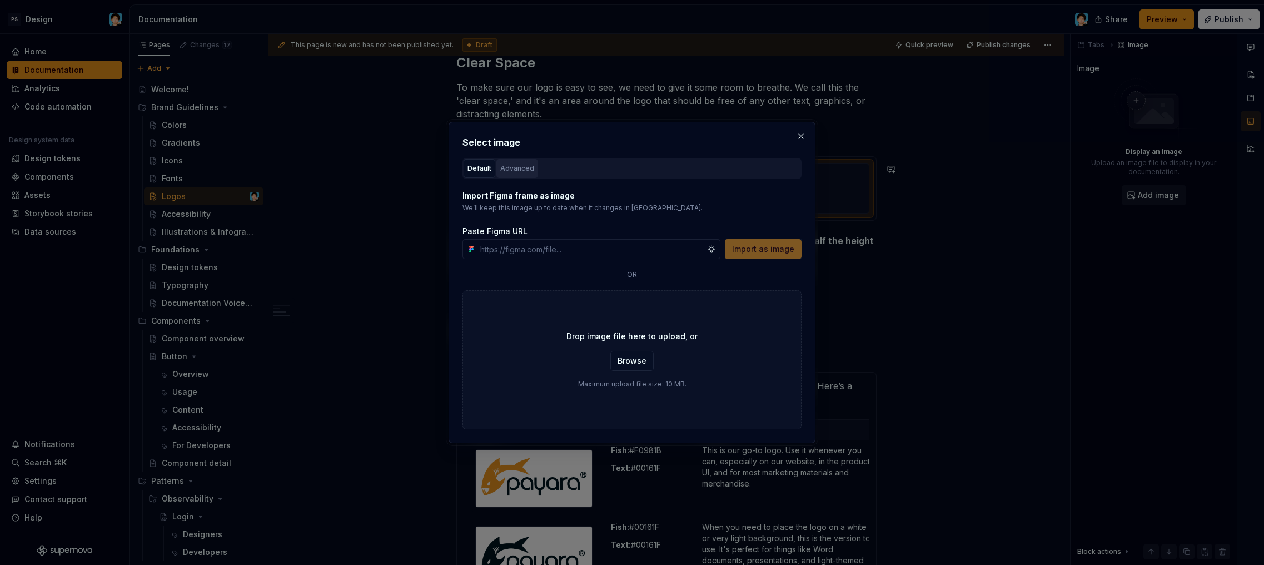
click at [517, 162] on button "Advanced" at bounding box center [518, 168] width 42 height 19
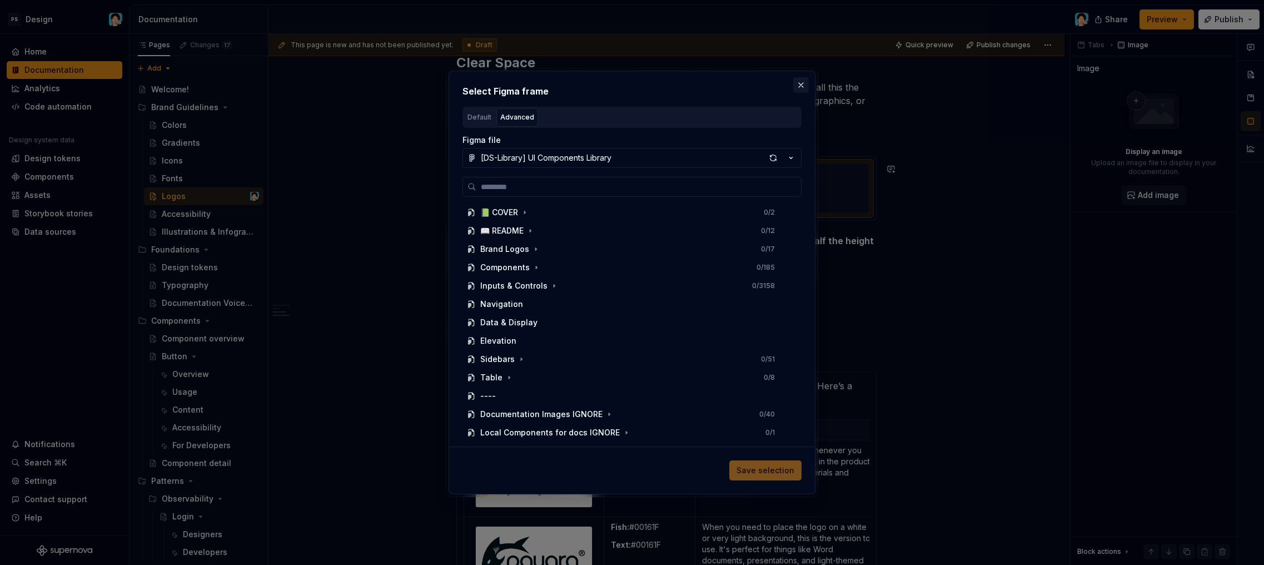
click at [803, 85] on button "button" at bounding box center [801, 85] width 16 height 16
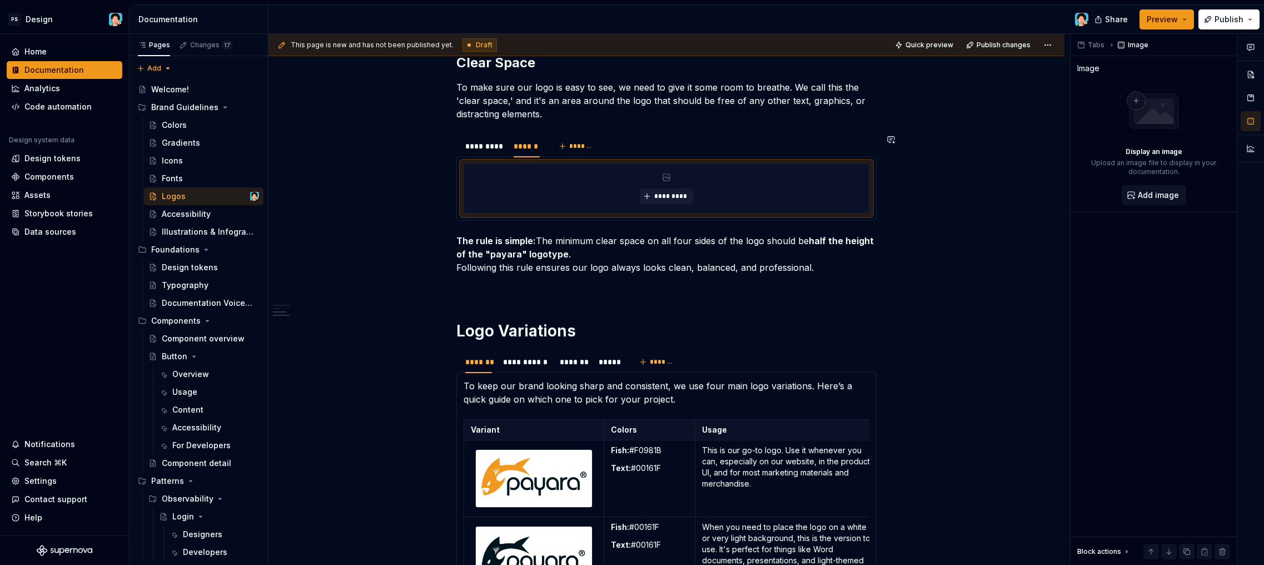
click at [593, 232] on div "**********" at bounding box center [667, 195] width 420 height 1264
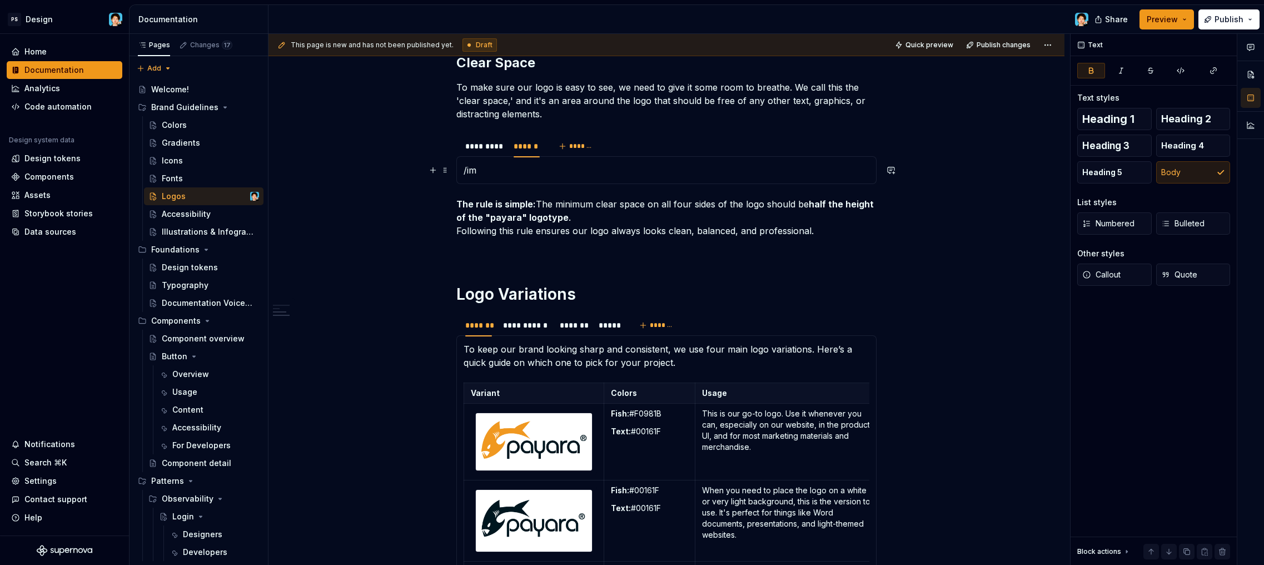
click at [576, 175] on p "/im" at bounding box center [667, 169] width 406 height 13
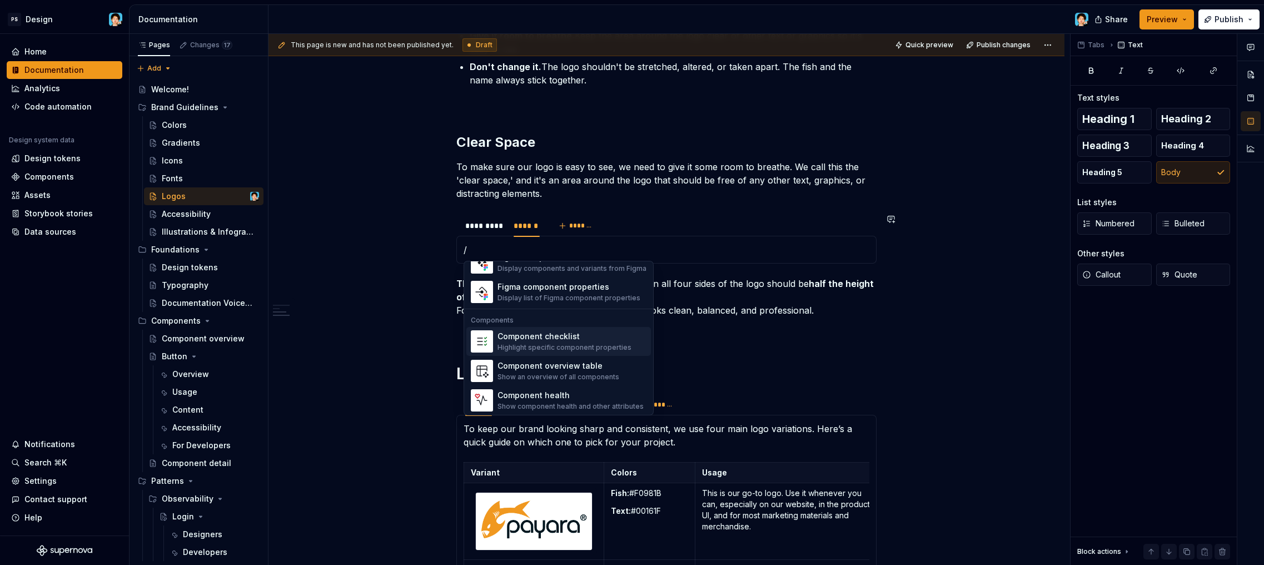
scroll to position [983, 0]
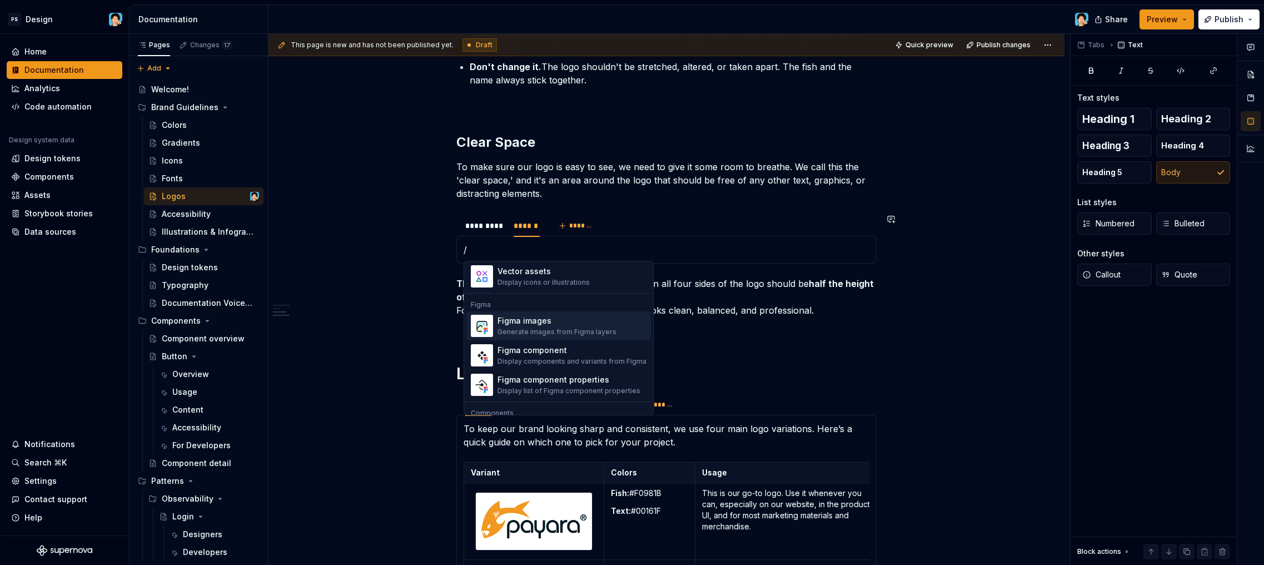
click at [559, 323] on div "Figma images" at bounding box center [557, 320] width 119 height 11
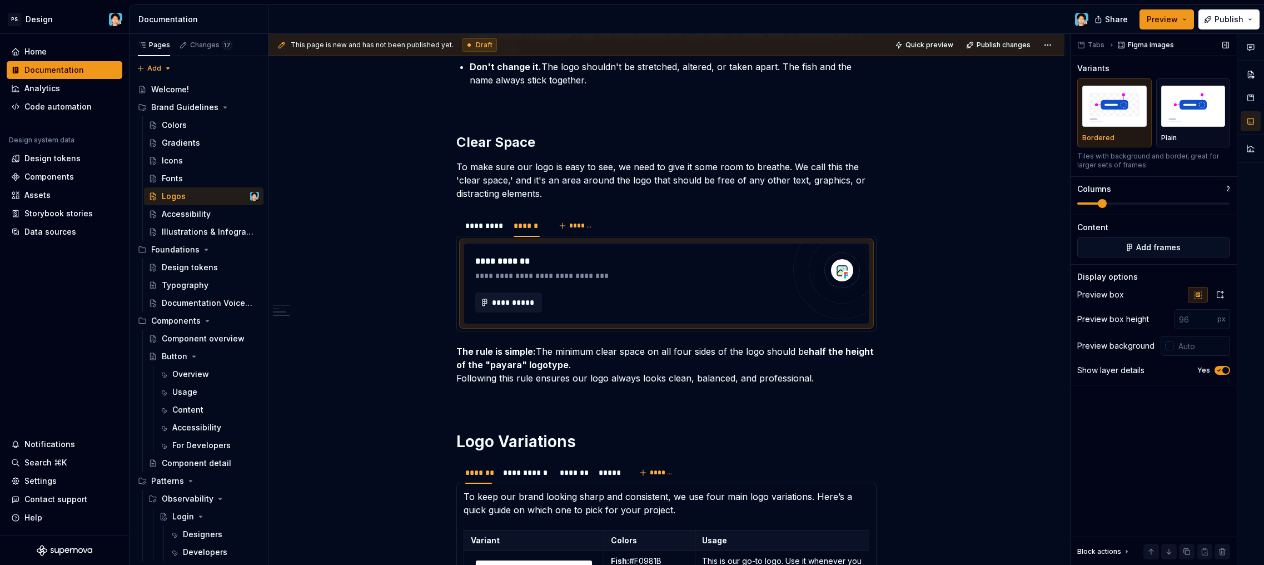
click at [1111, 205] on span at bounding box center [1154, 203] width 153 height 9
click at [520, 294] on button "**********" at bounding box center [508, 302] width 67 height 20
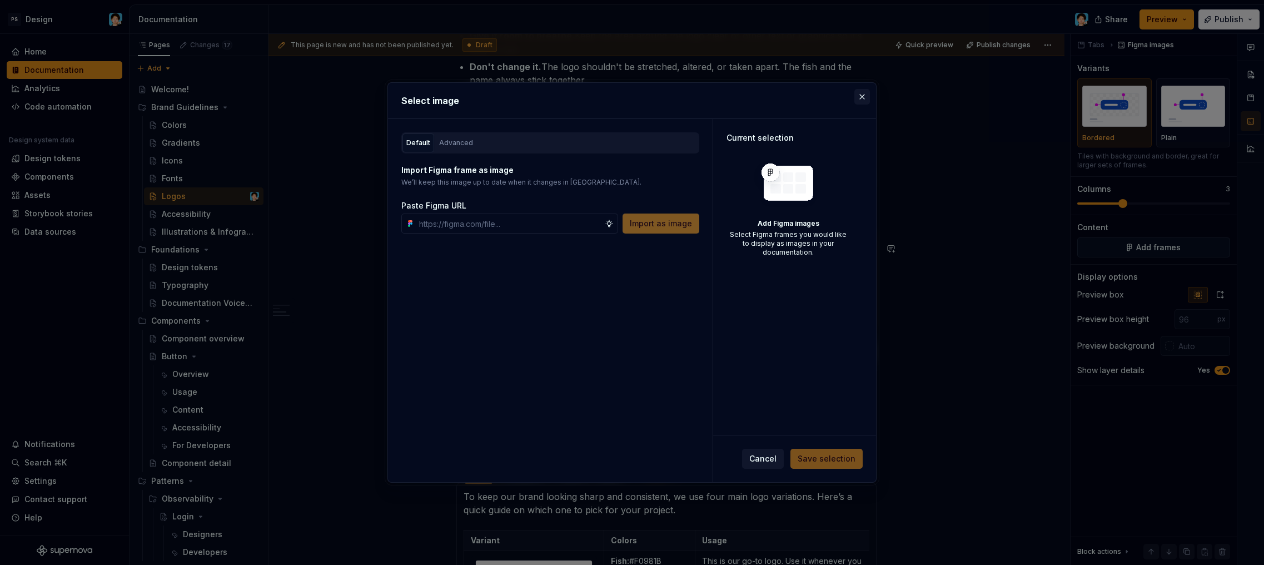
click at [861, 98] on button "button" at bounding box center [863, 97] width 16 height 16
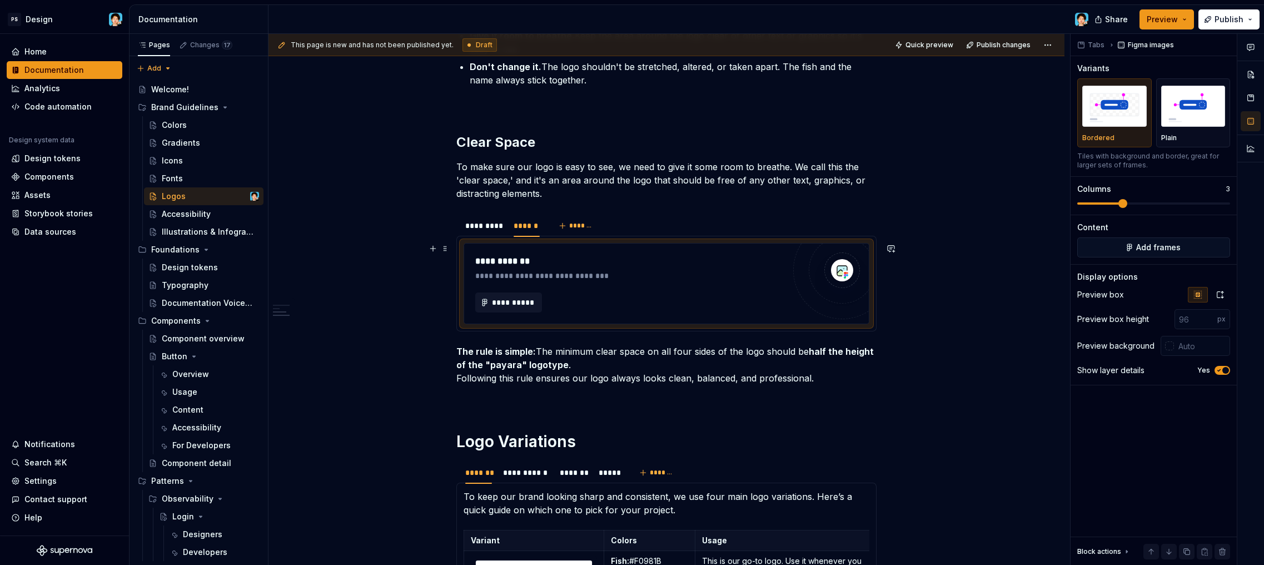
click at [652, 272] on div "**********" at bounding box center [629, 275] width 309 height 11
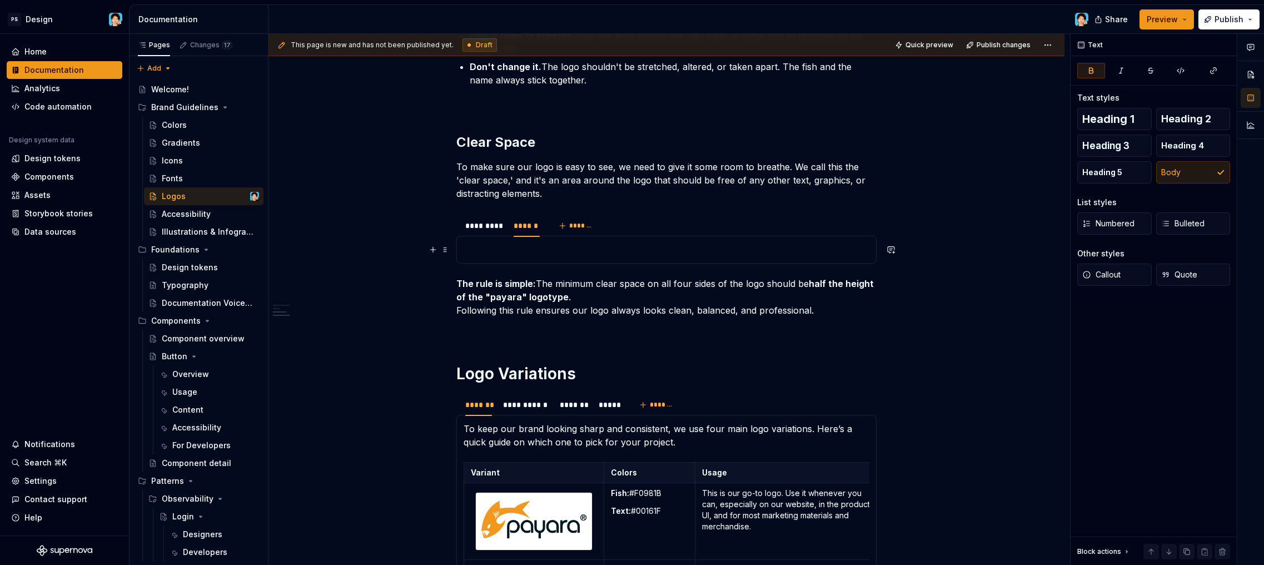
click at [636, 249] on p at bounding box center [667, 249] width 406 height 13
type textarea "*"
click at [527, 226] on div "******" at bounding box center [527, 225] width 26 height 11
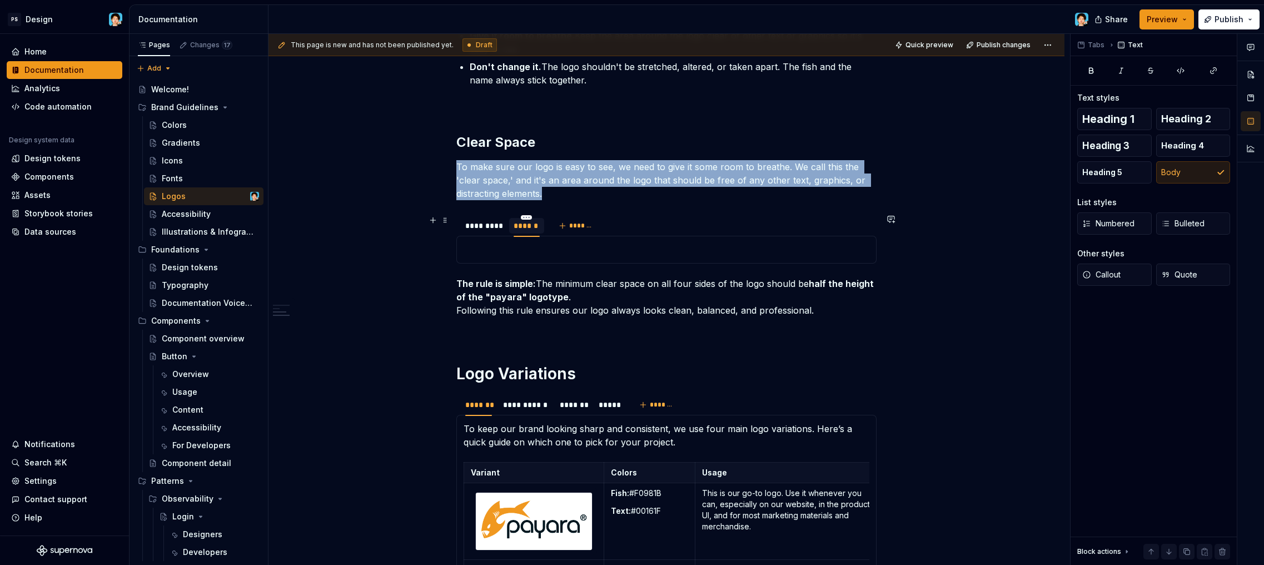
click at [527, 226] on div "******" at bounding box center [527, 225] width 26 height 11
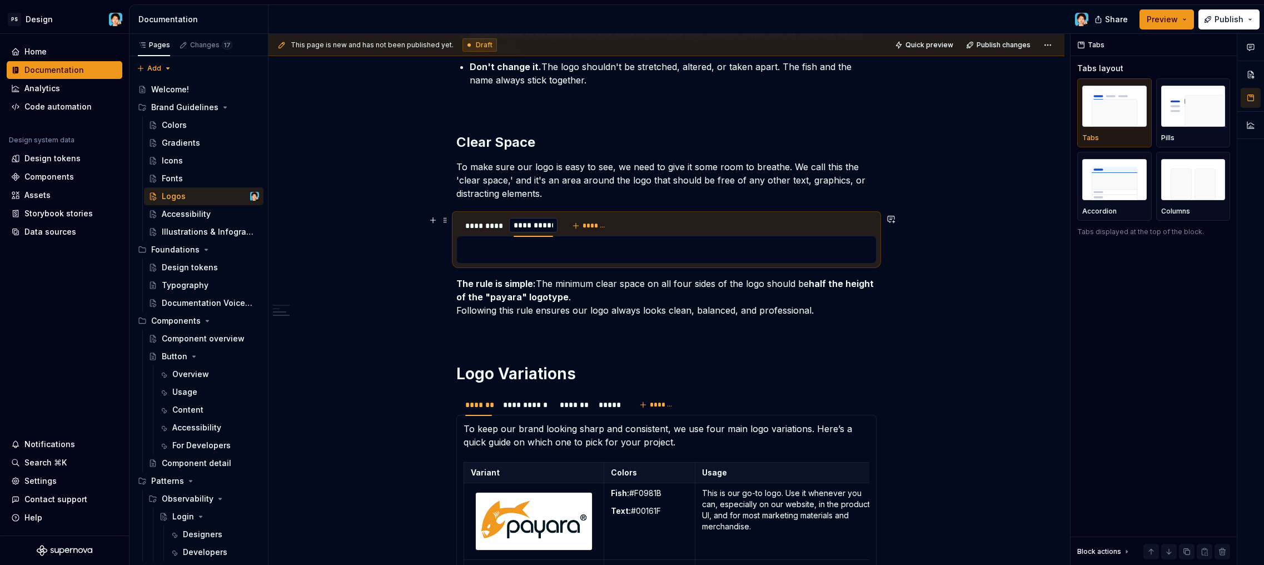
type input "**********"
type textarea "*"
type input "**********"
type textarea "*"
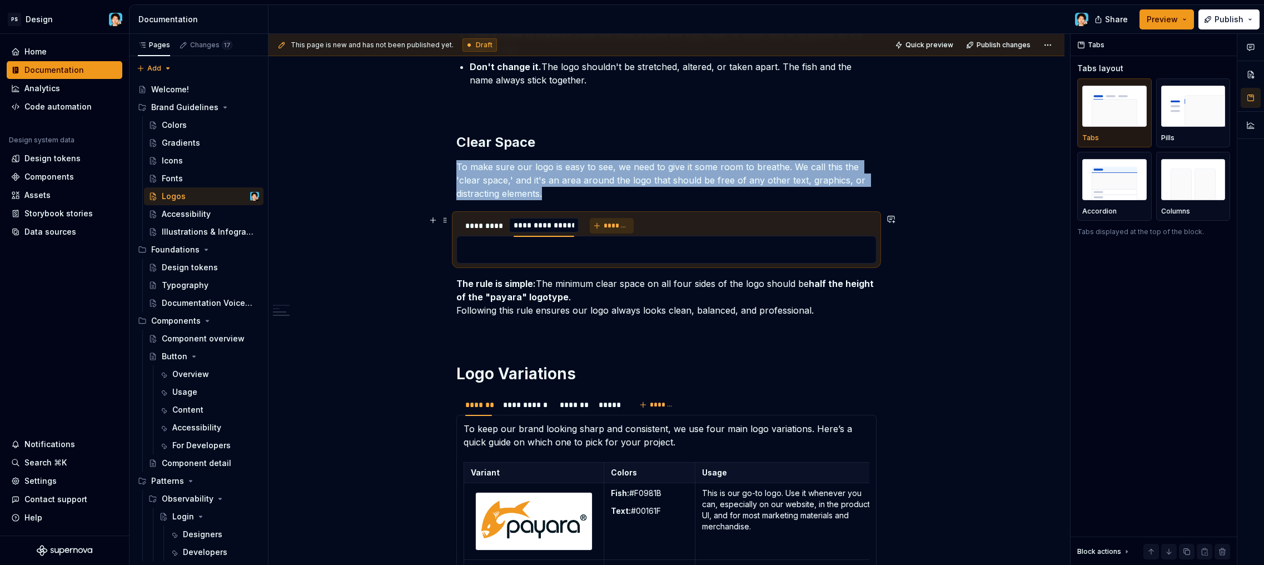
click at [606, 227] on span "*******" at bounding box center [616, 225] width 25 height 9
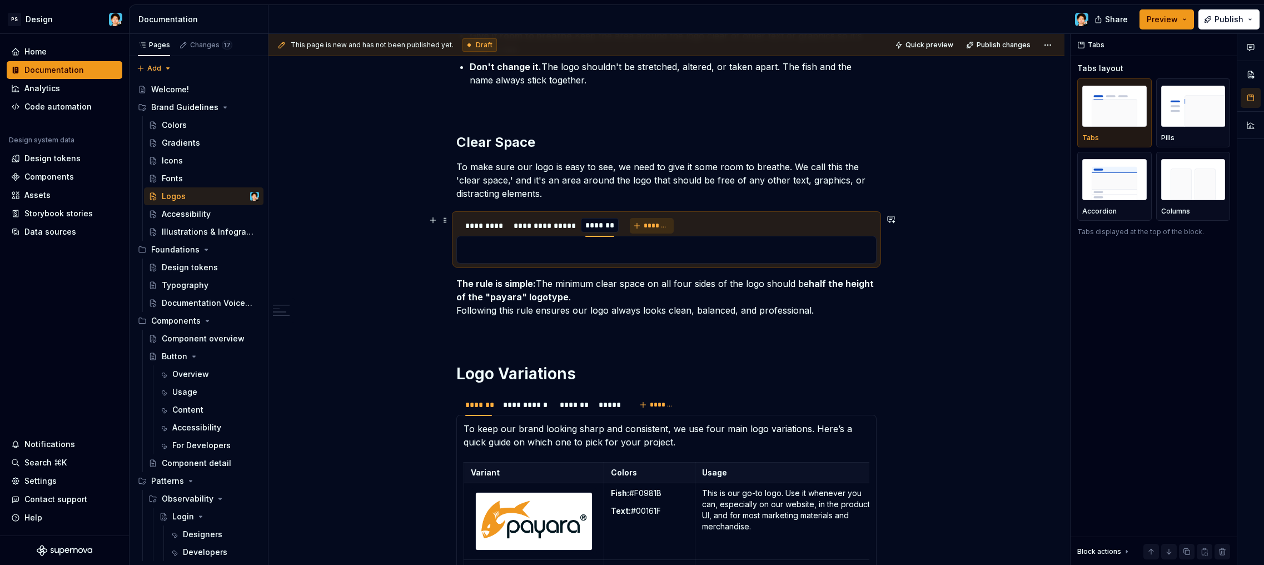
scroll to position [0, 1]
type input "******"
click at [554, 228] on div "**********" at bounding box center [544, 225] width 61 height 11
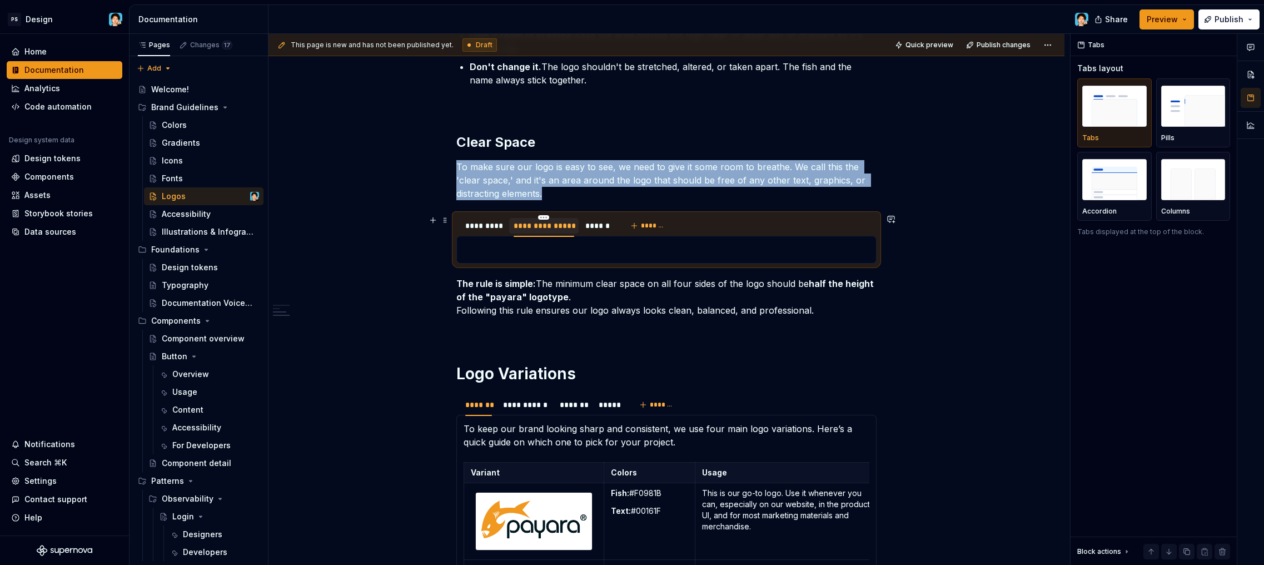
click at [542, 229] on div "**********" at bounding box center [544, 225] width 61 height 11
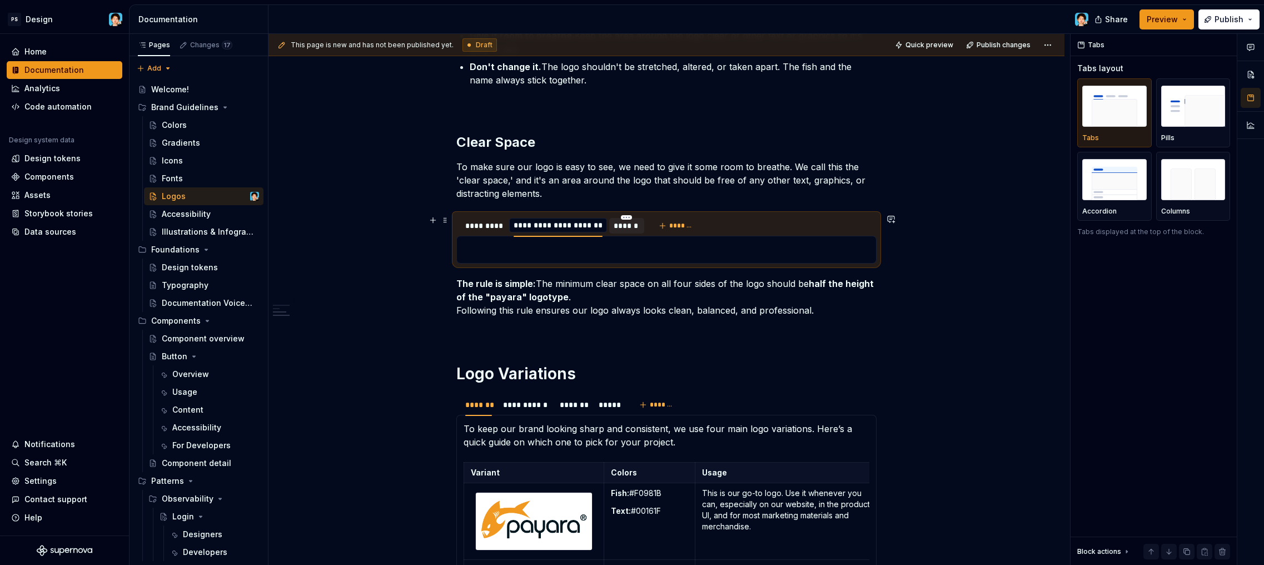
type input "**********"
click at [633, 226] on div "******" at bounding box center [636, 225] width 26 height 11
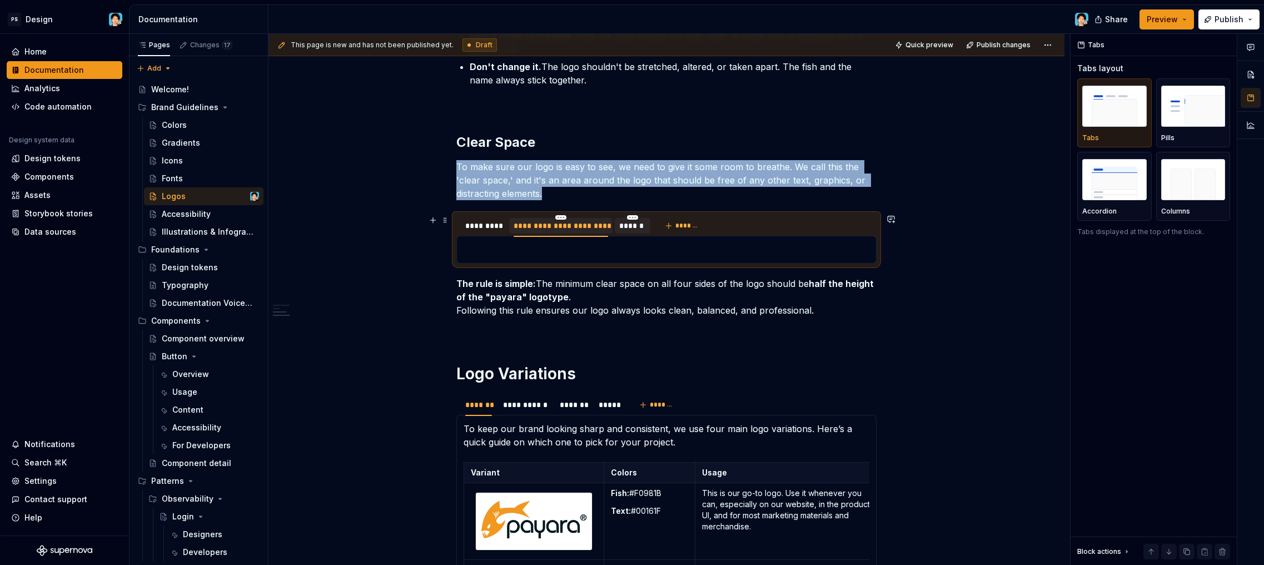
click at [633, 226] on div "******" at bounding box center [632, 225] width 26 height 11
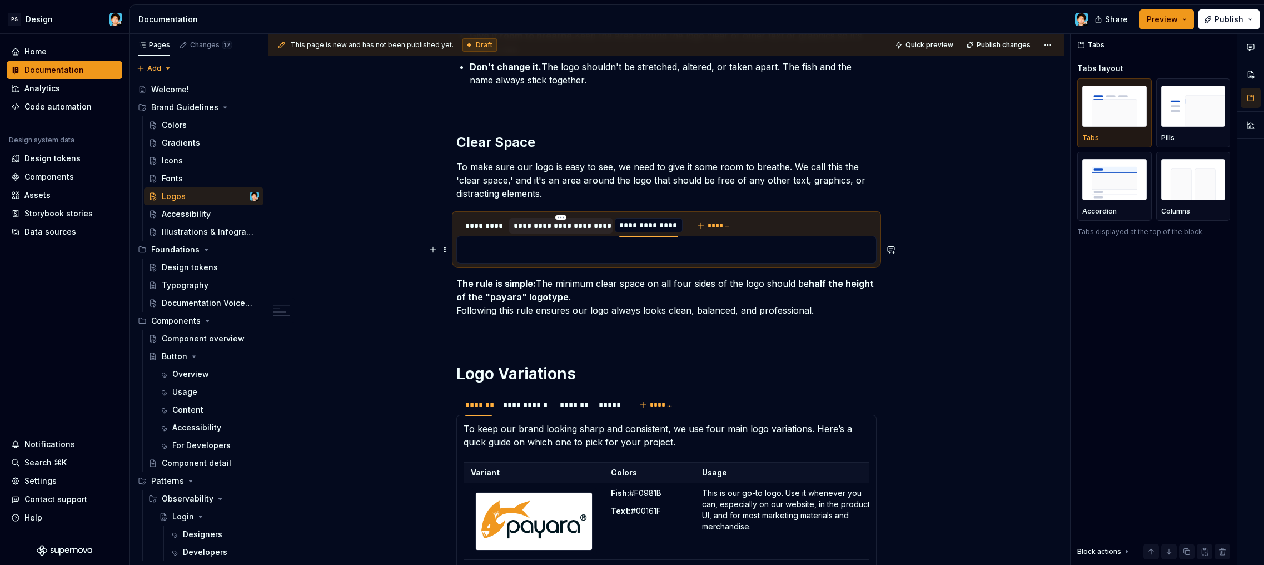
type input "**********"
click at [624, 249] on p at bounding box center [667, 249] width 406 height 13
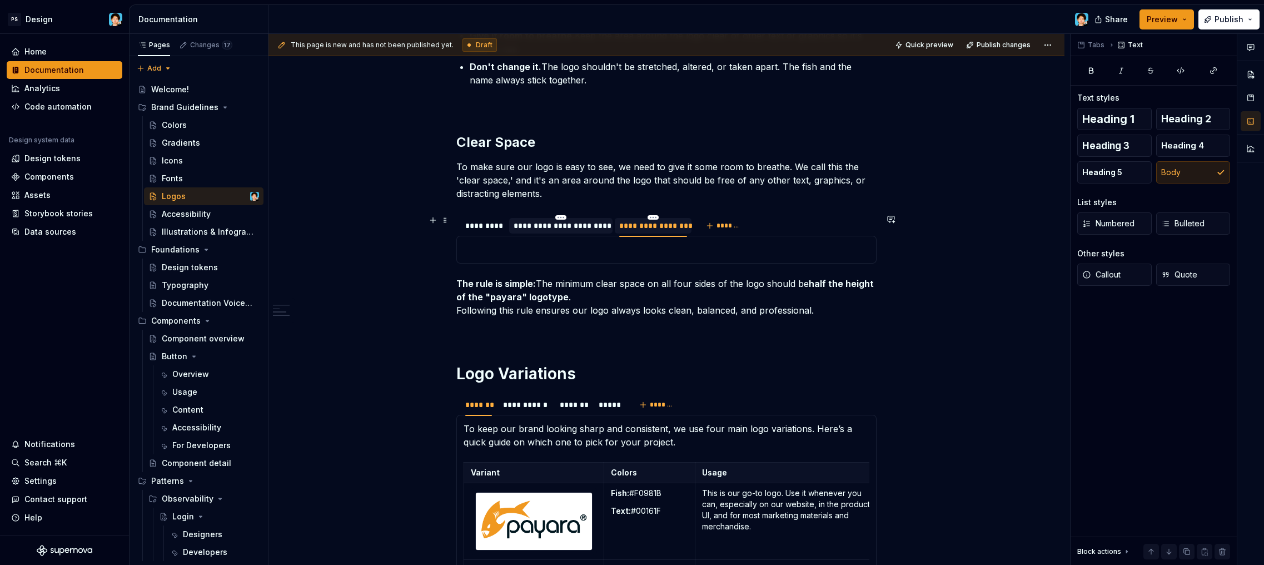
click at [548, 227] on div "**********" at bounding box center [561, 225] width 95 height 11
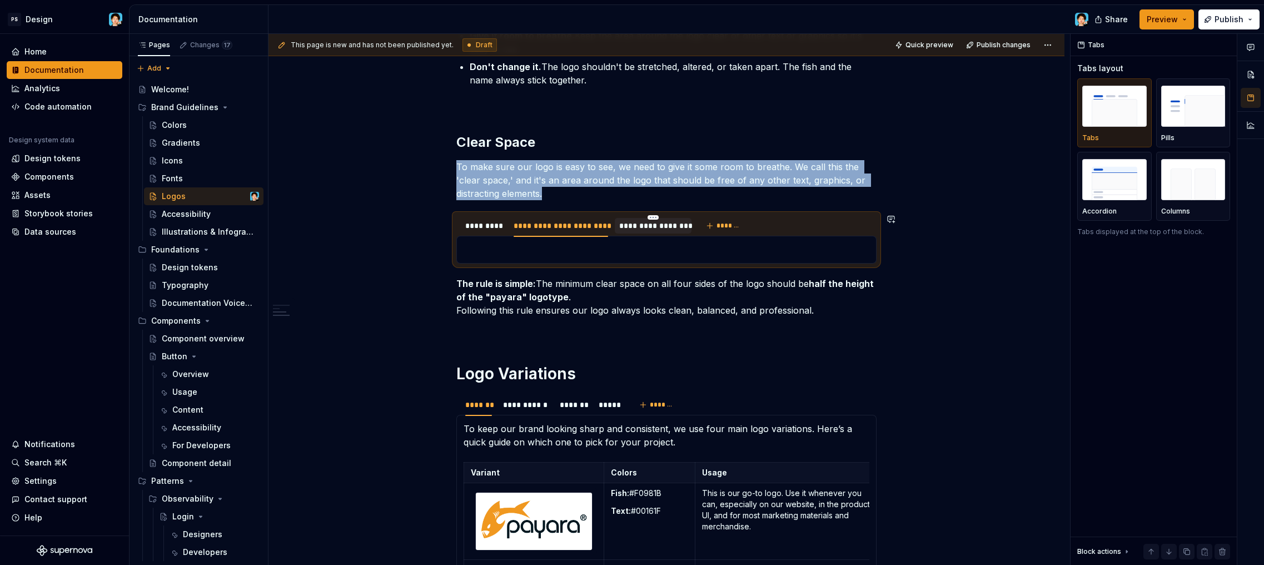
click at [568, 257] on div "Always maintain a minimum clear space of ½X around the logo, where X is the x-h…" at bounding box center [667, 250] width 420 height 28
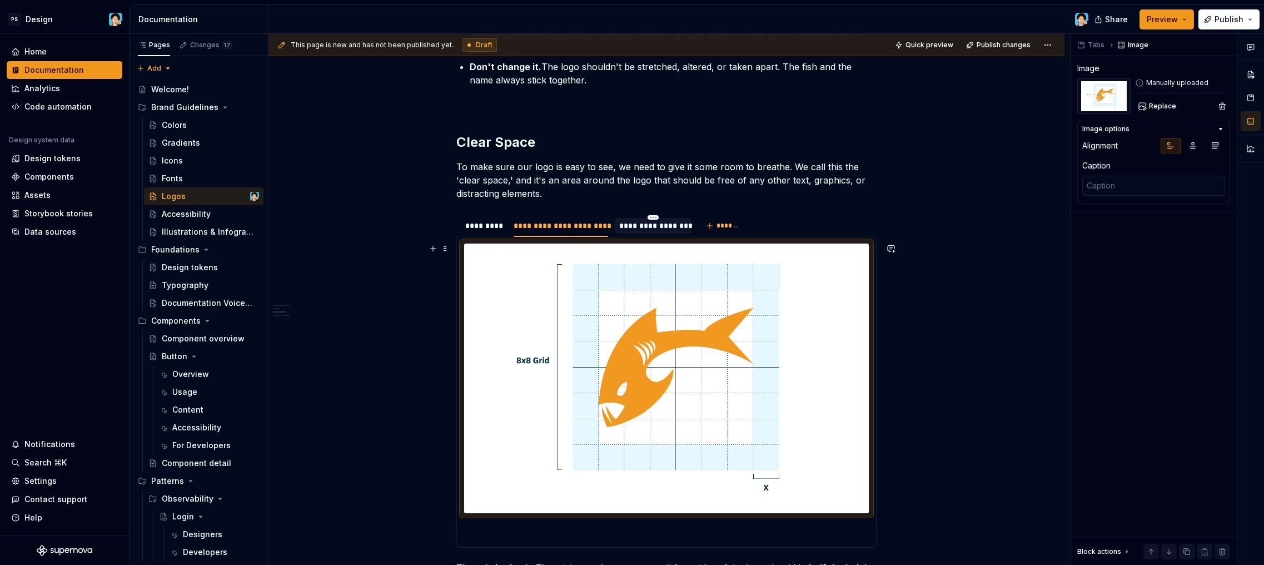
scroll to position [577, 0]
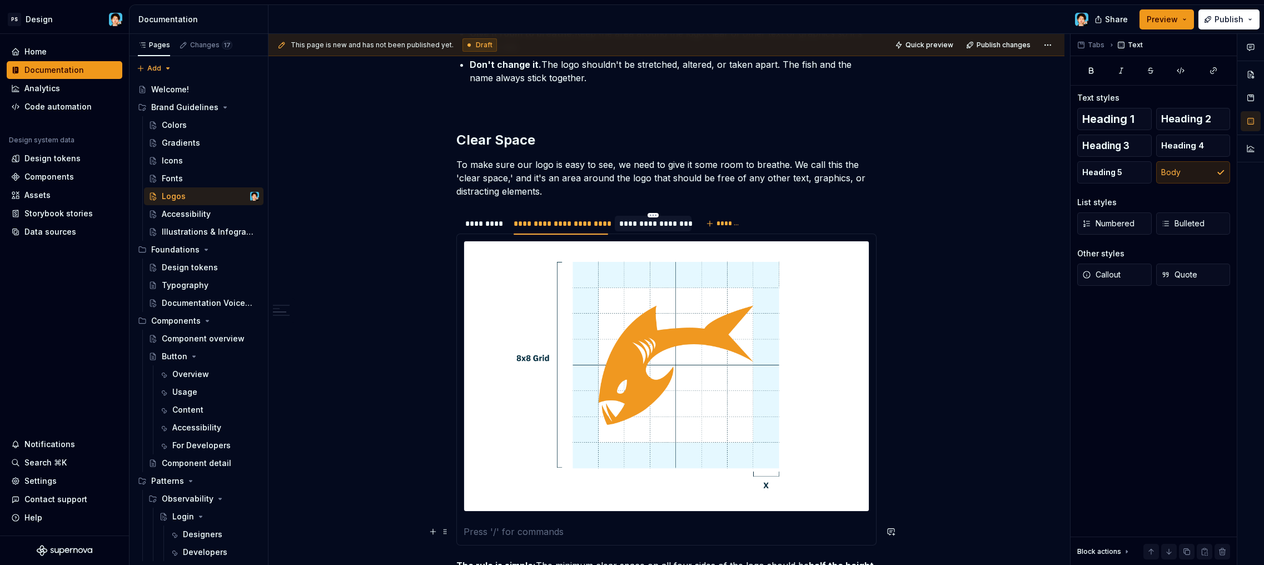
click at [480, 530] on p at bounding box center [667, 531] width 406 height 13
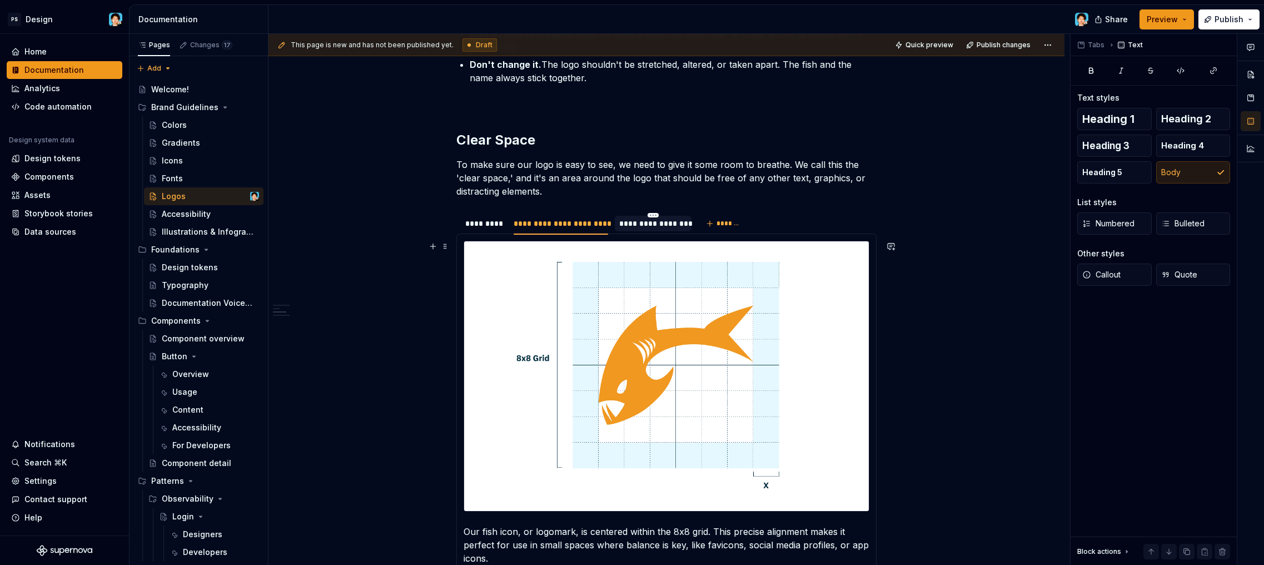
scroll to position [662, 0]
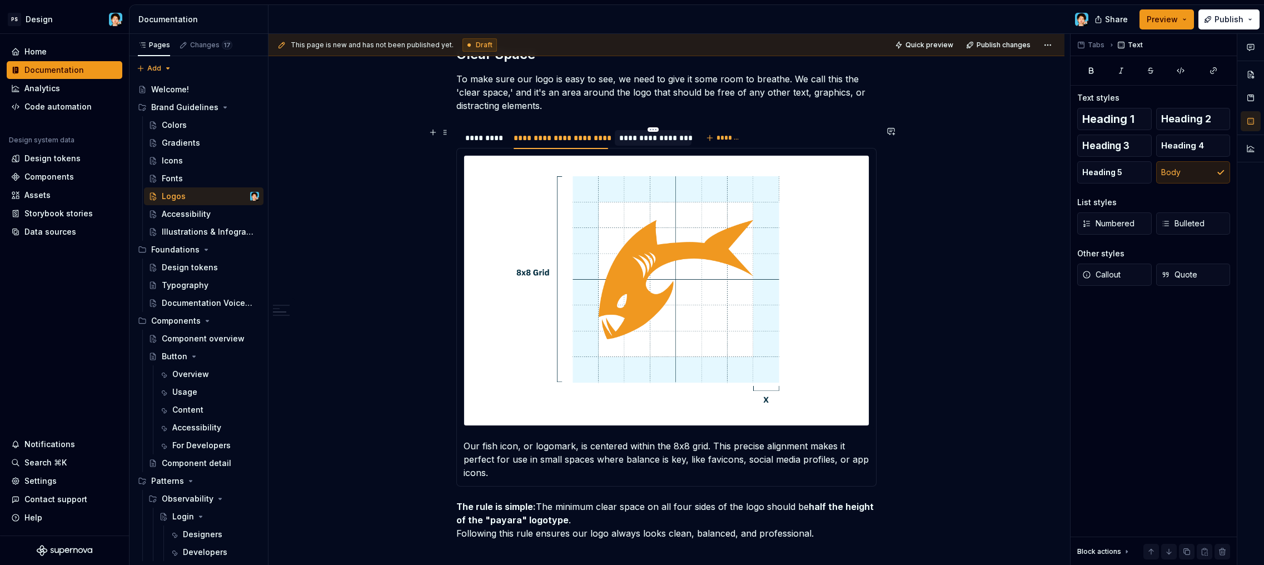
click at [647, 143] on div "**********" at bounding box center [653, 137] width 68 height 11
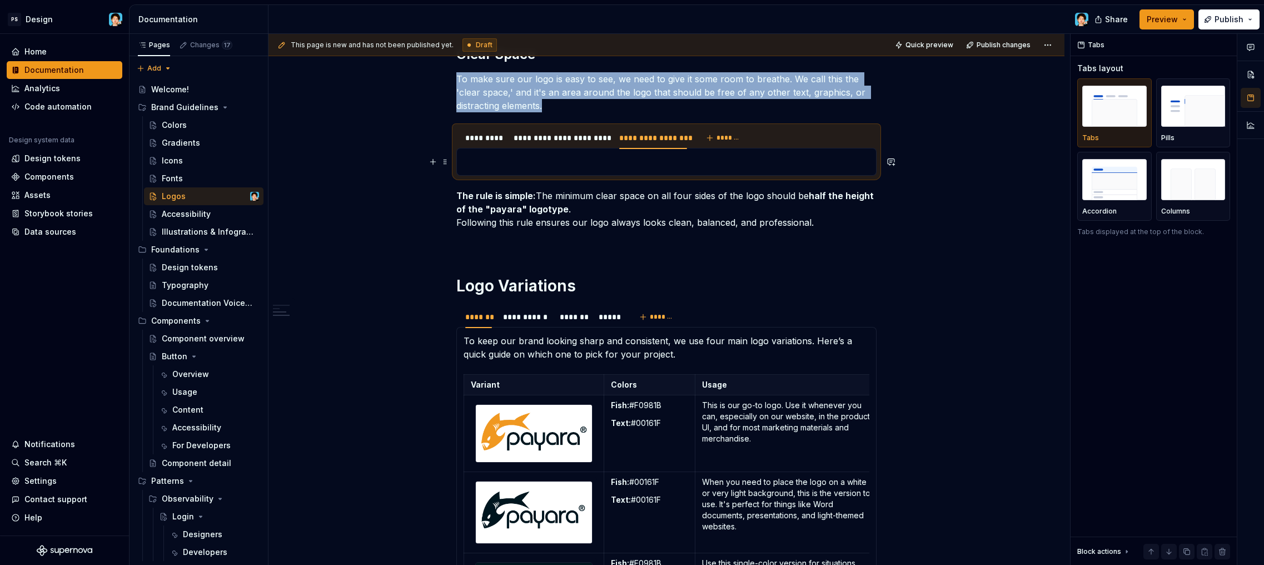
click at [593, 168] on p at bounding box center [667, 161] width 406 height 13
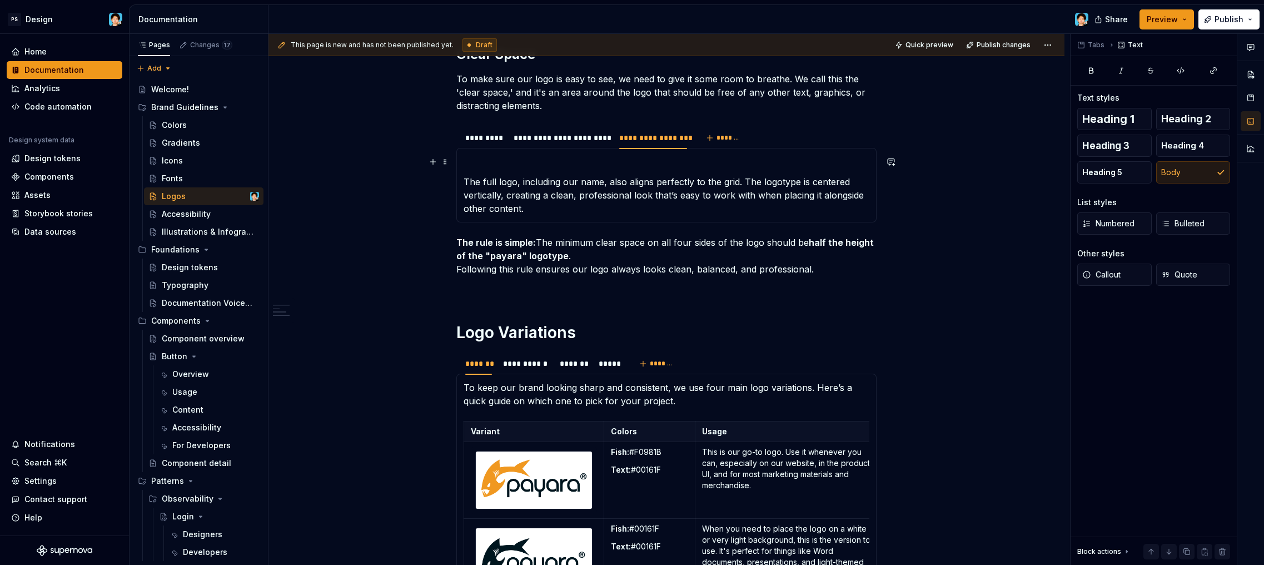
click at [557, 162] on p at bounding box center [667, 161] width 406 height 13
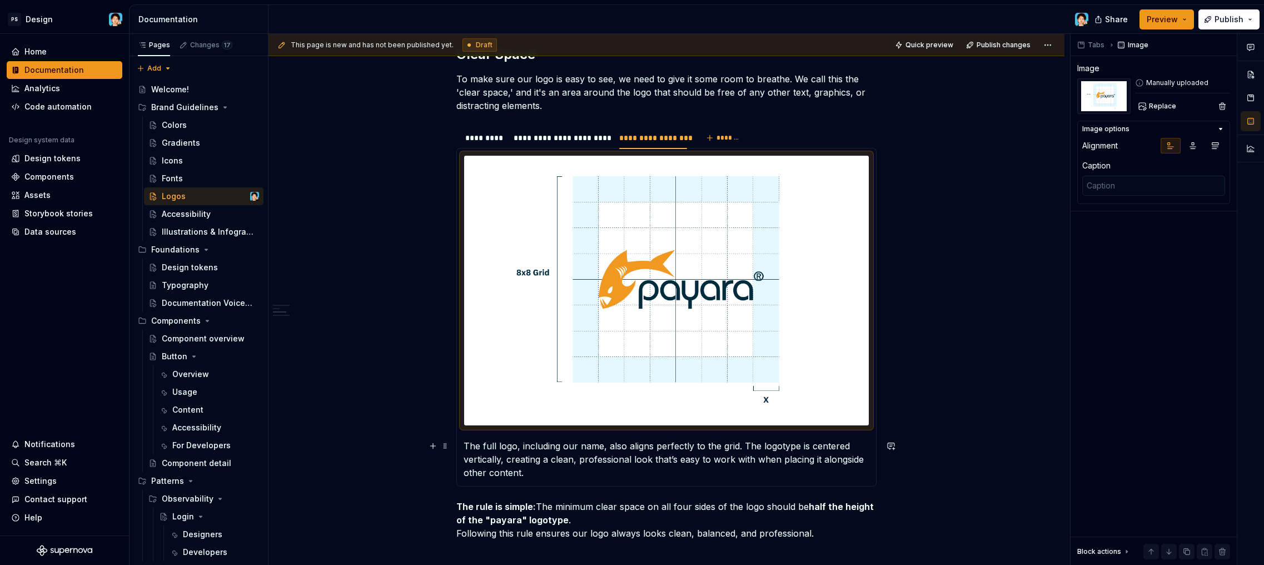
click at [680, 452] on p "The full logo, including our name, also aligns perfectly to the grid. The logot…" at bounding box center [667, 459] width 406 height 40
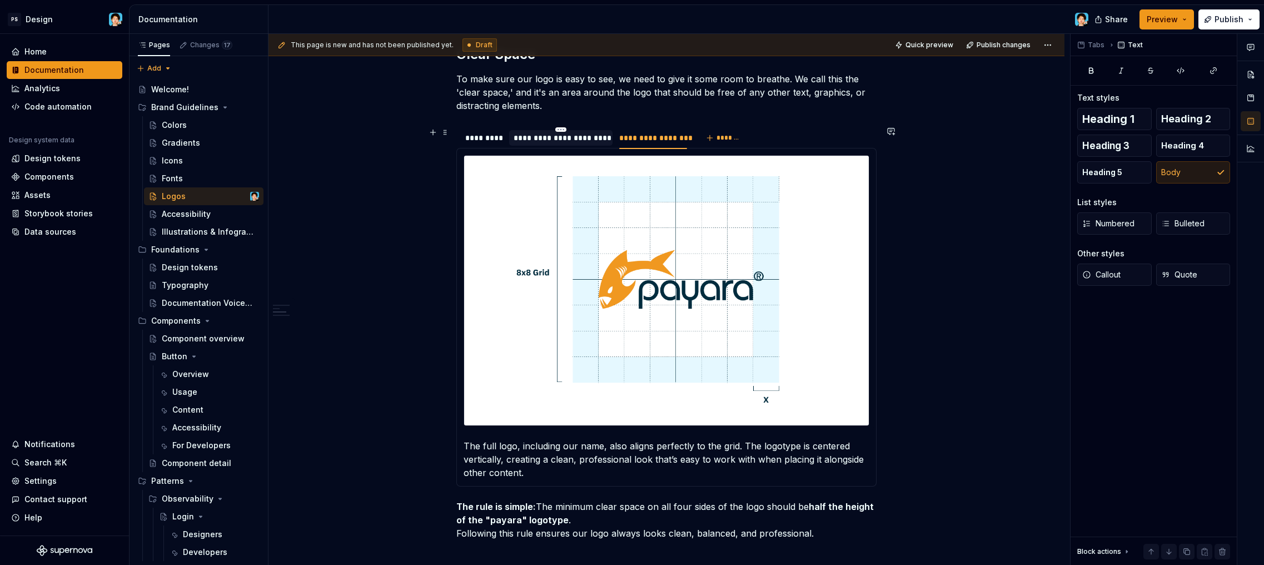
click at [567, 138] on div "**********" at bounding box center [561, 137] width 95 height 11
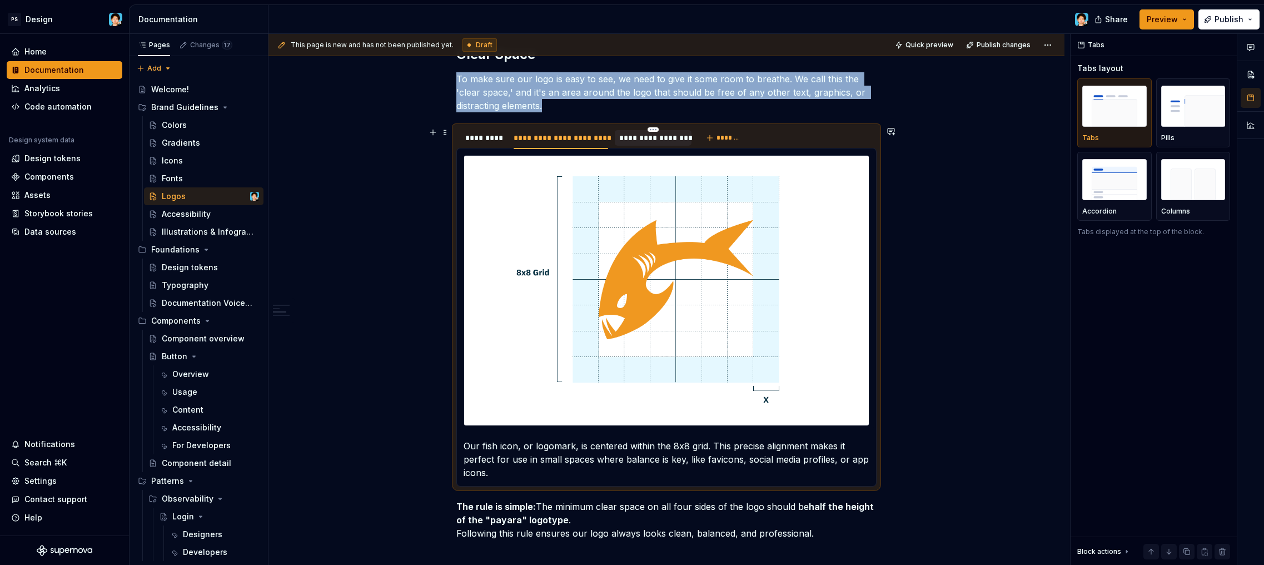
click at [638, 143] on div "**********" at bounding box center [653, 137] width 68 height 11
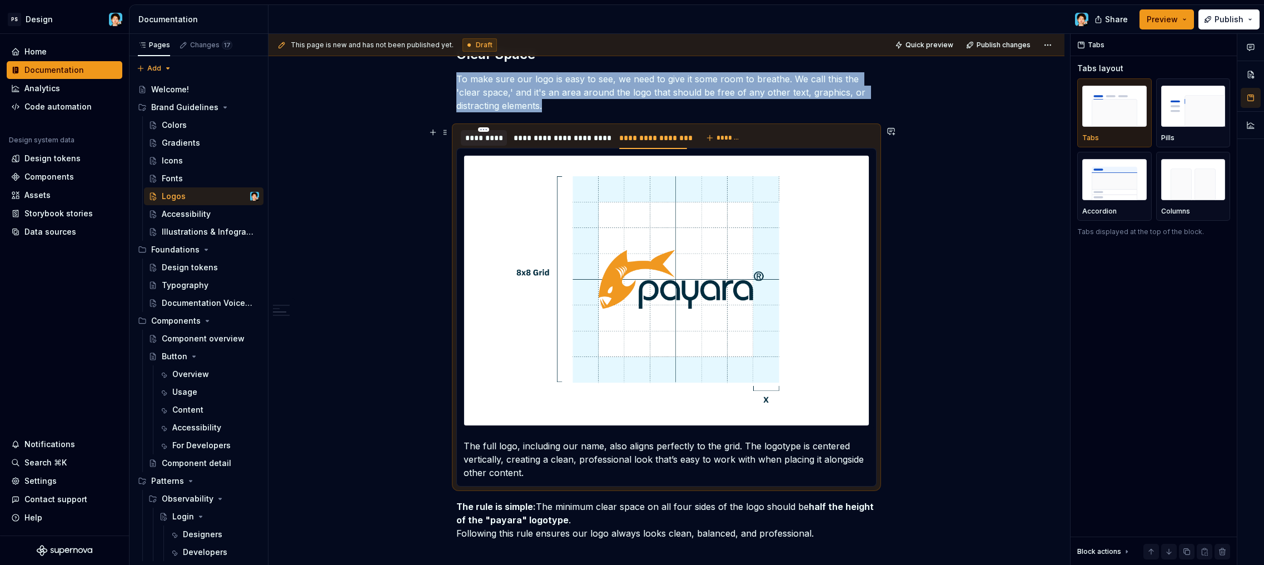
click at [480, 141] on div "*********" at bounding box center [483, 137] width 37 height 11
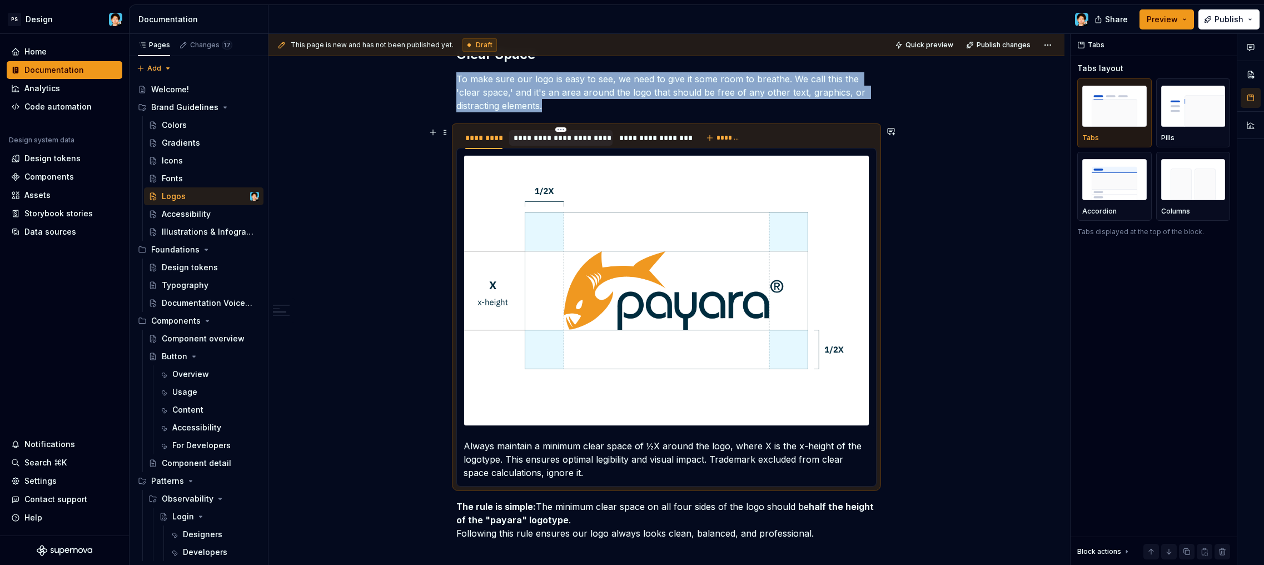
click at [556, 142] on div "**********" at bounding box center [561, 137] width 95 height 11
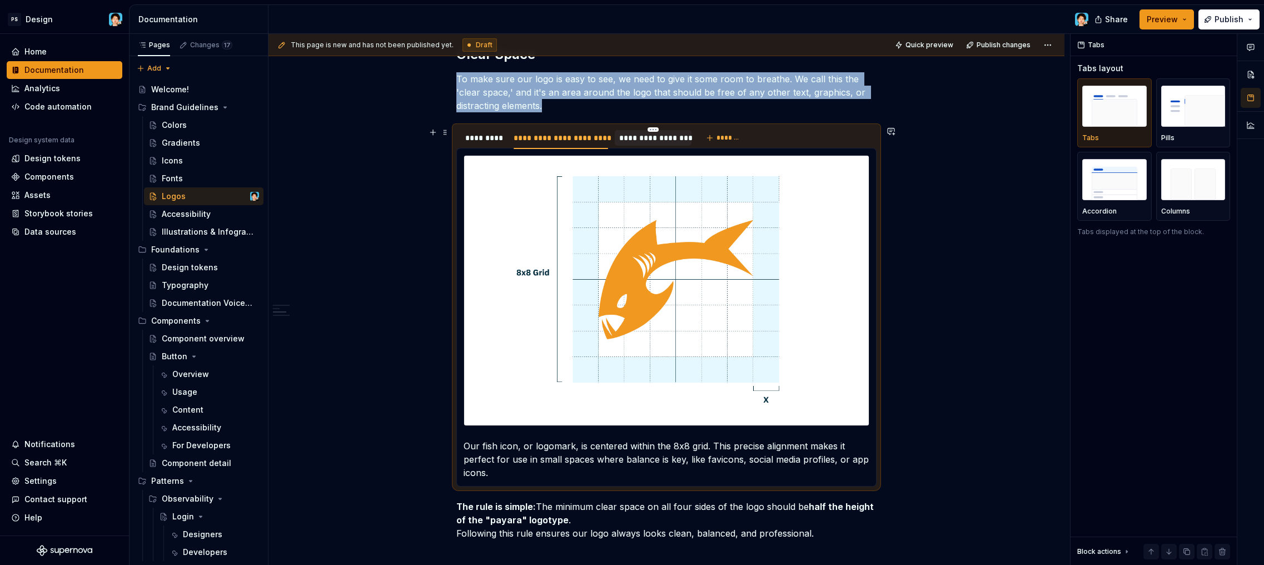
click at [636, 143] on div "**********" at bounding box center [653, 137] width 68 height 11
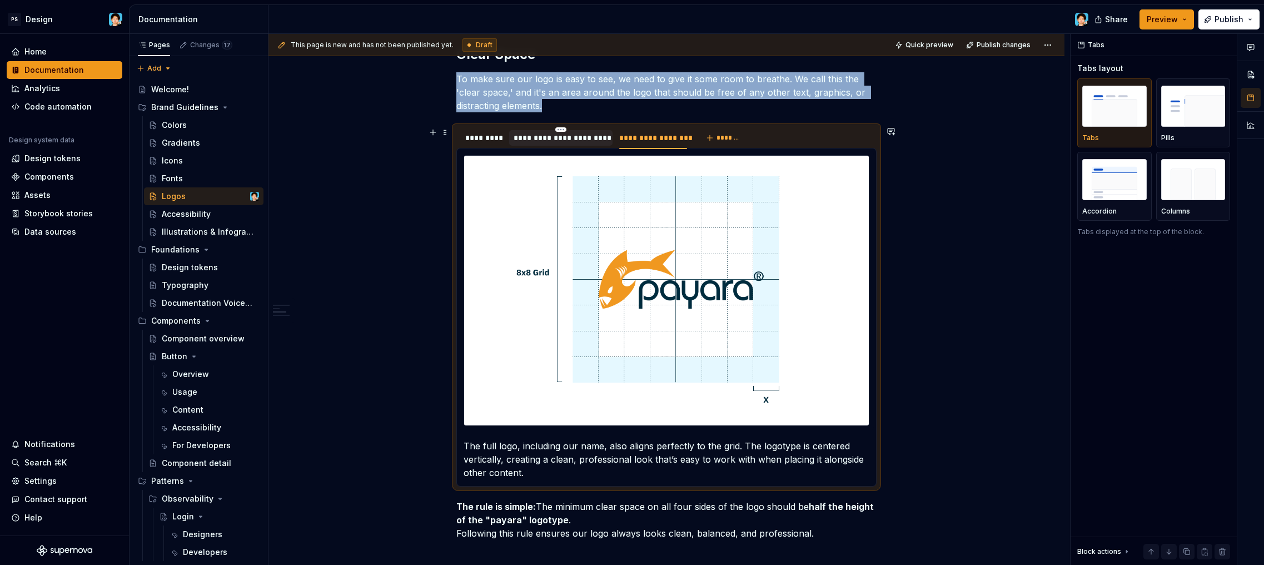
click at [572, 141] on div "**********" at bounding box center [561, 137] width 95 height 11
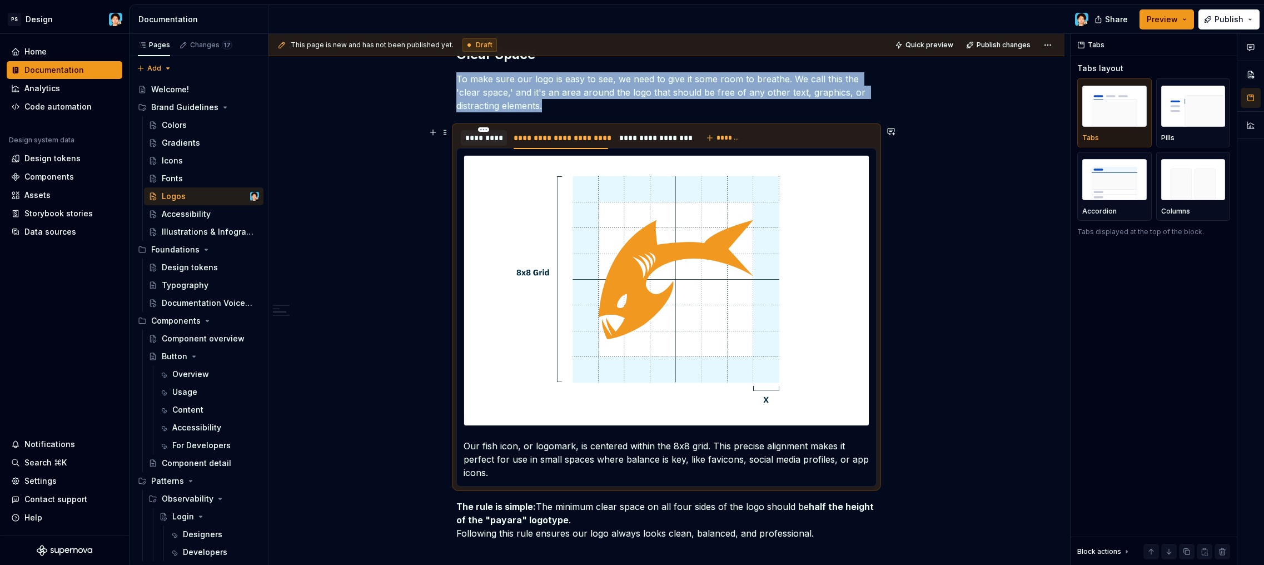
click at [497, 138] on div "*********" at bounding box center [483, 137] width 37 height 11
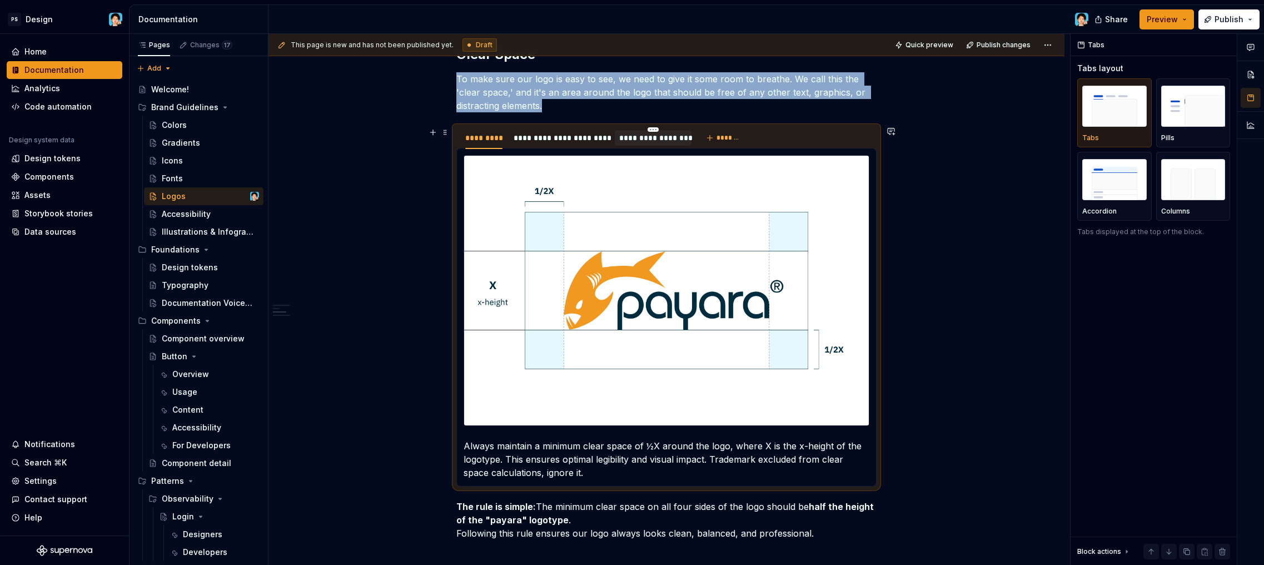
click at [641, 142] on div "**********" at bounding box center [653, 137] width 68 height 11
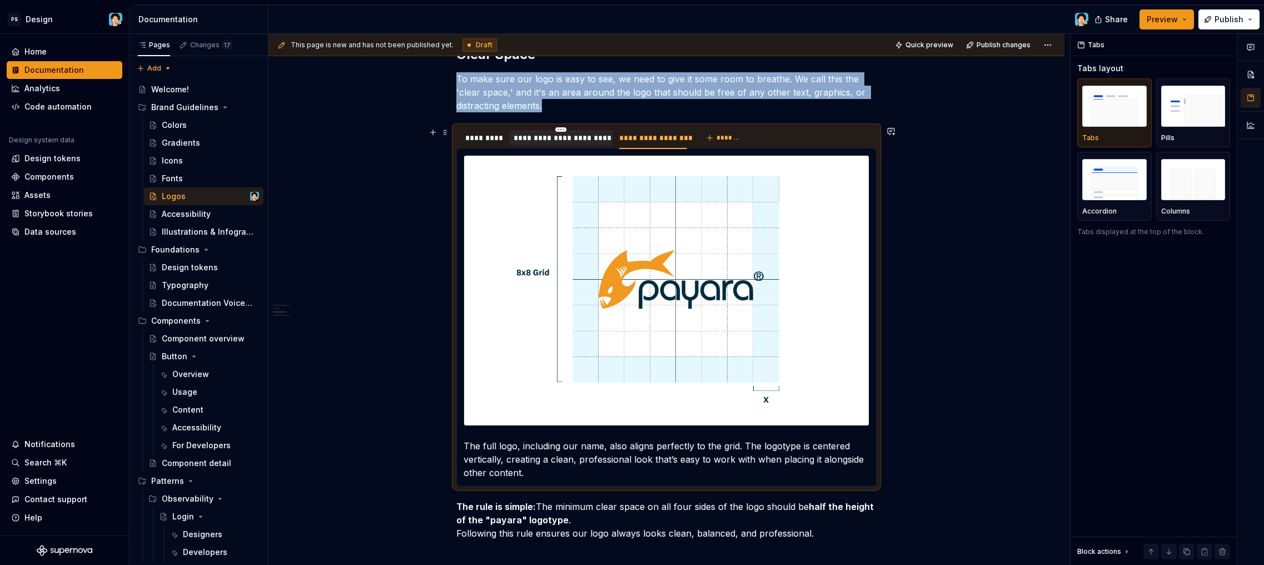
click at [569, 138] on div "**********" at bounding box center [561, 137] width 95 height 11
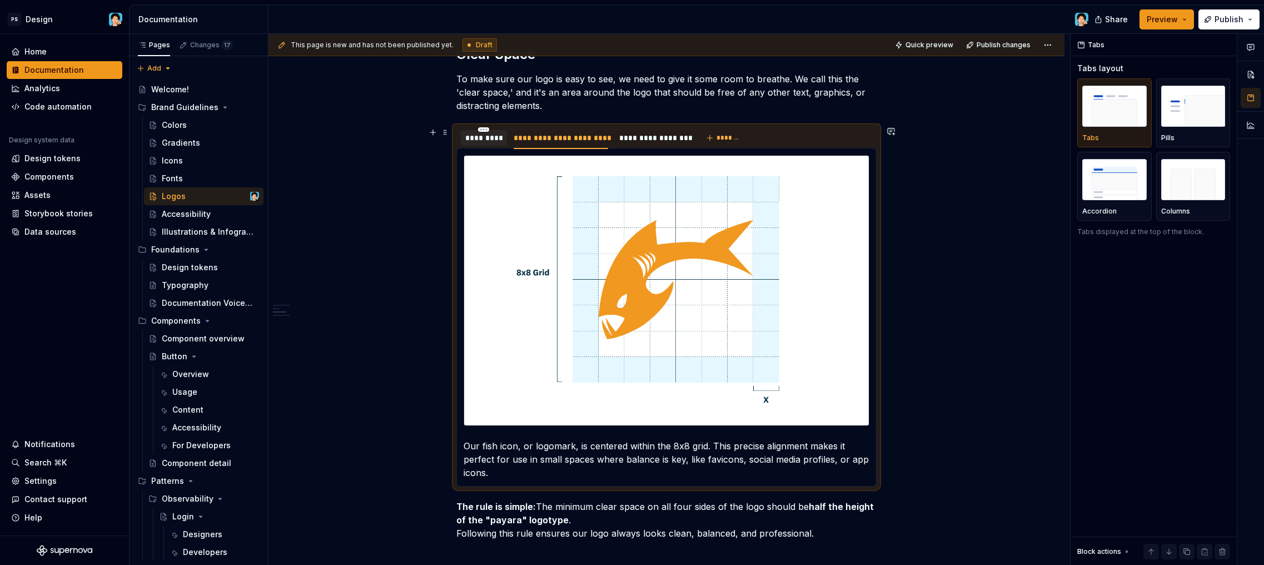
click at [479, 141] on div "*********" at bounding box center [483, 137] width 37 height 11
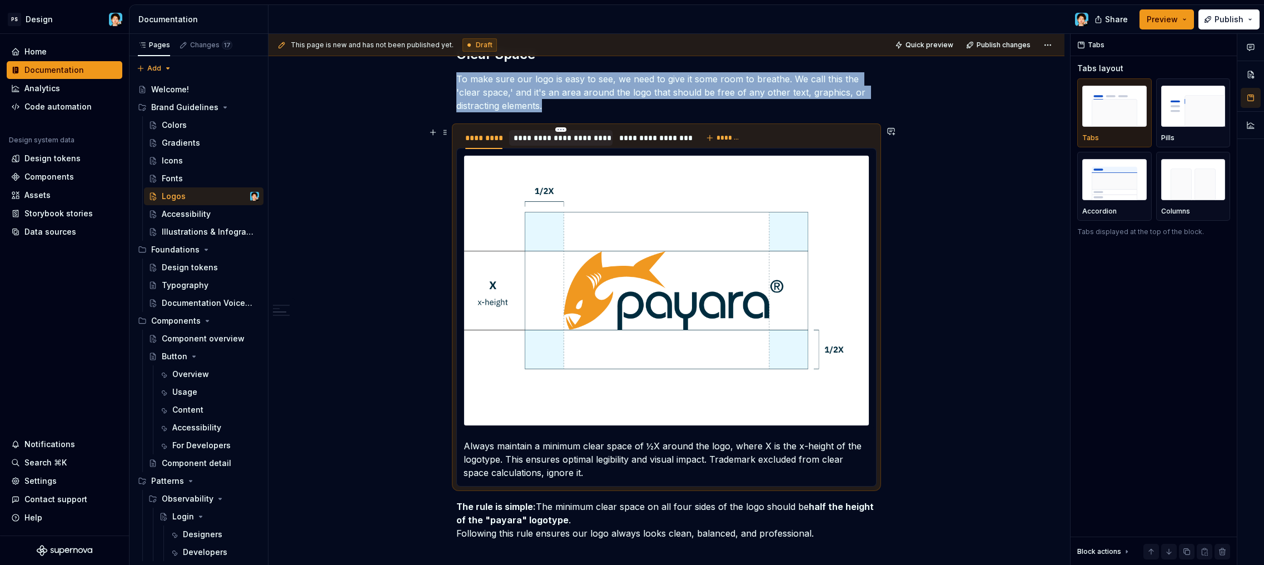
click at [567, 146] on div "**********" at bounding box center [561, 138] width 104 height 16
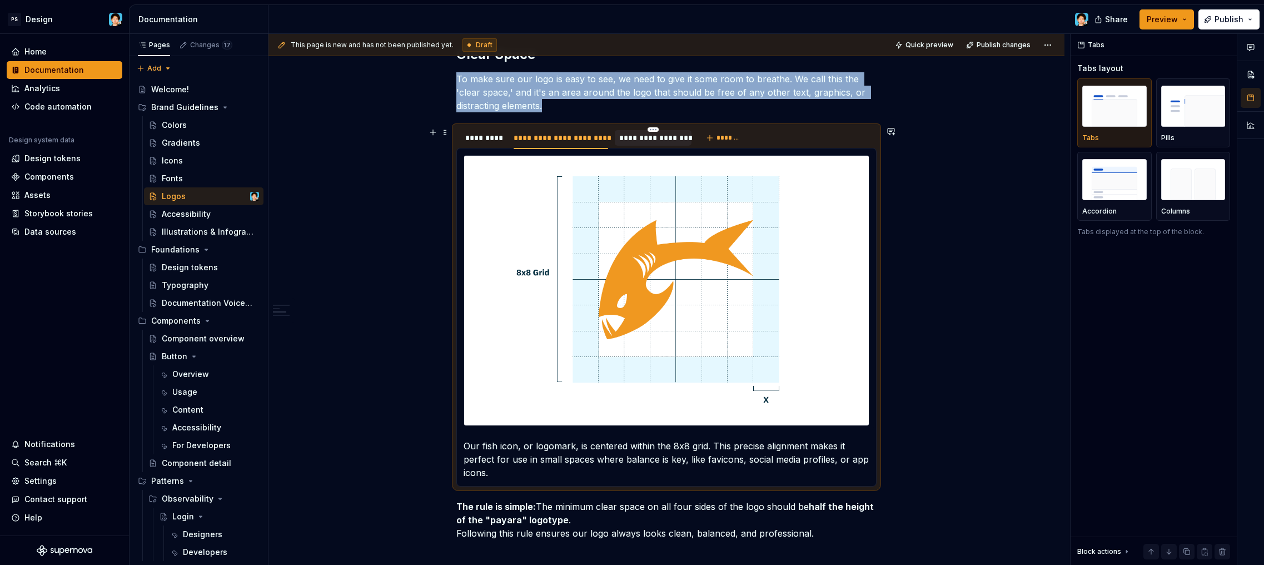
click at [657, 142] on div "**********" at bounding box center [653, 137] width 68 height 11
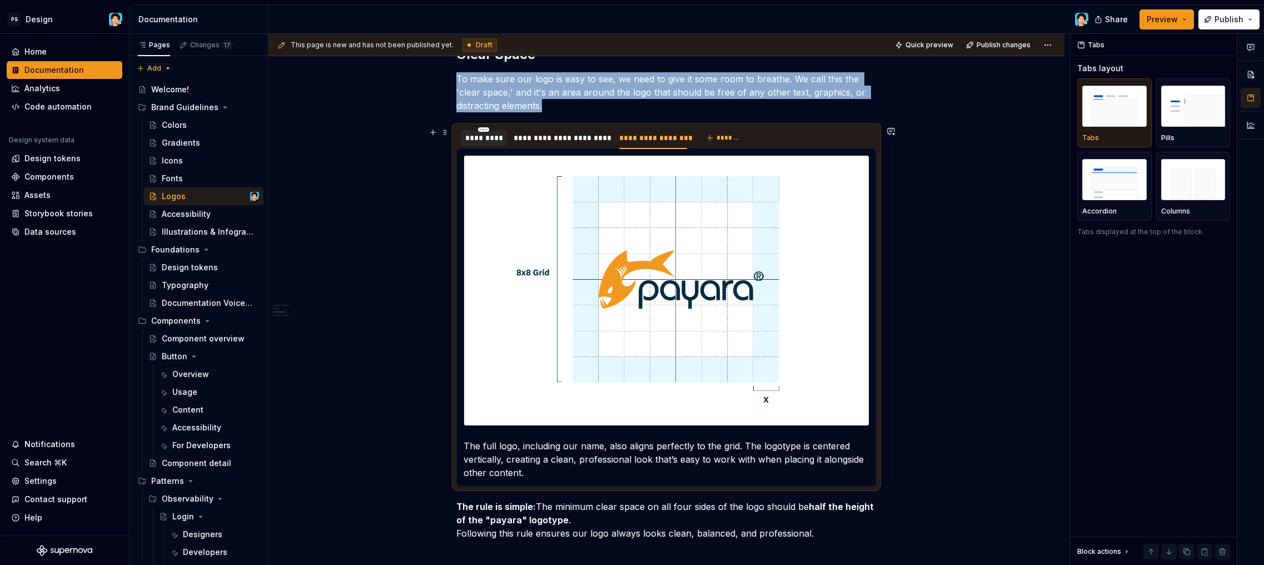
click at [485, 140] on div "*********" at bounding box center [483, 137] width 37 height 11
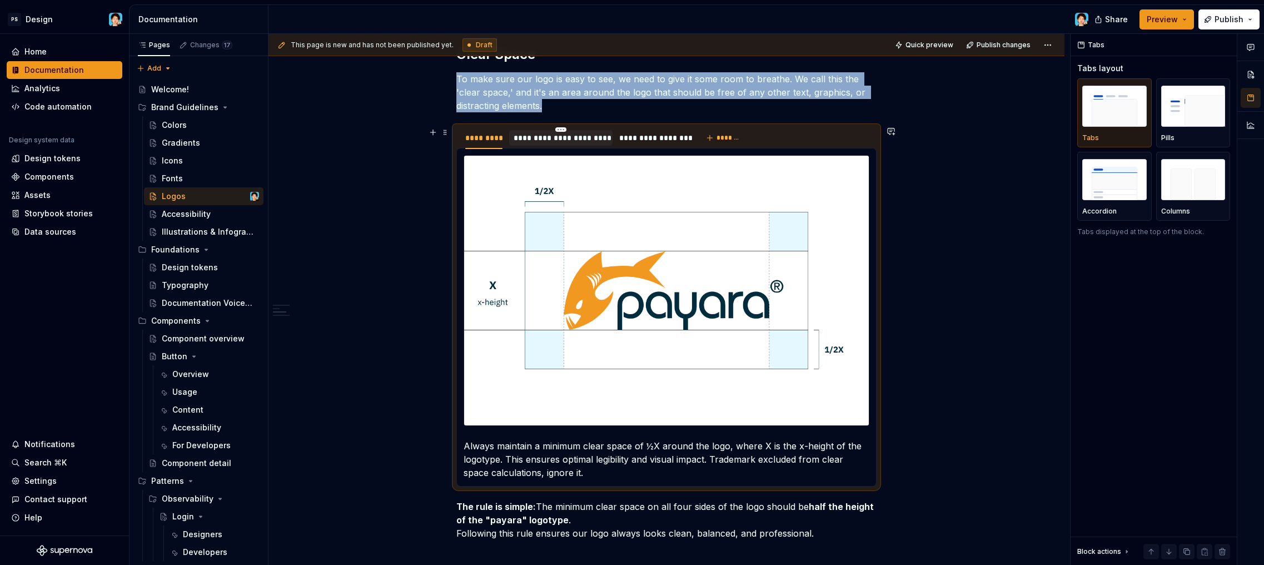
click at [532, 141] on div "**********" at bounding box center [561, 137] width 95 height 11
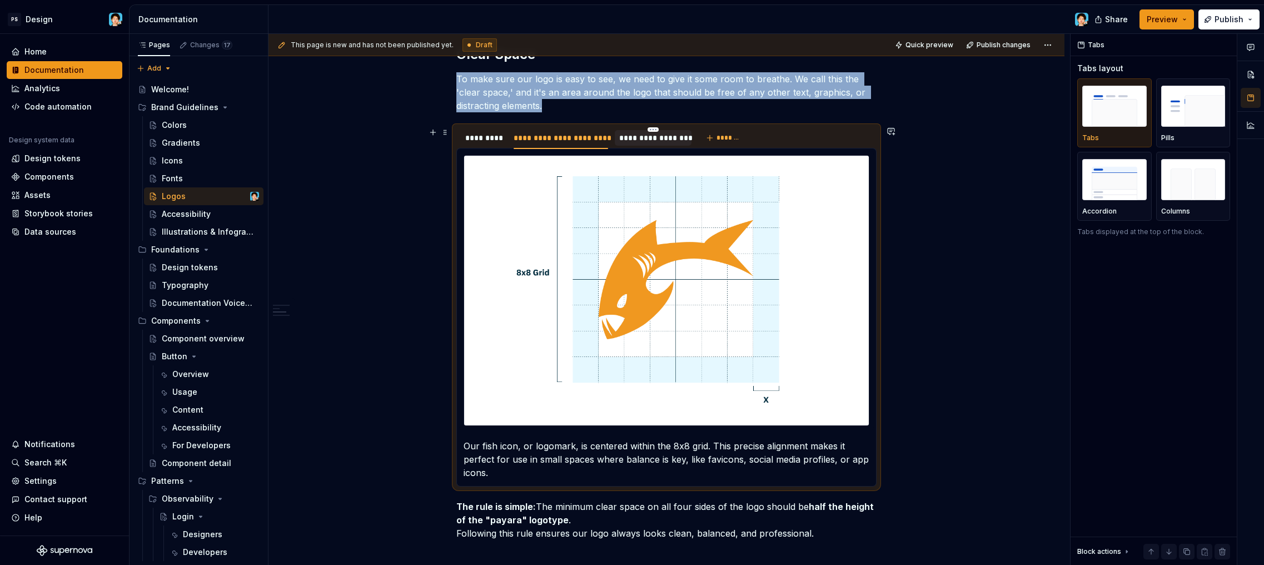
click at [626, 143] on div "**********" at bounding box center [653, 137] width 68 height 11
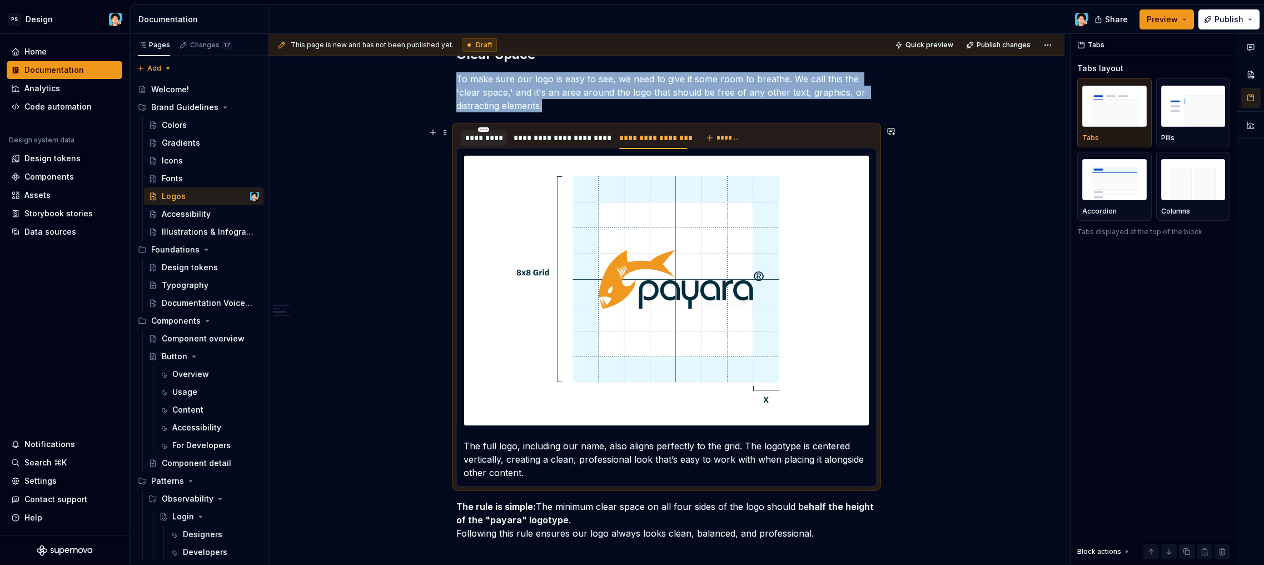
click at [495, 141] on div "*********" at bounding box center [483, 137] width 37 height 11
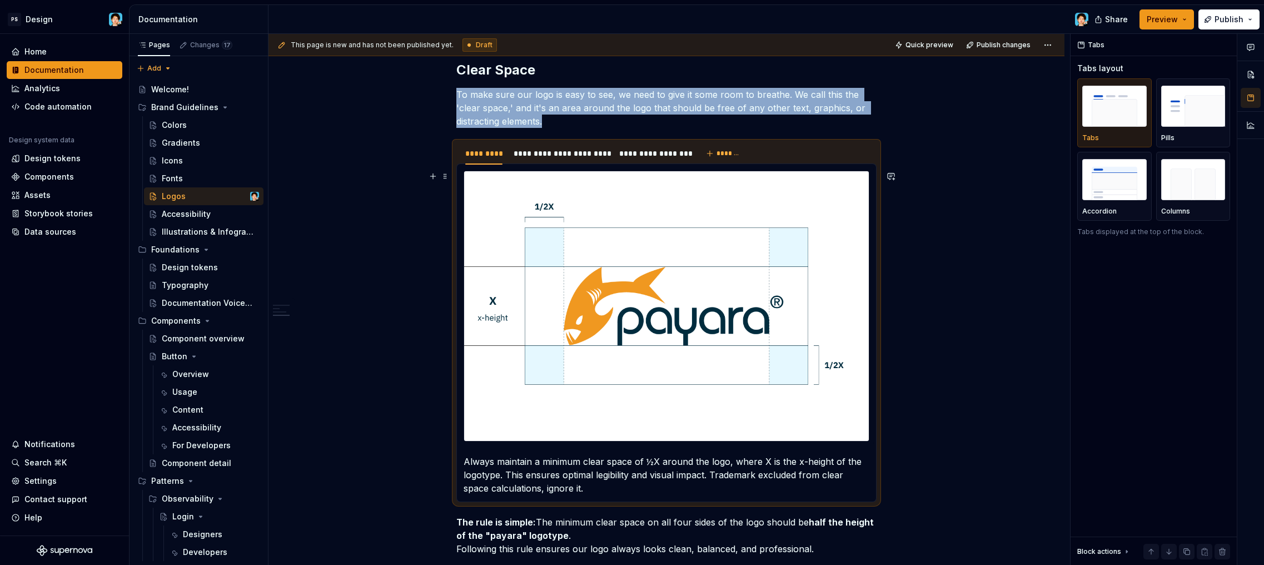
scroll to position [748, 0]
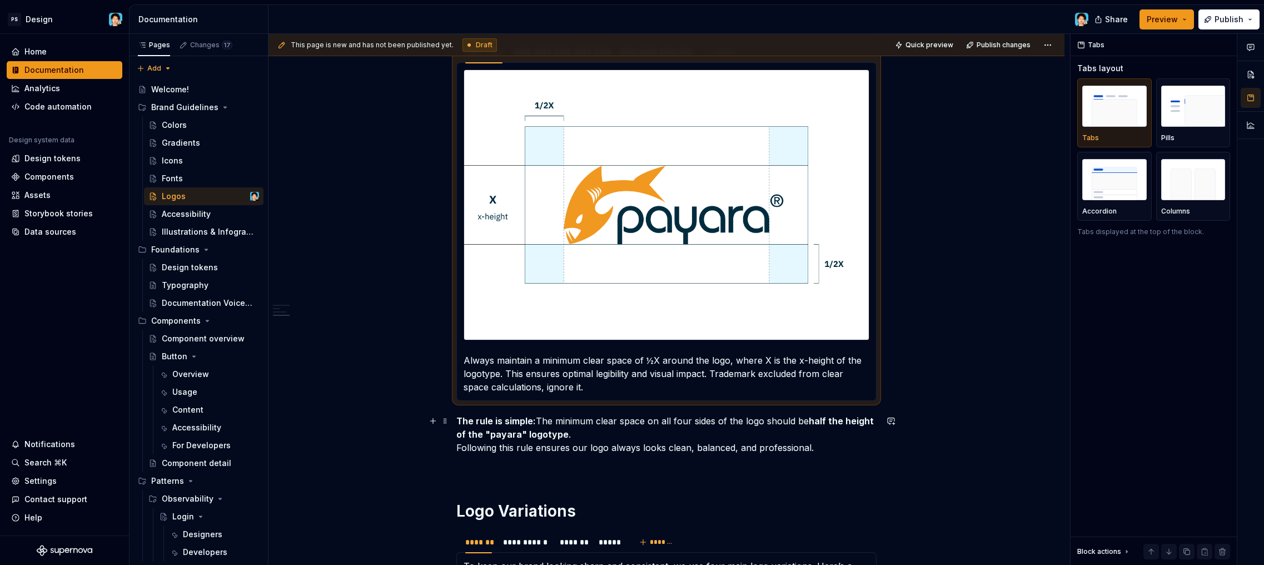
click at [646, 430] on p "The rule is simple: The minimum clear space on all four sides of the logo shoul…" at bounding box center [667, 434] width 420 height 40
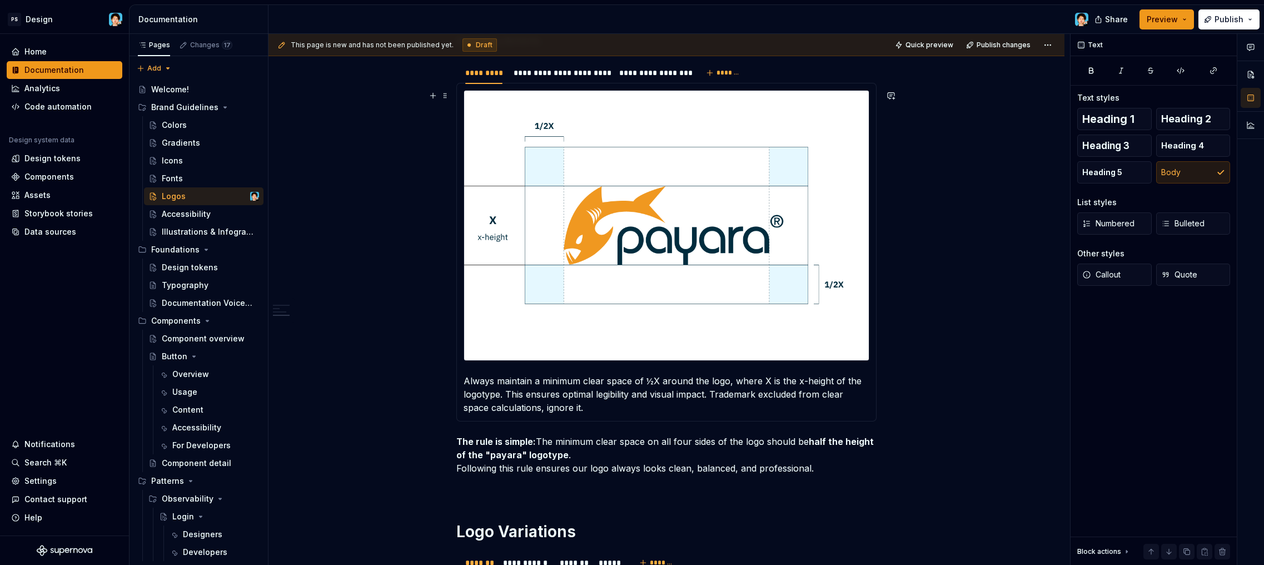
scroll to position [704, 0]
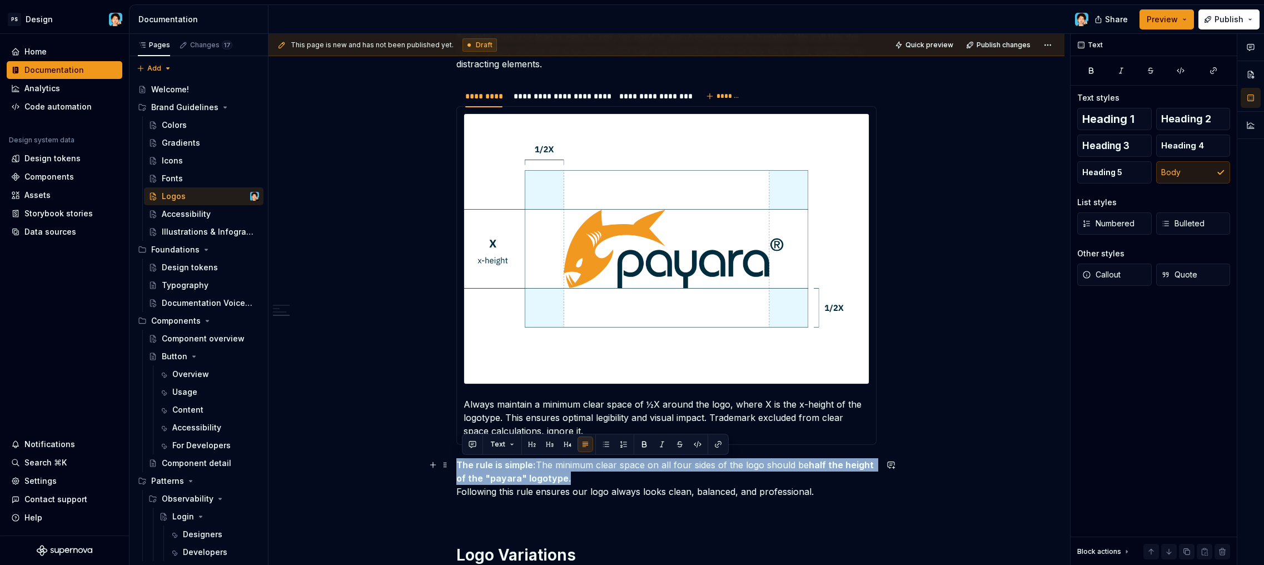
drag, startPoint x: 578, startPoint y: 479, endPoint x: 458, endPoint y: 459, distance: 121.9
click at [458, 459] on p "The rule is simple: The minimum clear space on all four sides of the logo shoul…" at bounding box center [667, 478] width 420 height 40
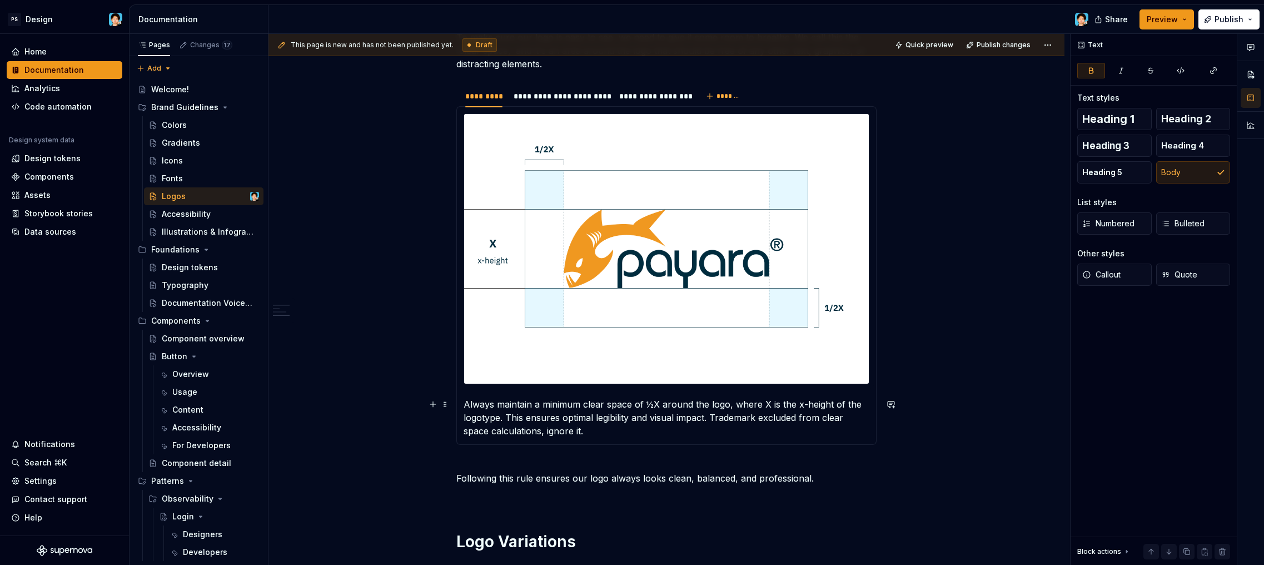
click at [619, 428] on p "Always maintain a minimum clear space of ½X around the logo, where X is the x-h…" at bounding box center [667, 418] width 406 height 40
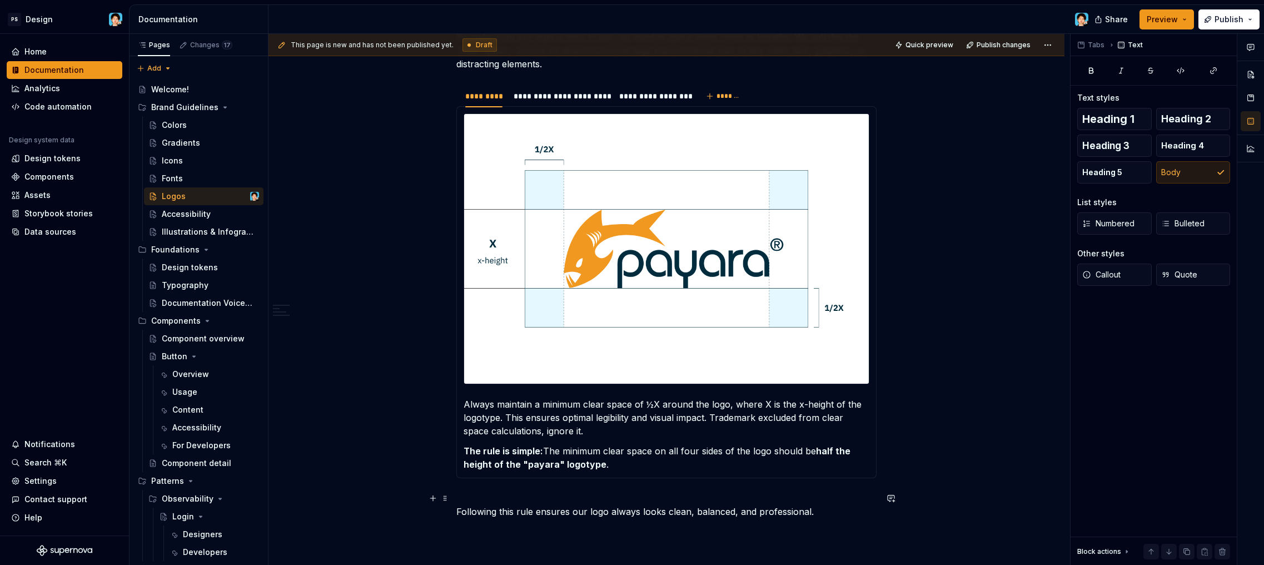
click at [589, 494] on p "Following this rule ensures our logo always looks clean, balanced, and professi…" at bounding box center [667, 505] width 420 height 27
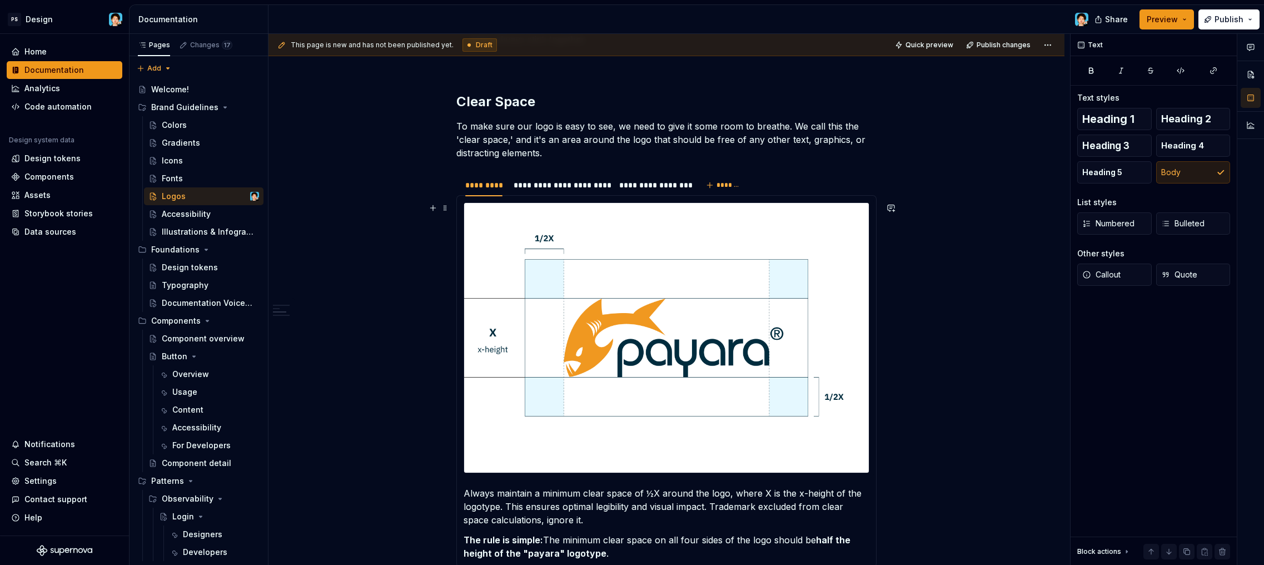
scroll to position [520, 0]
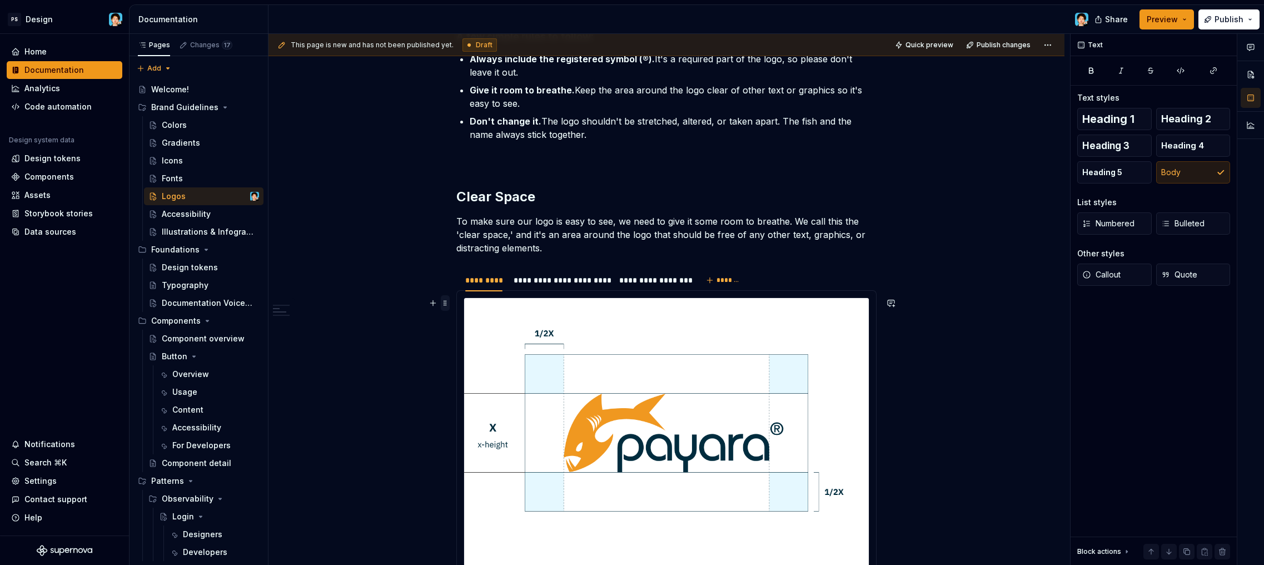
click at [443, 300] on span at bounding box center [445, 303] width 9 height 16
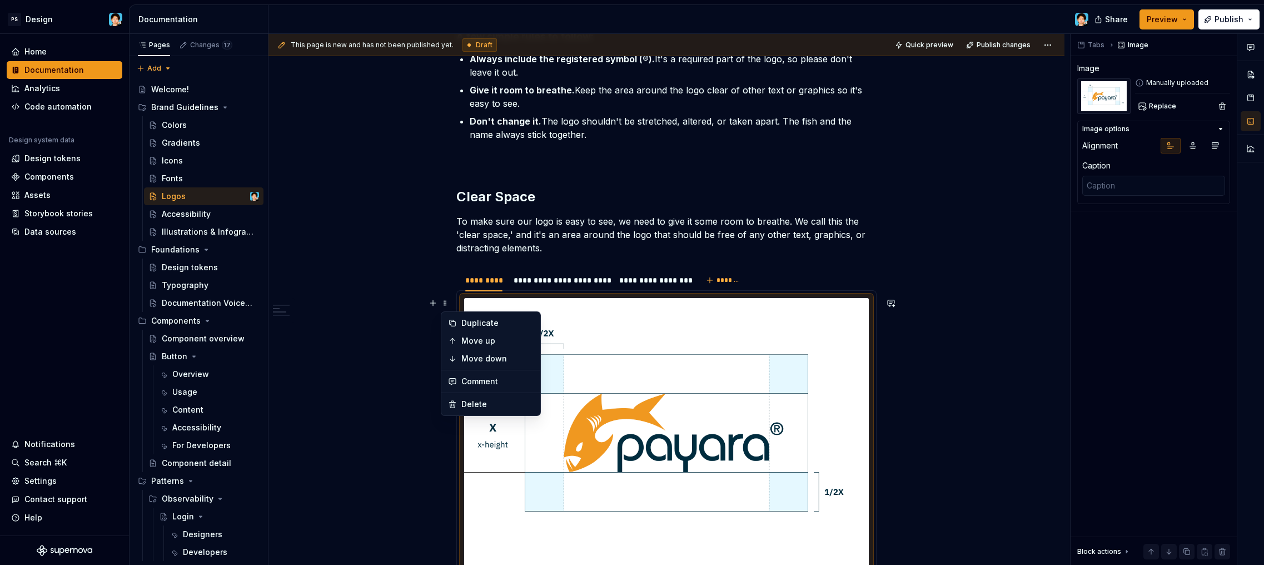
click at [721, 259] on div "**********" at bounding box center [667, 476] width 420 height 1558
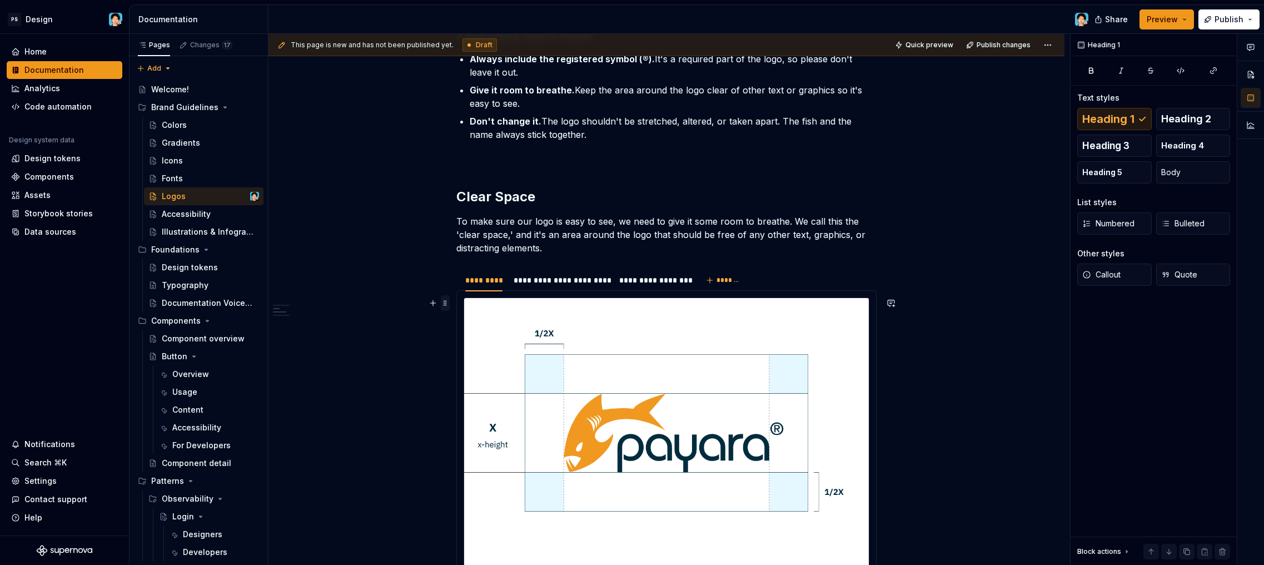
click at [446, 299] on span at bounding box center [445, 303] width 9 height 16
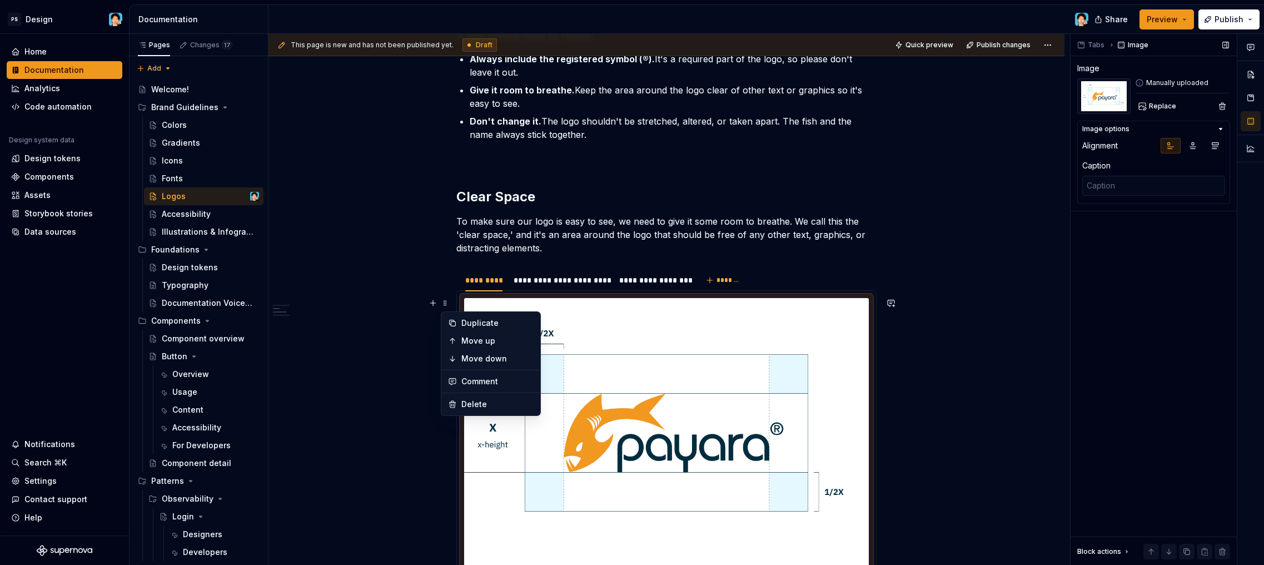
click at [1158, 245] on div "Tabs Image Image Manually uploaded Replace Image options Alignment Caption Bloc…" at bounding box center [1154, 300] width 166 height 532
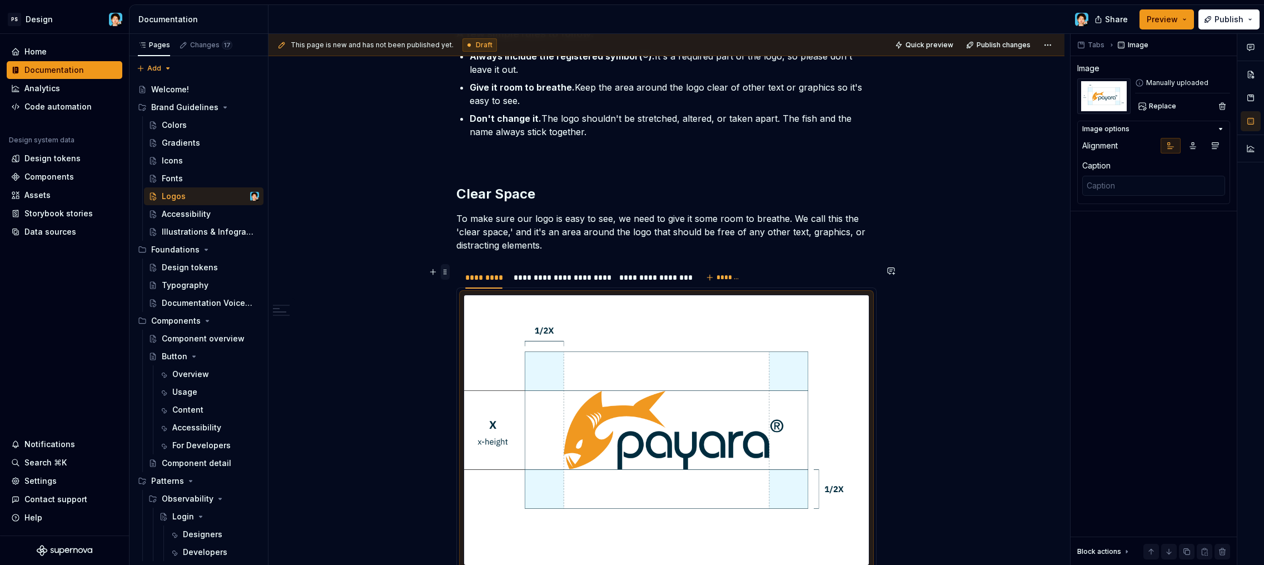
click at [444, 273] on span at bounding box center [445, 272] width 9 height 16
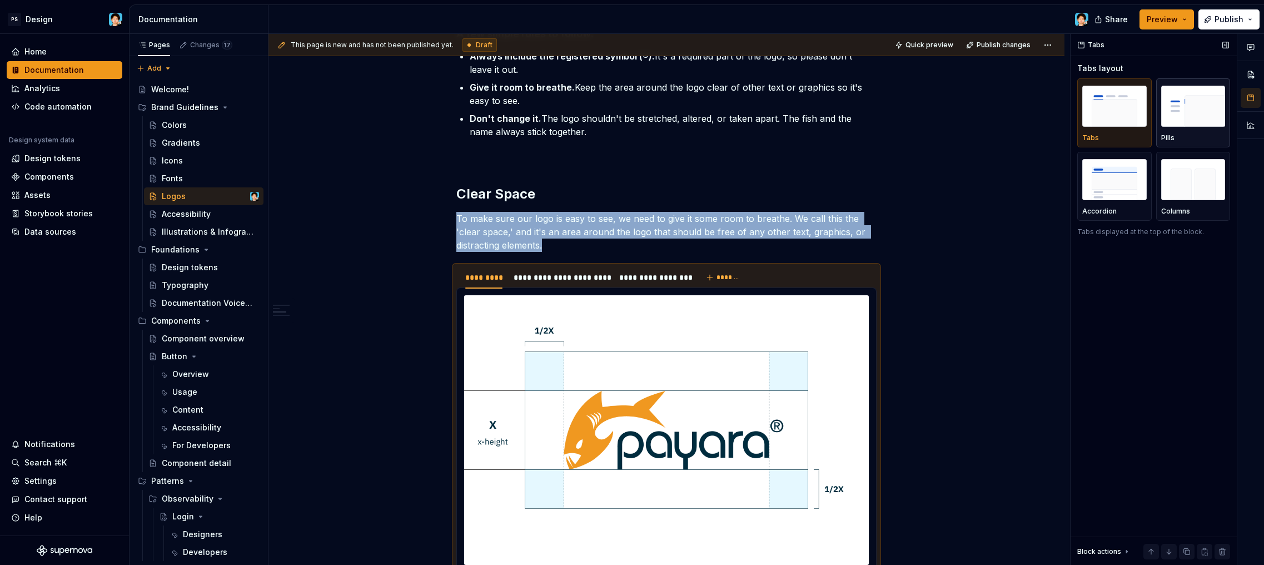
click at [1186, 105] on img "button" at bounding box center [1194, 106] width 65 height 41
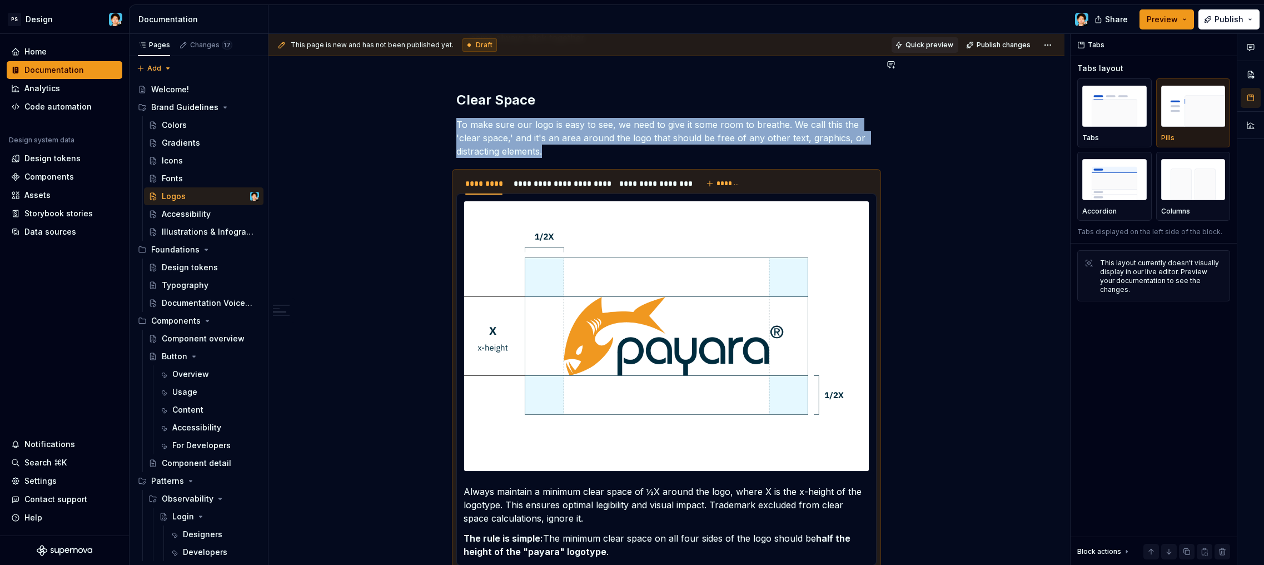
click at [942, 43] on span "Quick preview" at bounding box center [930, 45] width 48 height 9
click at [1202, 538] on span "Open page" at bounding box center [1205, 538] width 37 height 9
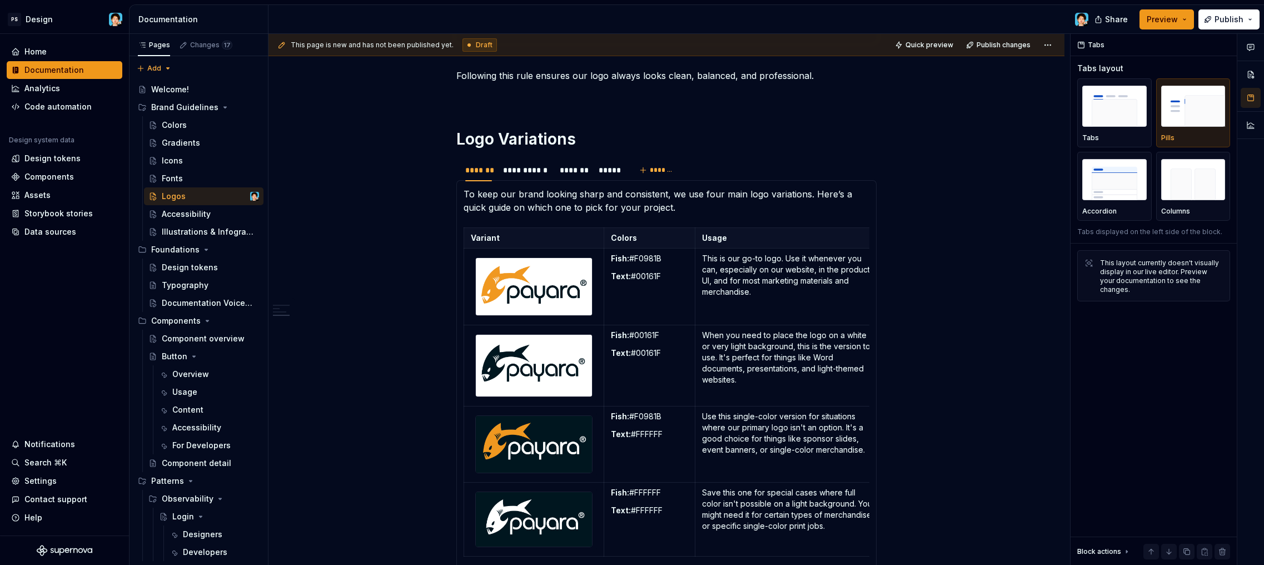
scroll to position [1249, 0]
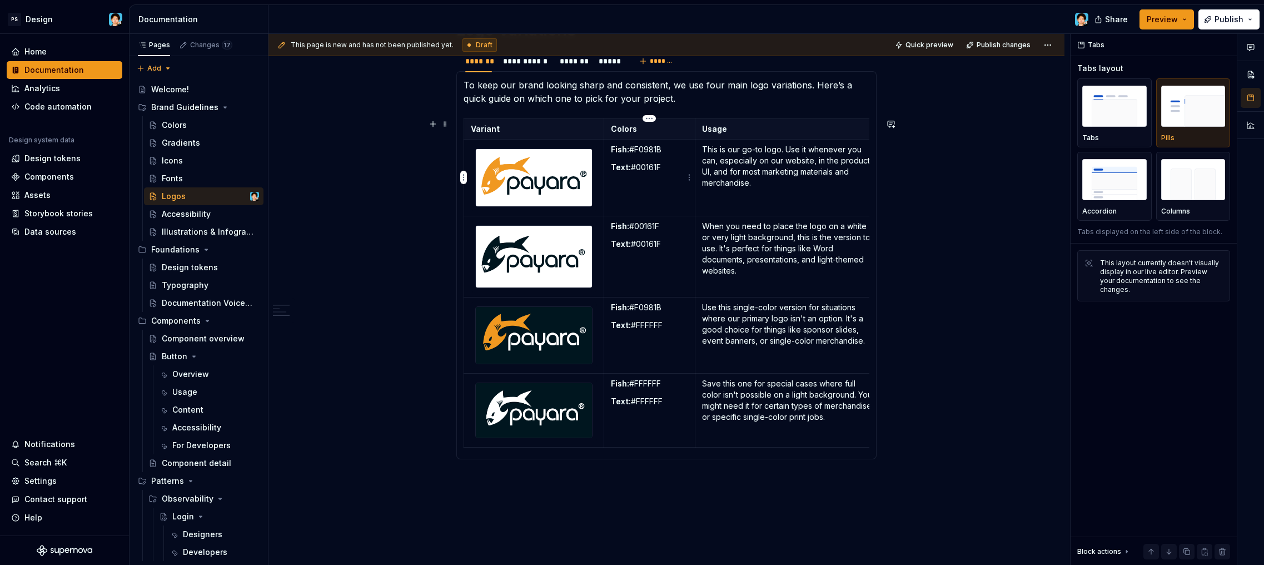
click at [647, 183] on td "Fish: #F0981B Text: #00161F" at bounding box center [650, 178] width 92 height 77
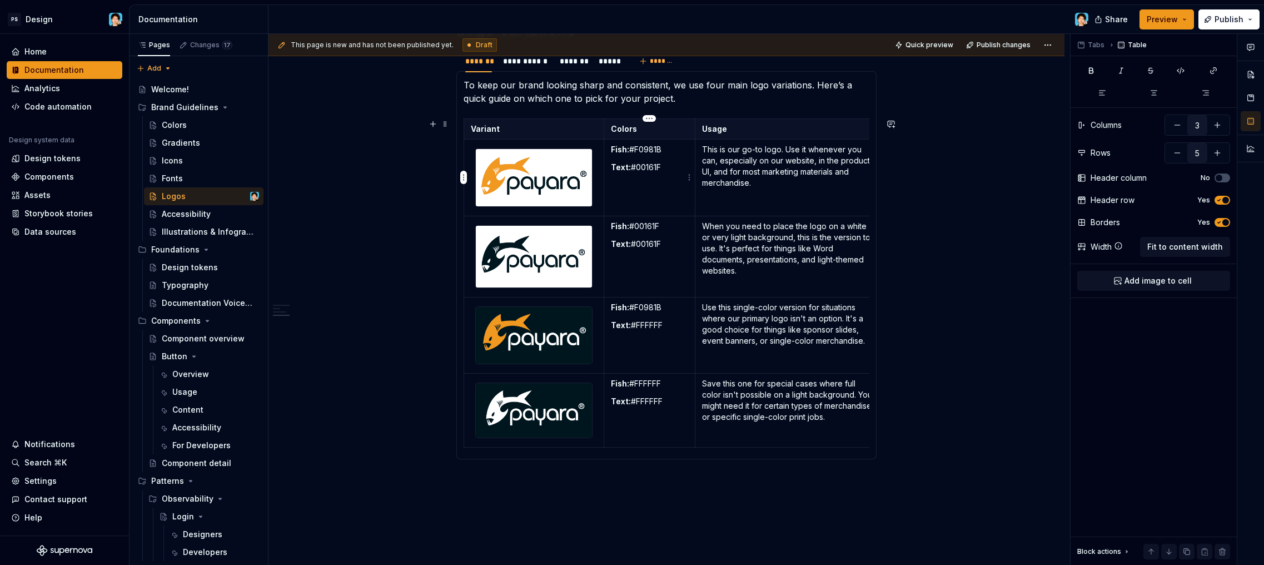
scroll to position [1350, 0]
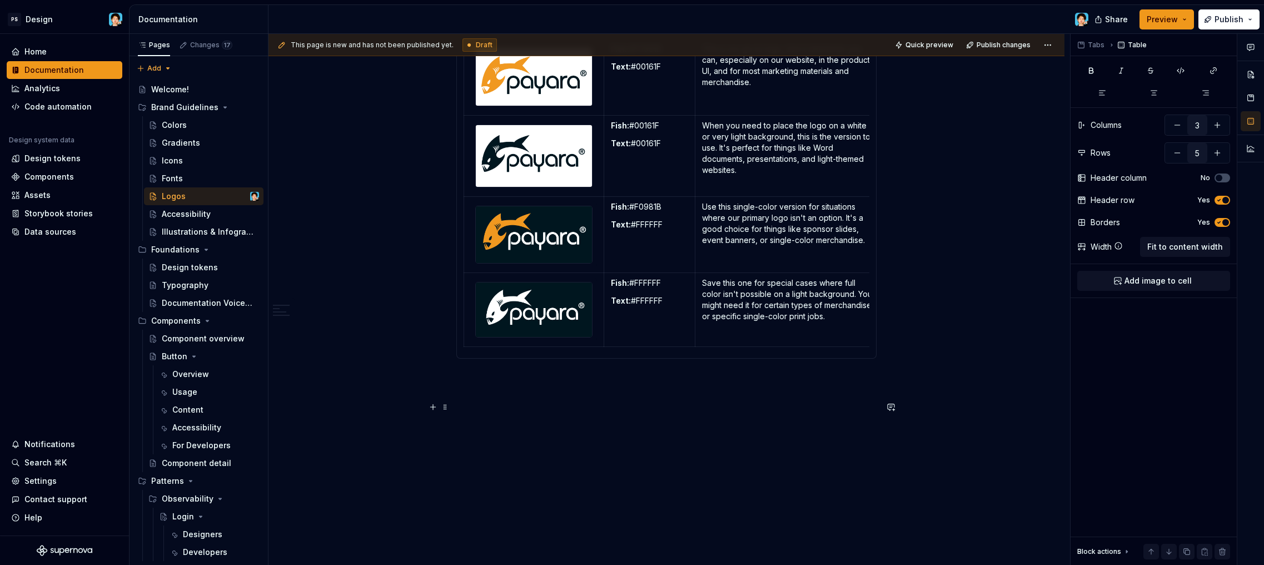
click at [617, 400] on p at bounding box center [667, 398] width 420 height 13
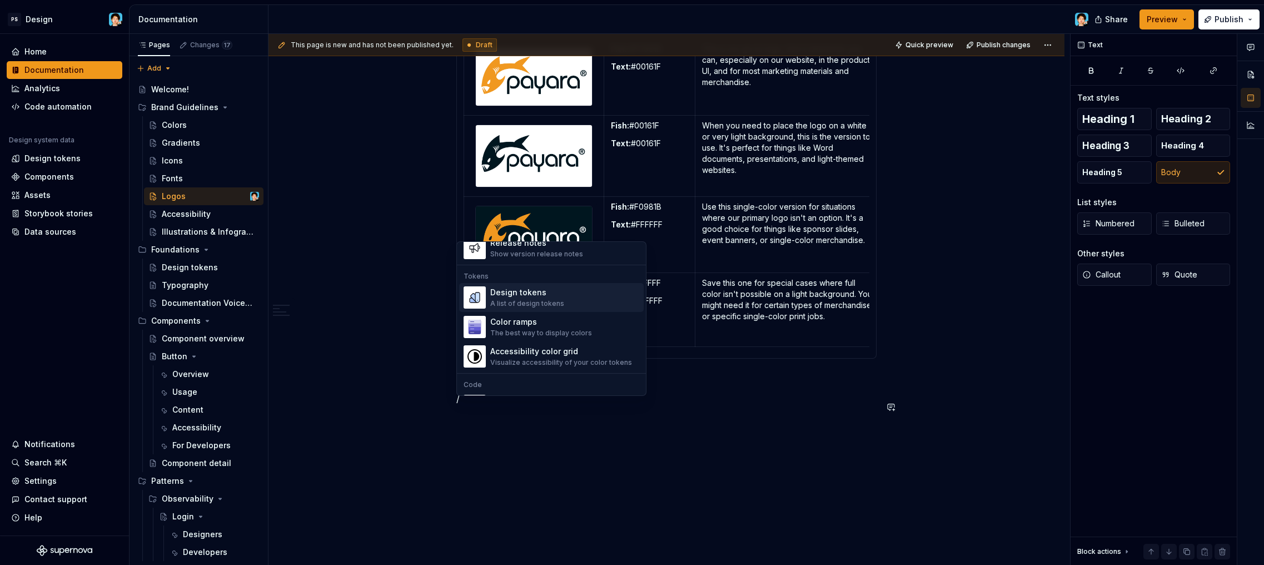
scroll to position [786, 0]
click at [680, 405] on p "/" at bounding box center [667, 398] width 420 height 13
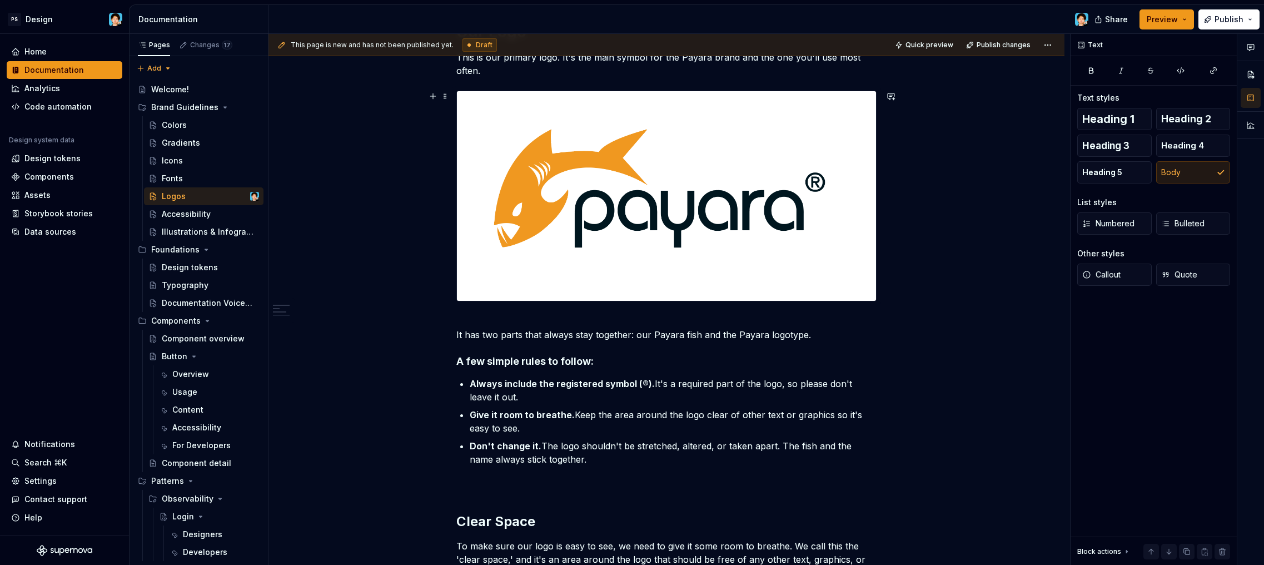
scroll to position [0, 0]
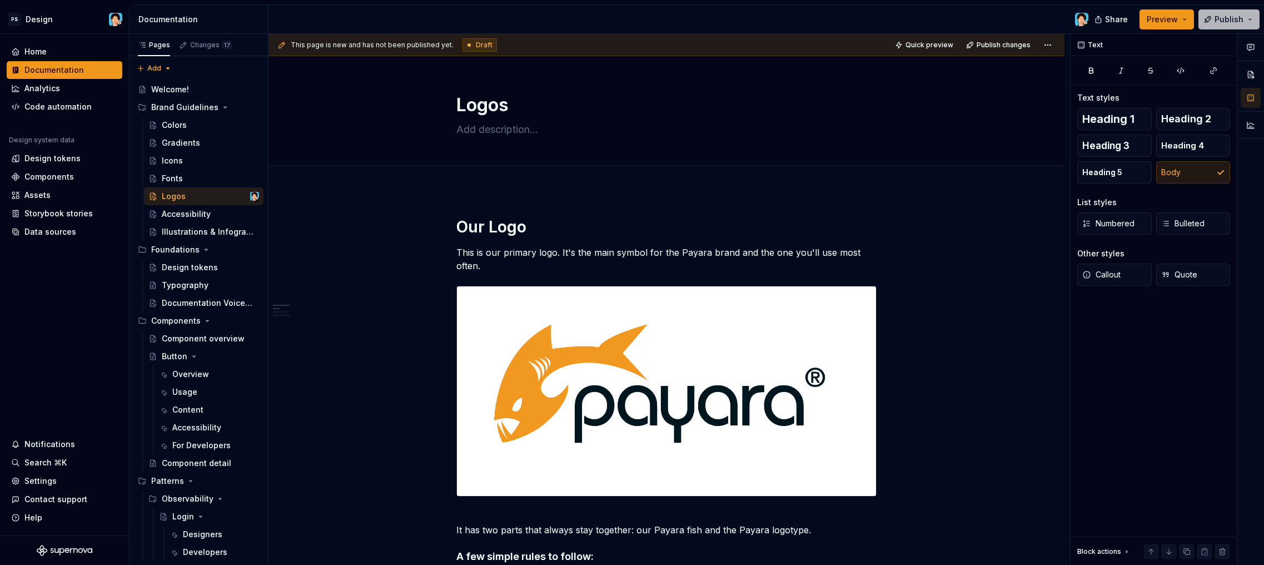
click at [1221, 17] on span "Publish" at bounding box center [1229, 19] width 29 height 11
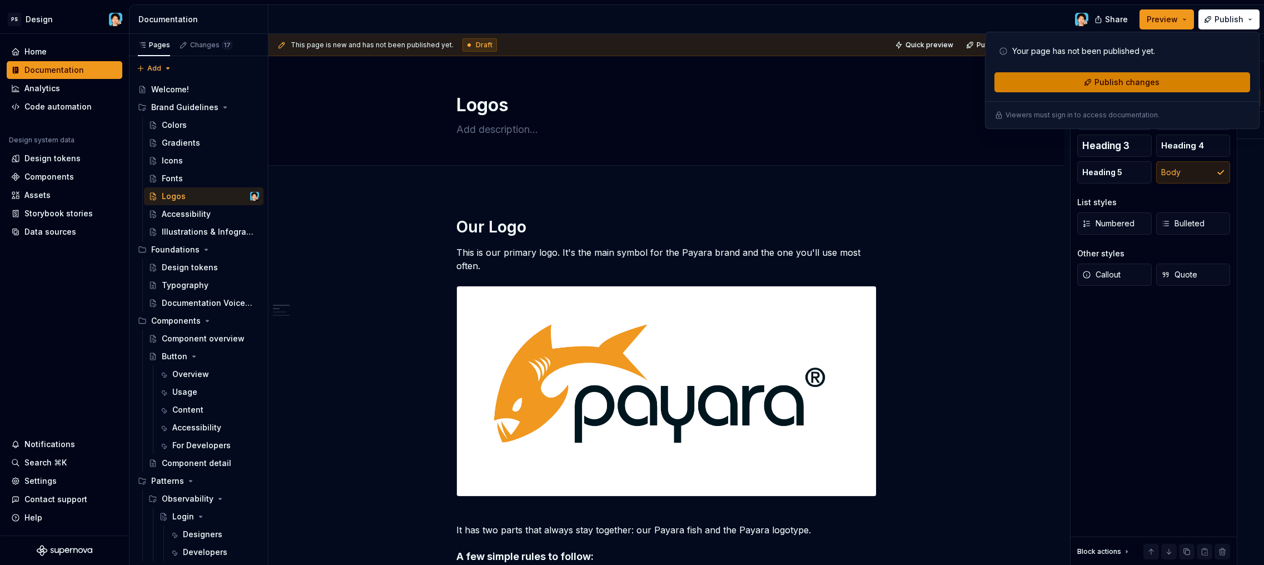
click at [1145, 82] on span "Publish changes" at bounding box center [1127, 82] width 65 height 11
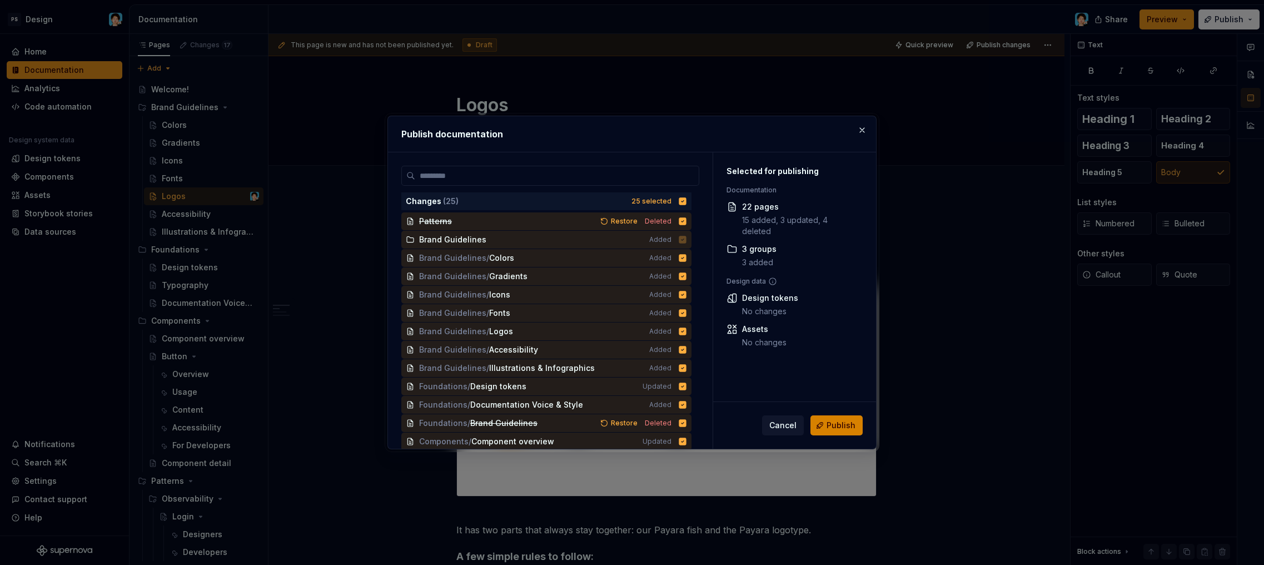
click at [840, 425] on span "Publish" at bounding box center [841, 425] width 29 height 11
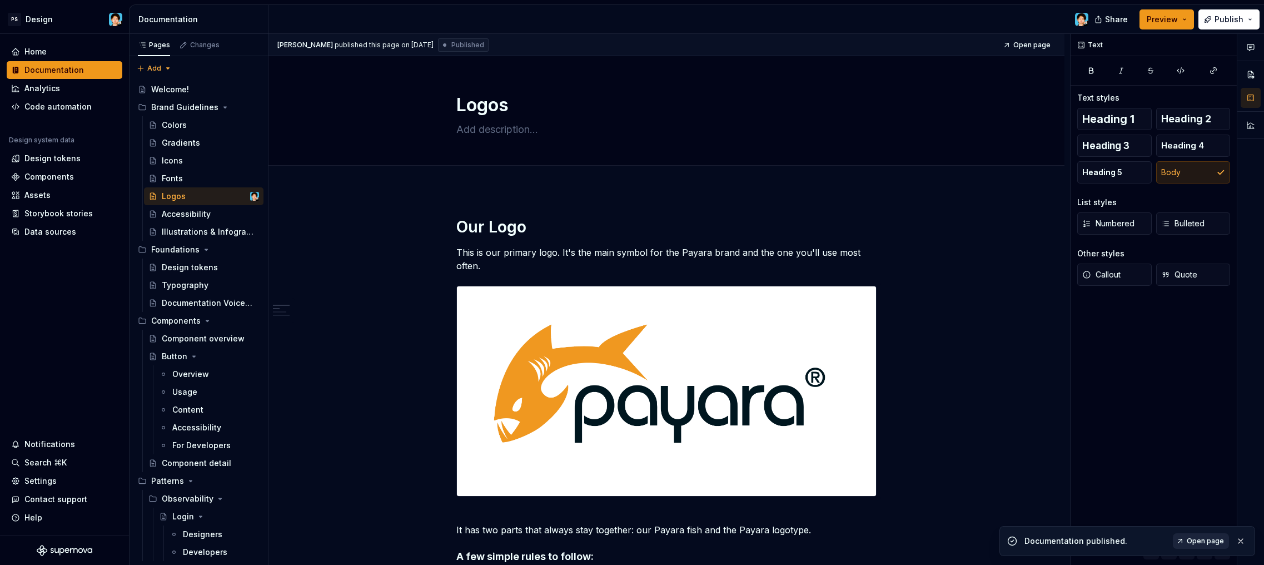
click at [1213, 543] on span "Open page" at bounding box center [1205, 541] width 37 height 9
type textarea "*"
